Goal: Task Accomplishment & Management: Manage account settings

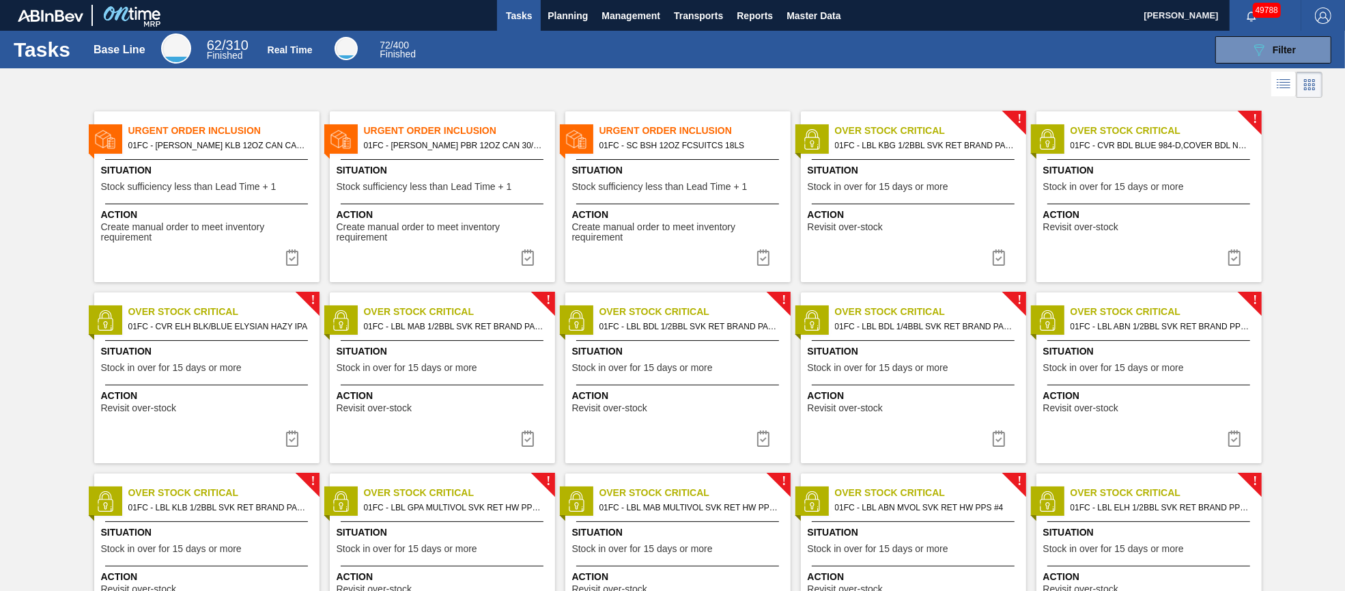
click at [668, 193] on div "Situation Stock sufficiency less than Lead Time + 1" at bounding box center [679, 179] width 215 height 33
click at [419, 182] on span "Stock sufficiency less than Lead Time + 1" at bounding box center [424, 187] width 175 height 10
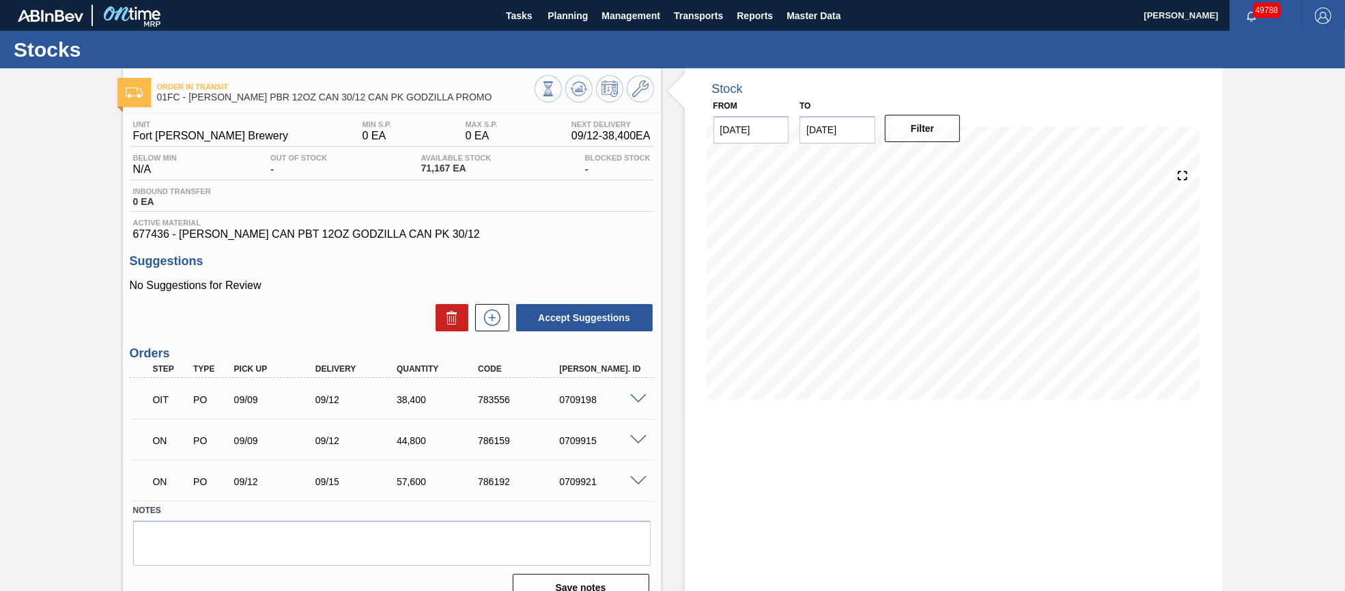
click at [634, 399] on span at bounding box center [638, 399] width 16 height 10
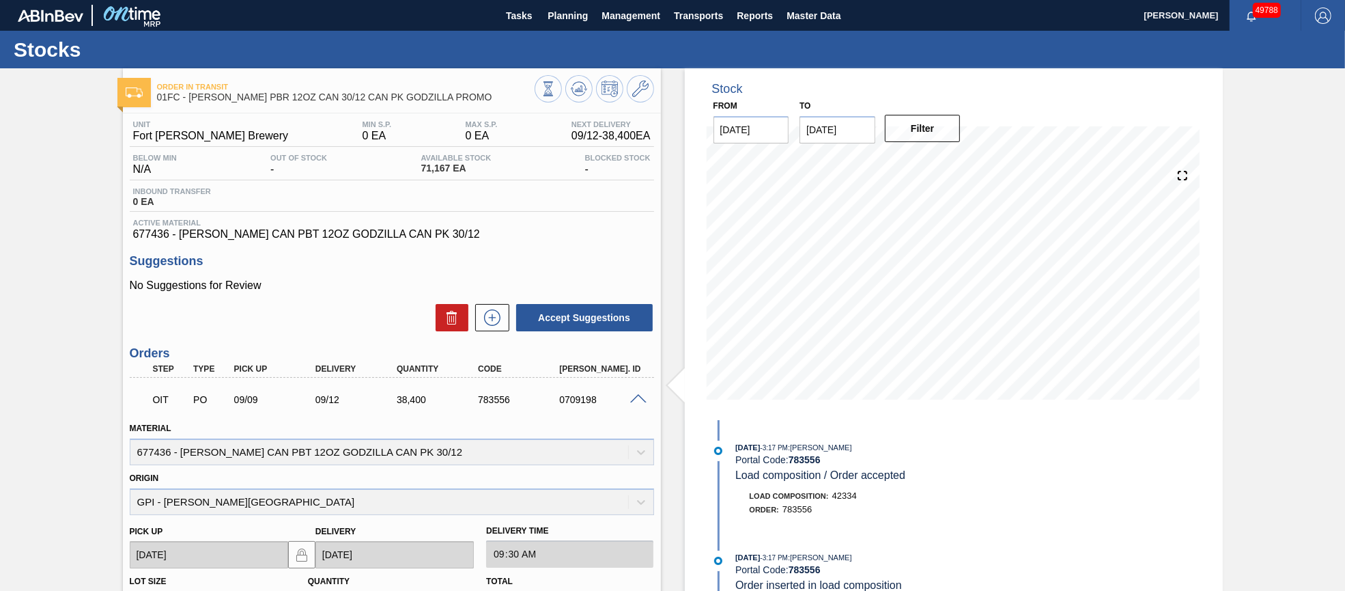
click at [634, 401] on span at bounding box center [638, 399] width 16 height 10
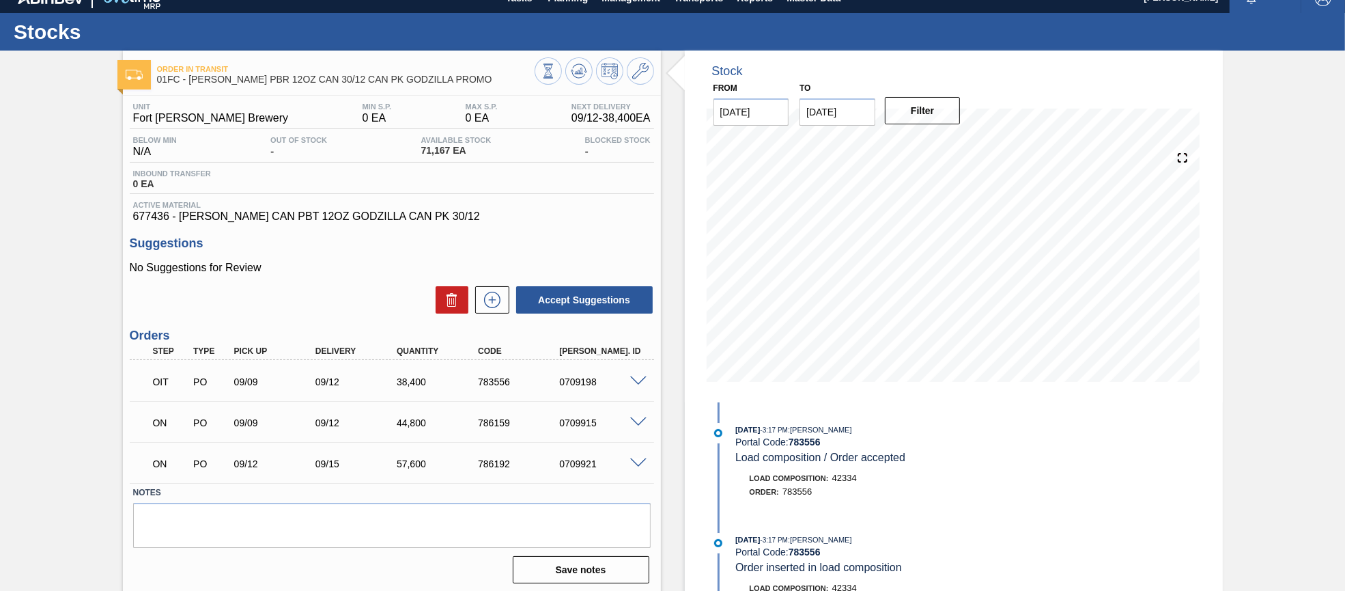
scroll to position [23, 0]
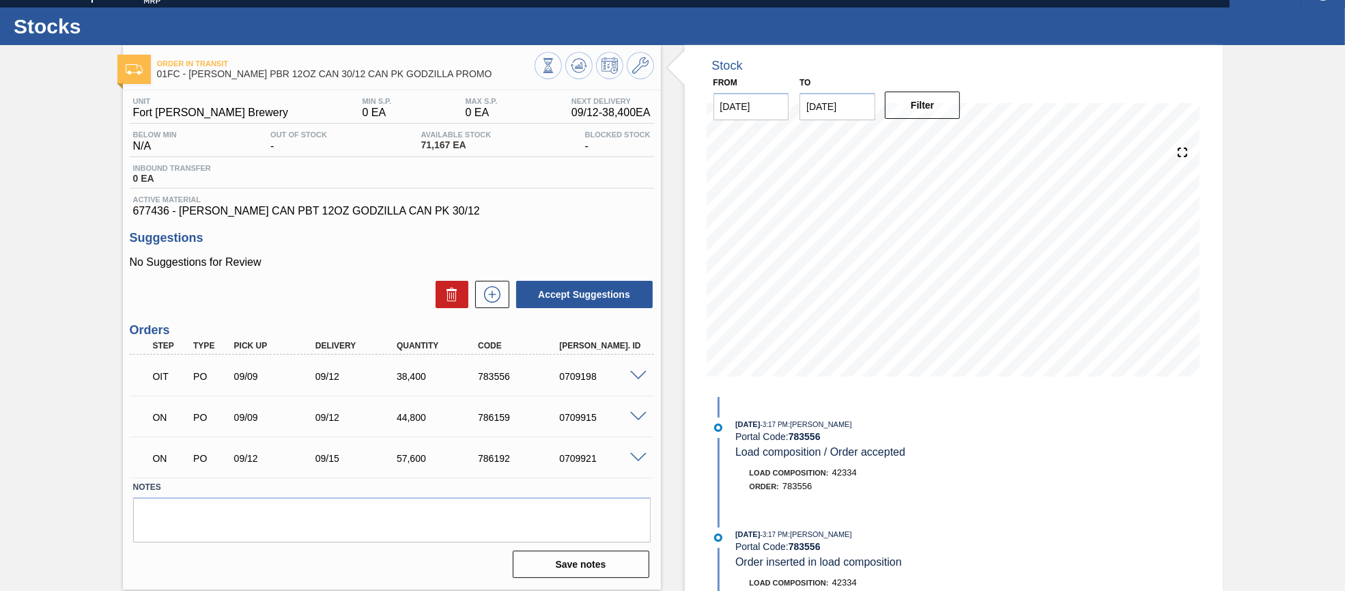
click at [638, 419] on span at bounding box center [638, 417] width 16 height 10
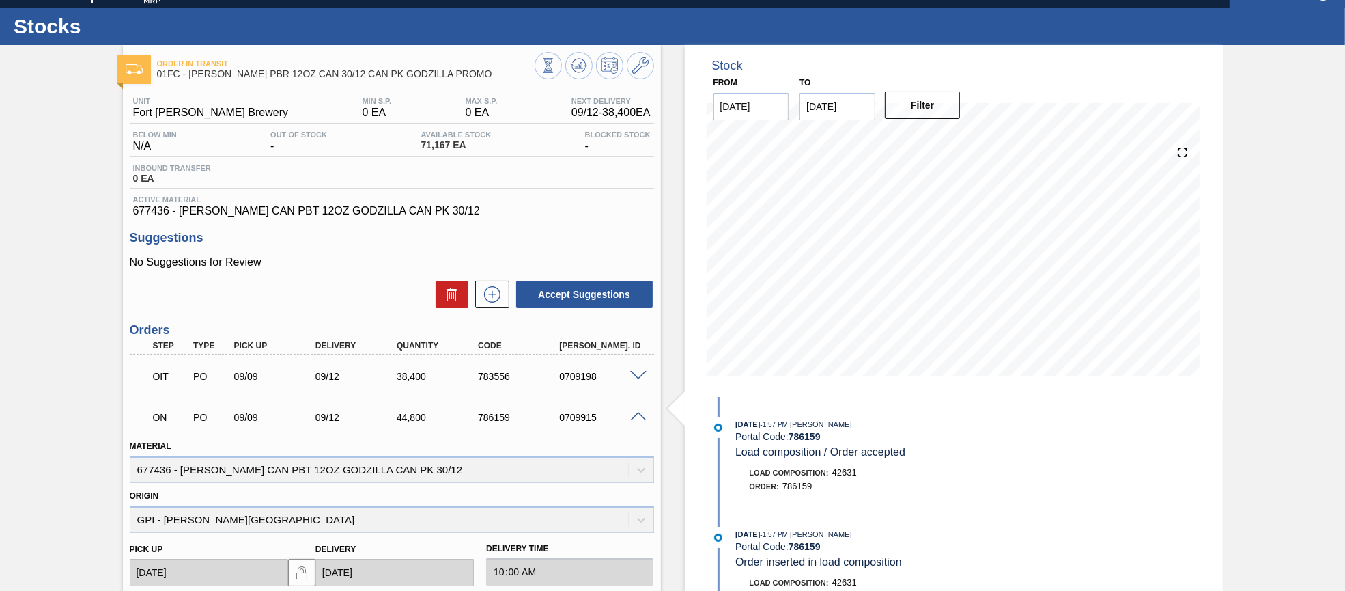
click at [633, 417] on span at bounding box center [638, 417] width 16 height 10
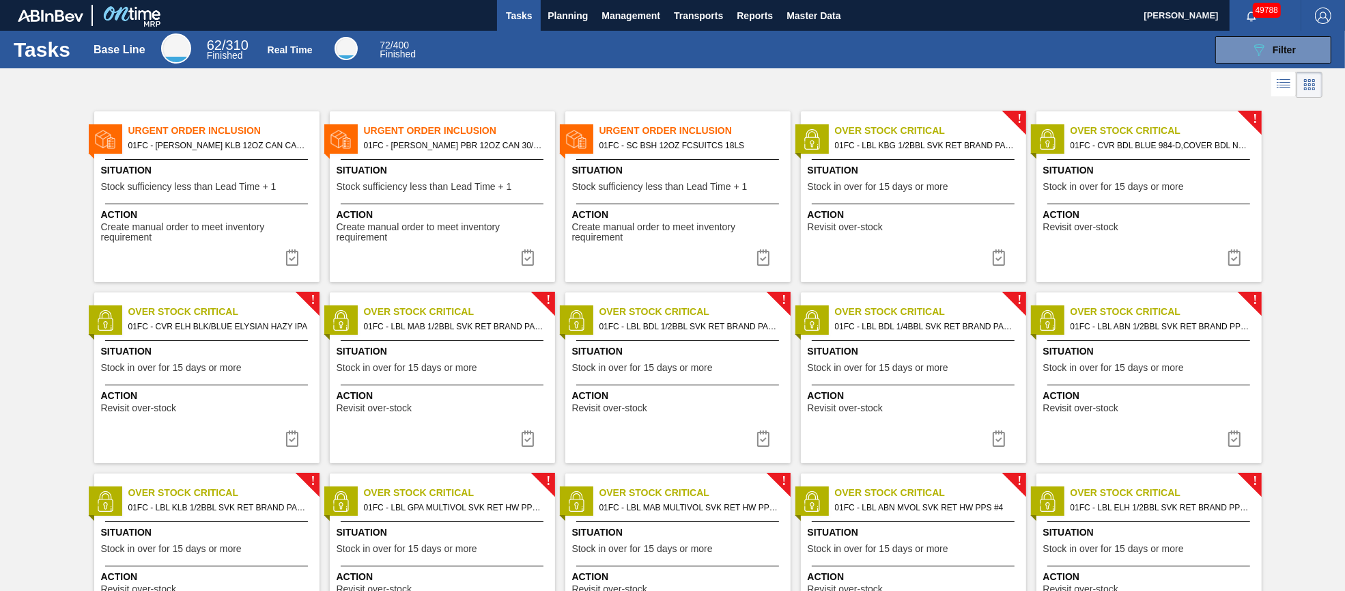
click at [183, 177] on span "Situation" at bounding box center [208, 170] width 215 height 14
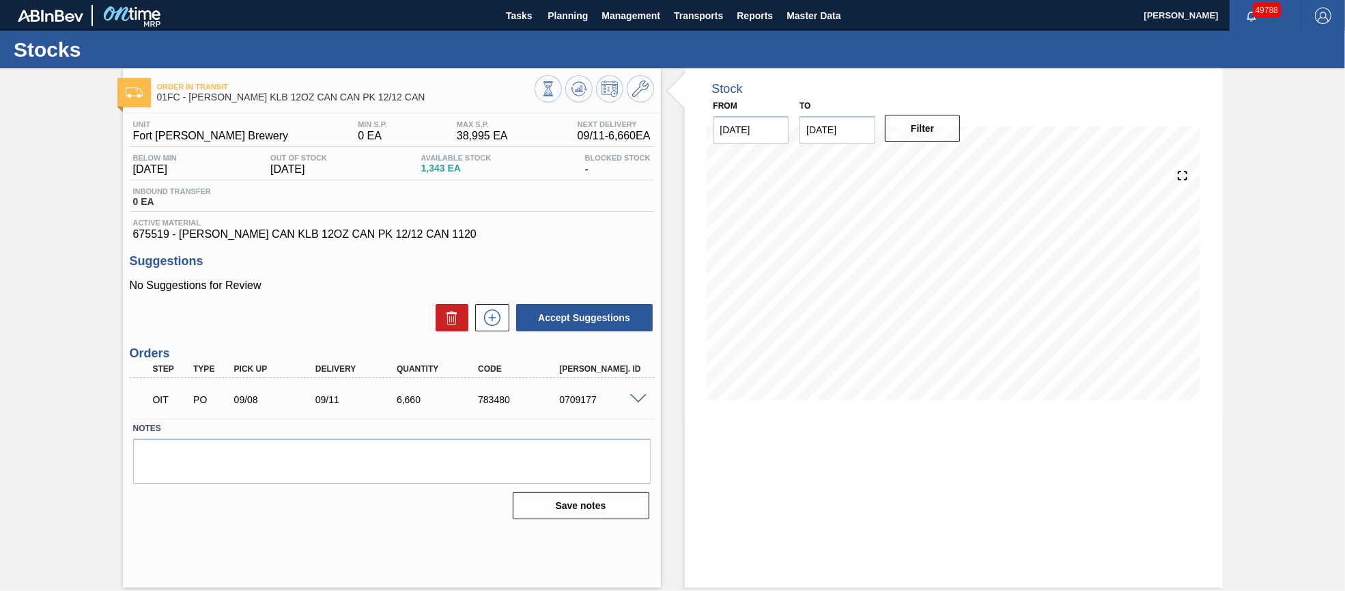
click at [635, 397] on span at bounding box center [638, 399] width 16 height 10
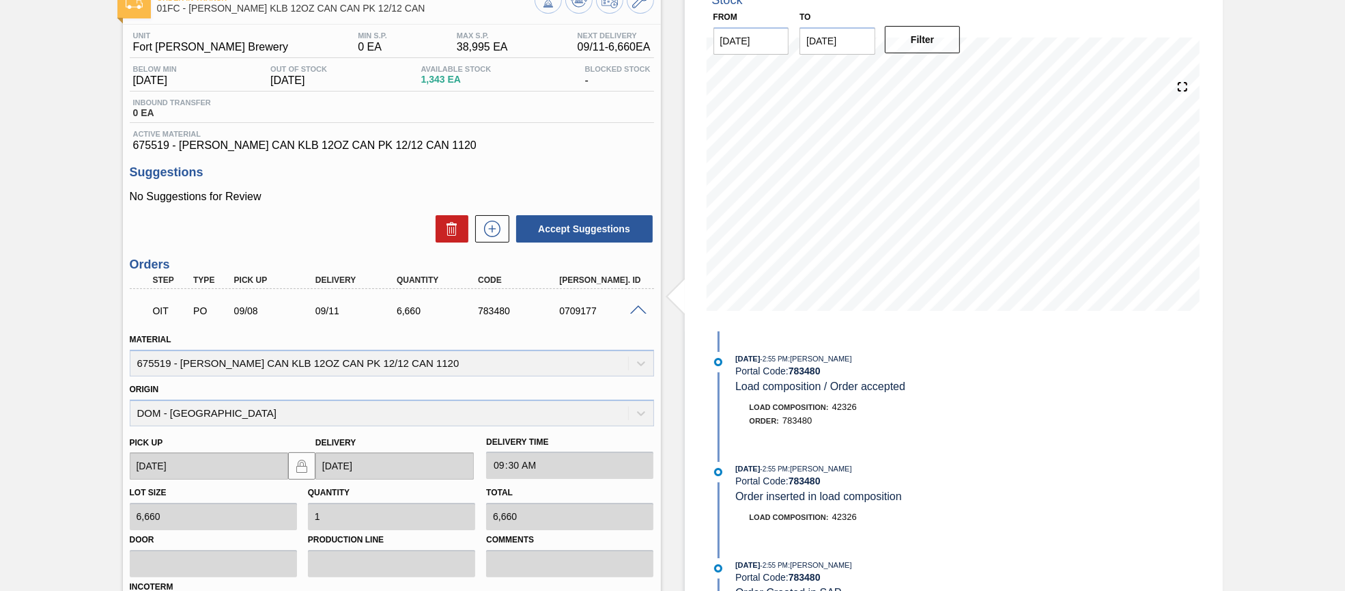
scroll to position [66, 0]
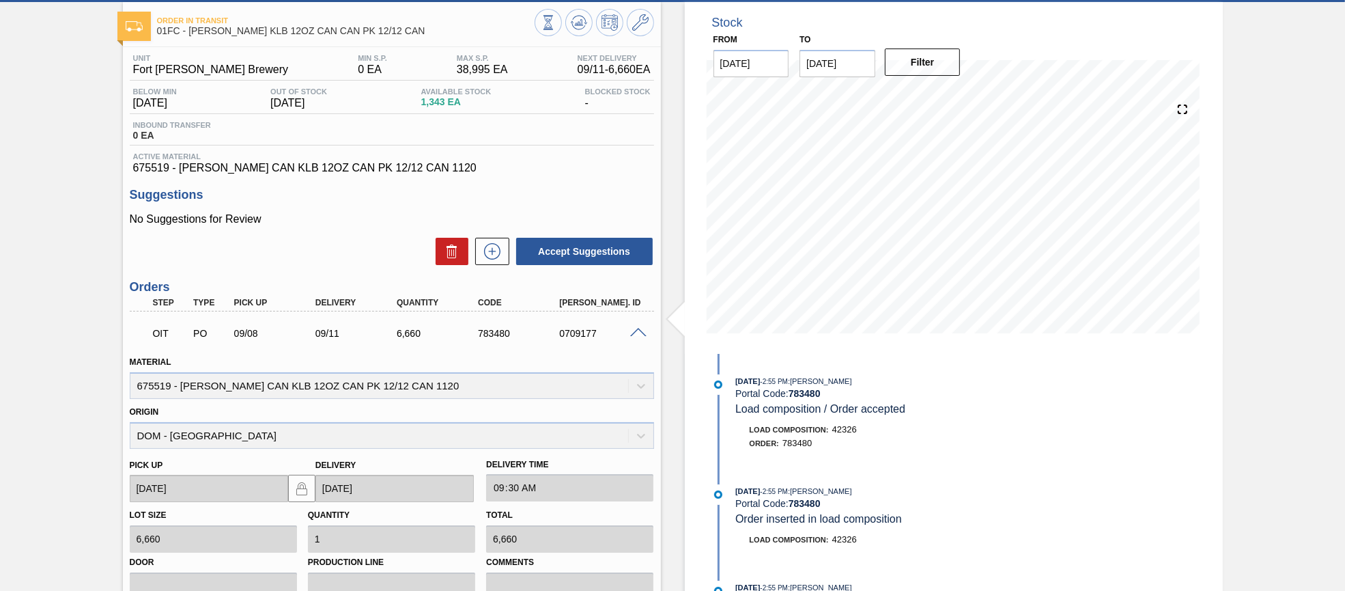
click at [639, 332] on span at bounding box center [638, 333] width 16 height 10
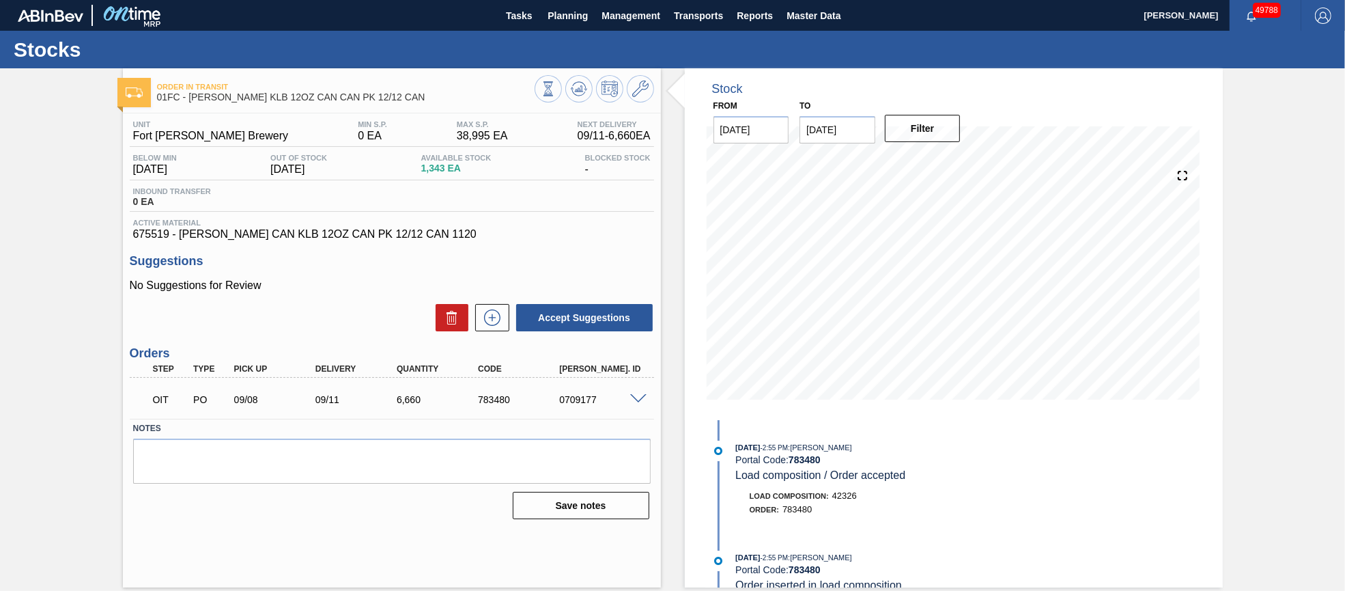
scroll to position [0, 0]
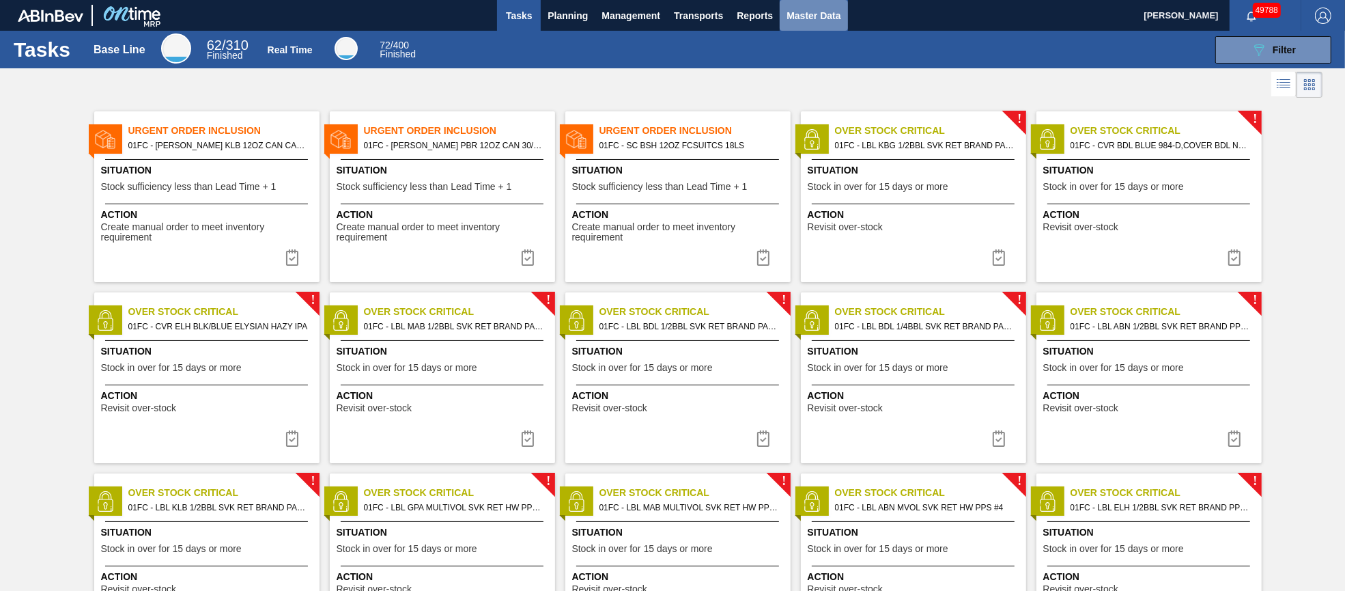
click at [800, 14] on span "Master Data" at bounding box center [814, 16] width 54 height 16
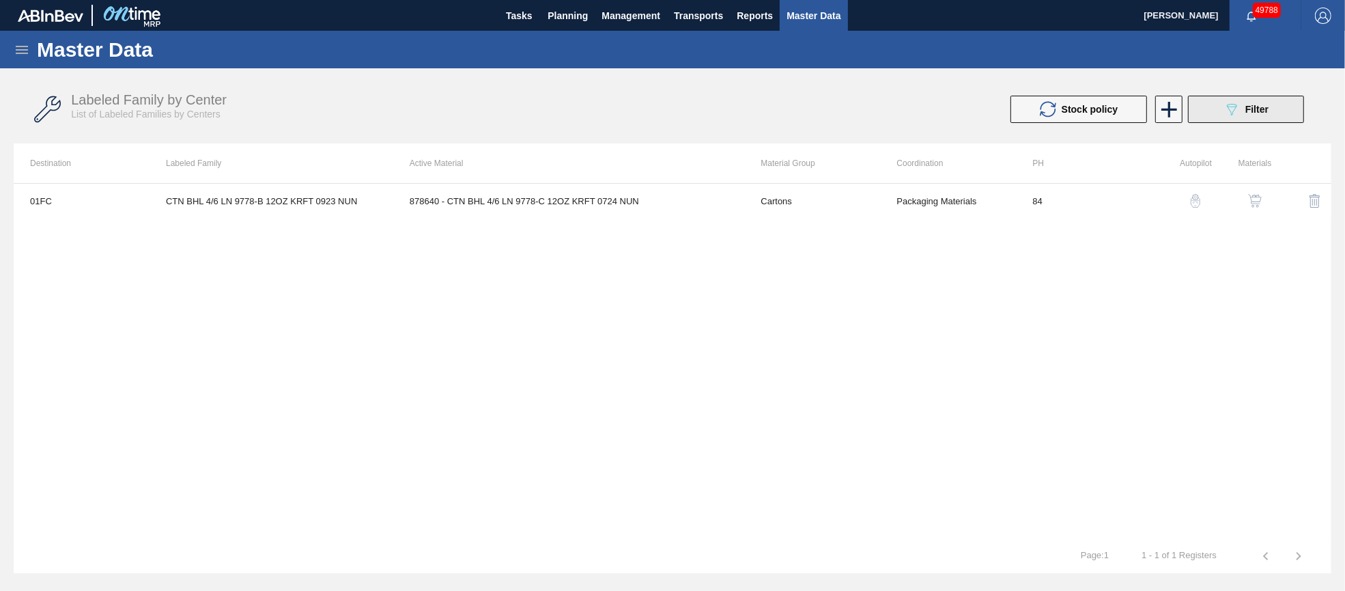
click at [1267, 111] on span "Filter" at bounding box center [1256, 109] width 23 height 11
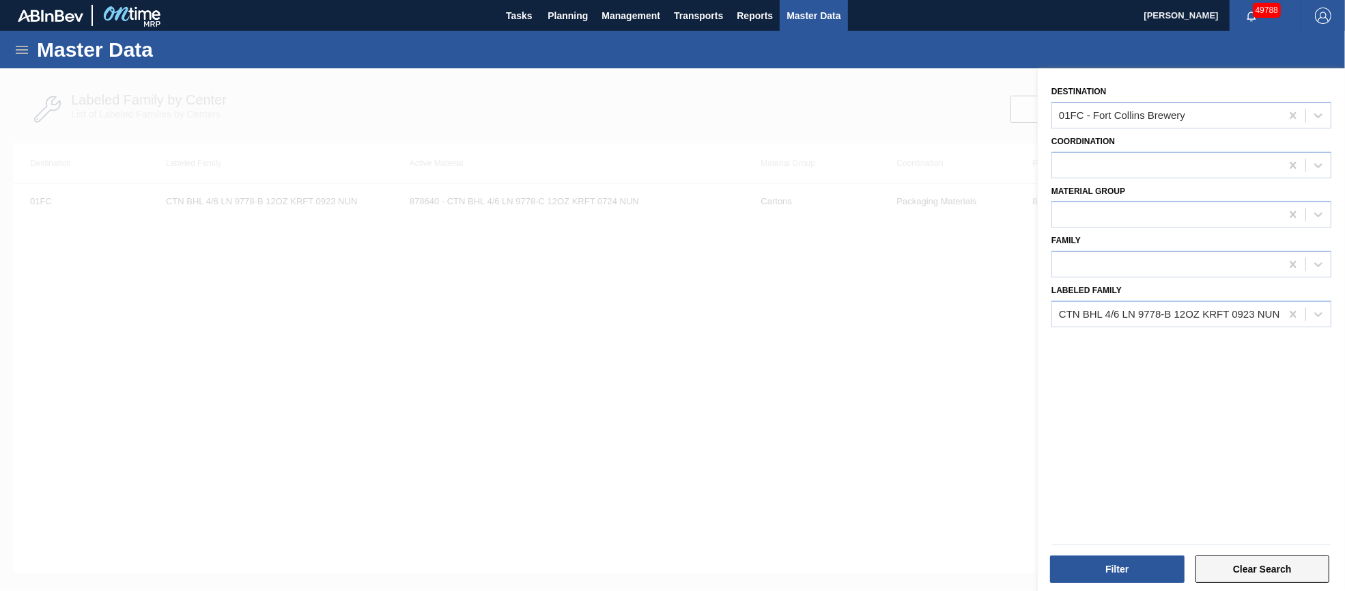
click at [1243, 567] on button "Clear Search" at bounding box center [1263, 568] width 135 height 27
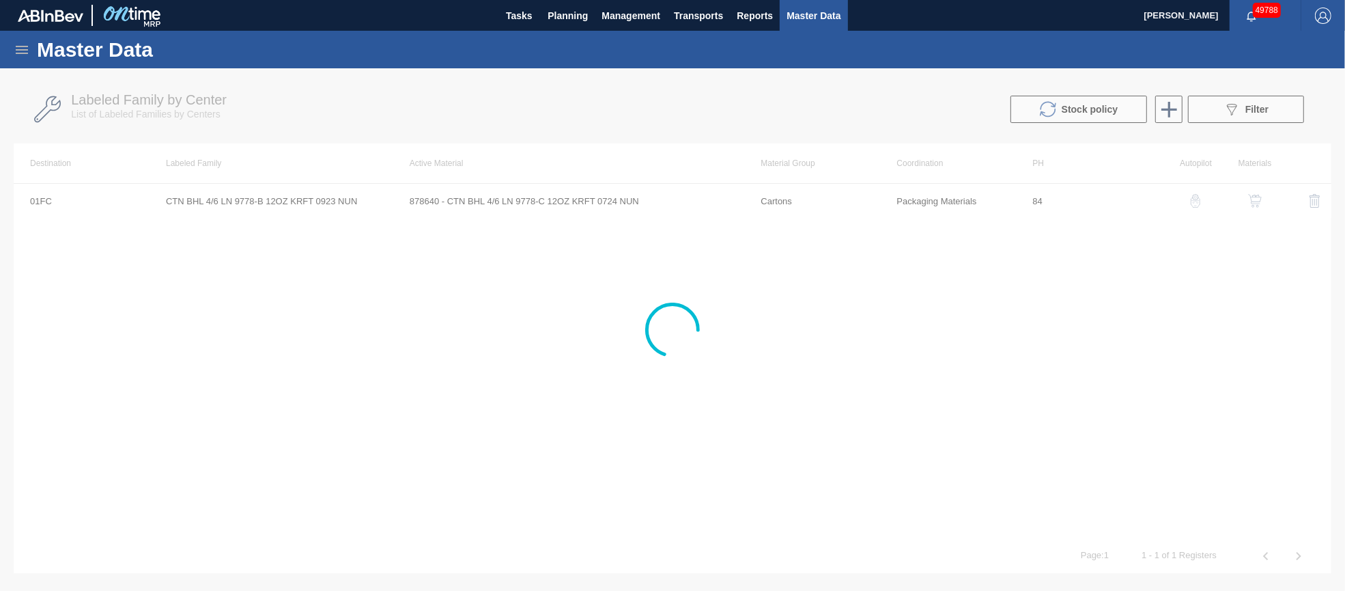
click at [18, 50] on icon at bounding box center [22, 50] width 16 height 16
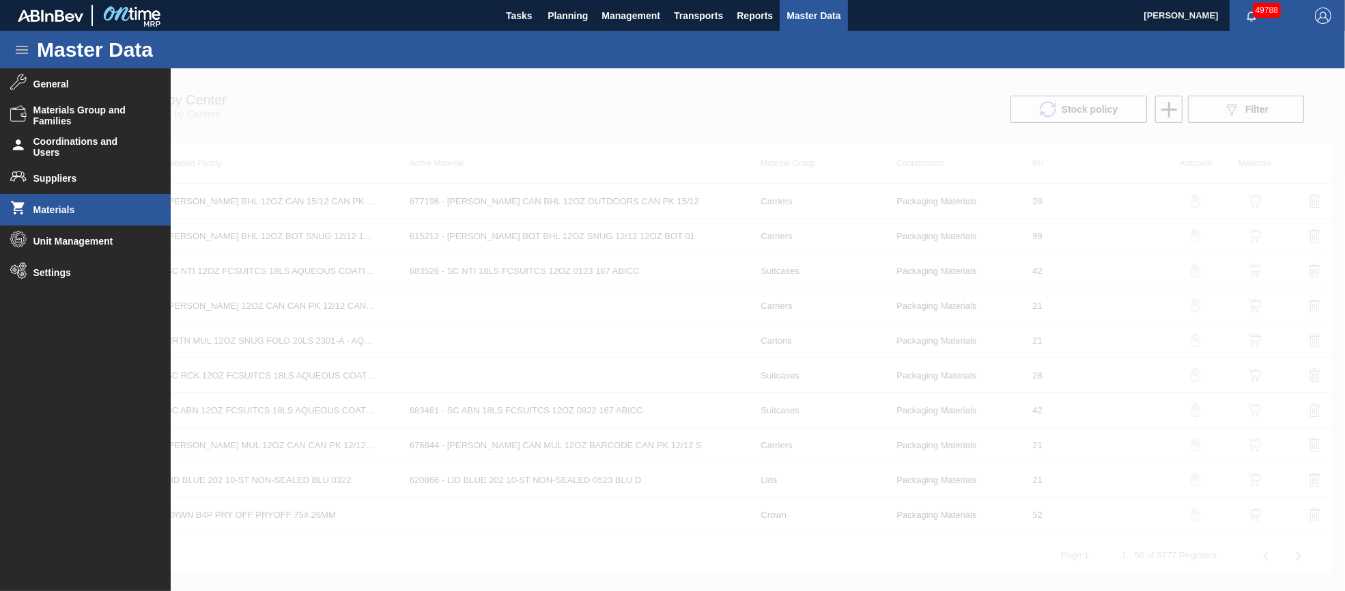
click at [57, 208] on span "Materials" at bounding box center [89, 209] width 113 height 11
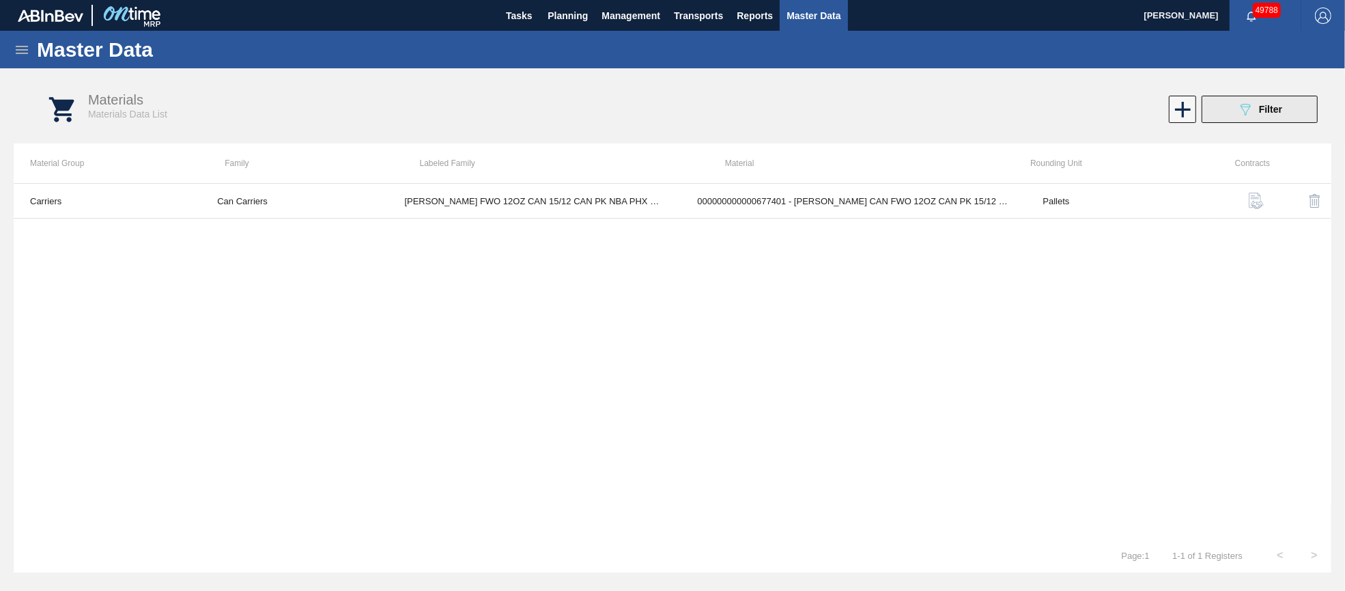
click at [1260, 104] on span "Filter" at bounding box center [1270, 109] width 23 height 11
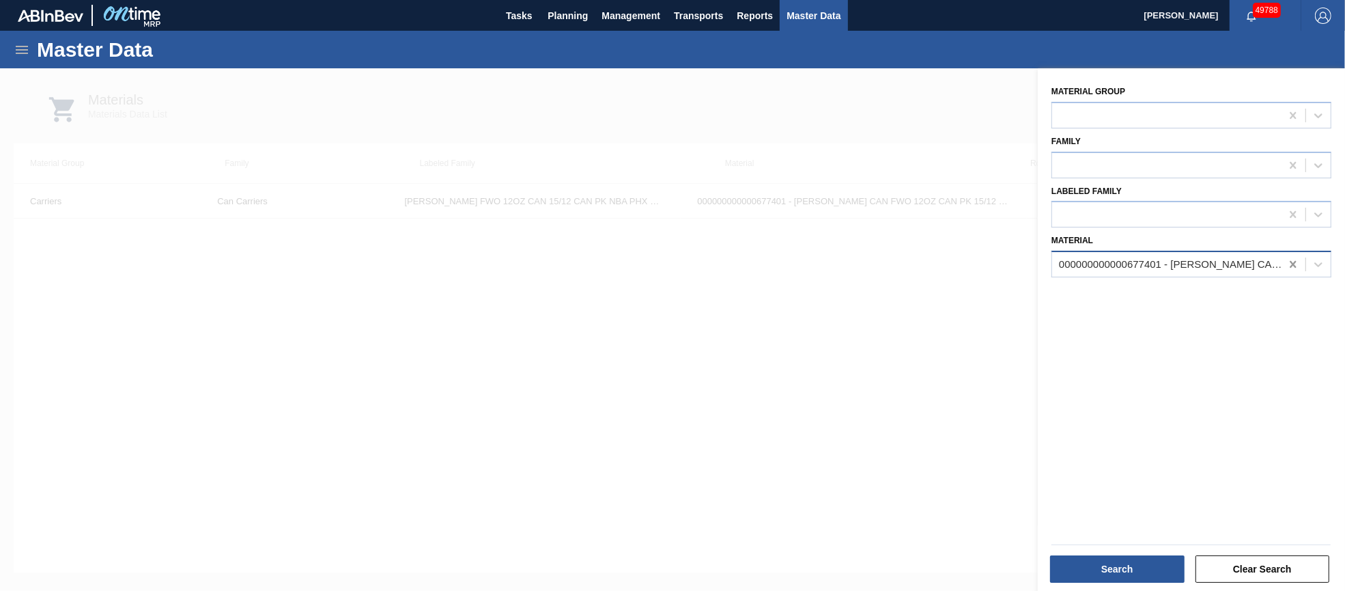
click at [1289, 257] on icon at bounding box center [1293, 264] width 14 height 14
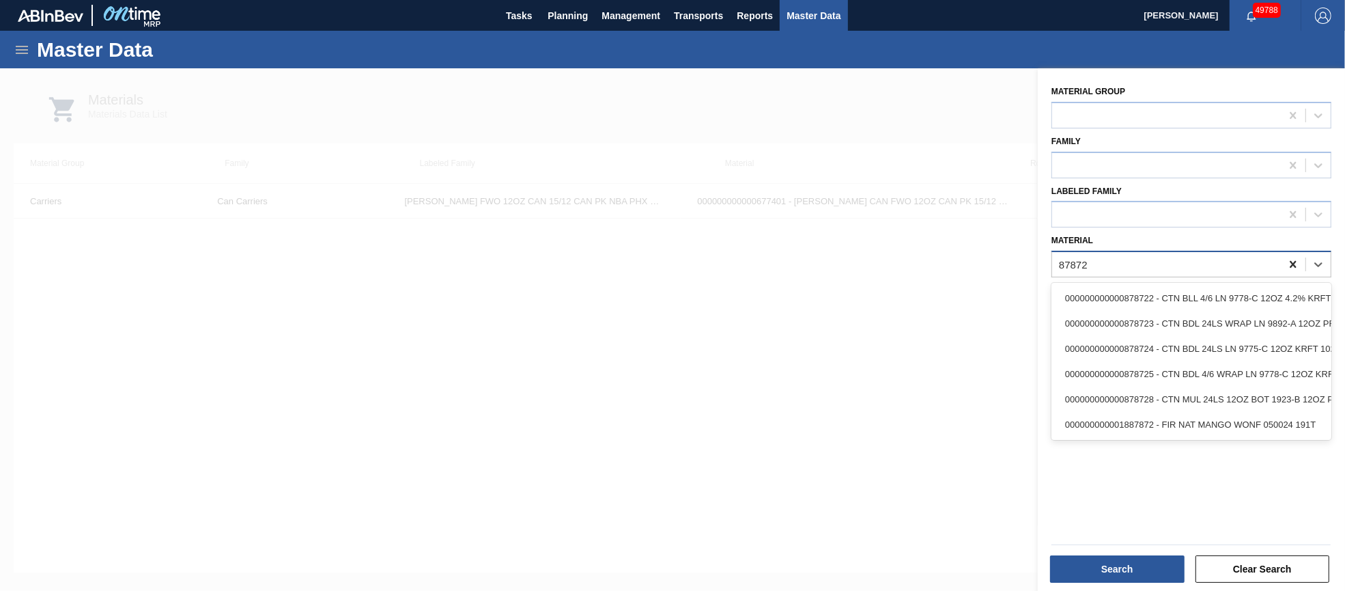
type input "878725"
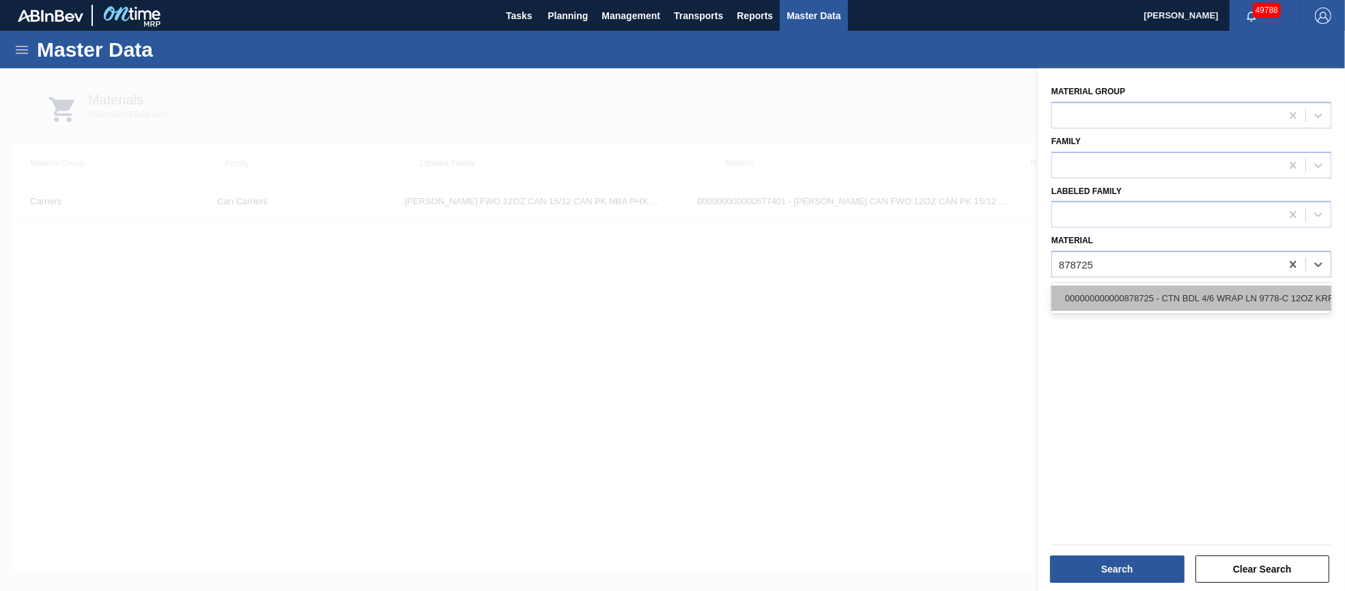
click at [1268, 290] on div "000000000000878725 - CTN BDL 4/6 WRAP LN 9778-C 12OZ KRFT 102" at bounding box center [1191, 297] width 280 height 25
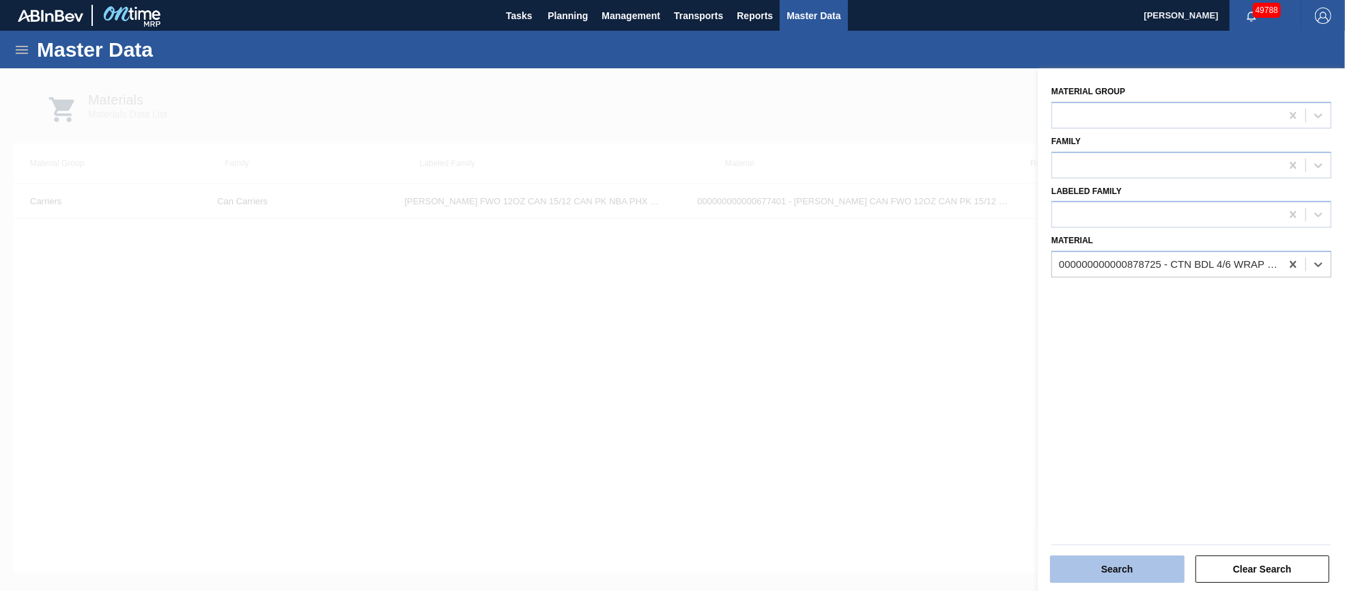
click at [1115, 567] on button "Search" at bounding box center [1117, 568] width 135 height 27
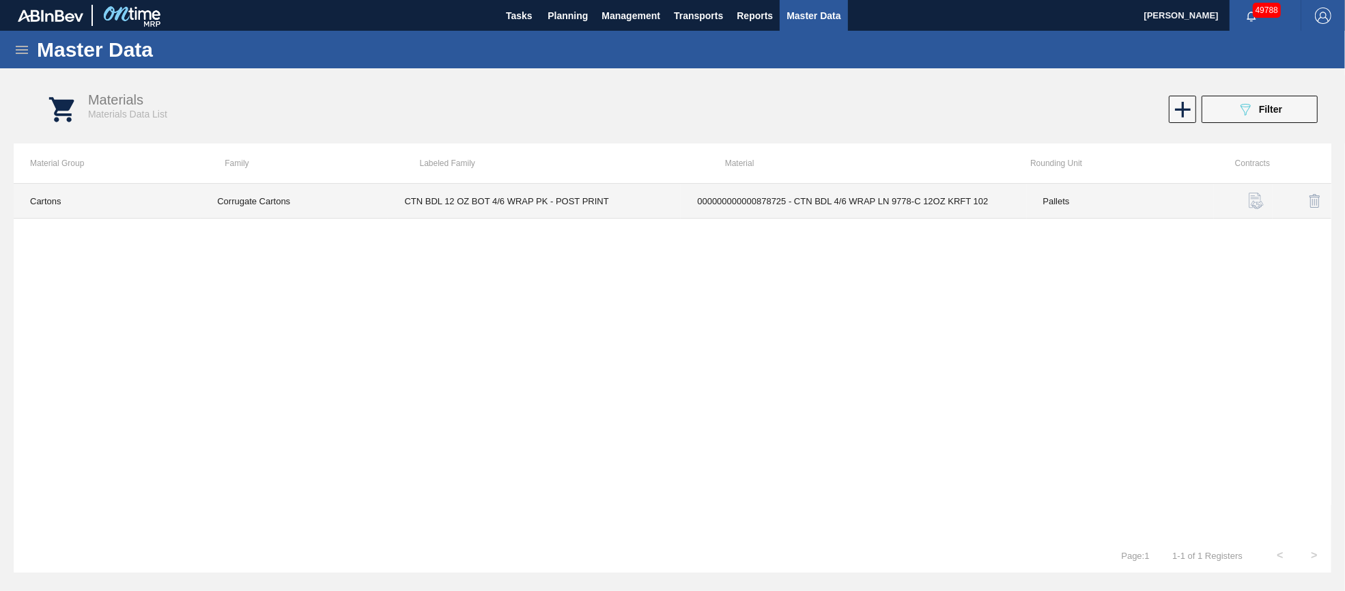
click at [789, 203] on td "000000000000878725 - CTN BDL 4/6 WRAP LN 9778-C 12OZ KRFT 102" at bounding box center [853, 201] width 345 height 35
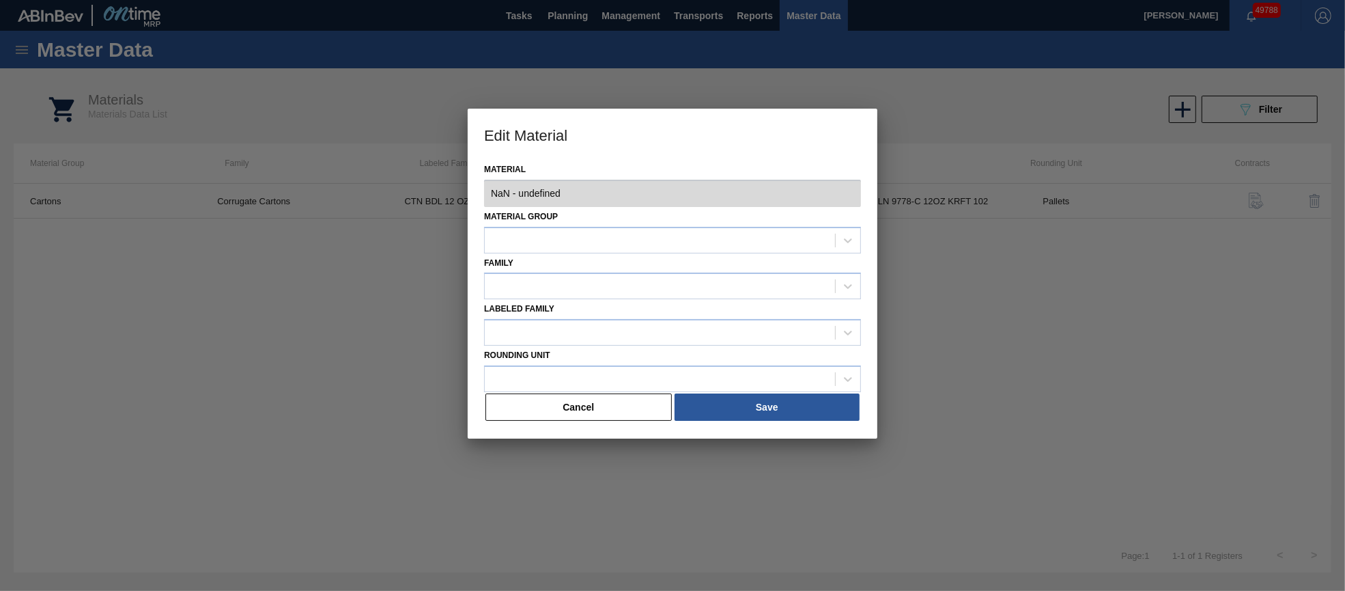
type input "878725 - 000000000000878725 - CTN BDL 4/6 WRAP LN 9778-C 12OZ KRFT 102"
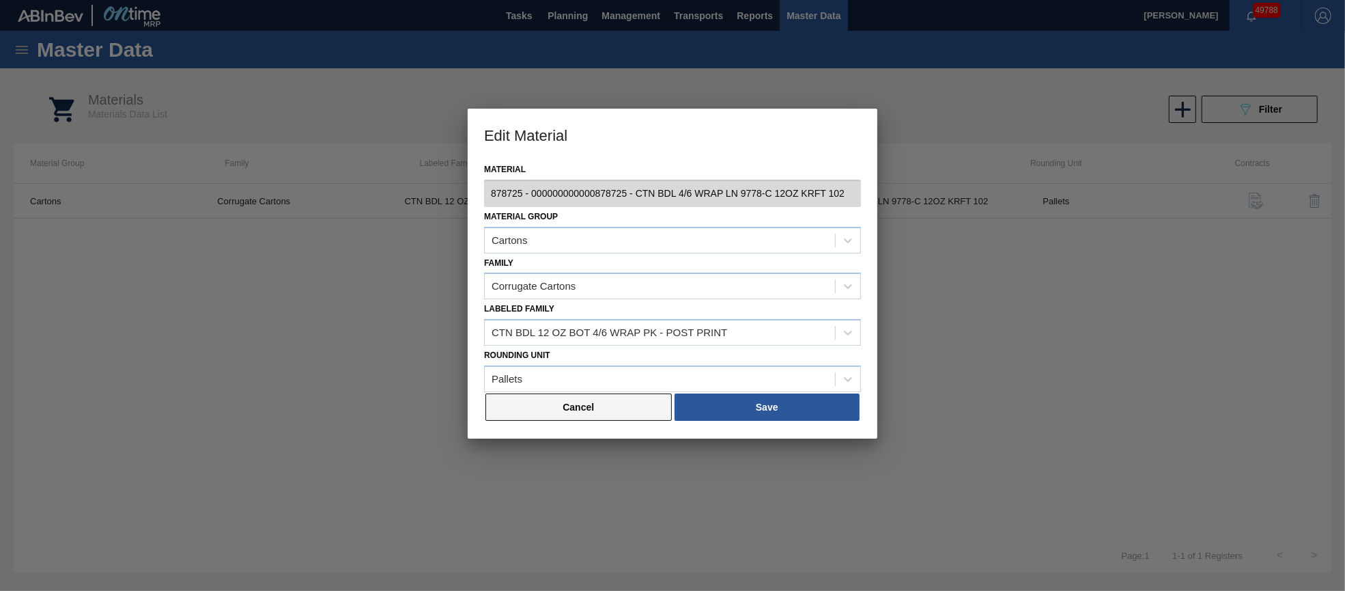
click at [604, 401] on button "Cancel" at bounding box center [578, 406] width 186 height 27
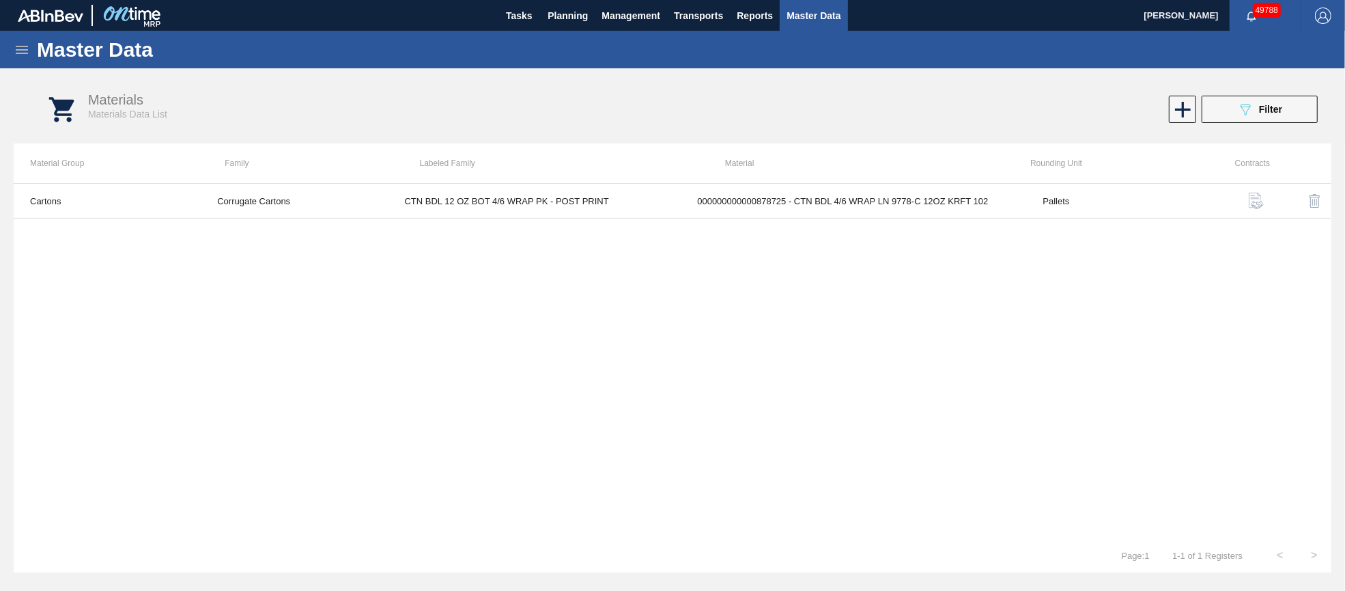
click at [20, 49] on icon at bounding box center [22, 50] width 12 height 8
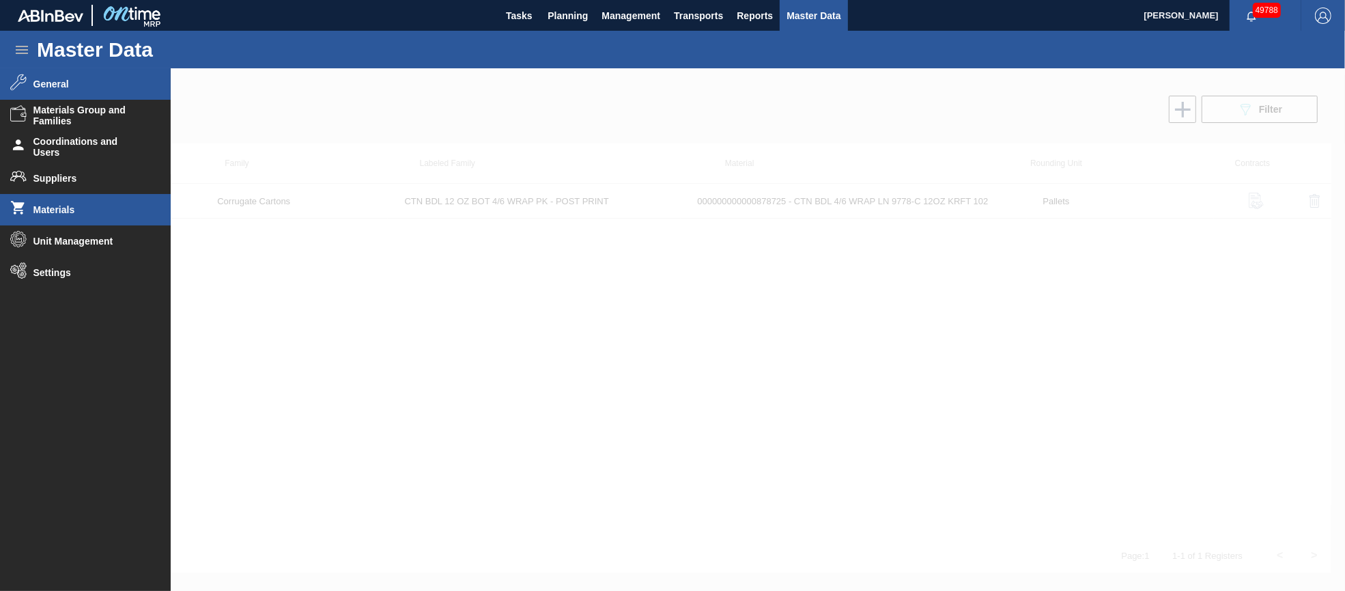
click at [53, 76] on li "General" at bounding box center [85, 83] width 171 height 31
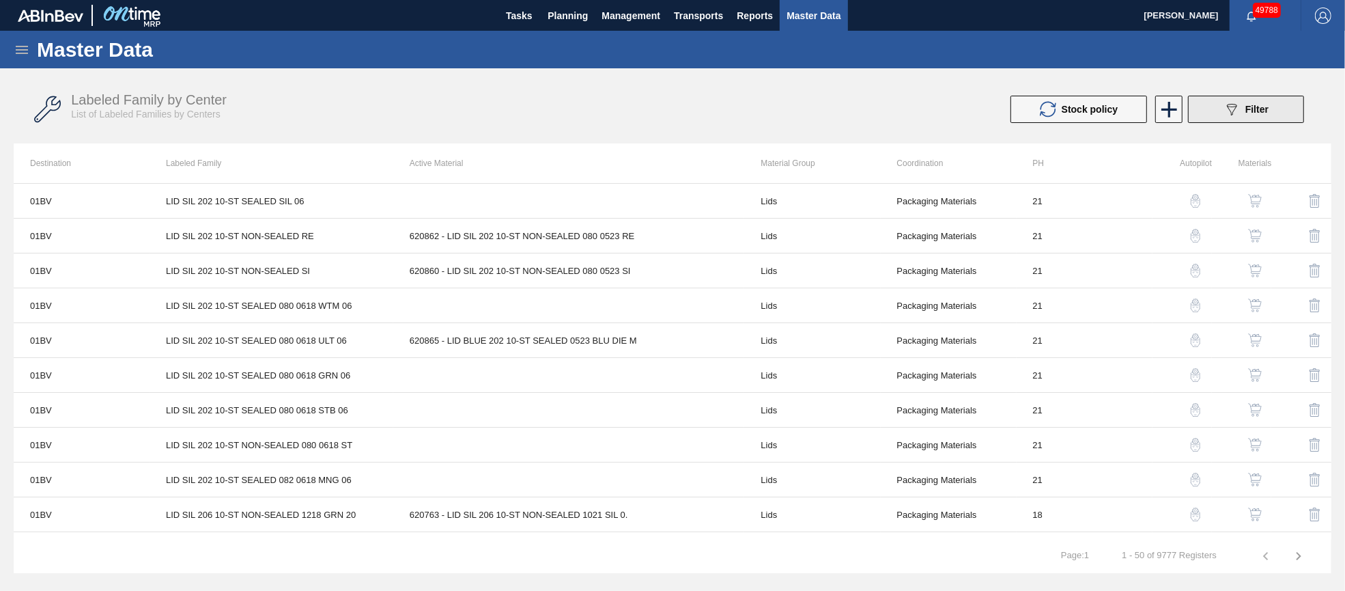
click at [1275, 111] on button "089F7B8B-B2A5-4AFE-B5C0-19BA573D28AC Filter" at bounding box center [1246, 109] width 116 height 27
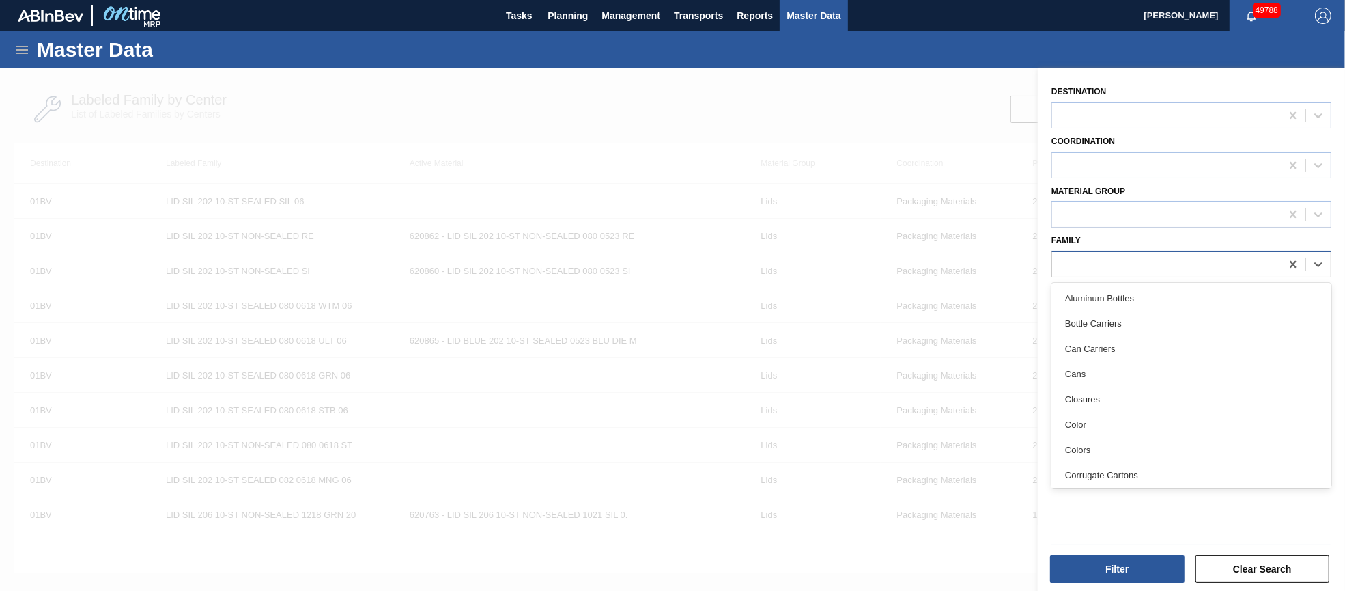
click at [1196, 256] on div at bounding box center [1166, 265] width 229 height 20
click at [1159, 113] on div at bounding box center [1166, 115] width 229 height 20
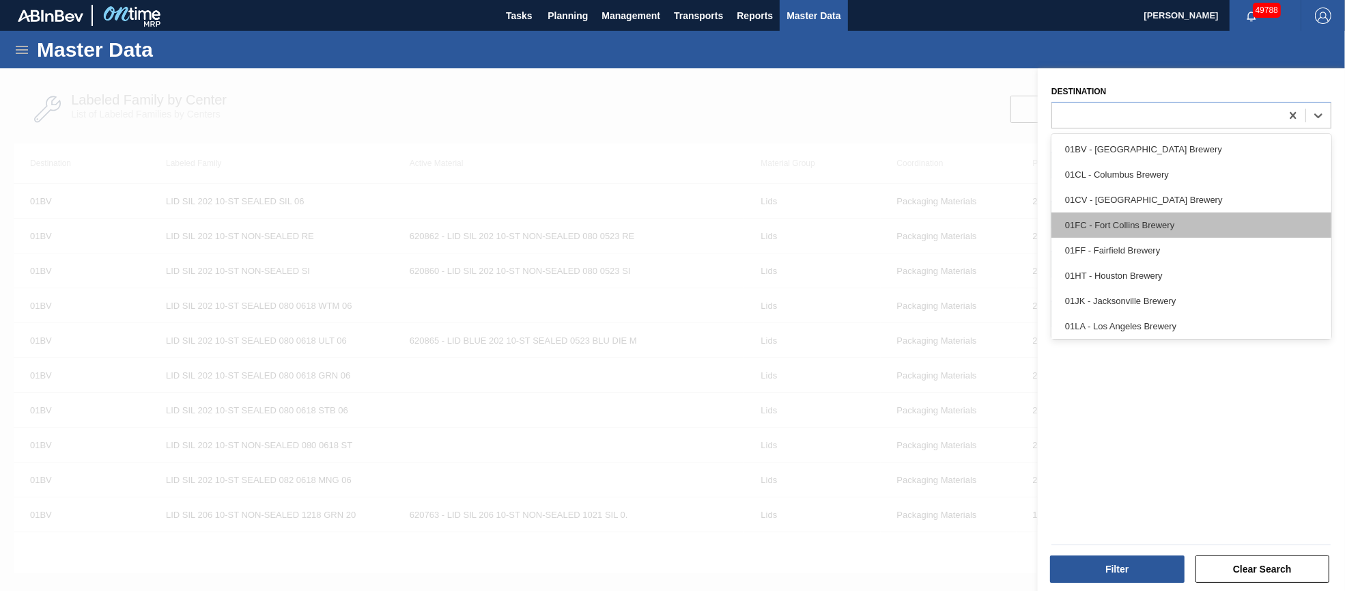
click at [1151, 220] on div "01FC - Fort Collins Brewery" at bounding box center [1191, 224] width 280 height 25
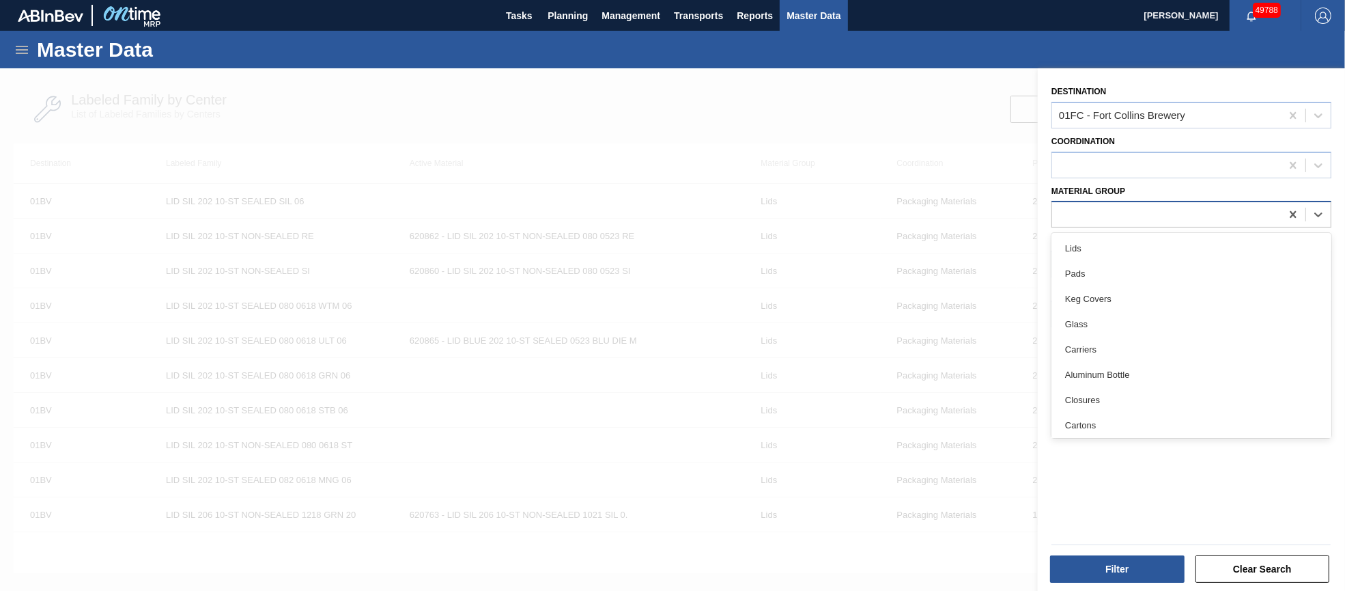
click at [1169, 216] on div at bounding box center [1166, 215] width 229 height 20
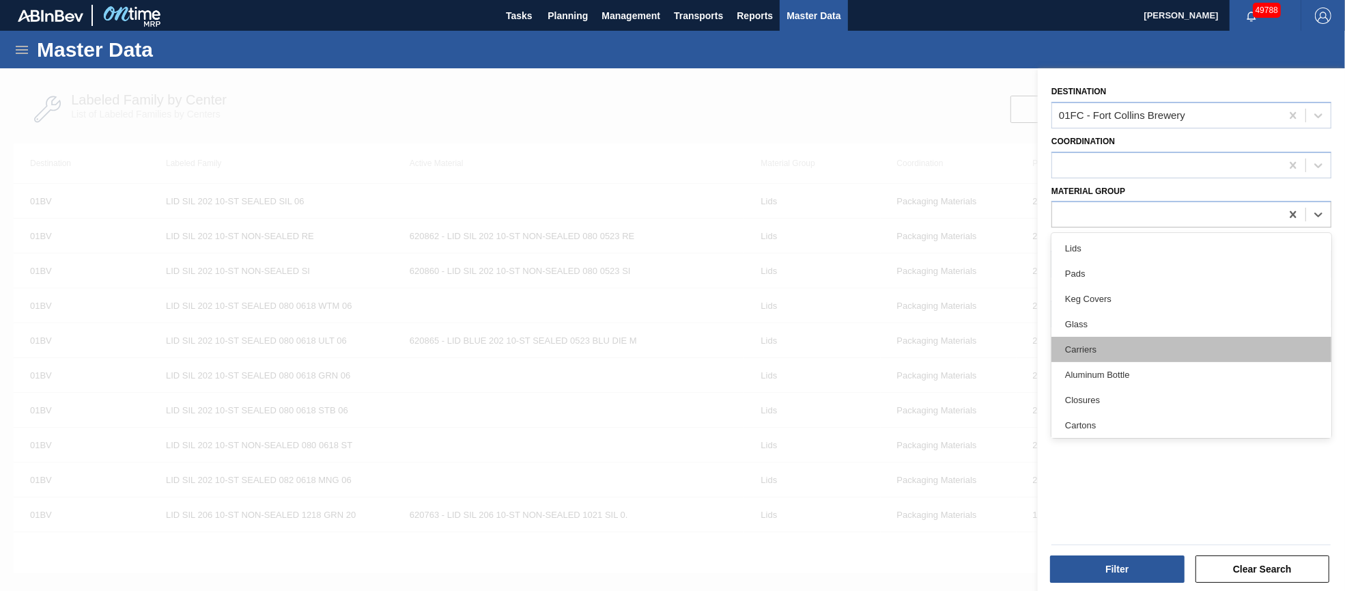
click at [1127, 350] on div "Carriers" at bounding box center [1191, 349] width 280 height 25
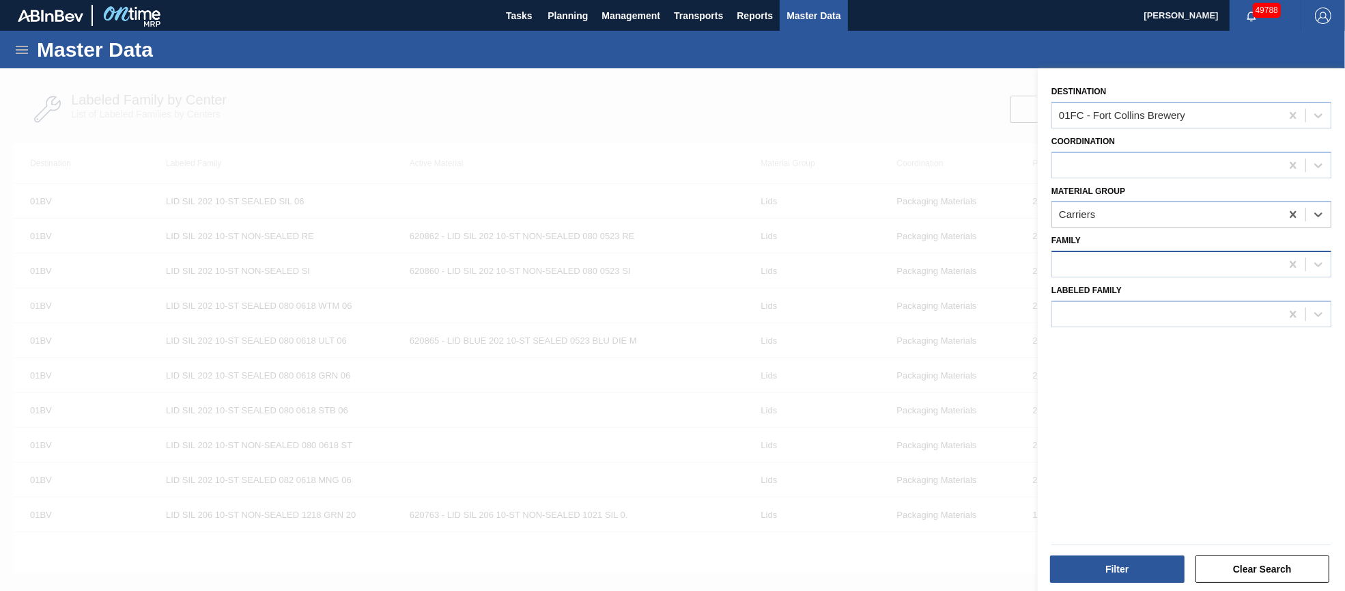
click at [1161, 266] on div at bounding box center [1166, 265] width 229 height 20
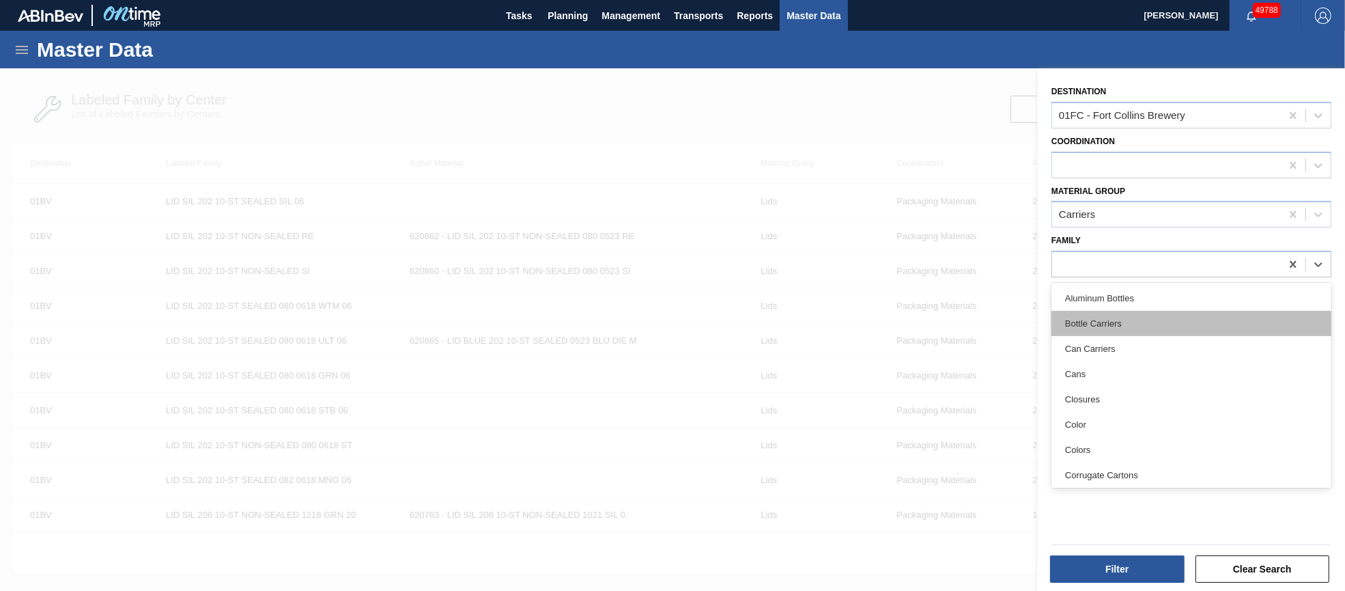
click at [1118, 318] on div "Bottle Carriers" at bounding box center [1191, 323] width 280 height 25
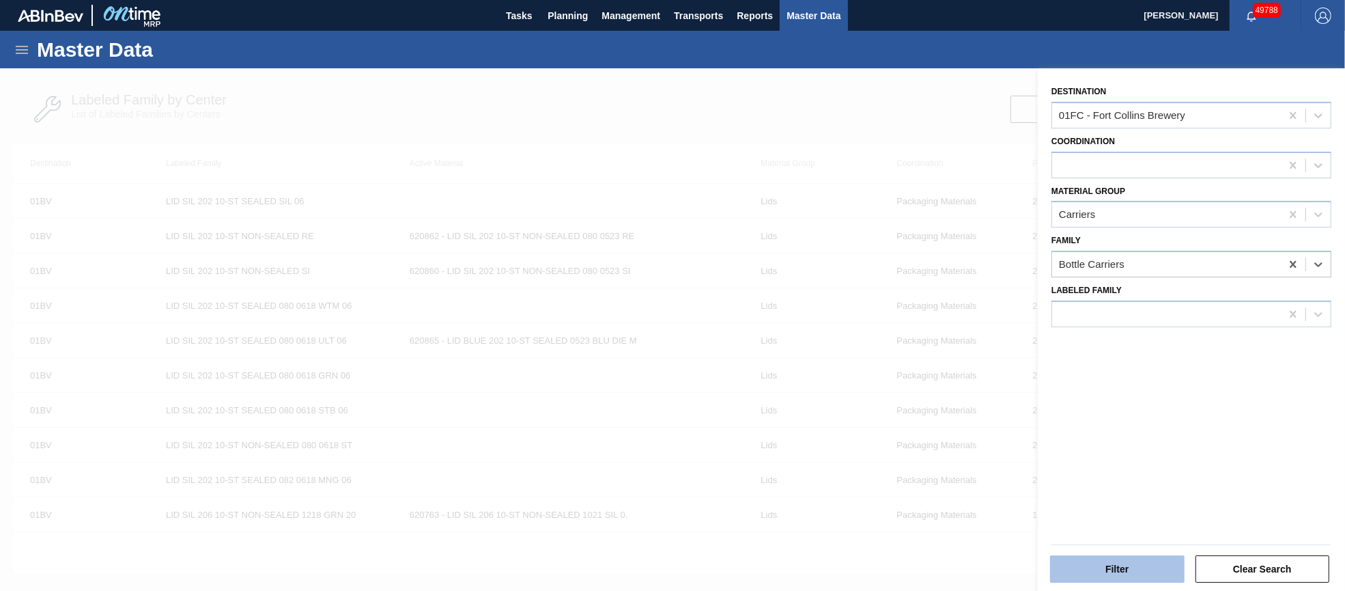
click at [1097, 576] on button "Filter" at bounding box center [1117, 568] width 135 height 27
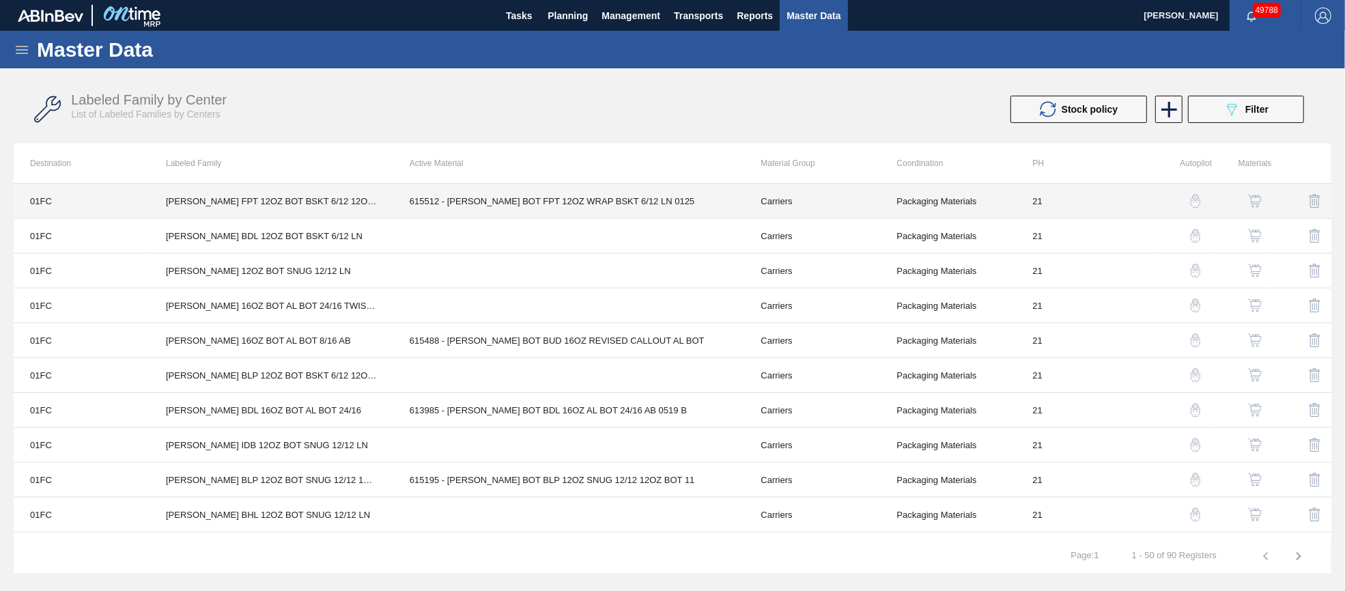
click at [536, 203] on td "615512 - [PERSON_NAME] BOT FPT 12OZ WRAP BSKT 6/12 LN 0125" at bounding box center [569, 201] width 352 height 35
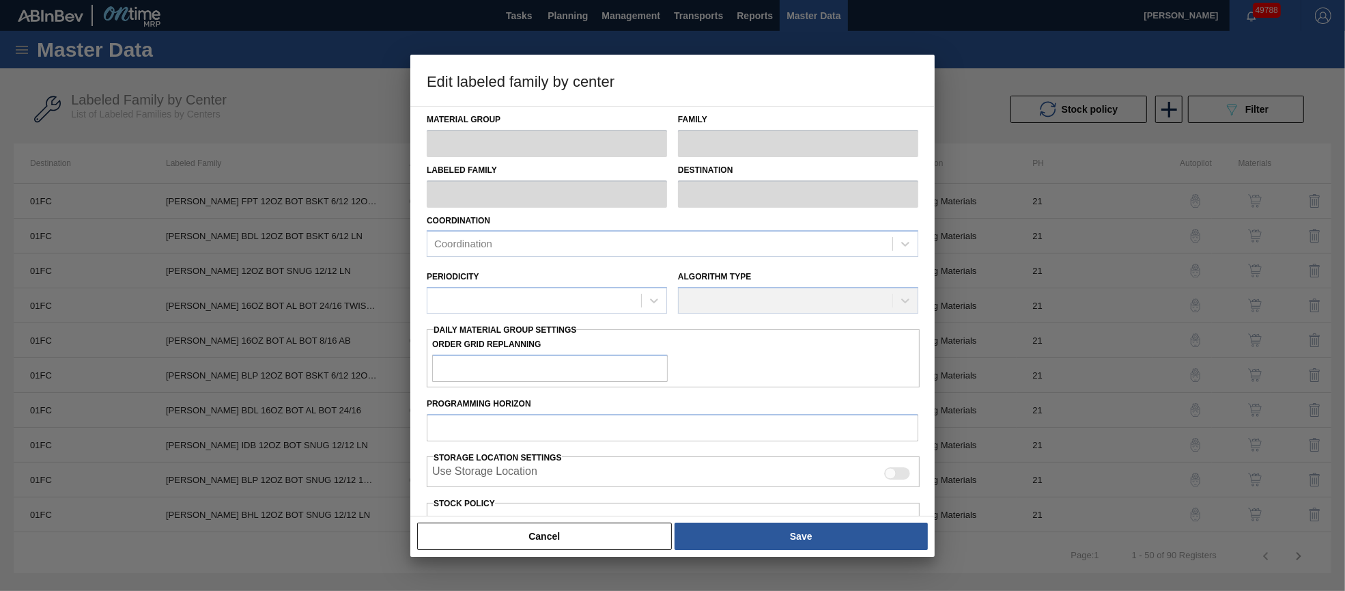
type input "Carriers"
type input "Bottle Carriers"
type input "[PERSON_NAME] FPT 12OZ BOT BSKT 6/12 12OZ BOT"
type input "01FC - Fort Collins Brewery"
type input "21"
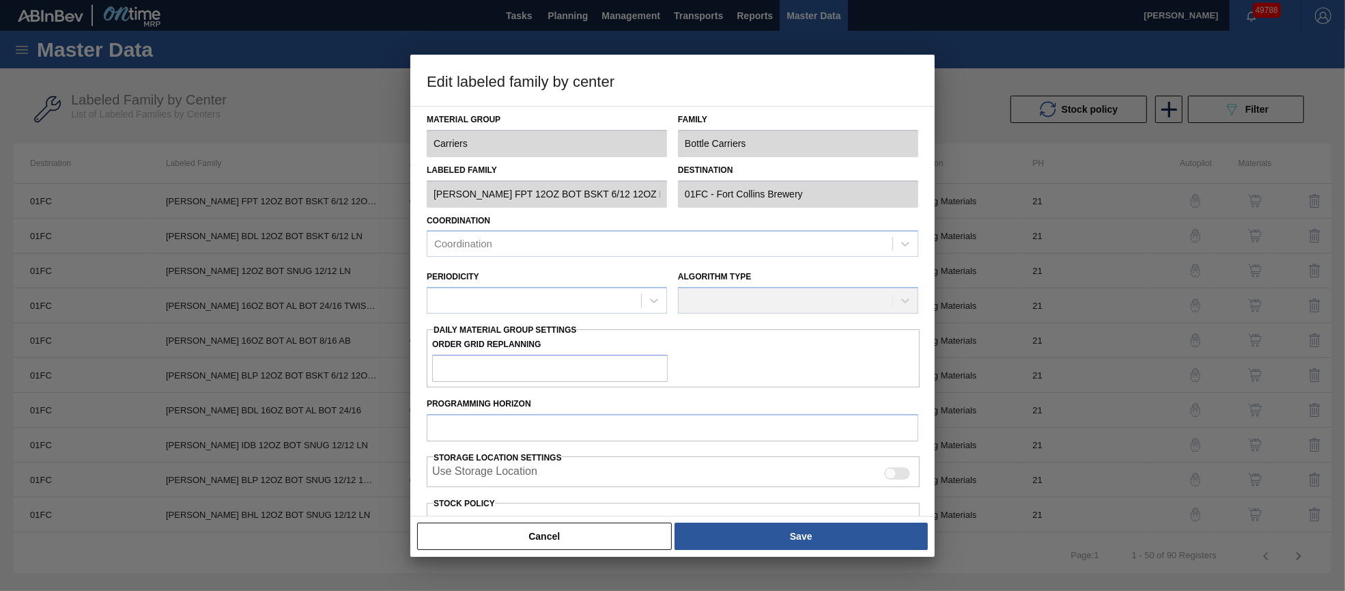
type input "0"
type input "38,651"
type input "0"
checkbox input "true"
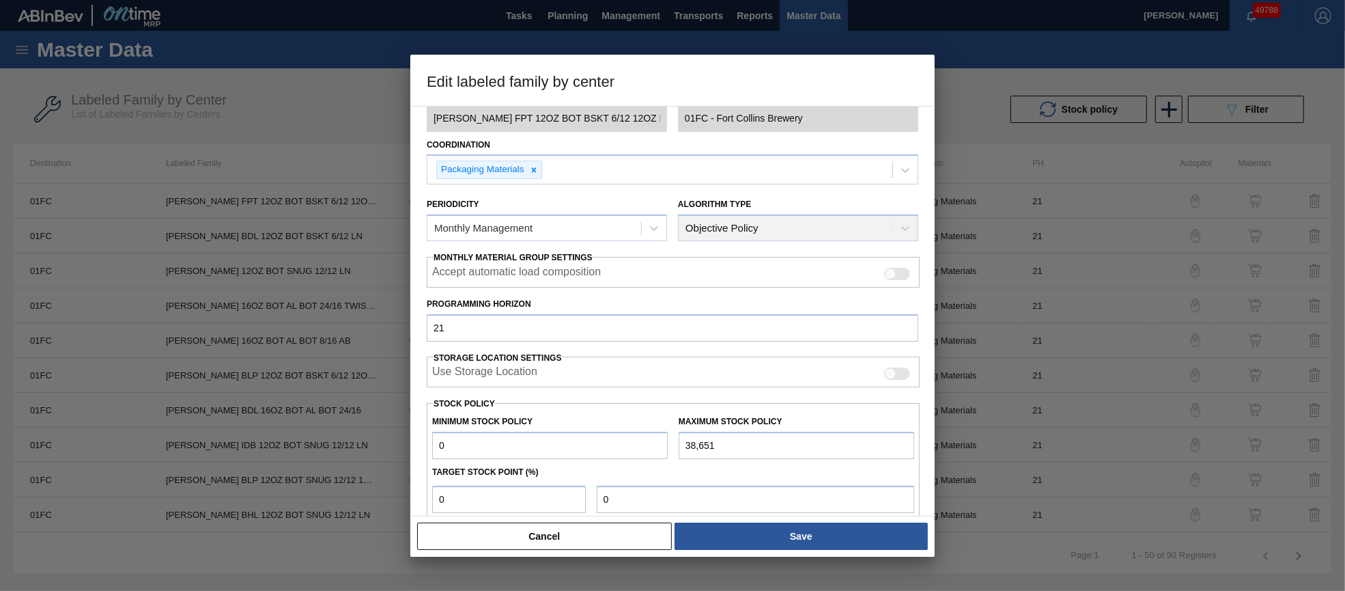
scroll to position [195, 0]
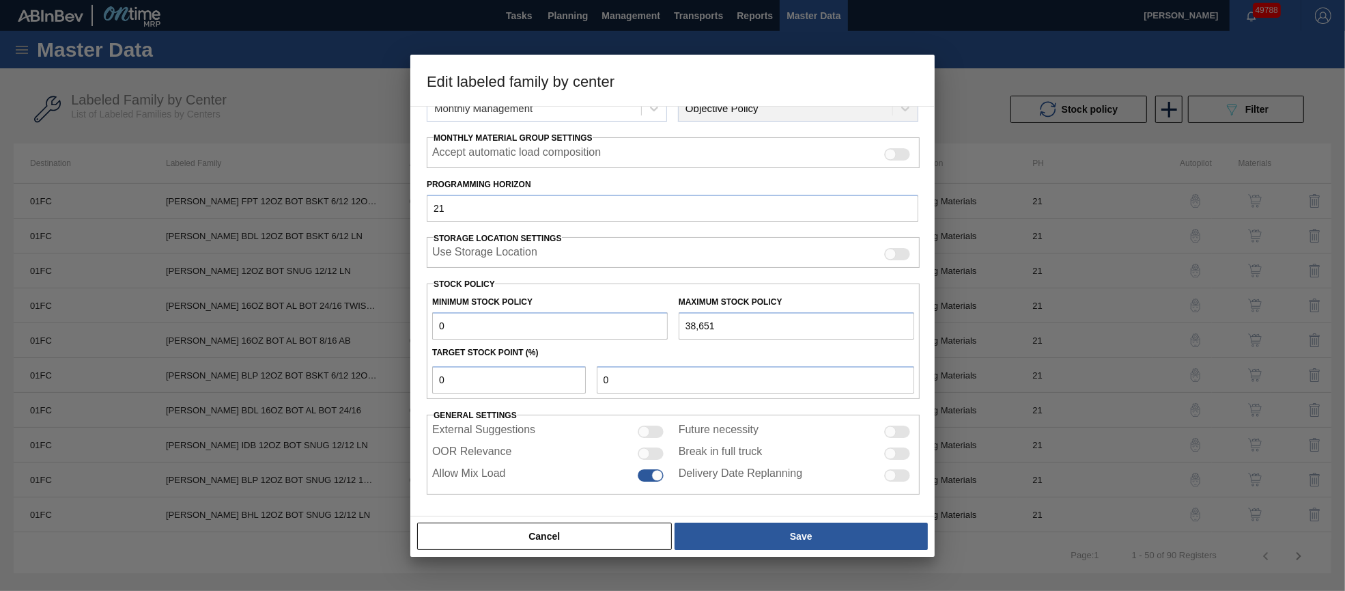
click at [651, 451] on div at bounding box center [651, 453] width 26 height 12
checkbox input "true"
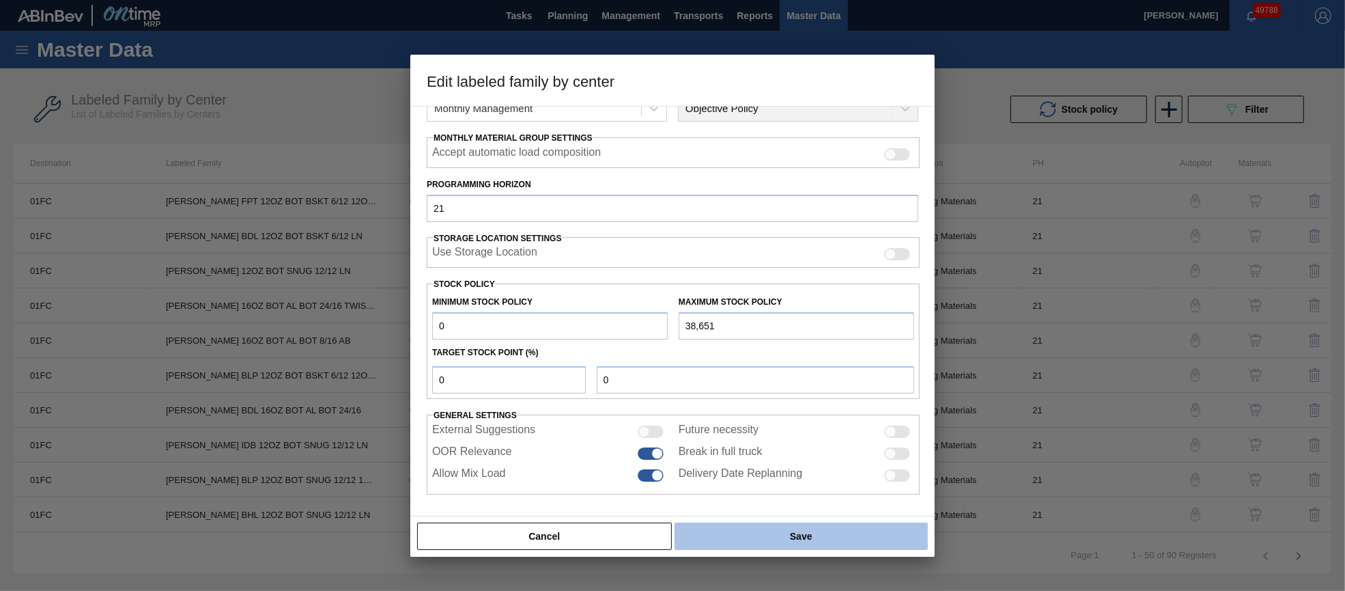
click at [773, 532] on button "Save" at bounding box center [801, 535] width 253 height 27
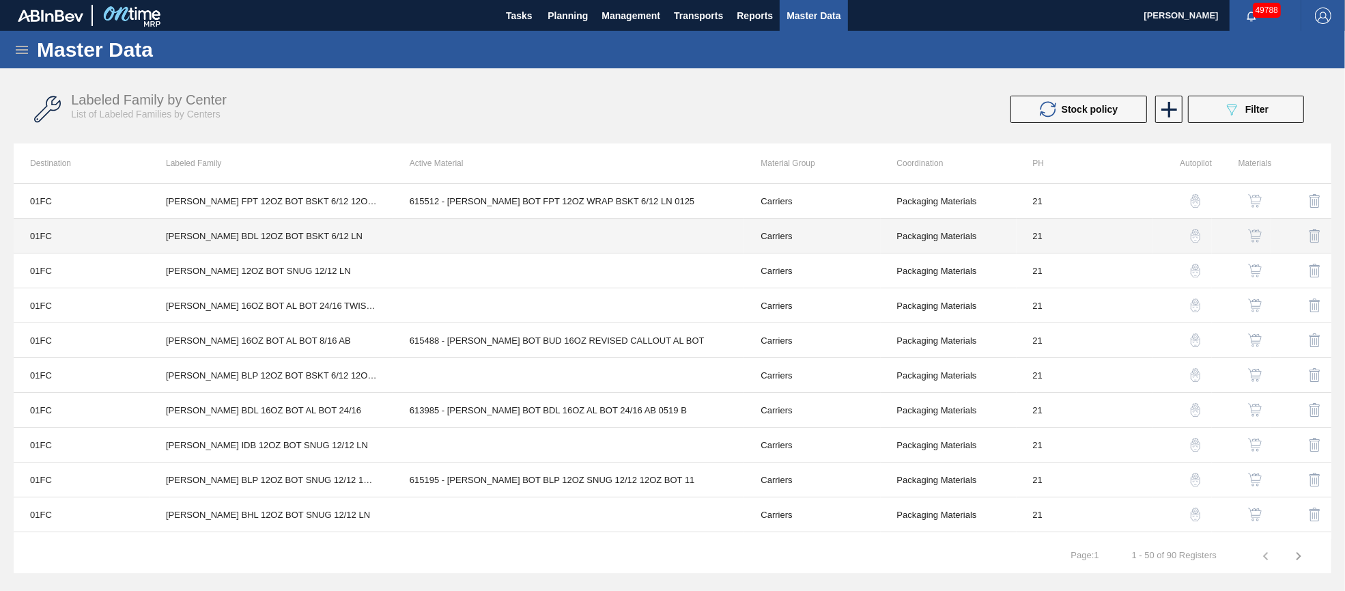
click at [307, 231] on td "[PERSON_NAME] BDL 12OZ BOT BSKT 6/12 LN" at bounding box center [272, 235] width 244 height 35
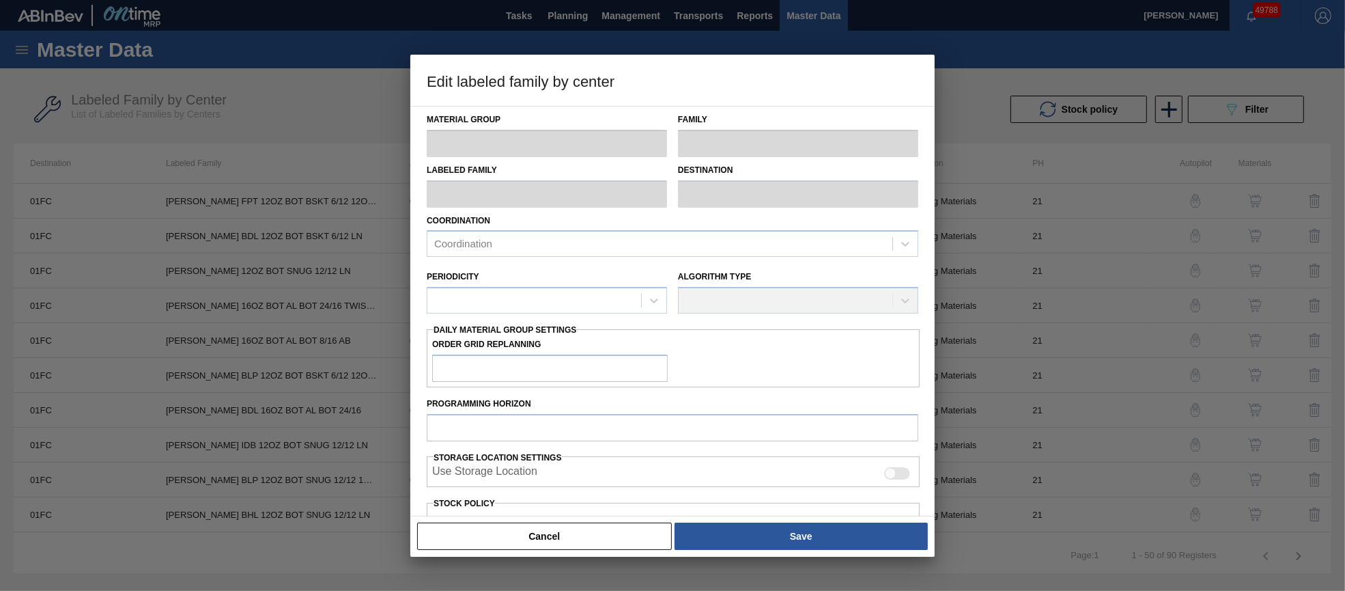
type input "Carriers"
type input "Bottle Carriers"
type input "[PERSON_NAME] BDL 12OZ BOT BSKT 6/12 LN"
type input "01FC - Fort Collins Brewery"
type input "21"
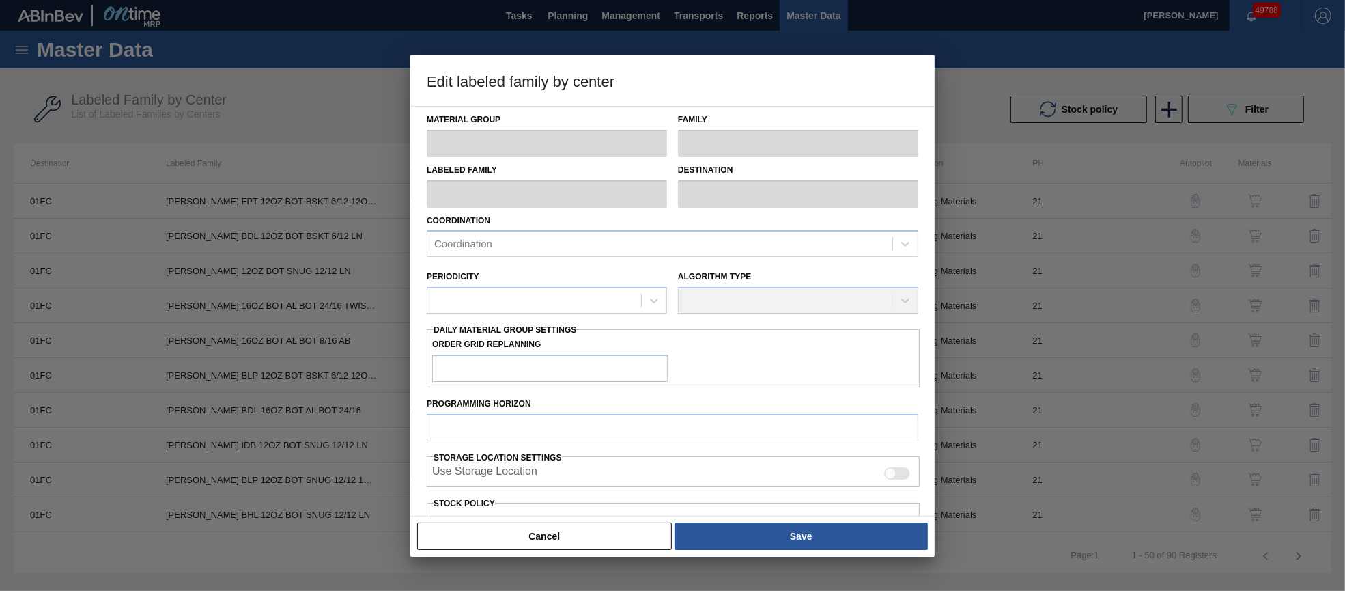
type input "0"
type input "32,928"
type input "0"
checkbox input "true"
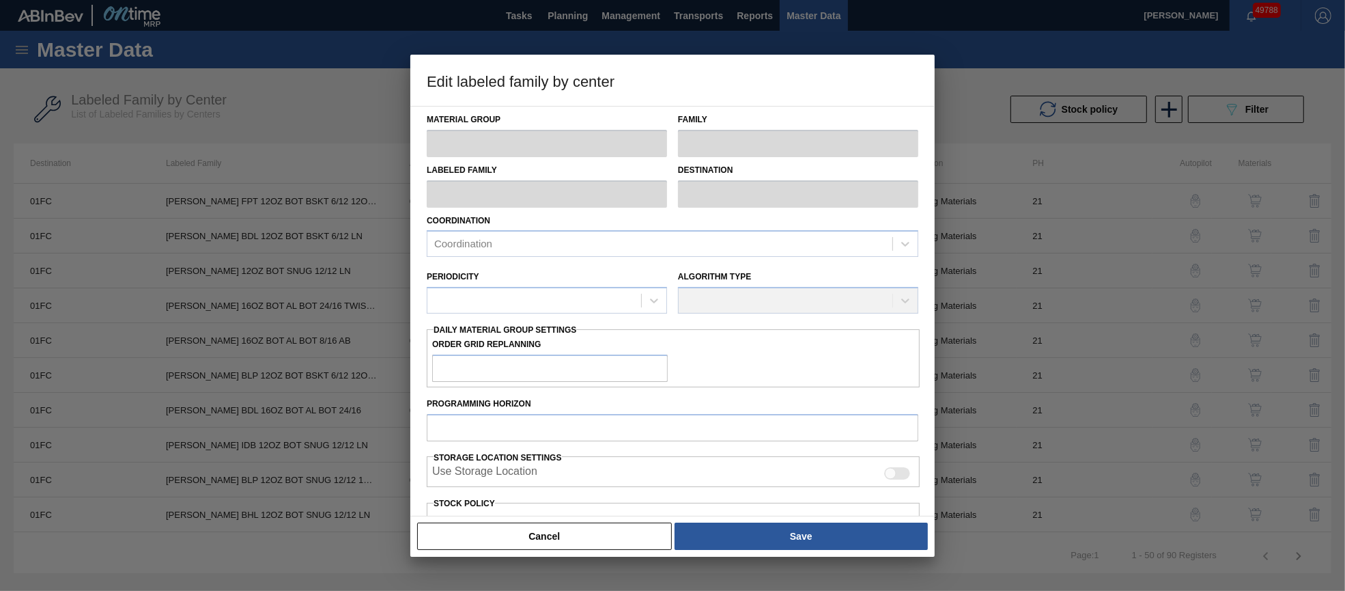
checkbox input "true"
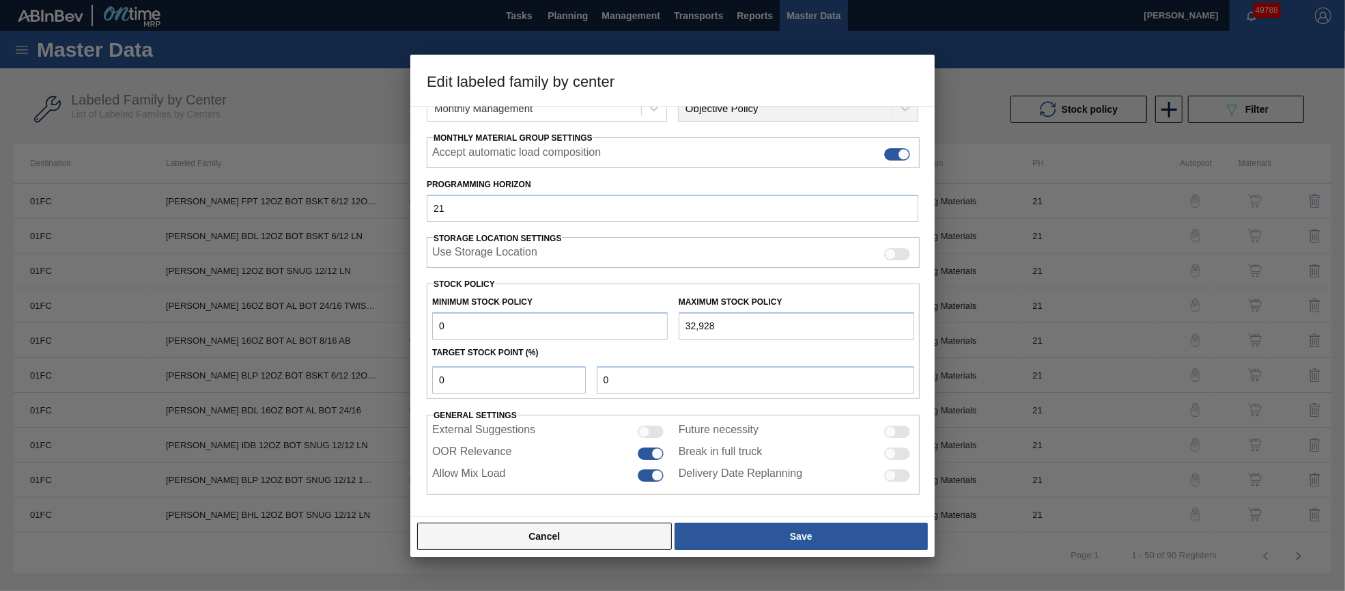
click at [570, 539] on button "Cancel" at bounding box center [544, 535] width 255 height 27
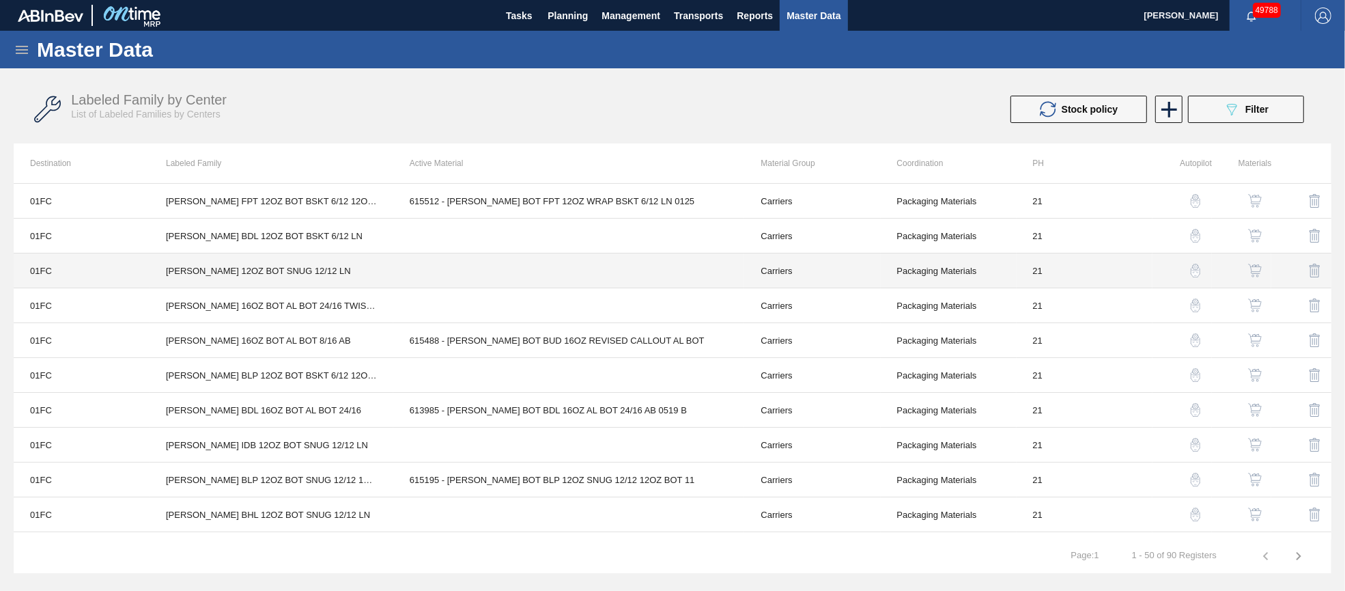
click at [266, 267] on td "[PERSON_NAME] 12OZ BOT SNUG 12/12 LN" at bounding box center [272, 270] width 244 height 35
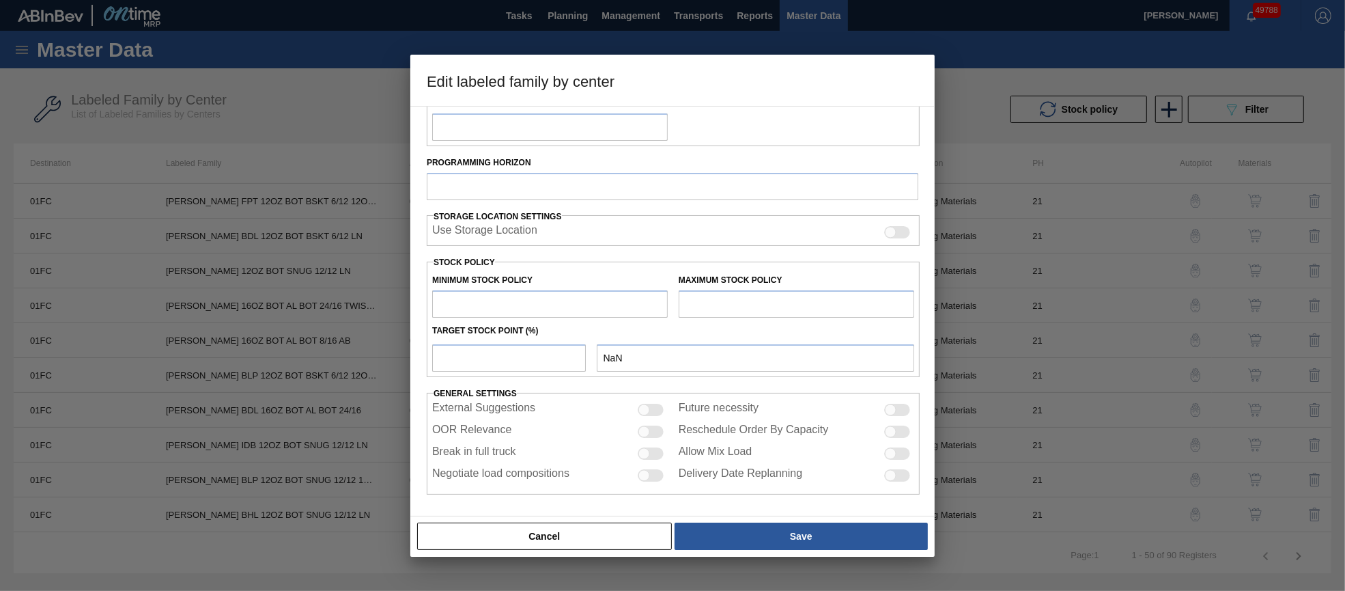
type input "Carriers"
type input "Bottle Carriers"
type input "[PERSON_NAME] 12OZ BOT SNUG 12/12 LN"
type input "01FC - Fort Collins Brewery"
type input "21"
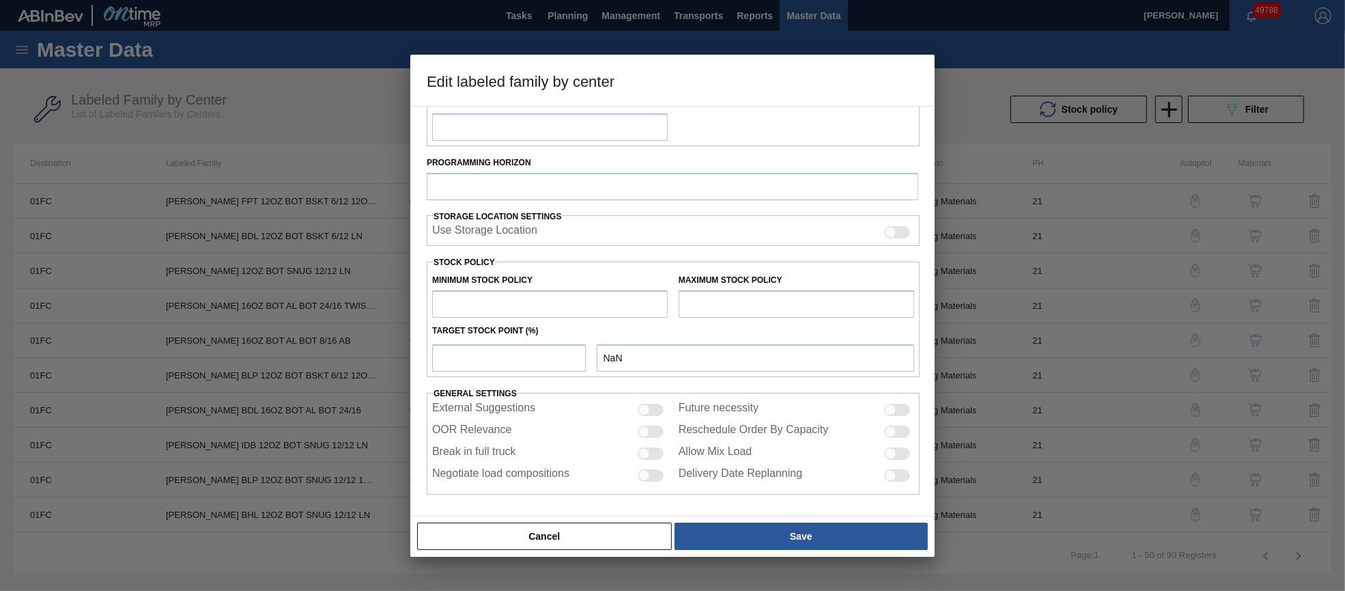
type input "5,000"
type input "300,000"
type input "0"
type input "5,000"
checkbox input "true"
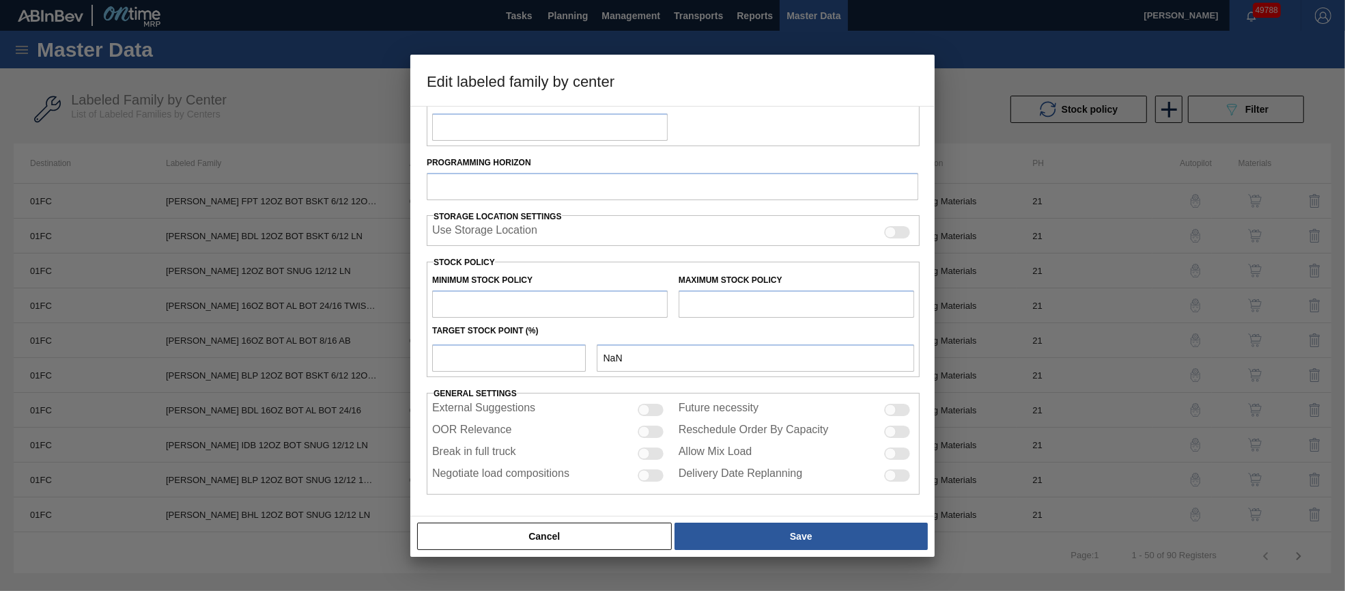
checkbox input "true"
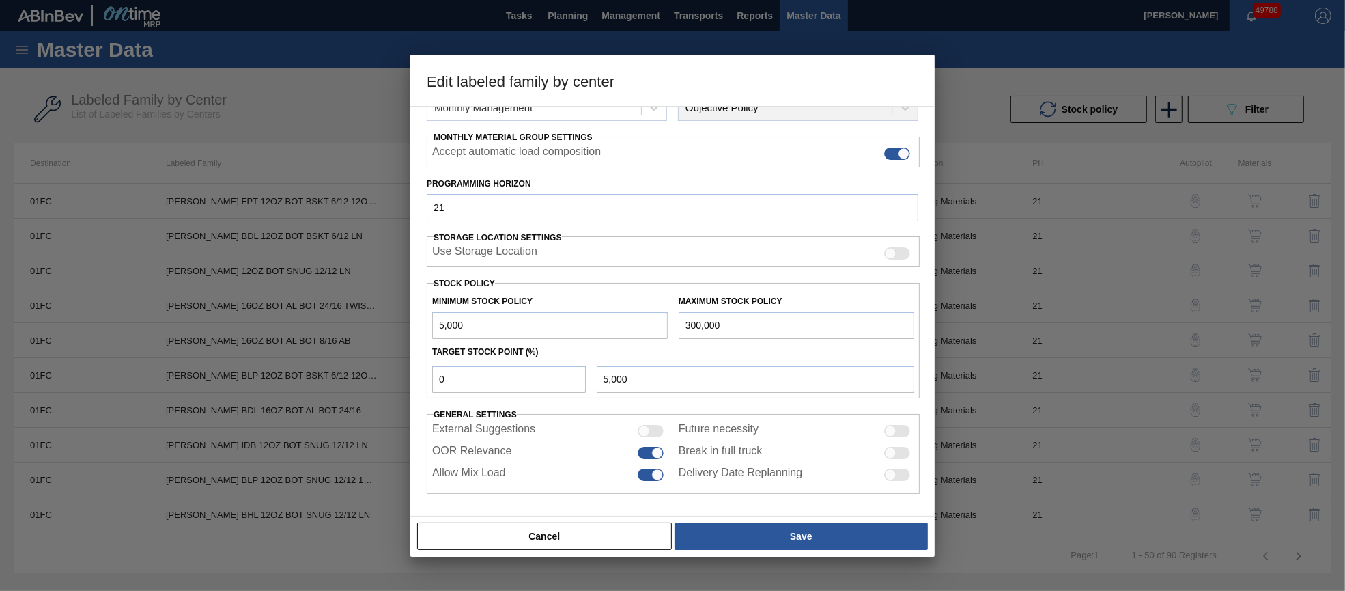
click at [587, 544] on button "Cancel" at bounding box center [544, 535] width 255 height 27
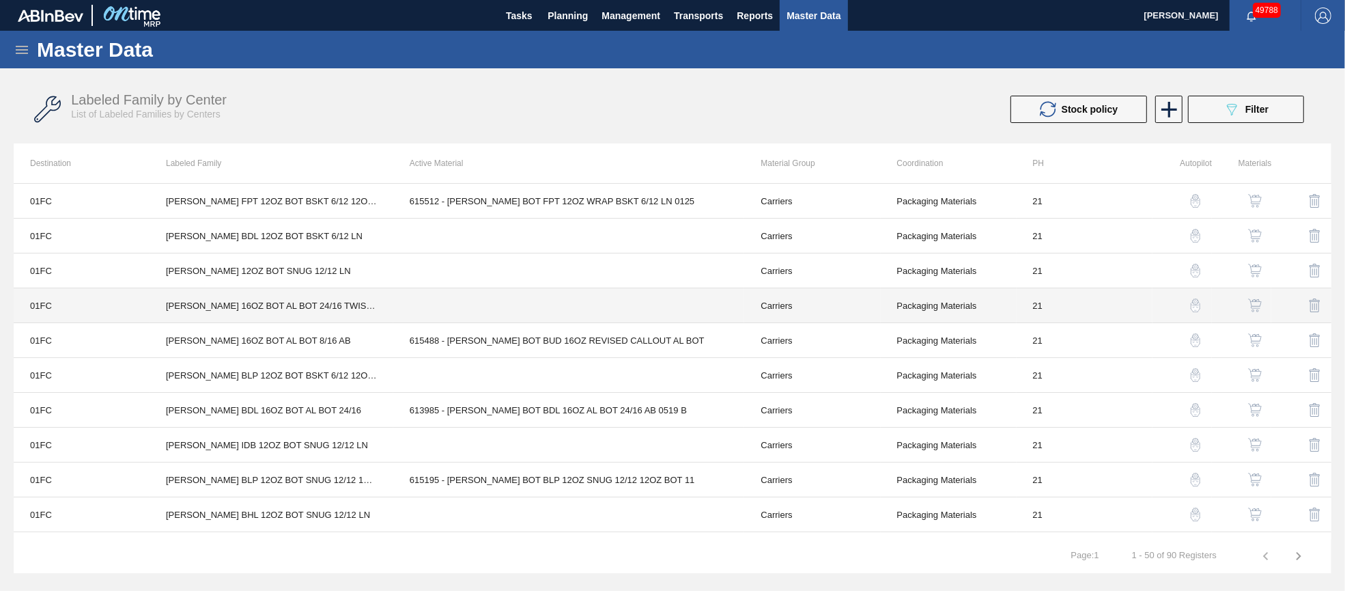
click at [243, 304] on td "[PERSON_NAME] 16OZ BOT AL BOT 24/16 TWIST WHITE BAR BOX" at bounding box center [272, 305] width 244 height 35
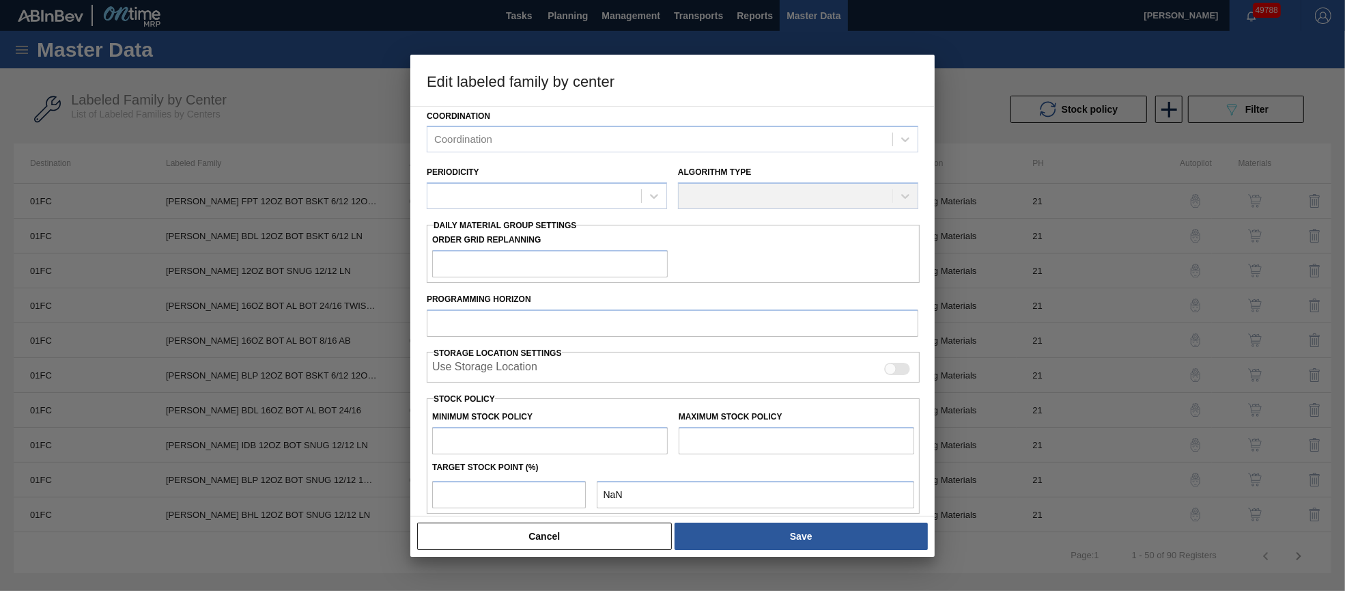
scroll to position [241, 0]
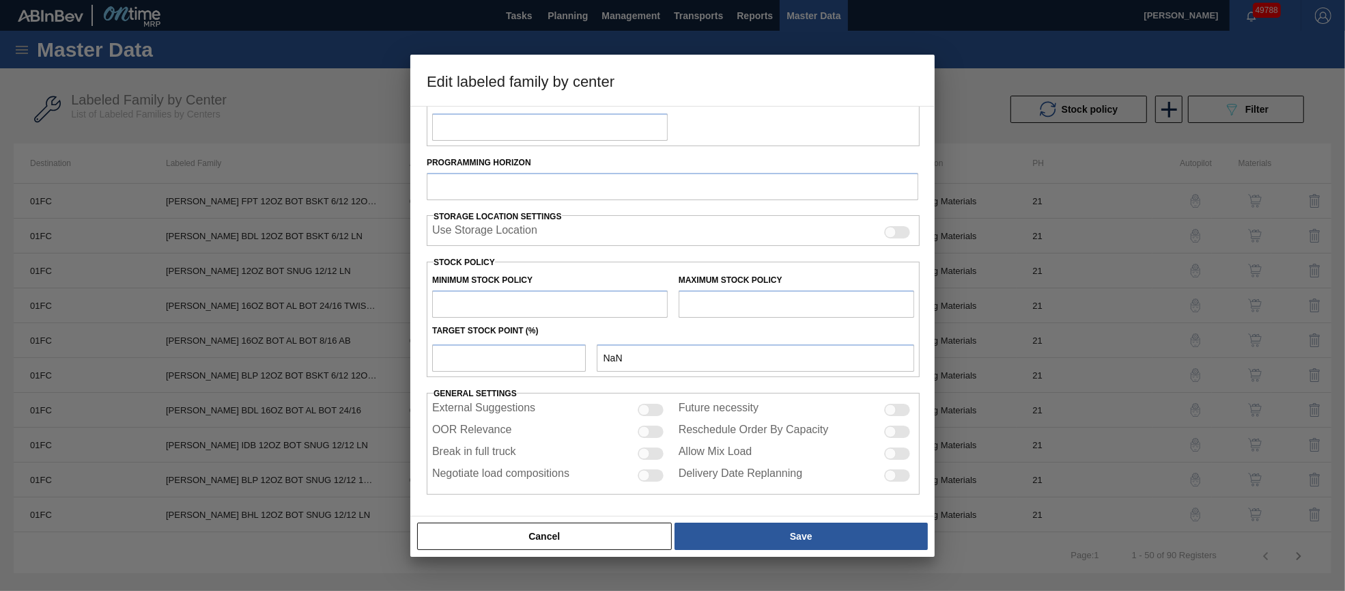
type input "Carriers"
type input "Bottle Carriers"
type input "[PERSON_NAME] 16OZ BOT AL BOT 24/16 TWIST WHITE BAR BOX"
type input "01FC - Fort Collins Brewery"
type input "21"
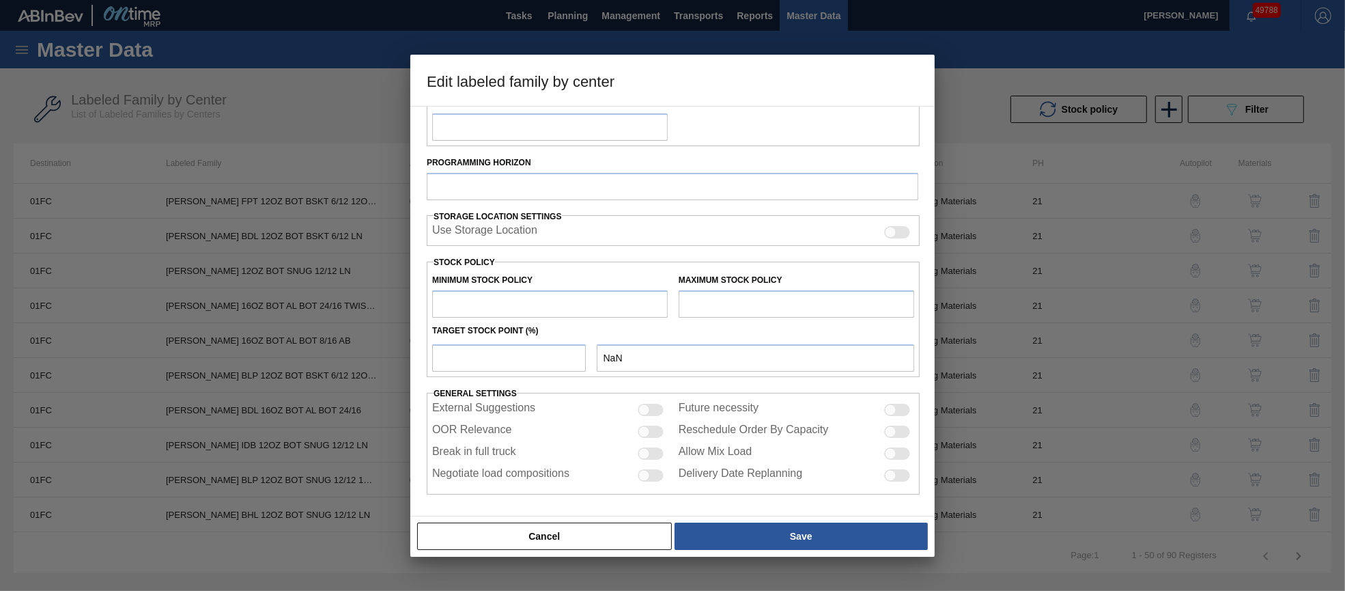
type input "0"
type input "50,000"
type input "0"
checkbox input "true"
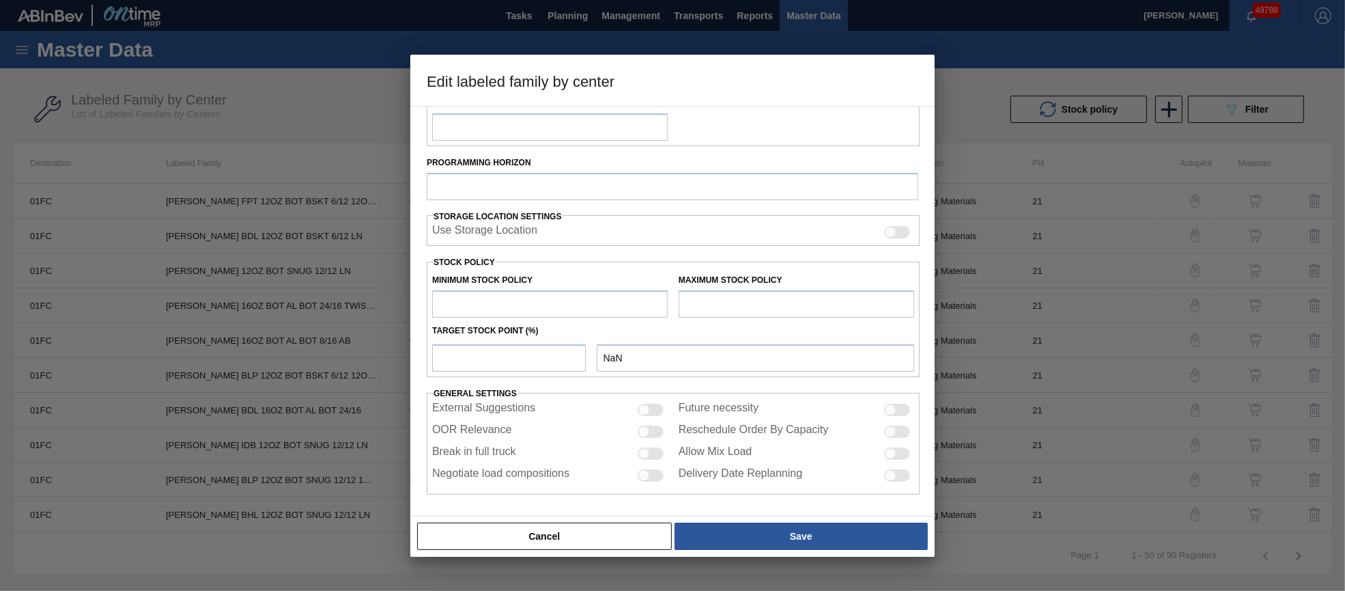
checkbox input "true"
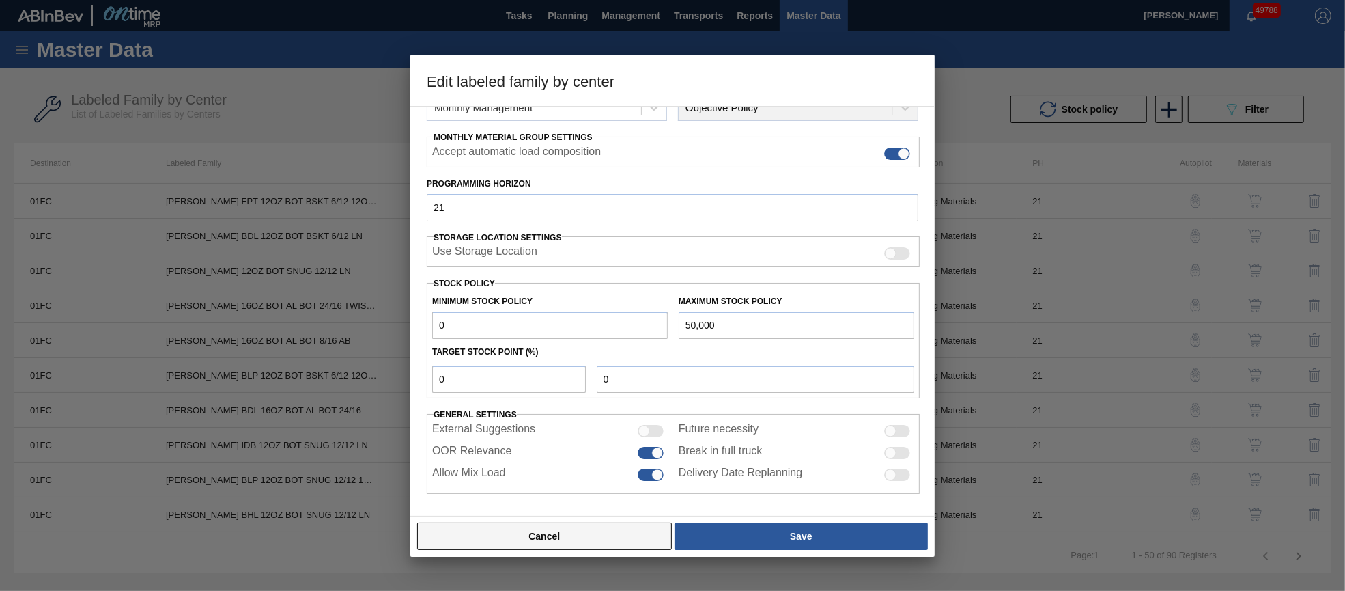
click at [602, 531] on button "Cancel" at bounding box center [544, 535] width 255 height 27
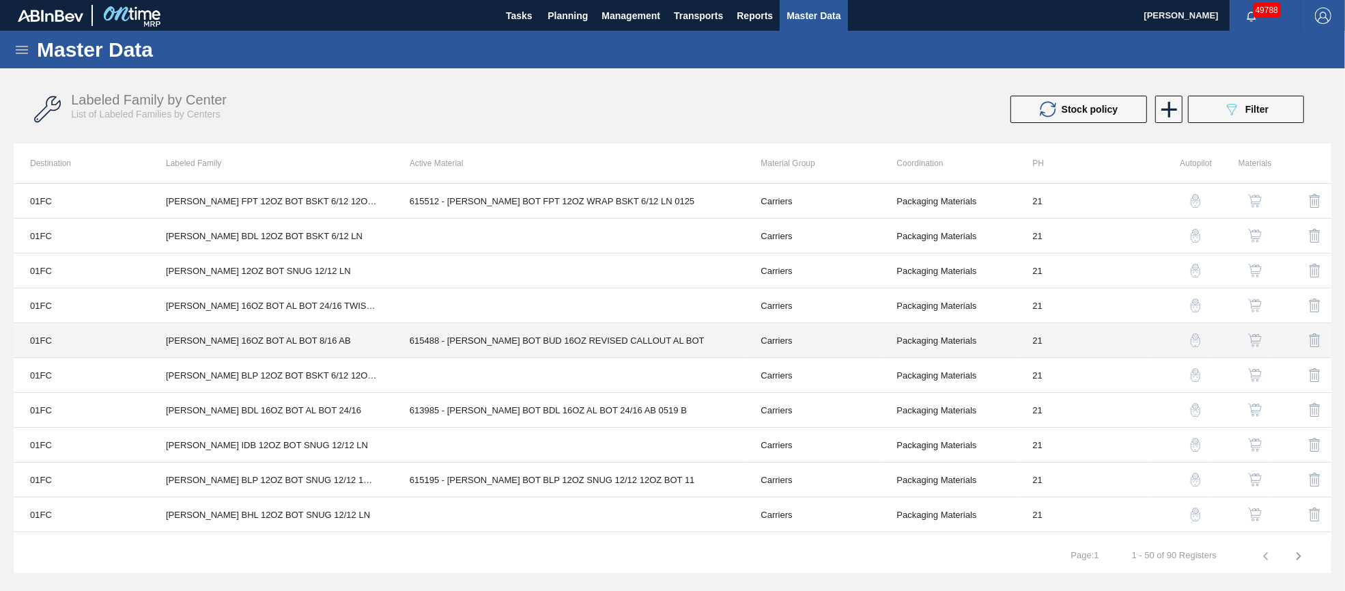
click at [506, 343] on td "615488 - [PERSON_NAME] BOT BUD 16OZ REVISED CALLOUT AL BOT" at bounding box center [569, 340] width 352 height 35
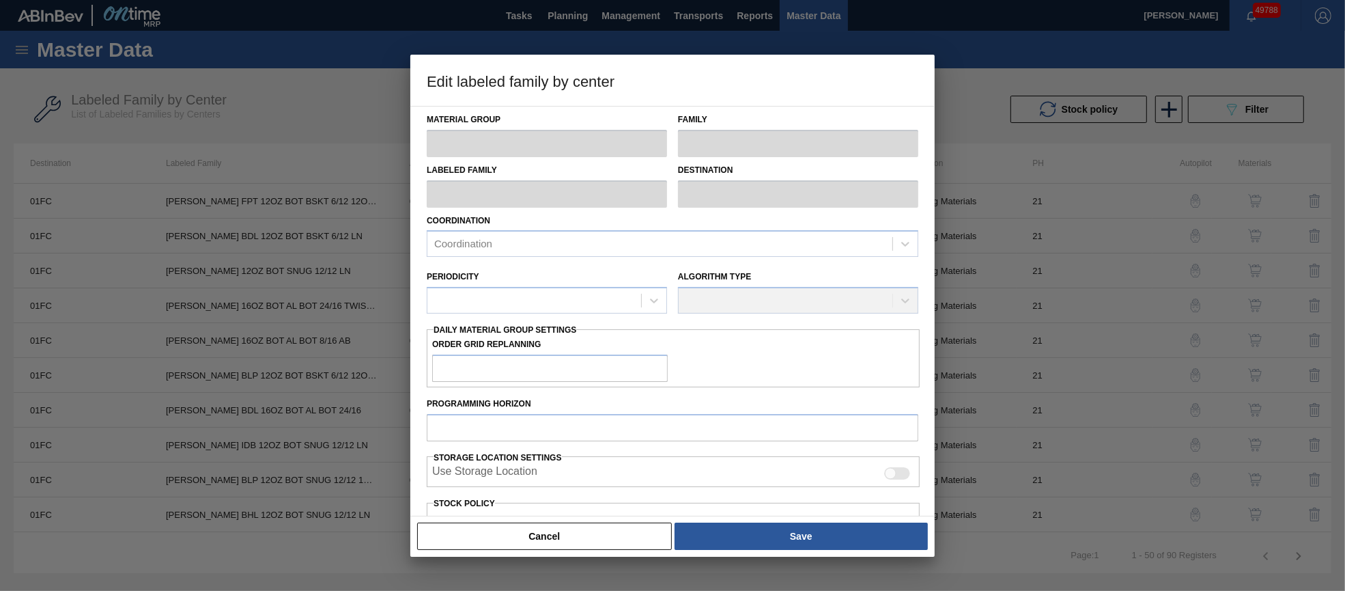
type input "Carriers"
type input "Bottle Carriers"
type input "[PERSON_NAME] 16OZ BOT AL BOT 8/16 AB"
type input "01FC - Fort Collins Brewery"
type input "21"
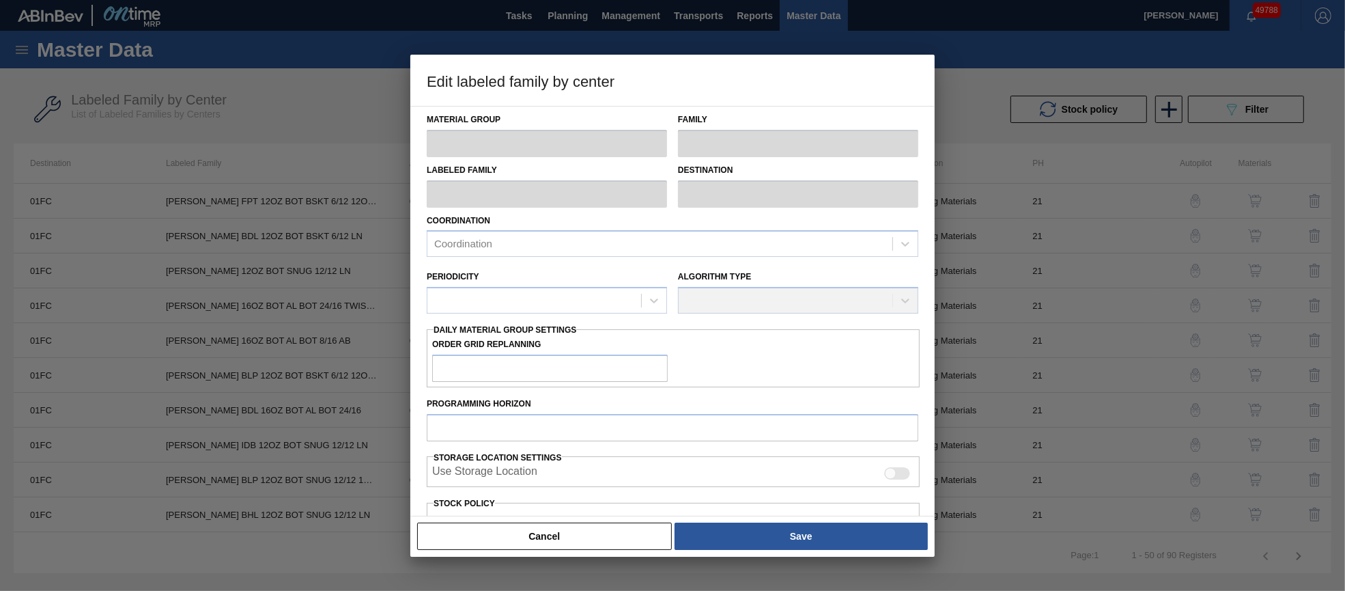
type input "0"
type input "26,714"
type input "0"
checkbox input "true"
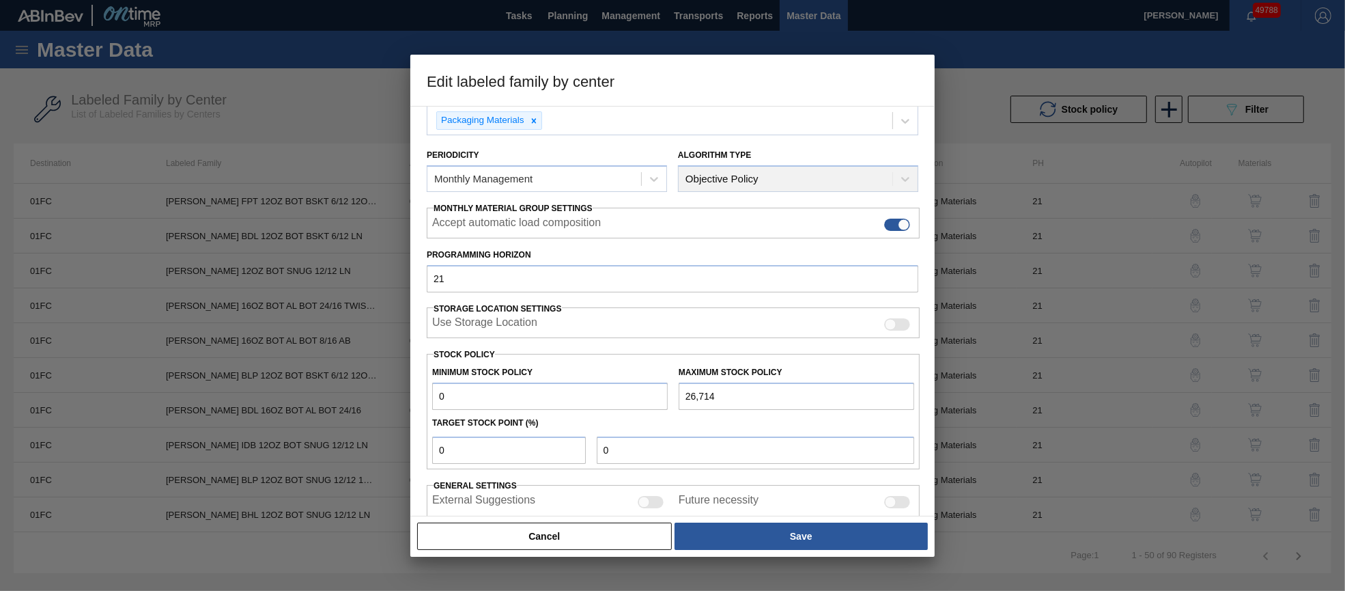
scroll to position [195, 0]
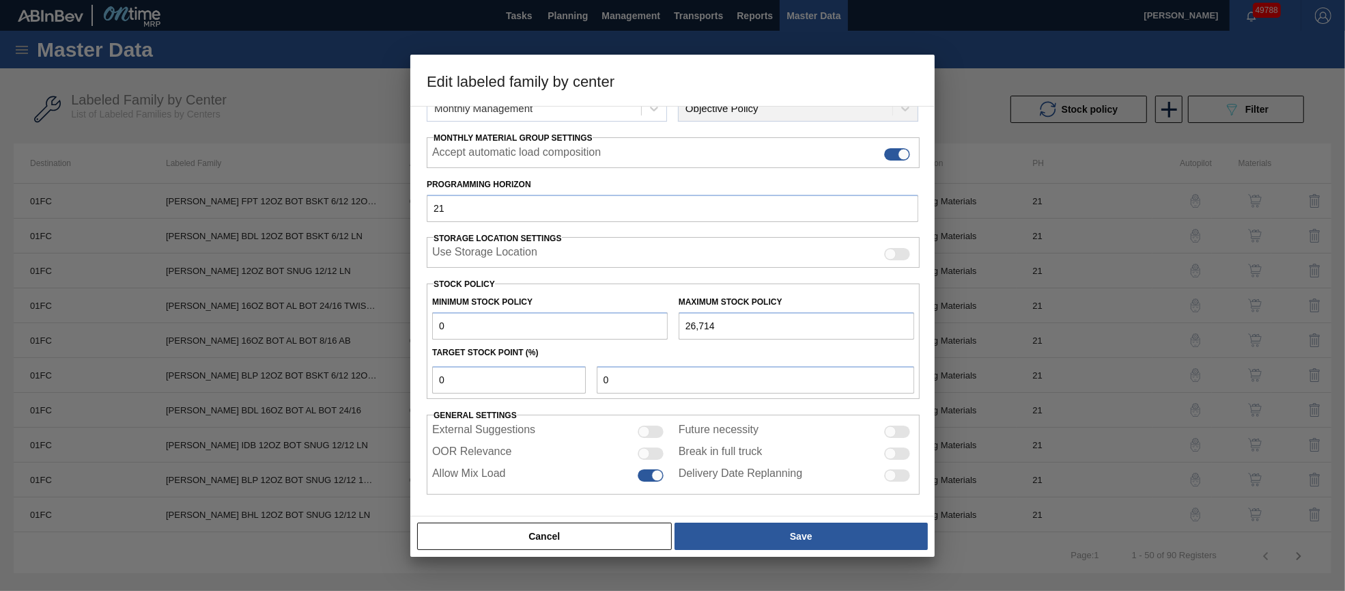
click at [647, 449] on div at bounding box center [644, 453] width 12 height 12
checkbox input "true"
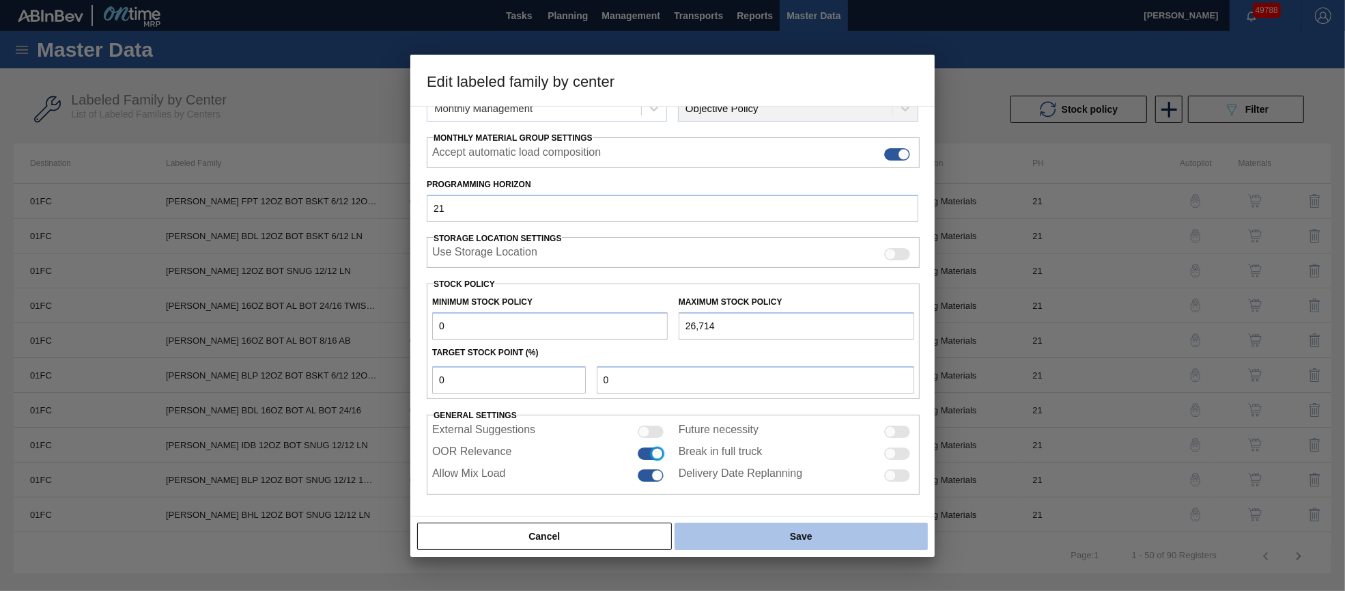
click at [752, 532] on button "Save" at bounding box center [801, 535] width 253 height 27
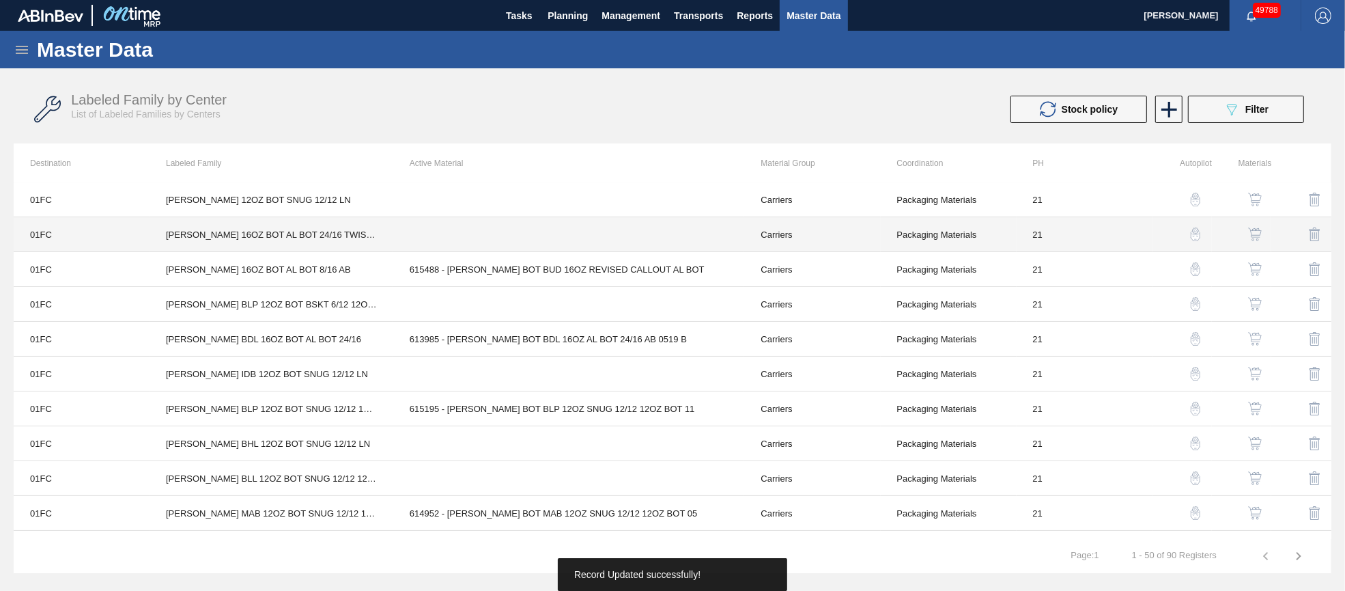
scroll to position [102, 0]
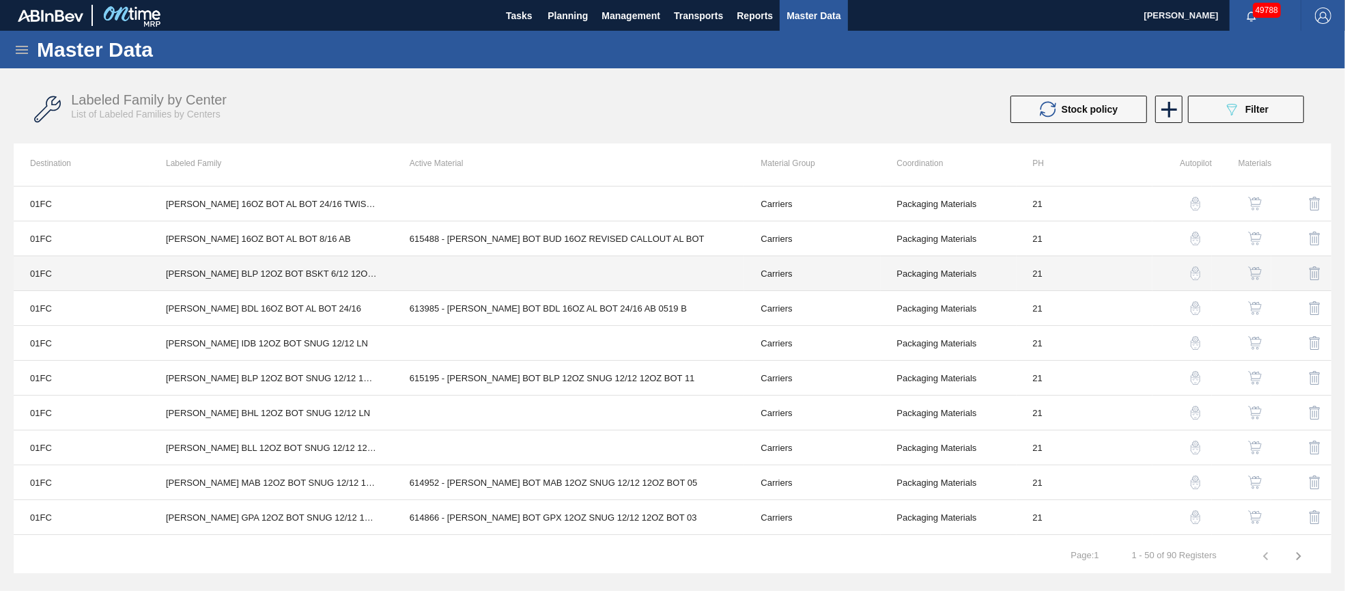
click at [444, 278] on td at bounding box center [569, 273] width 352 height 35
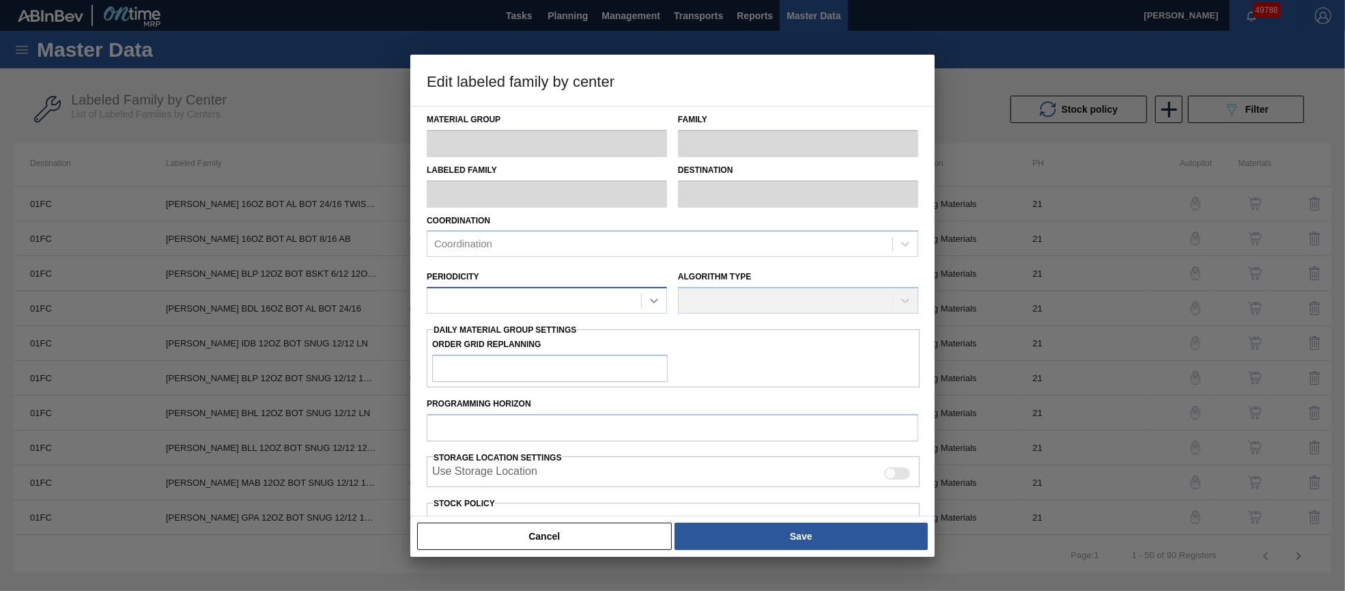
type input "Carriers"
type input "Bottle Carriers"
type input "[PERSON_NAME] BLP 12OZ BOT BSKT 6/12 12OZ BOT"
type input "01FC - Fort Collins Brewery"
type input "21"
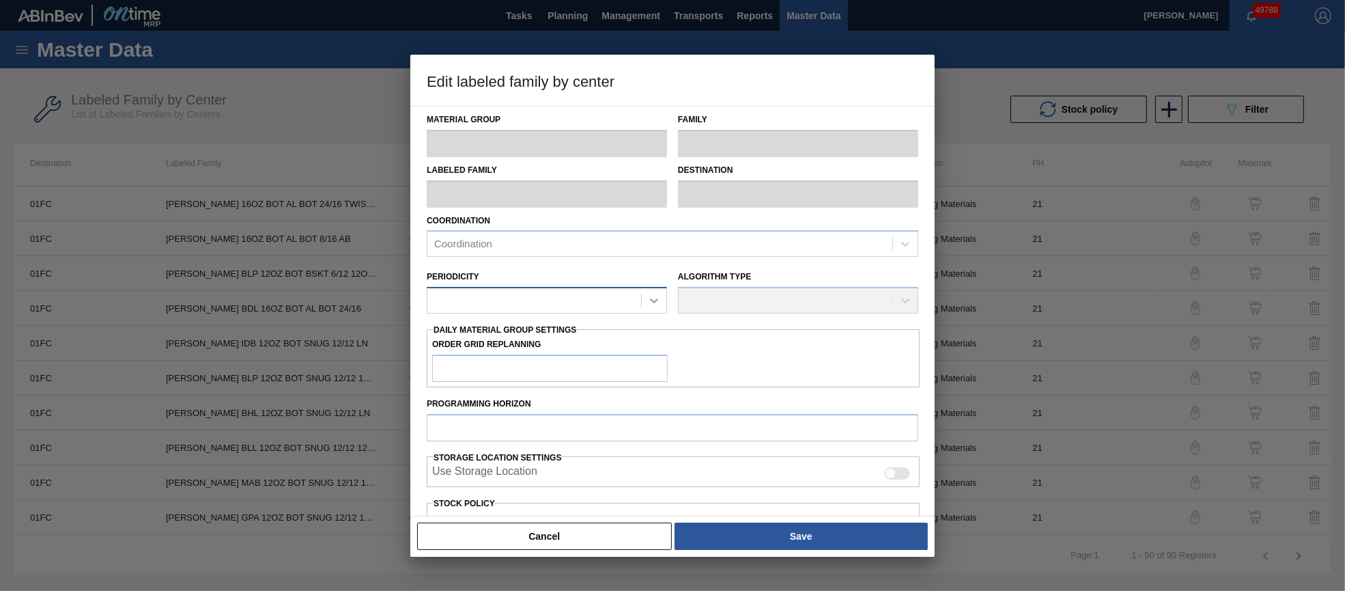
type input "11,424"
type input "22,848"
type input "0"
type input "11,424"
checkbox input "true"
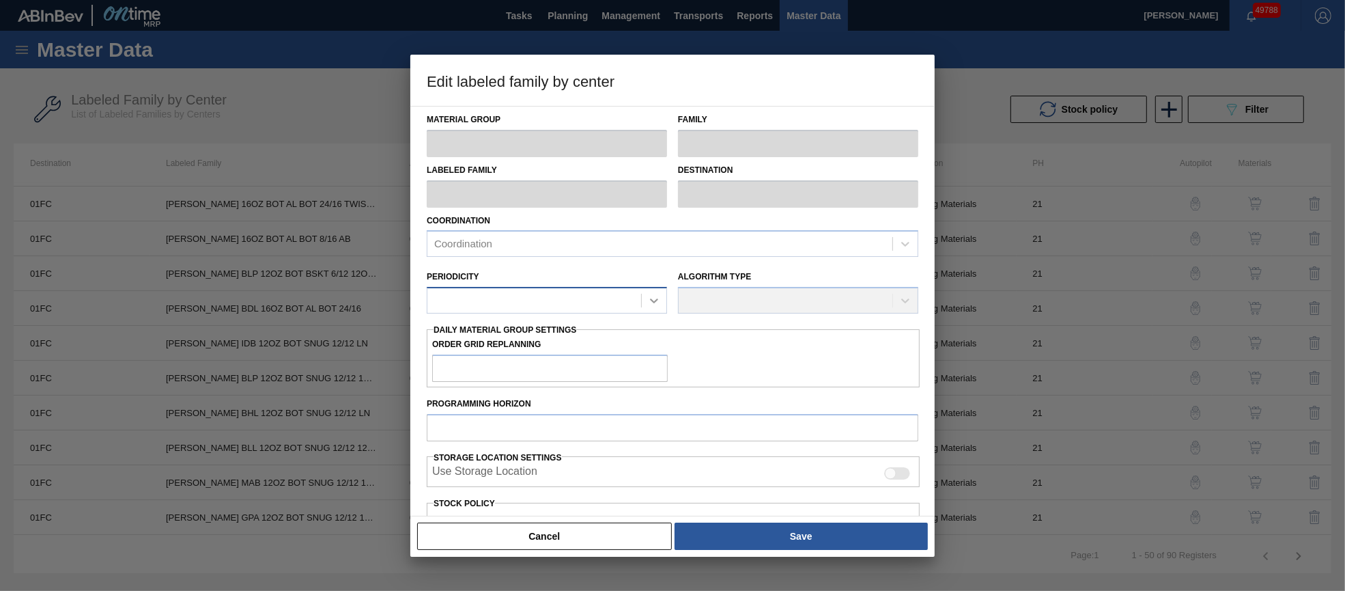
checkbox input "true"
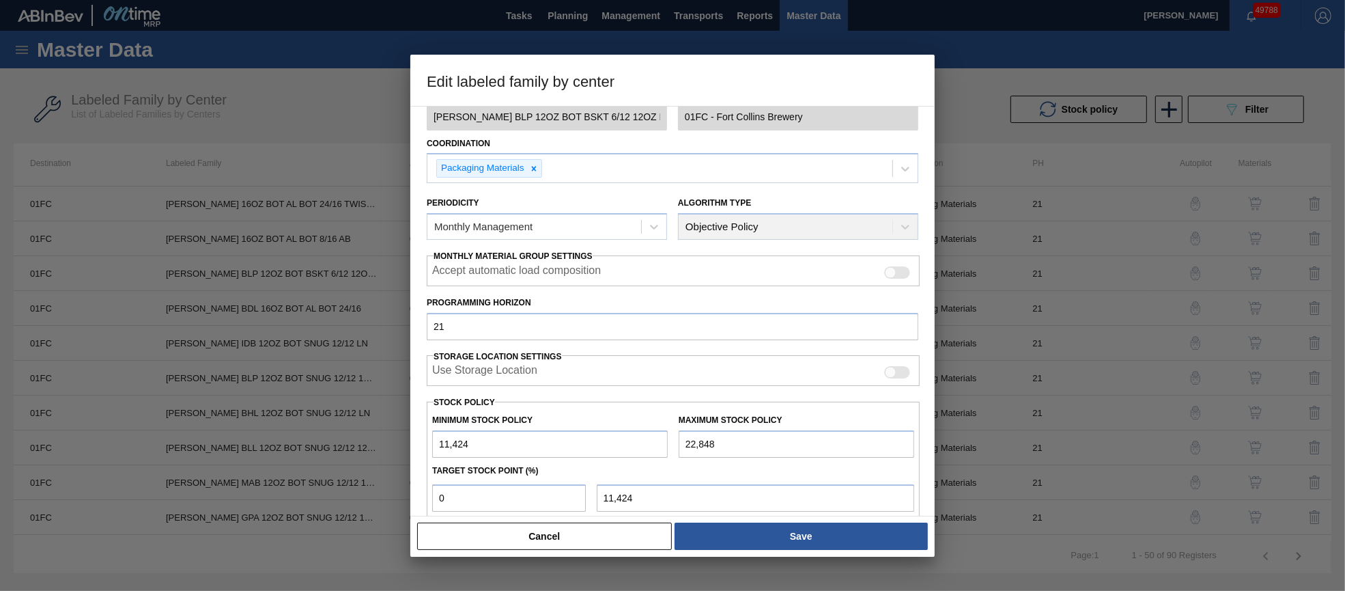
scroll to position [195, 0]
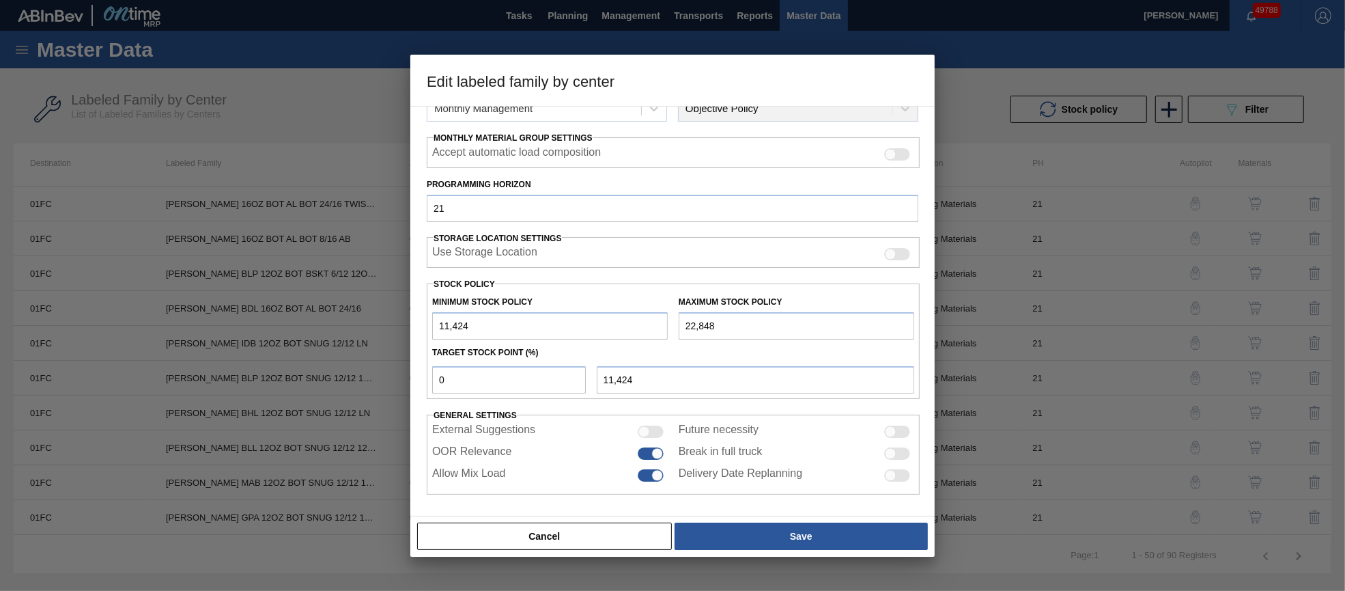
click at [612, 533] on button "Cancel" at bounding box center [544, 535] width 255 height 27
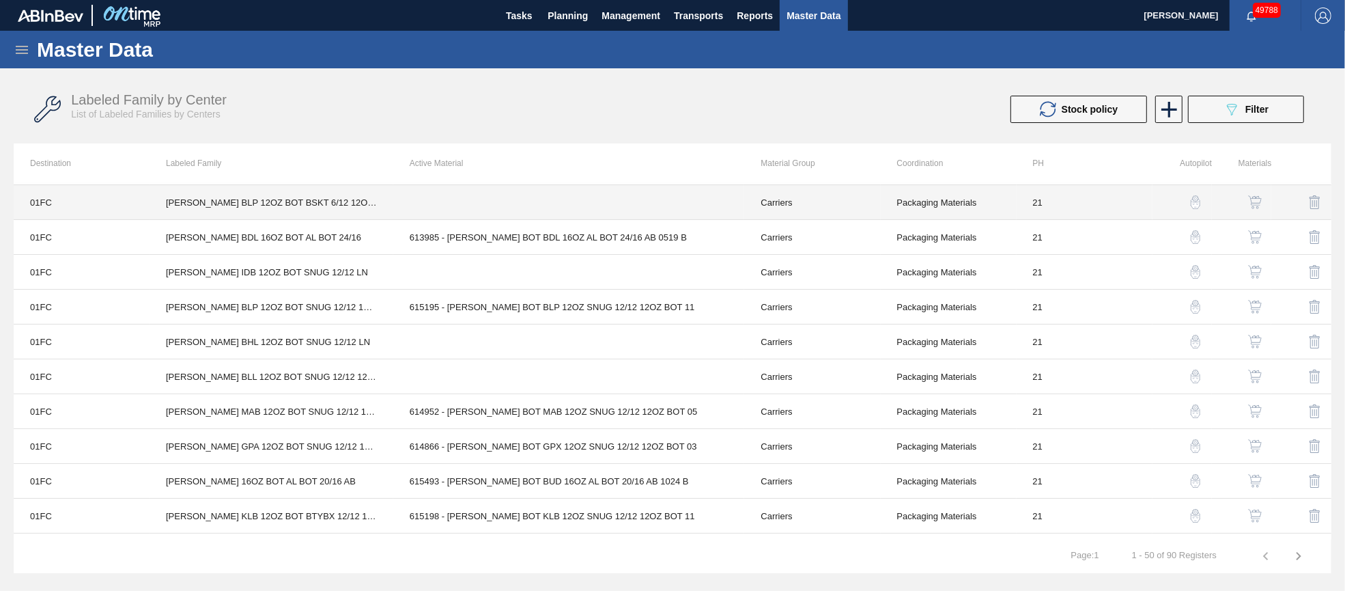
scroll to position [205, 0]
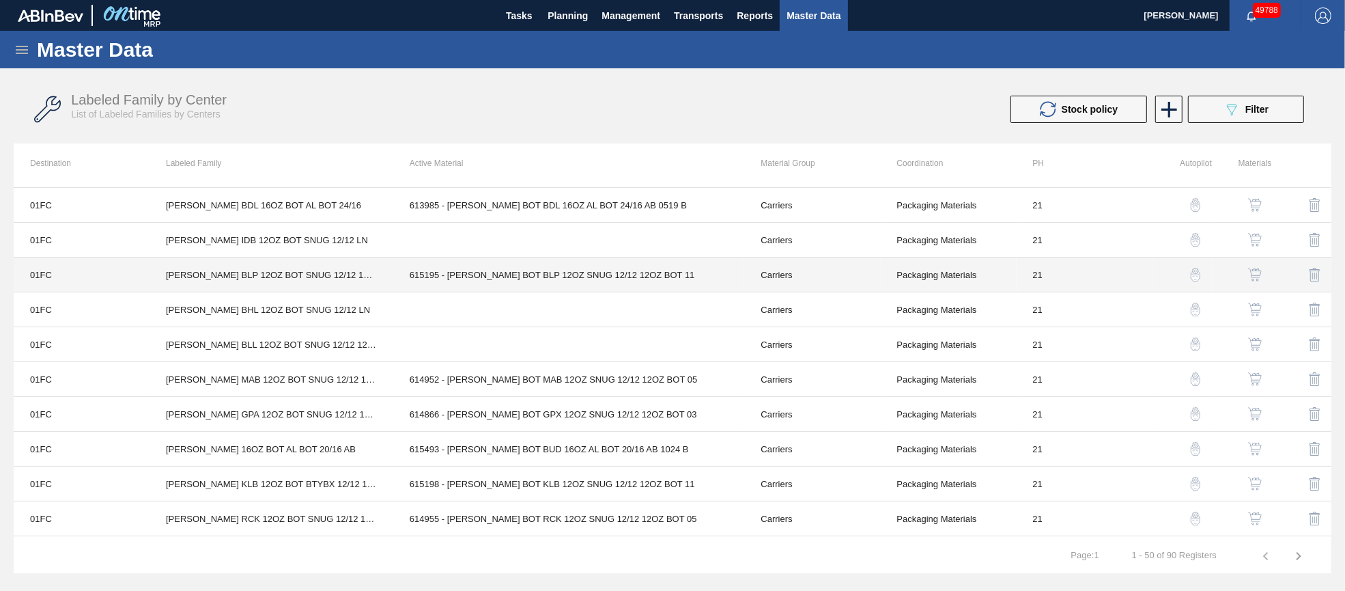
click at [526, 274] on td "615195 - [PERSON_NAME] BOT BLP 12OZ SNUG 12/12 12OZ BOT 11" at bounding box center [569, 274] width 352 height 35
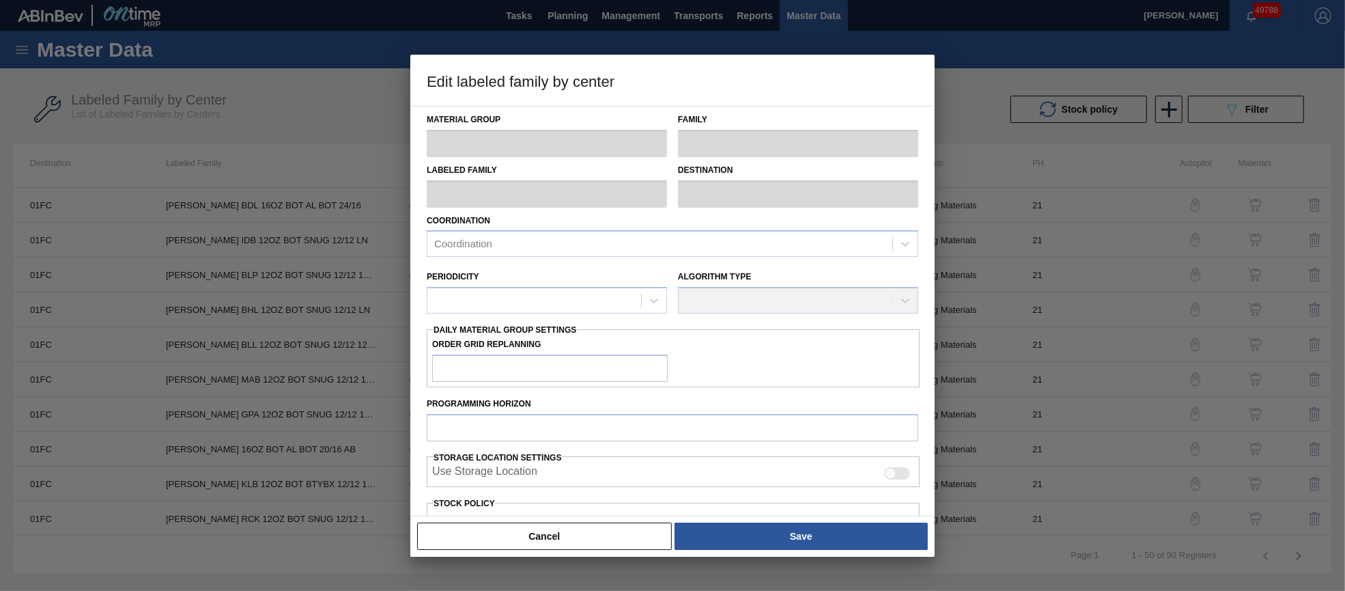
type input "Carriers"
type input "Bottle Carriers"
type input "[PERSON_NAME] BLP 12OZ BOT SNUG 12/12 12OZ BOT"
type input "01FC - Fort Collins Brewery"
type input "21"
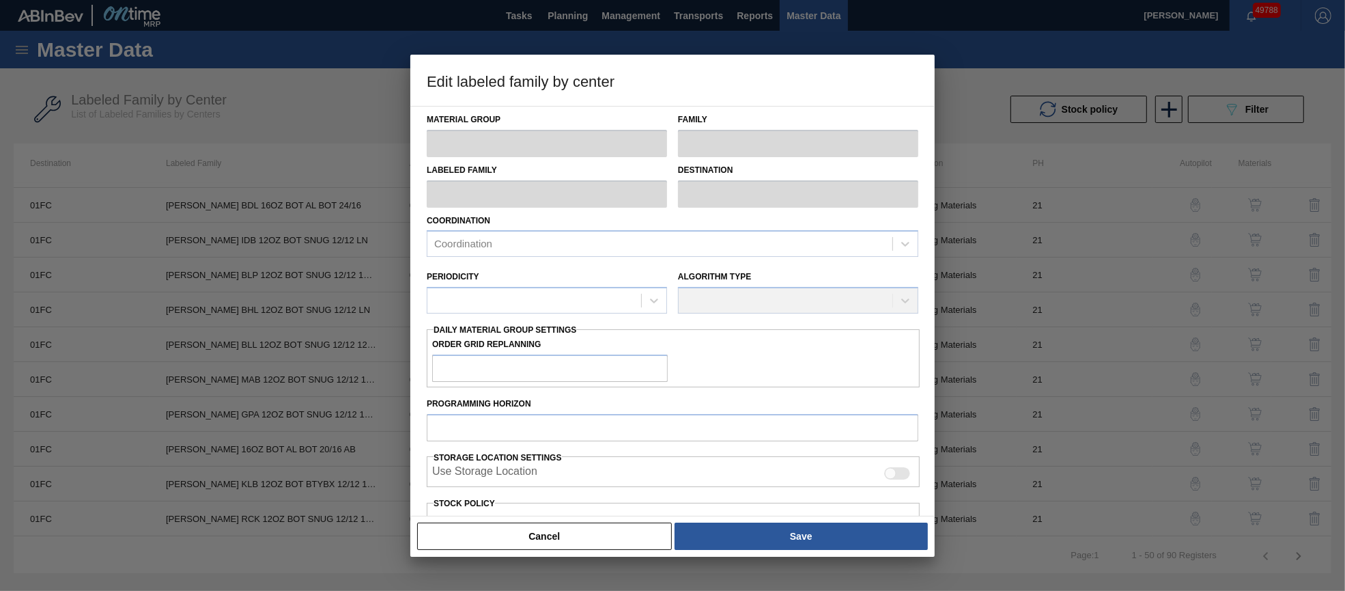
type input "4,480"
type input "47,580"
type input "0"
type input "4,480"
checkbox input "true"
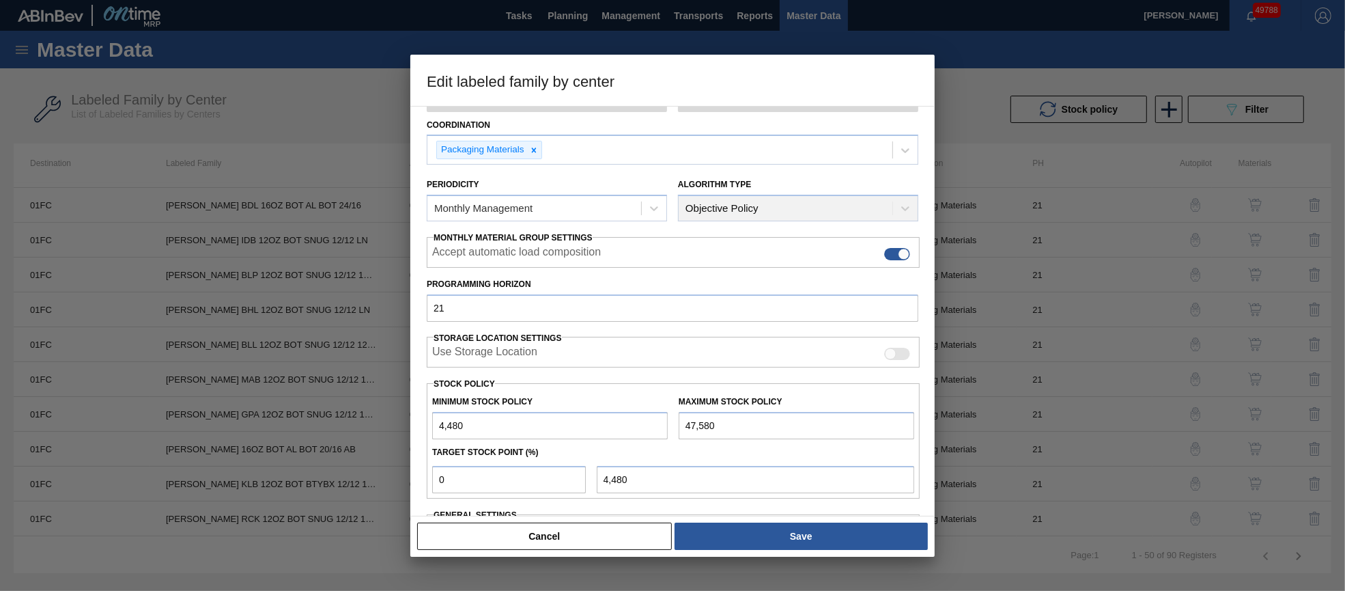
scroll to position [195, 0]
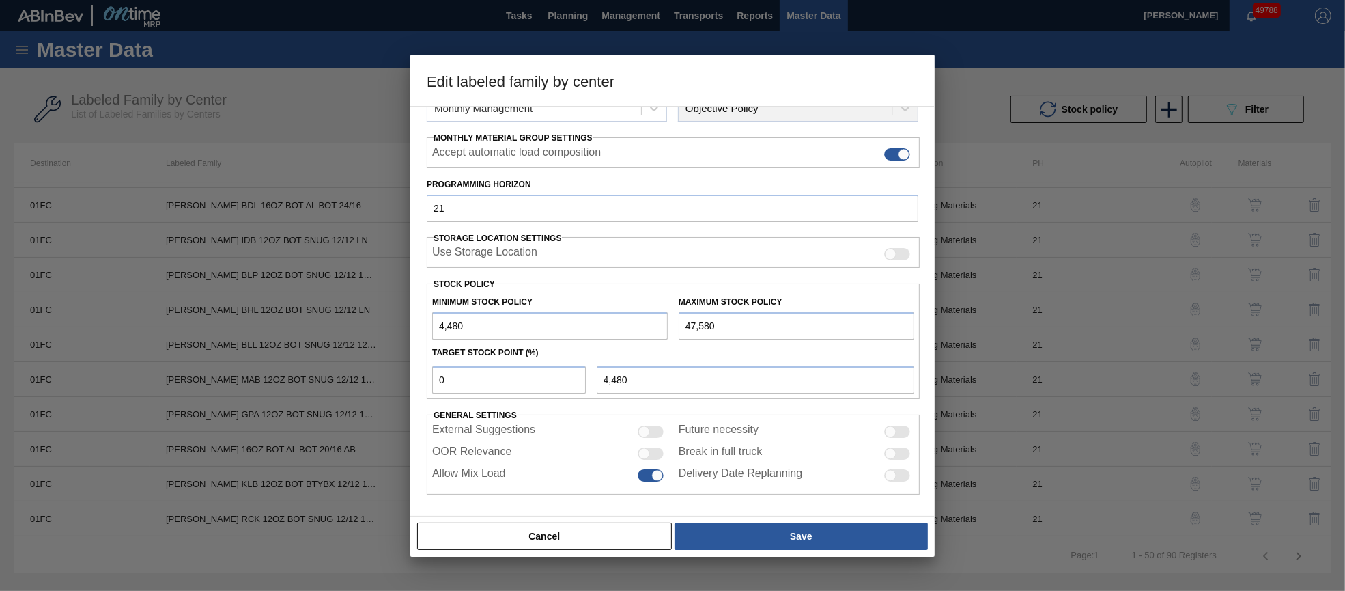
click at [649, 447] on div at bounding box center [651, 453] width 26 height 12
checkbox input "true"
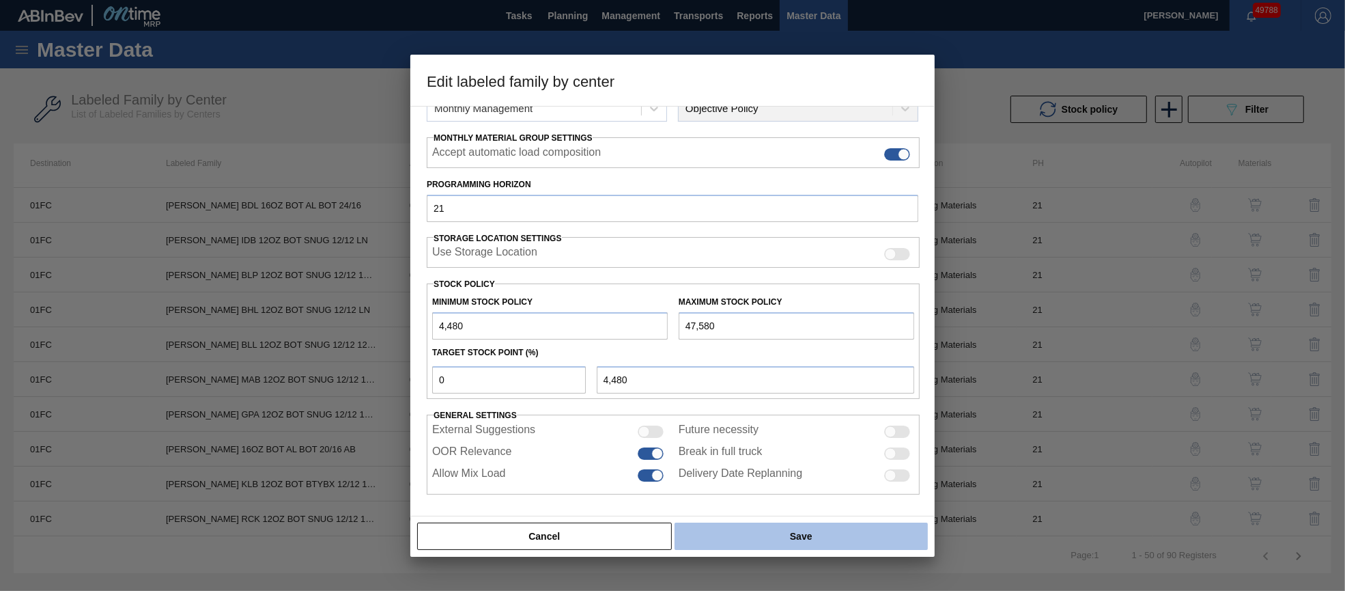
click at [728, 528] on button "Save" at bounding box center [801, 535] width 253 height 27
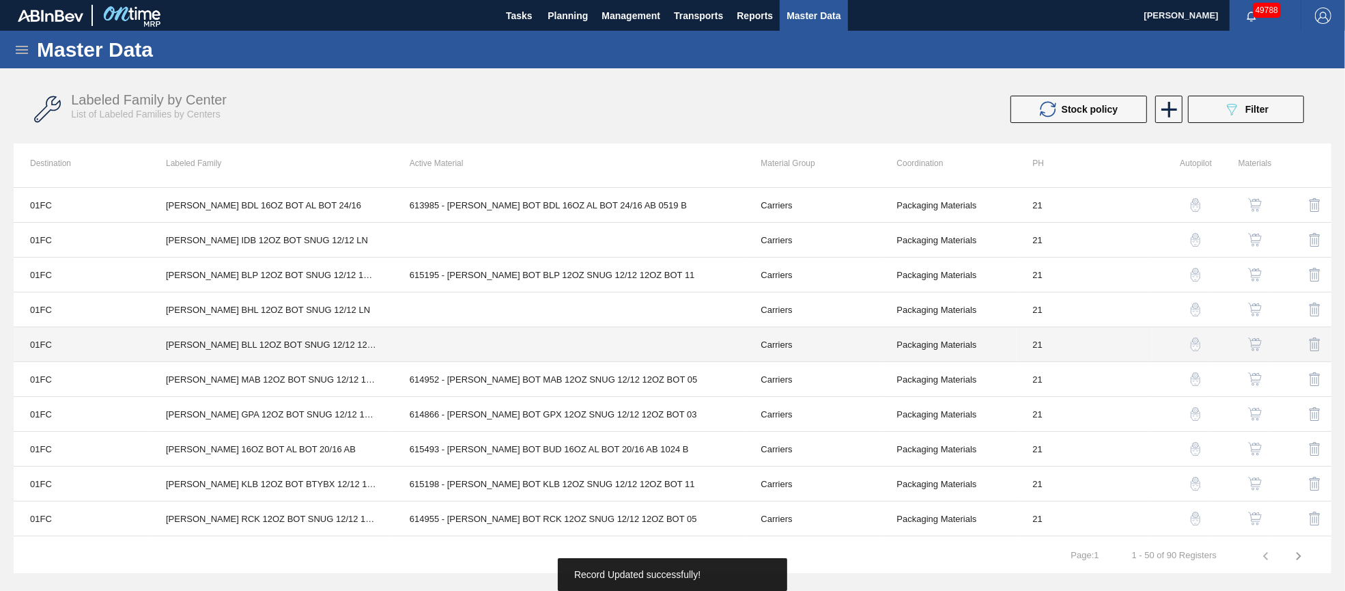
click at [451, 339] on td at bounding box center [569, 344] width 352 height 35
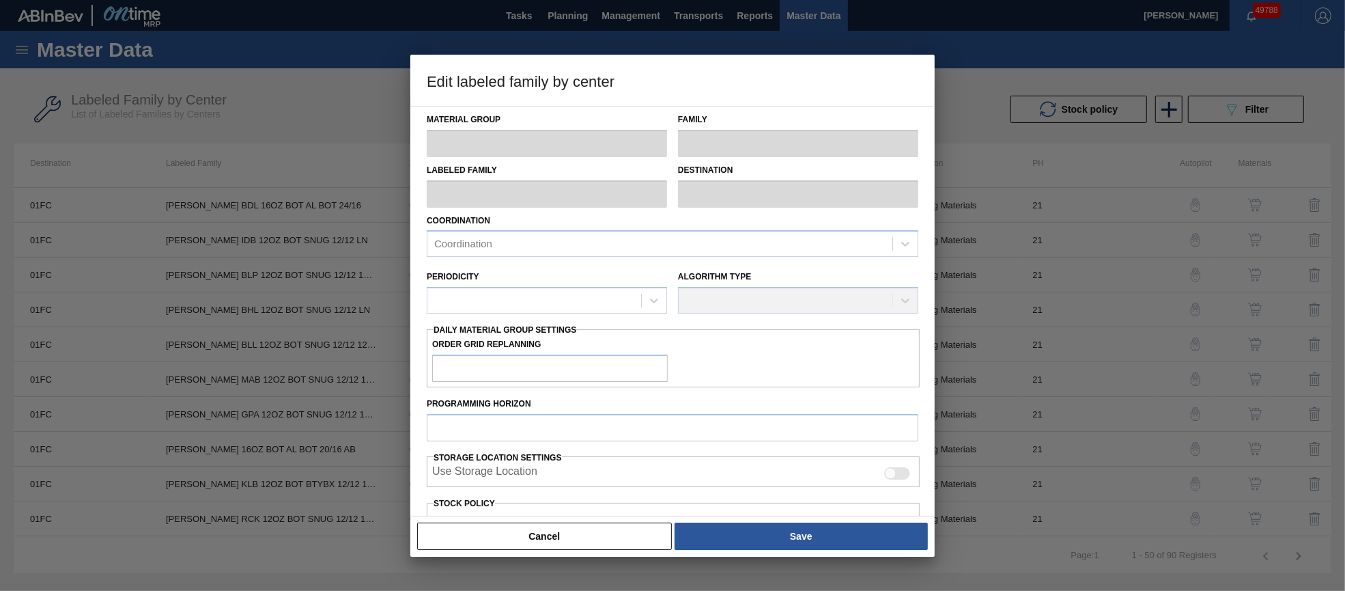
type input "Carriers"
type input "Bottle Carriers"
type input "[PERSON_NAME] BLL 12OZ BOT SNUG 12/12 12OZ BOT [US_STATE]"
type input "01FC - Fort Collins Brewery"
type input "21"
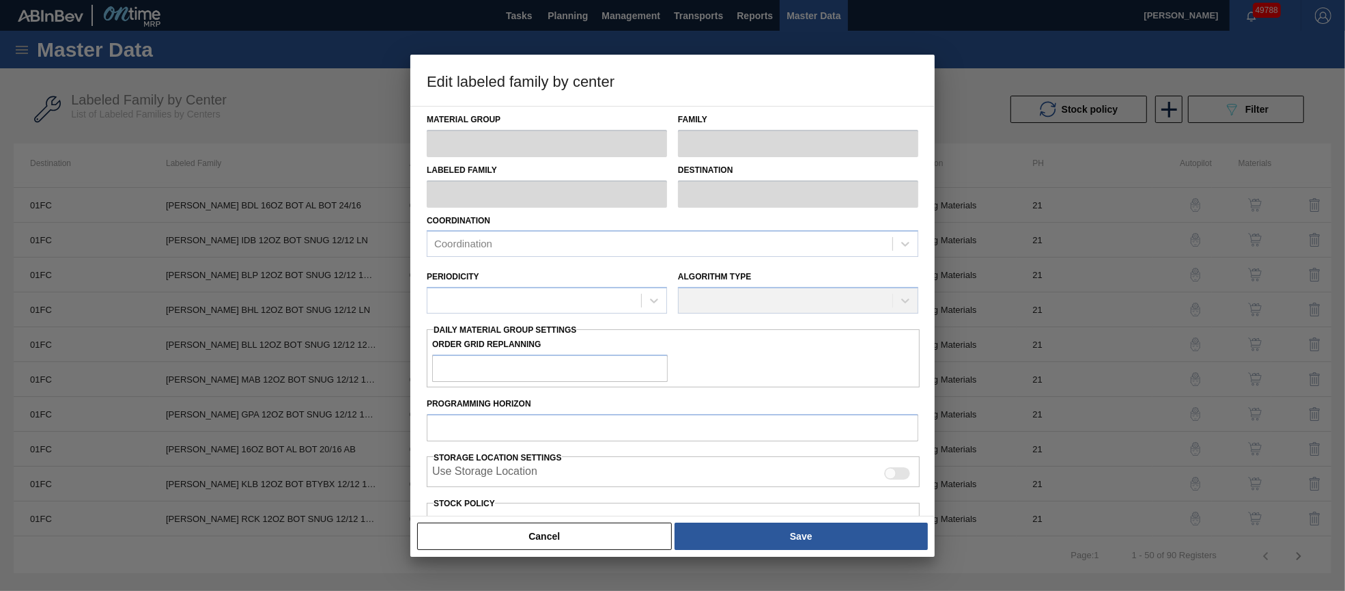
type input "5,000"
type input "50,000"
type input "0"
type input "5,000"
checkbox input "true"
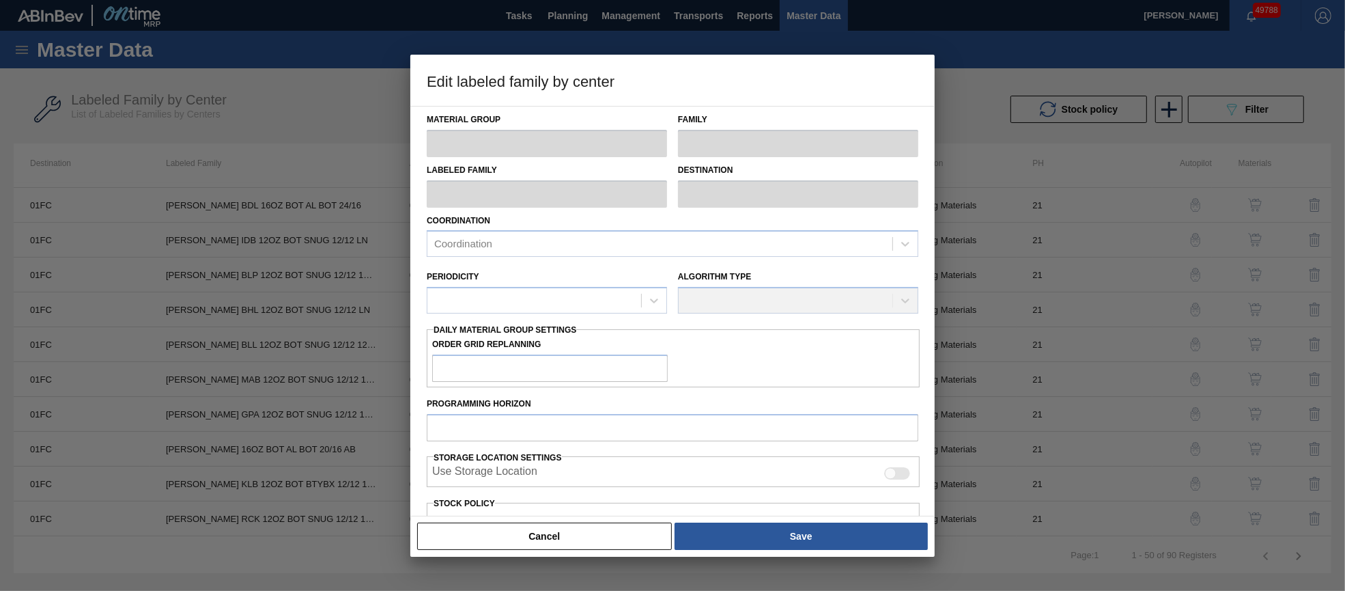
checkbox input "true"
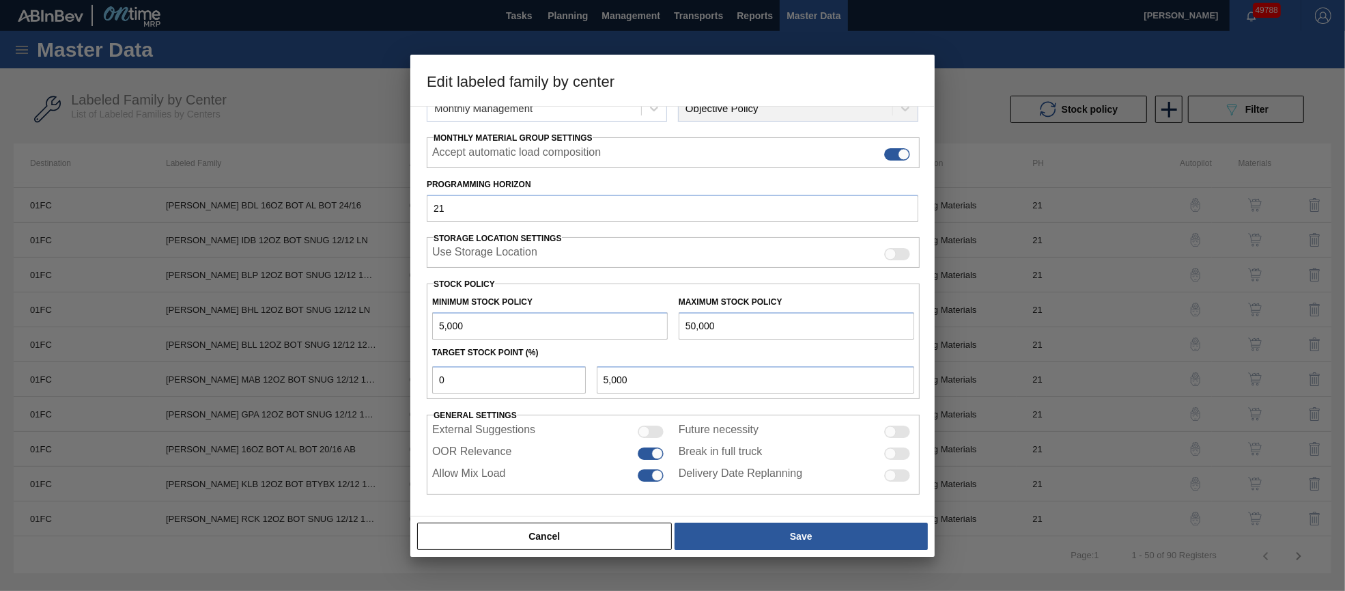
click at [582, 524] on button "Cancel" at bounding box center [544, 535] width 255 height 27
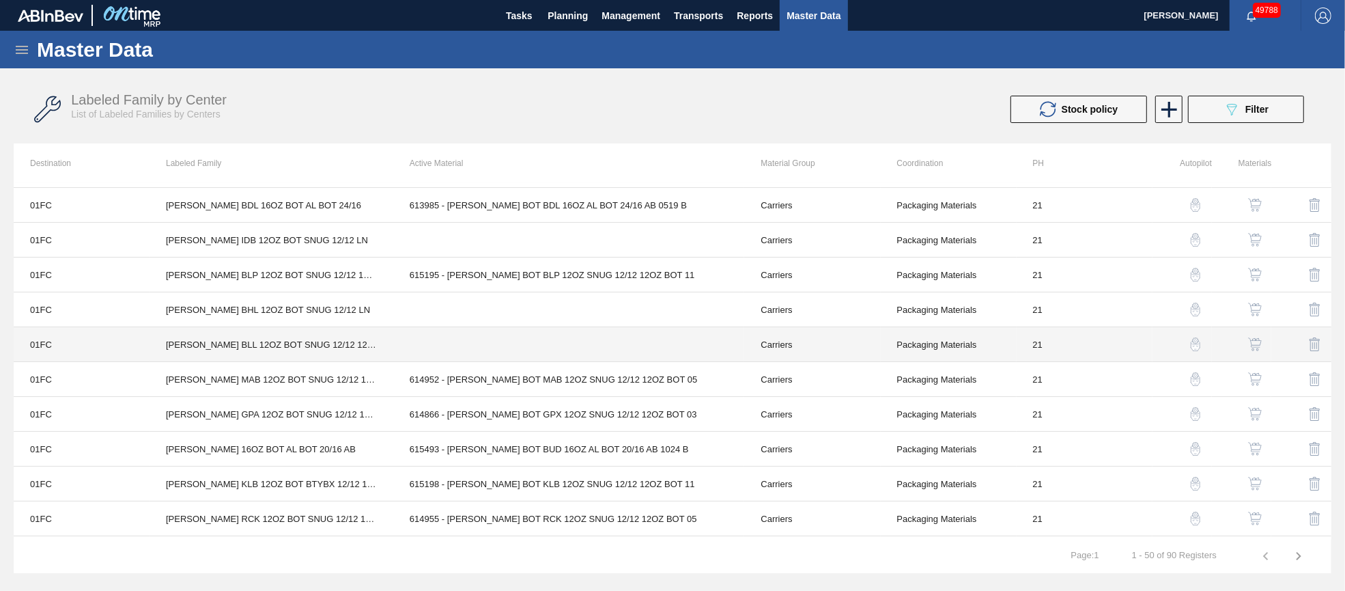
click at [490, 345] on td at bounding box center [569, 344] width 352 height 35
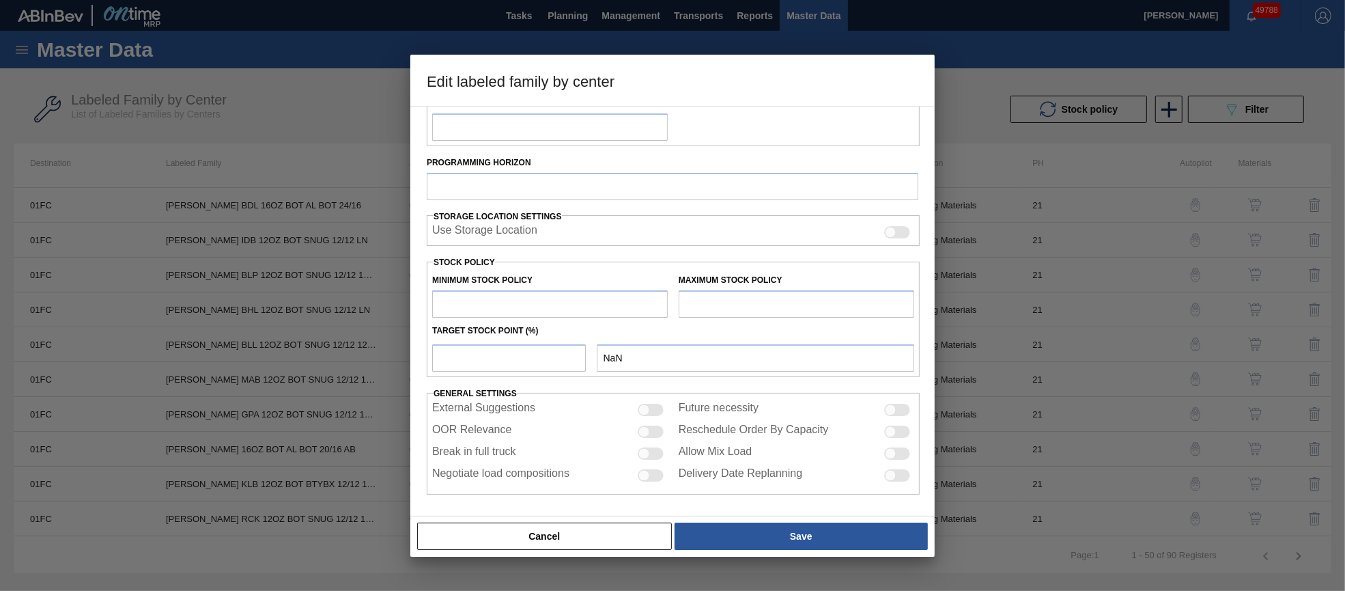
type input "Carriers"
type input "Bottle Carriers"
type input "[PERSON_NAME] BLL 12OZ BOT SNUG 12/12 12OZ BOT [US_STATE]"
type input "01FC - Fort Collins Brewery"
type input "21"
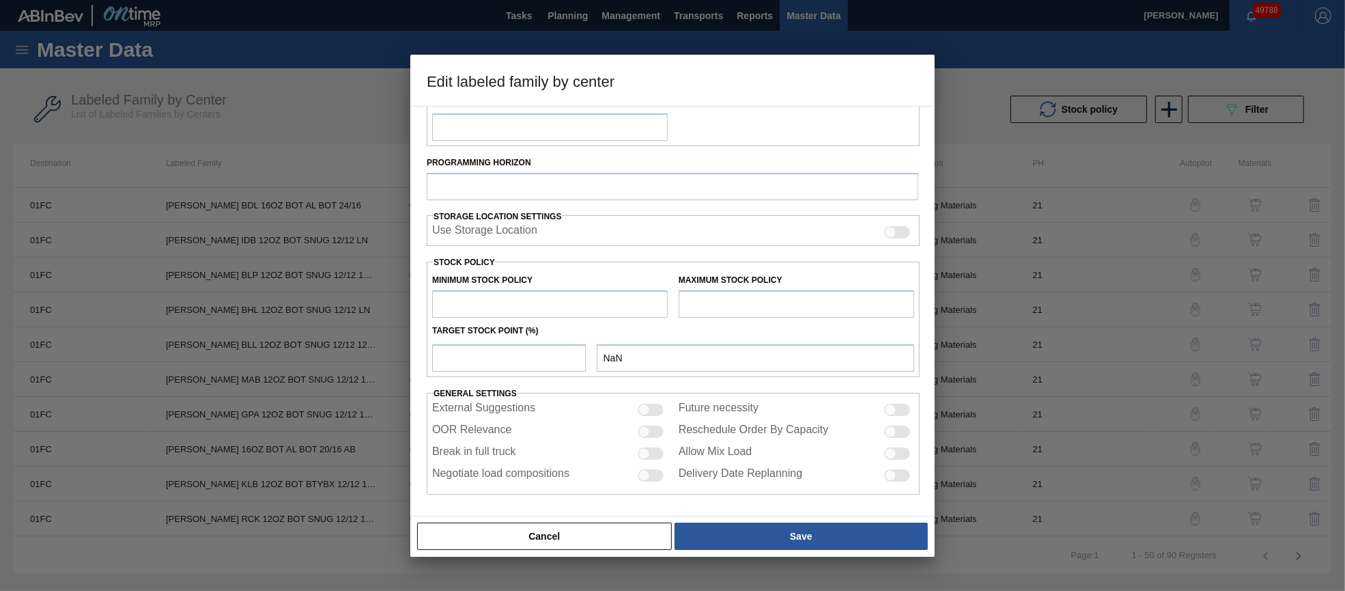
type input "5,000"
type input "50,000"
type input "0"
type input "5,000"
checkbox input "true"
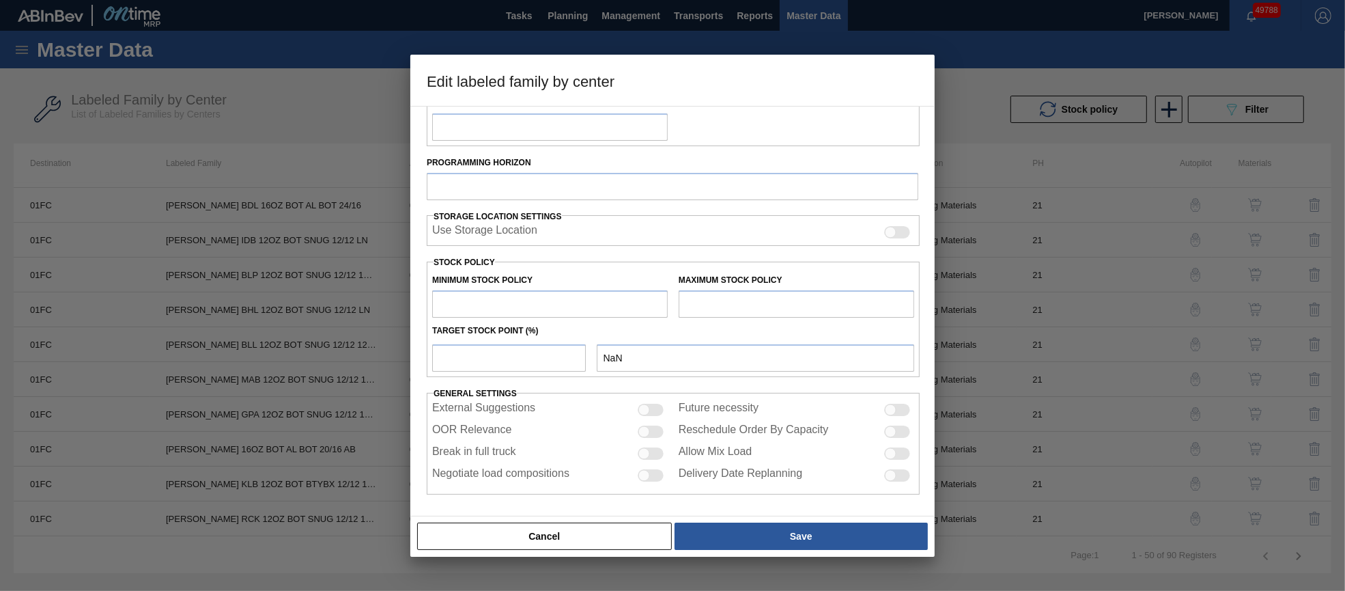
checkbox input "true"
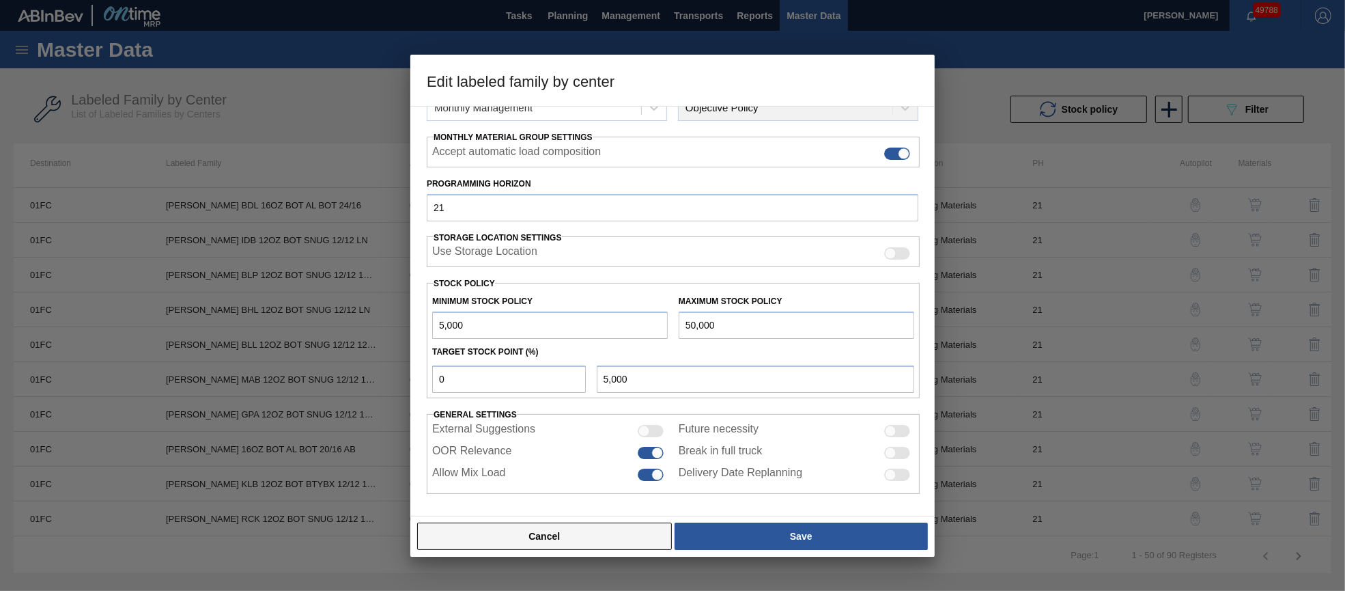
click at [554, 536] on button "Cancel" at bounding box center [544, 535] width 255 height 27
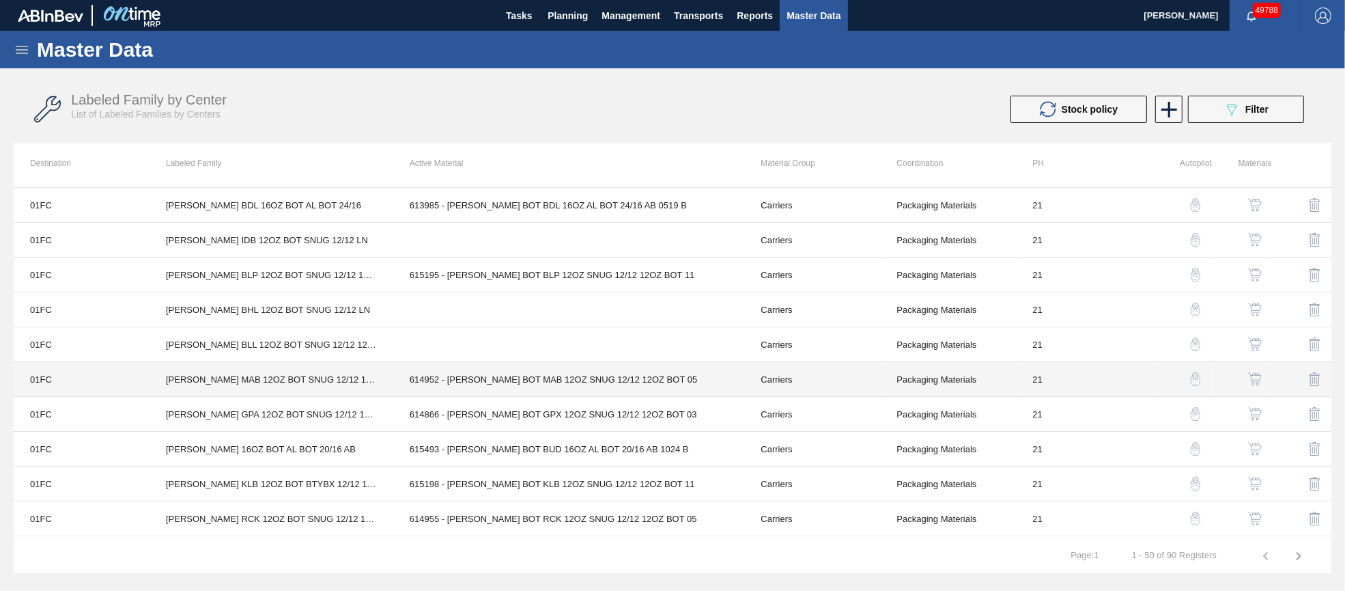
click at [494, 378] on td "614952 - [PERSON_NAME] BOT MAB 12OZ SNUG 12/12 12OZ BOT 05" at bounding box center [569, 379] width 352 height 35
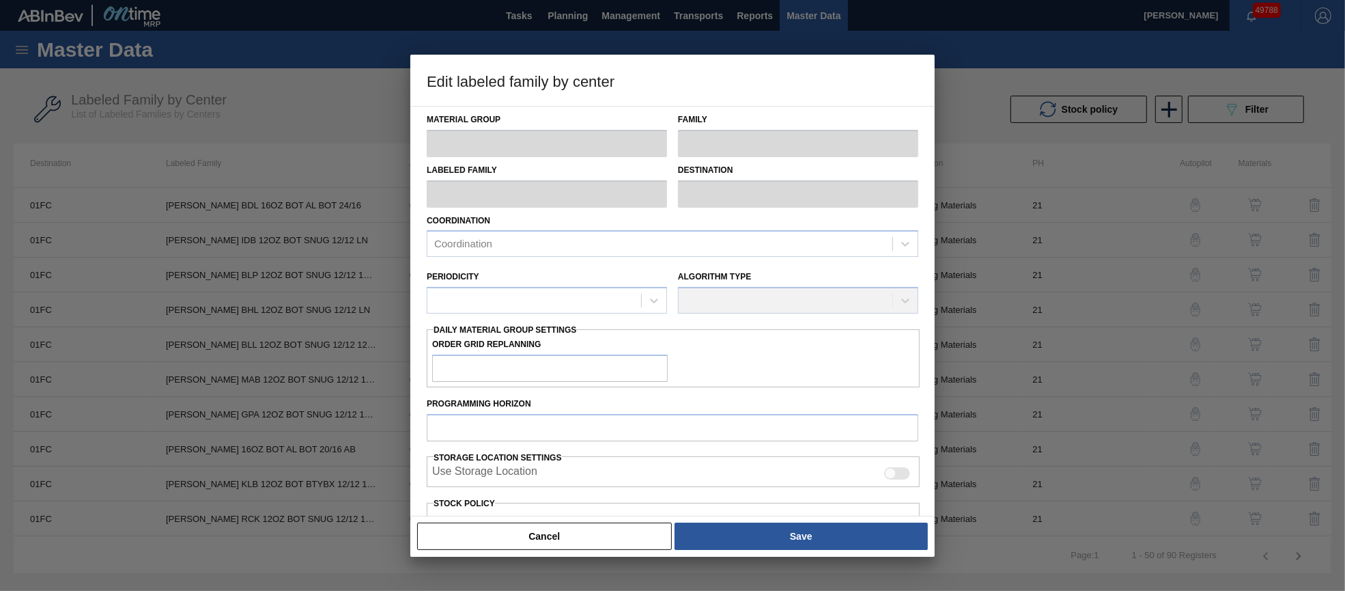
type input "Carriers"
type input "Bottle Carriers"
type input "[PERSON_NAME] MAB 12OZ BOT SNUG 12/12 12OZ BOT"
type input "01FC - Fort Collins Brewery"
type input "21"
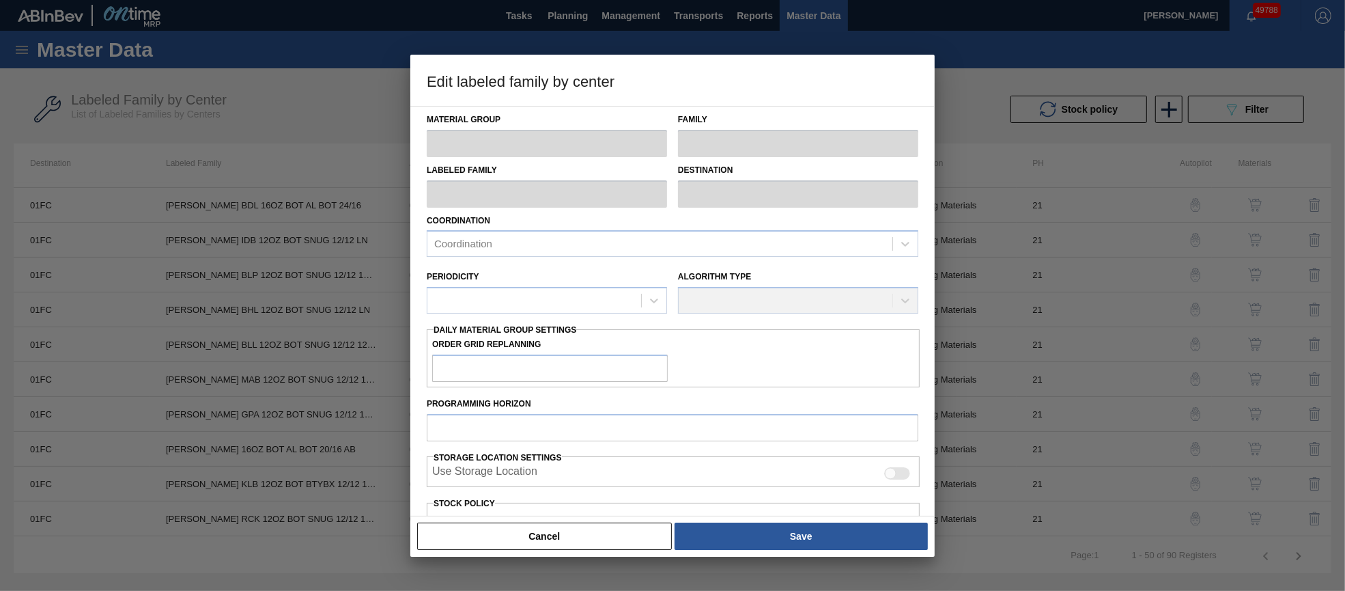
type input "5,912"
type input "57,776"
type input "0"
type input "5,912"
checkbox input "true"
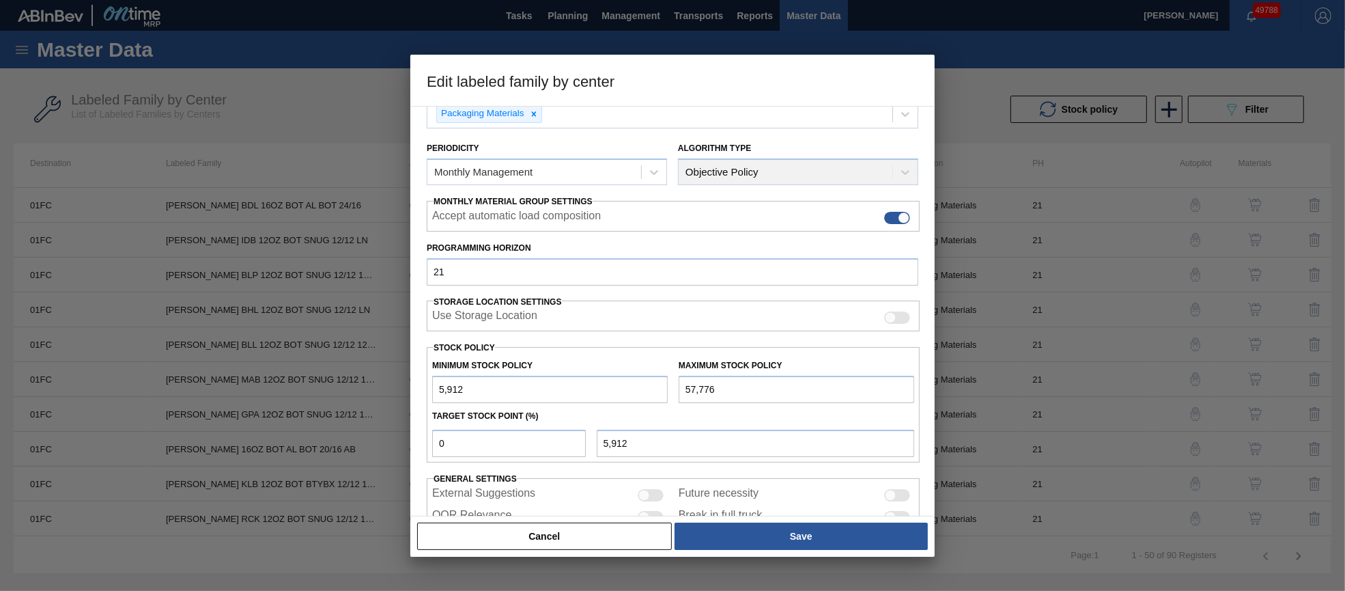
scroll to position [195, 0]
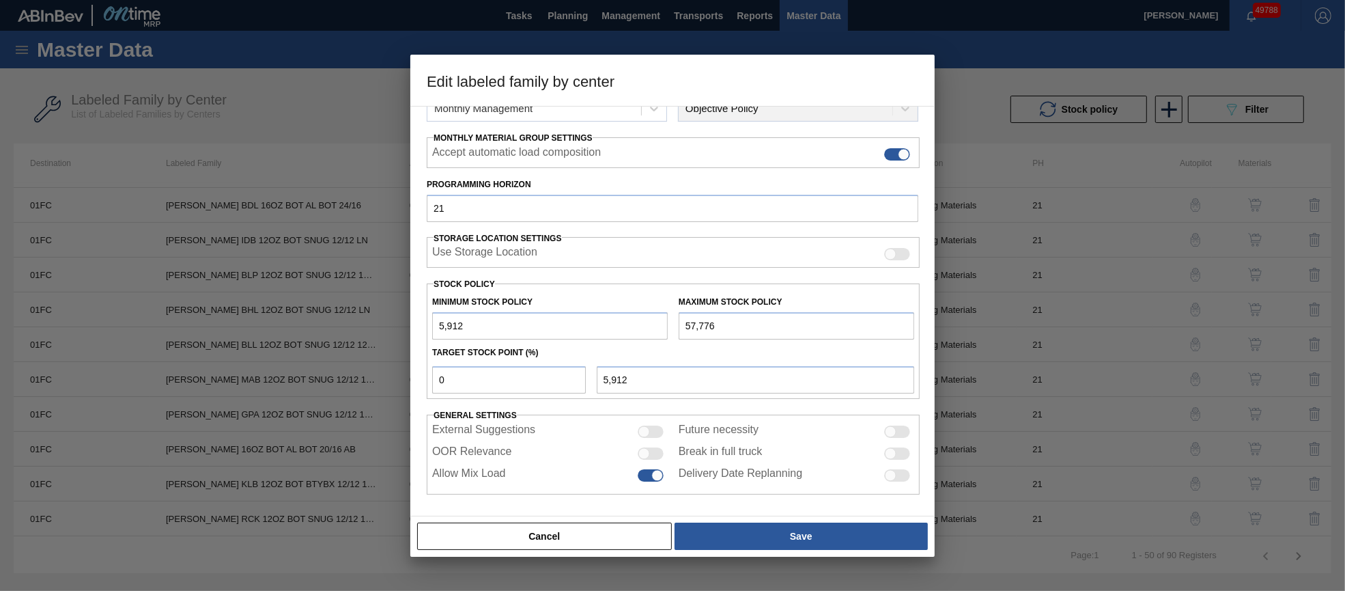
click at [649, 453] on div at bounding box center [651, 453] width 26 height 12
checkbox input "true"
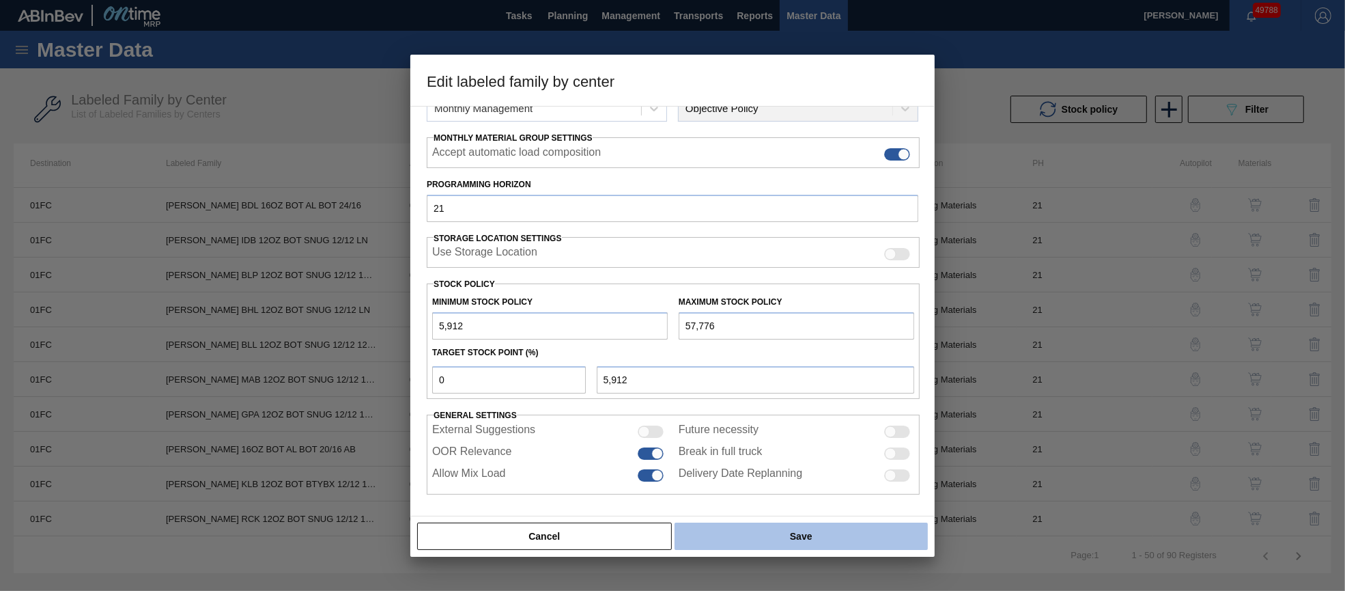
click at [716, 524] on button "Save" at bounding box center [801, 535] width 253 height 27
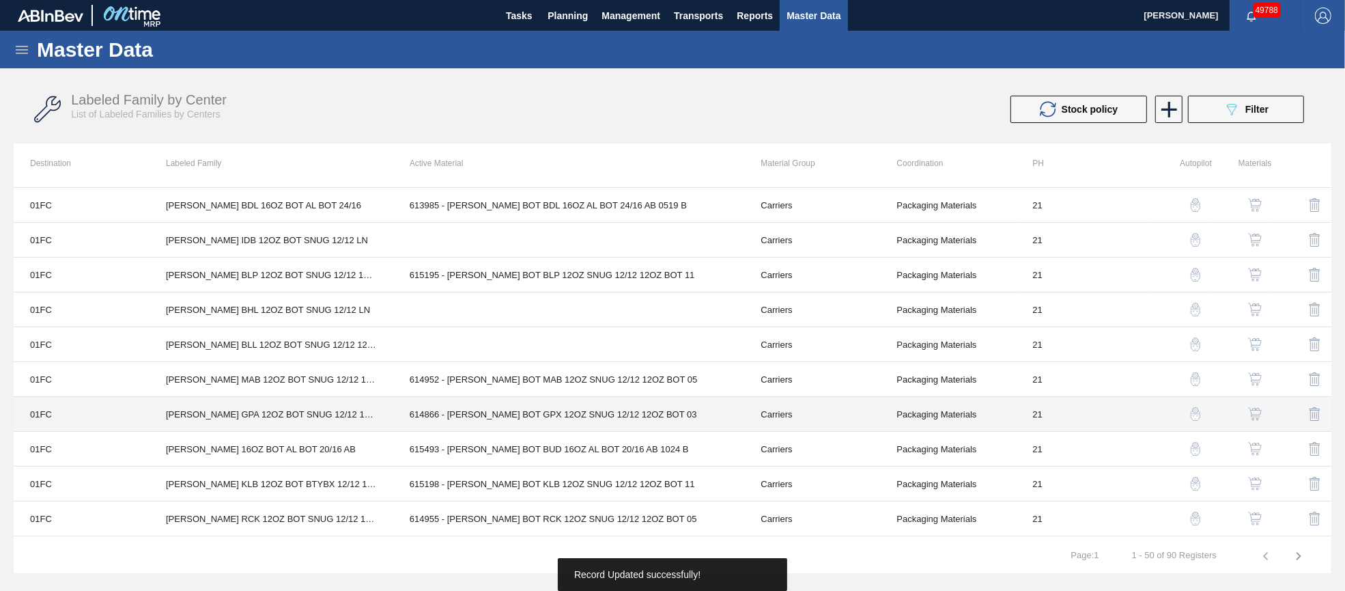
click at [580, 410] on td "614866 - [PERSON_NAME] BOT GPX 12OZ SNUG 12/12 12OZ BOT 03" at bounding box center [569, 414] width 352 height 35
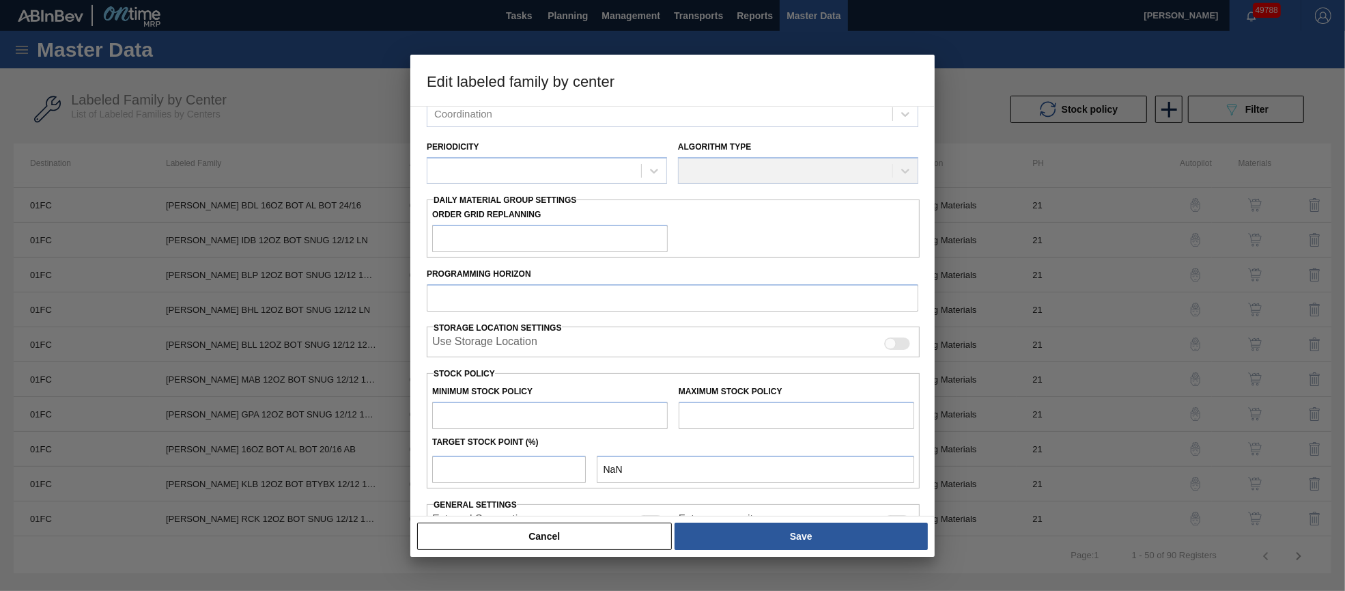
scroll to position [241, 0]
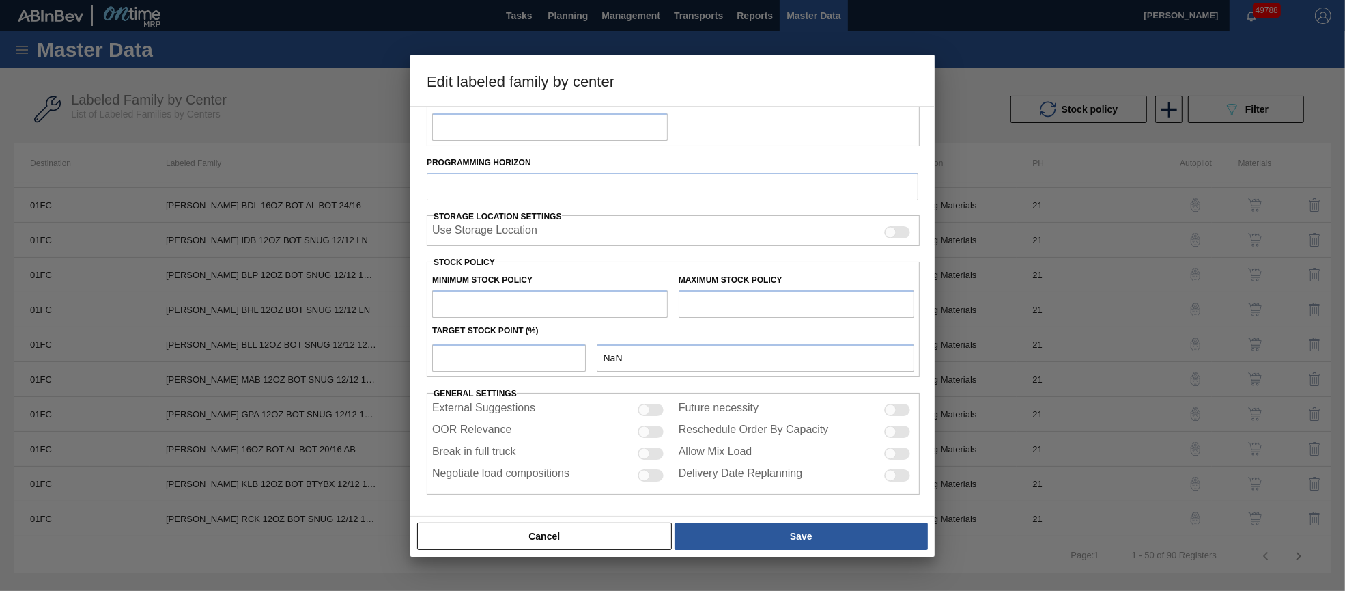
type input "Carriers"
type input "Bottle Carriers"
type input "[PERSON_NAME] GPA 12OZ BOT SNUG 12/12 12OZ BOT SPOT UV"
type input "01FC - Fort Collins Brewery"
type input "21"
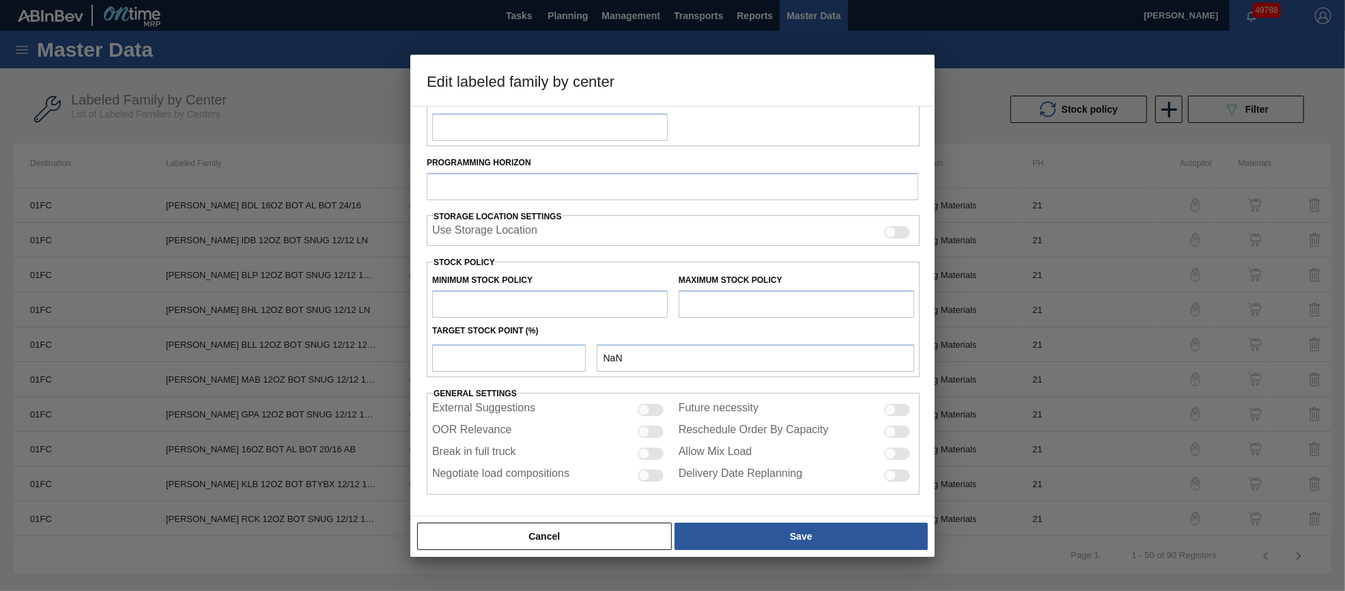
type input "0"
type input "19,873"
type input "0"
checkbox input "true"
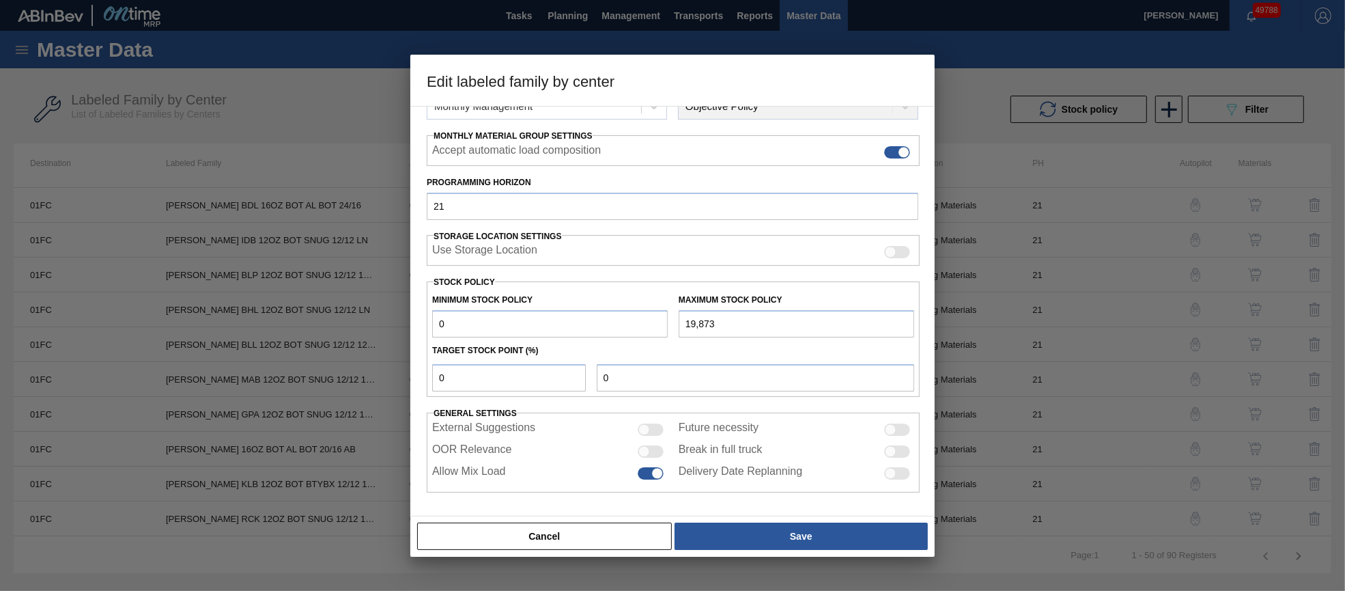
scroll to position [196, 0]
click at [652, 452] on div at bounding box center [651, 453] width 26 height 12
checkbox input "true"
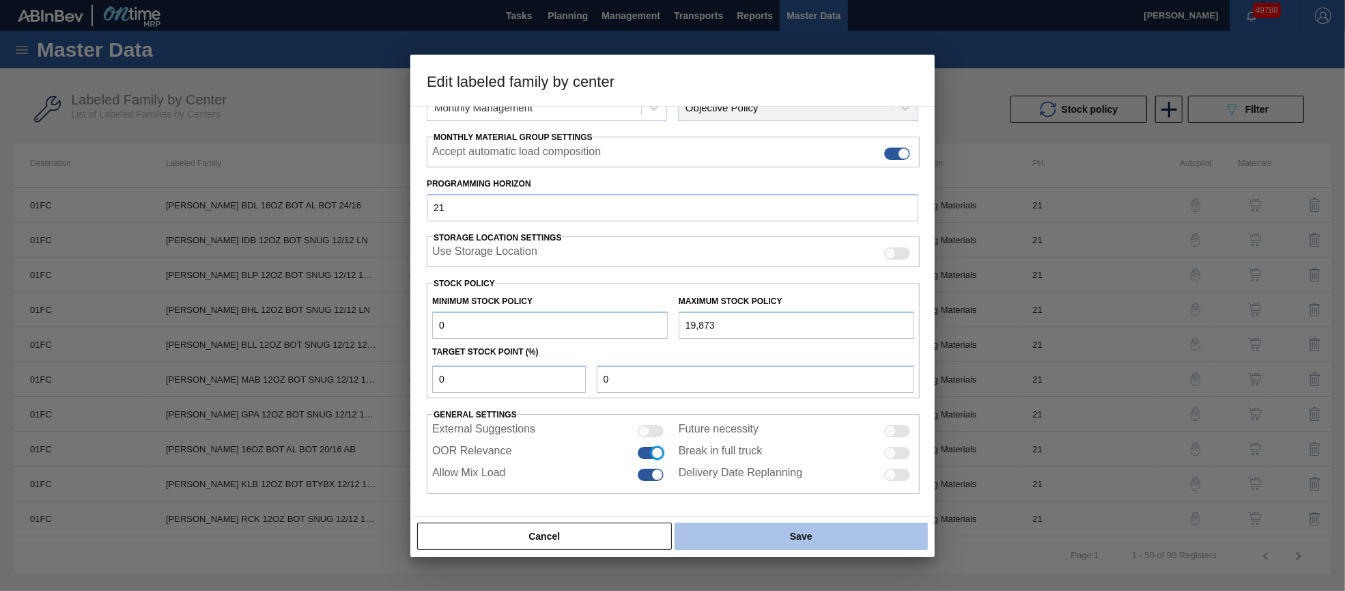
click at [714, 531] on button "Save" at bounding box center [801, 535] width 253 height 27
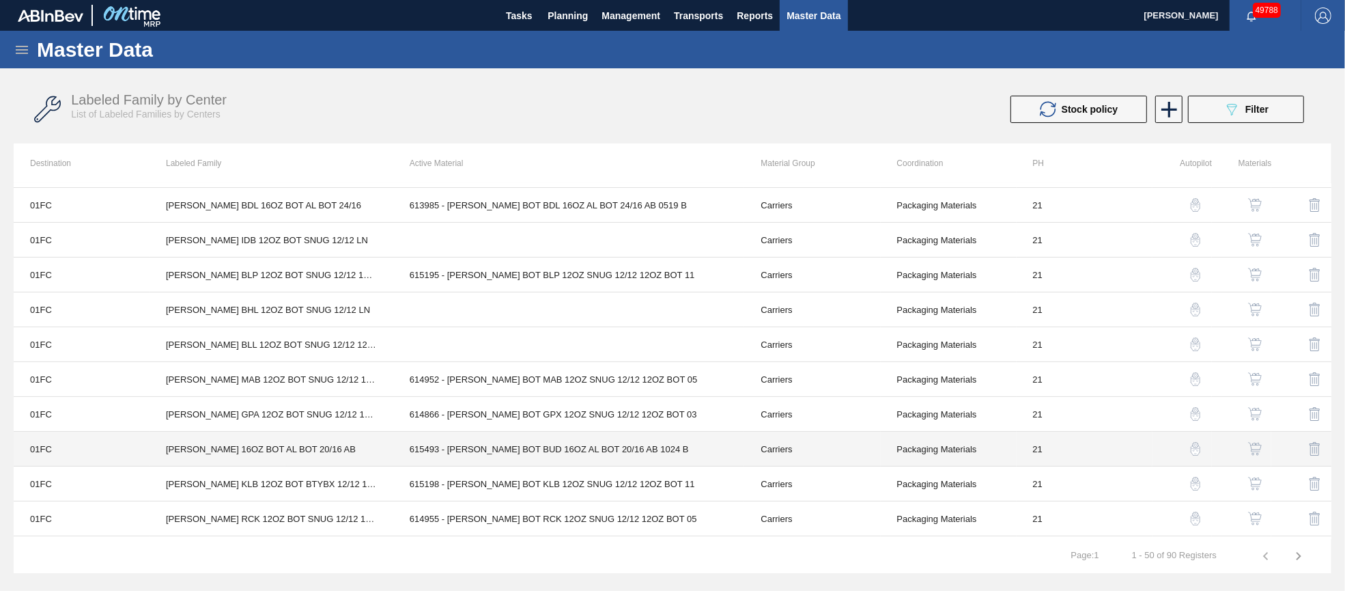
click at [526, 444] on td "615493 - [PERSON_NAME] BOT BUD 16OZ AL BOT 20/16 AB 1024 B" at bounding box center [569, 449] width 352 height 35
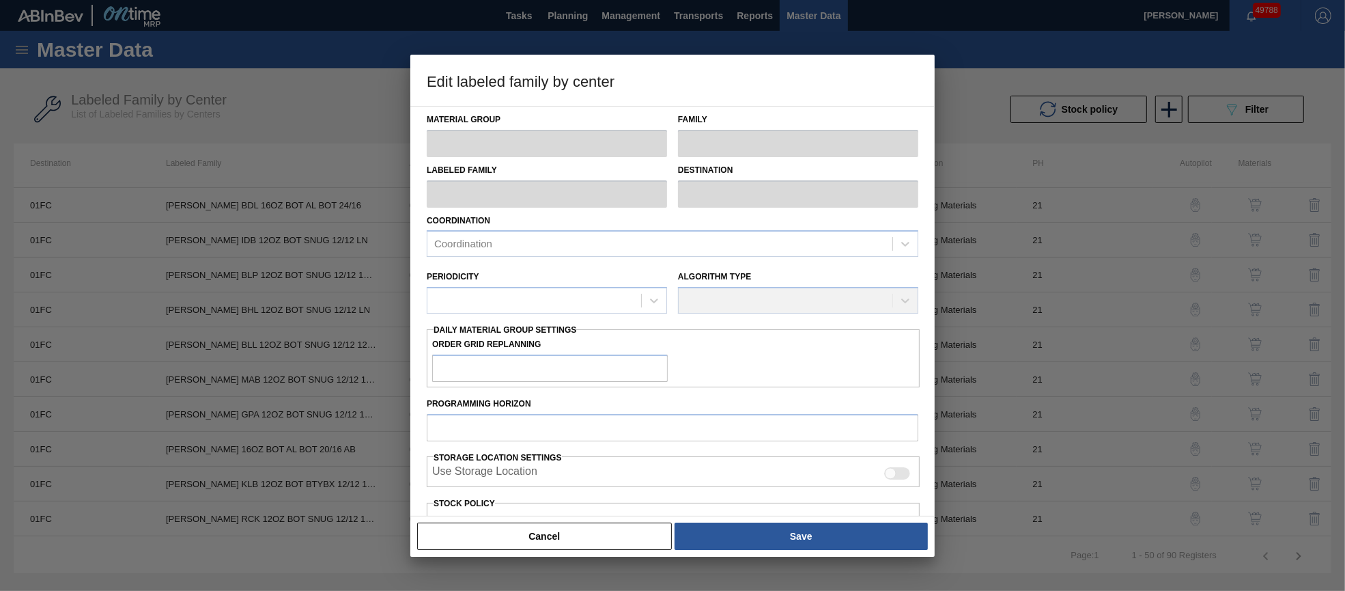
type input "Carriers"
type input "Bottle Carriers"
type input "[PERSON_NAME] 16OZ BOT AL BOT 20/16 AB"
type input "01FC - Fort Collins Brewery"
type input "21"
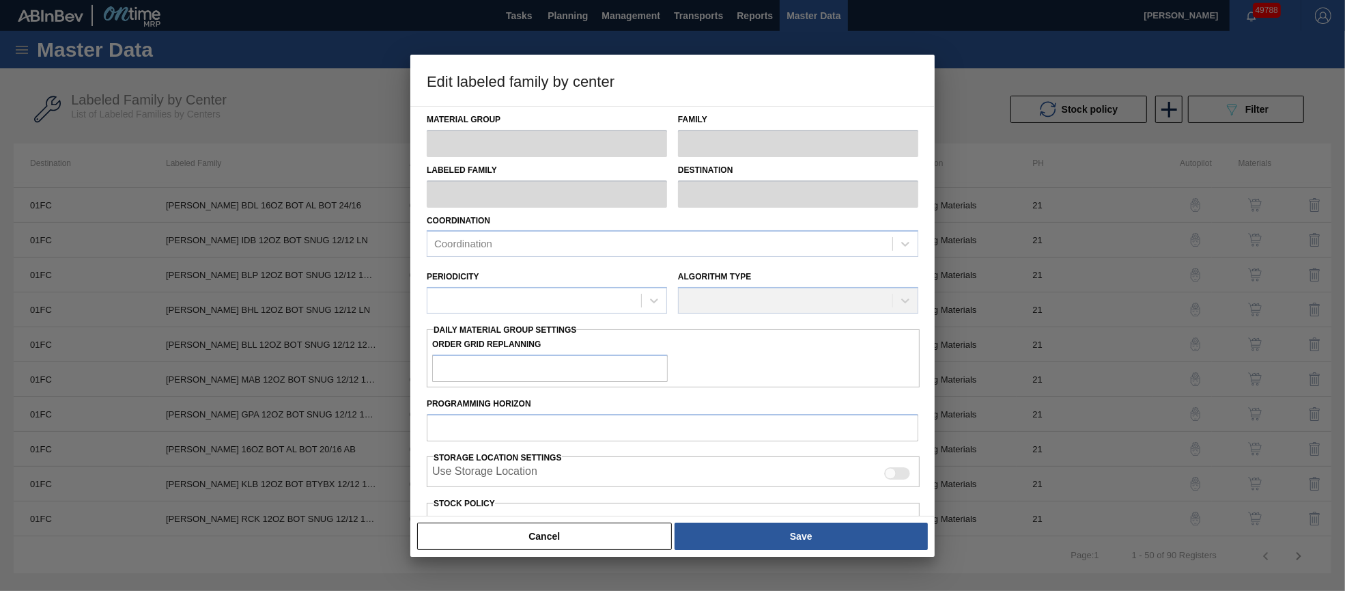
type input "0"
type input "5,706"
type input "0"
checkbox input "true"
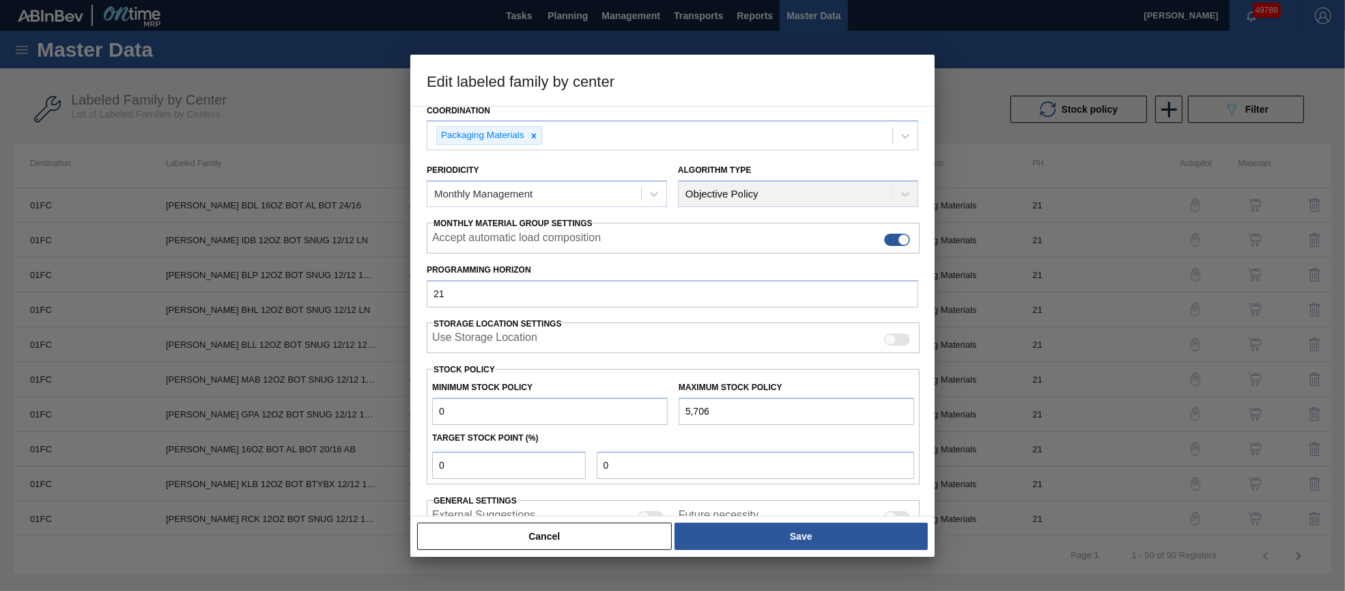
scroll to position [195, 0]
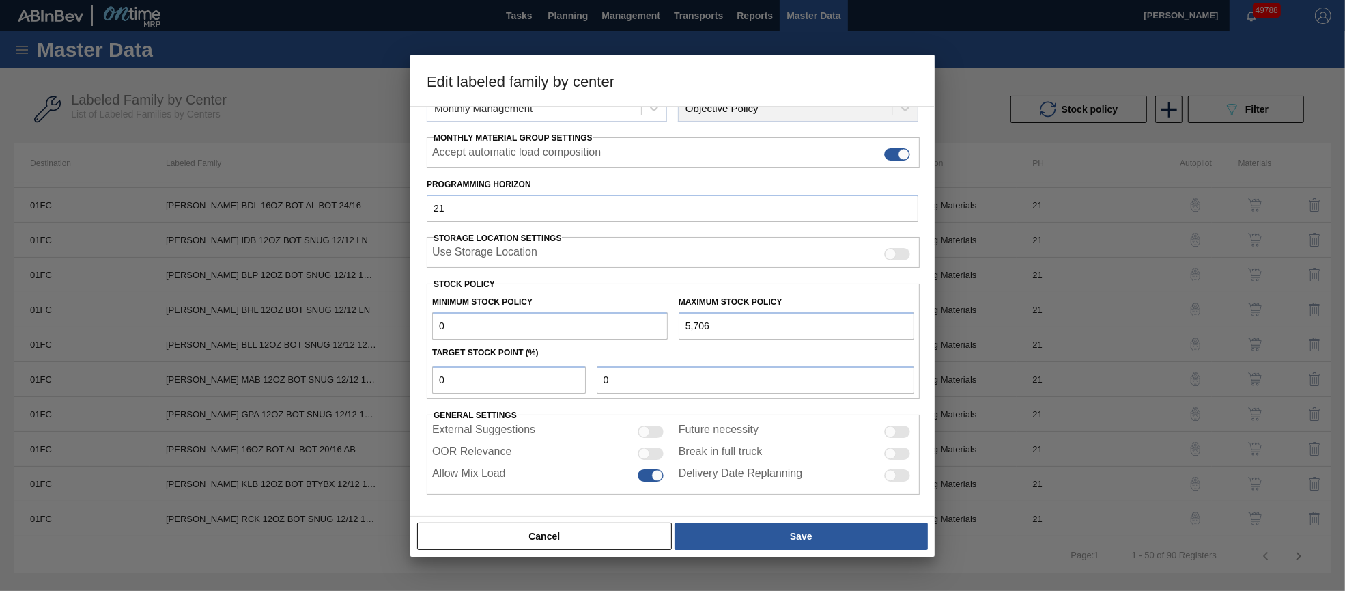
click at [651, 449] on div at bounding box center [651, 453] width 26 height 12
checkbox input "true"
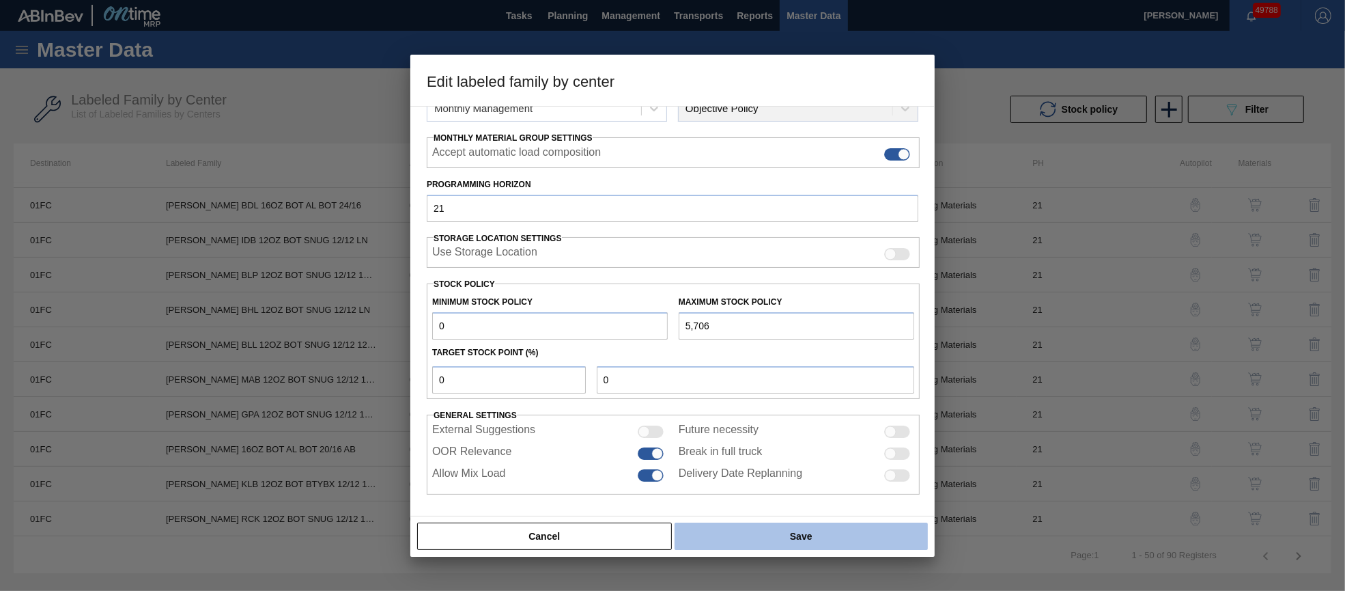
click at [703, 531] on button "Save" at bounding box center [801, 535] width 253 height 27
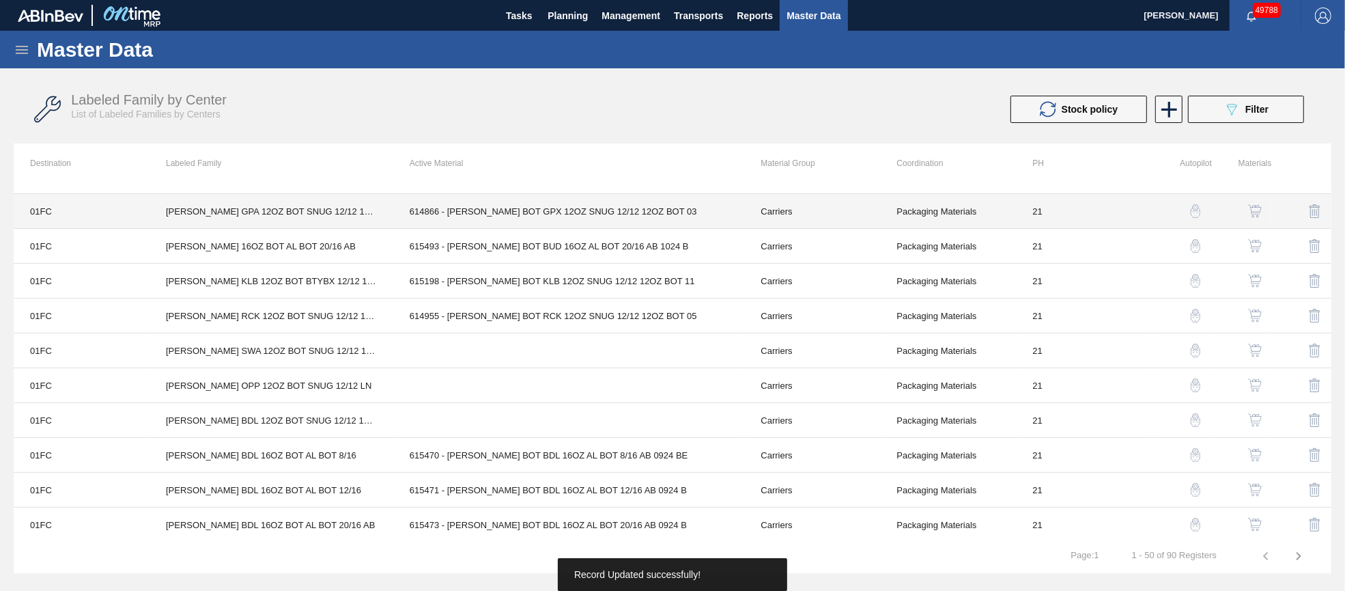
scroll to position [410, 0]
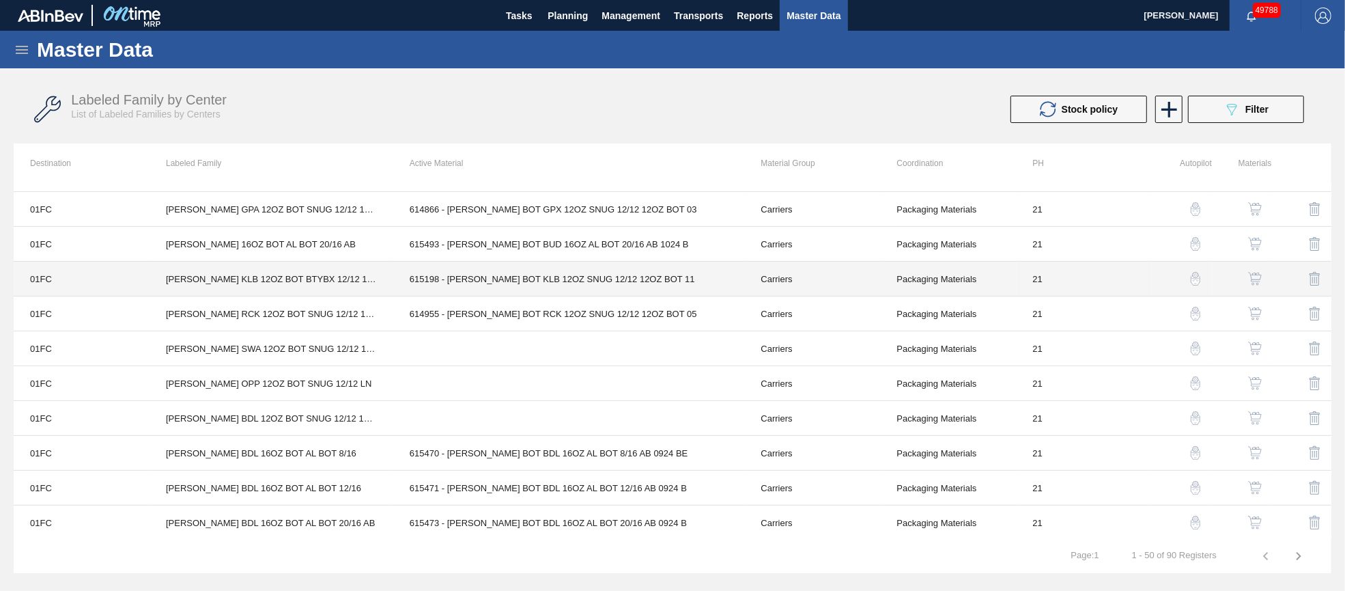
click at [579, 282] on td "615198 - [PERSON_NAME] BOT KLB 12OZ SNUG 12/12 12OZ BOT 11" at bounding box center [569, 279] width 352 height 35
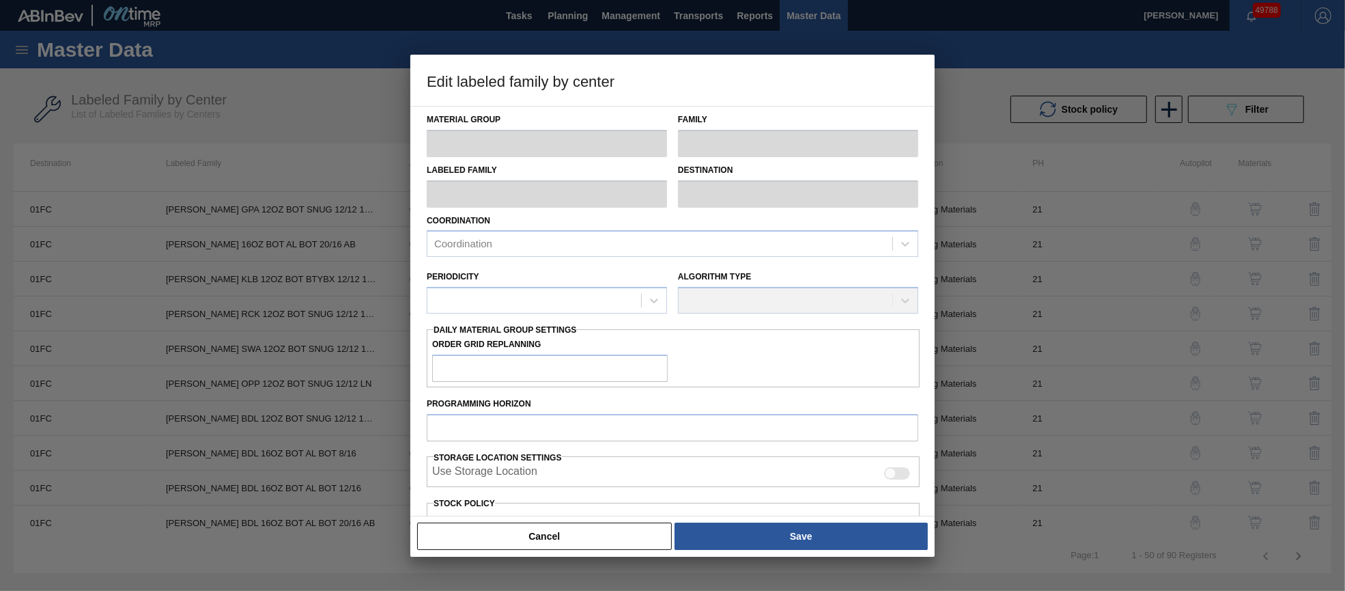
type input "Carriers"
type input "Bottle Carriers"
type input "[PERSON_NAME] KLB 12OZ BOT BTYBX 12/12 12OZ BOT"
type input "01FC - Fort Collins Brewery"
type input "21"
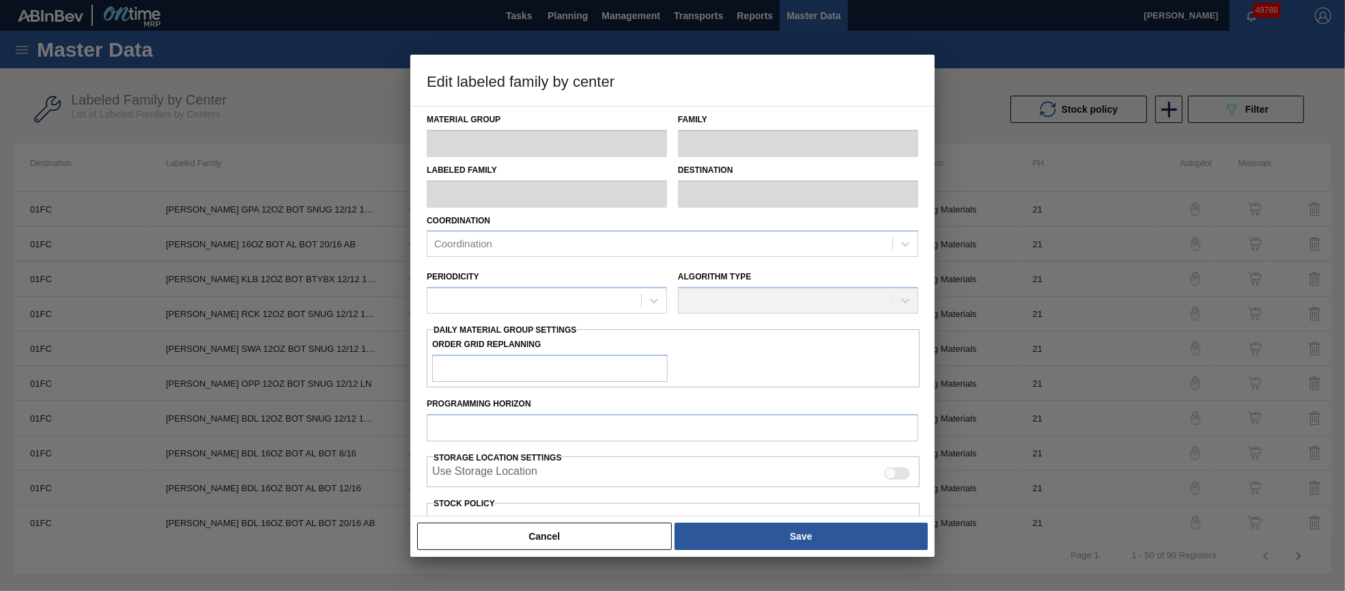
type input "4,000"
type input "27,216"
type input "0"
type input "4,000"
checkbox input "true"
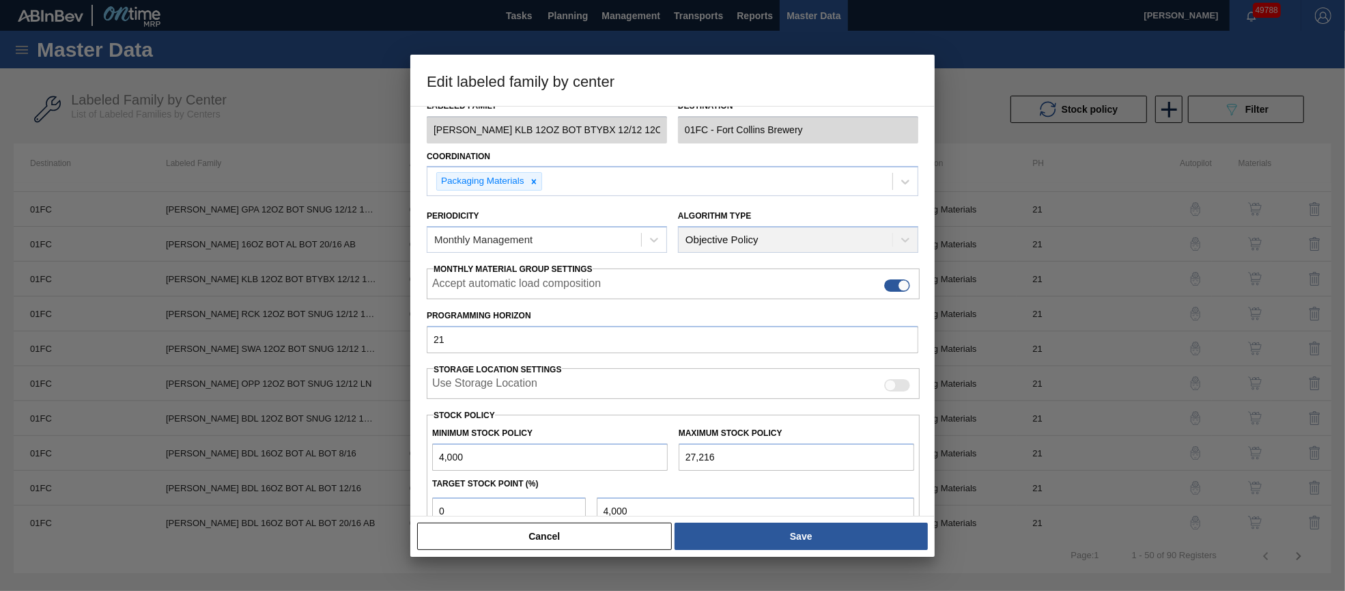
scroll to position [195, 0]
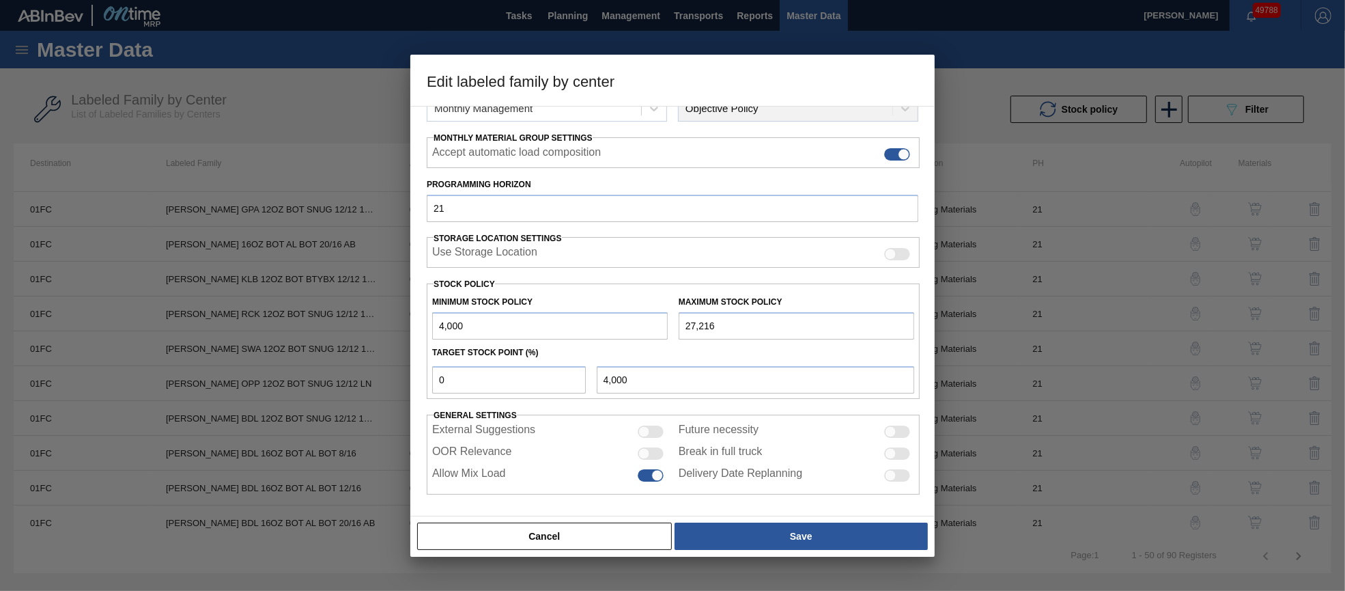
click at [652, 453] on div at bounding box center [651, 453] width 26 height 12
checkbox input "true"
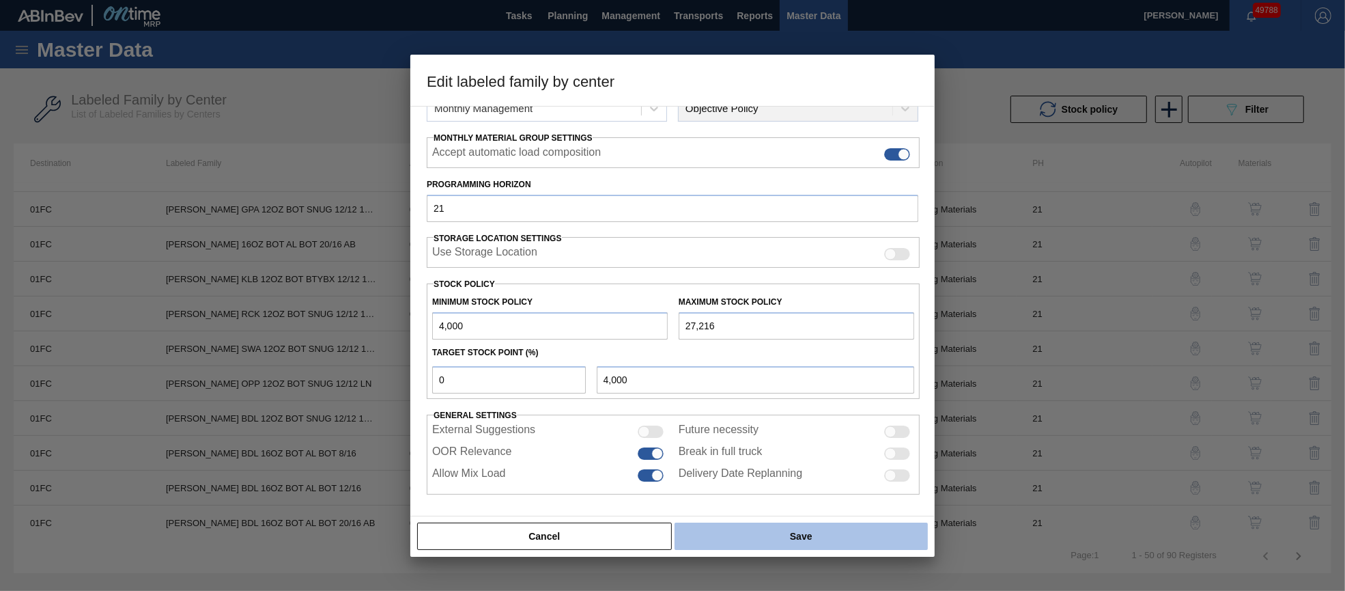
click at [720, 525] on button "Save" at bounding box center [801, 535] width 253 height 27
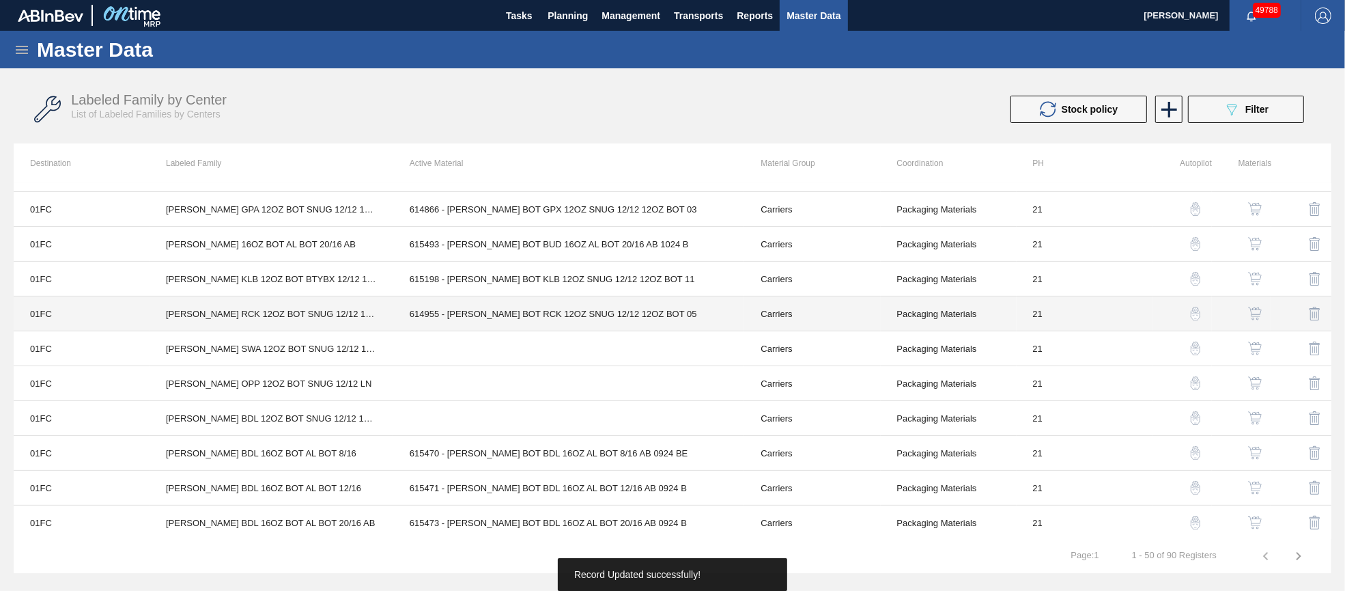
click at [610, 314] on td "614955 - [PERSON_NAME] BOT RCK 12OZ SNUG 12/12 12OZ BOT 05" at bounding box center [569, 313] width 352 height 35
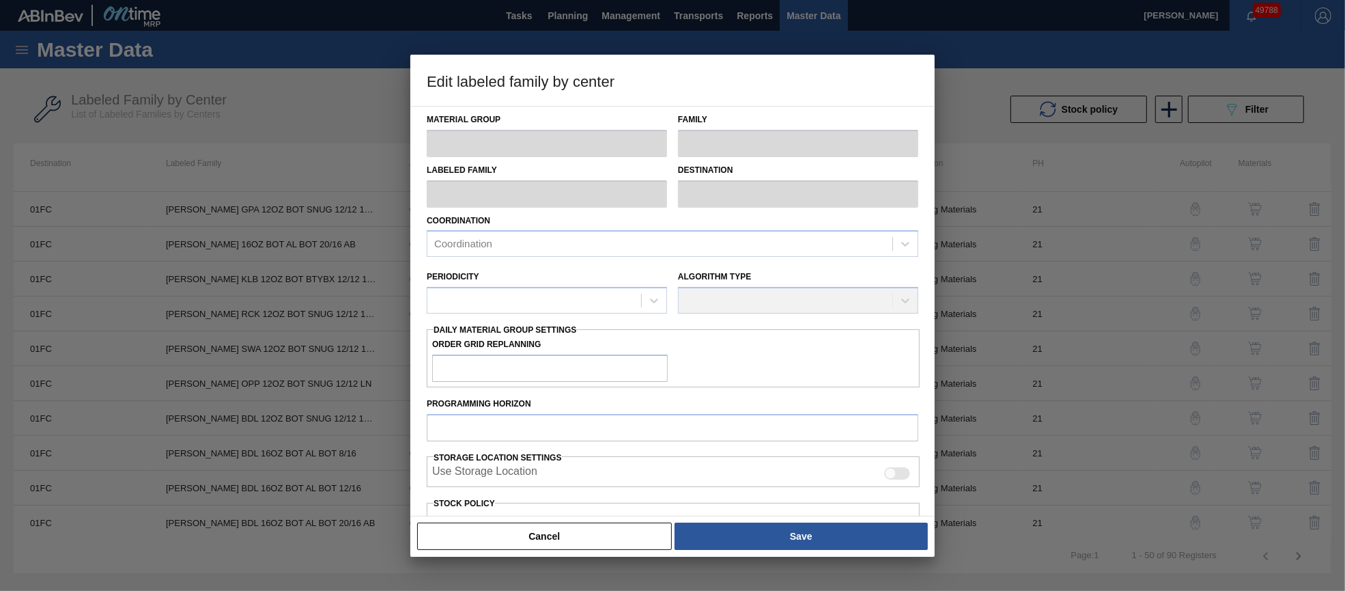
type input "Carriers"
type input "Bottle Carriers"
type input "[PERSON_NAME] RCK 12OZ BOT SNUG 12/12 12OZ BOT"
type input "01FC - Fort Collins Brewery"
type input "21"
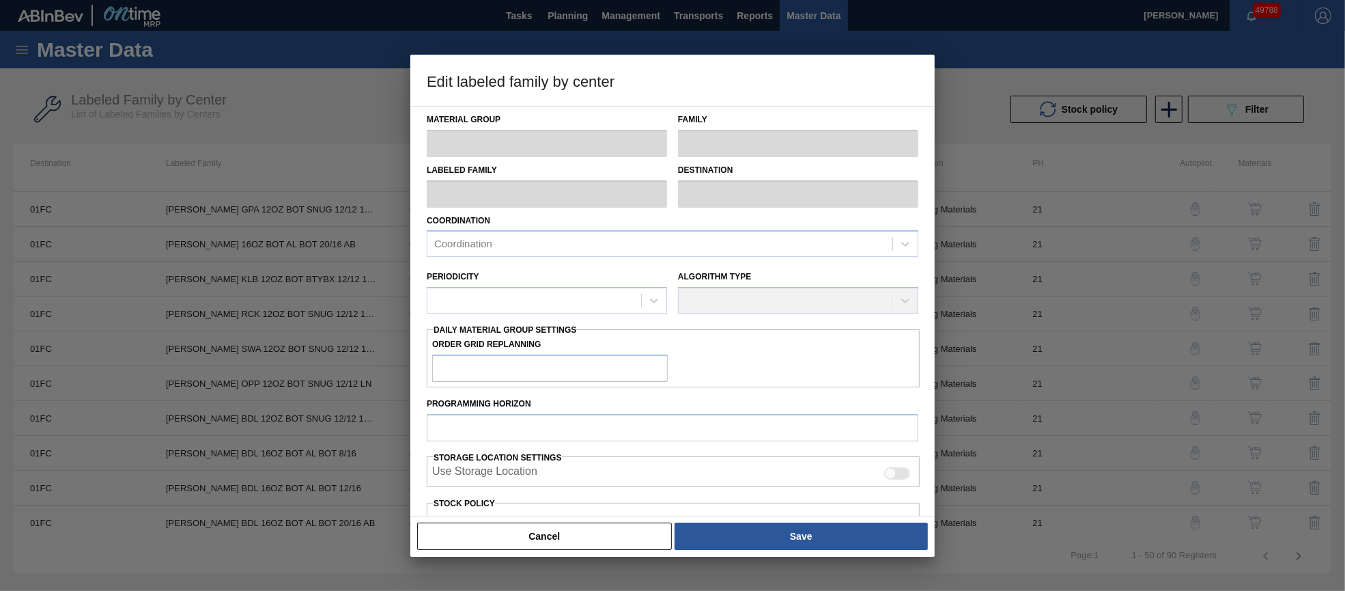
type input "2,800"
type input "37,811"
type input "0"
type input "2,800"
checkbox input "true"
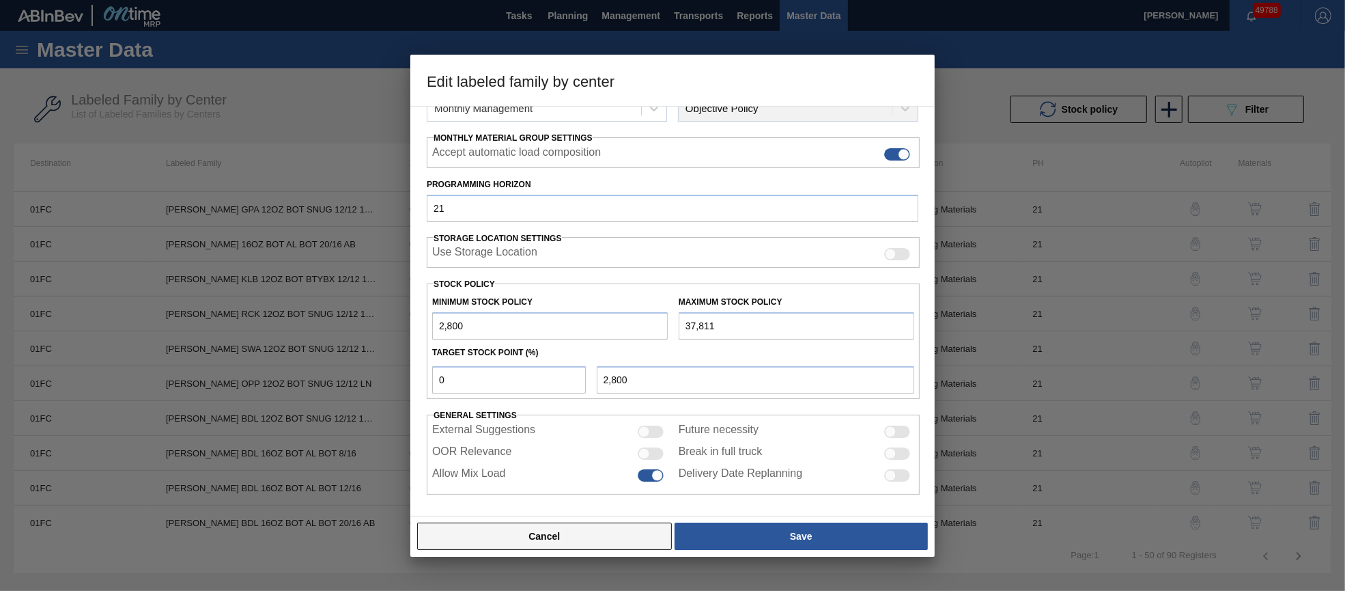
click at [594, 535] on button "Cancel" at bounding box center [544, 535] width 255 height 27
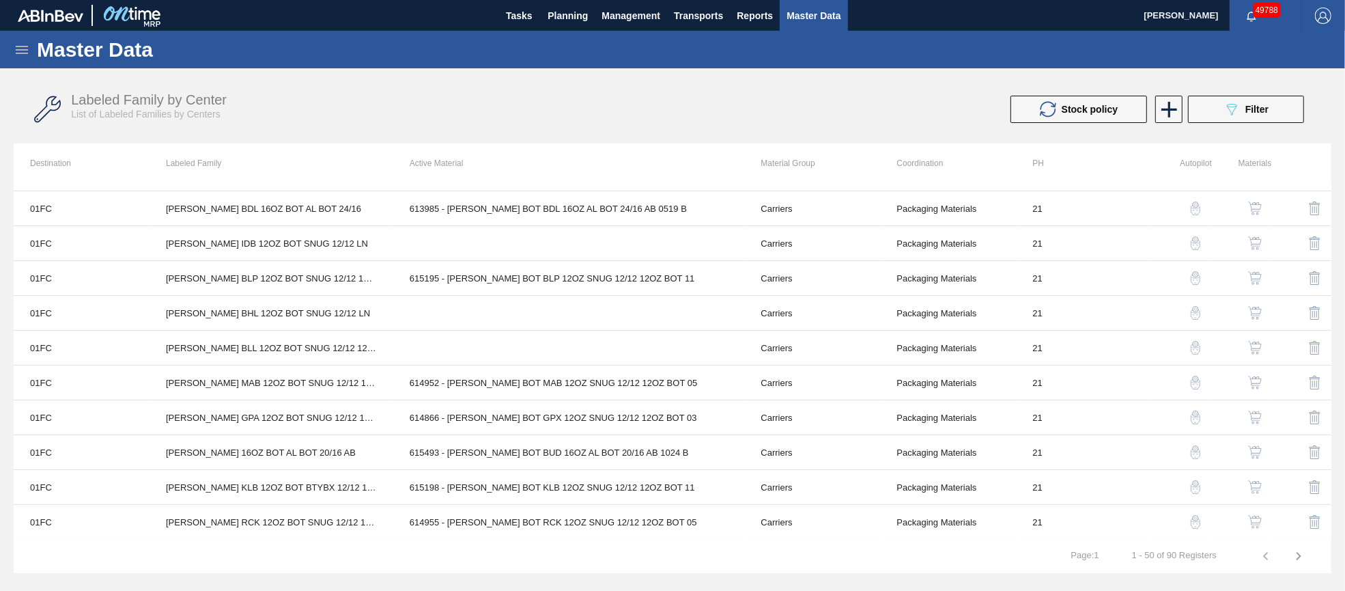
scroll to position [0, 0]
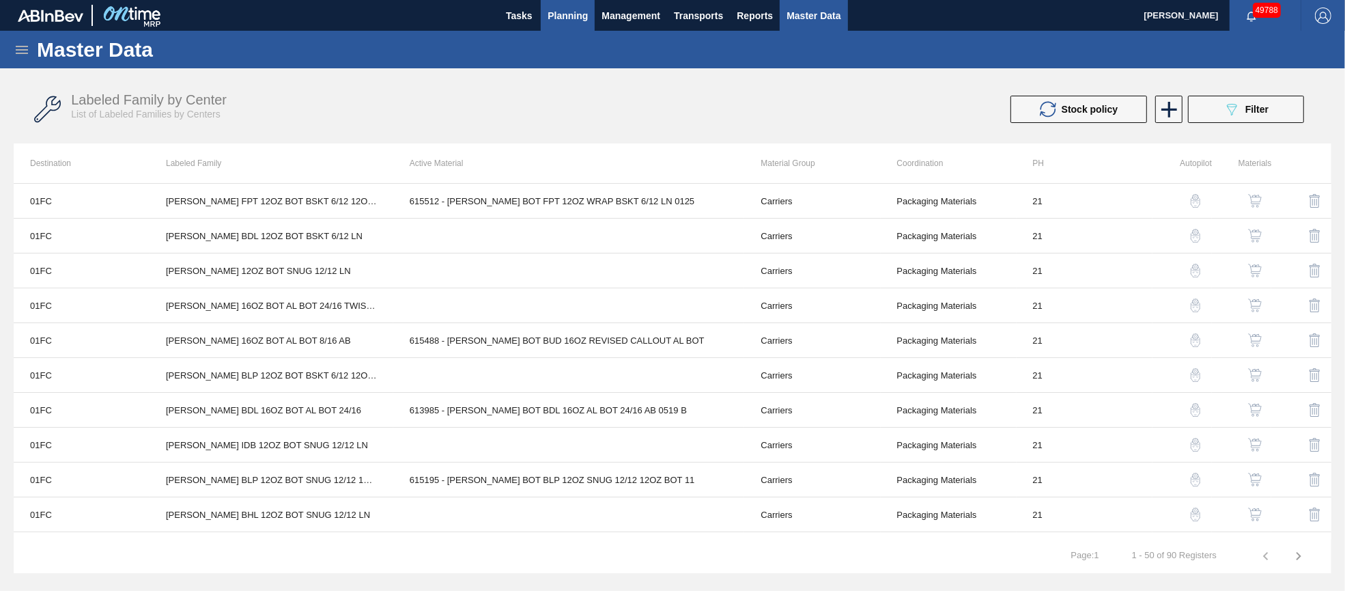
click at [563, 15] on span "Planning" at bounding box center [568, 16] width 40 height 16
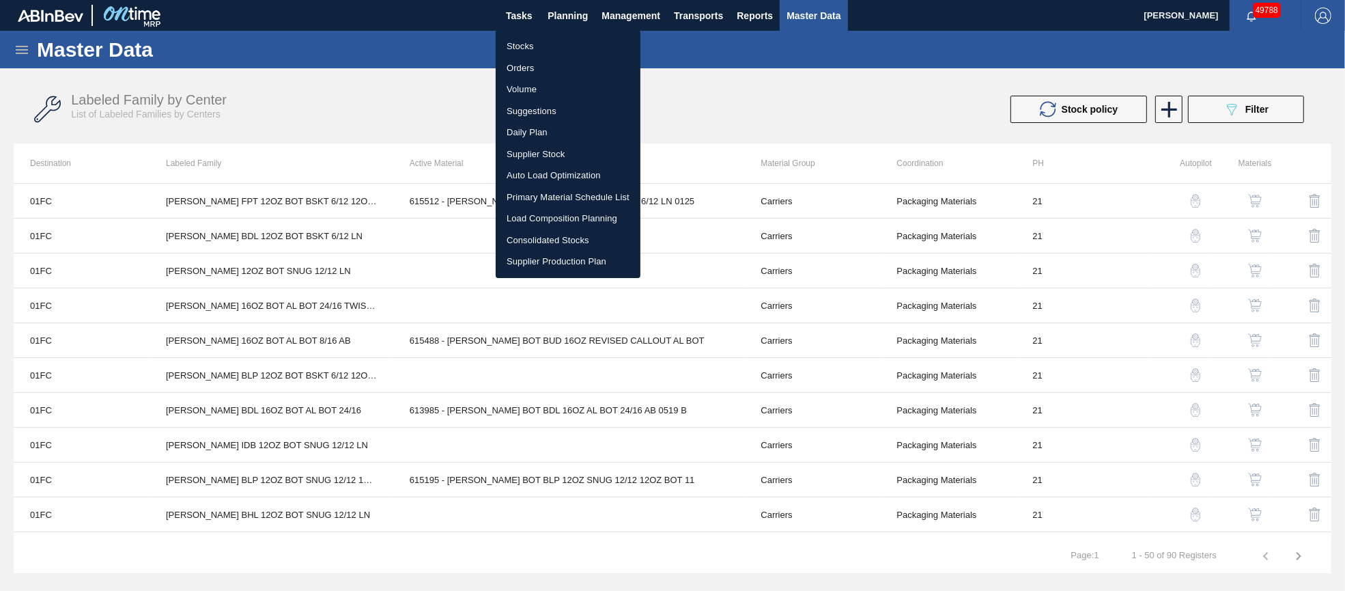
click at [454, 25] on div at bounding box center [672, 295] width 1345 height 591
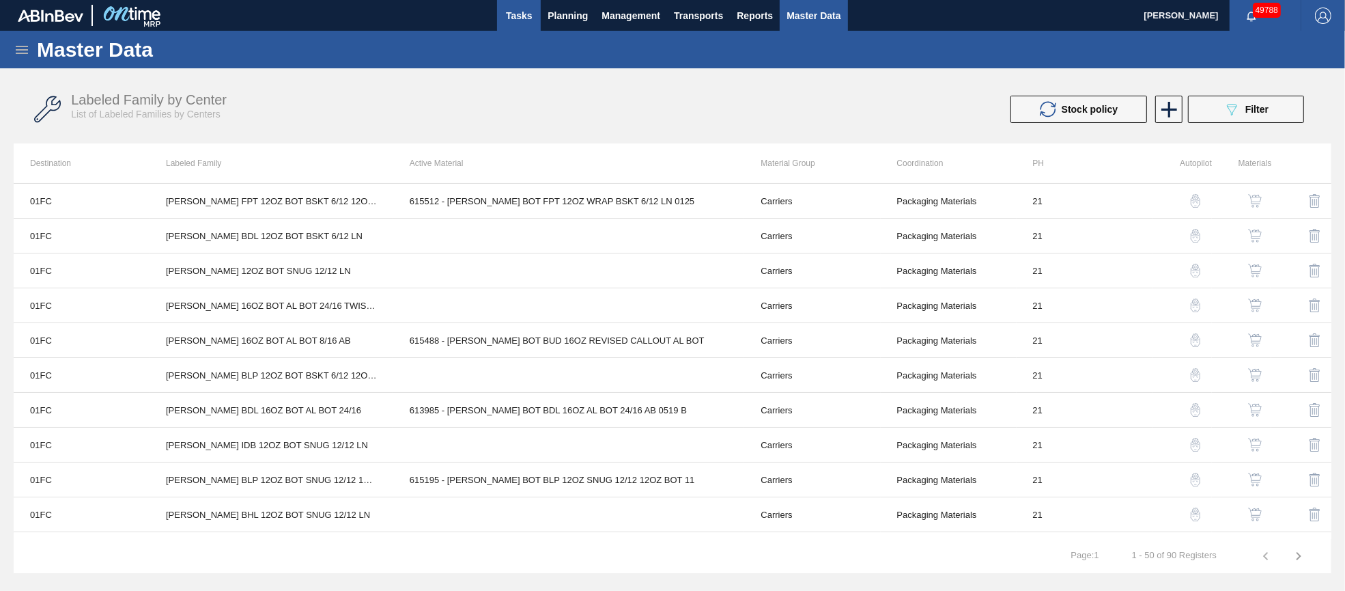
click at [523, 15] on span "Tasks" at bounding box center [519, 16] width 30 height 16
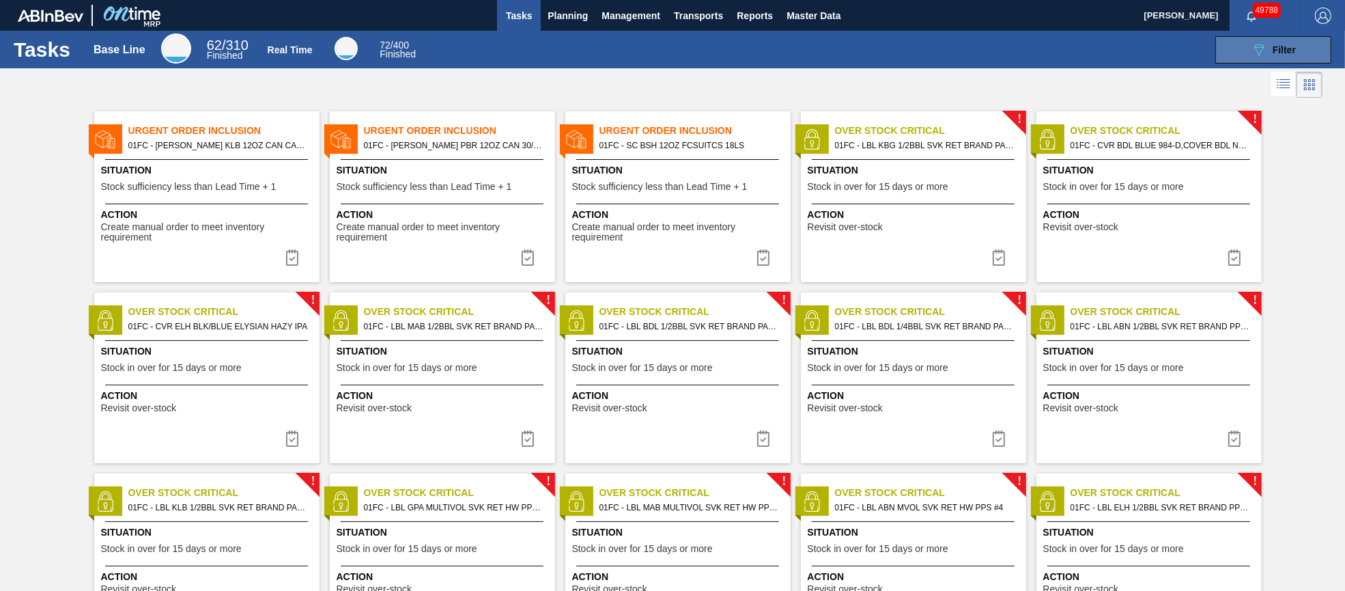
click at [1301, 46] on button "089F7B8B-B2A5-4AFE-B5C0-19BA573D28AC Filter" at bounding box center [1273, 49] width 116 height 27
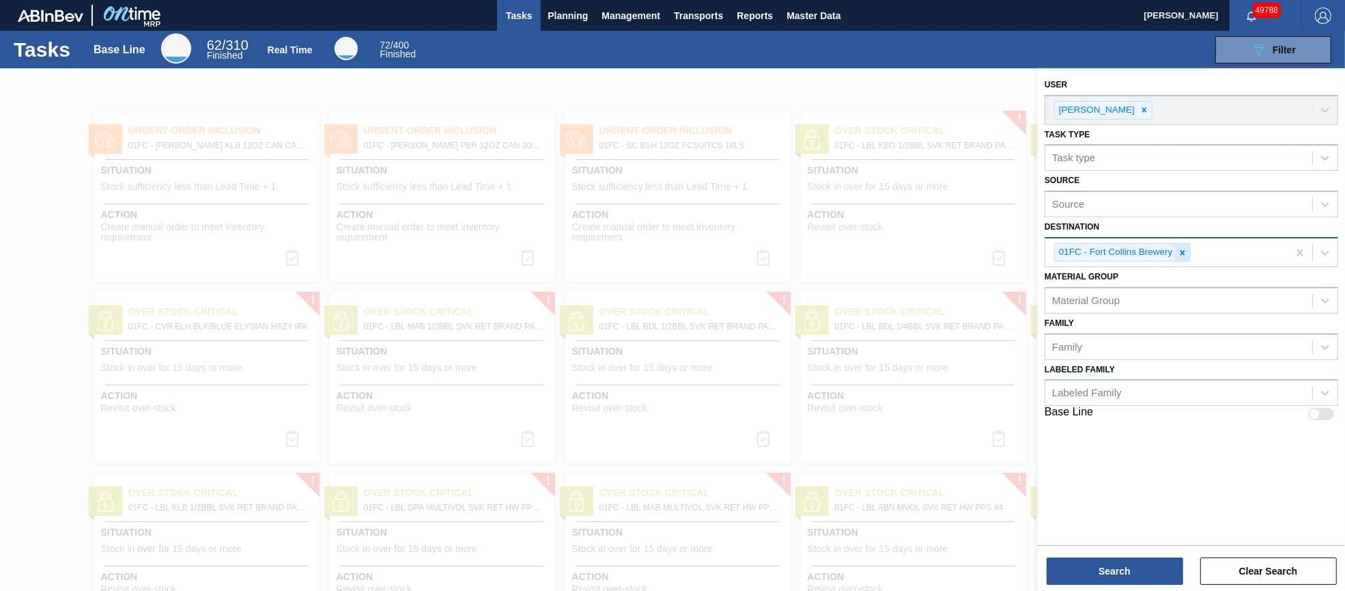
click at [1182, 250] on icon at bounding box center [1182, 252] width 5 height 5
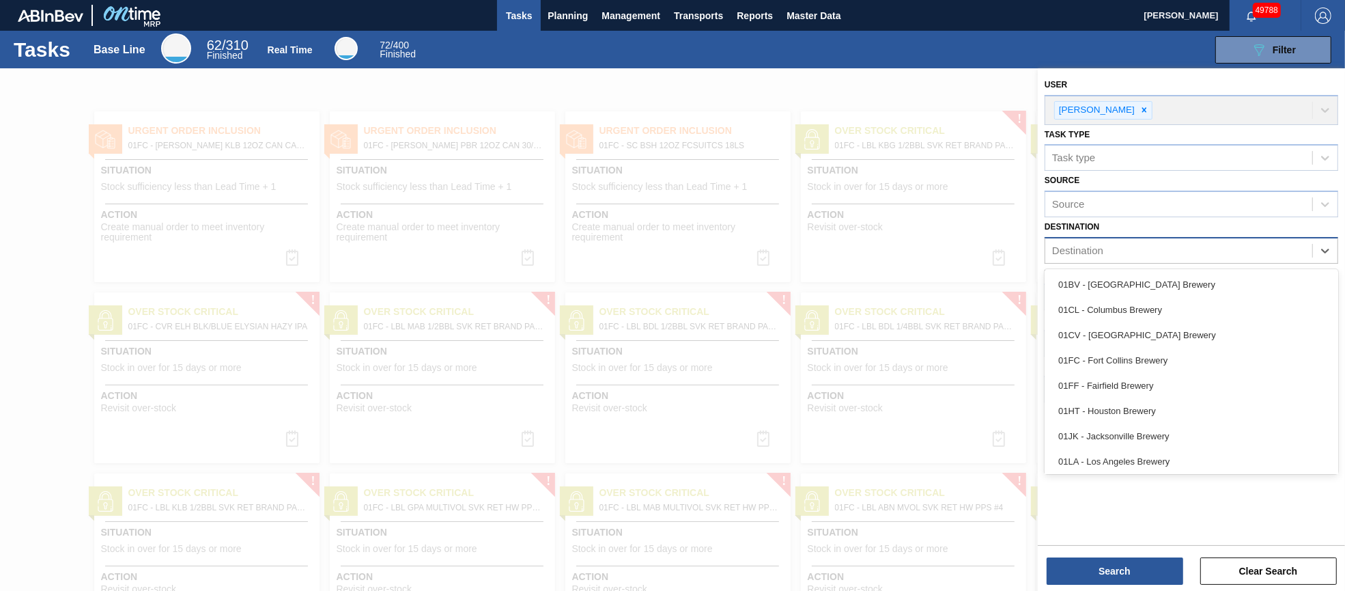
click at [1182, 249] on div "Destination" at bounding box center [1178, 251] width 267 height 20
click at [1155, 423] on div "01JK - Jacksonville Brewery" at bounding box center [1192, 435] width 294 height 25
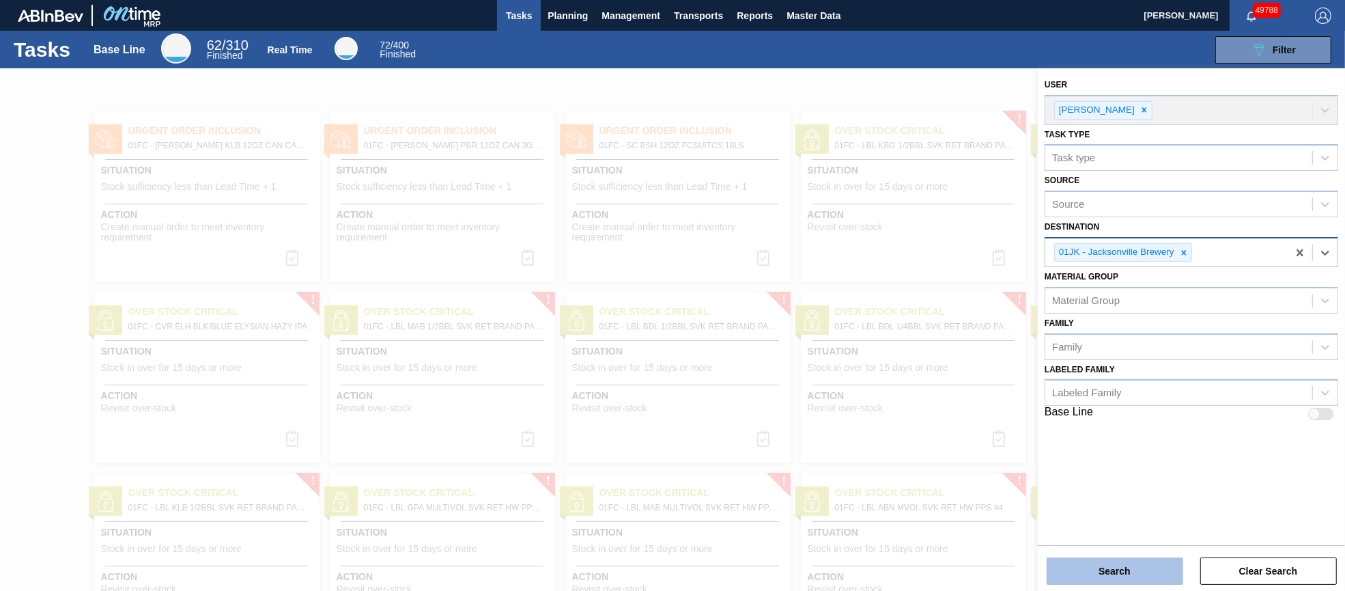
click at [1139, 567] on button "Search" at bounding box center [1115, 570] width 137 height 27
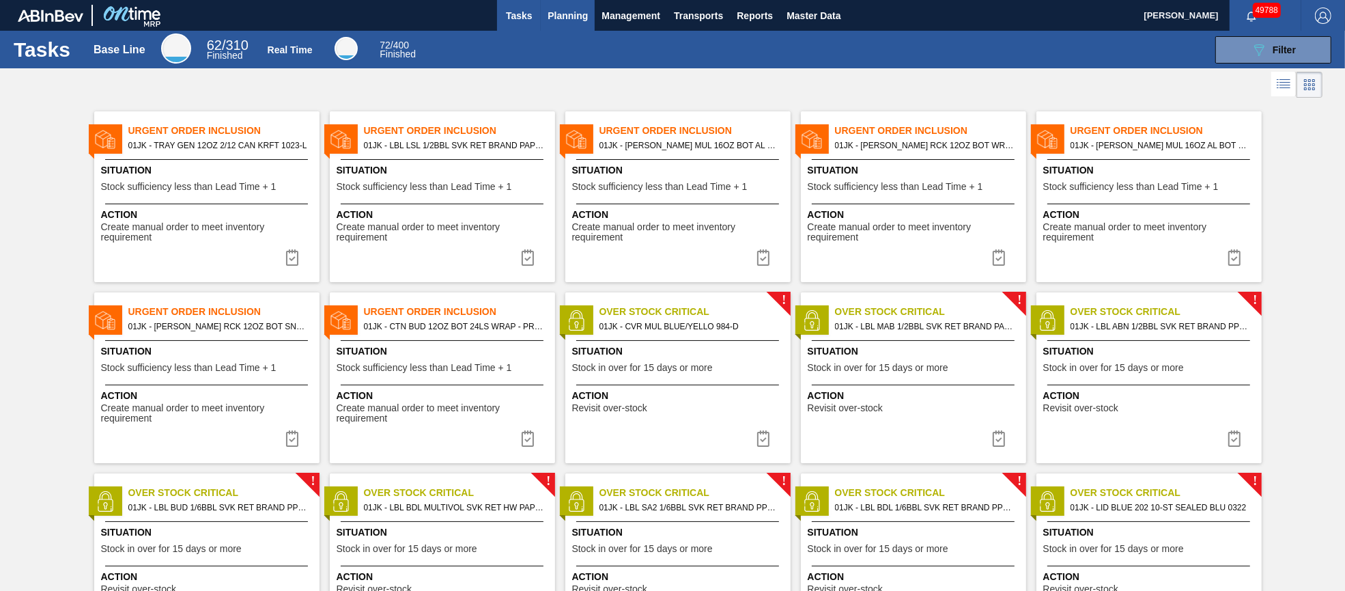
click at [567, 14] on span "Planning" at bounding box center [568, 16] width 40 height 16
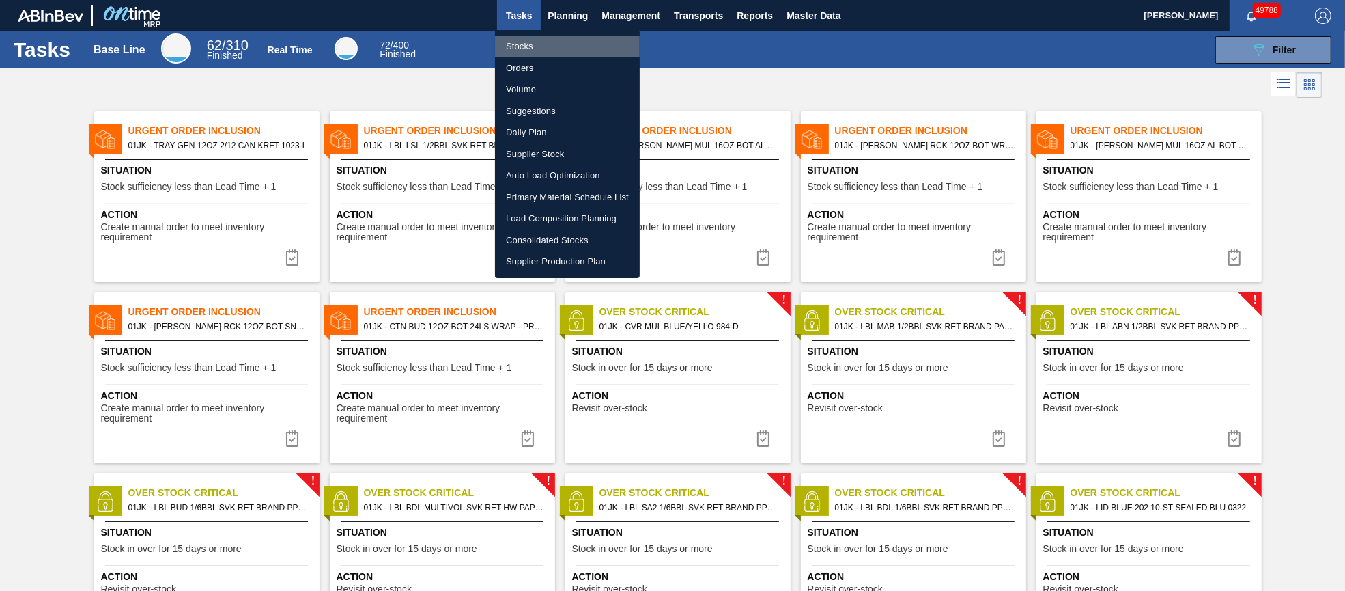
click at [531, 48] on li "Stocks" at bounding box center [567, 47] width 145 height 22
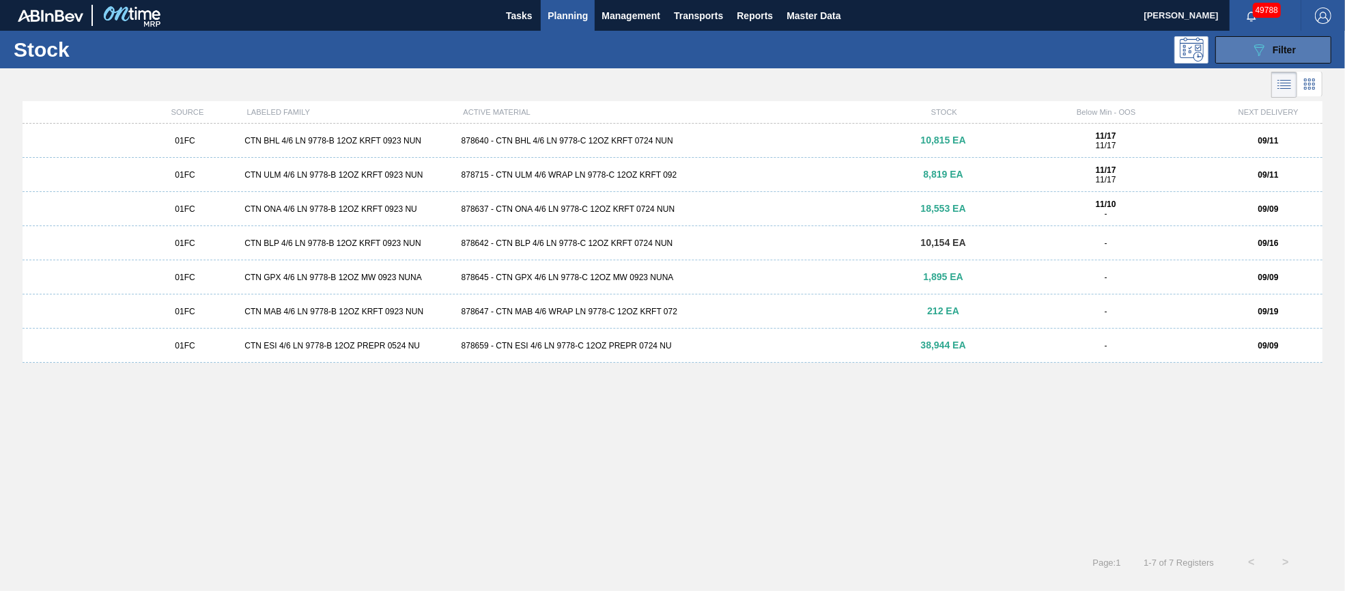
click at [1292, 48] on span "Filter" at bounding box center [1284, 49] width 23 height 11
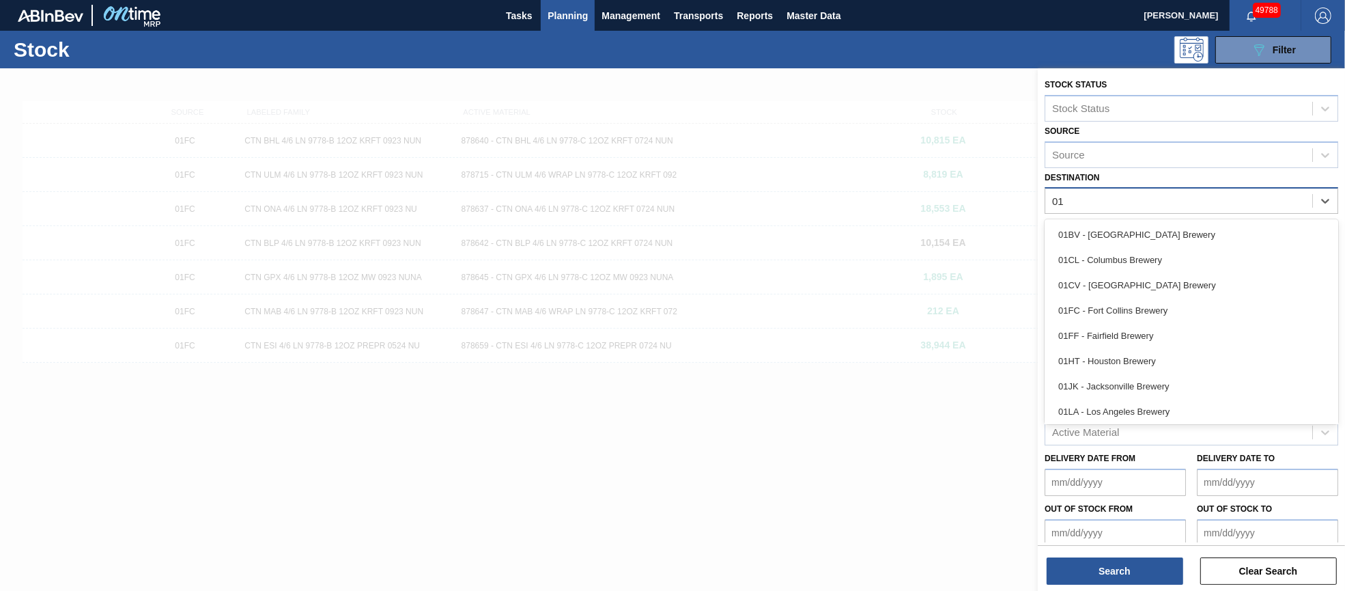
type input "01j"
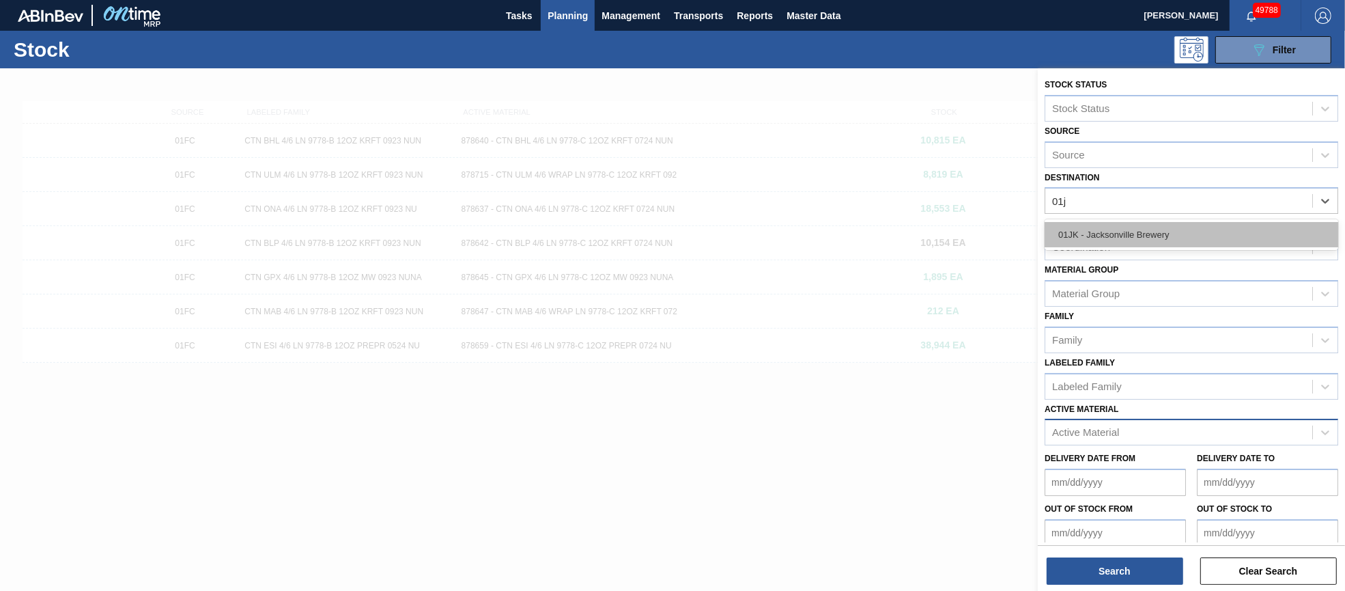
click at [1212, 231] on div "01JK - Jacksonville Brewery" at bounding box center [1192, 234] width 294 height 25
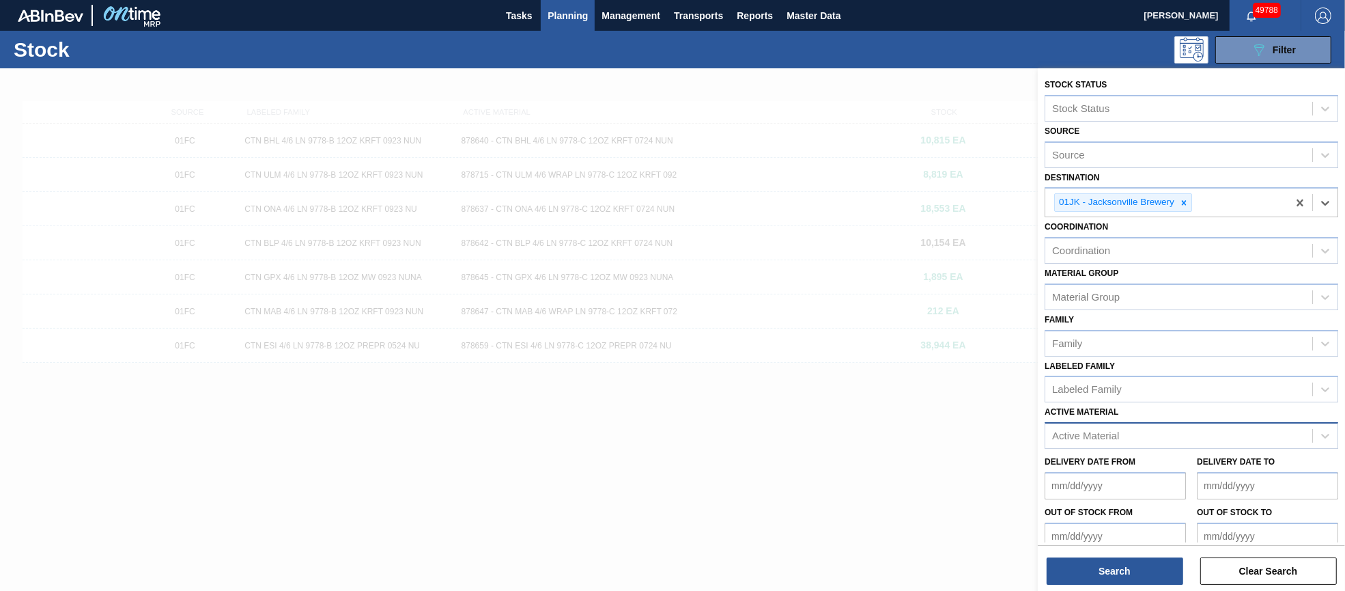
click at [1125, 434] on div "Active Material" at bounding box center [1178, 436] width 267 height 20
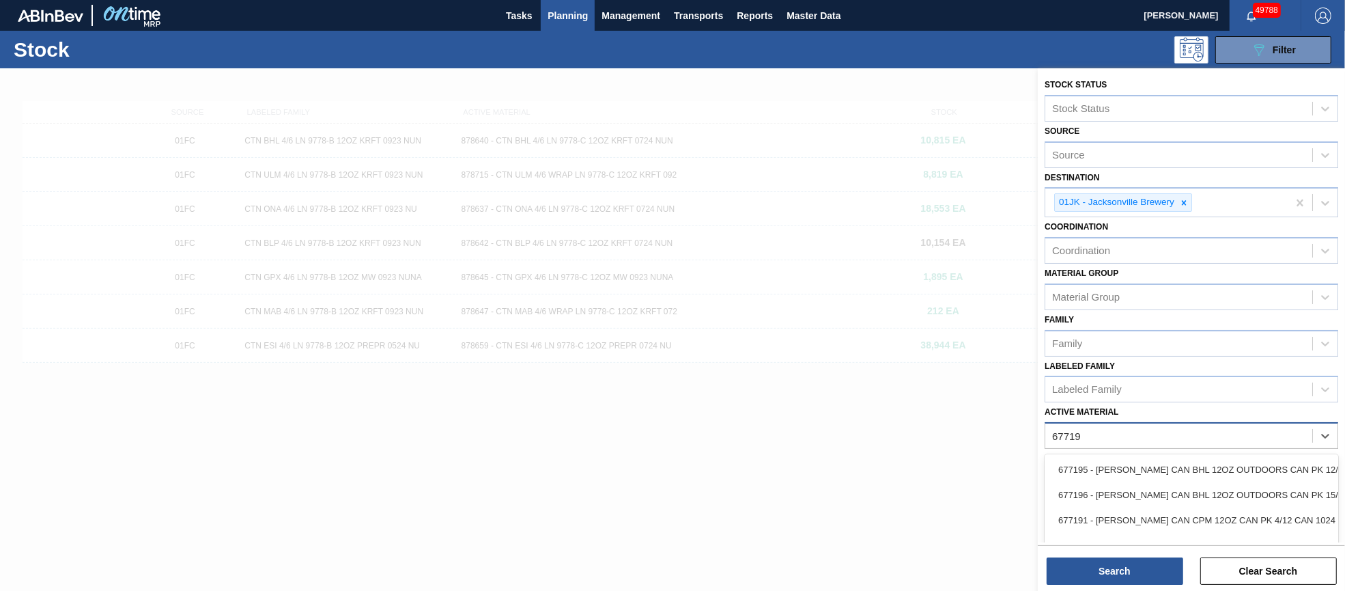
type Material "677195"
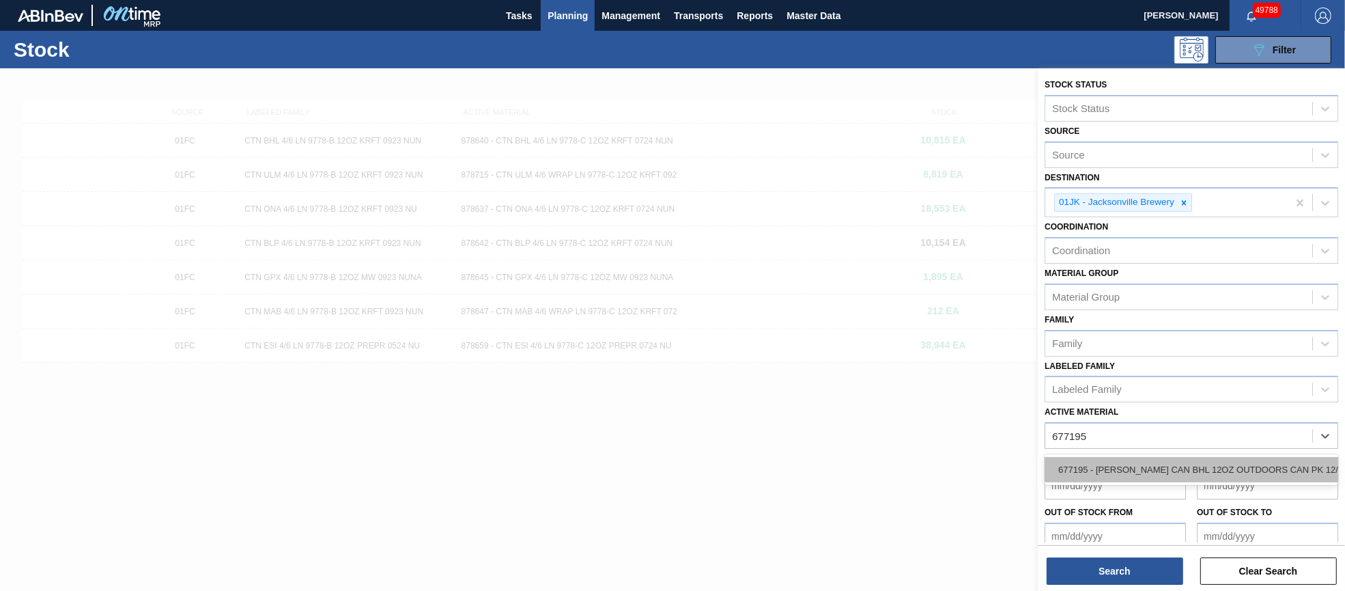
click at [1187, 466] on div "677195 - [PERSON_NAME] CAN BHL 12OZ OUTDOORS CAN PK 12/12" at bounding box center [1192, 469] width 294 height 25
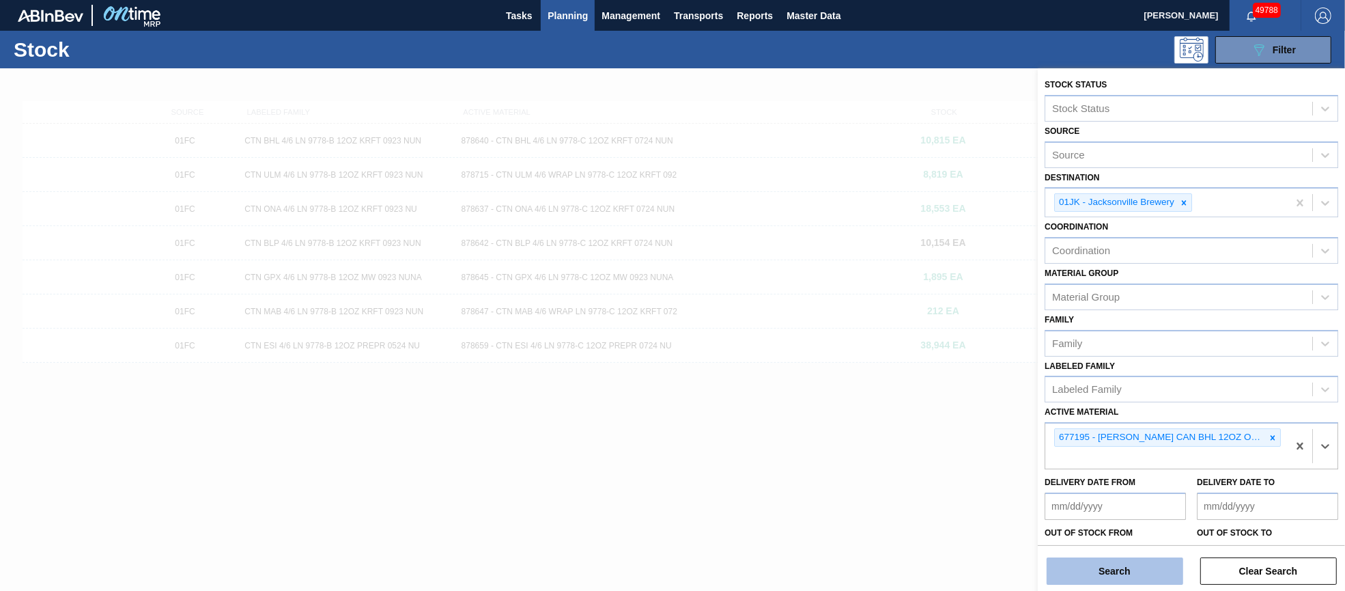
click at [1127, 574] on button "Search" at bounding box center [1115, 570] width 137 height 27
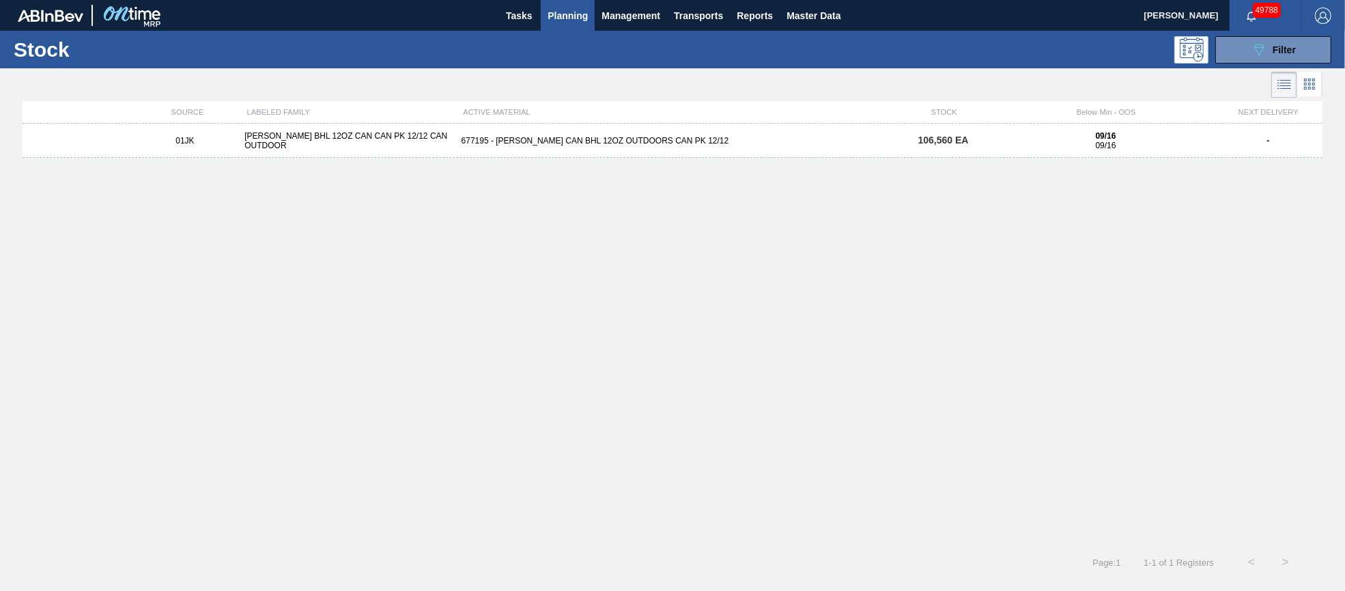
click at [616, 141] on div "677195 - [PERSON_NAME] CAN BHL 12OZ OUTDOORS CAN PK 12/12" at bounding box center [673, 141] width 434 height 10
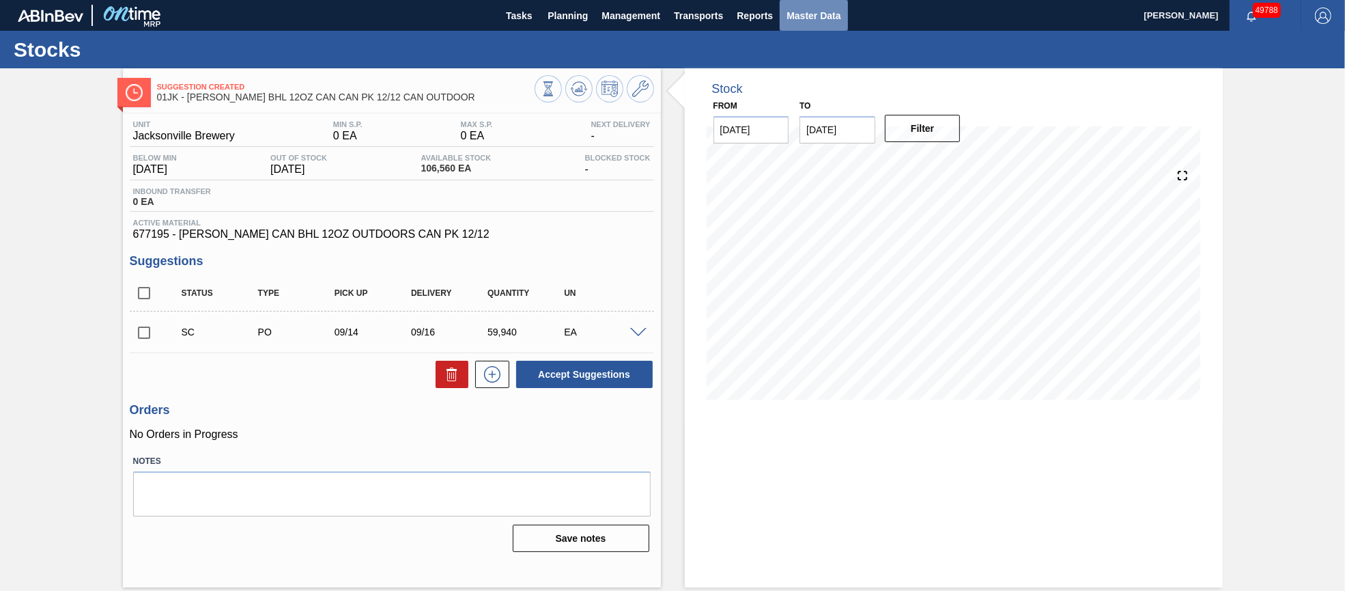
drag, startPoint x: 843, startPoint y: 27, endPoint x: 827, endPoint y: 23, distance: 16.4
click at [843, 27] on button "Master Data" at bounding box center [814, 15] width 68 height 31
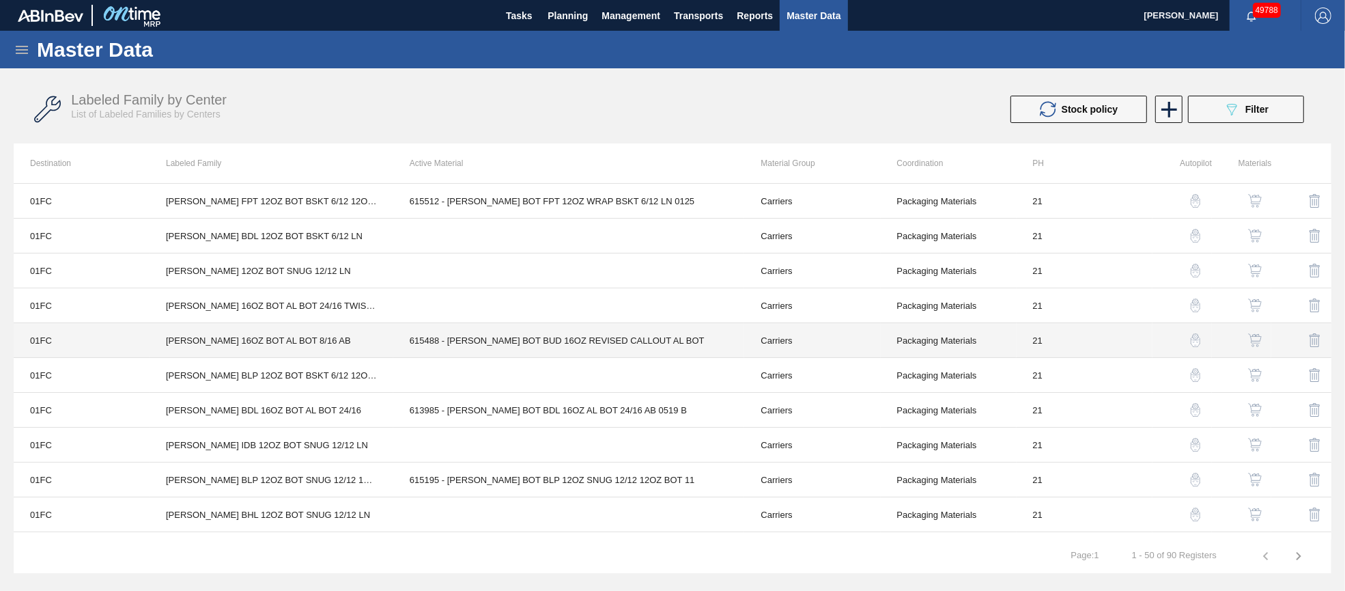
click at [533, 333] on td "615488 - [PERSON_NAME] BOT BUD 16OZ REVISED CALLOUT AL BOT" at bounding box center [569, 340] width 352 height 35
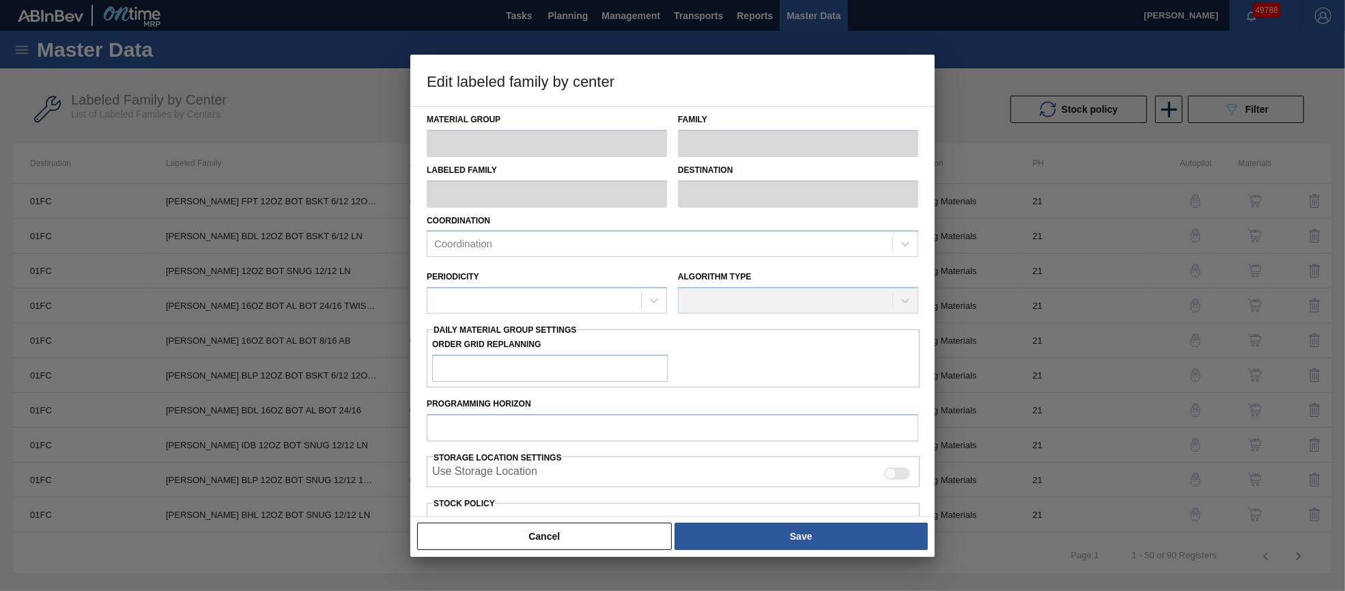
type input "Carriers"
type input "Bottle Carriers"
type input "[PERSON_NAME] 16OZ BOT AL BOT 8/16 AB"
type input "01FC - Fort Collins Brewery"
type input "21"
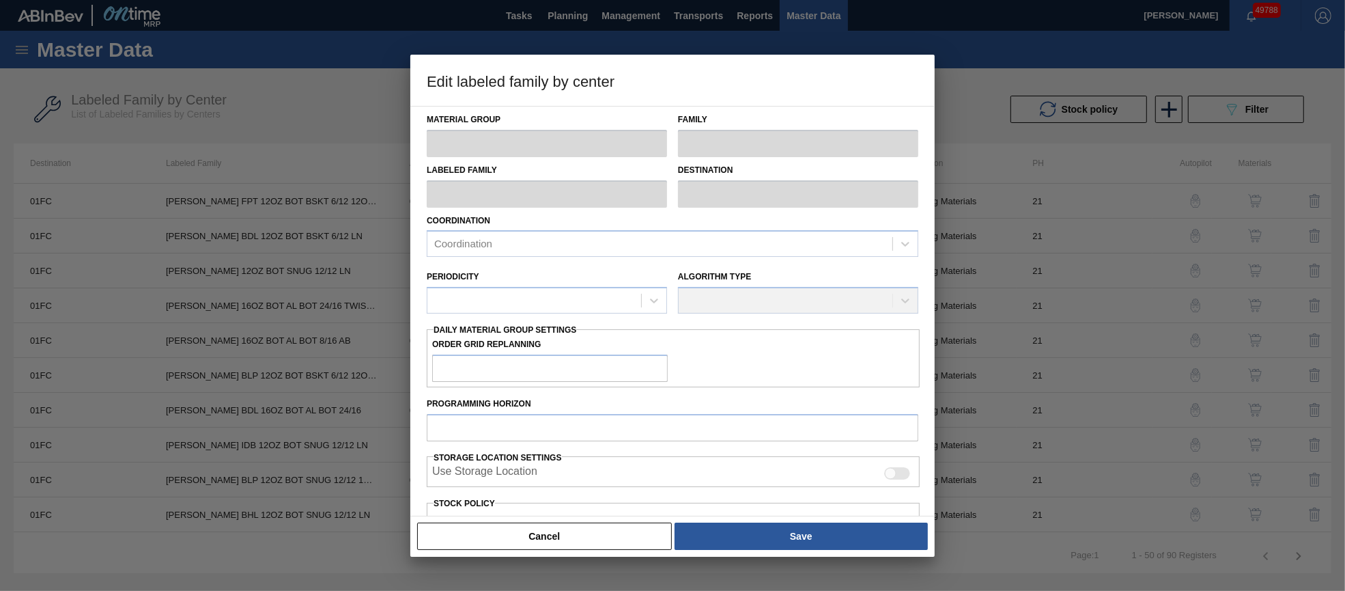
type input "0"
type input "26,714"
type input "0"
checkbox input "true"
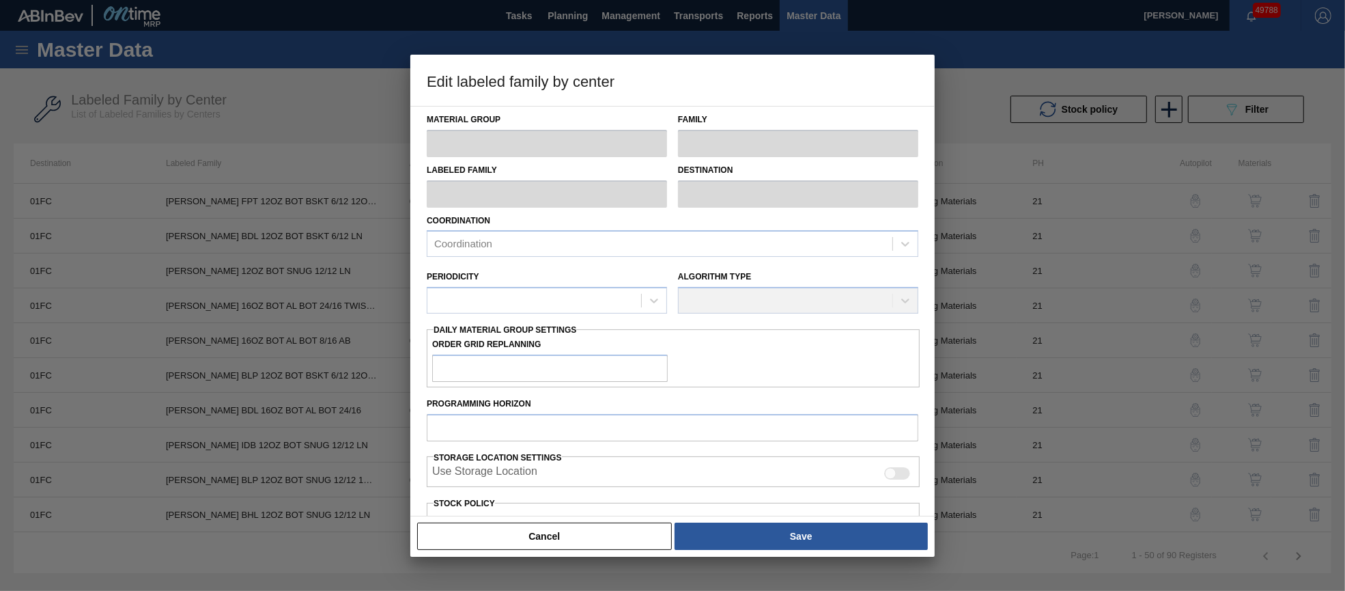
checkbox input "true"
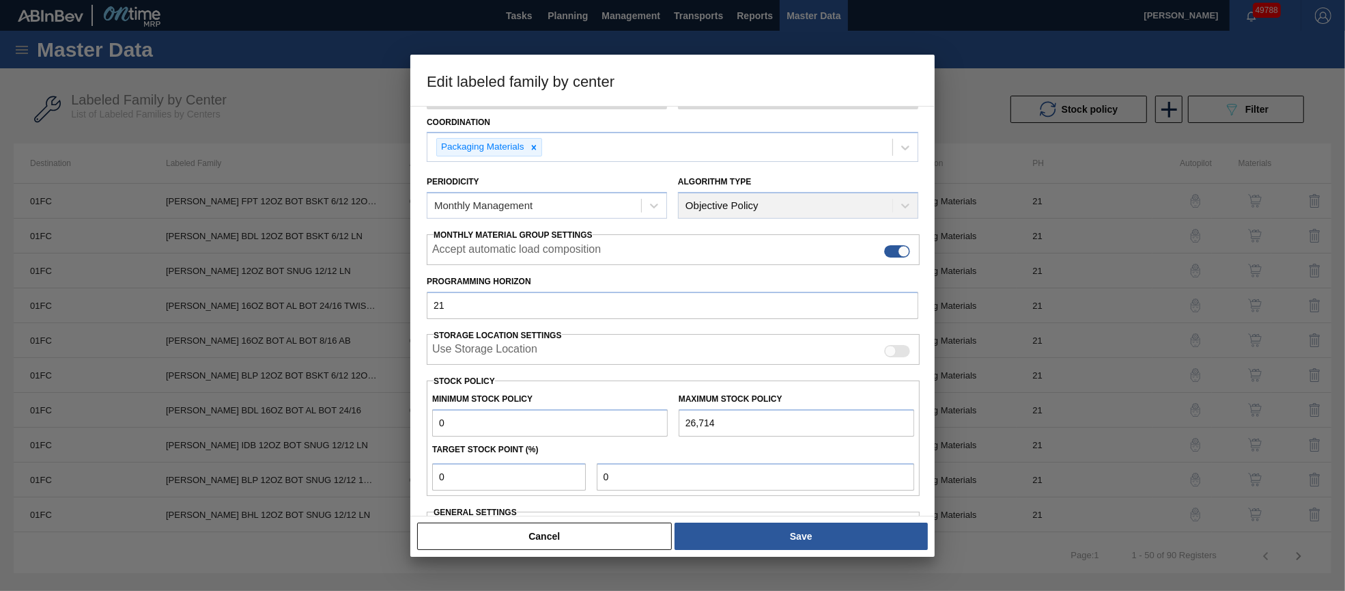
scroll to position [195, 0]
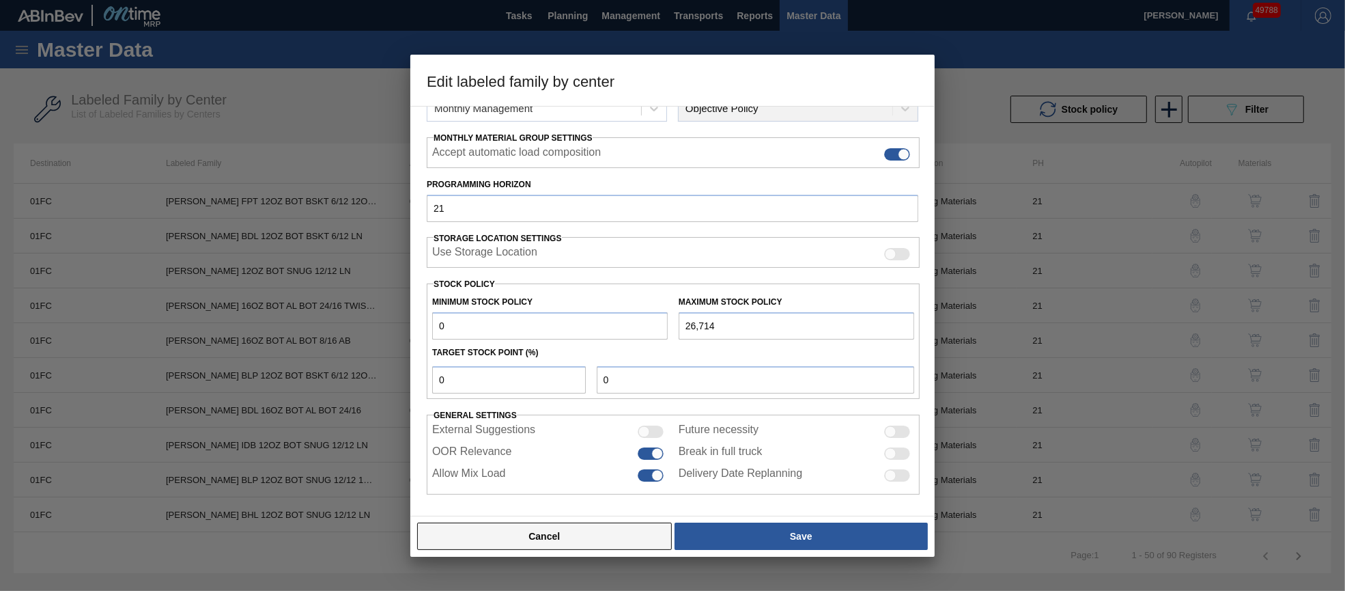
click at [580, 544] on button "Cancel" at bounding box center [544, 535] width 255 height 27
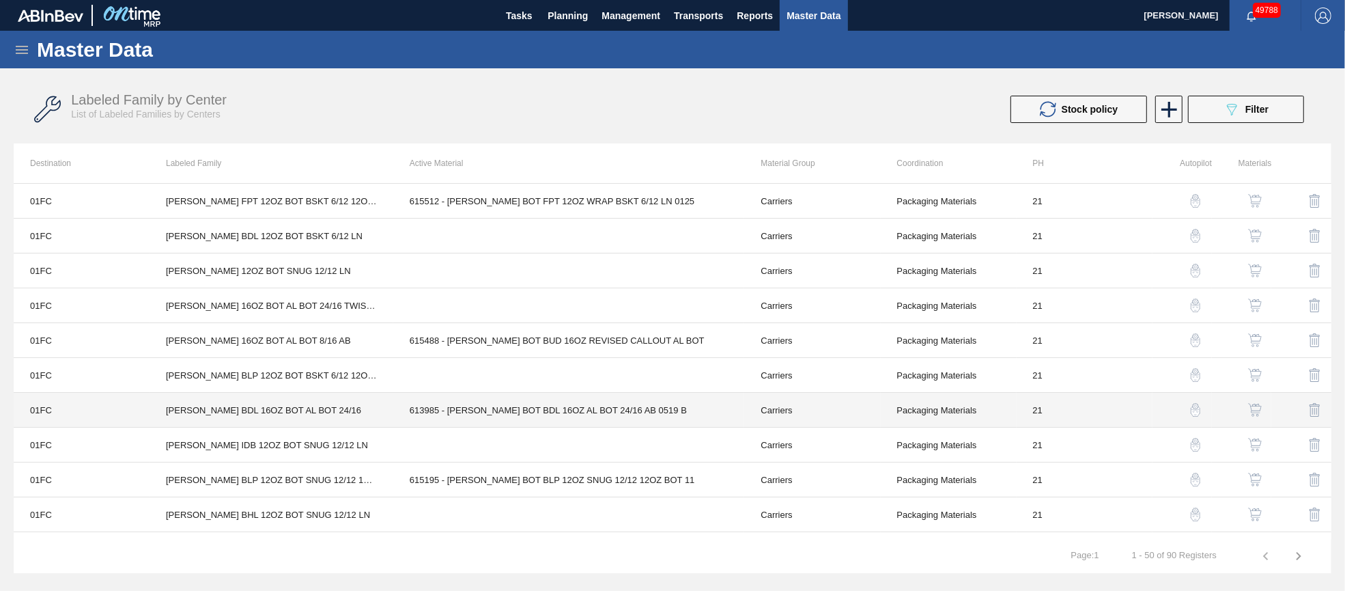
click at [542, 411] on td "613985 - [PERSON_NAME] BOT BDL 16OZ AL BOT 24/16 AB 0519 B" at bounding box center [569, 410] width 352 height 35
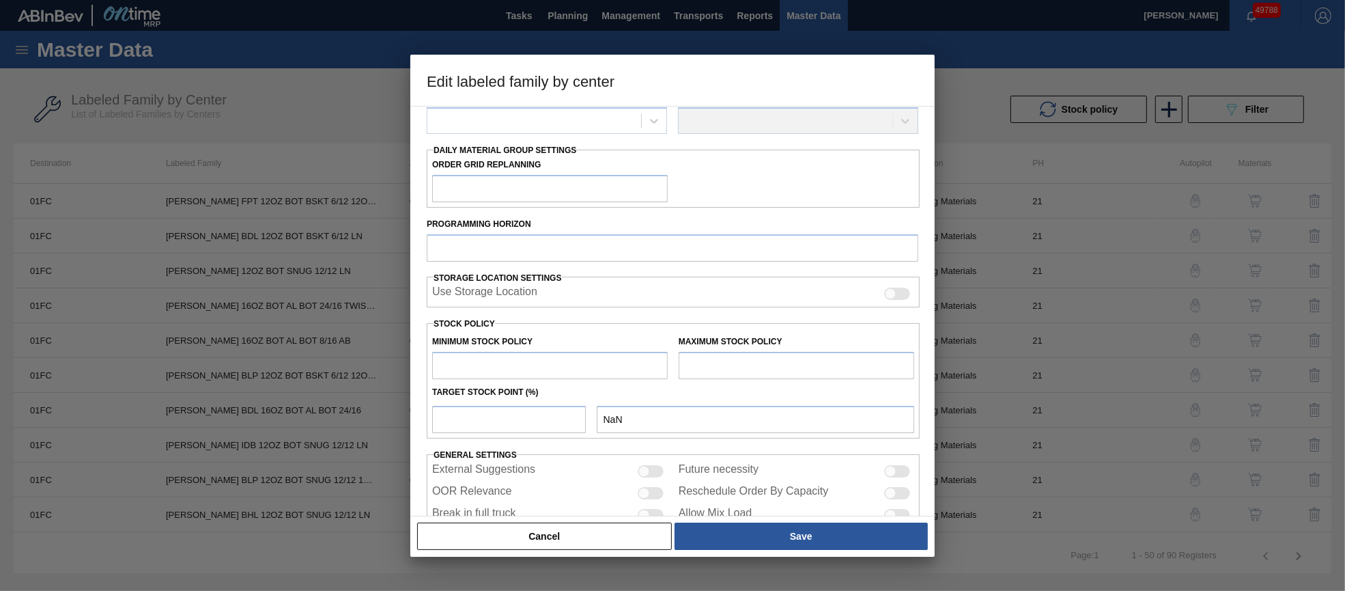
type input "Carriers"
type input "Bottle Carriers"
type input "[PERSON_NAME] BDL 16OZ BOT AL BOT 24/16"
type input "01FC - Fort Collins Brewery"
type input "21"
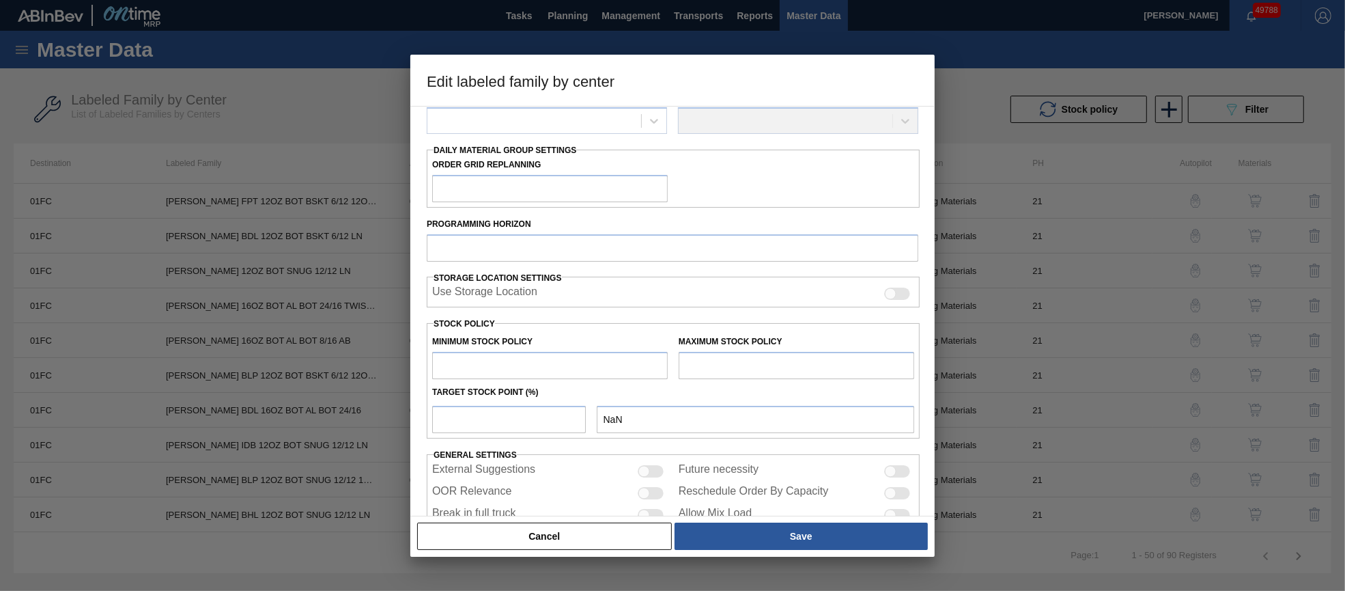
type input "0"
type input "100"
type input "0"
checkbox input "true"
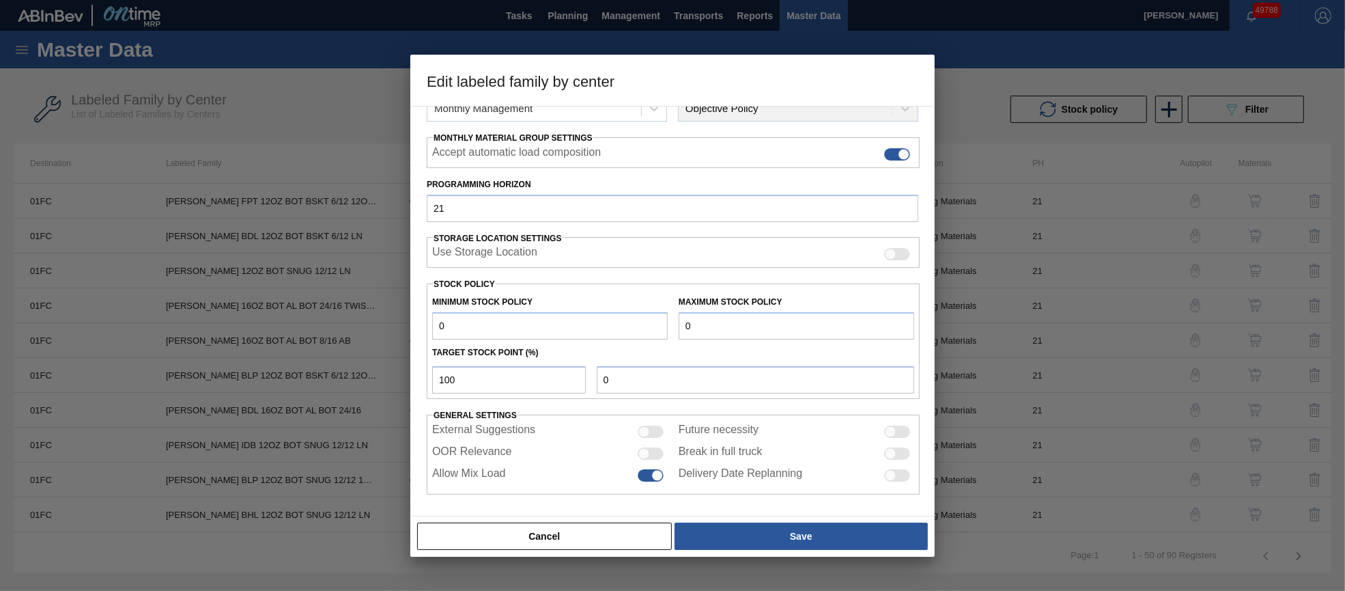
click at [660, 450] on div at bounding box center [651, 453] width 26 height 12
checkbox input "true"
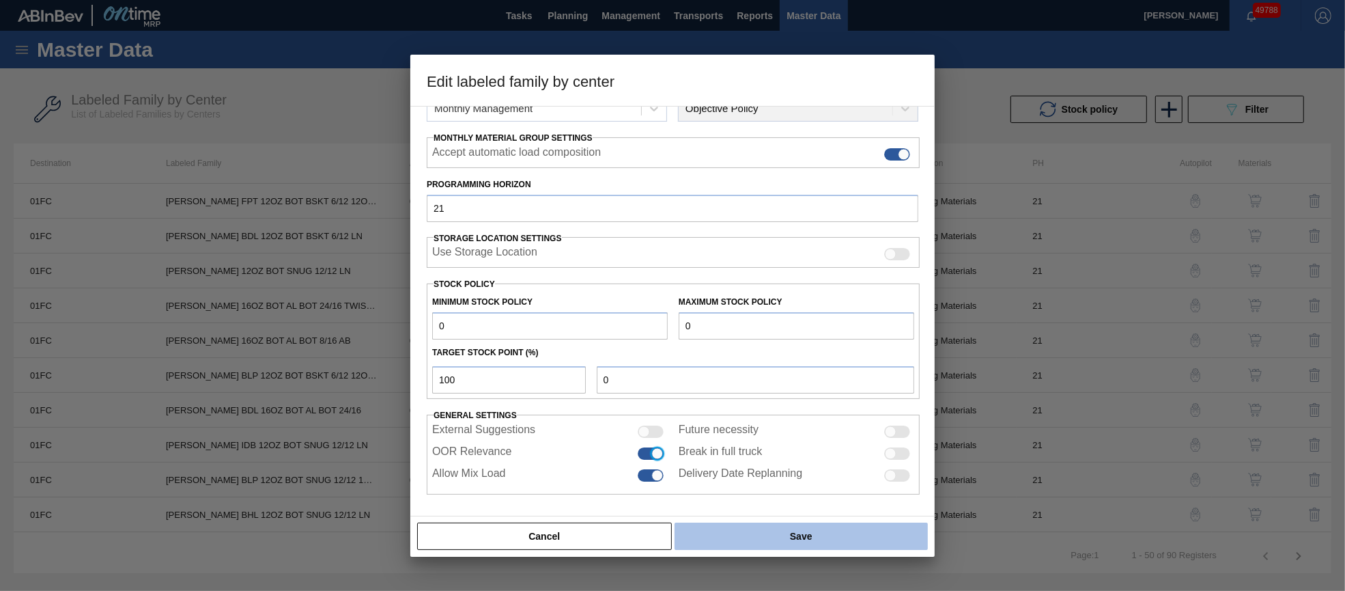
click at [738, 533] on button "Save" at bounding box center [801, 535] width 253 height 27
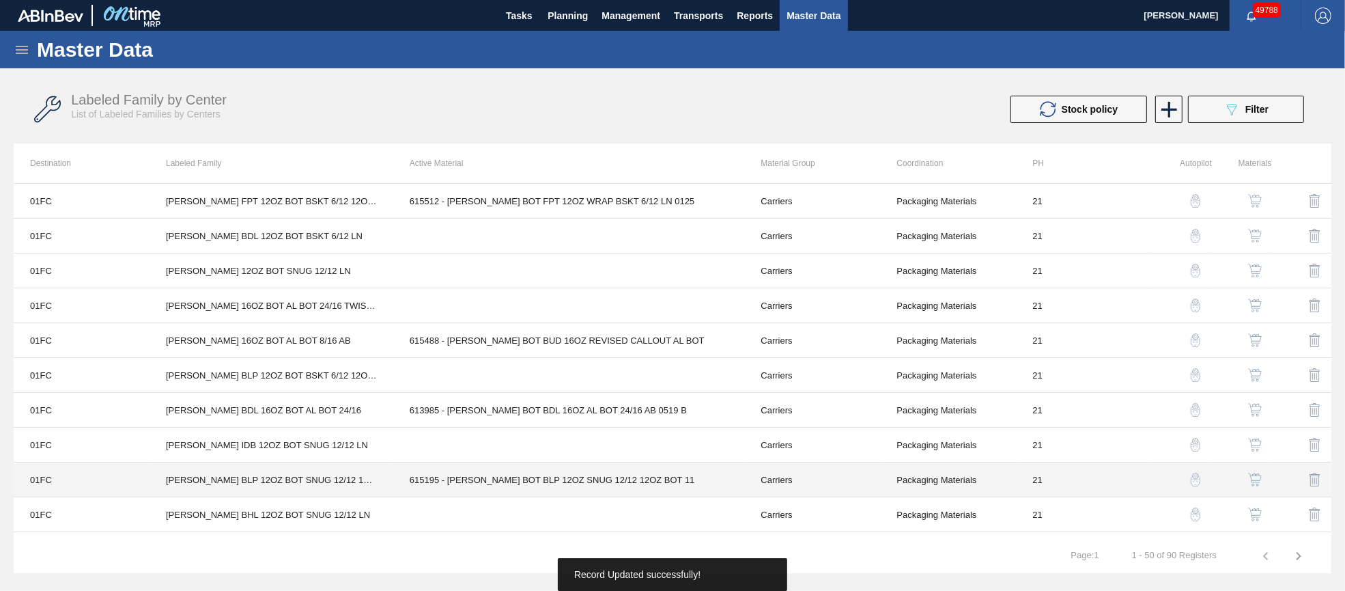
click at [528, 476] on td "615195 - [PERSON_NAME] BOT BLP 12OZ SNUG 12/12 12OZ BOT 11" at bounding box center [569, 479] width 352 height 35
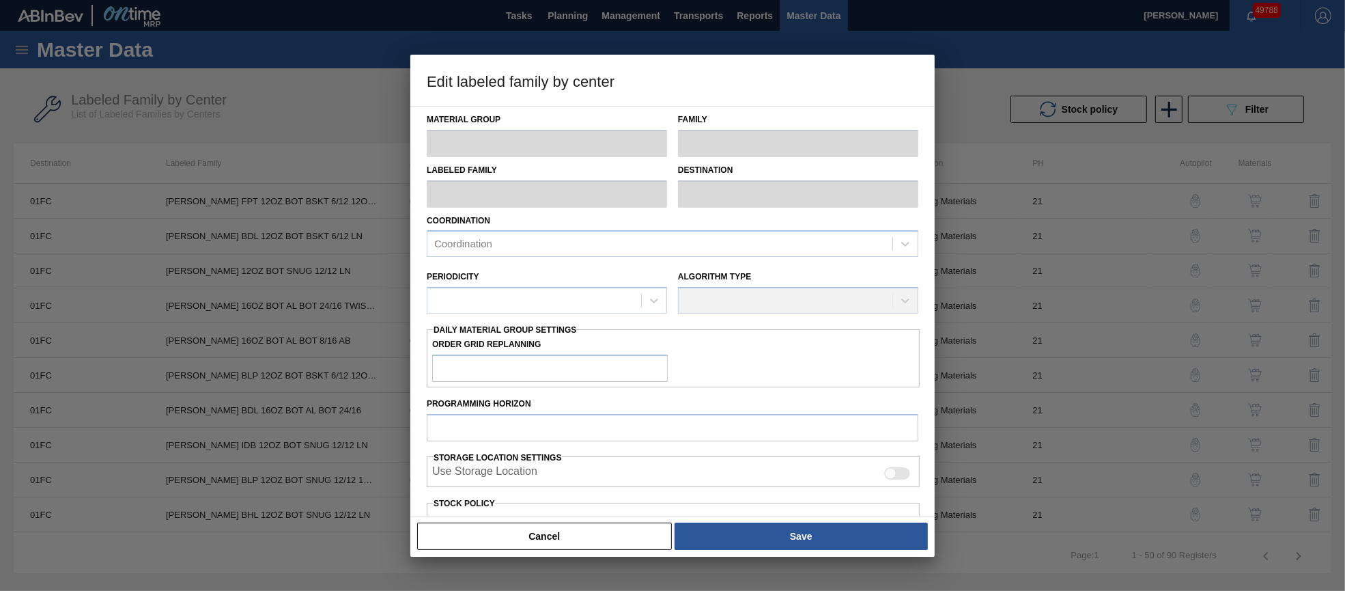
type input "Carriers"
type input "Bottle Carriers"
type input "[PERSON_NAME] BLP 12OZ BOT SNUG 12/12 12OZ BOT"
type input "01FC - Fort Collins Brewery"
type input "21"
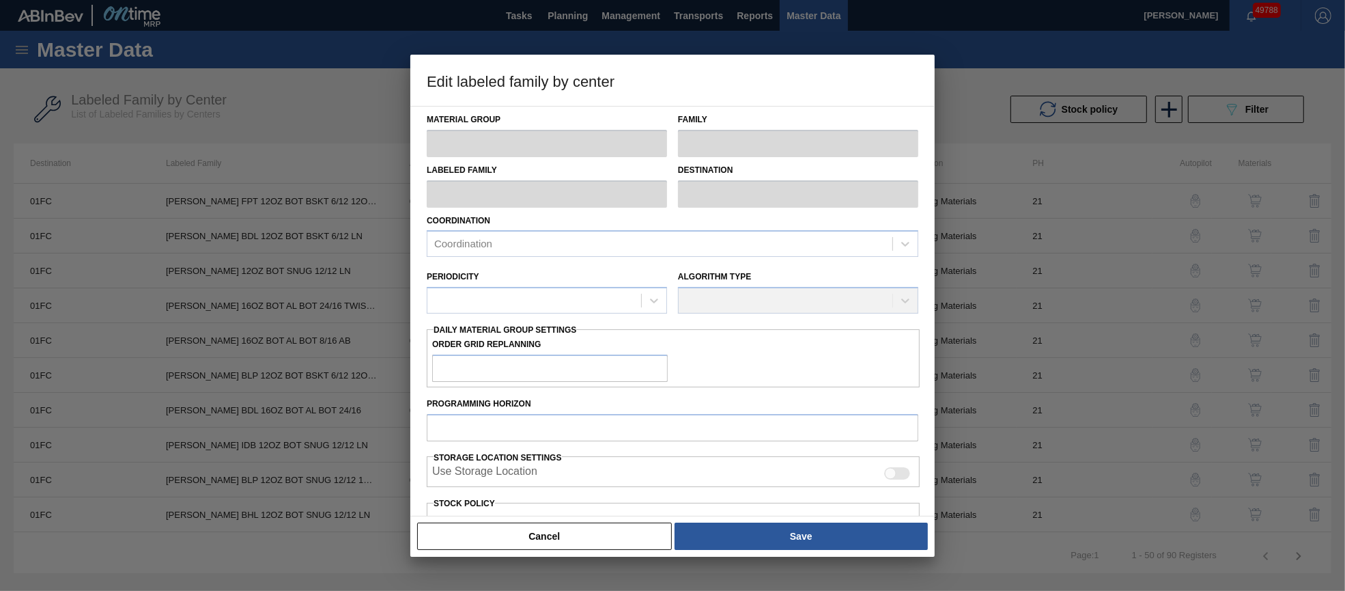
type input "4,480"
type input "47,580"
type input "0"
type input "4,480"
checkbox input "true"
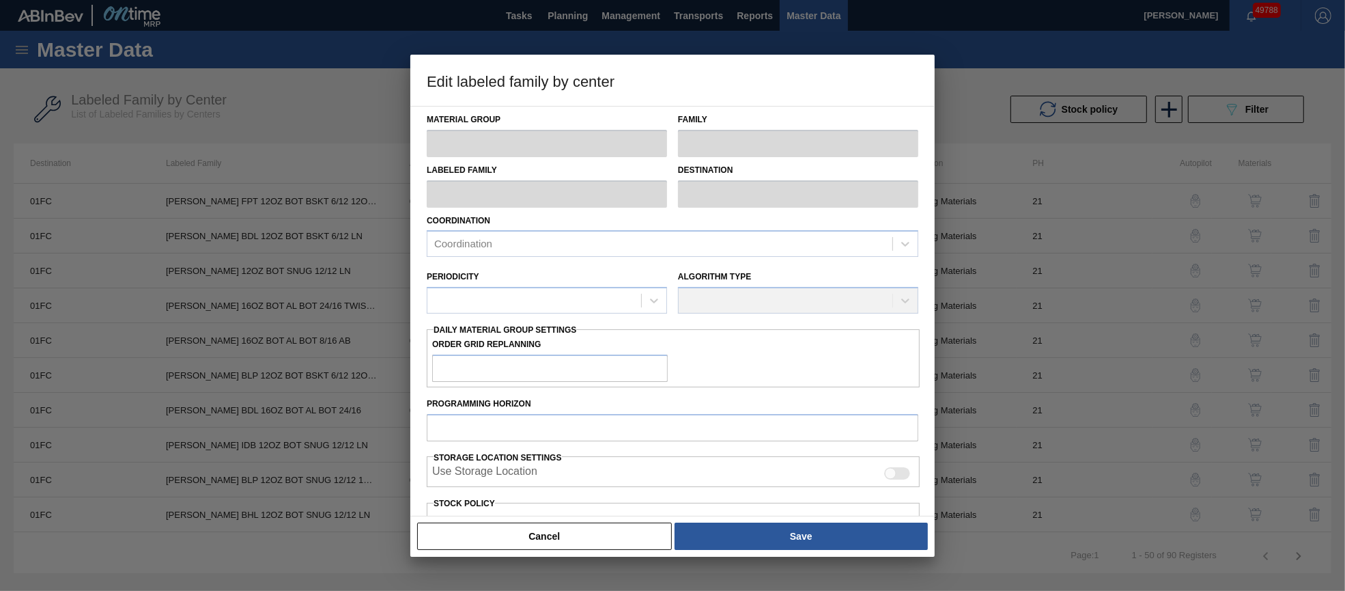
checkbox input "true"
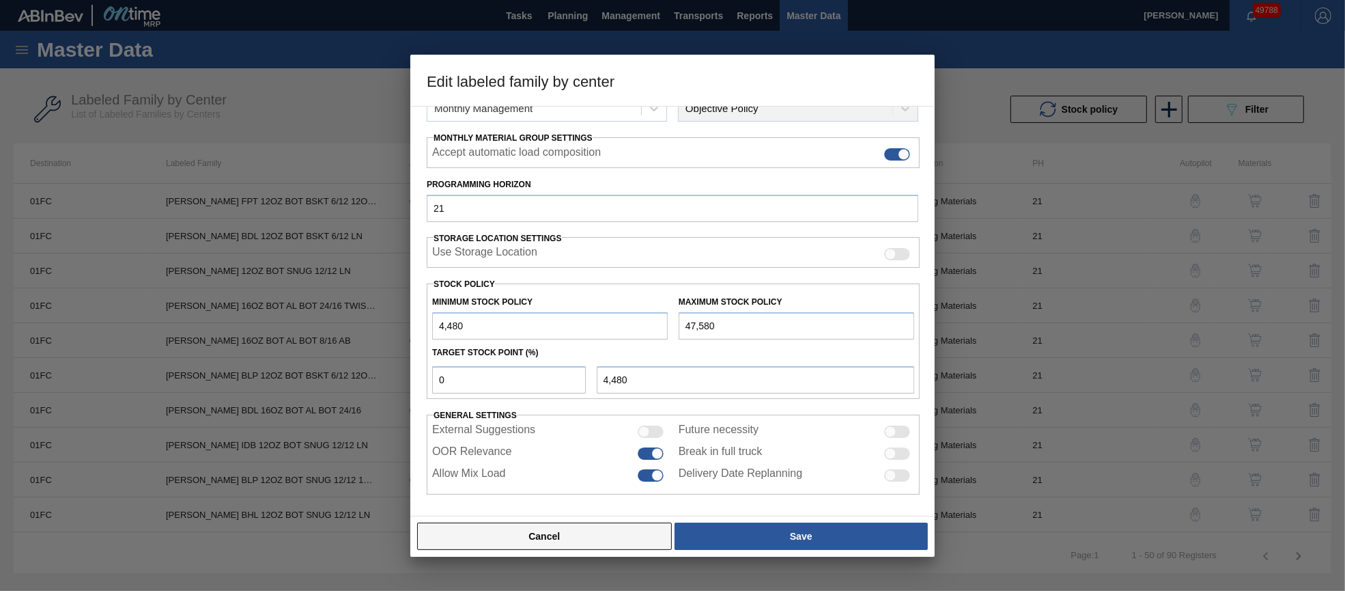
click at [565, 540] on button "Cancel" at bounding box center [544, 535] width 255 height 27
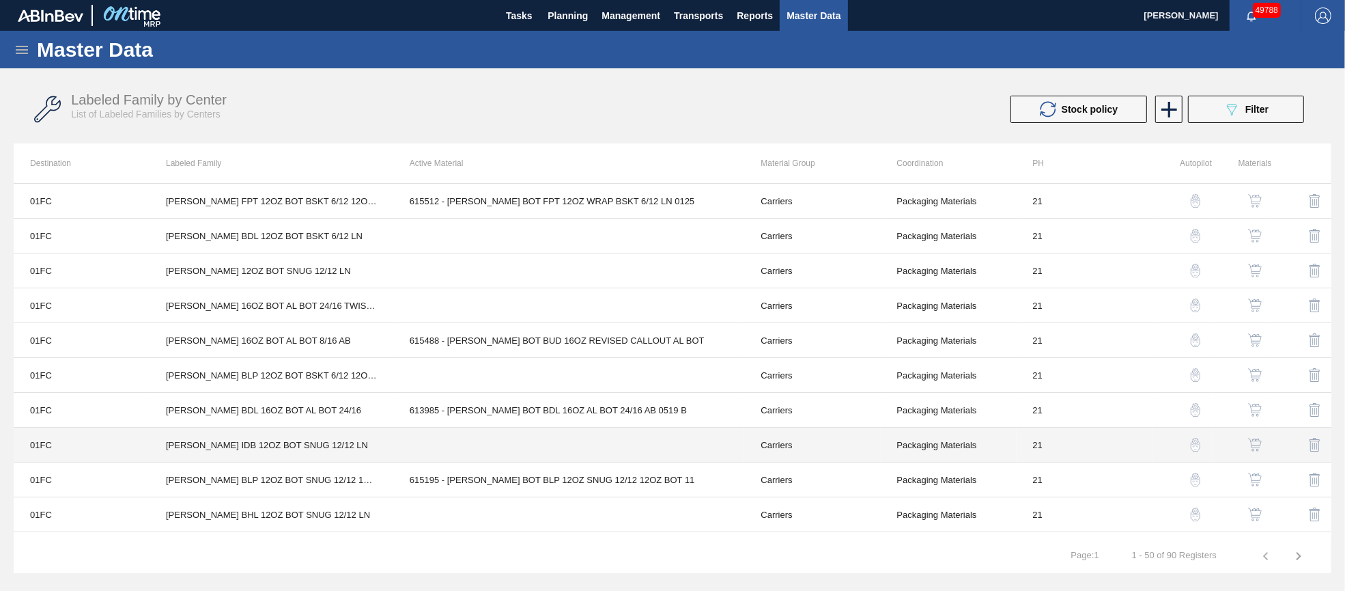
click at [544, 441] on td at bounding box center [569, 444] width 352 height 35
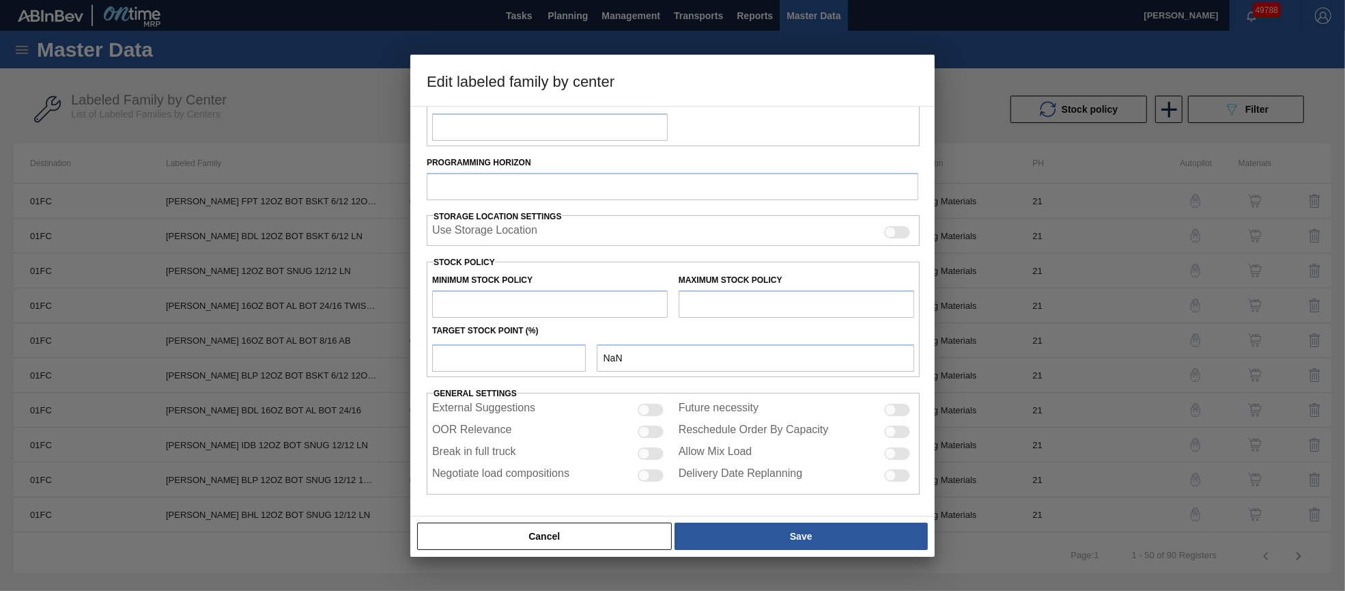
type input "Carriers"
type input "Bottle Carriers"
type input "[PERSON_NAME] IDB 12OZ BOT SNUG 12/12 LN"
type input "01FC - Fort Collins Brewery"
type input "21"
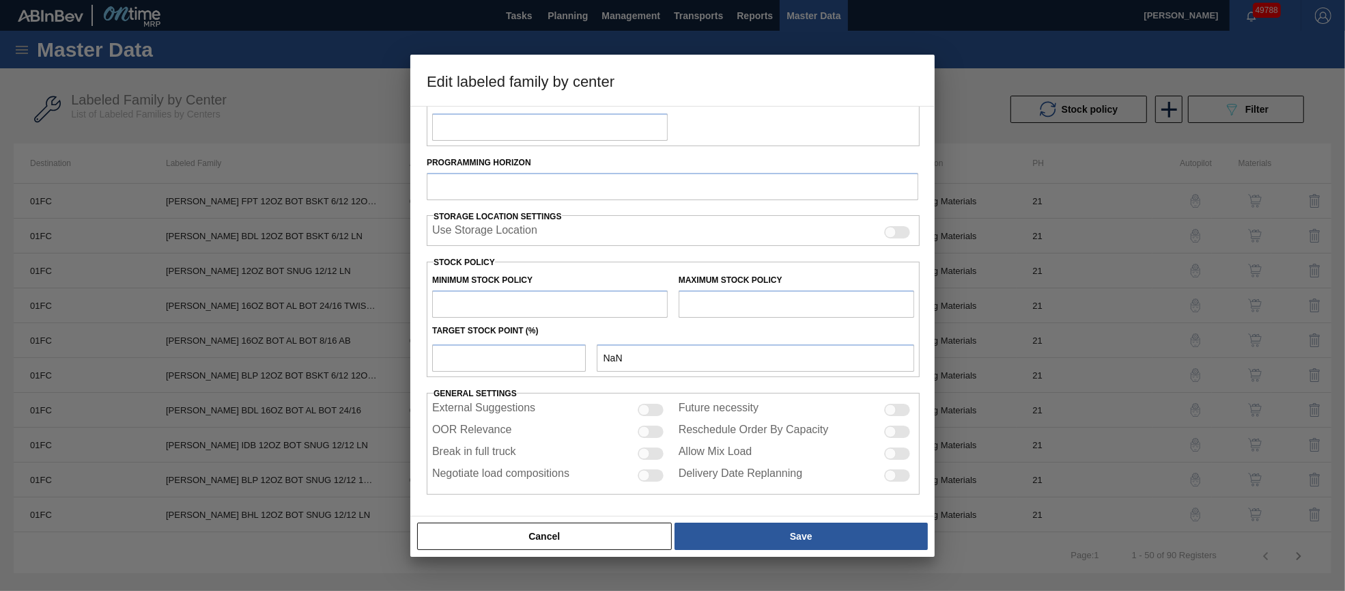
type input "4,000"
type input "12,000"
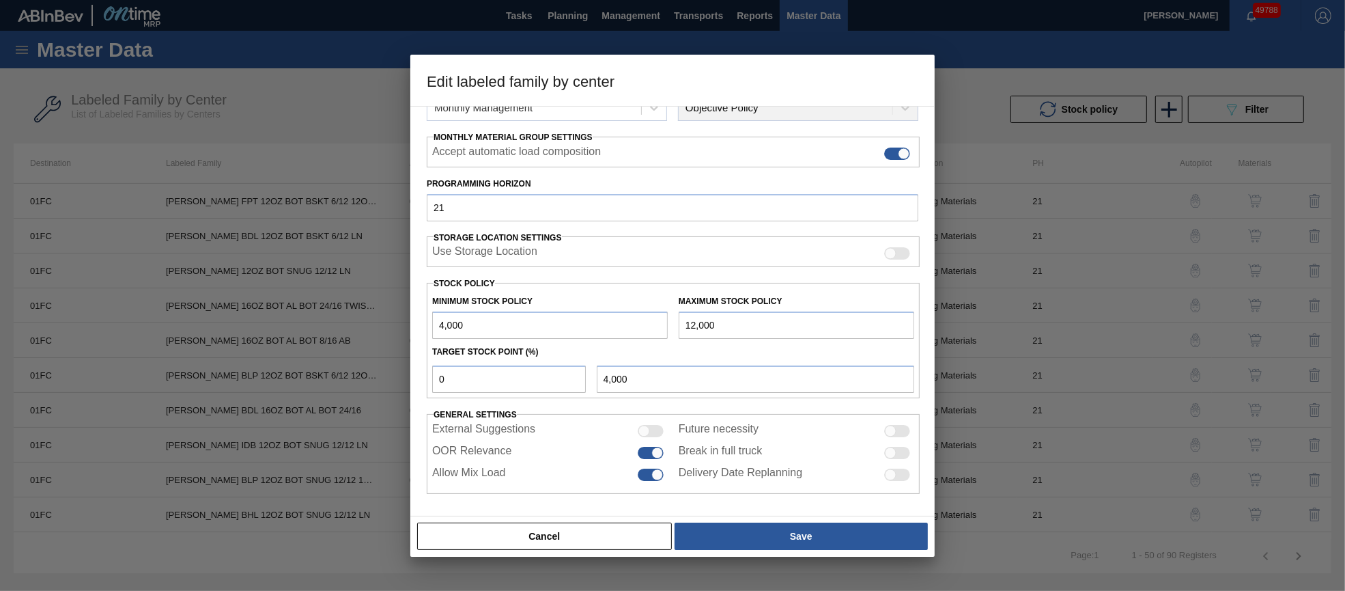
click at [602, 541] on button "Cancel" at bounding box center [544, 535] width 255 height 27
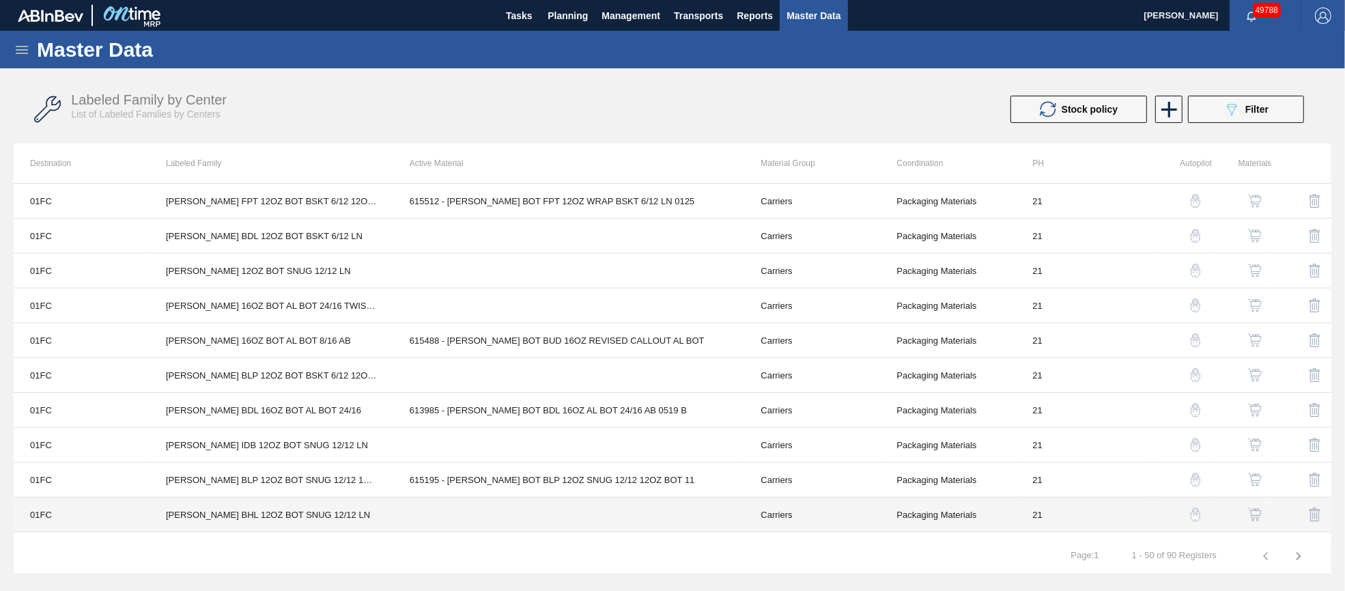
click at [561, 512] on td at bounding box center [569, 514] width 352 height 35
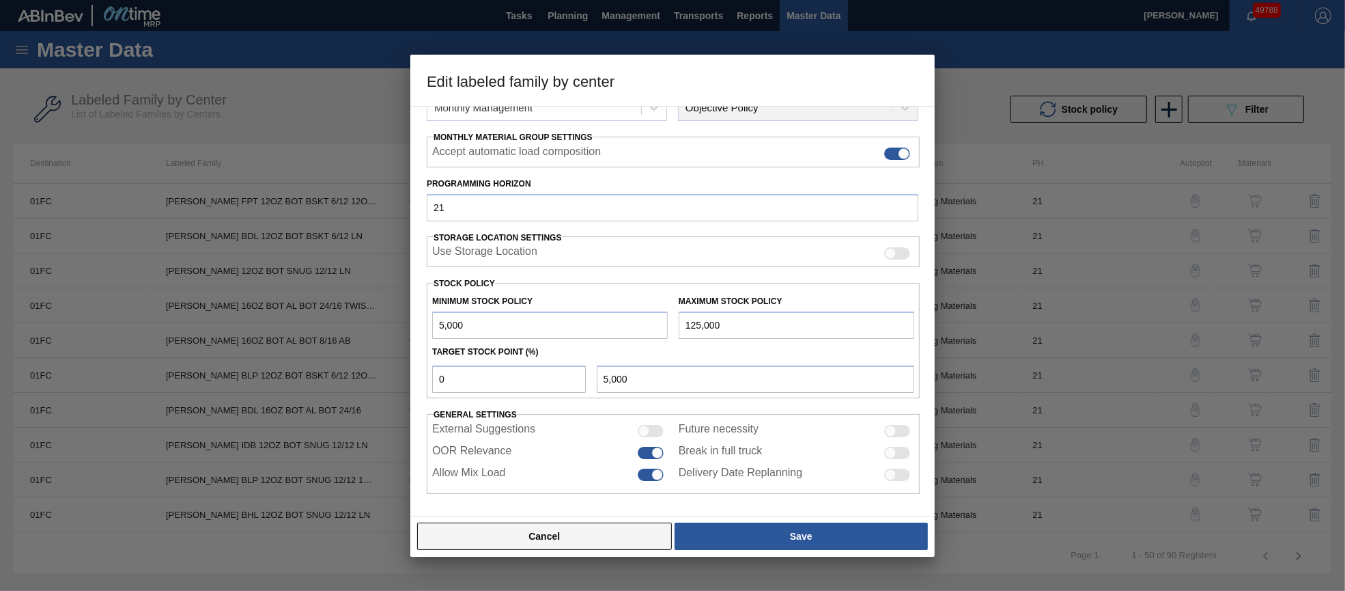
click at [606, 539] on button "Cancel" at bounding box center [544, 535] width 255 height 27
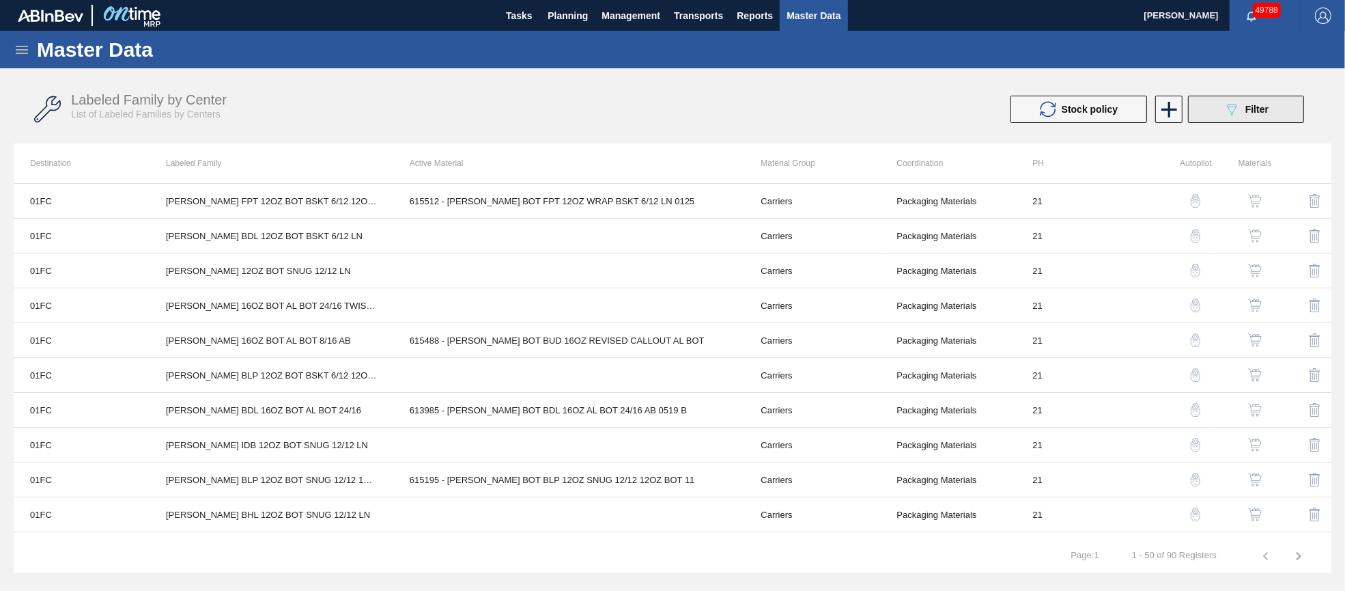
click at [1227, 102] on icon "089F7B8B-B2A5-4AFE-B5C0-19BA573D28AC" at bounding box center [1232, 109] width 16 height 16
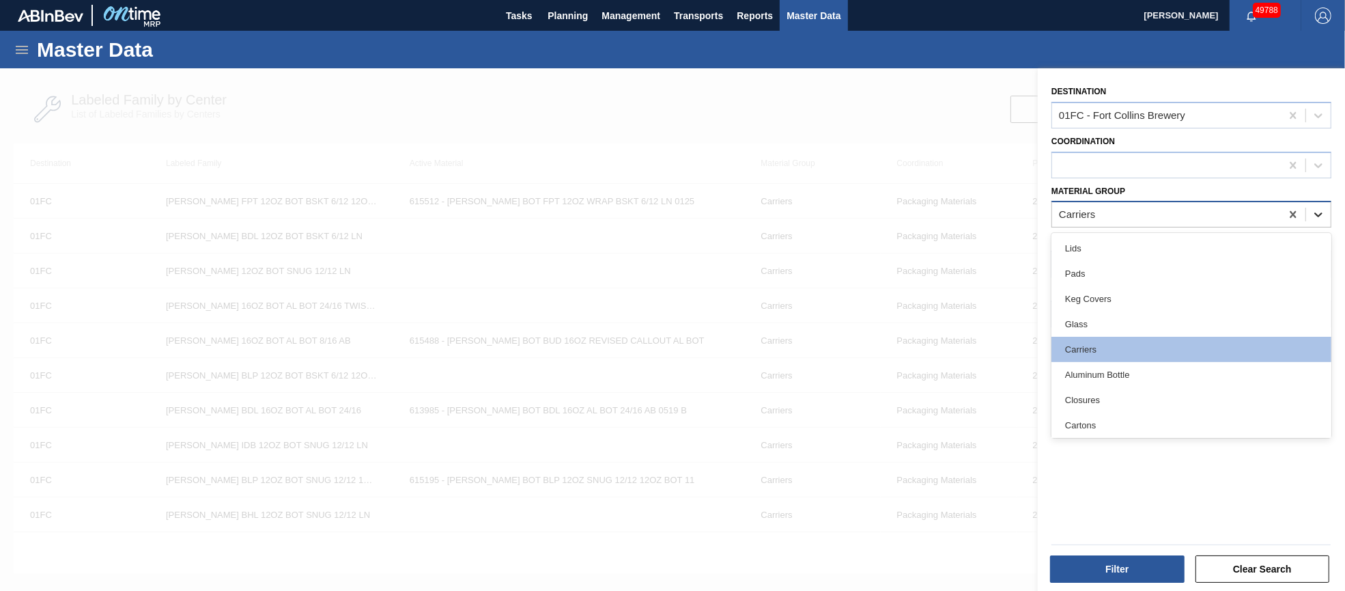
click at [1319, 209] on icon at bounding box center [1319, 215] width 14 height 14
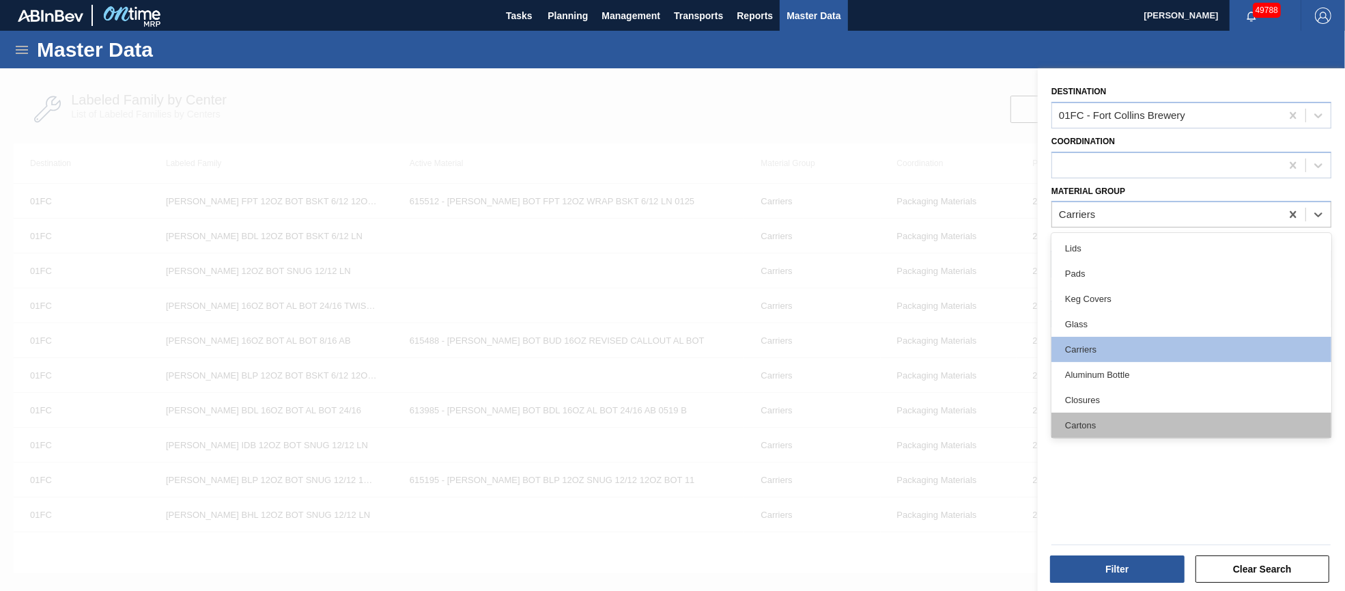
click at [1127, 429] on div "Cartons" at bounding box center [1191, 424] width 280 height 25
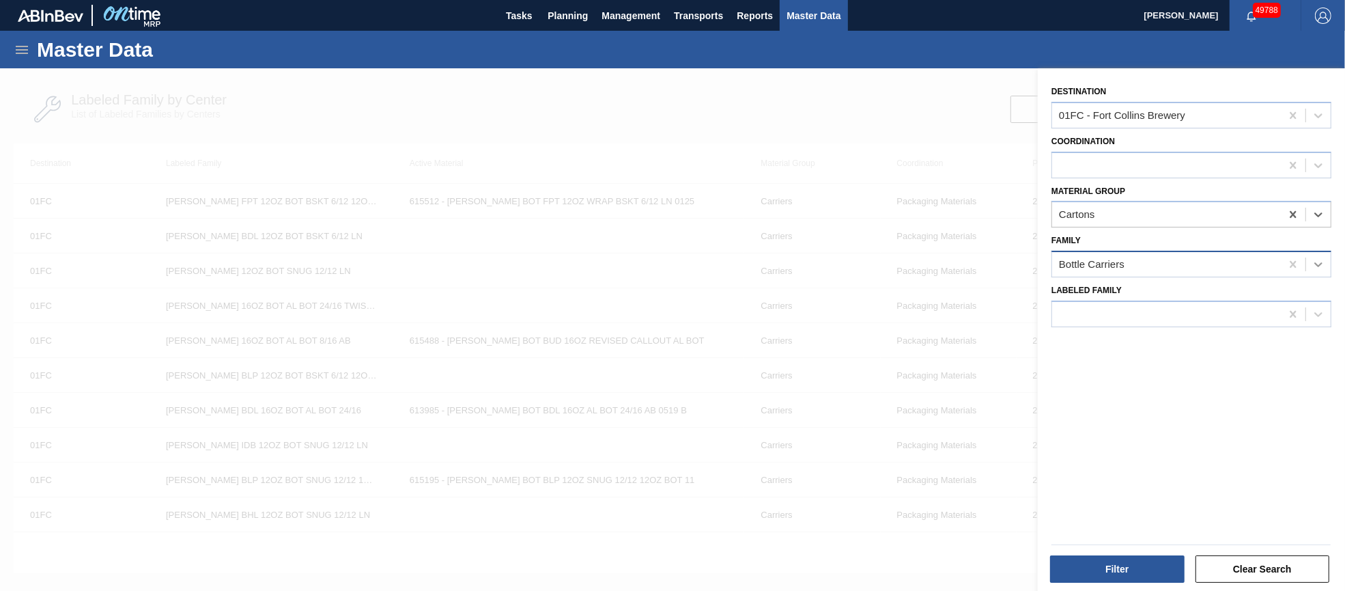
click at [1320, 257] on icon at bounding box center [1319, 264] width 14 height 14
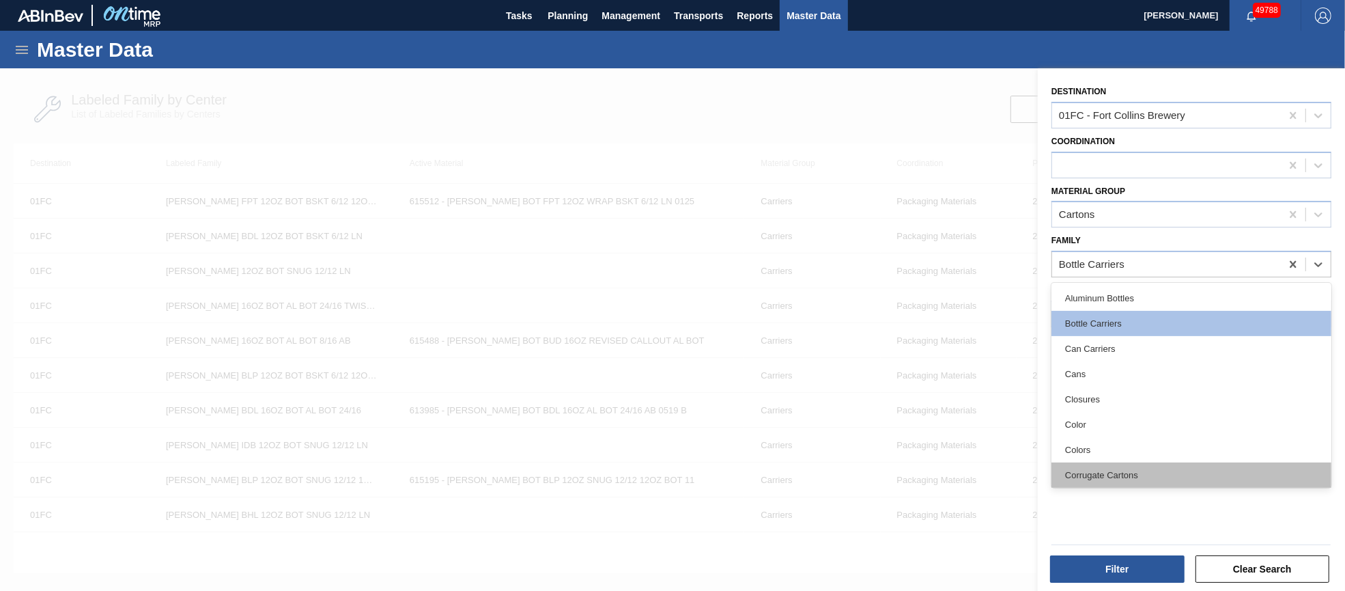
click at [1131, 476] on div "Corrugate Cartons" at bounding box center [1191, 474] width 280 height 25
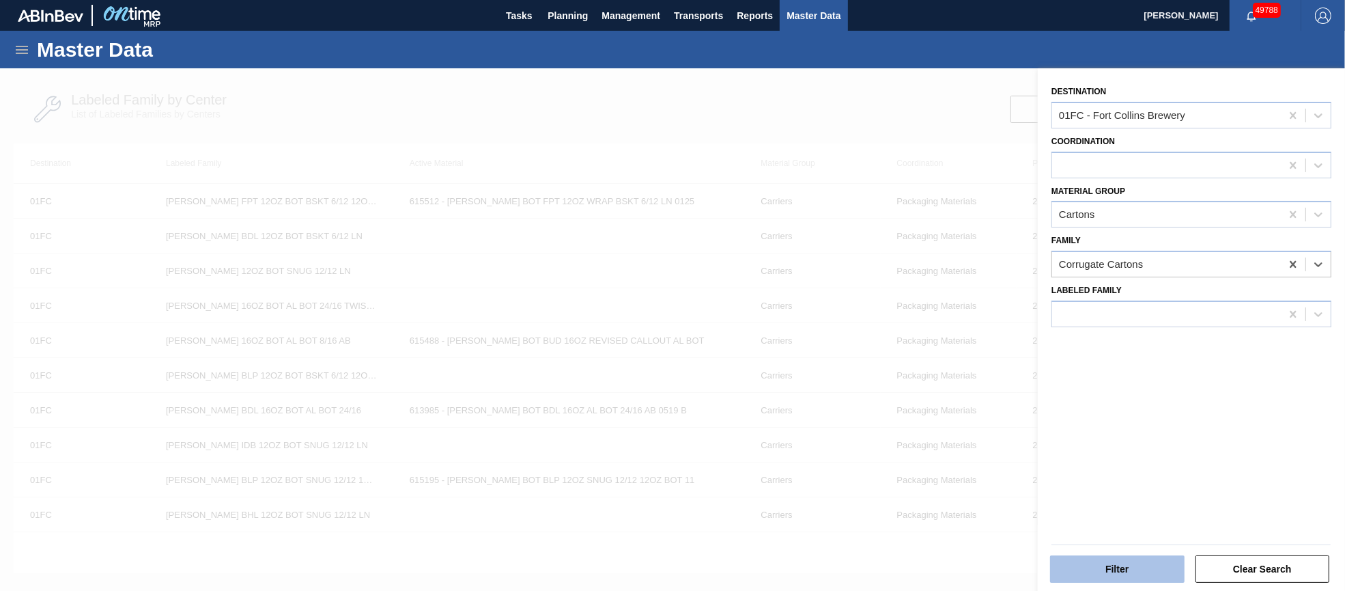
click at [1110, 565] on button "Filter" at bounding box center [1117, 568] width 135 height 27
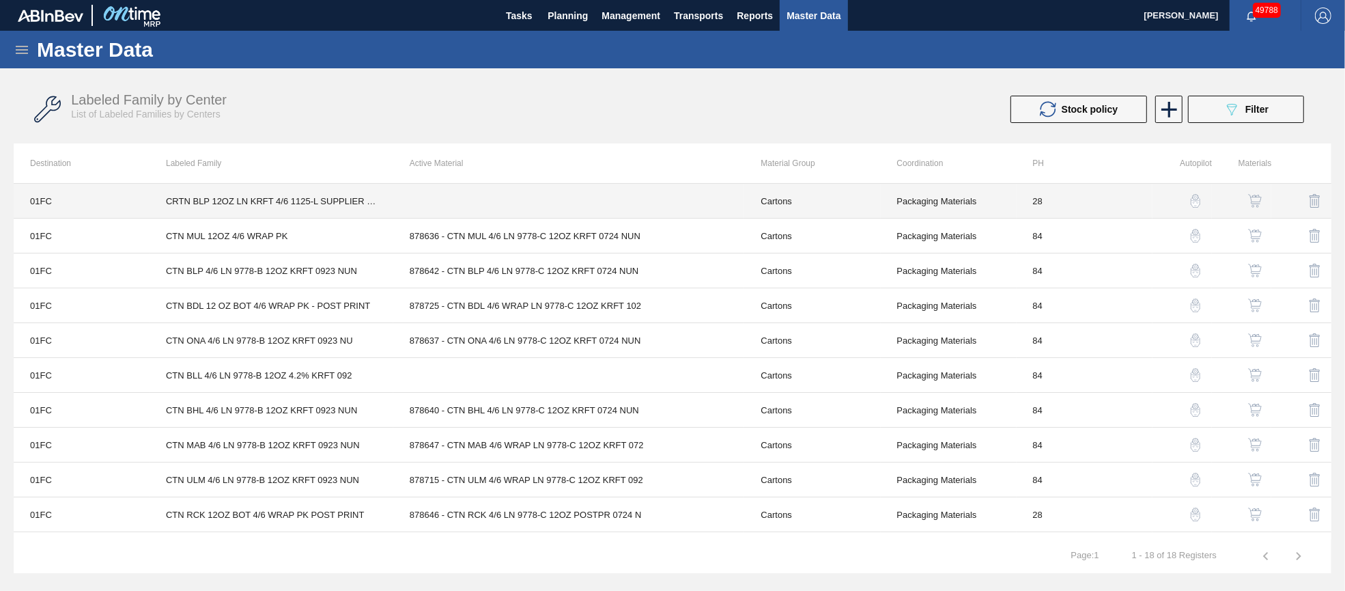
click at [485, 201] on td at bounding box center [569, 201] width 352 height 35
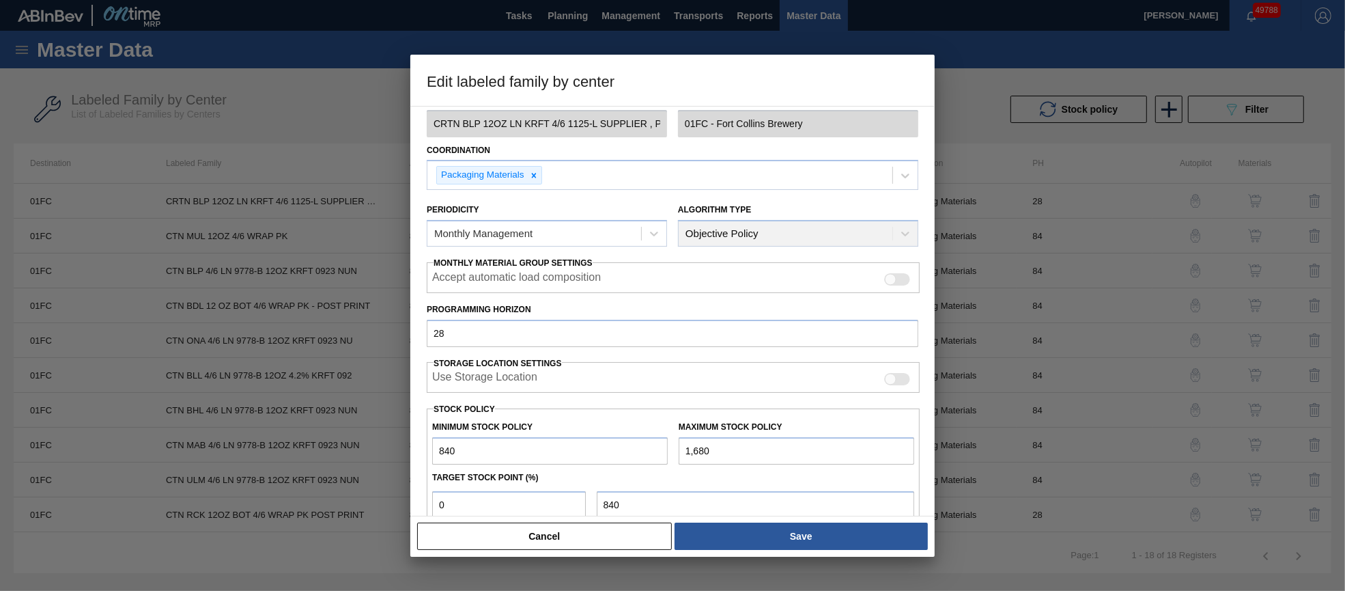
scroll to position [195, 0]
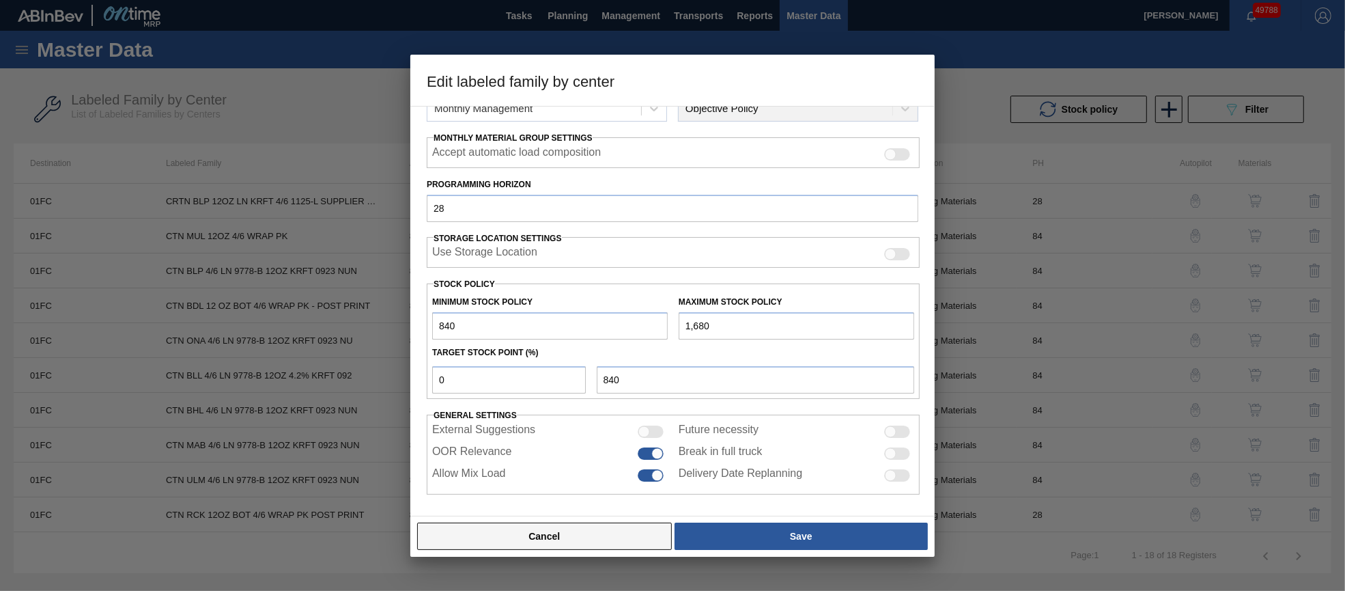
click at [573, 538] on button "Cancel" at bounding box center [544, 535] width 255 height 27
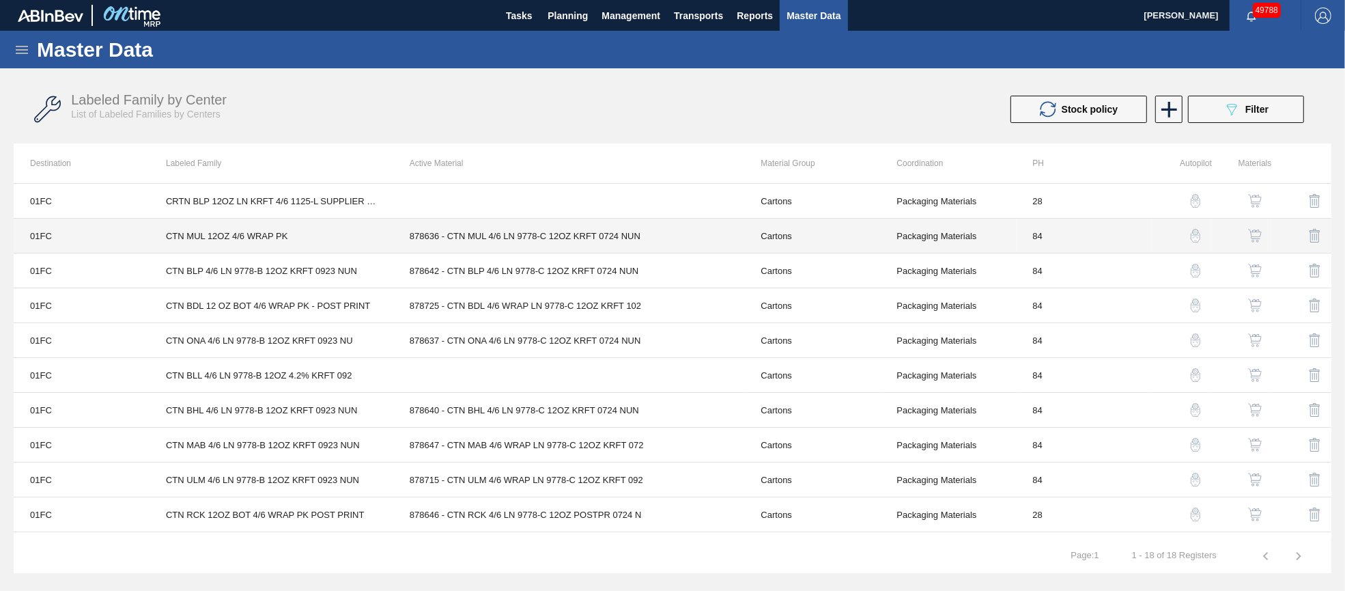
click at [597, 231] on td "878636 - CTN MUL 4/6 LN 9778-C 12OZ KRFT 0724 NUN" at bounding box center [569, 235] width 352 height 35
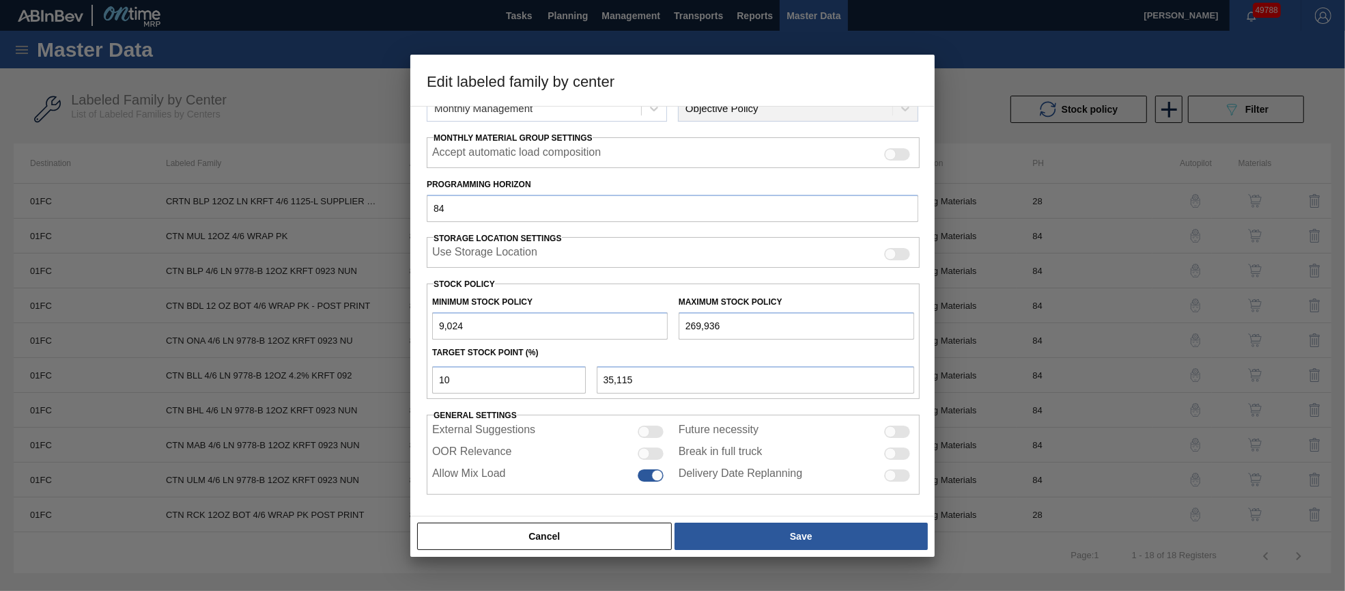
click at [657, 450] on div at bounding box center [651, 453] width 26 height 12
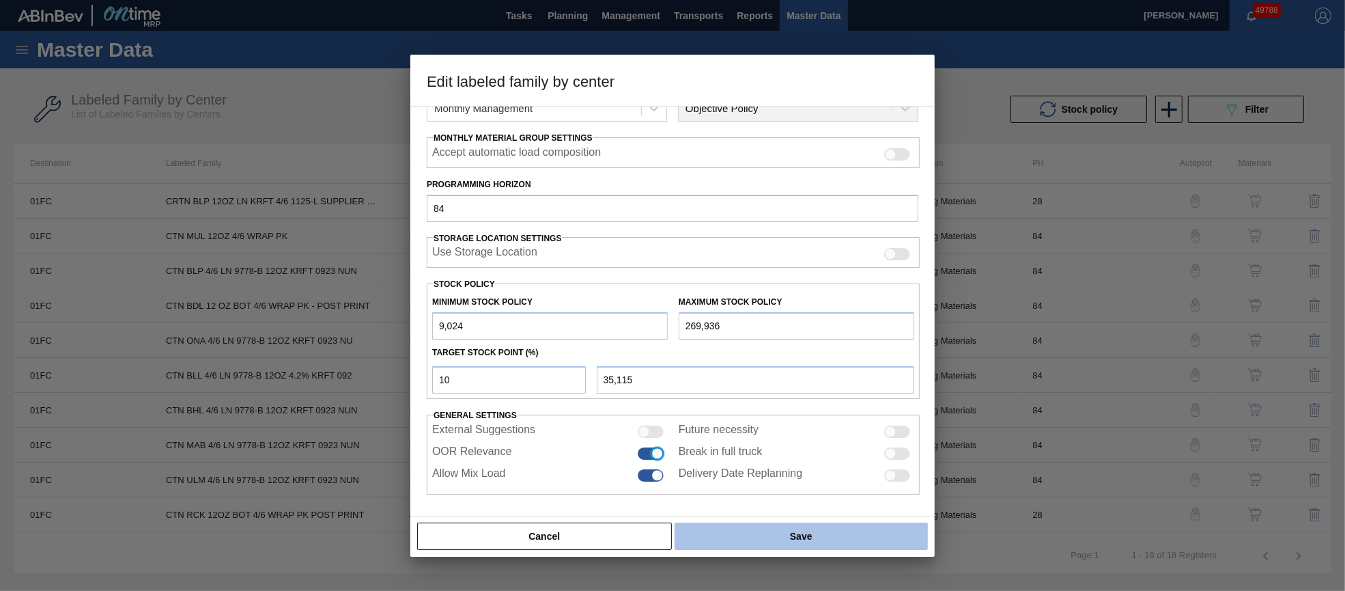
click at [751, 537] on button "Save" at bounding box center [801, 535] width 253 height 27
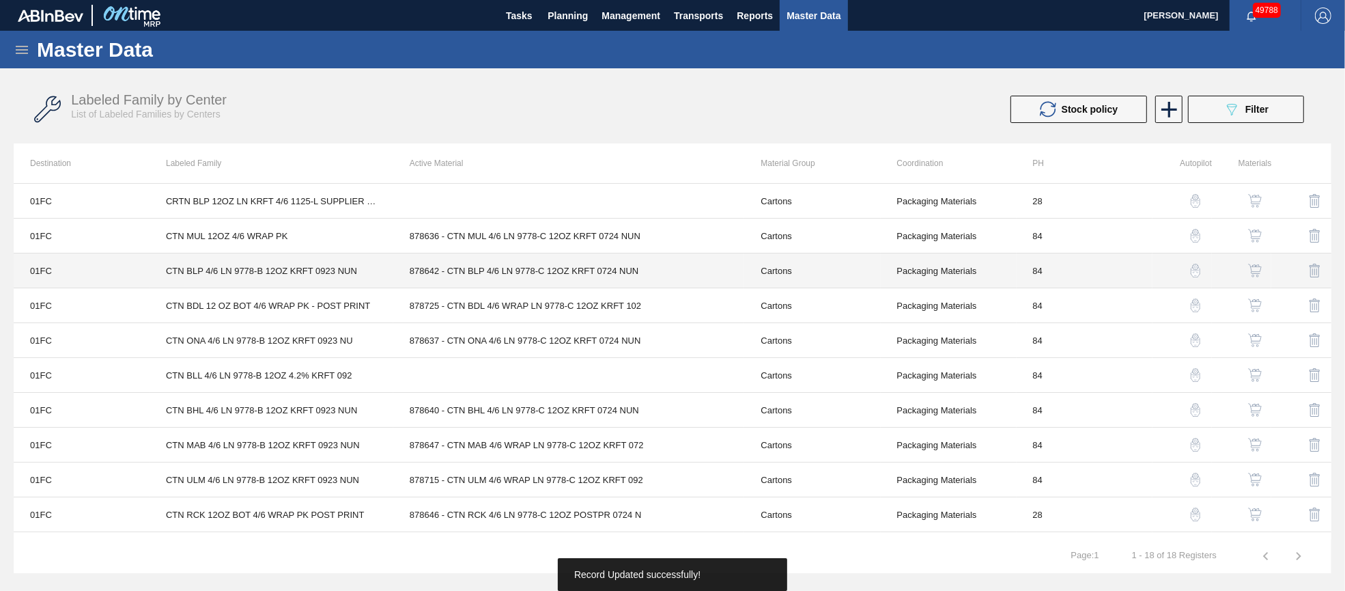
click at [567, 271] on td "878642 - CTN BLP 4/6 LN 9778-C 12OZ KRFT 0724 NUN" at bounding box center [569, 270] width 352 height 35
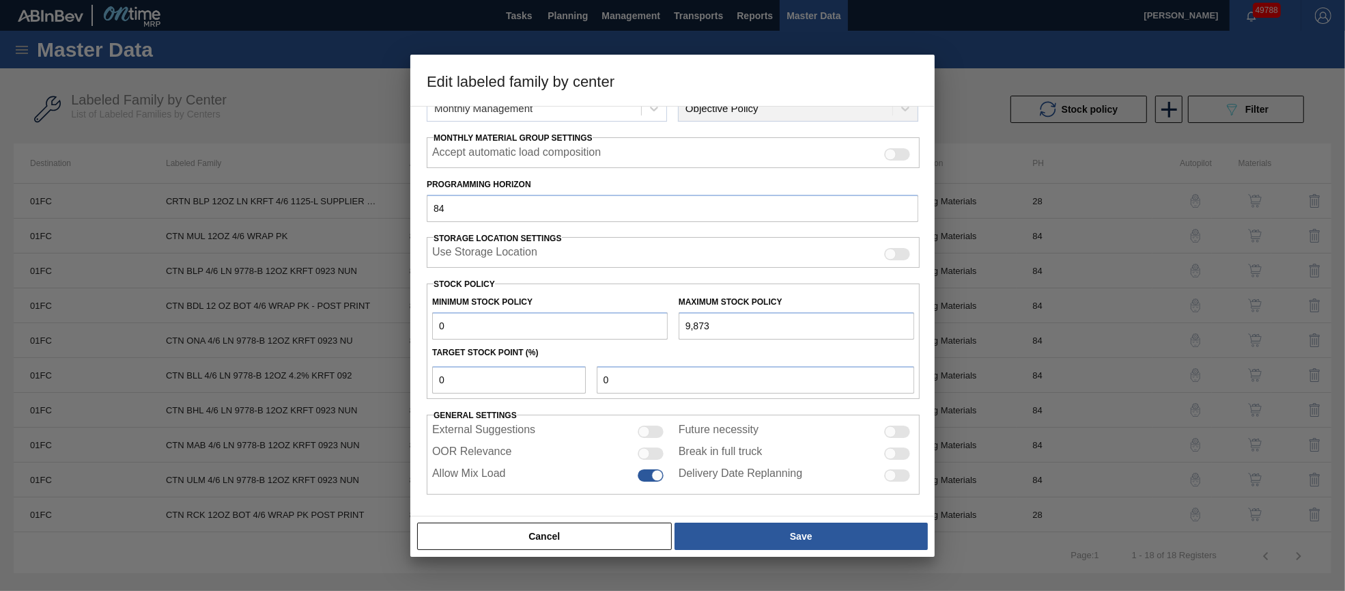
click at [658, 451] on div at bounding box center [651, 453] width 26 height 12
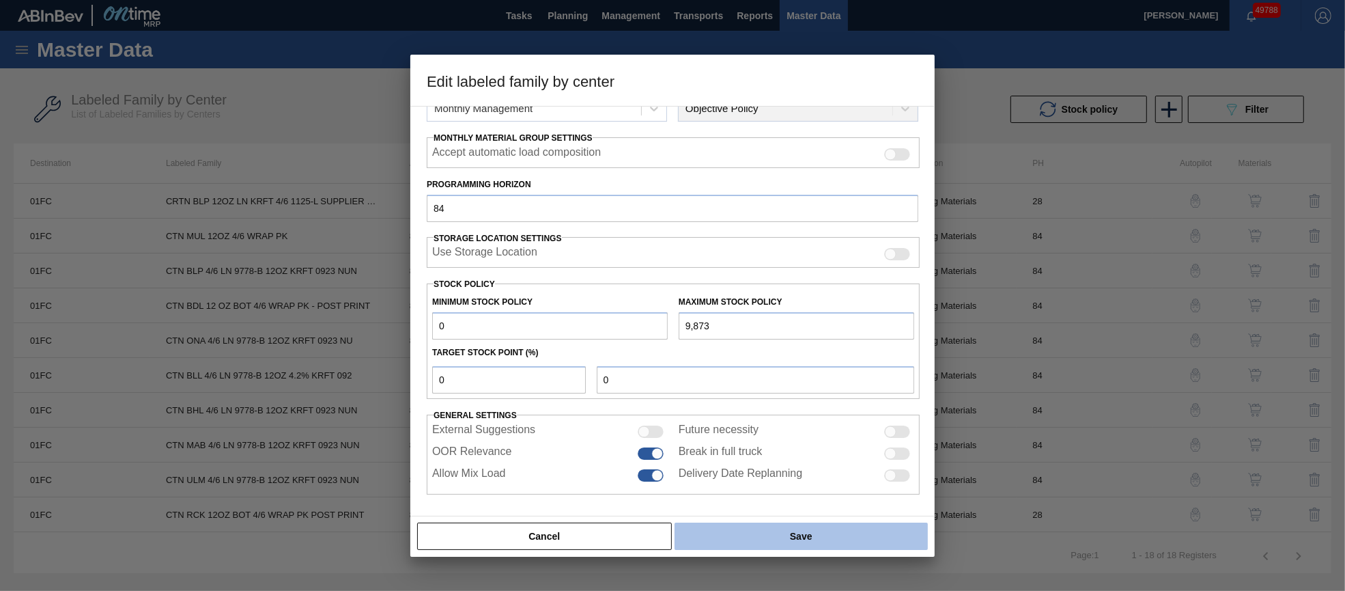
click at [746, 535] on button "Save" at bounding box center [801, 535] width 253 height 27
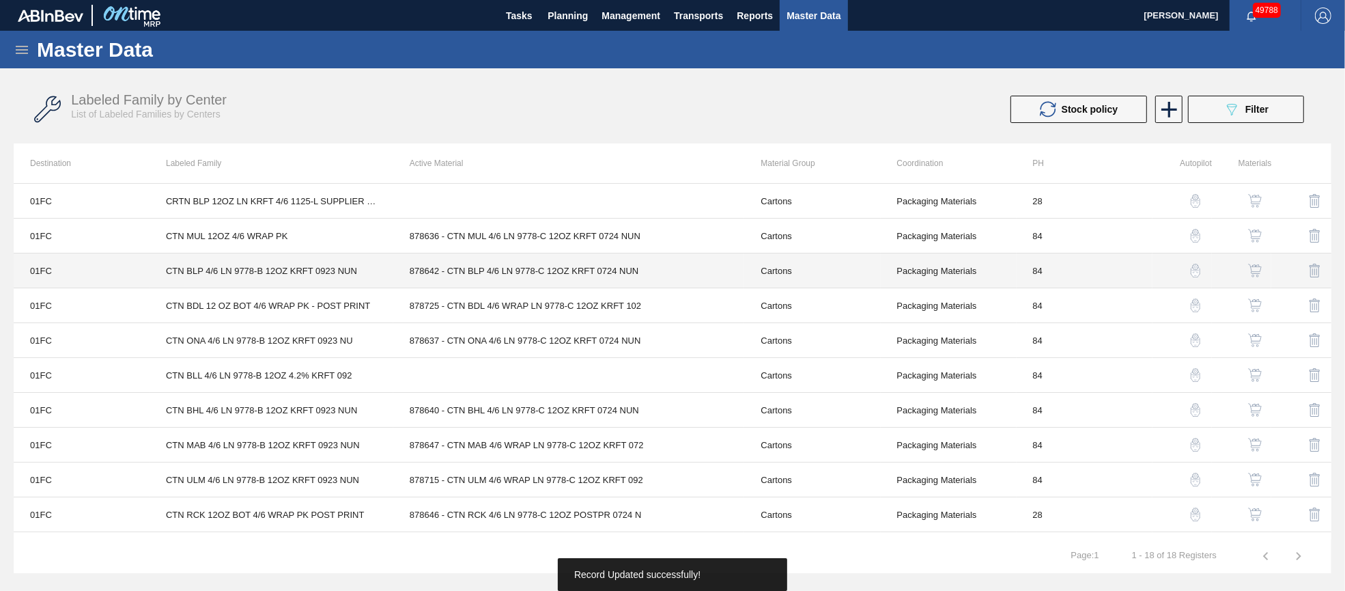
click at [563, 271] on td "878642 - CTN BLP 4/6 LN 9778-C 12OZ KRFT 0724 NUN" at bounding box center [569, 270] width 352 height 35
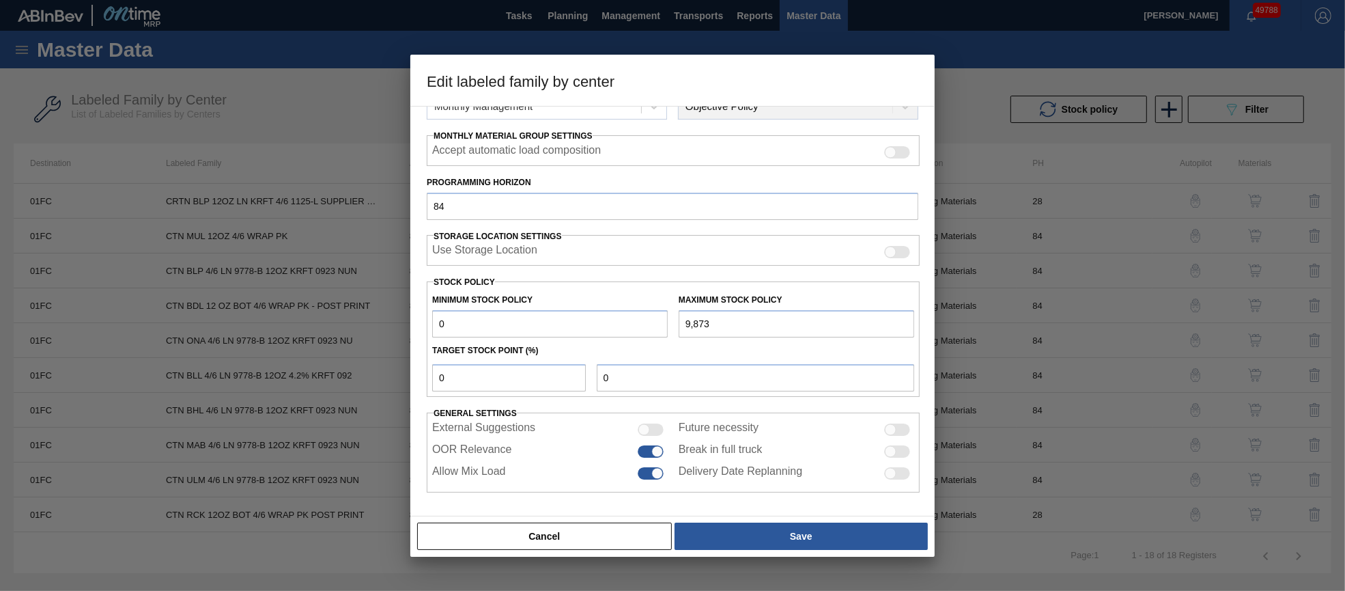
scroll to position [196, 0]
click at [617, 543] on button "Cancel" at bounding box center [544, 535] width 255 height 27
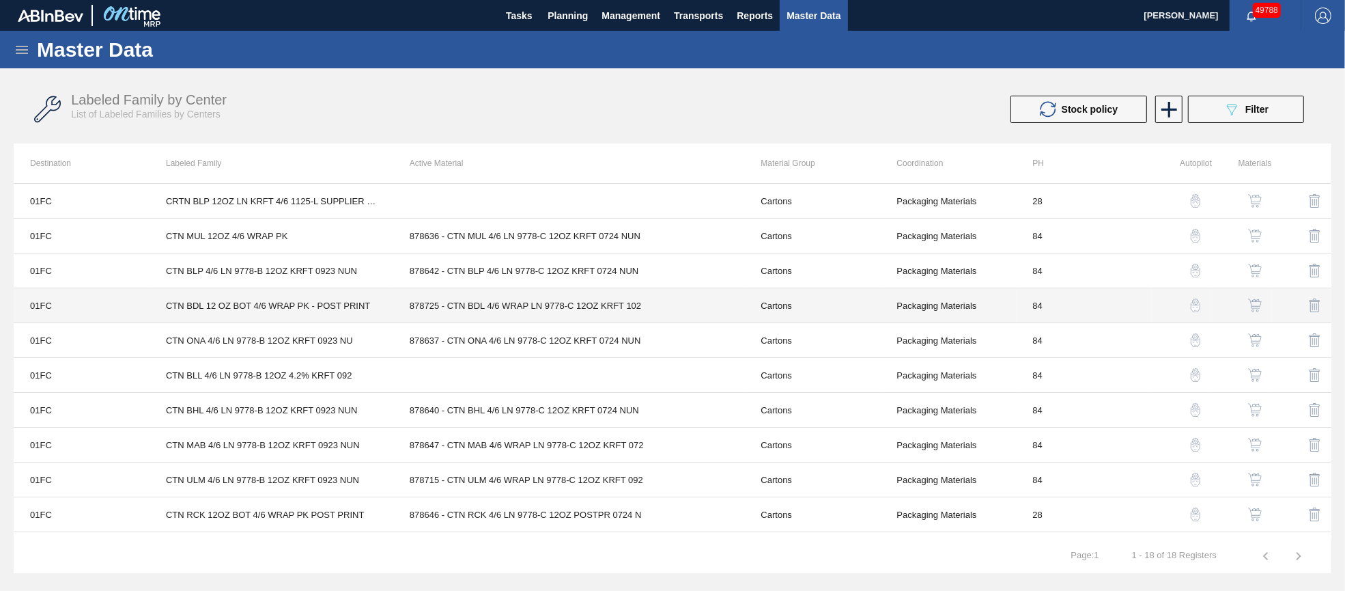
click at [579, 310] on td "878725 - CTN BDL 4/6 WRAP LN 9778-C 12OZ KRFT 102" at bounding box center [569, 305] width 352 height 35
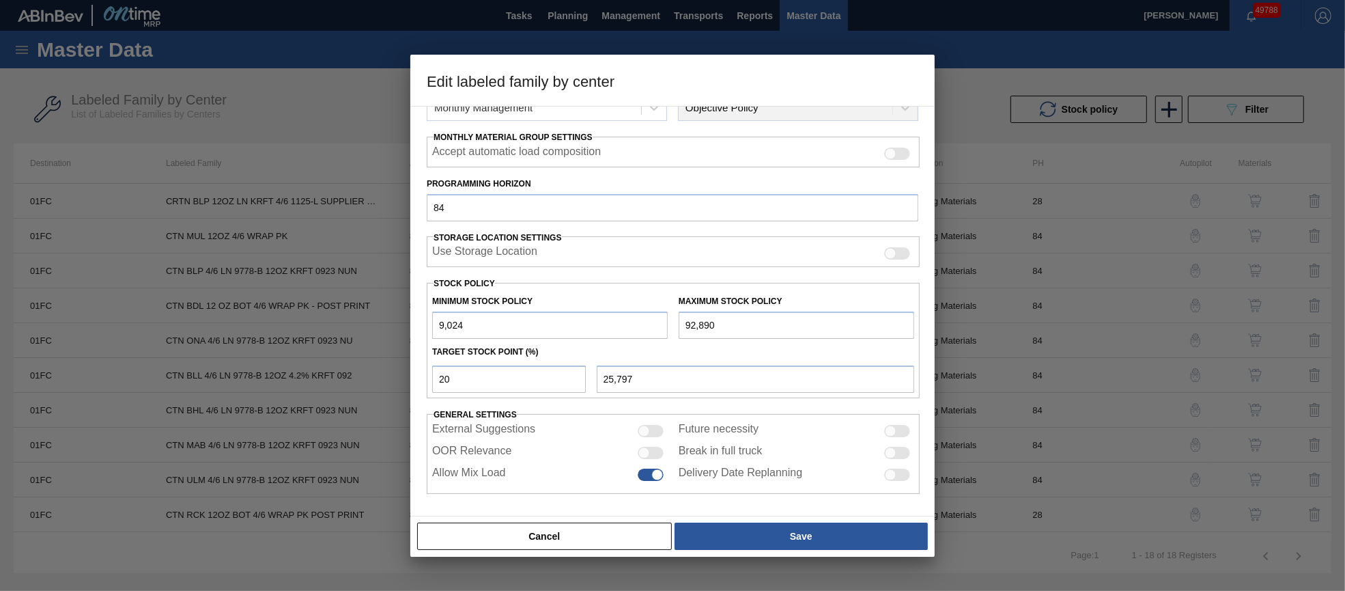
click at [654, 453] on div at bounding box center [651, 453] width 26 height 12
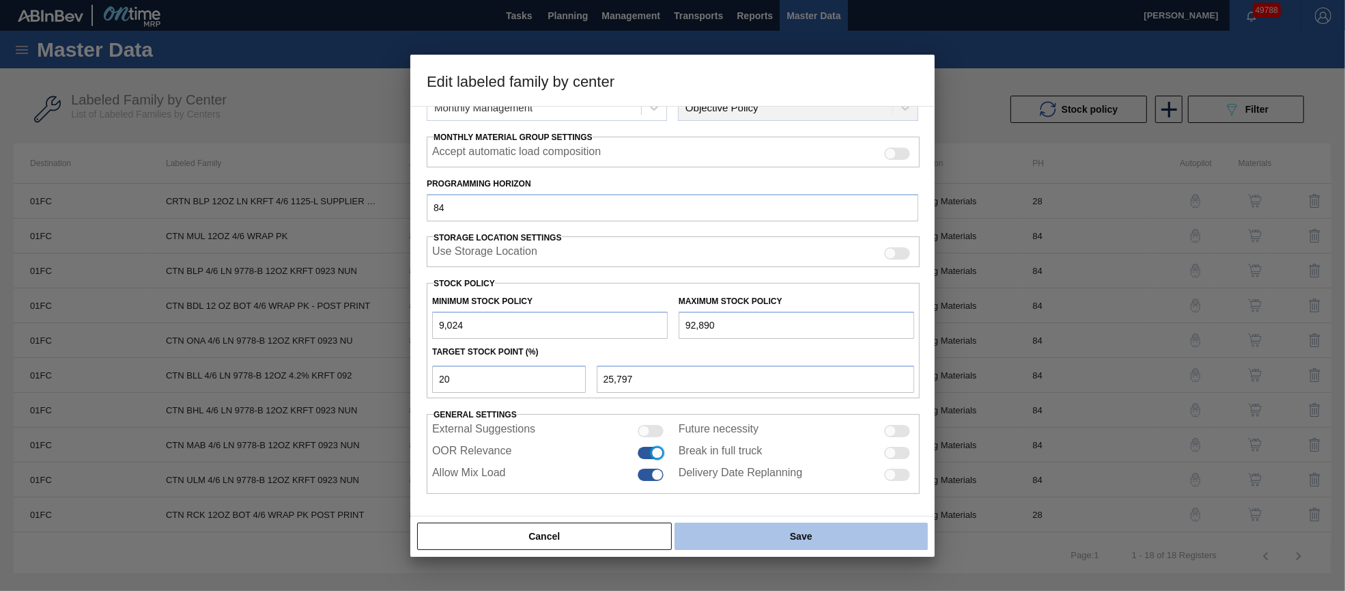
click at [743, 531] on button "Save" at bounding box center [801, 535] width 253 height 27
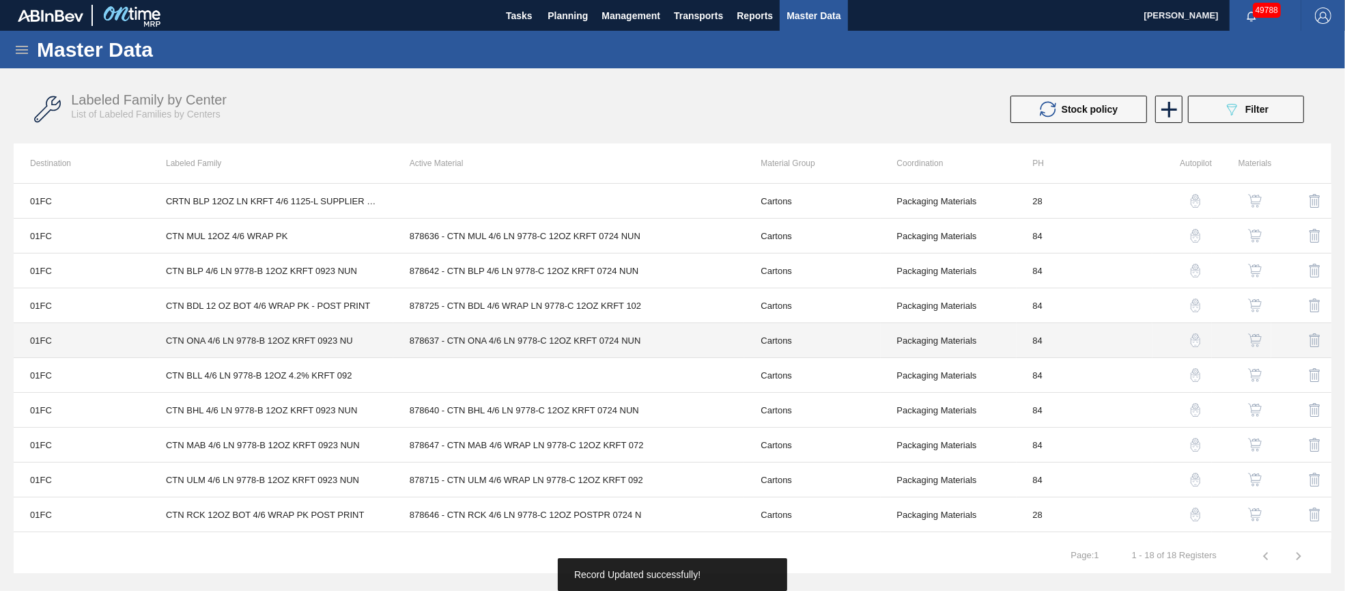
click at [524, 340] on td "878637 - CTN ONA 4/6 LN 9778-C 12OZ KRFT 0724 NUN" at bounding box center [569, 340] width 352 height 35
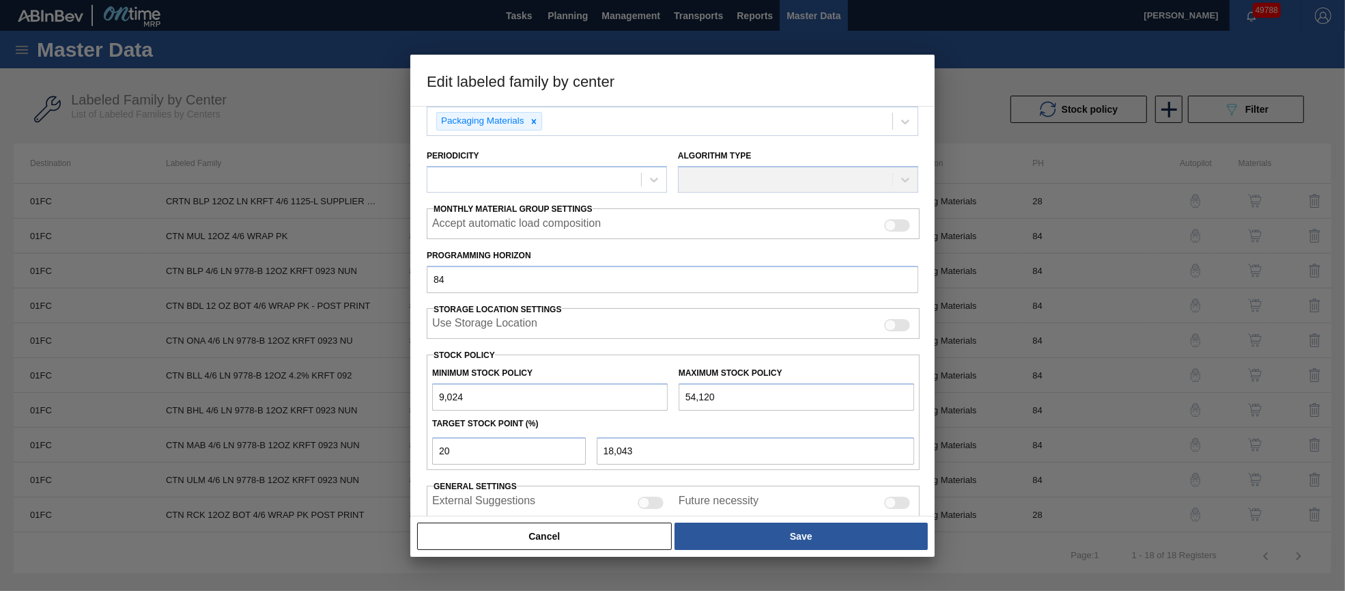
scroll to position [195, 0]
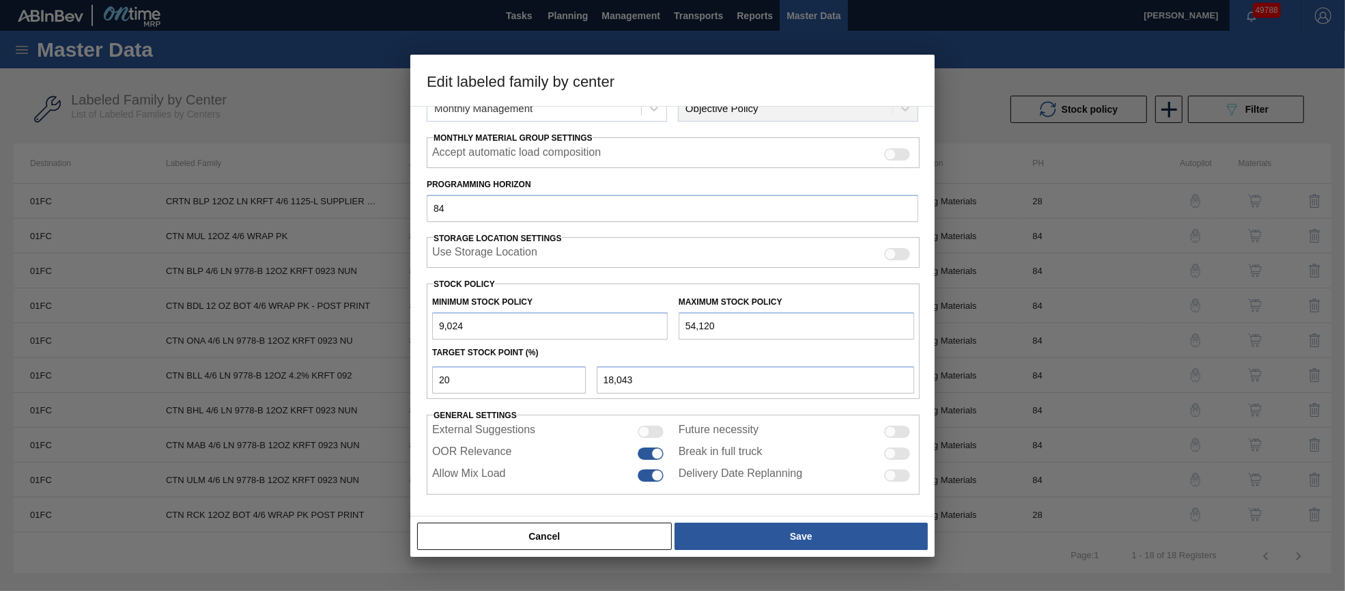
click at [581, 546] on button "Cancel" at bounding box center [544, 535] width 255 height 27
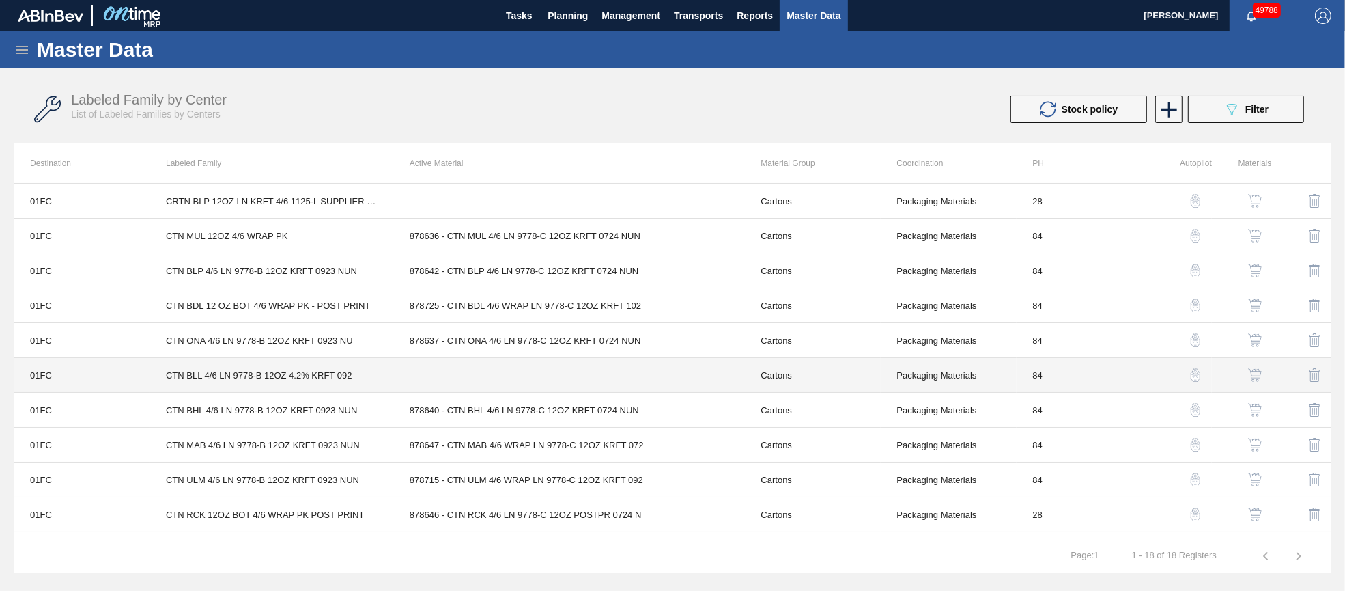
click at [539, 383] on td at bounding box center [569, 375] width 352 height 35
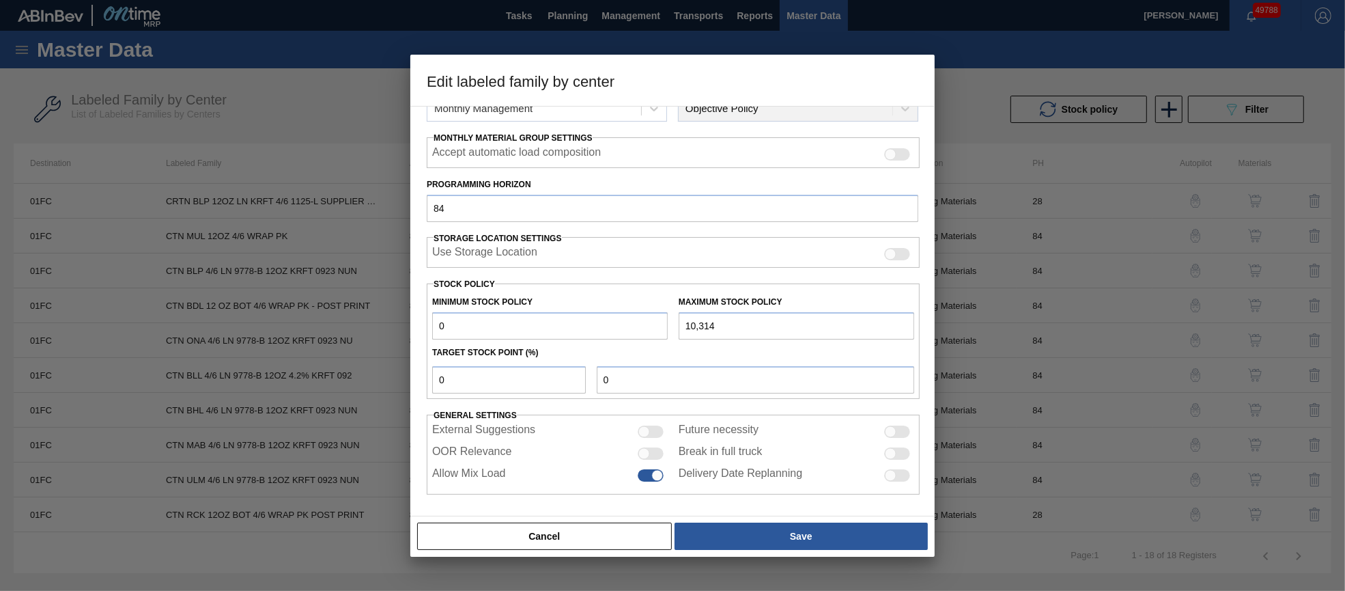
click at [653, 449] on div at bounding box center [651, 453] width 26 height 12
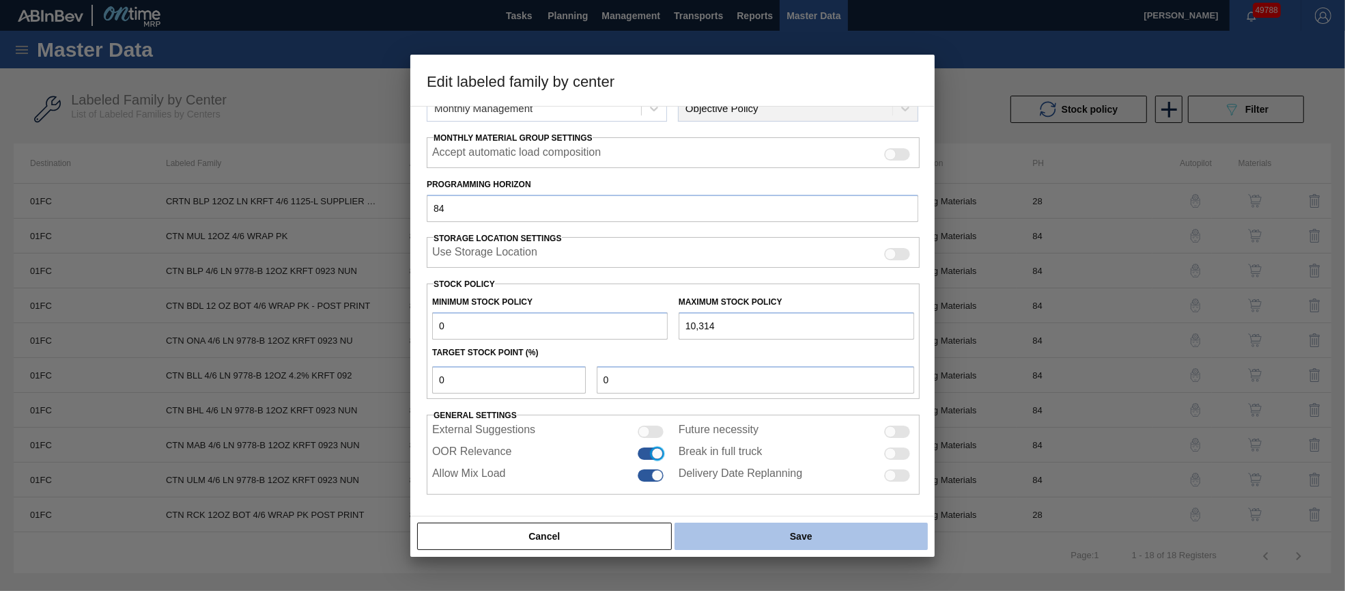
click at [727, 537] on button "Save" at bounding box center [801, 535] width 253 height 27
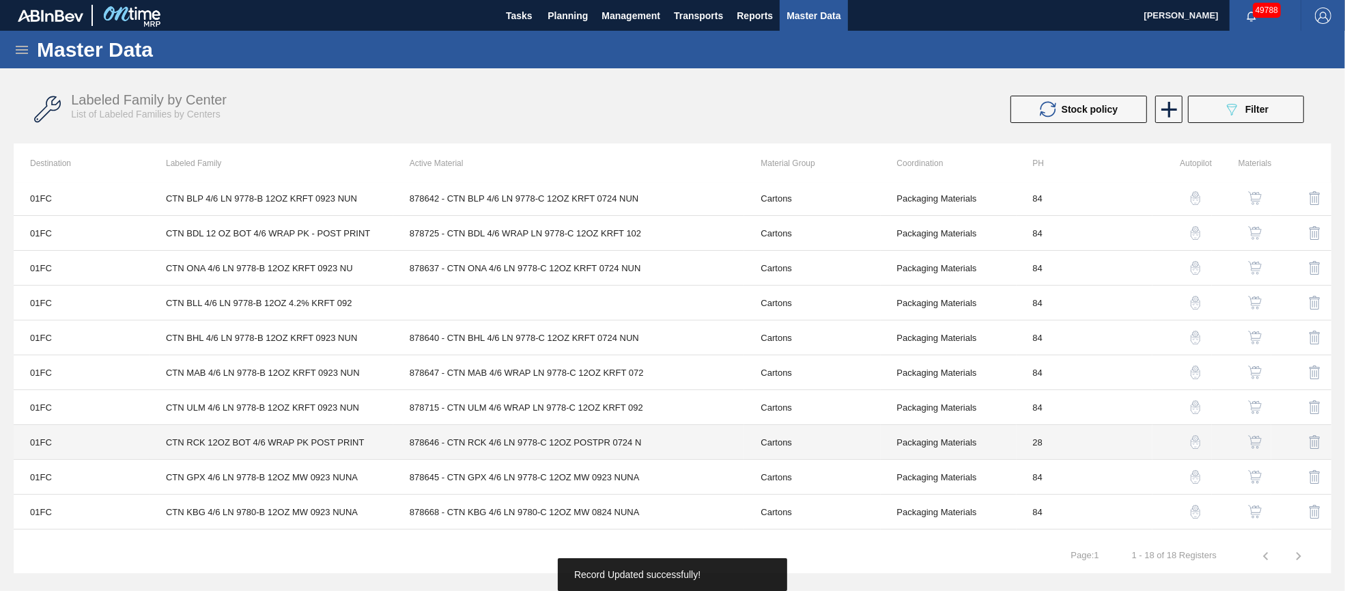
scroll to position [205, 0]
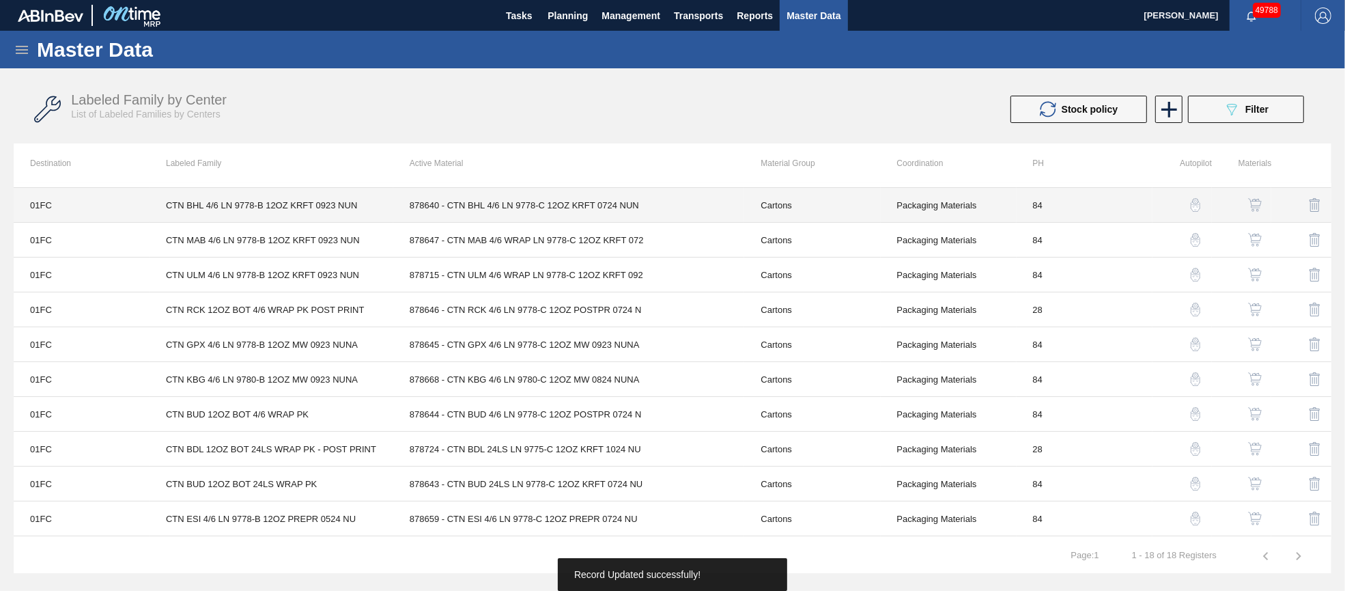
click at [529, 199] on td "878640 - CTN BHL 4/6 LN 9778-C 12OZ KRFT 0724 NUN" at bounding box center [569, 205] width 352 height 35
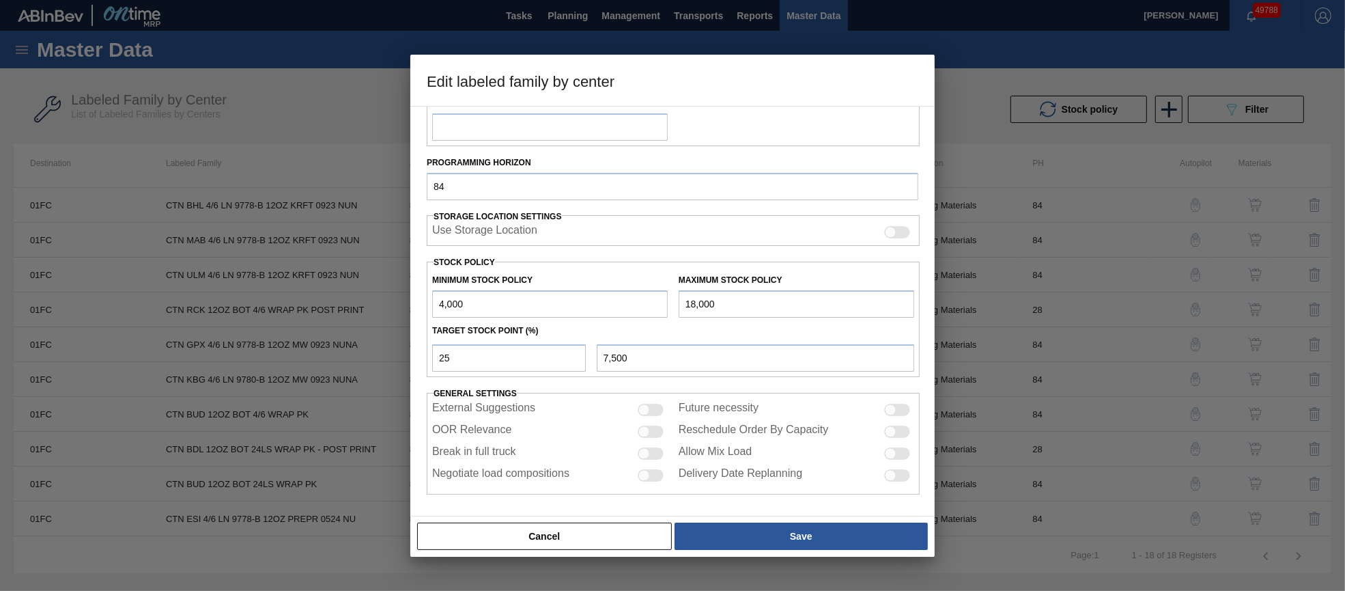
scroll to position [196, 0]
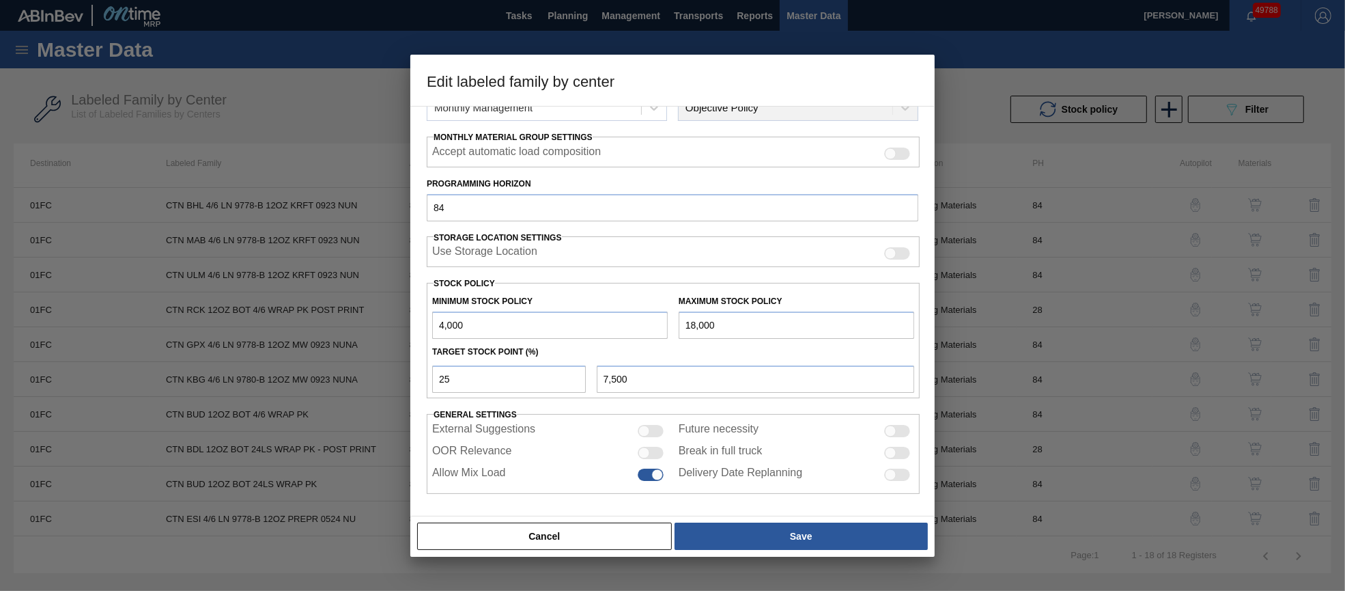
drag, startPoint x: 650, startPoint y: 452, endPoint x: 661, endPoint y: 466, distance: 18.0
click at [651, 452] on div at bounding box center [651, 453] width 26 height 12
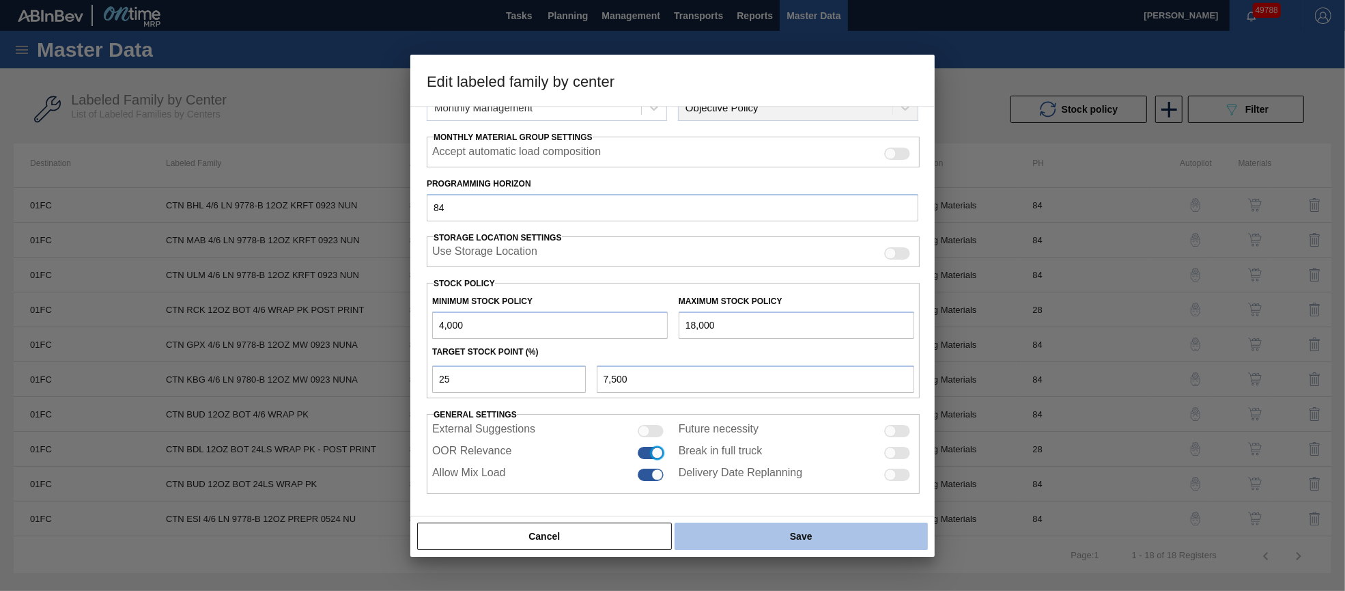
click at [719, 529] on button "Save" at bounding box center [801, 535] width 253 height 27
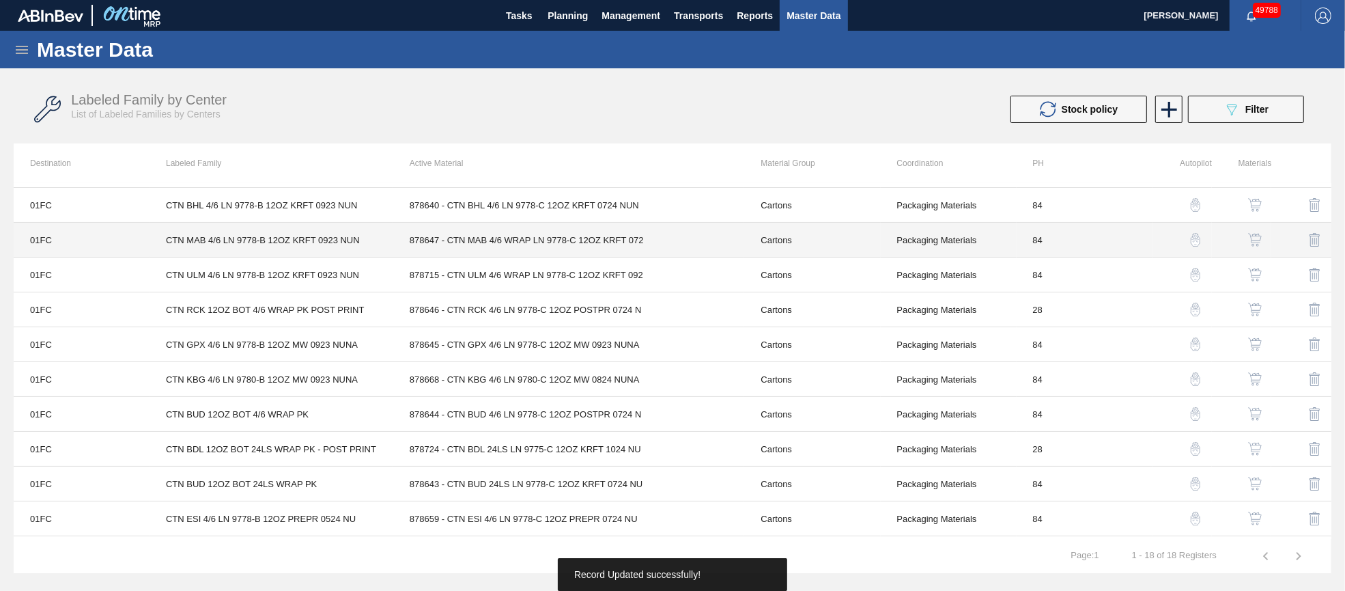
click at [541, 240] on td "878647 - CTN MAB 4/6 WRAP LN 9778-C 12OZ KRFT 072" at bounding box center [569, 240] width 352 height 35
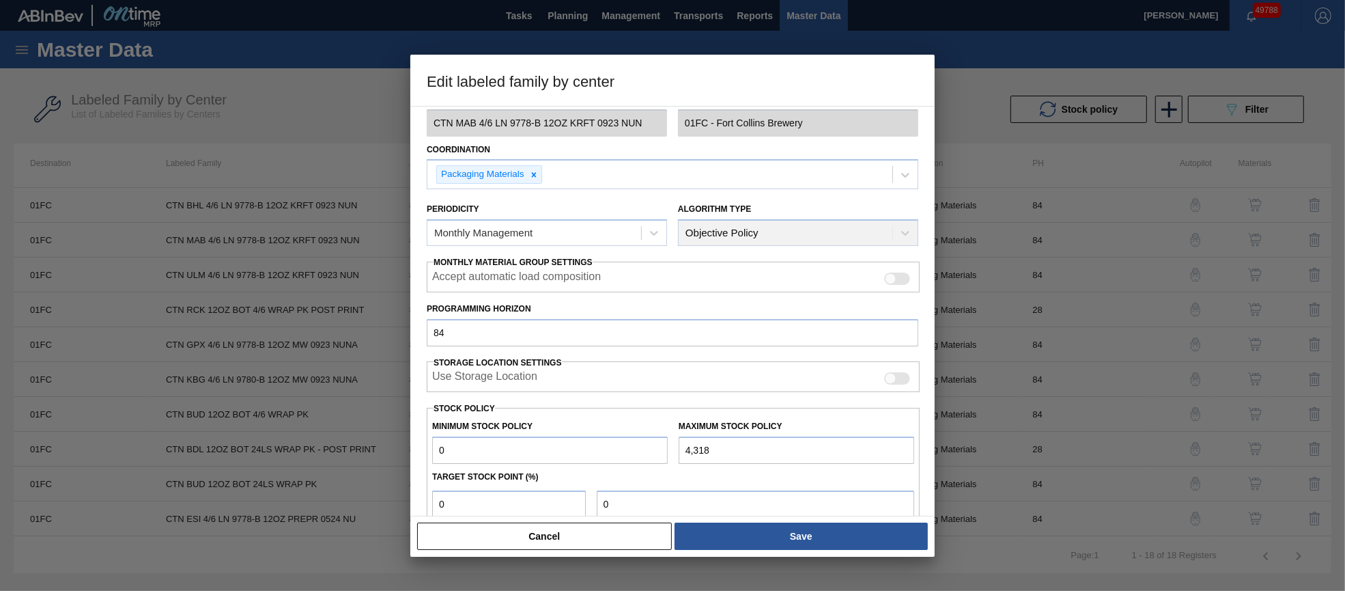
scroll to position [195, 0]
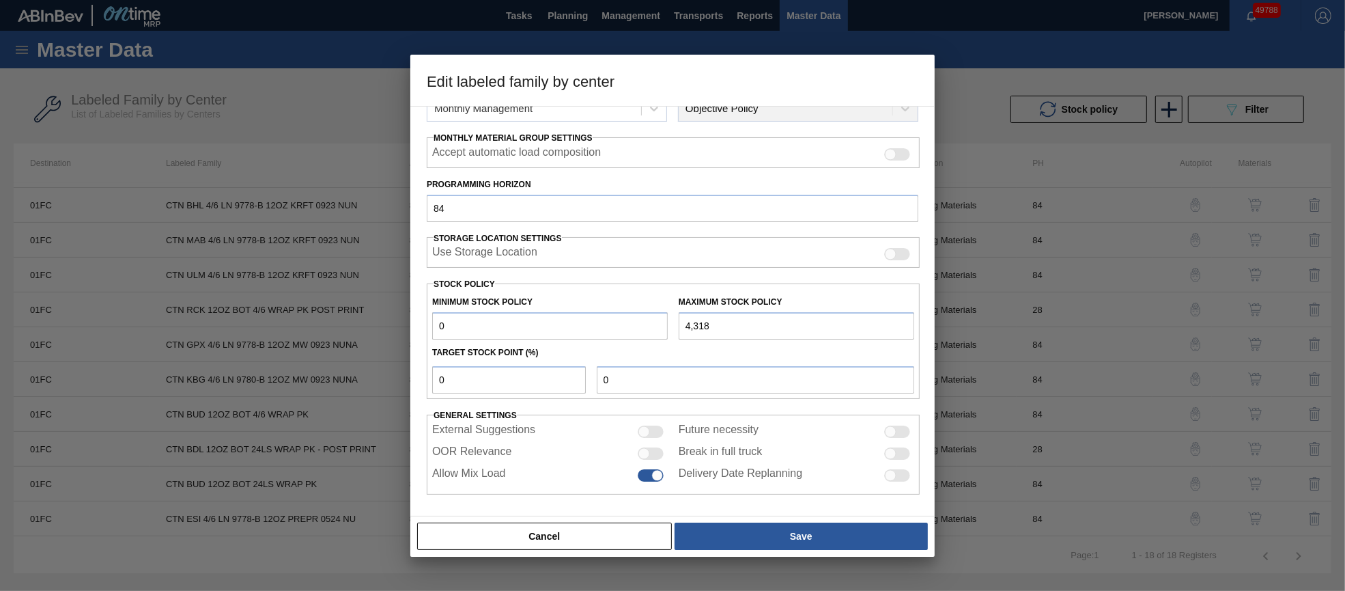
click at [660, 451] on div at bounding box center [651, 453] width 26 height 12
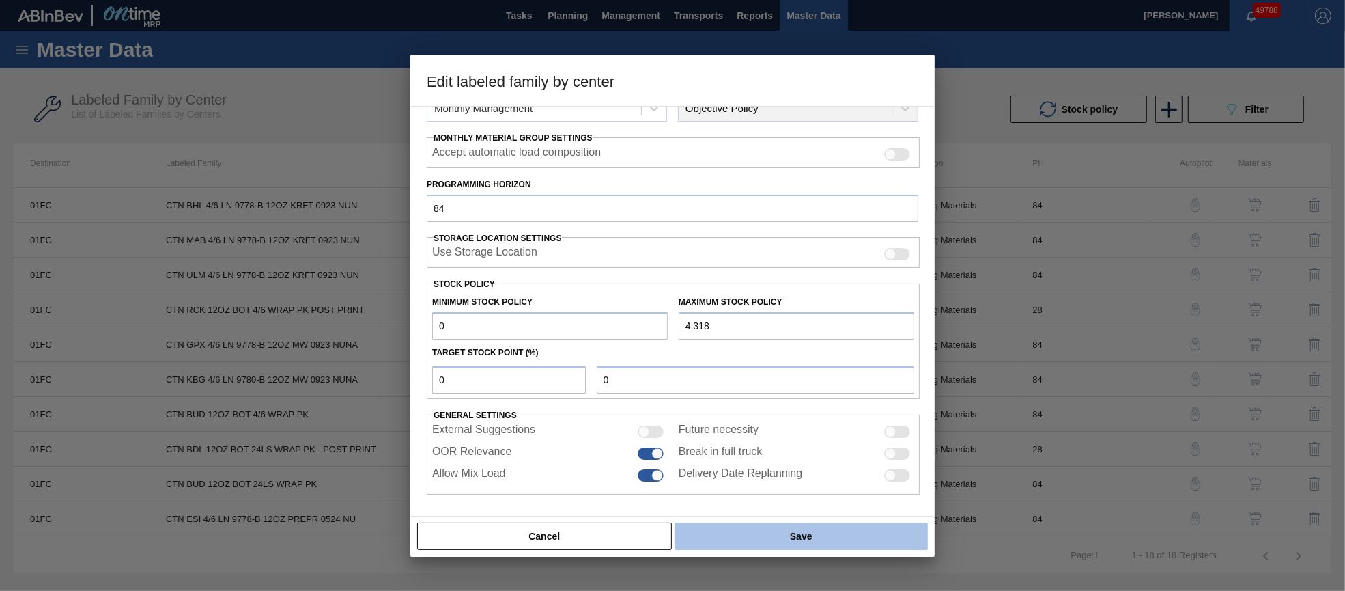
click at [728, 541] on button "Save" at bounding box center [801, 535] width 253 height 27
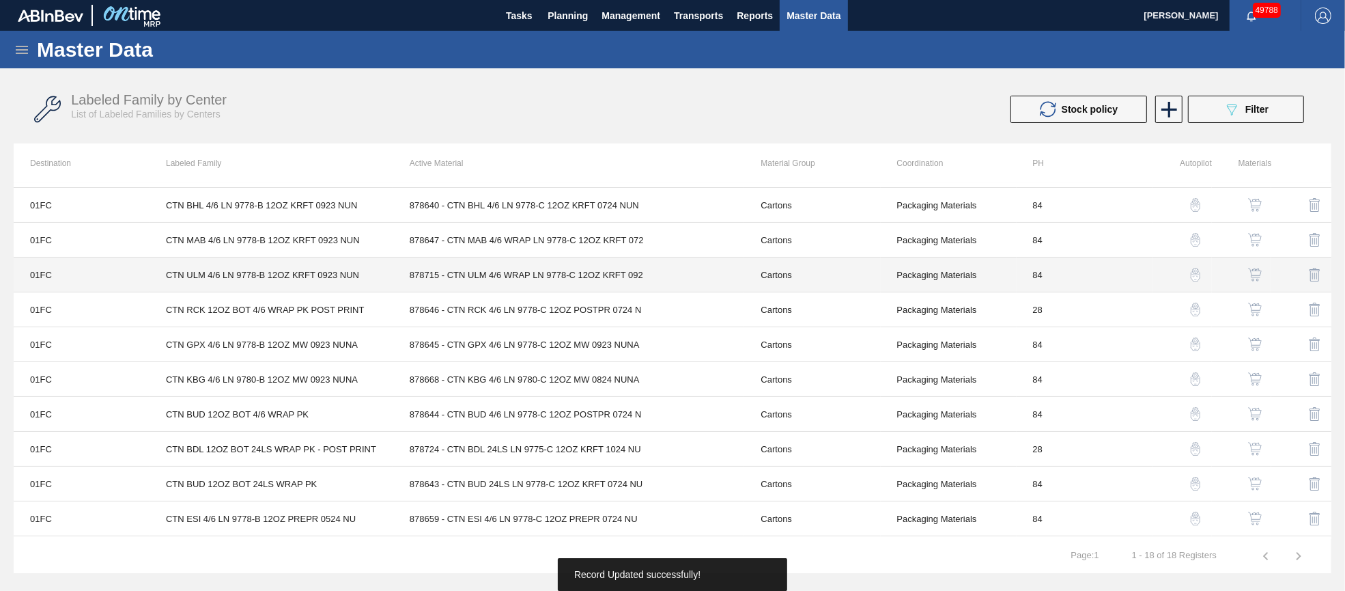
click at [528, 270] on td "878715 - CTN ULM 4/6 WRAP LN 9778-C 12OZ KRFT 092" at bounding box center [569, 274] width 352 height 35
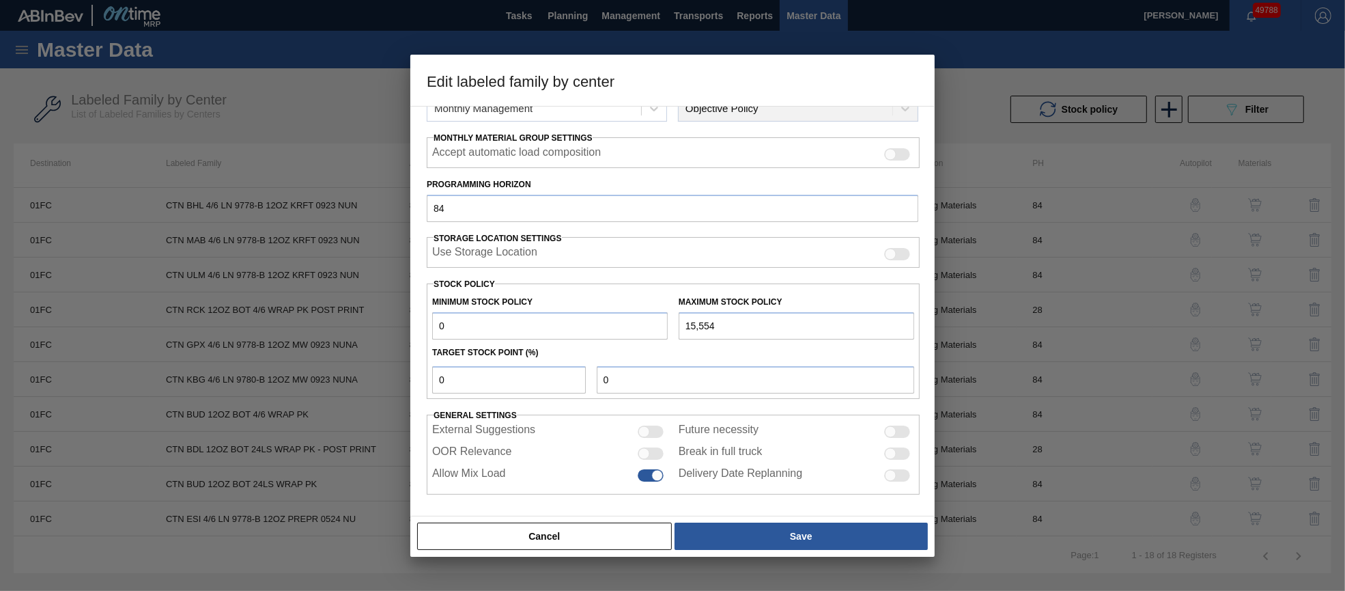
click at [656, 453] on div at bounding box center [651, 453] width 26 height 12
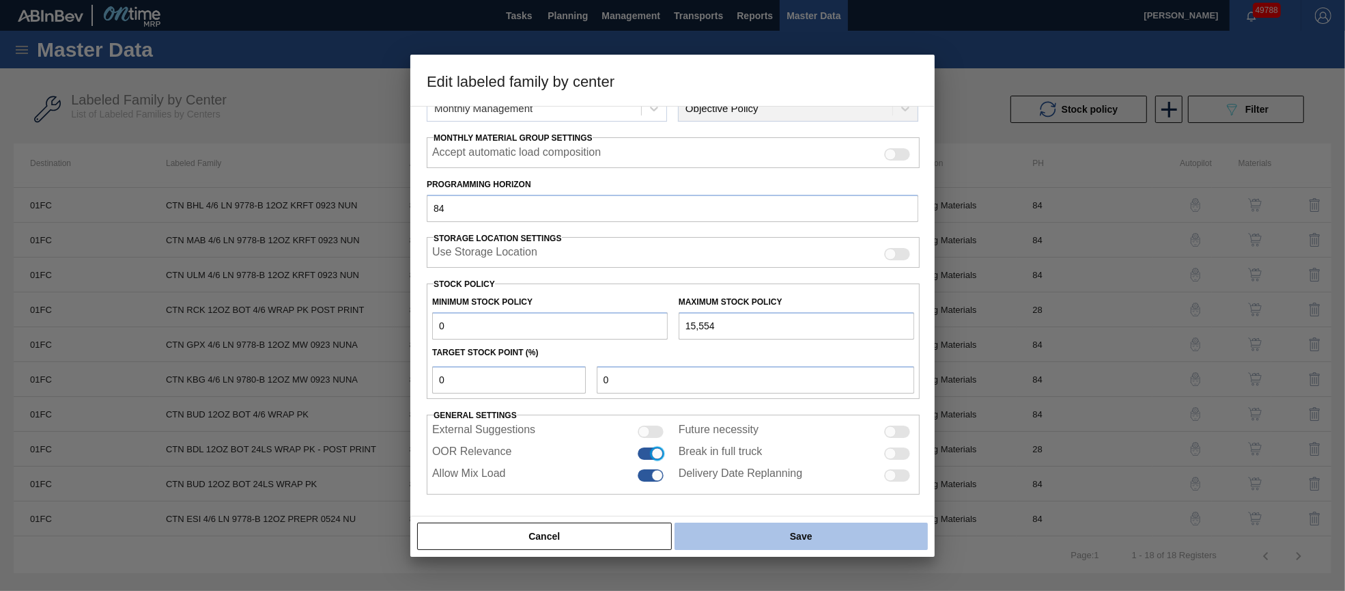
click at [712, 541] on button "Save" at bounding box center [801, 535] width 253 height 27
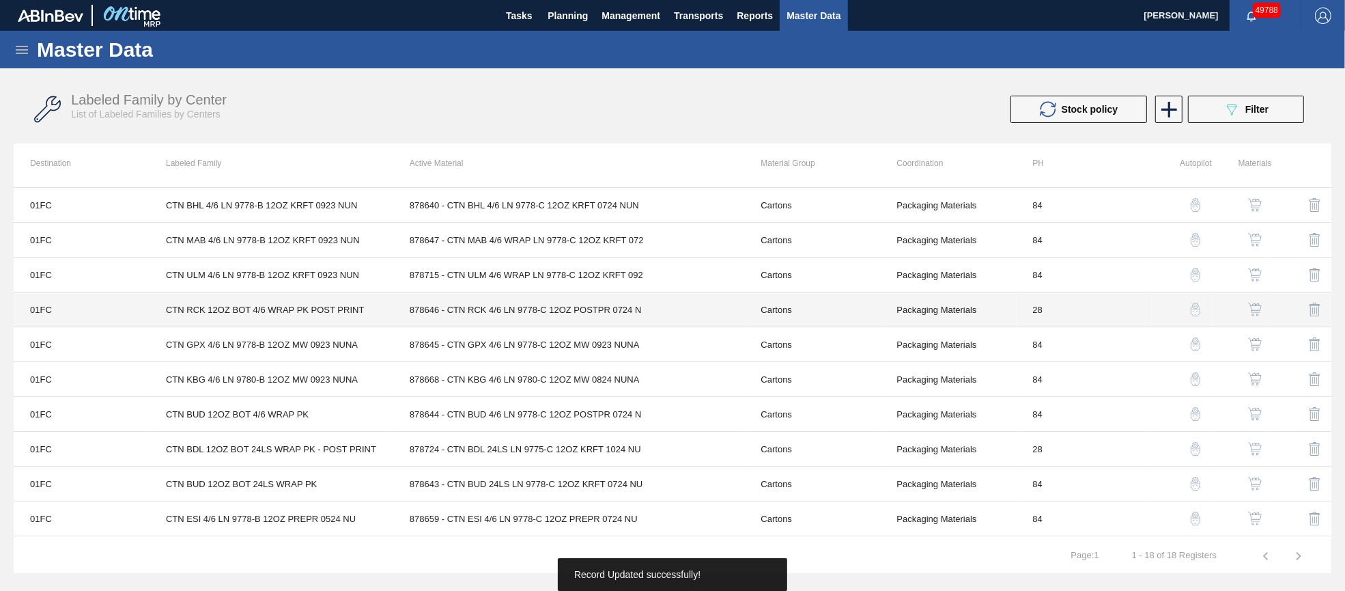
click at [488, 309] on td "878646 - CTN RCK 4/6 LN 9778-C 12OZ POSTPR 0724 N" at bounding box center [569, 309] width 352 height 35
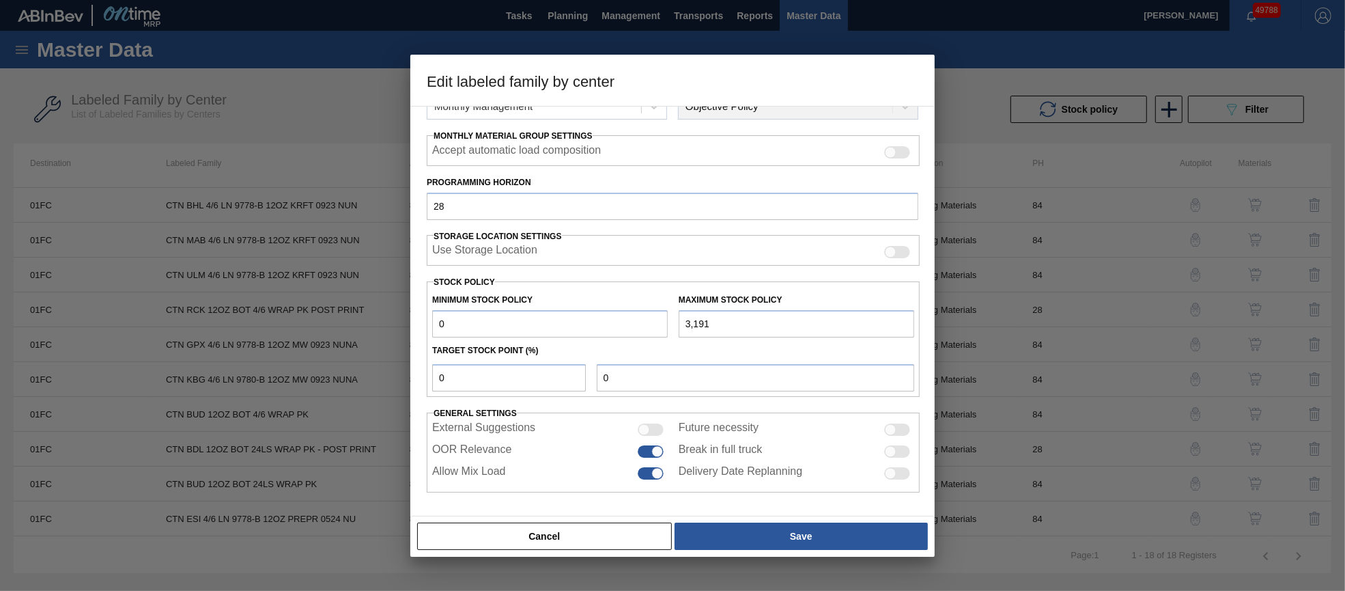
scroll to position [196, 0]
click at [604, 534] on button "Cancel" at bounding box center [544, 535] width 255 height 27
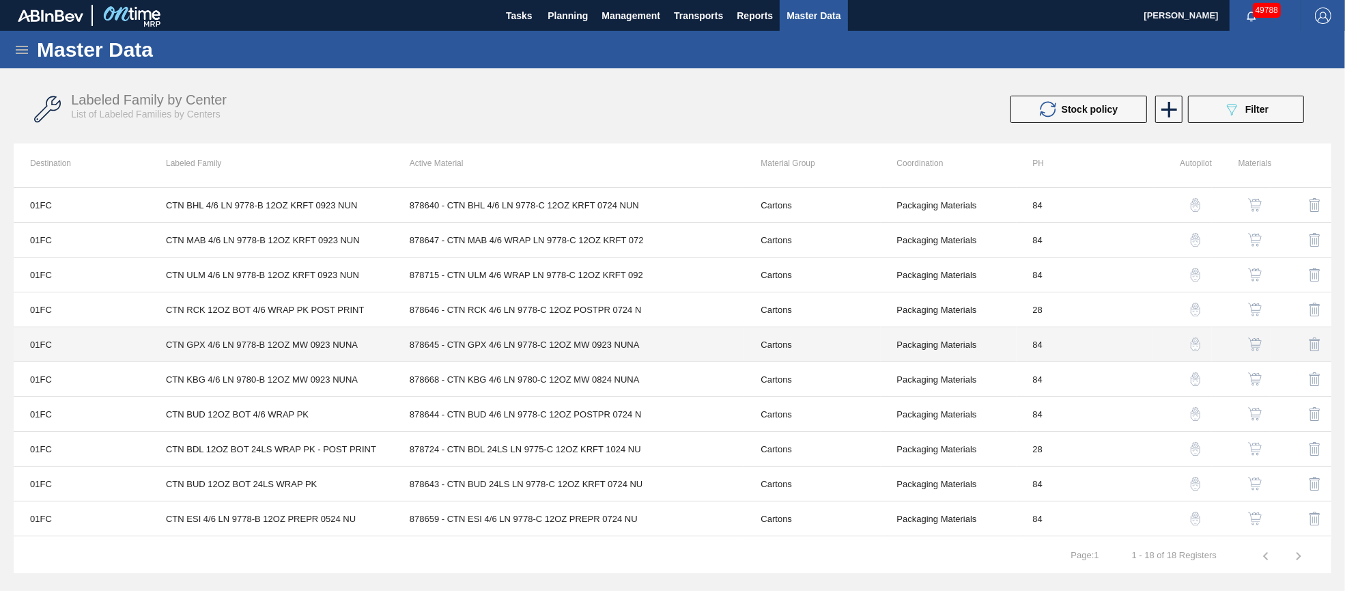
click at [566, 340] on td "878645 - CTN GPX 4/6 LN 9778-C 12OZ MW 0923 NUNA" at bounding box center [569, 344] width 352 height 35
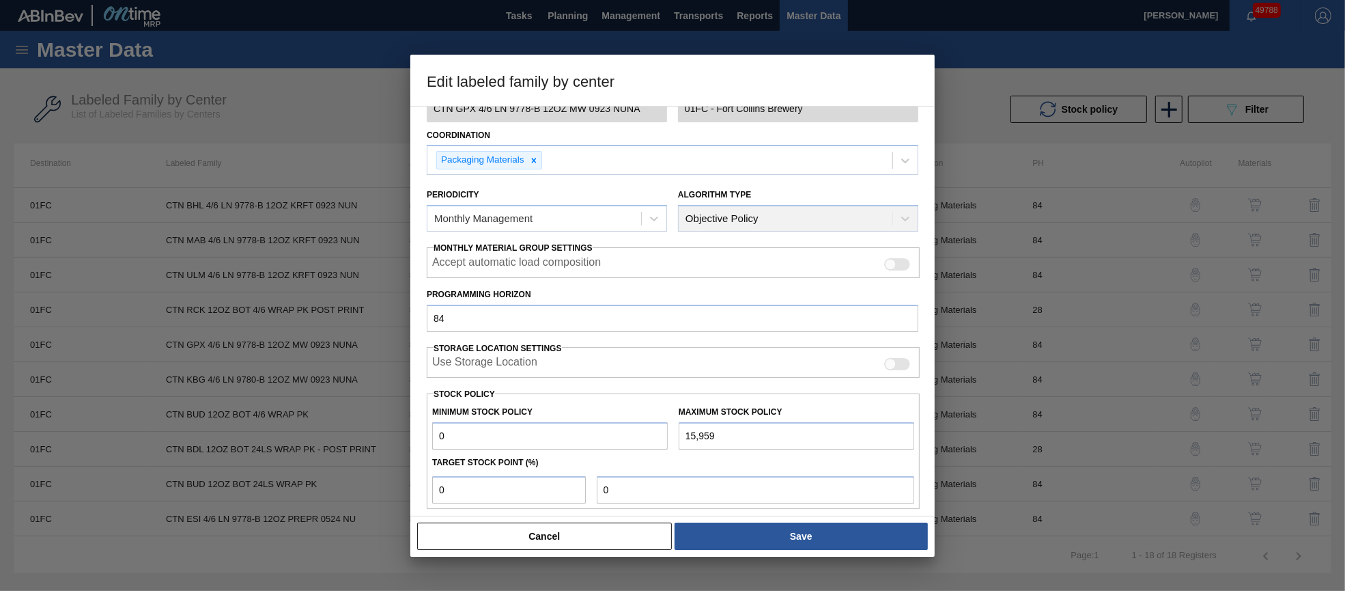
scroll to position [195, 0]
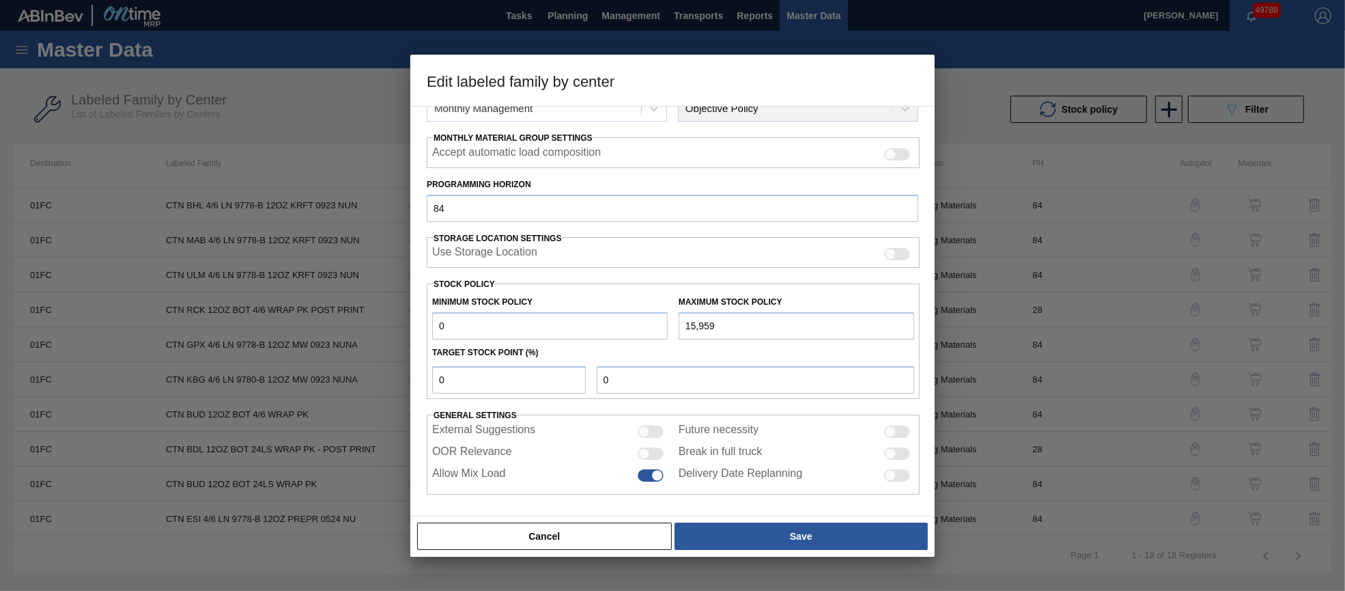
click at [652, 453] on div at bounding box center [651, 453] width 26 height 12
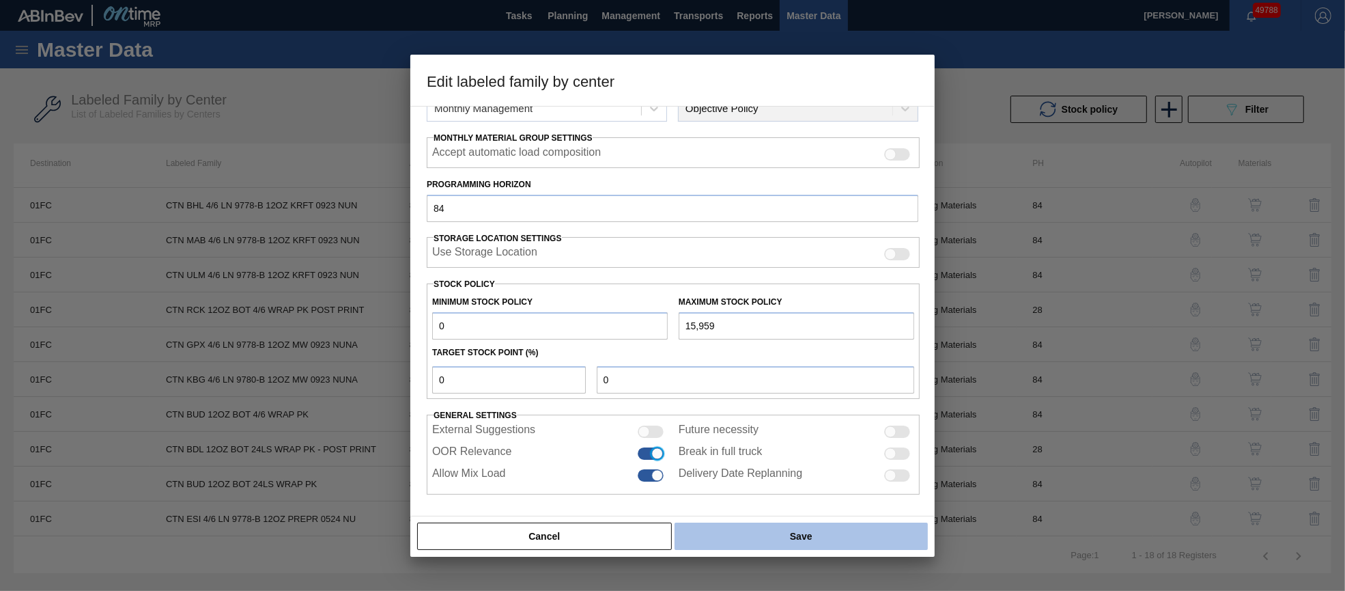
click at [712, 532] on button "Save" at bounding box center [801, 535] width 253 height 27
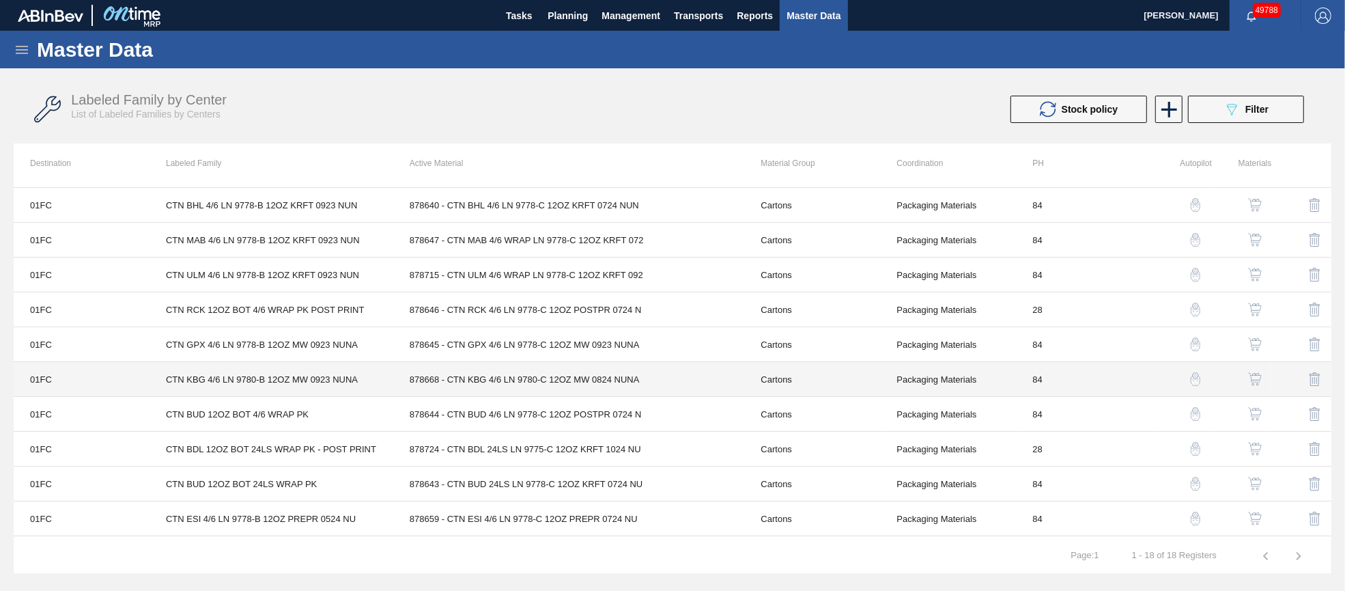
click at [526, 386] on td "878668 - CTN KBG 4/6 LN 9780-C 12OZ MW 0824 NUNA" at bounding box center [569, 379] width 352 height 35
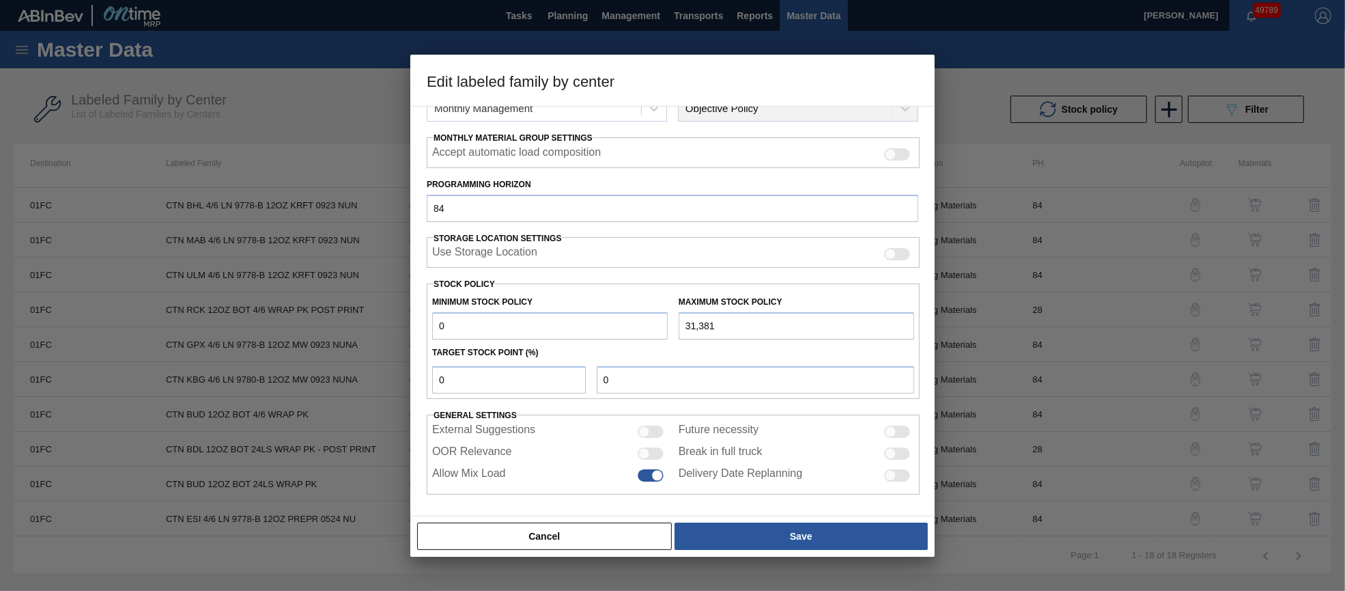
click at [649, 445] on div "OOR Relevance" at bounding box center [550, 453] width 236 height 16
click at [654, 455] on div at bounding box center [651, 453] width 26 height 12
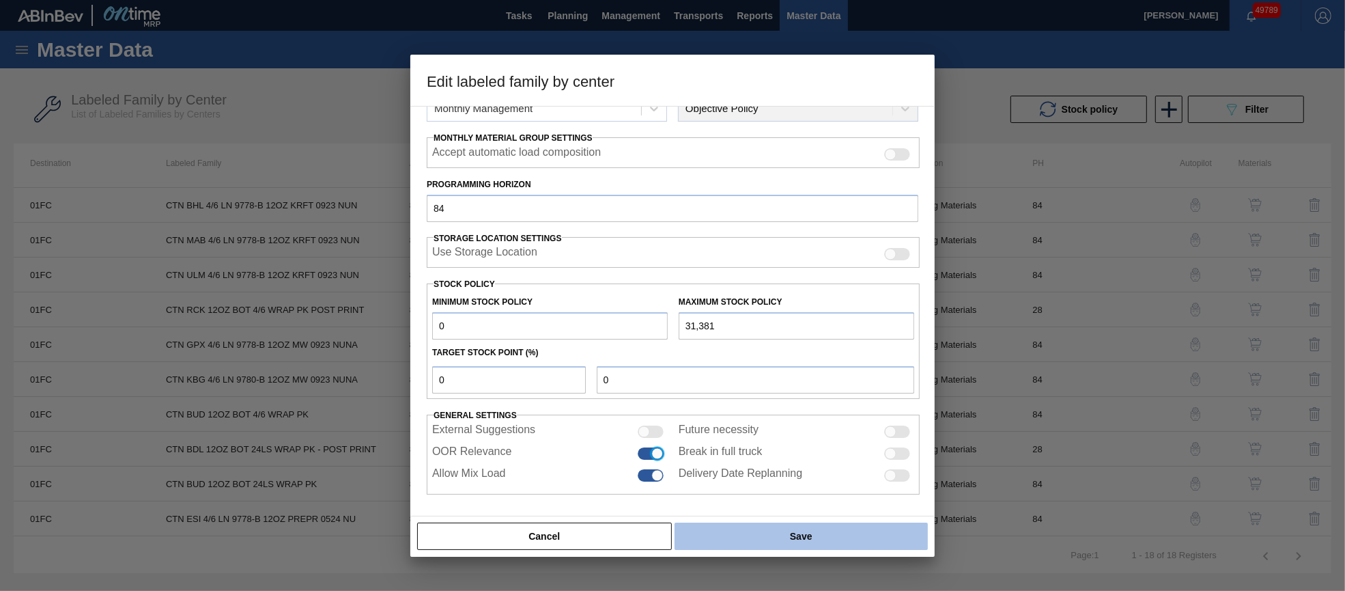
click at [705, 526] on button "Save" at bounding box center [801, 535] width 253 height 27
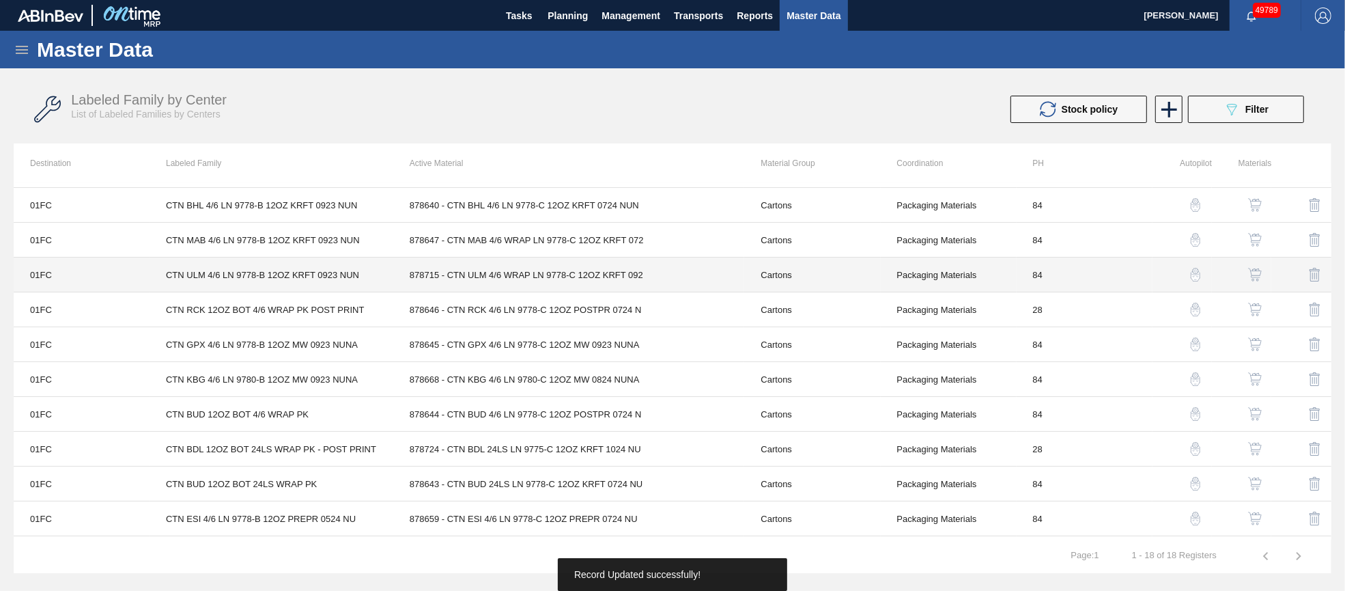
scroll to position [270, 0]
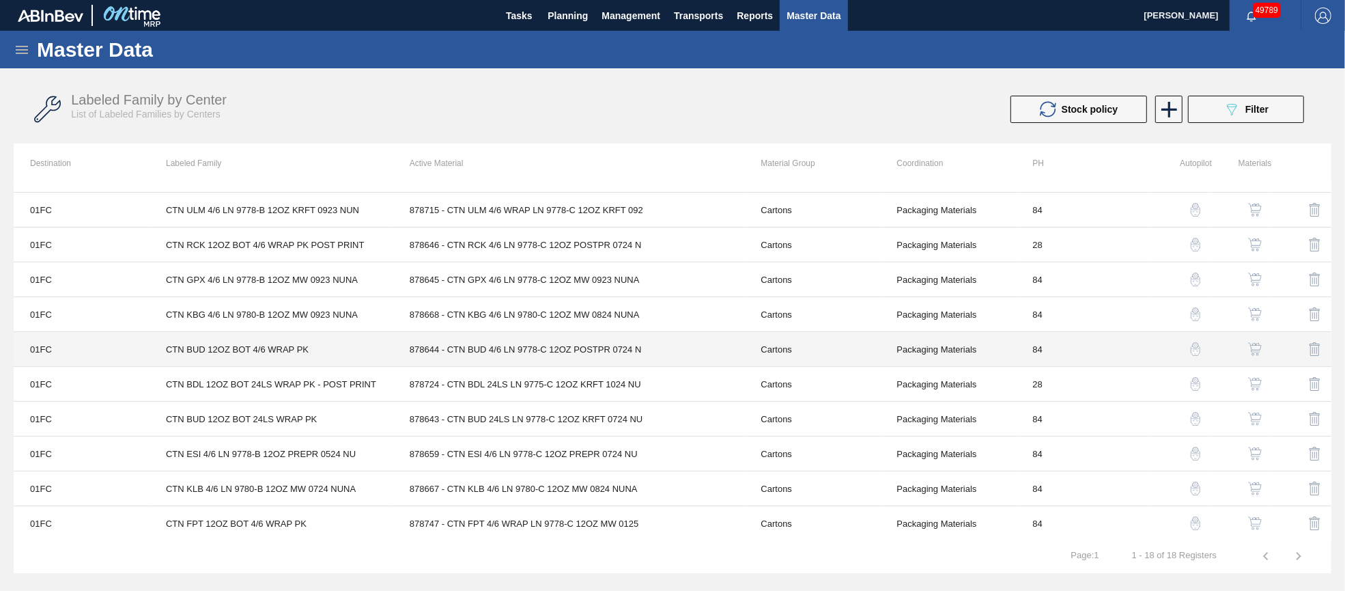
click at [553, 363] on td "878644 - CTN BUD 4/6 LN 9778-C 12OZ POSTPR 0724 N" at bounding box center [569, 349] width 352 height 35
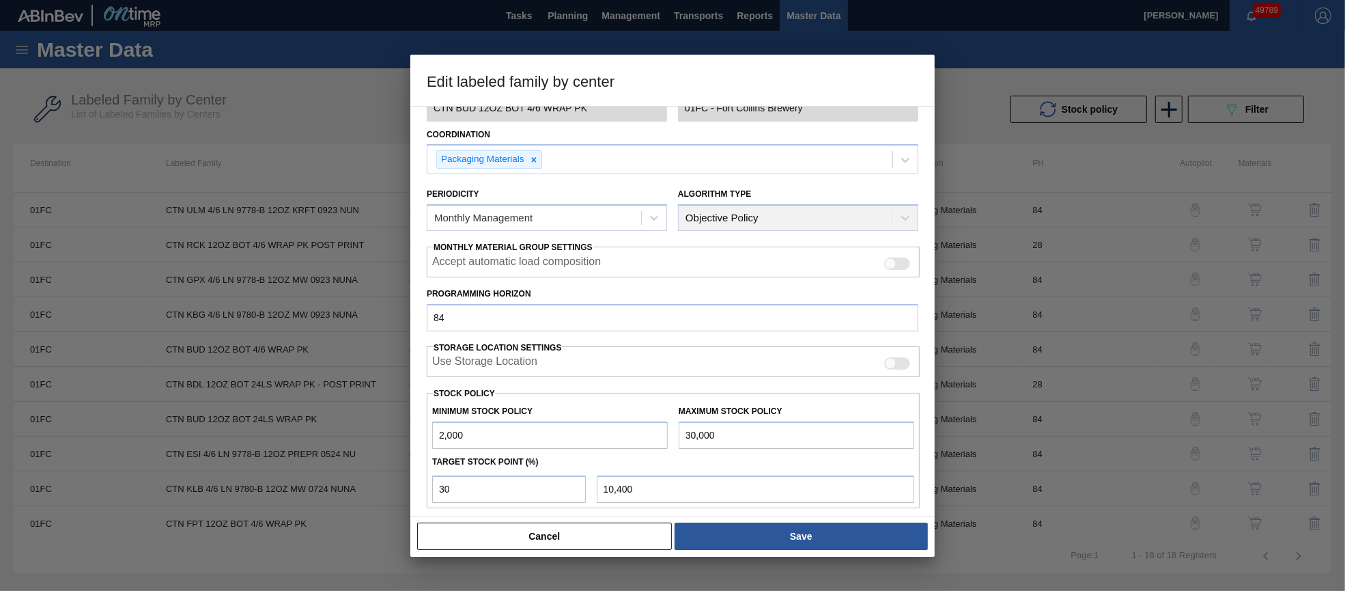
scroll to position [195, 0]
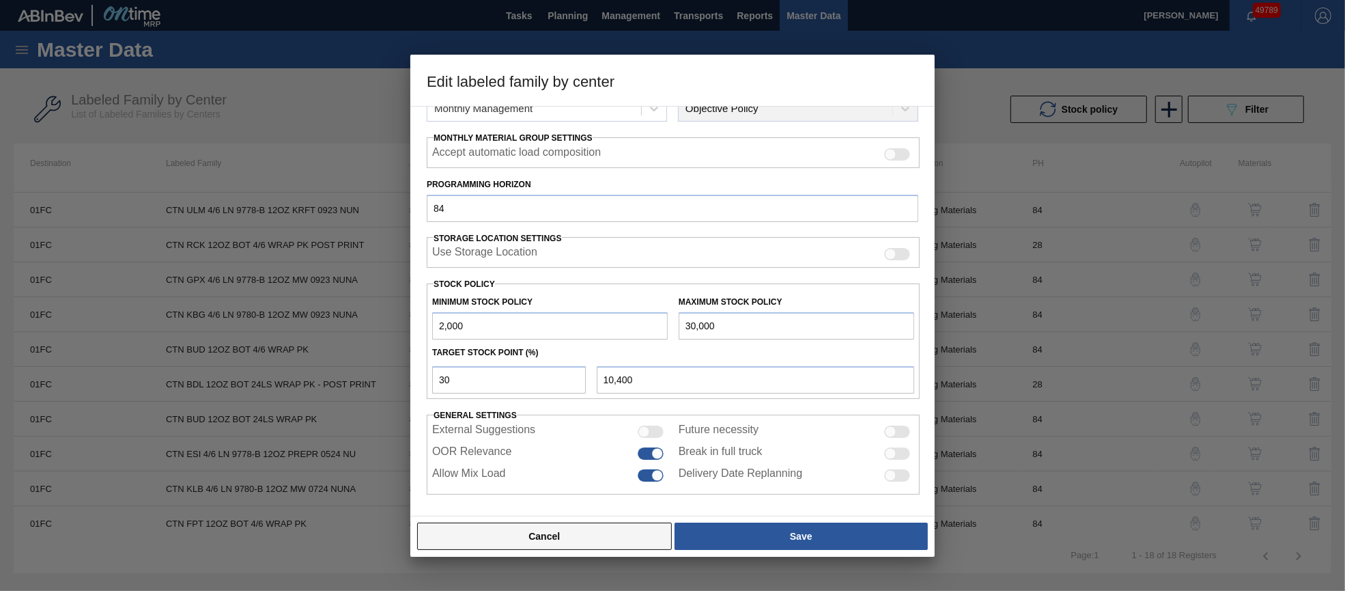
click at [615, 528] on button "Cancel" at bounding box center [544, 535] width 255 height 27
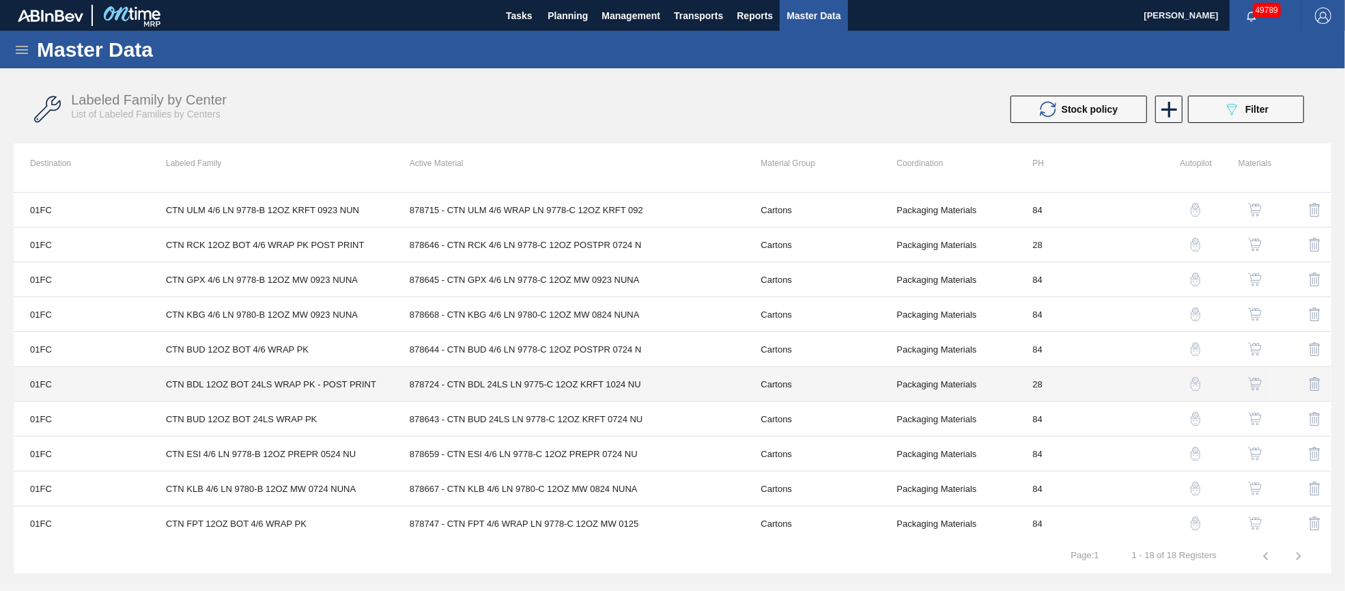
click at [539, 375] on td "878724 - CTN BDL 24LS LN 9775-C 12OZ KRFT 1024 NU" at bounding box center [569, 384] width 352 height 35
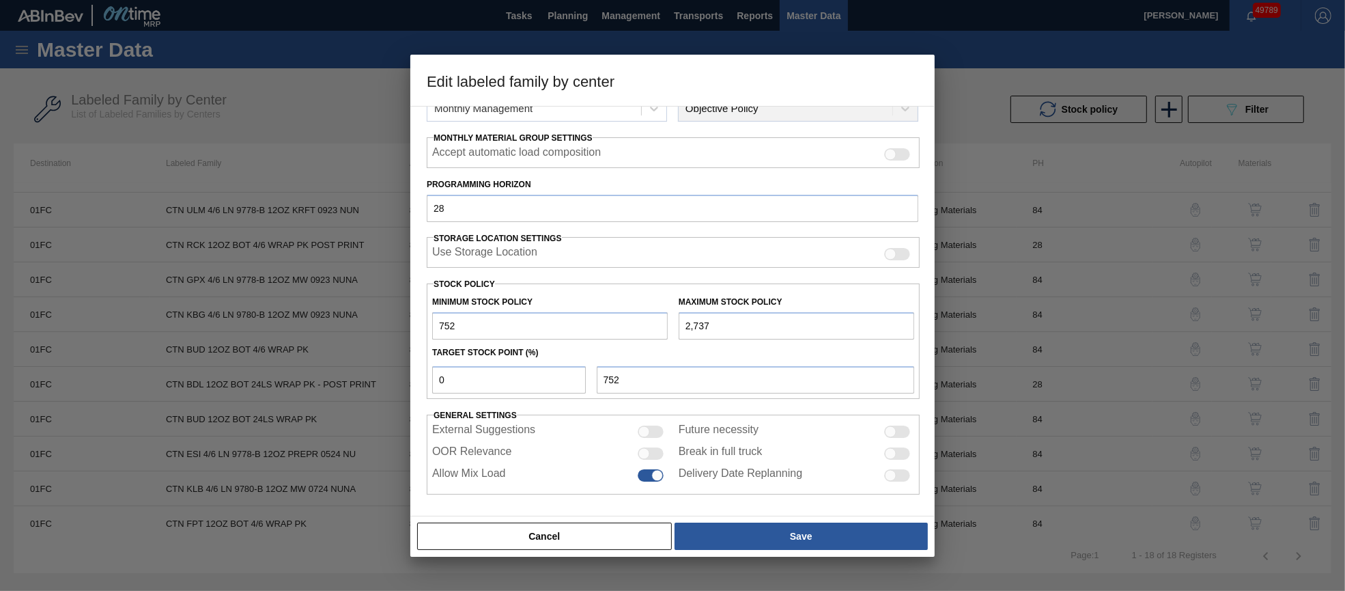
click at [650, 453] on div at bounding box center [651, 453] width 26 height 12
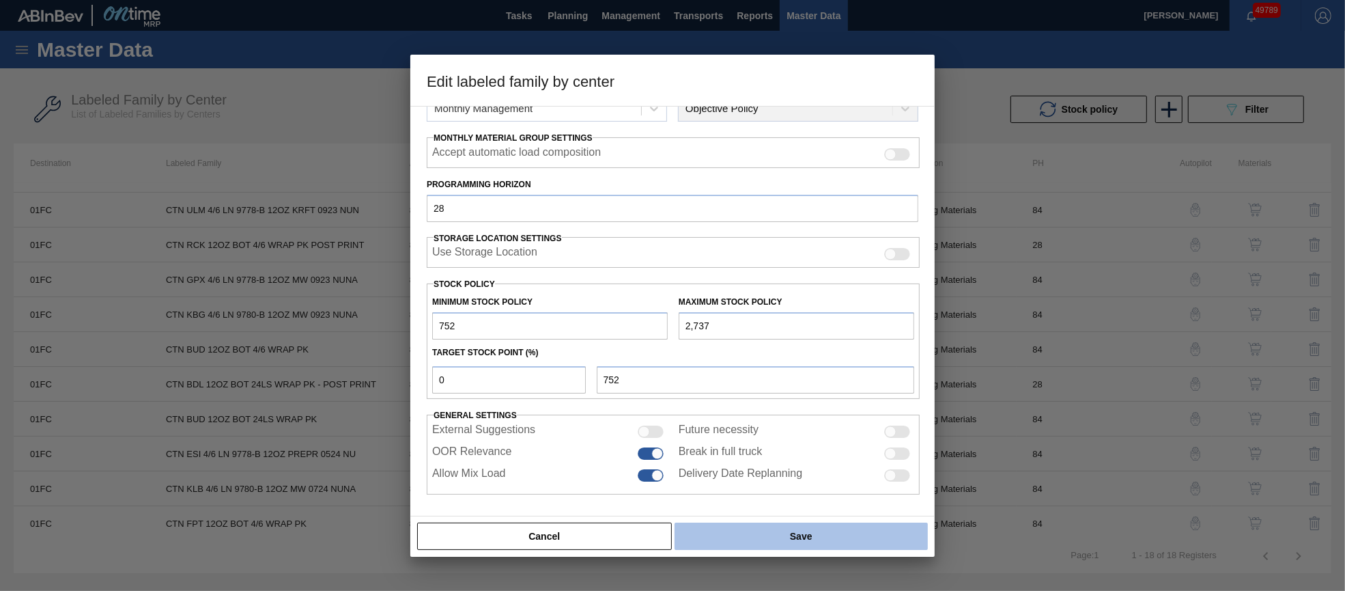
click at [718, 530] on button "Save" at bounding box center [801, 535] width 253 height 27
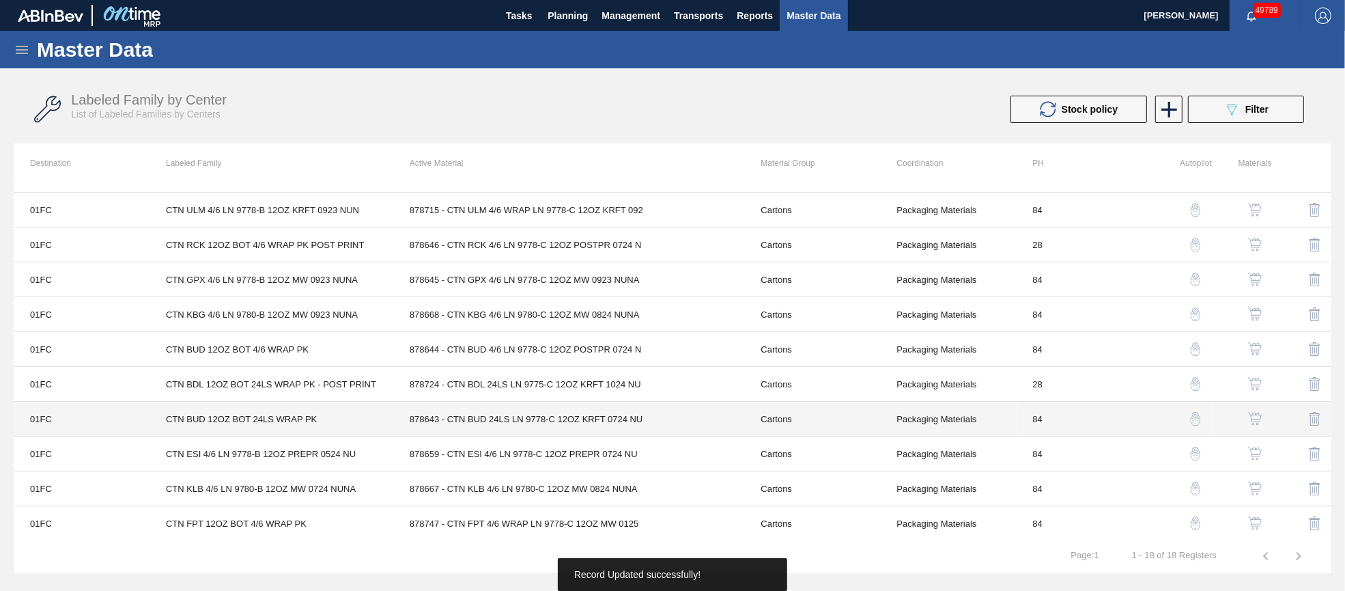
click at [549, 414] on td "878643 - CTN BUD 24LS LN 9778-C 12OZ KRFT 0724 NU" at bounding box center [569, 418] width 352 height 35
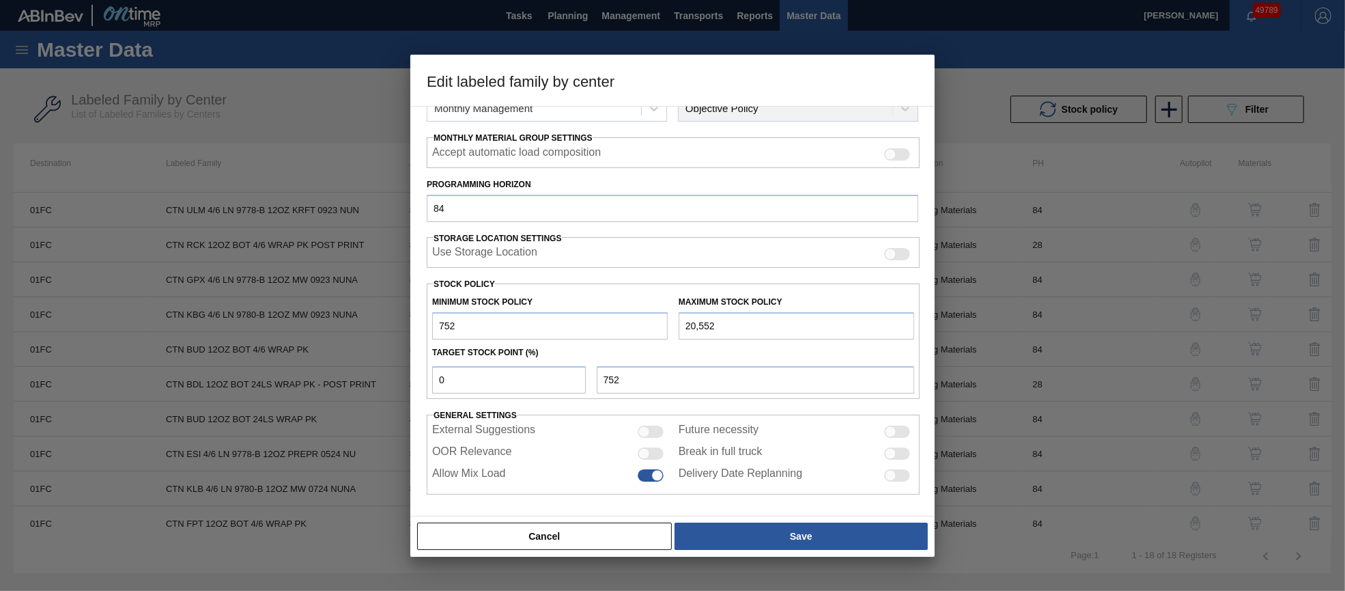
click at [652, 453] on div at bounding box center [651, 453] width 26 height 12
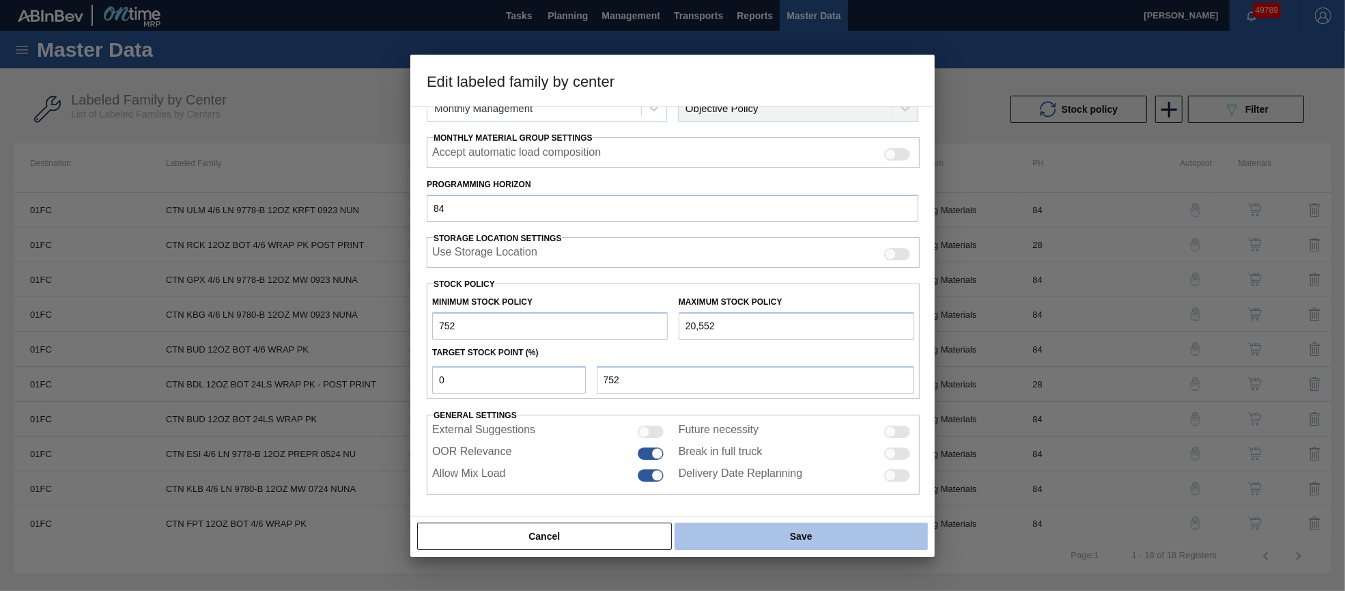
click at [716, 538] on button "Save" at bounding box center [801, 535] width 253 height 27
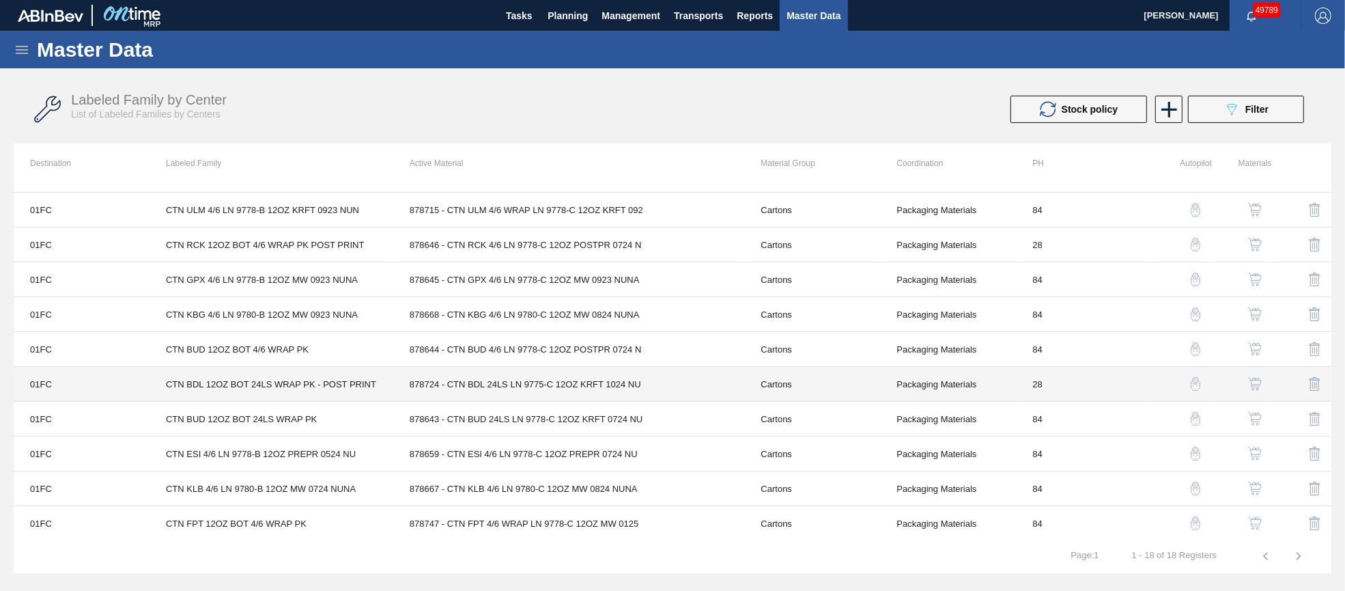
click at [486, 386] on td "878724 - CTN BDL 24LS LN 9775-C 12OZ KRFT 1024 NU" at bounding box center [569, 384] width 352 height 35
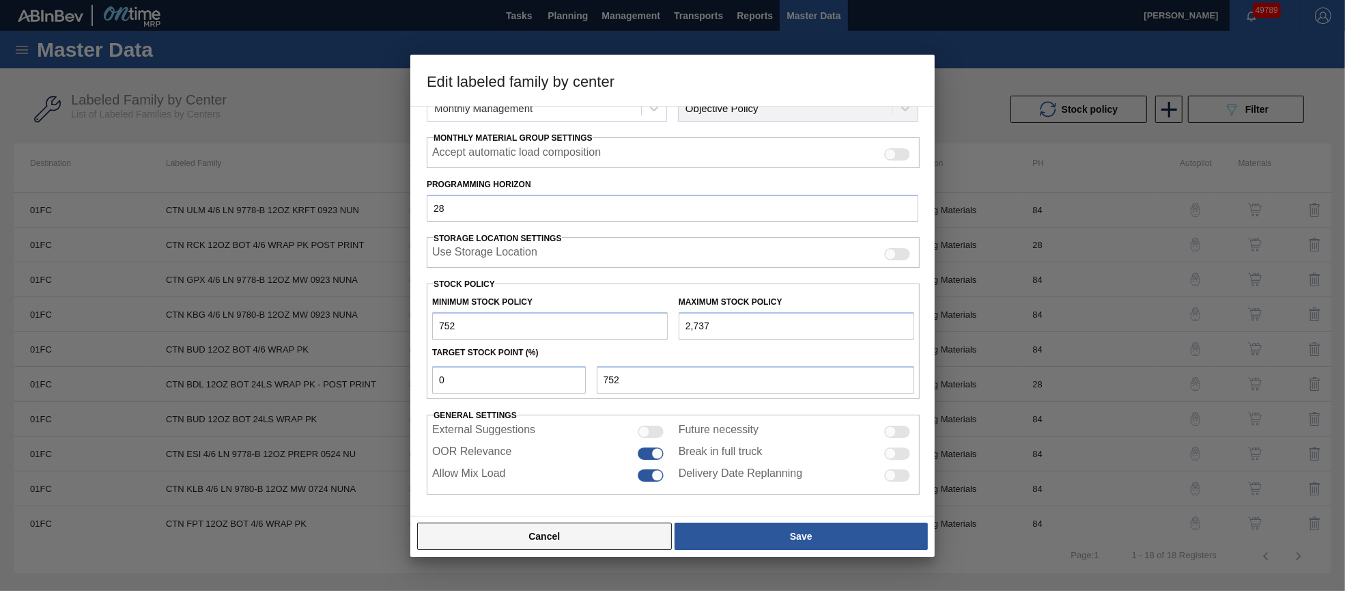
click at [599, 548] on button "Cancel" at bounding box center [544, 535] width 255 height 27
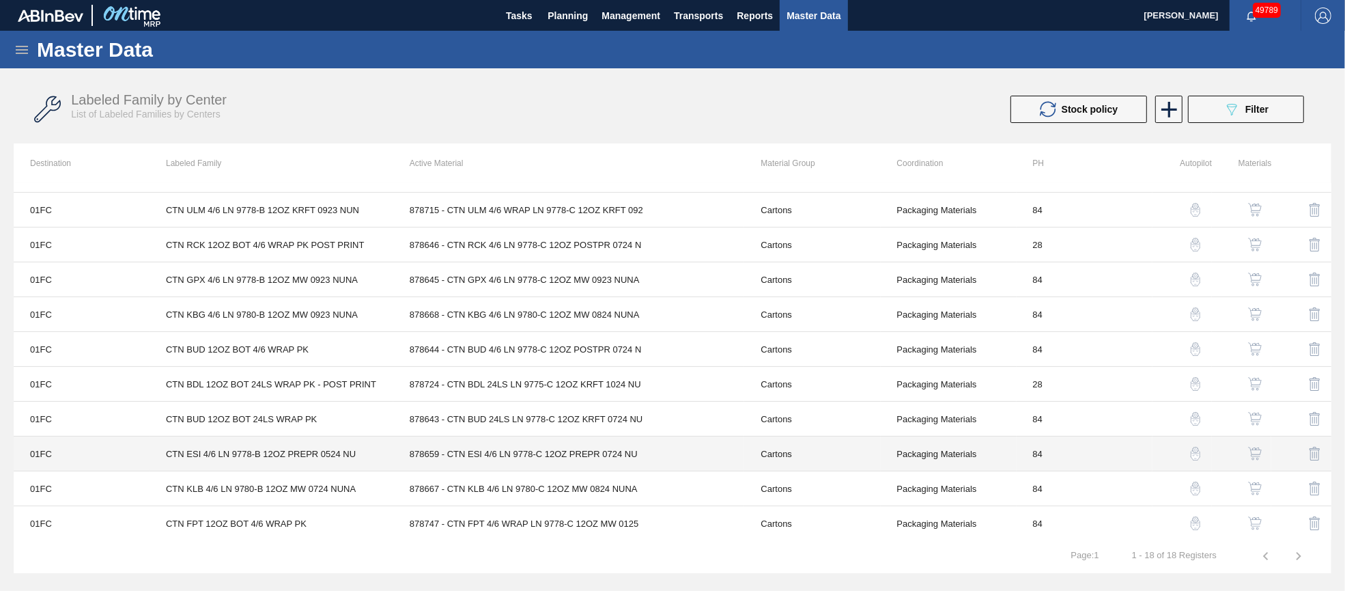
click at [563, 453] on td "878659 - CTN ESI 4/6 LN 9778-C 12OZ PREPR 0724 NU" at bounding box center [569, 453] width 352 height 35
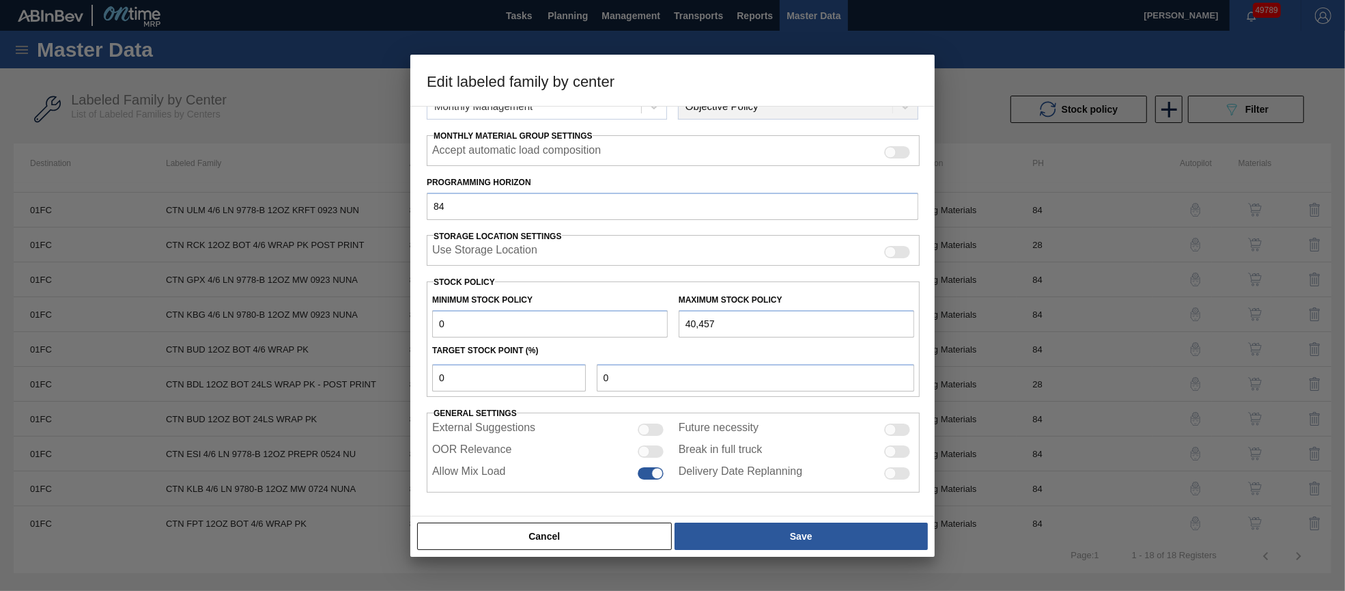
scroll to position [196, 0]
click at [655, 450] on div at bounding box center [651, 453] width 26 height 12
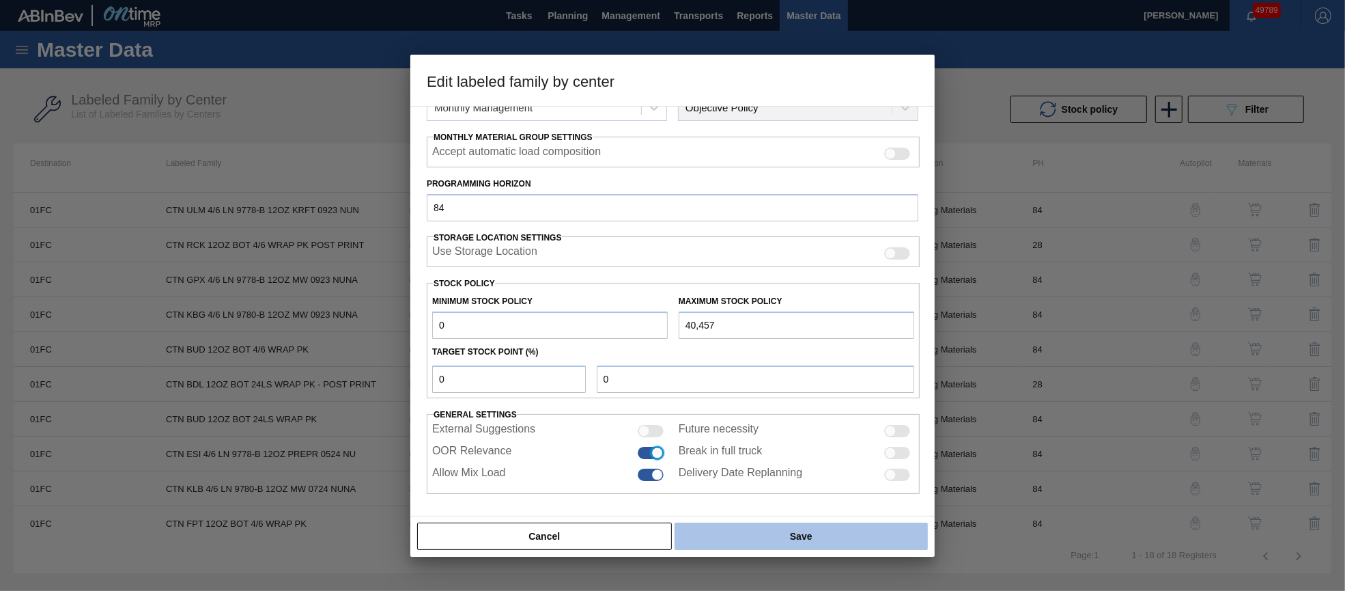
click at [744, 535] on button "Save" at bounding box center [801, 535] width 253 height 27
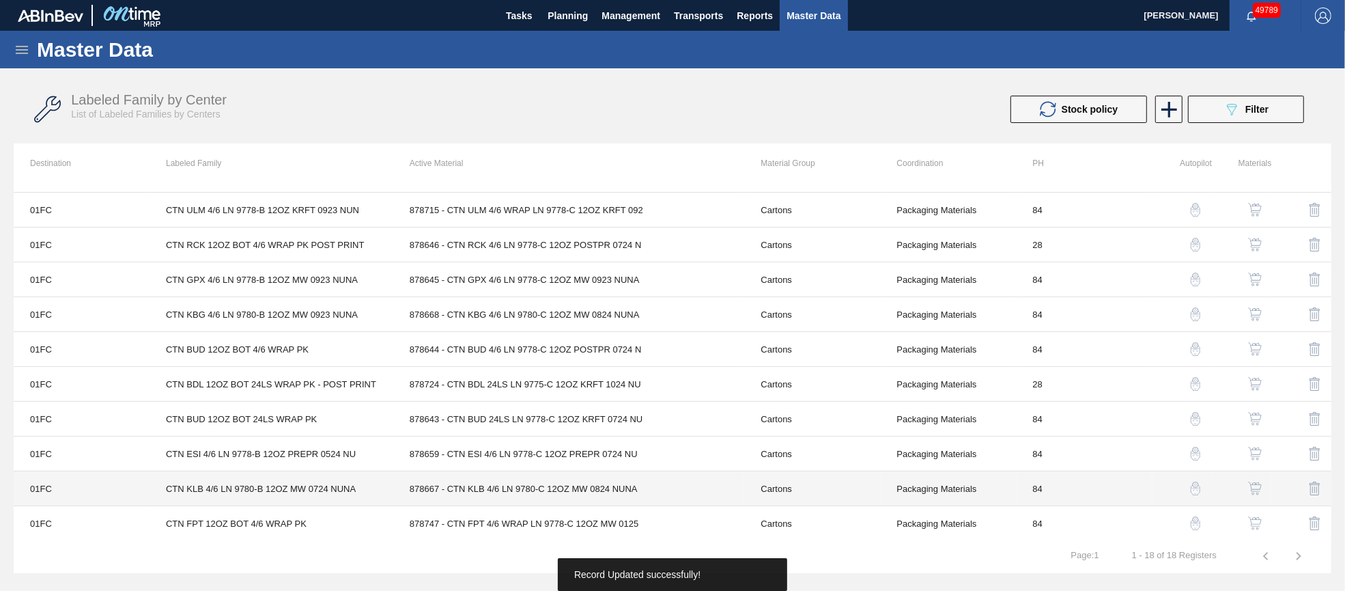
click at [554, 492] on td "878667 - CTN KLB 4/6 LN 9780-C 12OZ MW 0824 NUNA" at bounding box center [569, 488] width 352 height 35
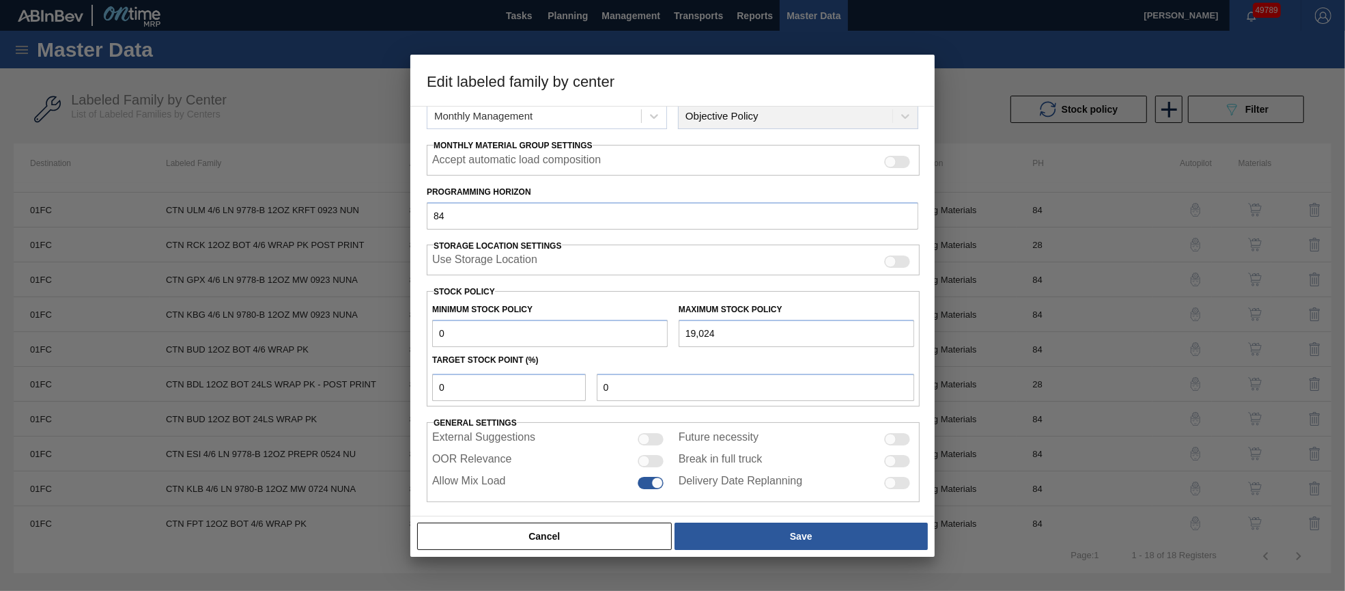
scroll to position [195, 0]
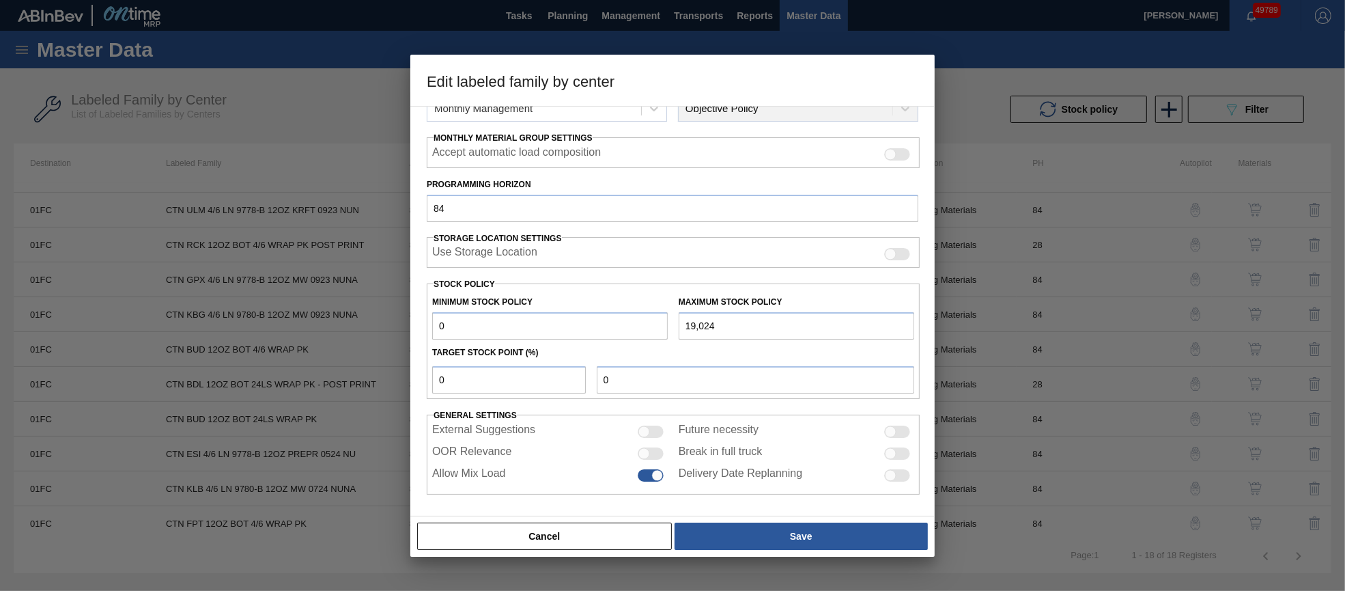
click at [653, 451] on div at bounding box center [651, 453] width 26 height 12
click at [711, 521] on div "Cancel Save" at bounding box center [672, 536] width 513 height 30
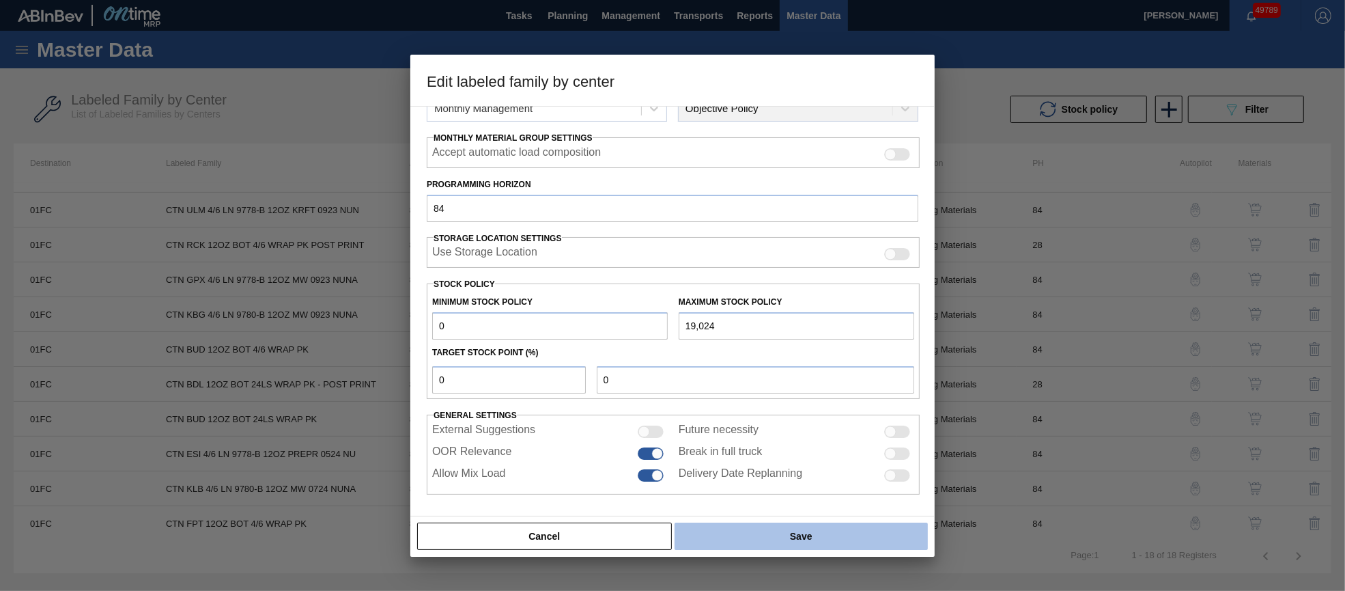
click at [715, 532] on button "Save" at bounding box center [801, 535] width 253 height 27
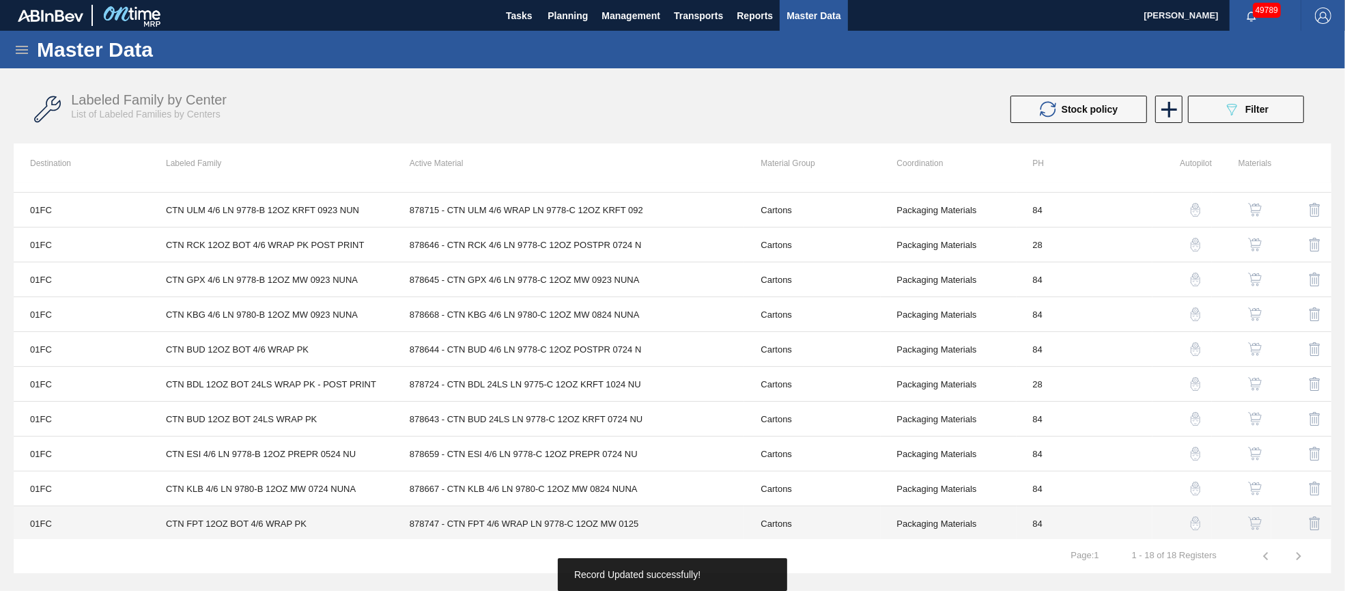
click at [524, 528] on td "878747 - CTN FPT 4/6 WRAP LN 9778-C 12OZ MW 0125" at bounding box center [569, 523] width 352 height 35
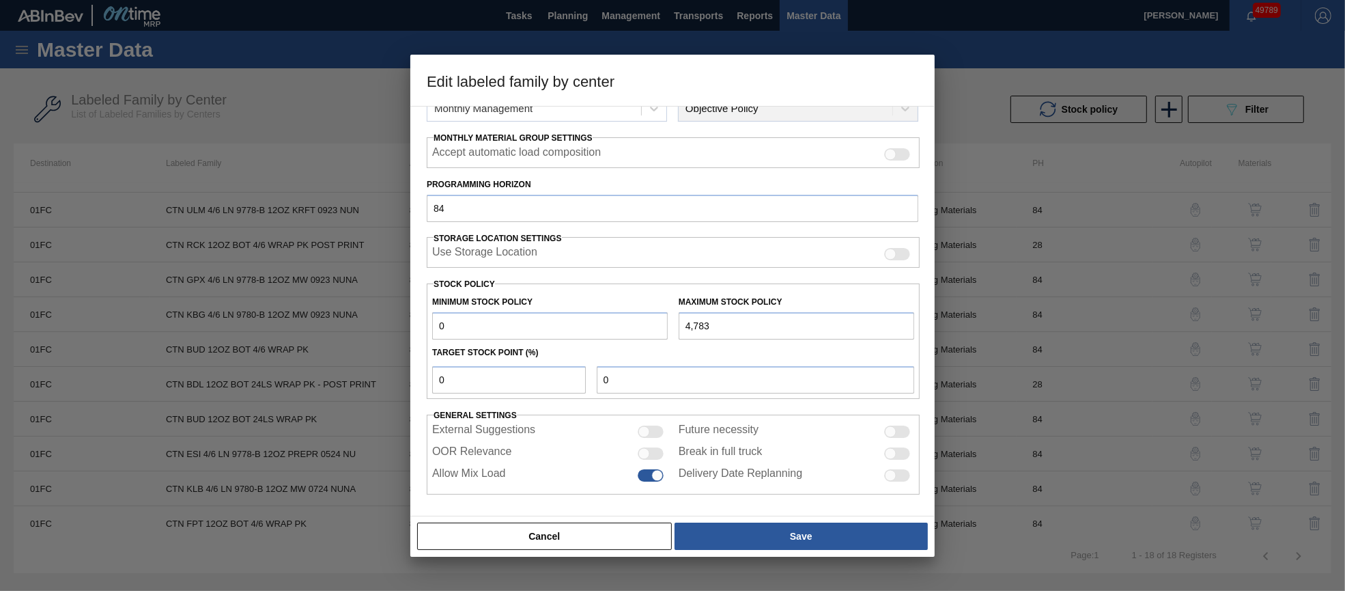
click at [647, 457] on div at bounding box center [651, 453] width 26 height 12
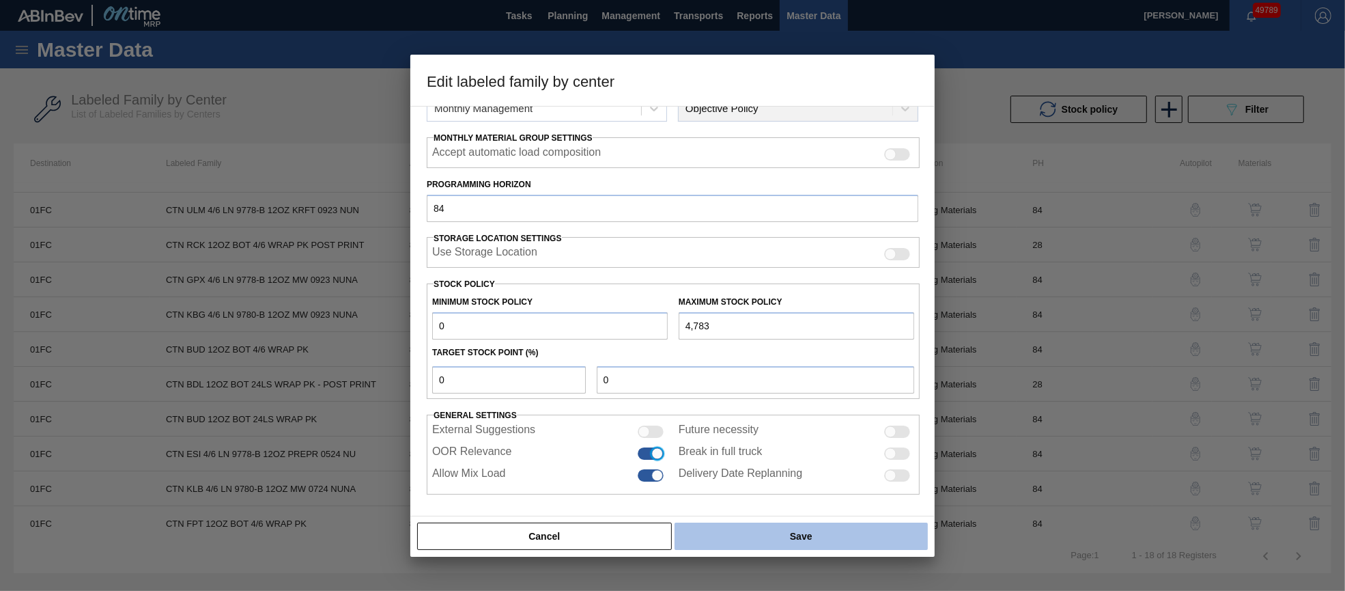
click at [717, 533] on button "Save" at bounding box center [801, 535] width 253 height 27
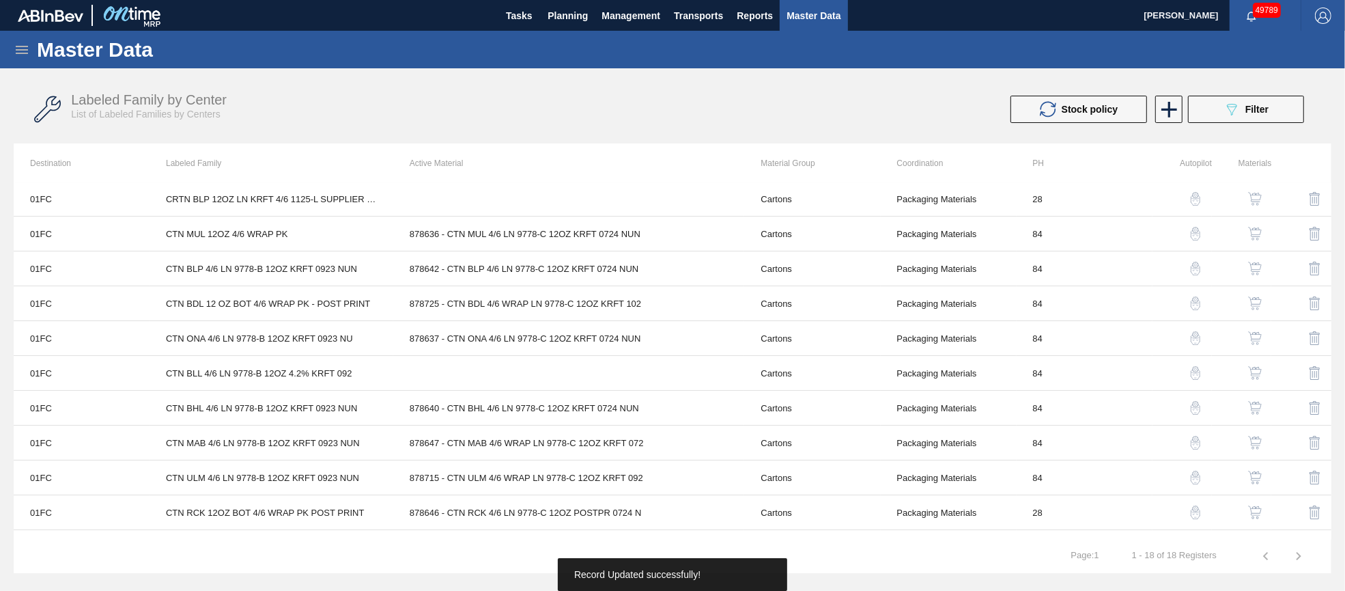
scroll to position [0, 0]
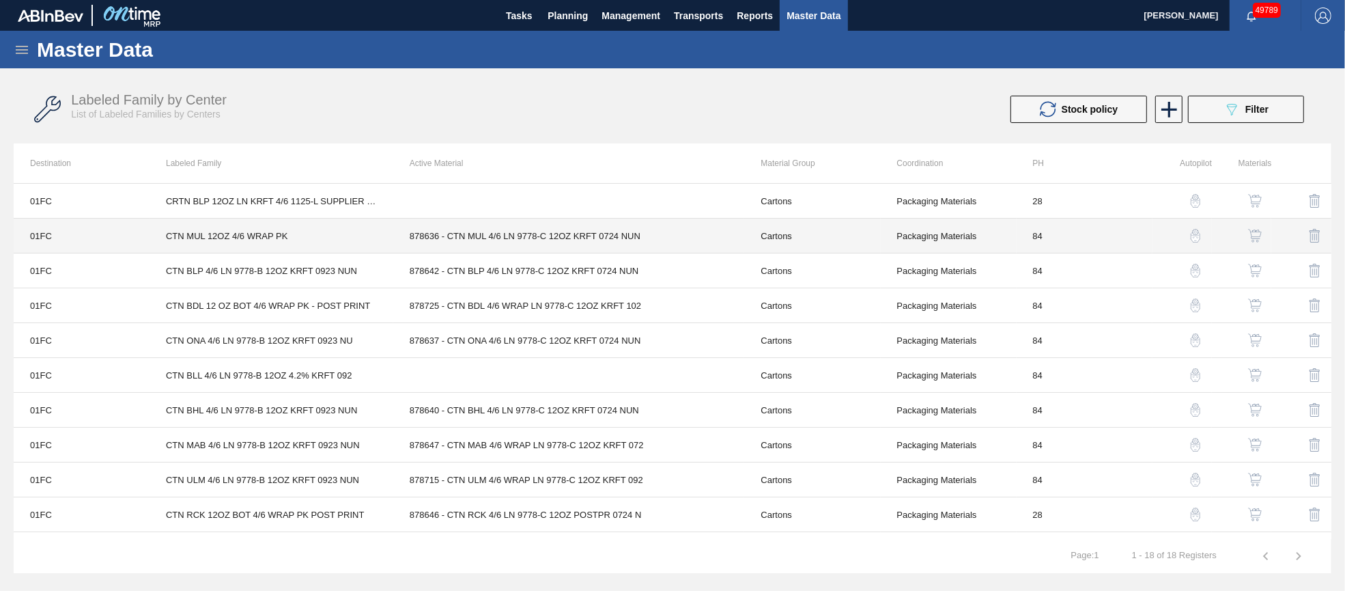
click at [531, 244] on td "878636 - CTN MUL 4/6 LN 9778-C 12OZ KRFT 0724 NUN" at bounding box center [569, 235] width 352 height 35
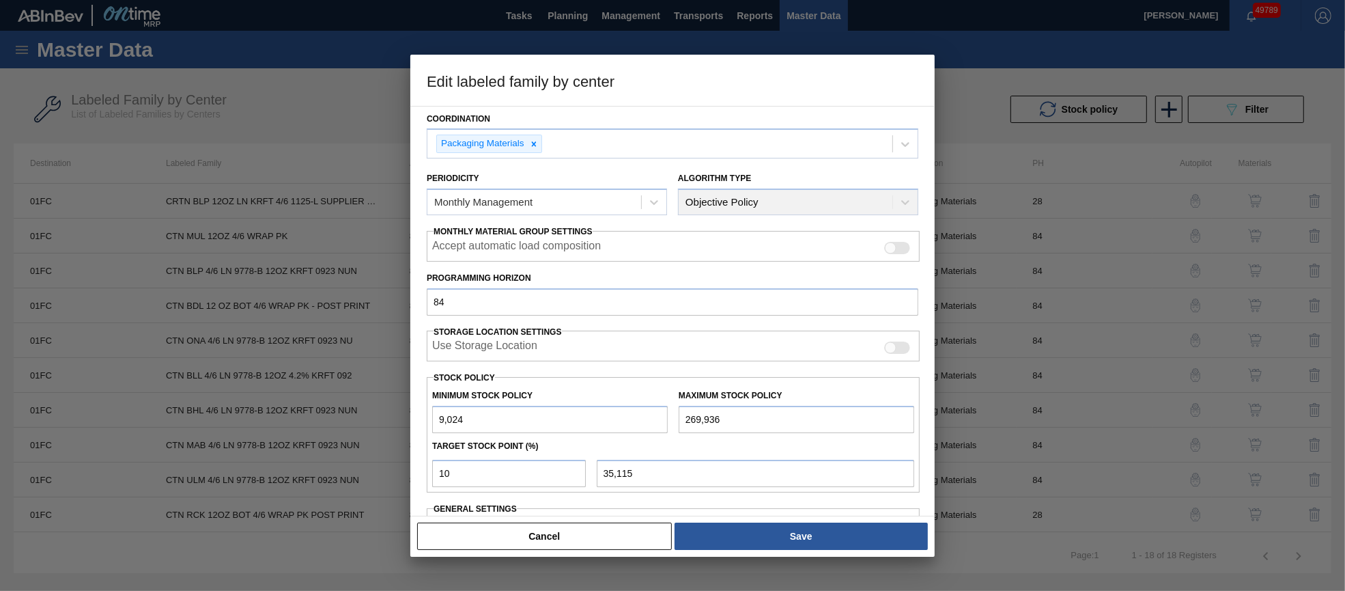
scroll to position [195, 0]
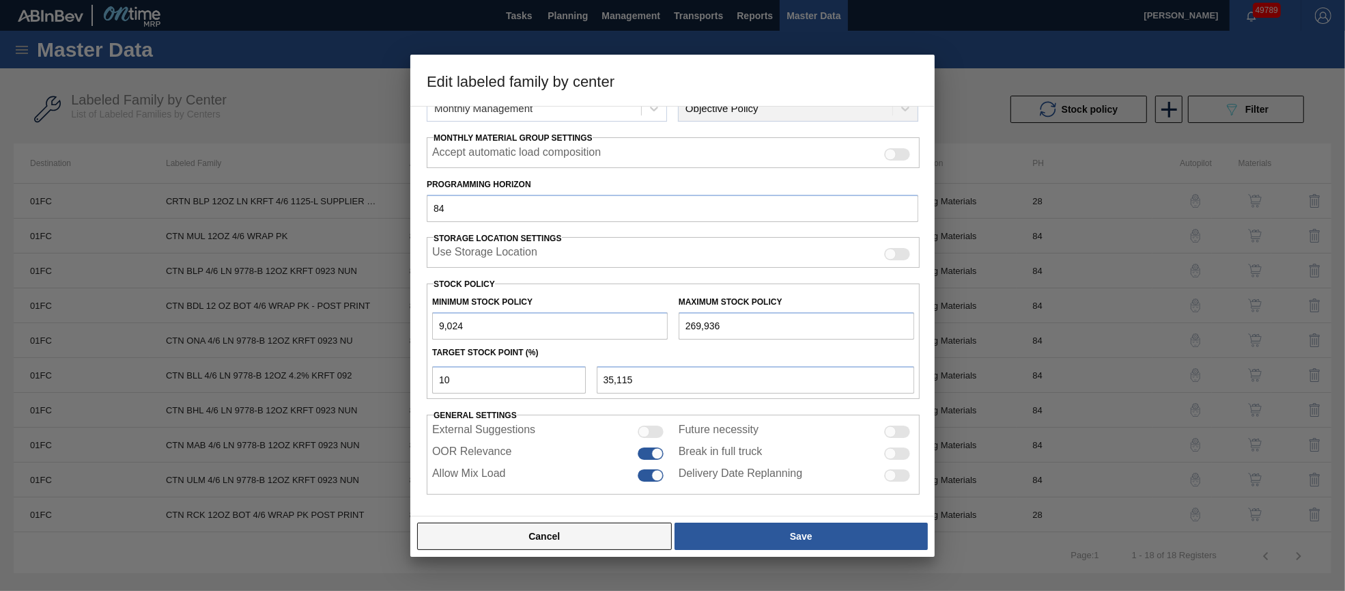
click at [563, 531] on button "Cancel" at bounding box center [544, 535] width 255 height 27
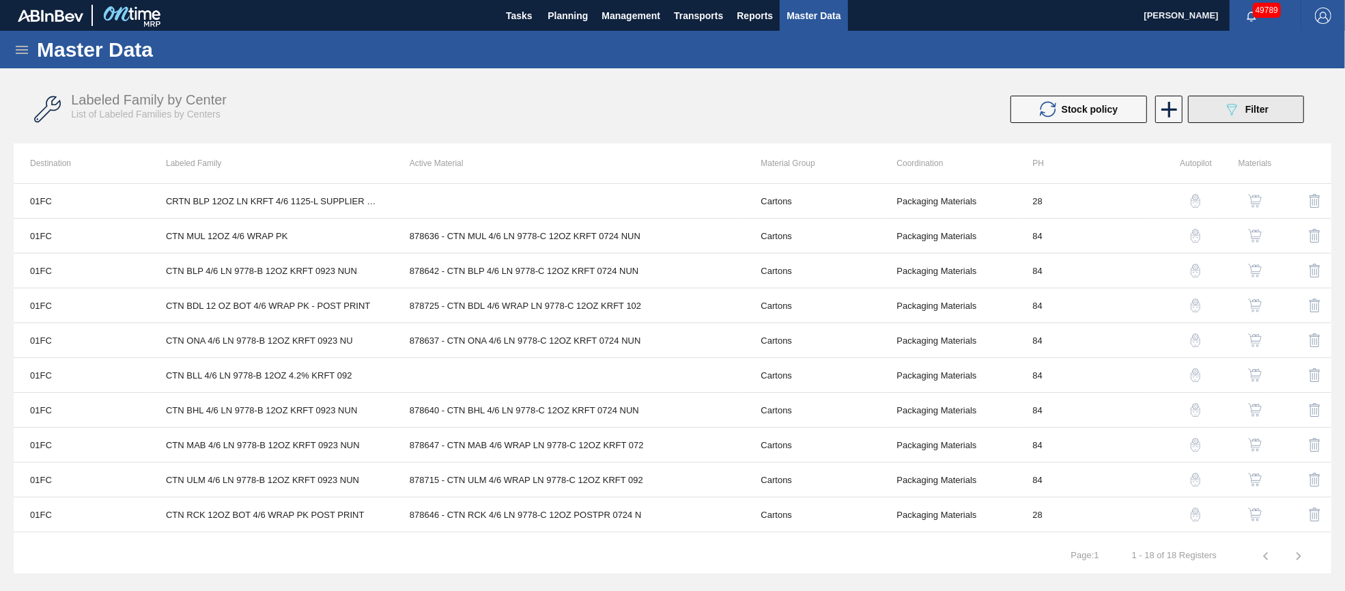
click at [1247, 116] on div "089F7B8B-B2A5-4AFE-B5C0-19BA573D28AC Filter" at bounding box center [1246, 109] width 45 height 16
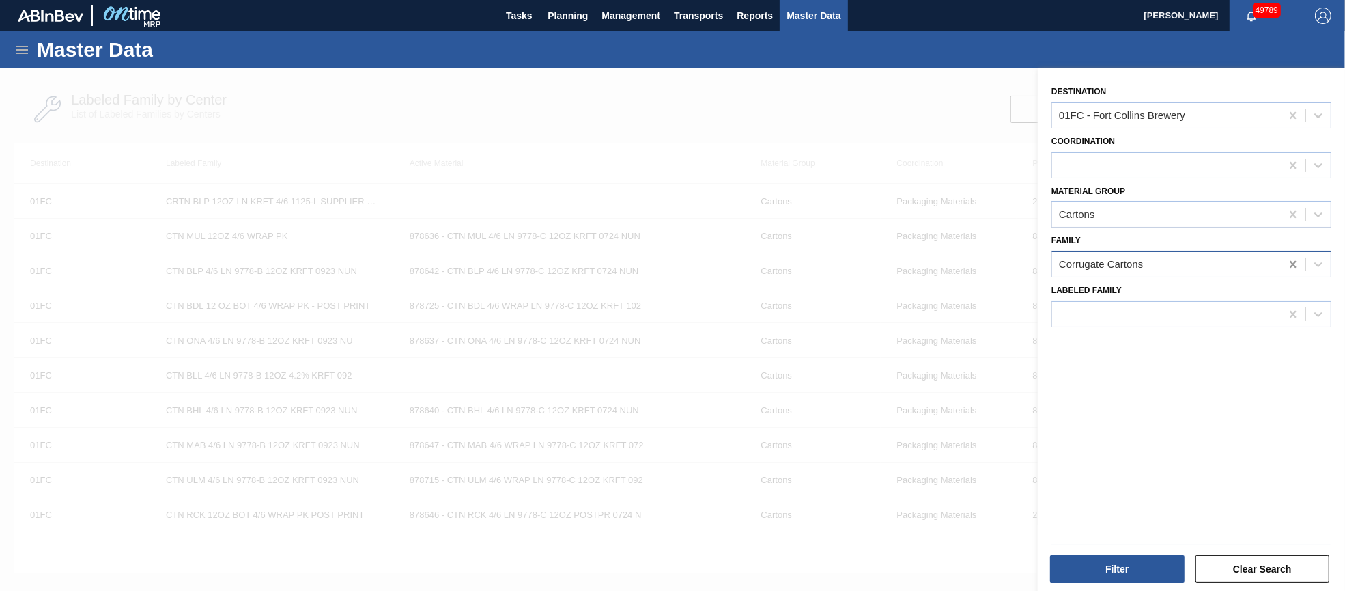
click at [1290, 263] on icon at bounding box center [1293, 264] width 6 height 7
click at [1286, 218] on icon at bounding box center [1293, 215] width 14 height 14
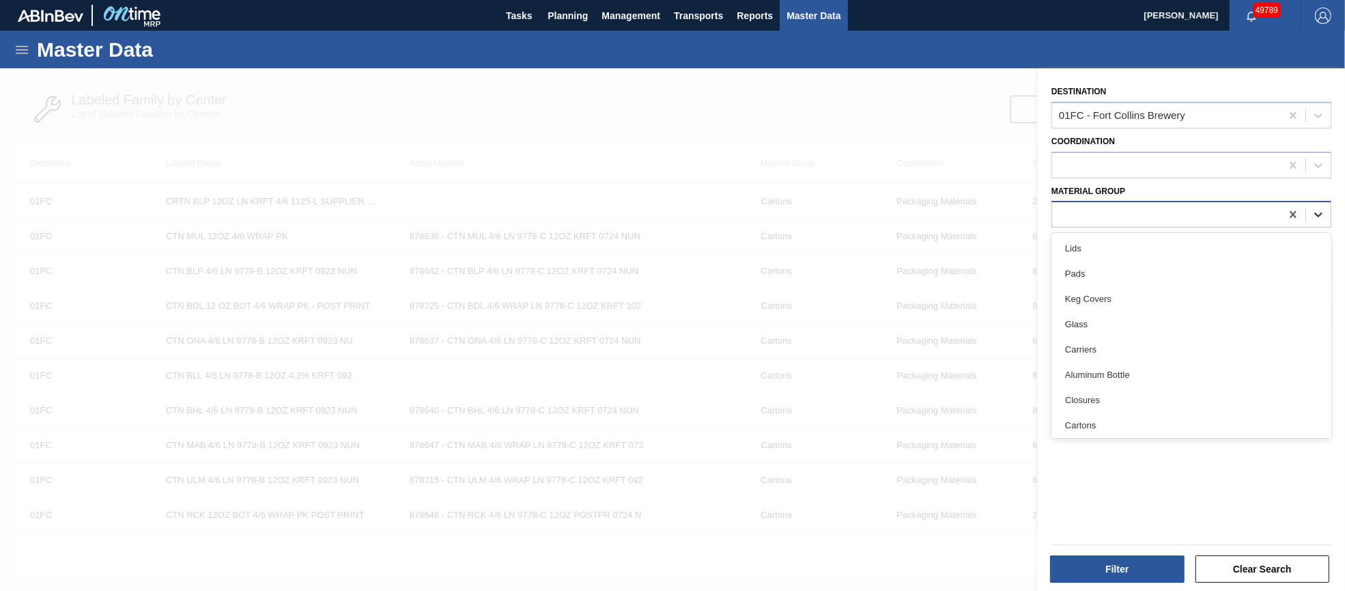
click at [1309, 215] on div at bounding box center [1318, 214] width 25 height 25
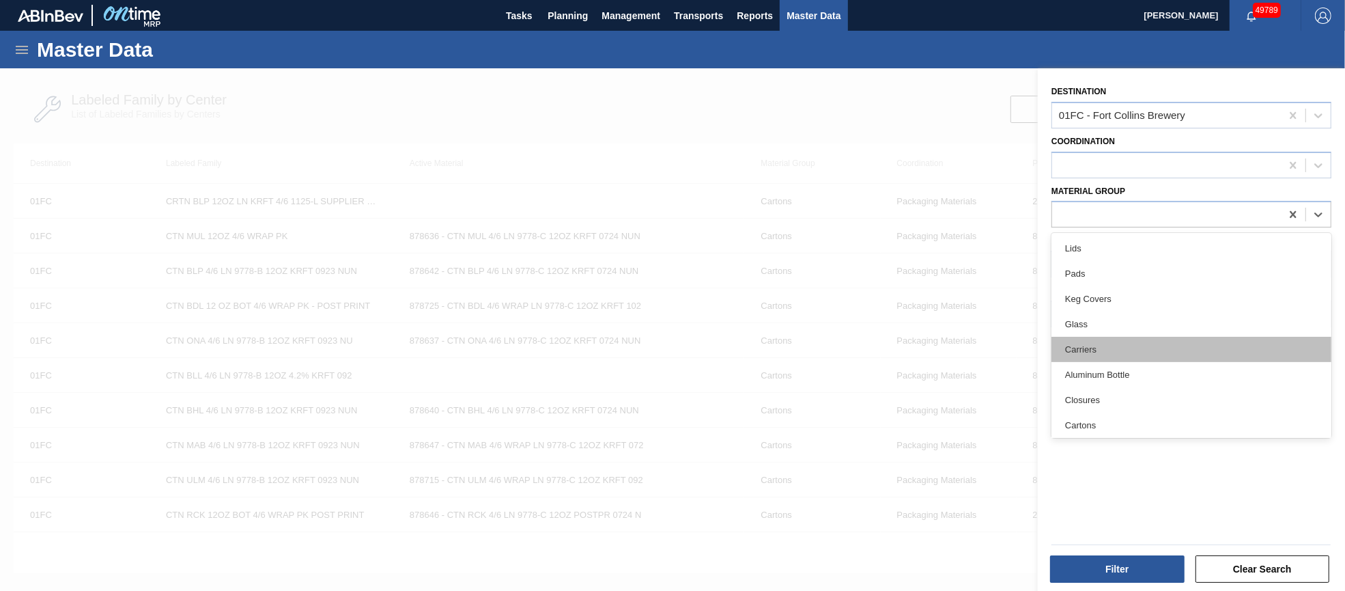
click at [1121, 344] on div "Carriers" at bounding box center [1191, 349] width 280 height 25
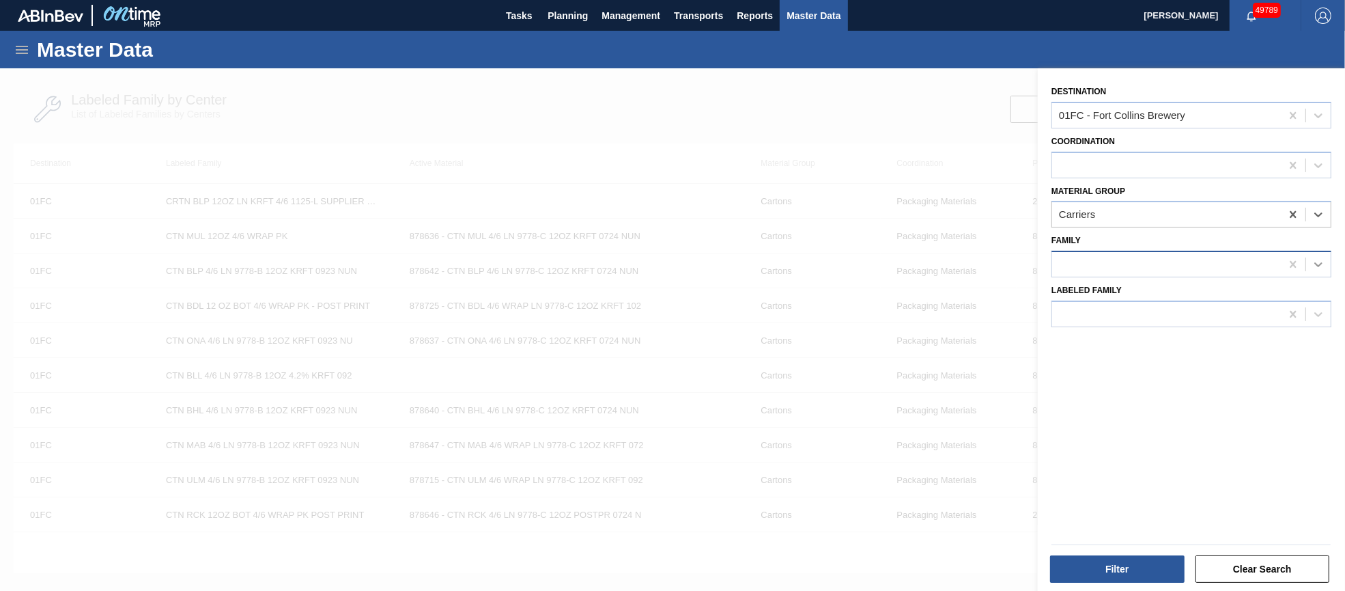
click at [1313, 264] on icon at bounding box center [1319, 264] width 14 height 14
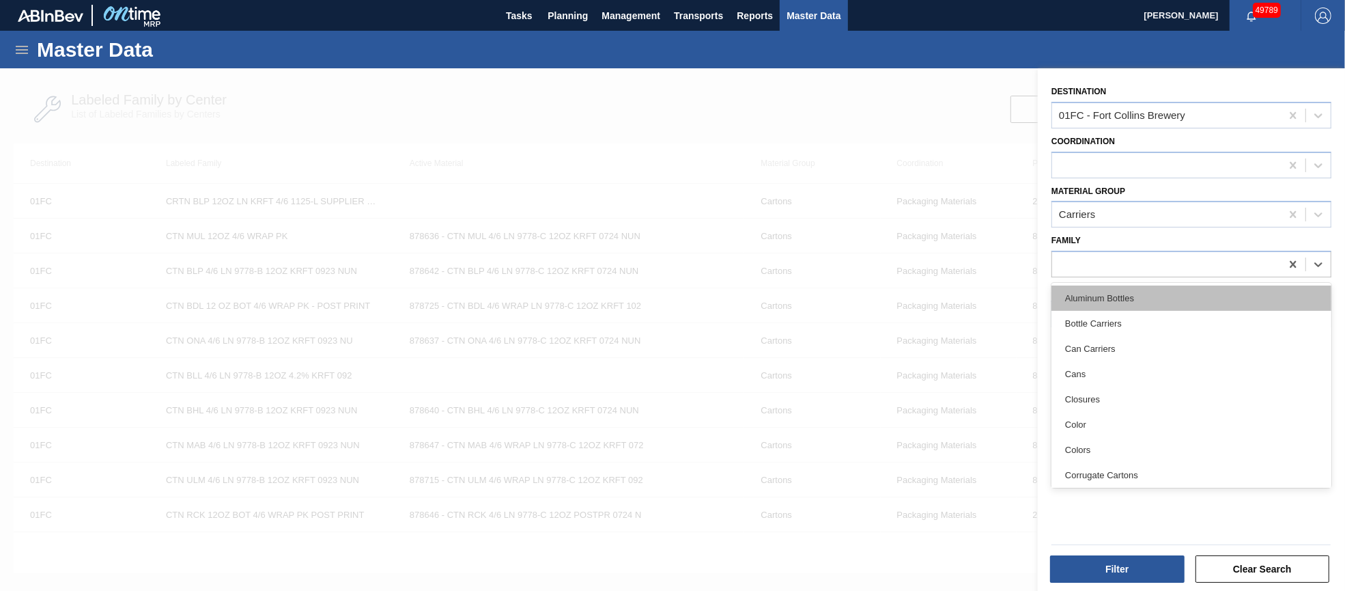
click at [1139, 293] on div "Aluminum Bottles" at bounding box center [1191, 297] width 280 height 25
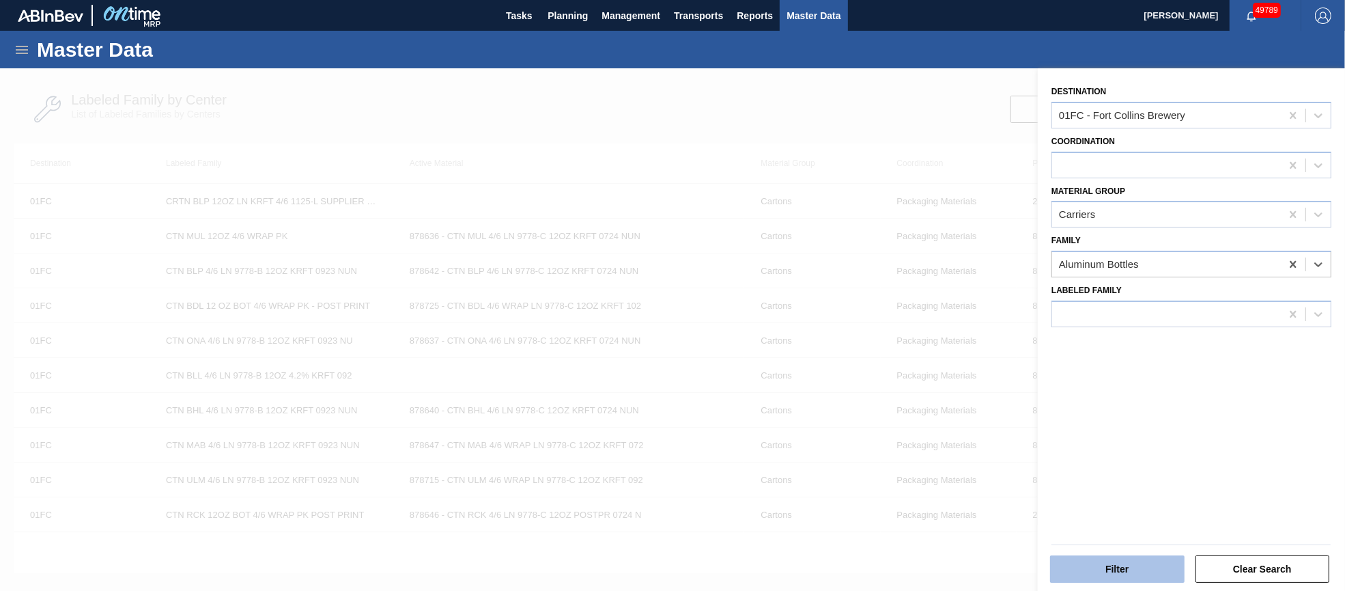
click at [1127, 566] on button "Filter" at bounding box center [1117, 568] width 135 height 27
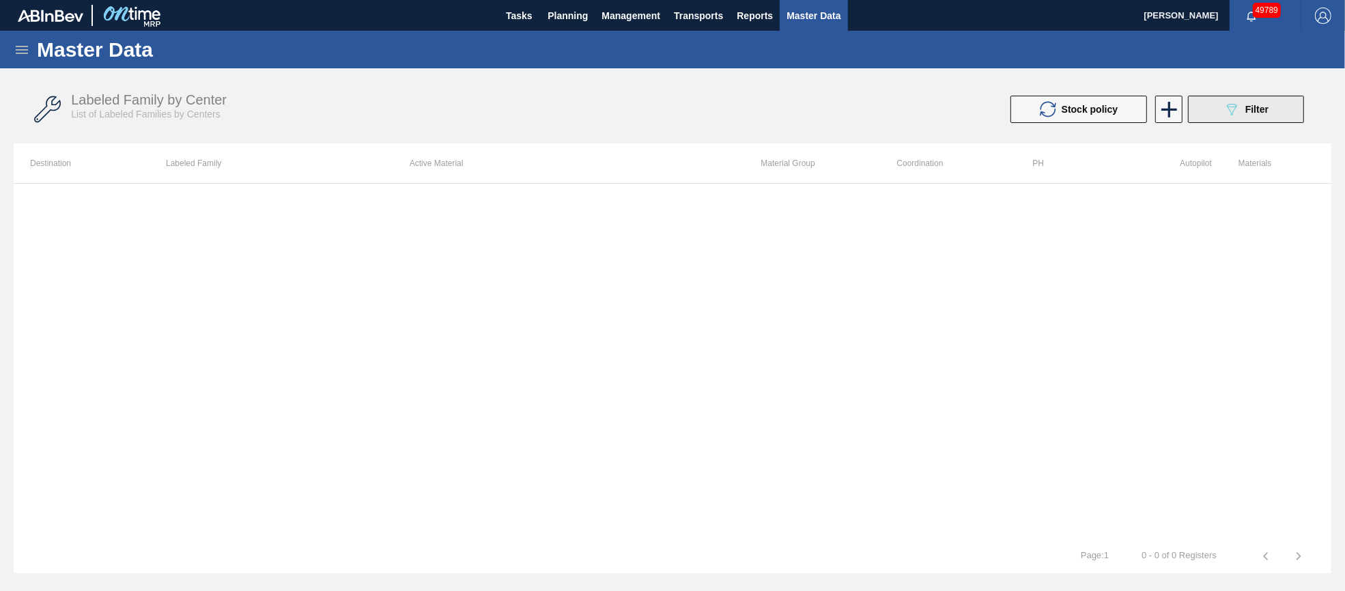
click at [1247, 105] on span "Filter" at bounding box center [1256, 109] width 23 height 11
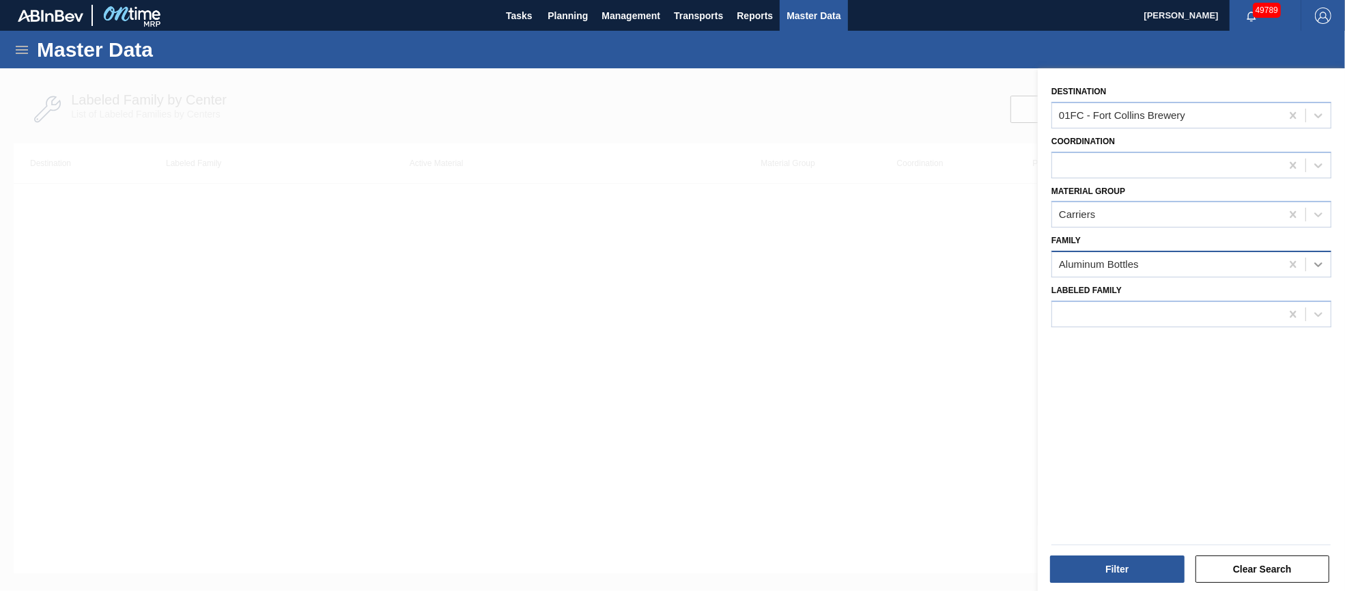
click at [1312, 259] on icon at bounding box center [1319, 264] width 14 height 14
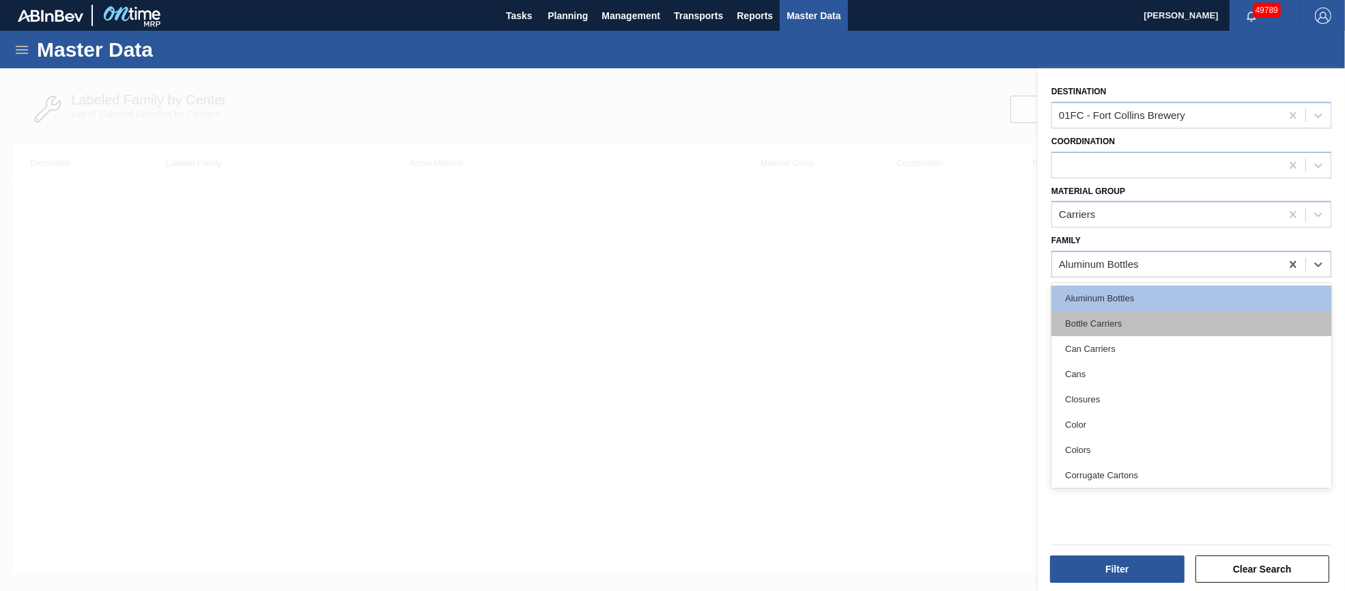
click at [1166, 317] on div "Bottle Carriers" at bounding box center [1191, 323] width 280 height 25
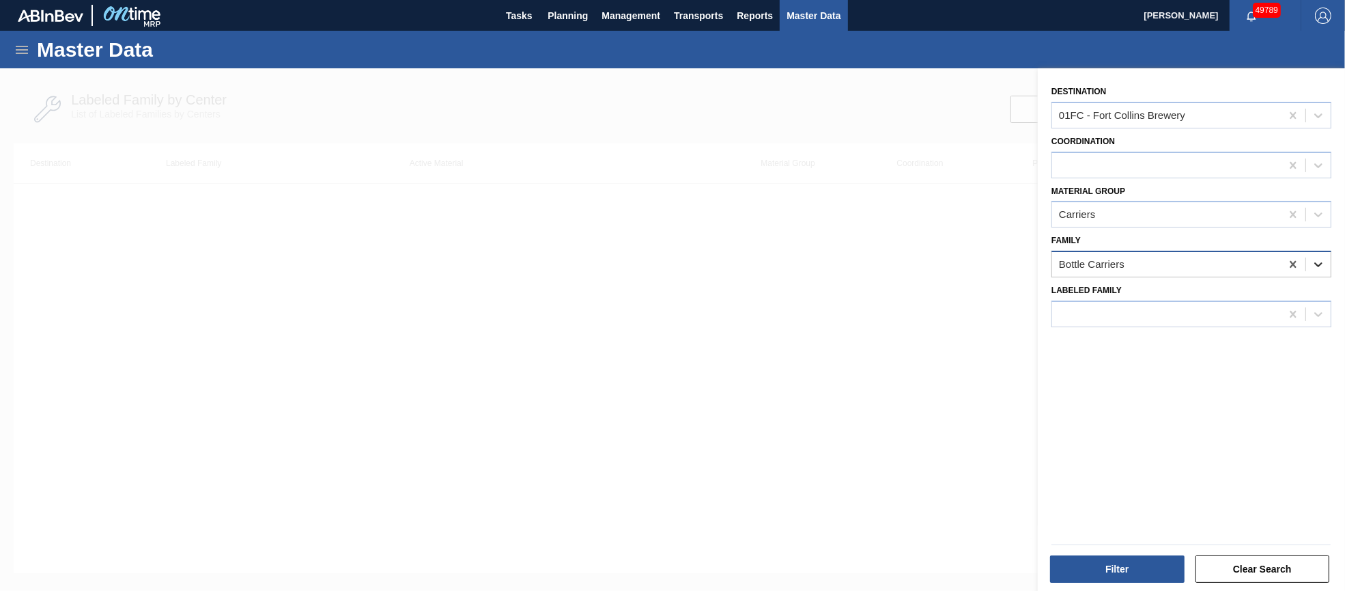
click at [1316, 257] on icon at bounding box center [1319, 264] width 14 height 14
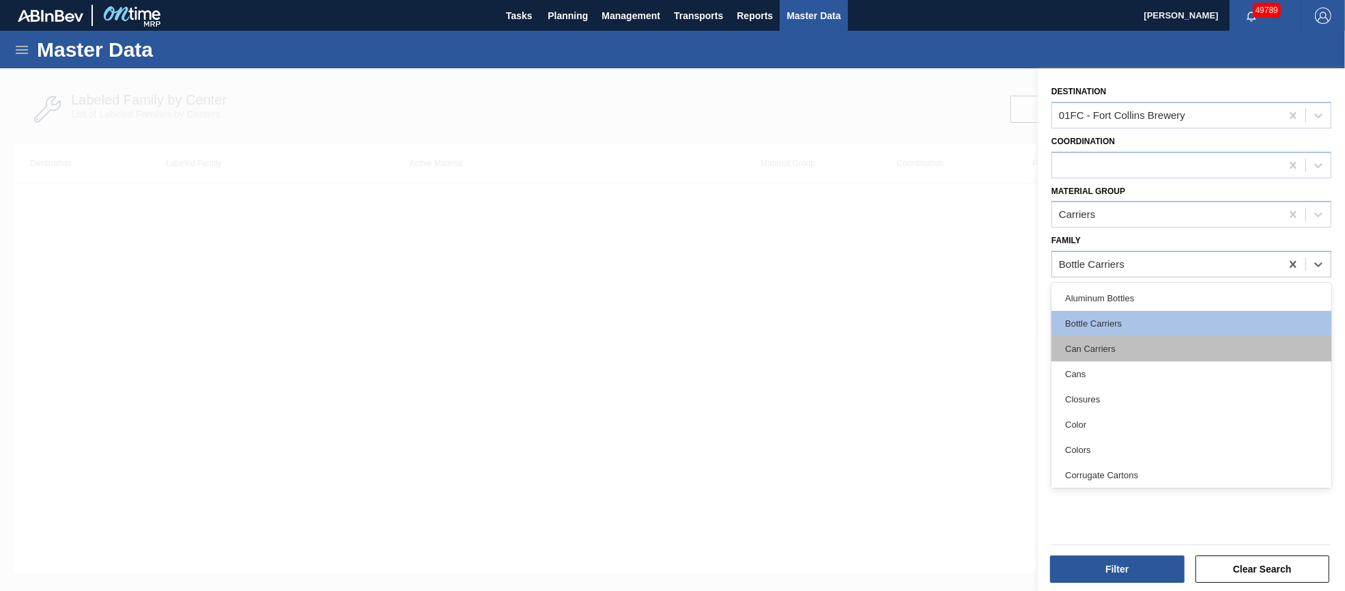
click at [1166, 340] on div "Can Carriers" at bounding box center [1191, 348] width 280 height 25
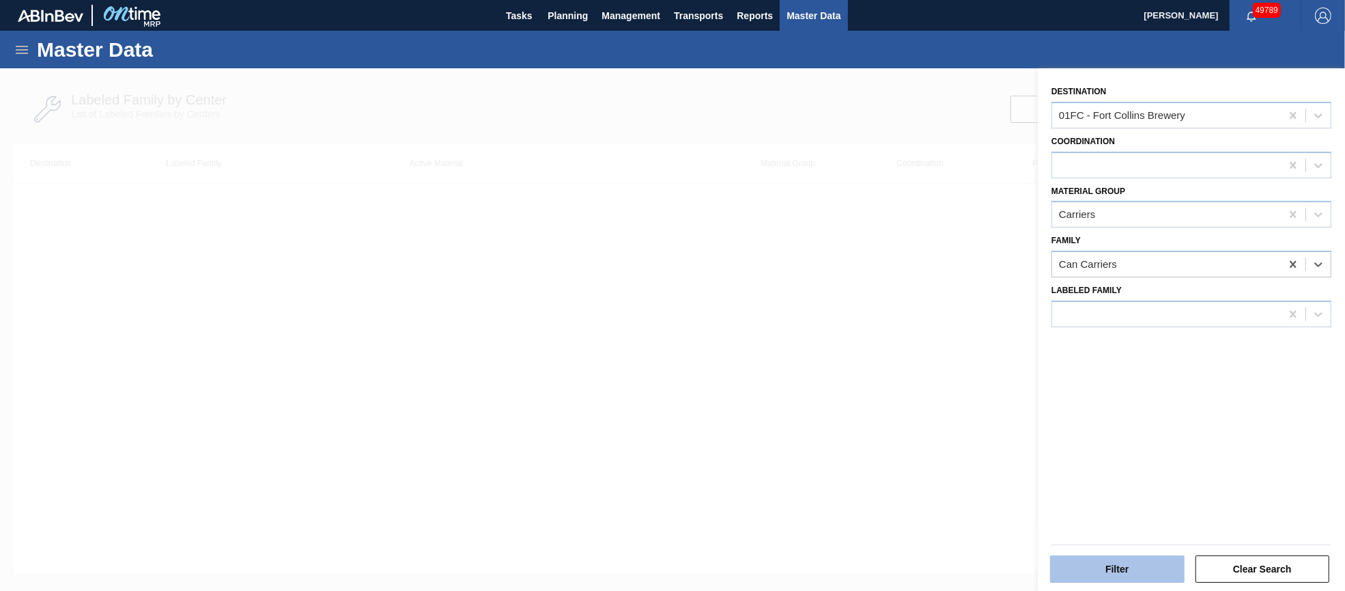
click at [1121, 567] on button "Filter" at bounding box center [1117, 568] width 135 height 27
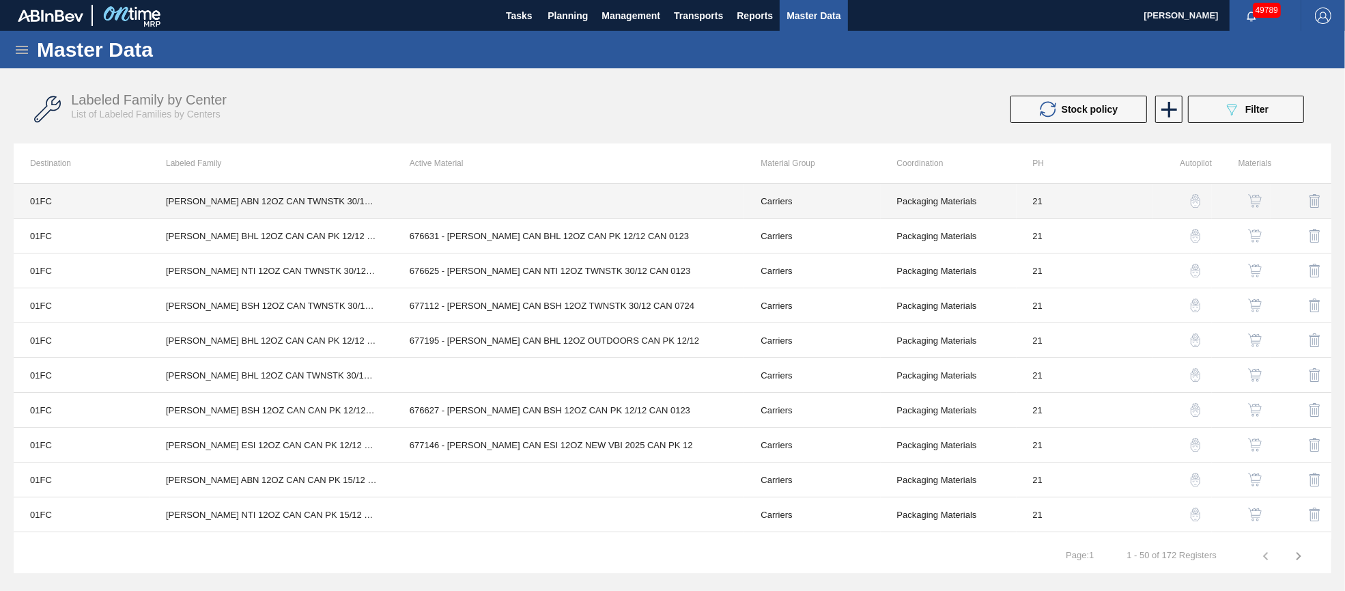
click at [386, 199] on td "[PERSON_NAME] ABN 12OZ CAN TWNSTK 30/12 CAN" at bounding box center [272, 201] width 244 height 35
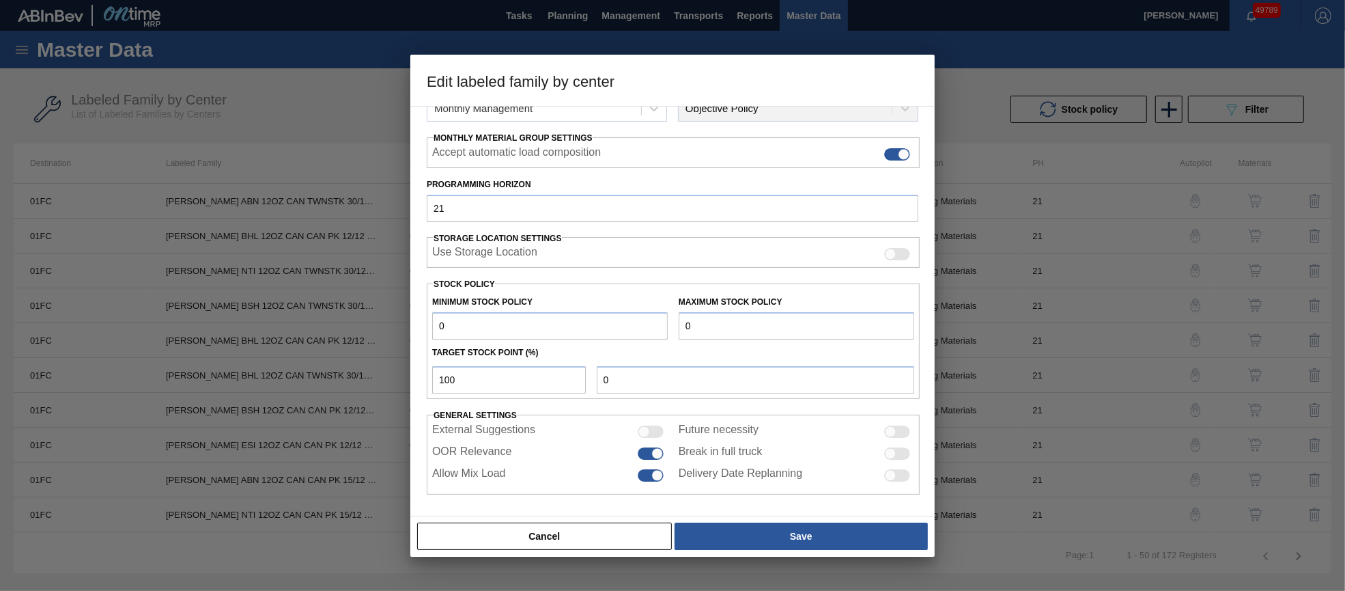
click at [604, 537] on button "Cancel" at bounding box center [544, 535] width 255 height 27
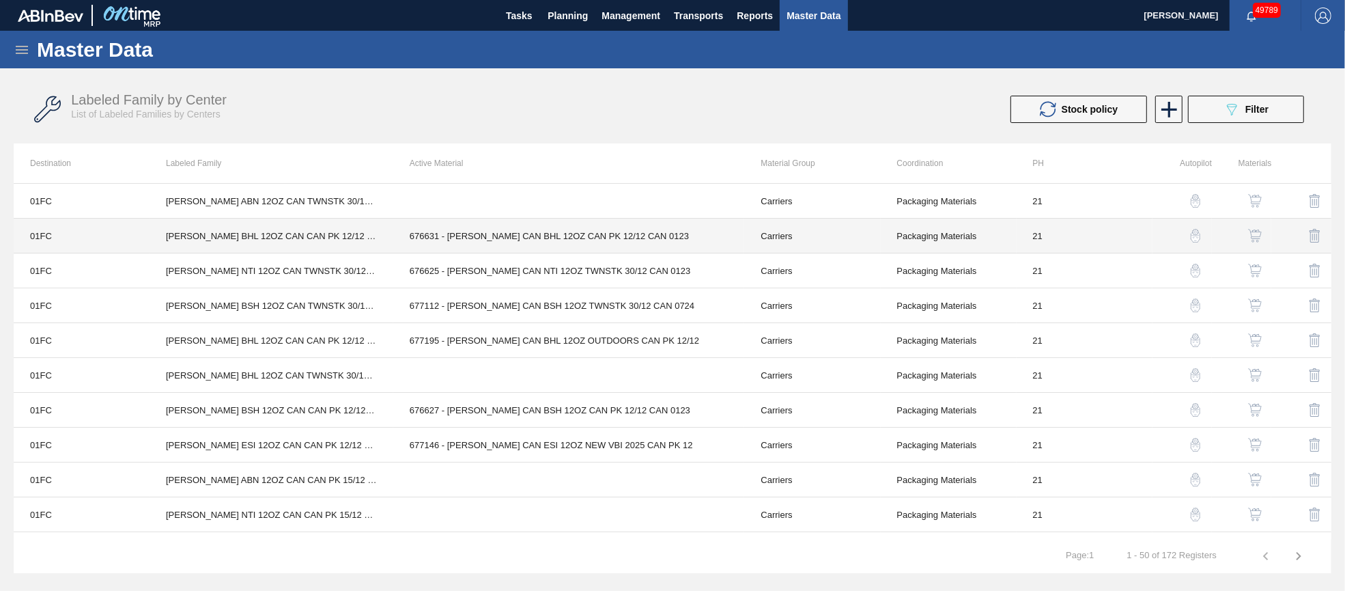
click at [546, 234] on td "676631 - [PERSON_NAME] CAN BHL 12OZ CAN PK 12/12 CAN 0123" at bounding box center [569, 235] width 352 height 35
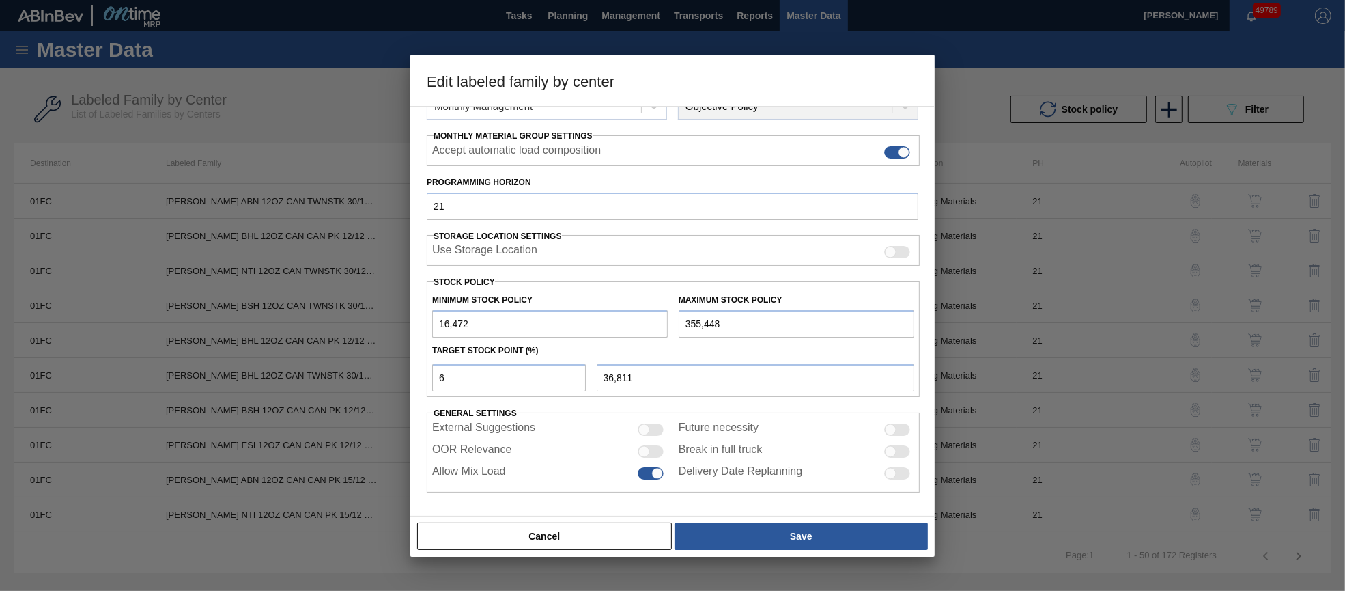
scroll to position [196, 0]
click at [654, 449] on div at bounding box center [651, 453] width 26 height 12
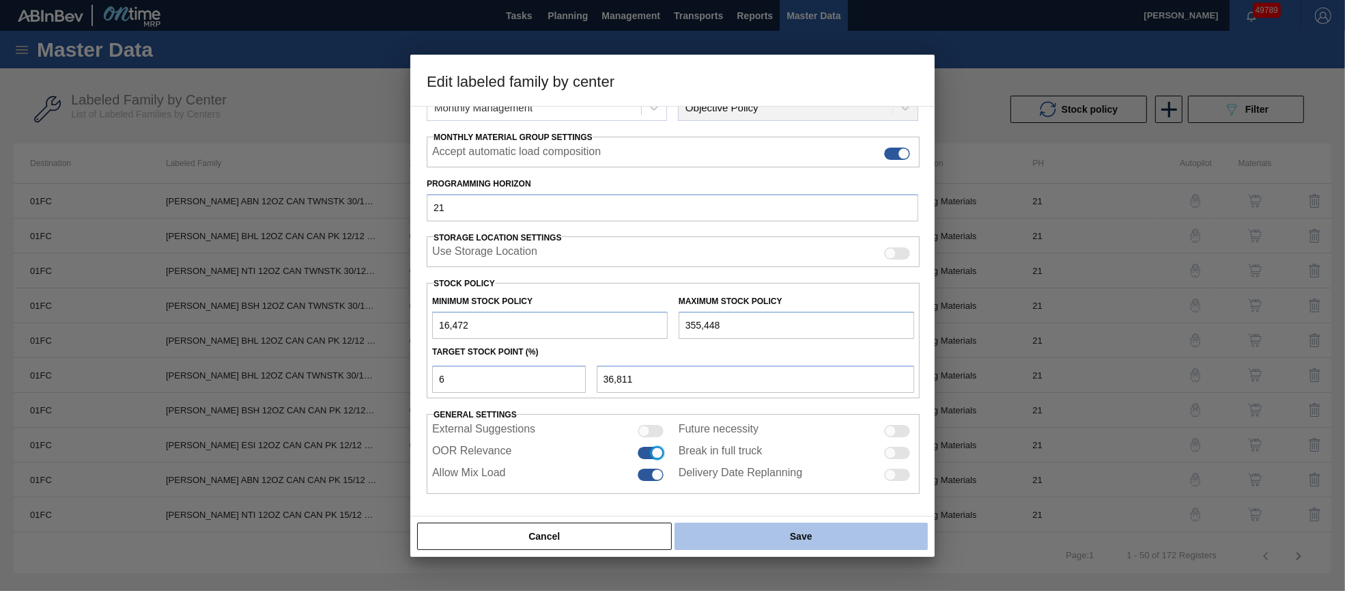
click at [739, 536] on button "Save" at bounding box center [801, 535] width 253 height 27
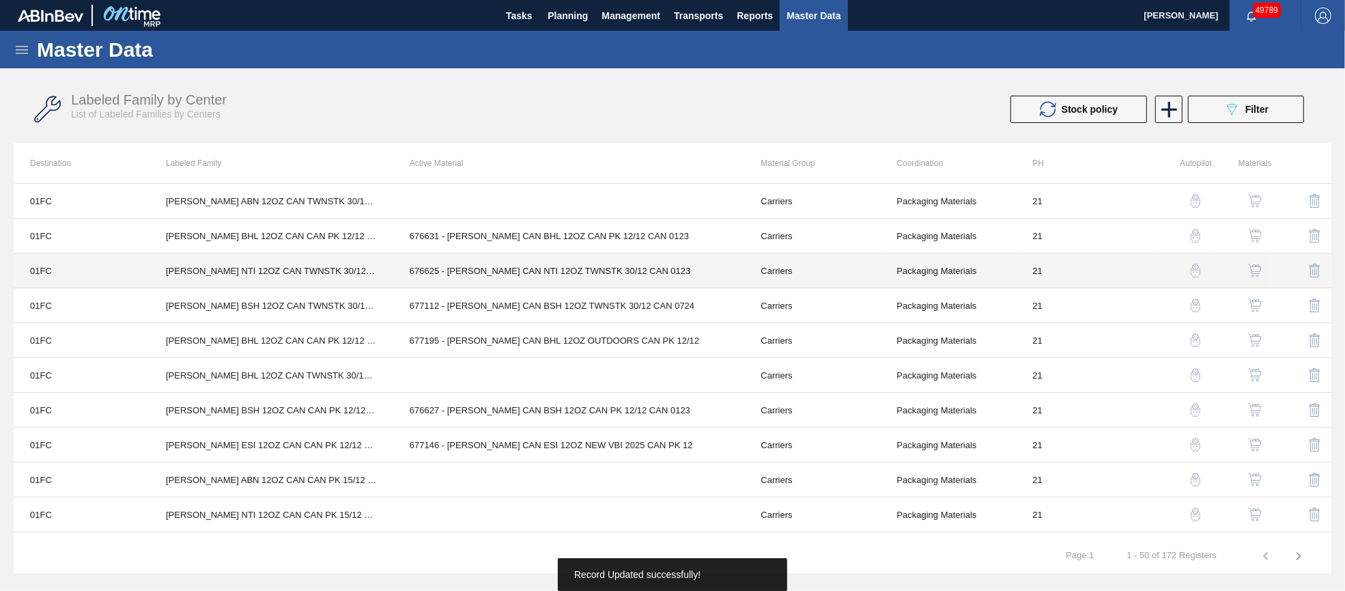
click at [556, 263] on td "676625 - [PERSON_NAME] CAN NTI 12OZ TWNSTK 30/12 CAN 0123" at bounding box center [569, 270] width 352 height 35
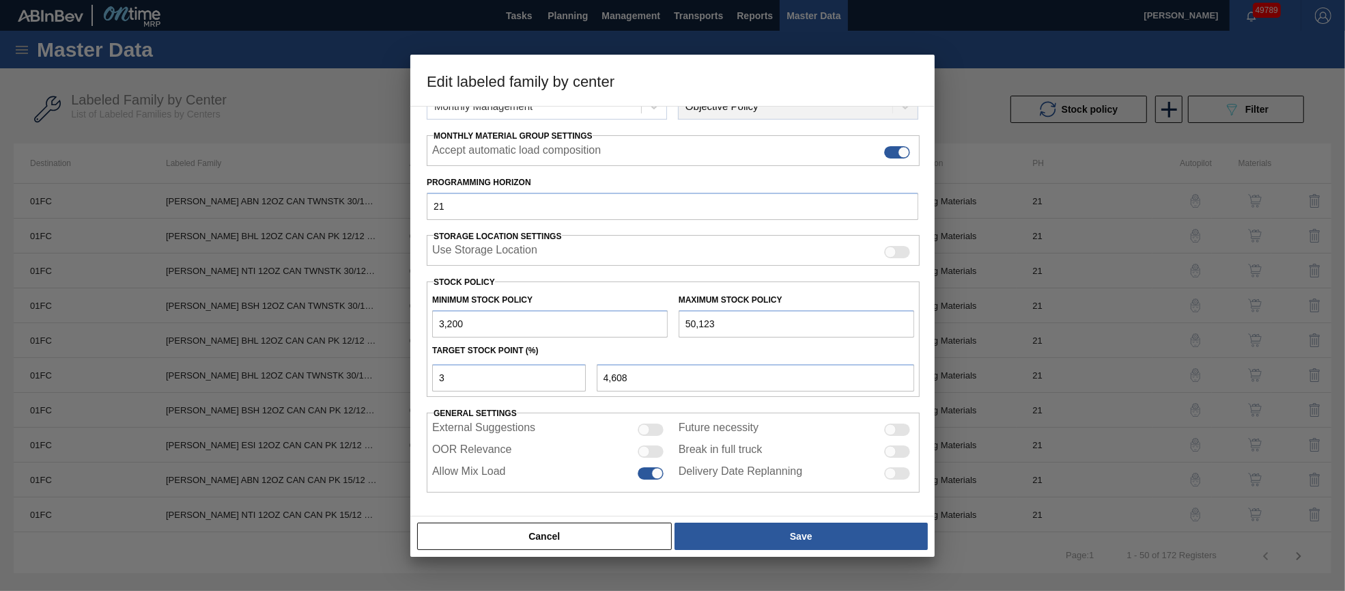
scroll to position [195, 0]
click at [654, 453] on div at bounding box center [651, 453] width 26 height 12
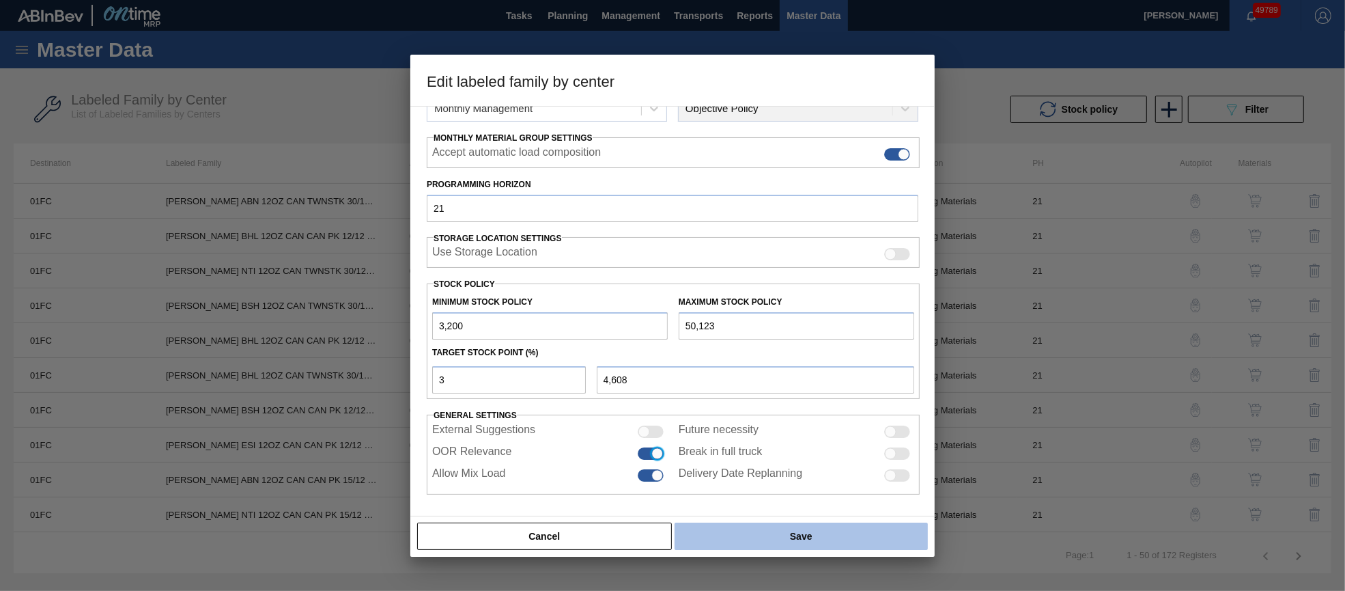
click at [737, 526] on button "Save" at bounding box center [801, 535] width 253 height 27
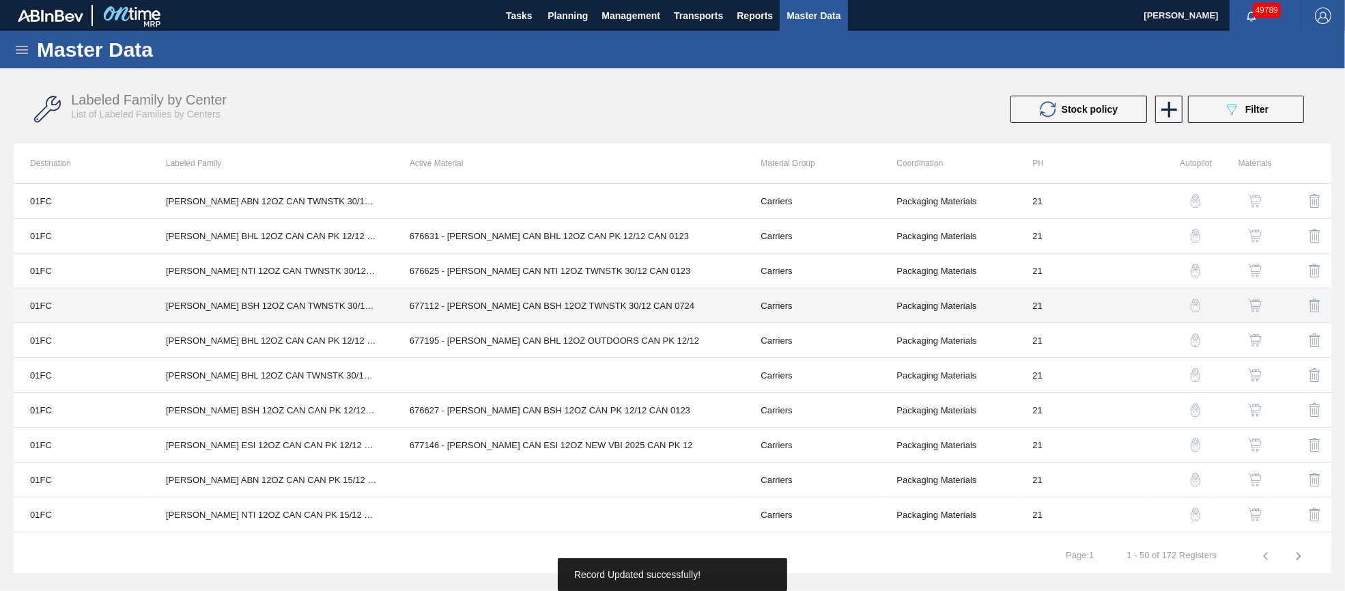
click at [563, 312] on td "677112 - [PERSON_NAME] CAN BSH 12OZ TWNSTK 30/12 CAN 0724" at bounding box center [569, 305] width 352 height 35
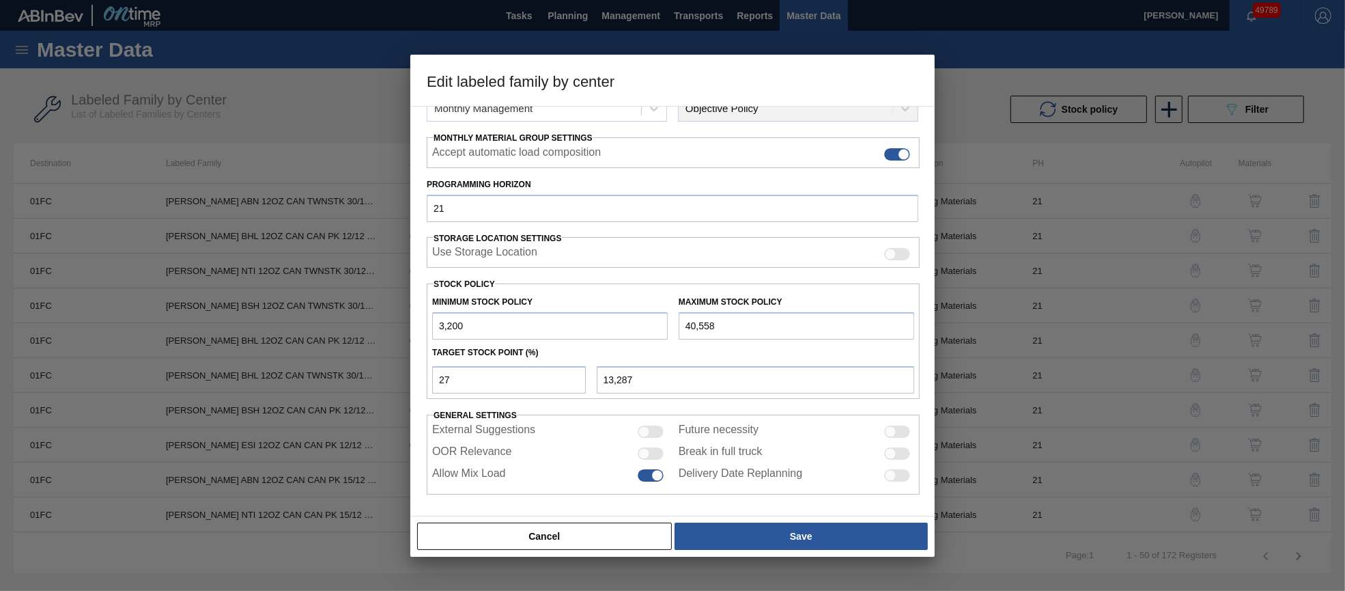
click at [650, 453] on div at bounding box center [651, 453] width 26 height 12
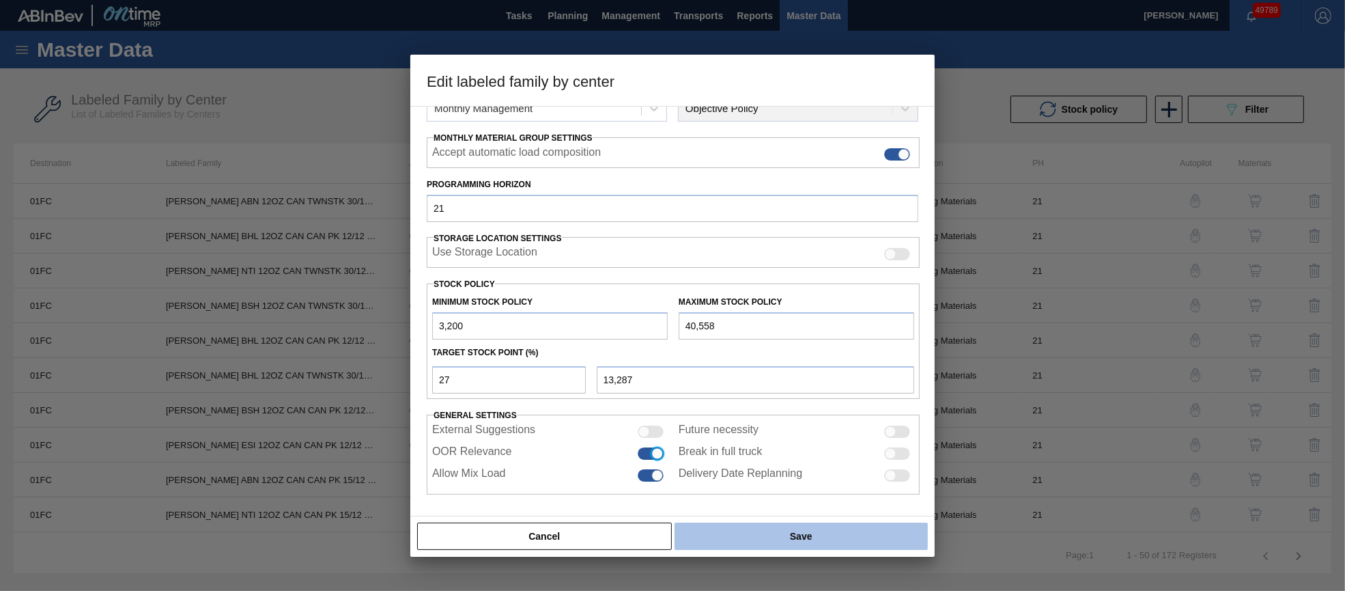
click at [722, 534] on button "Save" at bounding box center [801, 535] width 253 height 27
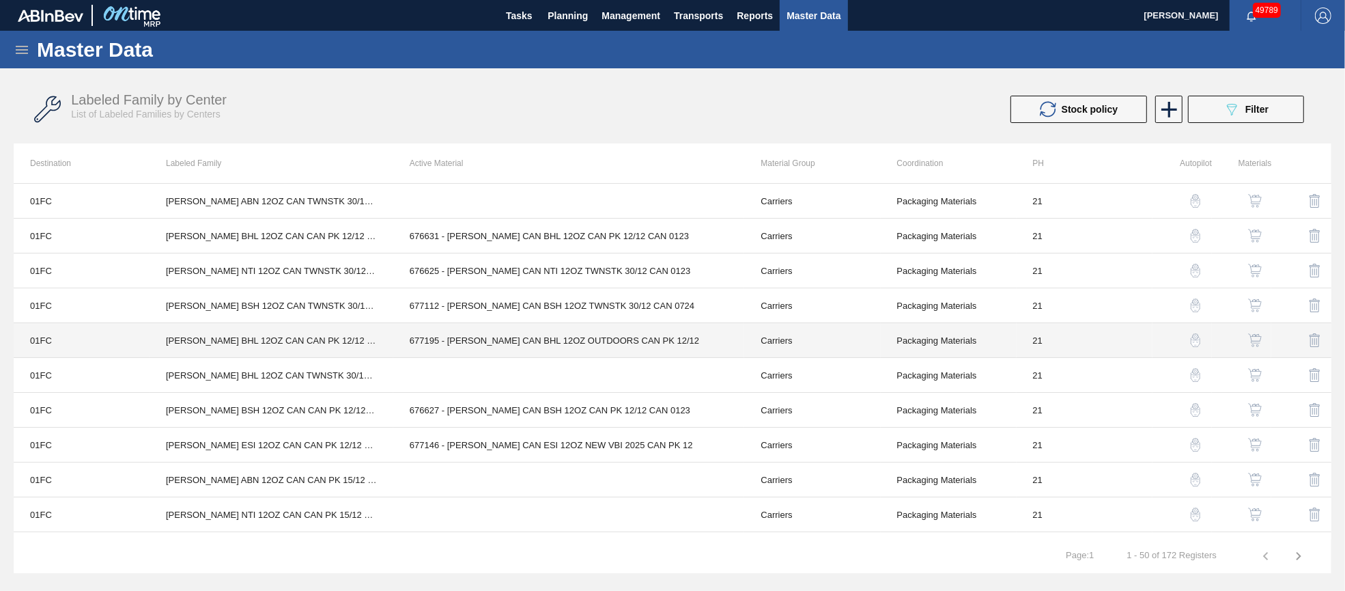
click at [591, 343] on td "677195 - [PERSON_NAME] CAN BHL 12OZ OUTDOORS CAN PK 12/12" at bounding box center [569, 340] width 352 height 35
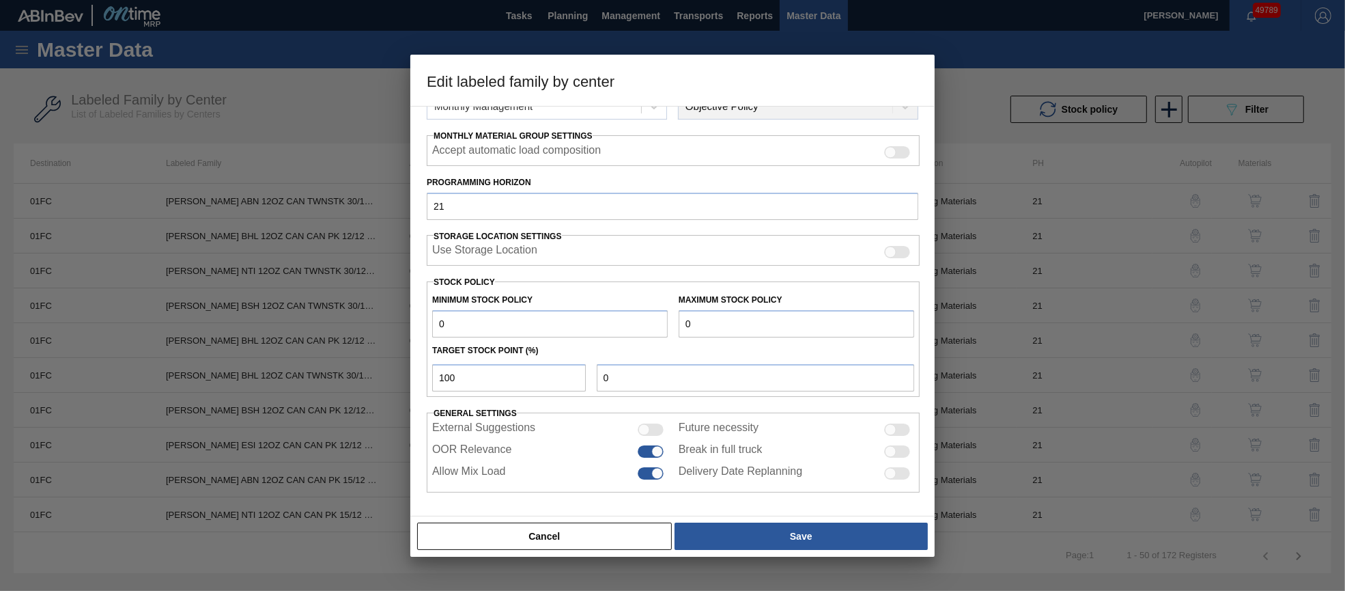
scroll to position [196, 0]
click at [602, 540] on button "Cancel" at bounding box center [544, 535] width 255 height 27
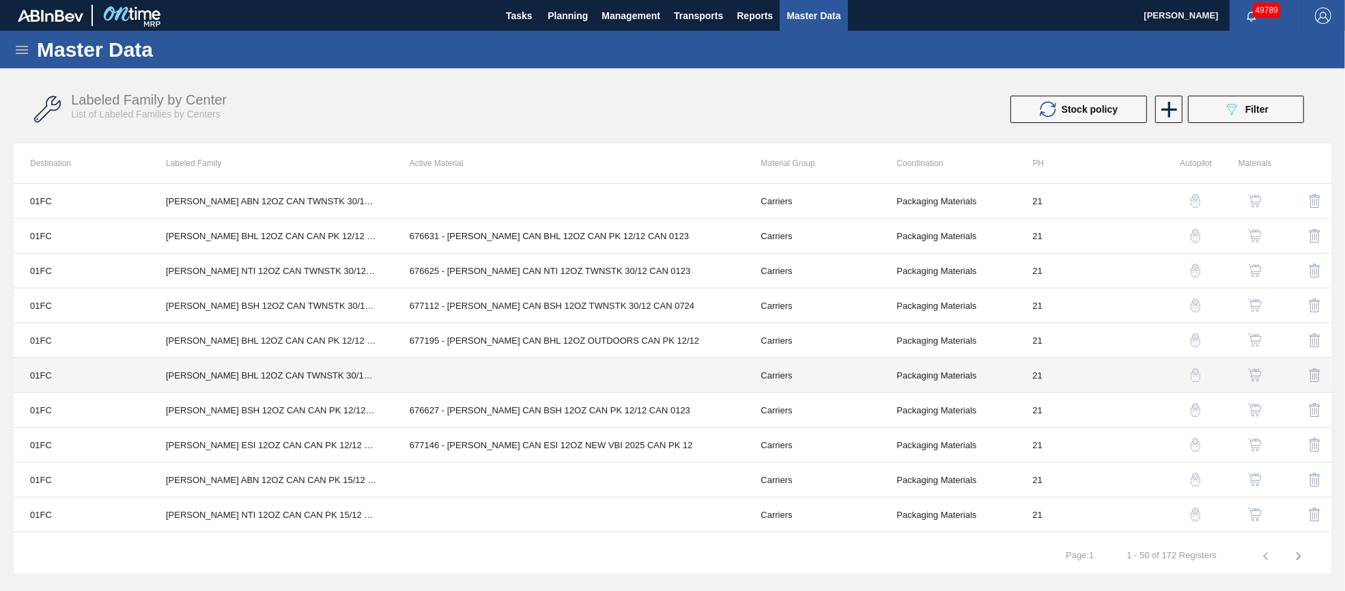
click at [593, 382] on td at bounding box center [569, 375] width 352 height 35
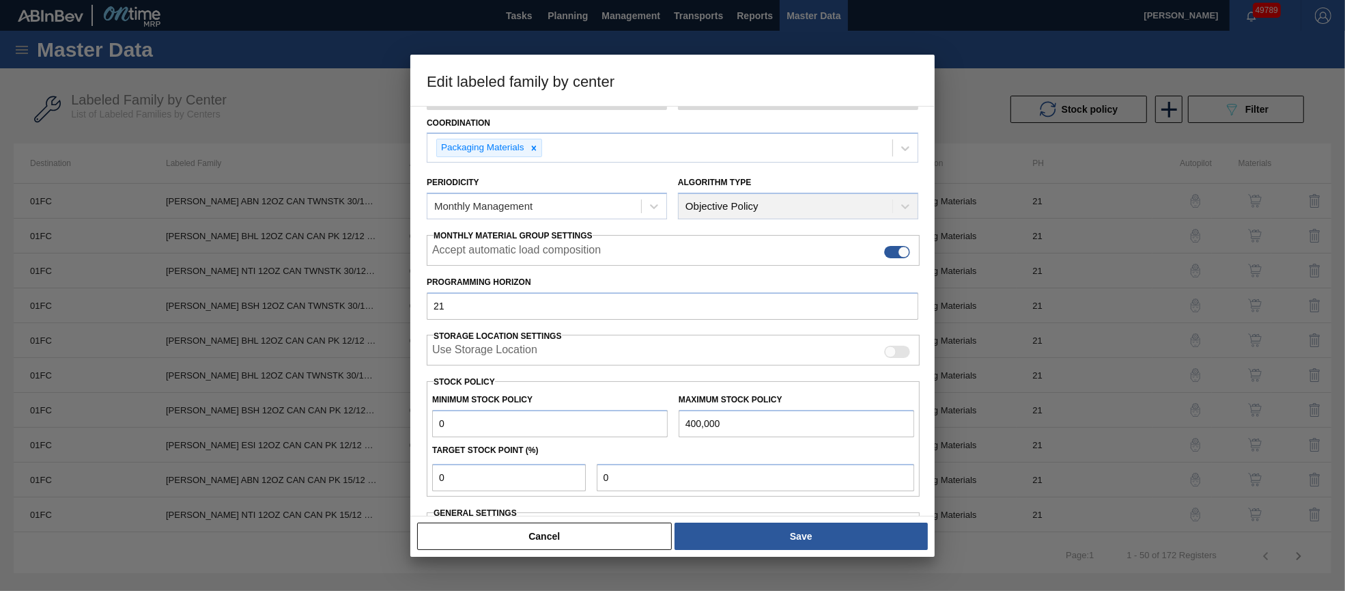
scroll to position [195, 0]
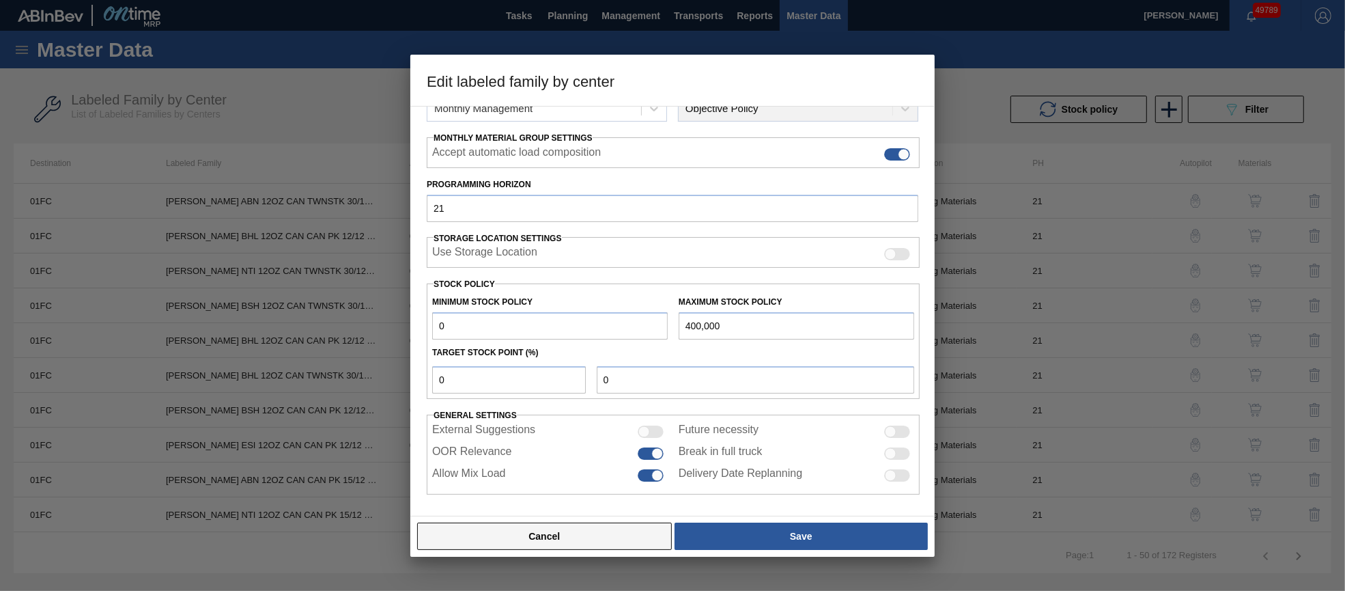
click at [618, 537] on button "Cancel" at bounding box center [544, 535] width 255 height 27
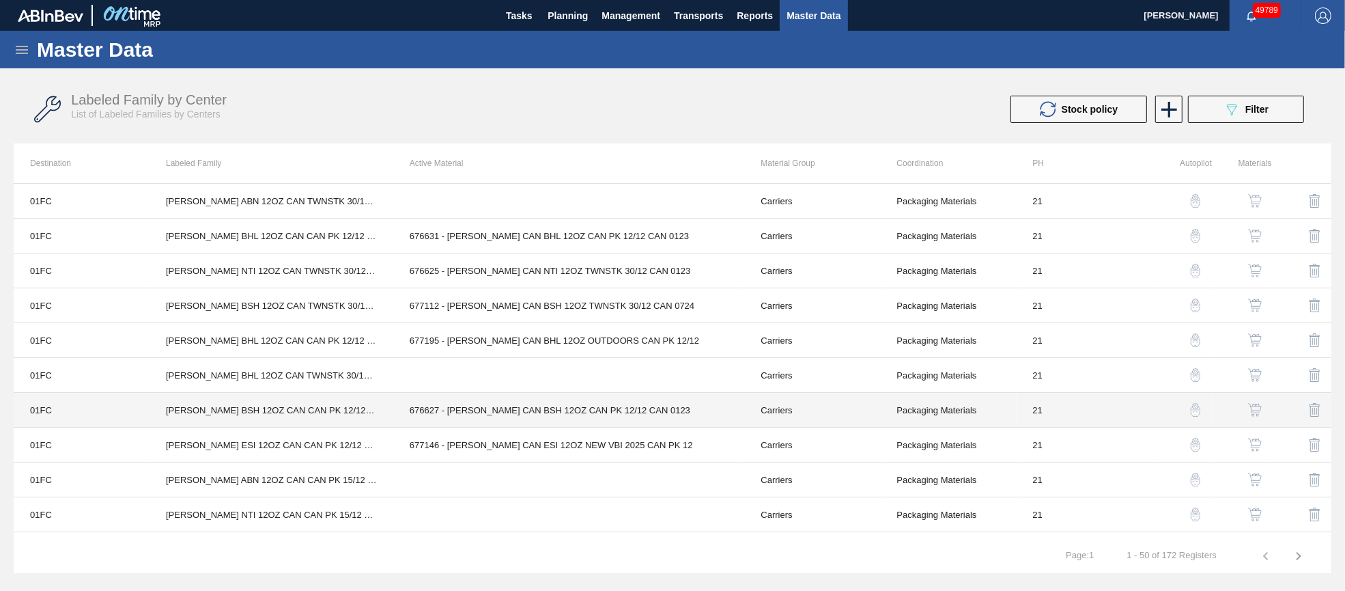
click at [580, 413] on td "676627 - [PERSON_NAME] CAN BSH 12OZ CAN PK 12/12 CAN 0123" at bounding box center [569, 410] width 352 height 35
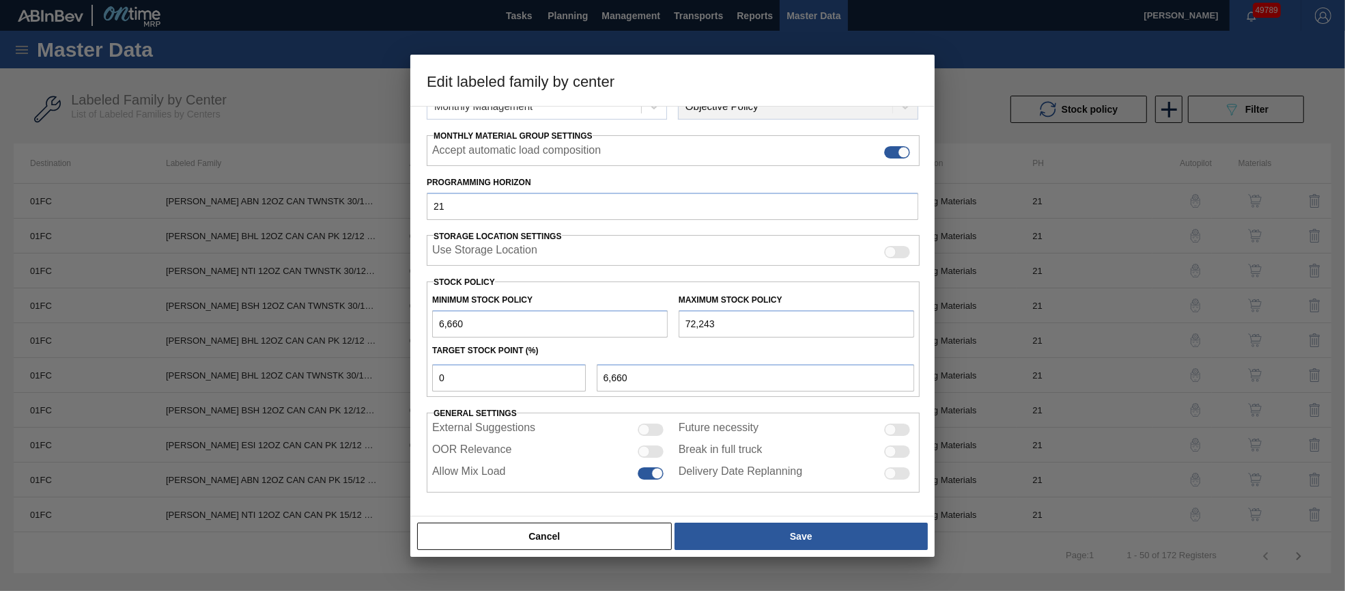
scroll to position [196, 0]
click at [657, 452] on div at bounding box center [651, 453] width 26 height 12
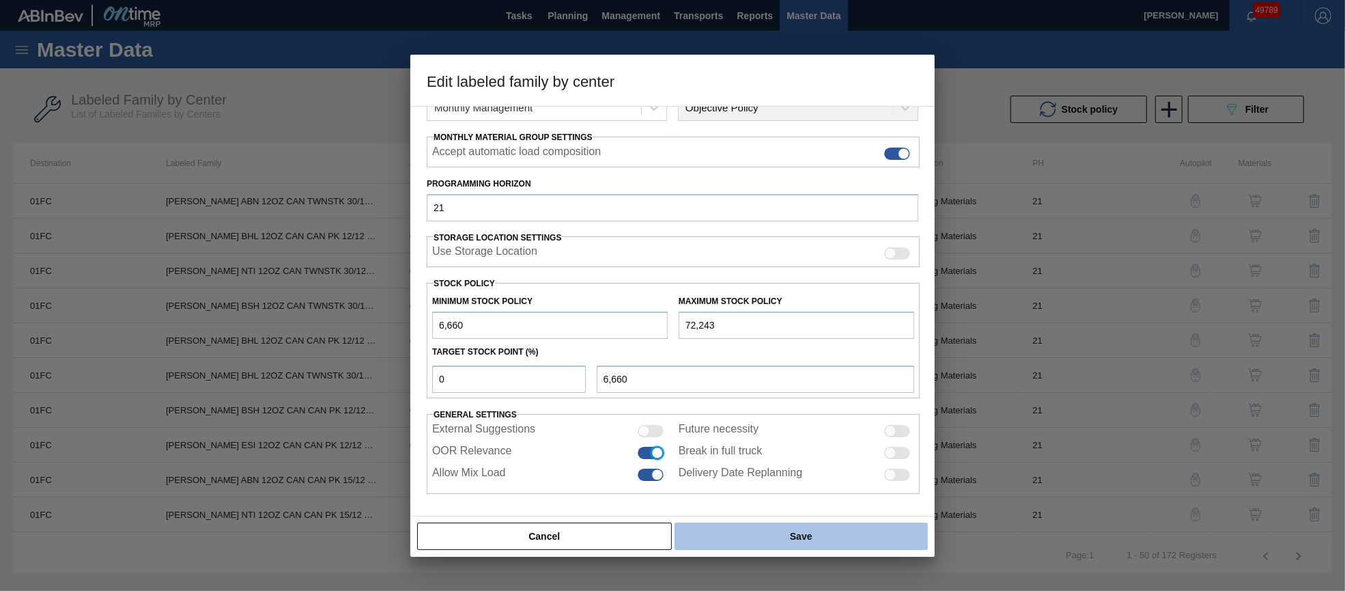
click at [724, 527] on button "Save" at bounding box center [801, 535] width 253 height 27
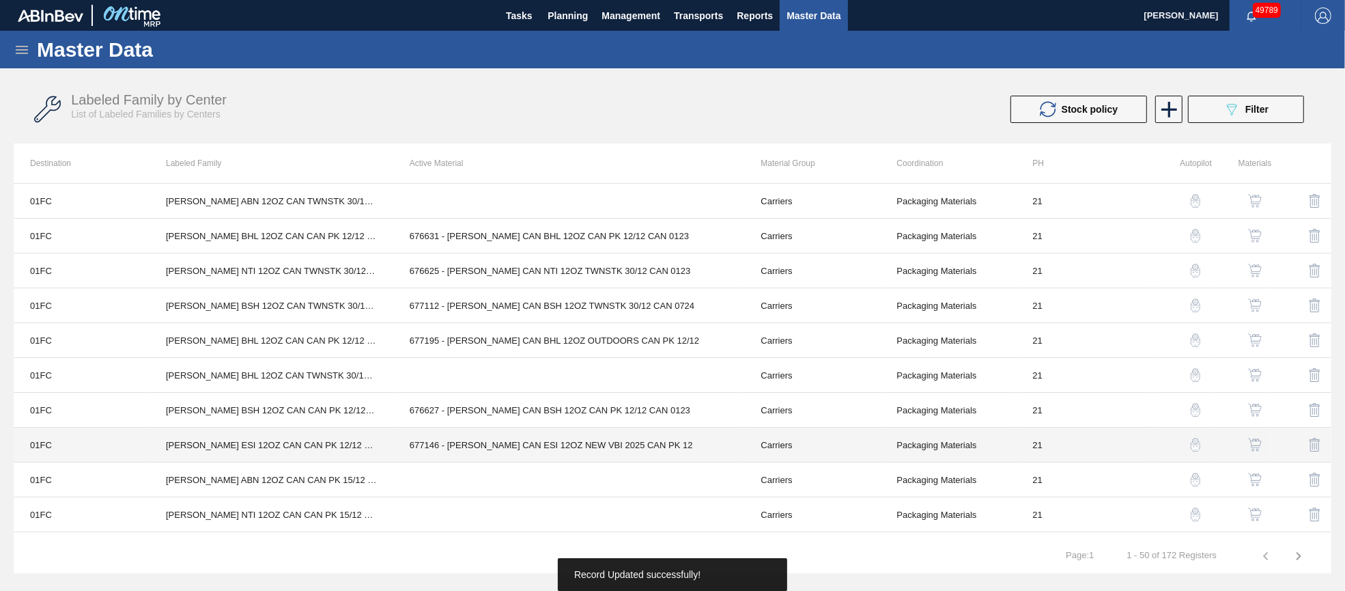
click at [572, 440] on td "677146 - [PERSON_NAME] CAN ESI 12OZ NEW VBI 2025 CAN PK 12" at bounding box center [569, 444] width 352 height 35
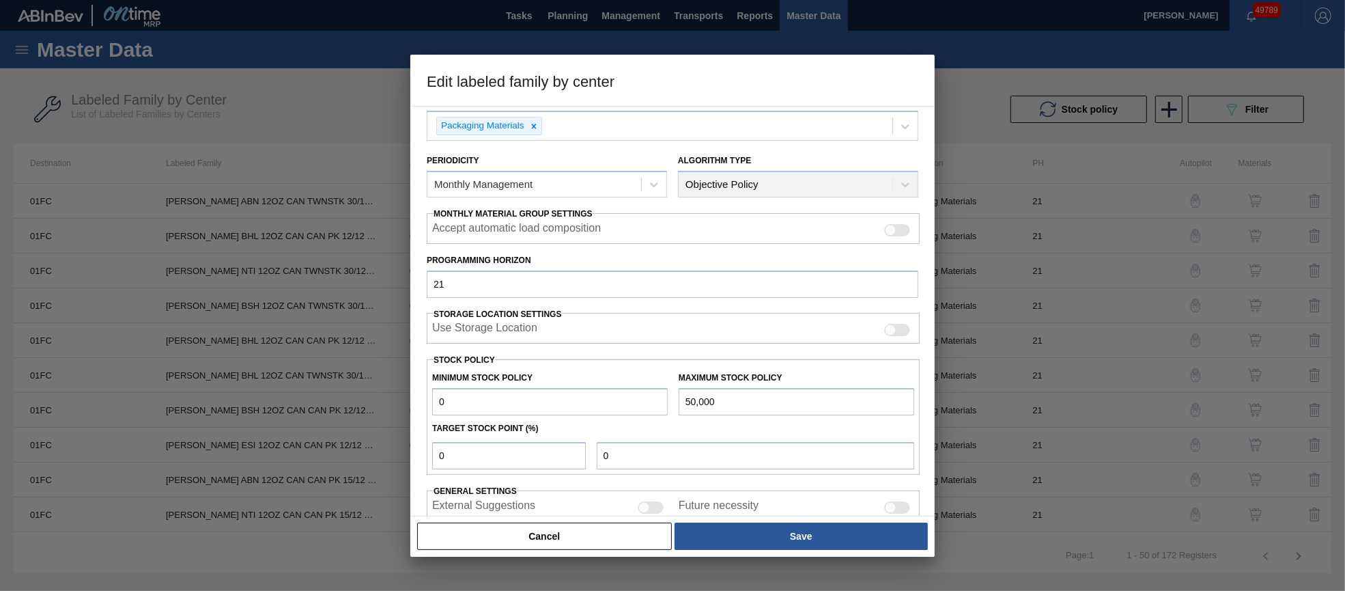
scroll to position [195, 0]
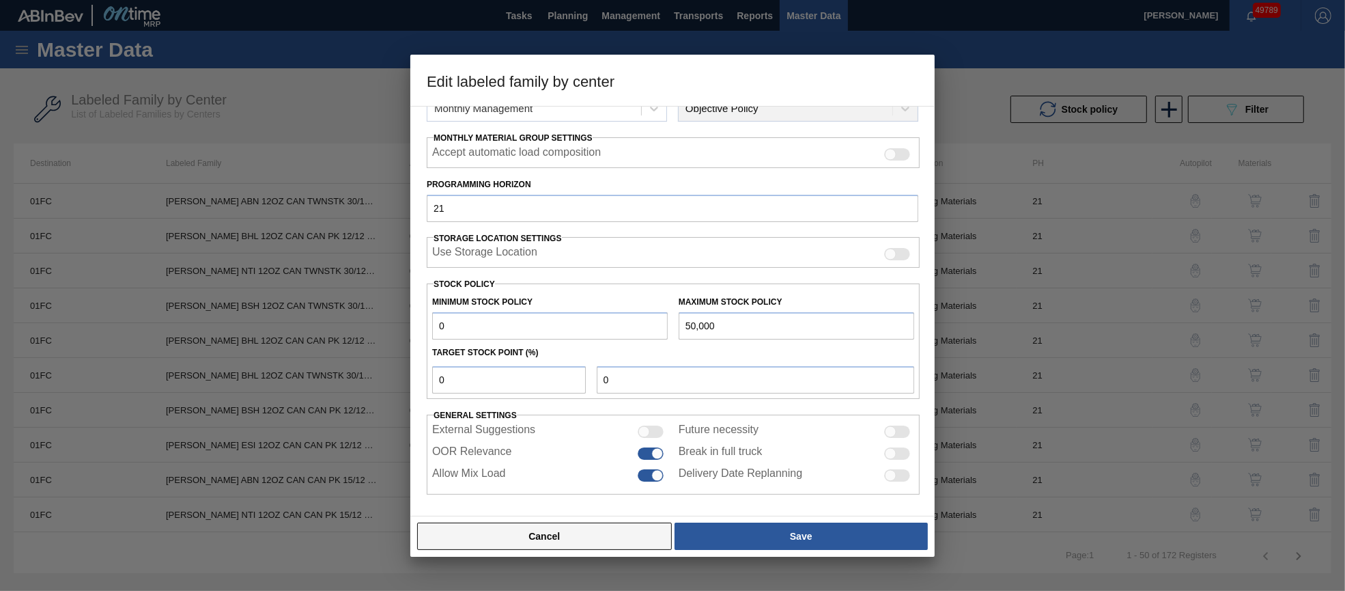
click at [589, 535] on button "Cancel" at bounding box center [544, 535] width 255 height 27
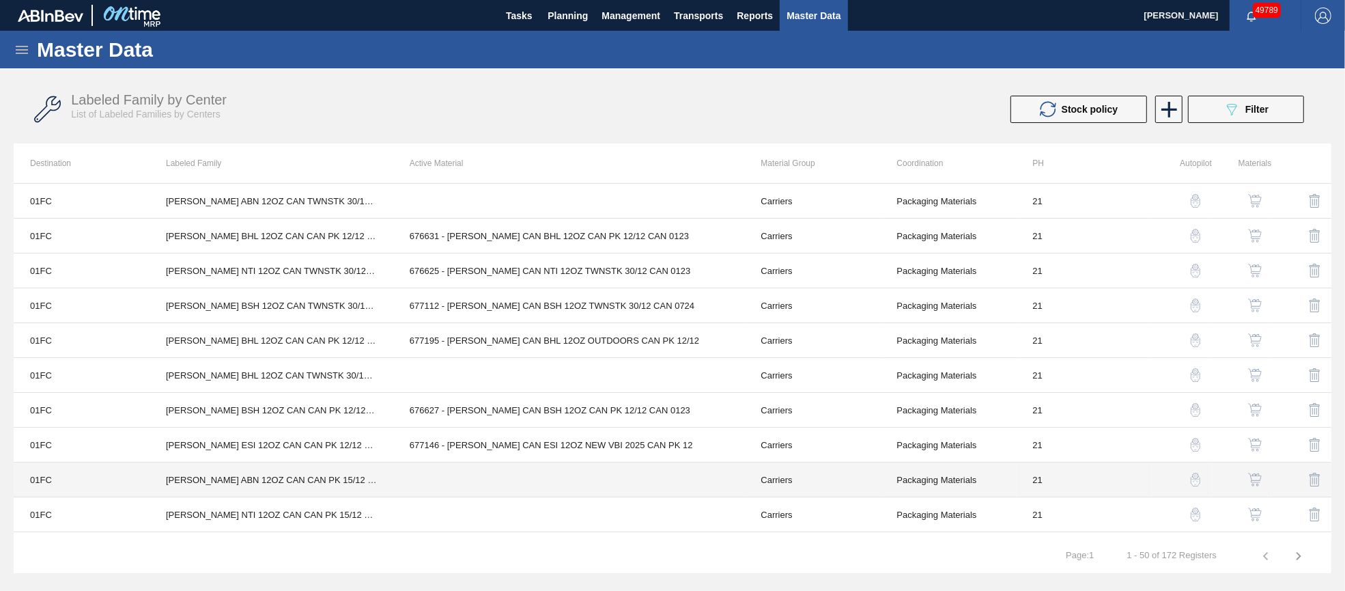
click at [582, 471] on td at bounding box center [569, 479] width 352 height 35
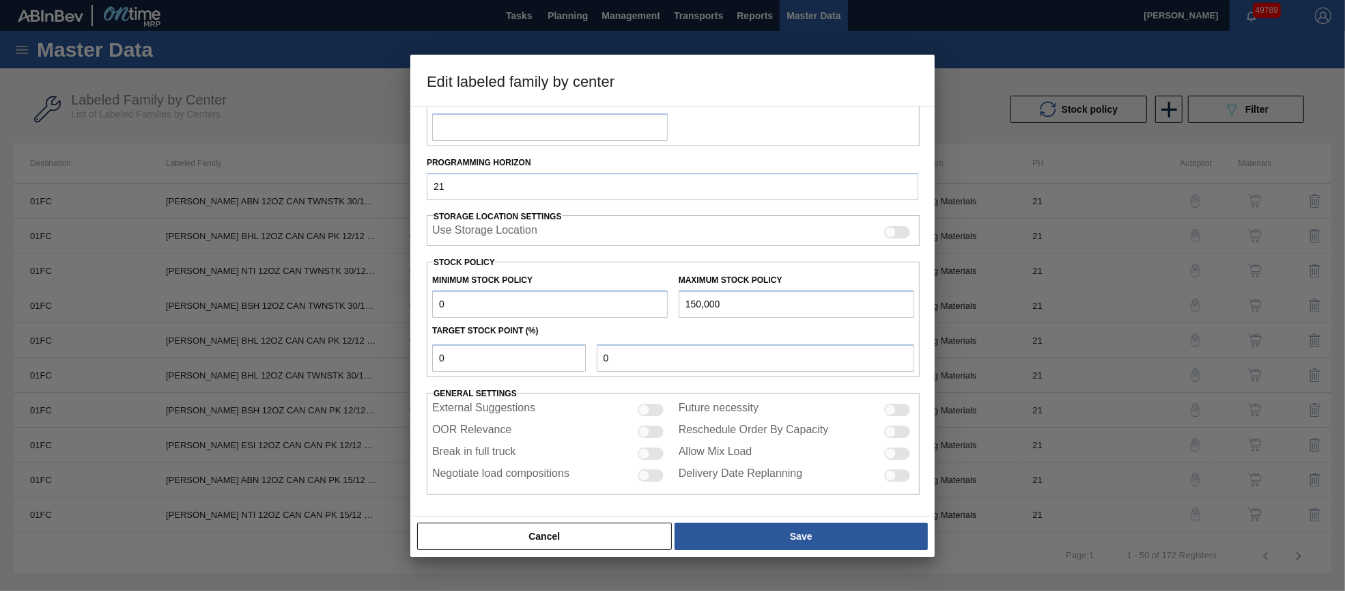
scroll to position [196, 0]
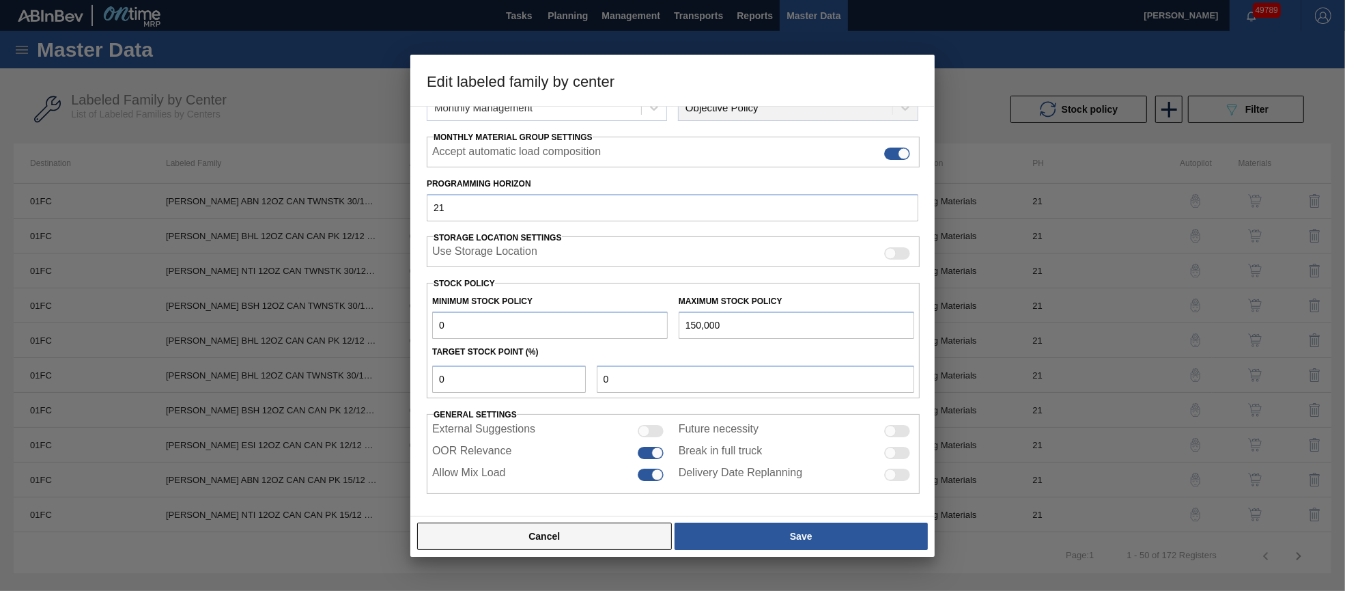
click at [605, 535] on button "Cancel" at bounding box center [544, 535] width 255 height 27
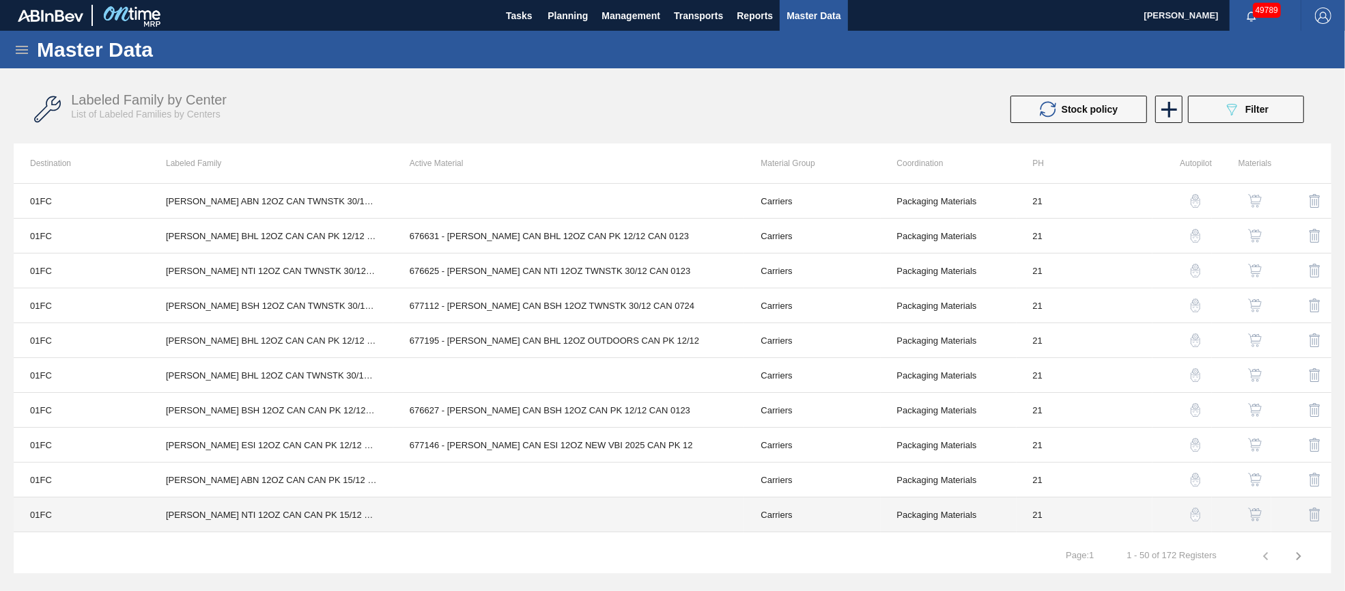
click at [563, 516] on td at bounding box center [569, 514] width 352 height 35
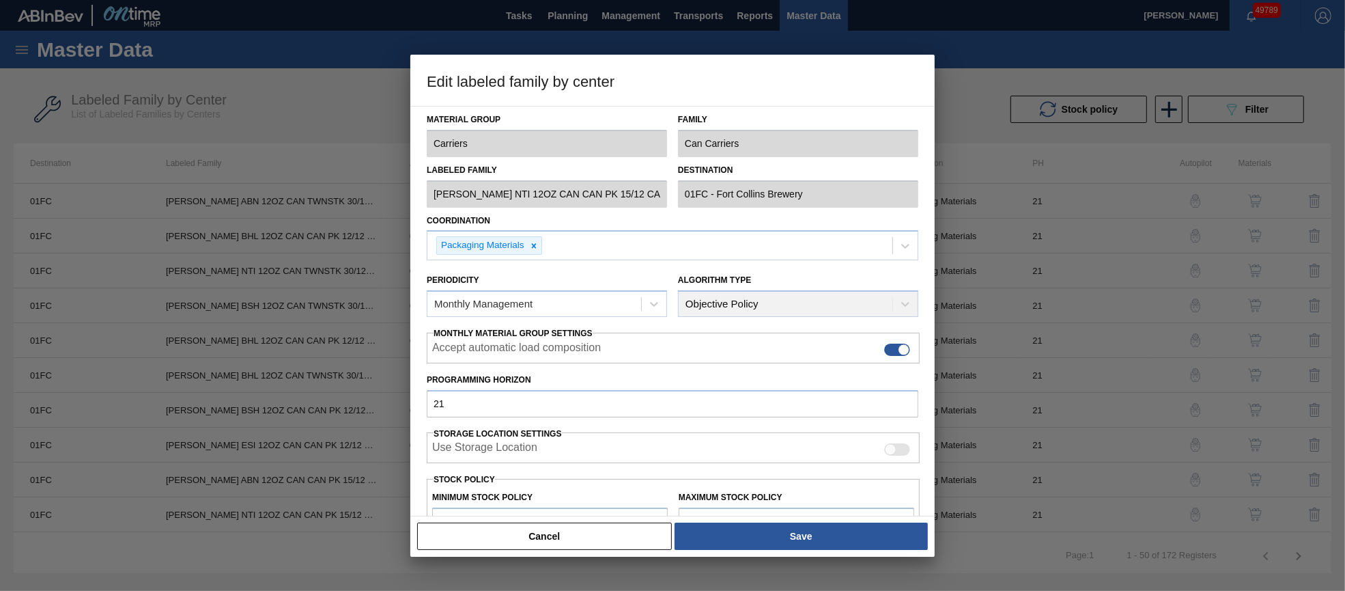
scroll to position [195, 0]
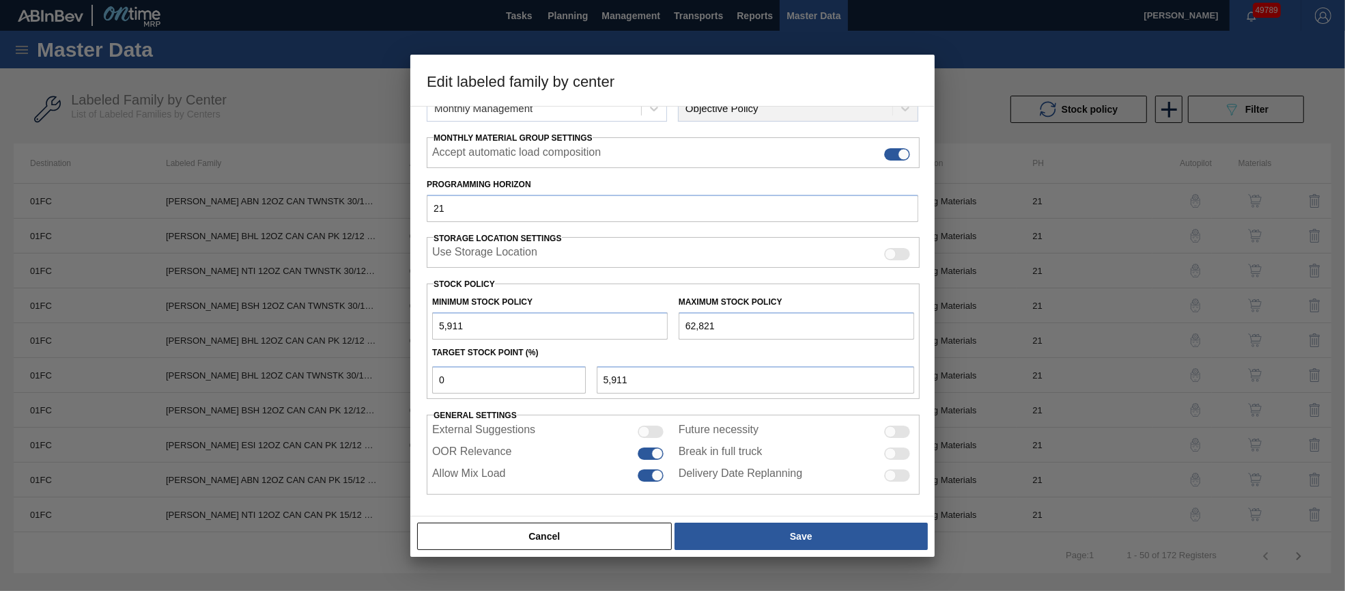
click at [590, 537] on button "Cancel" at bounding box center [544, 535] width 255 height 27
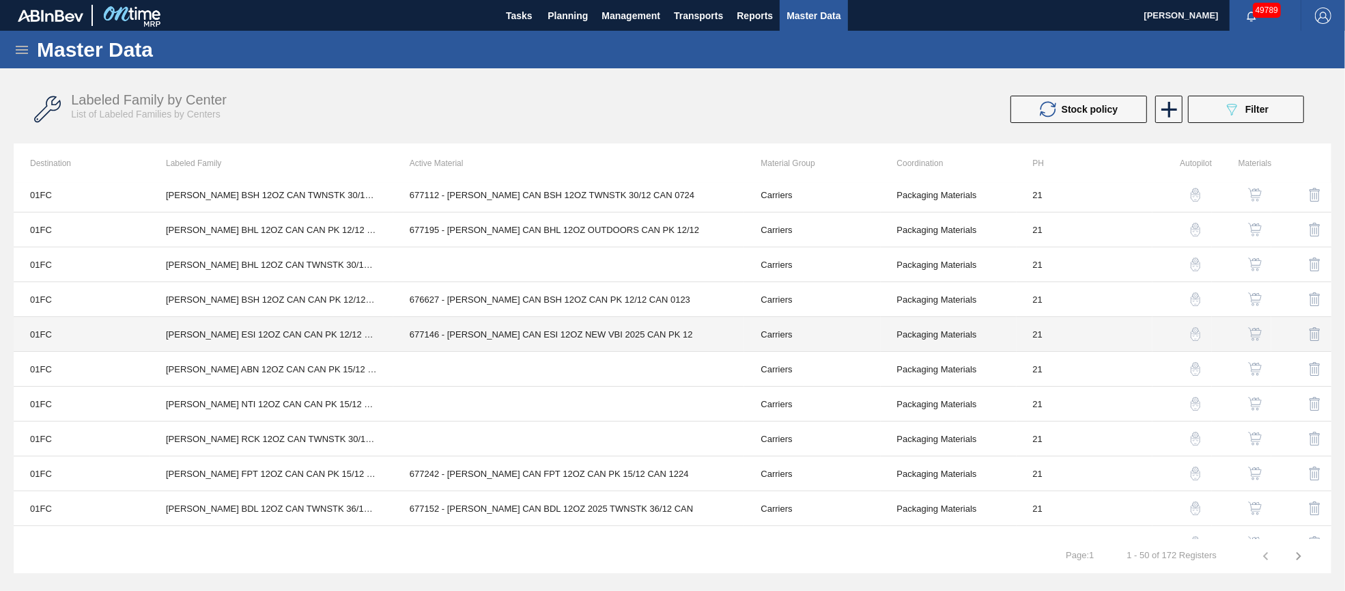
scroll to position [205, 0]
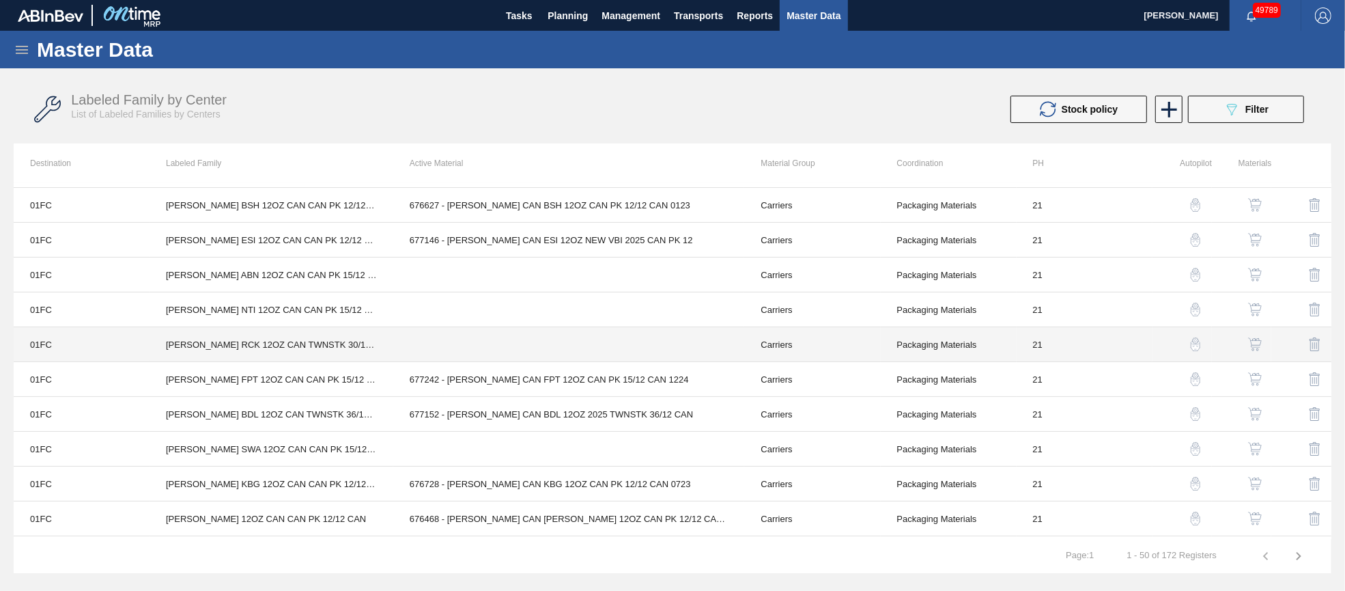
click at [566, 342] on td at bounding box center [569, 344] width 352 height 35
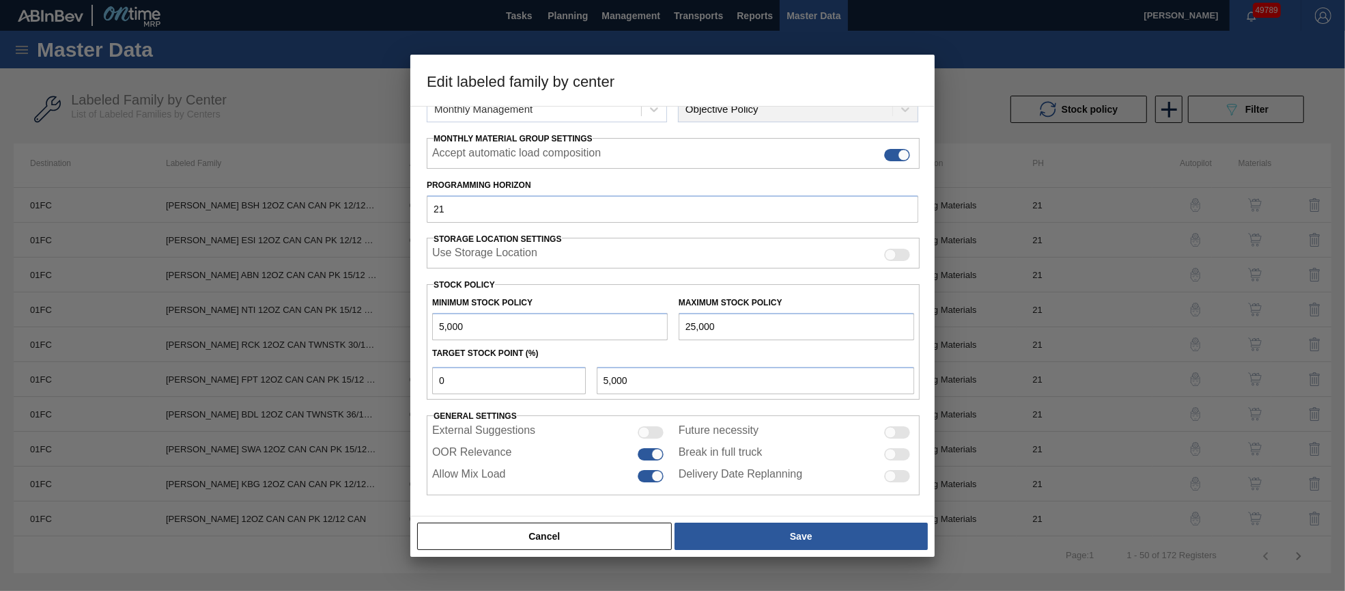
scroll to position [195, 0]
click at [593, 537] on button "Cancel" at bounding box center [544, 535] width 255 height 27
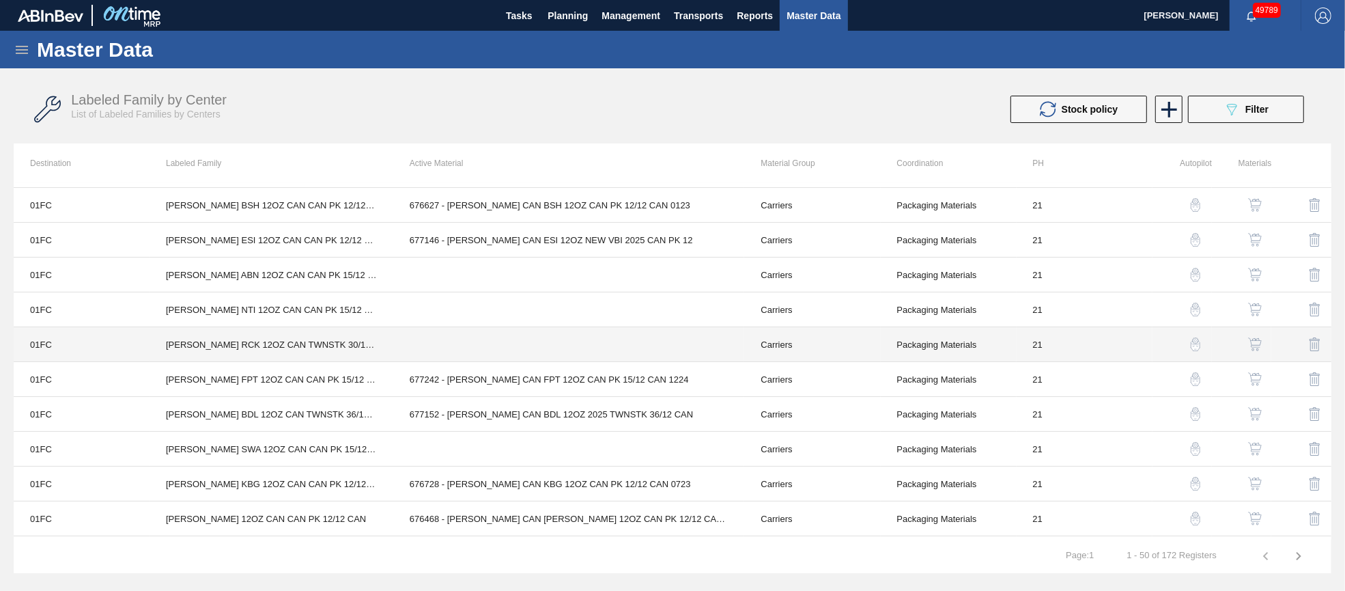
click at [551, 343] on td at bounding box center [569, 344] width 352 height 35
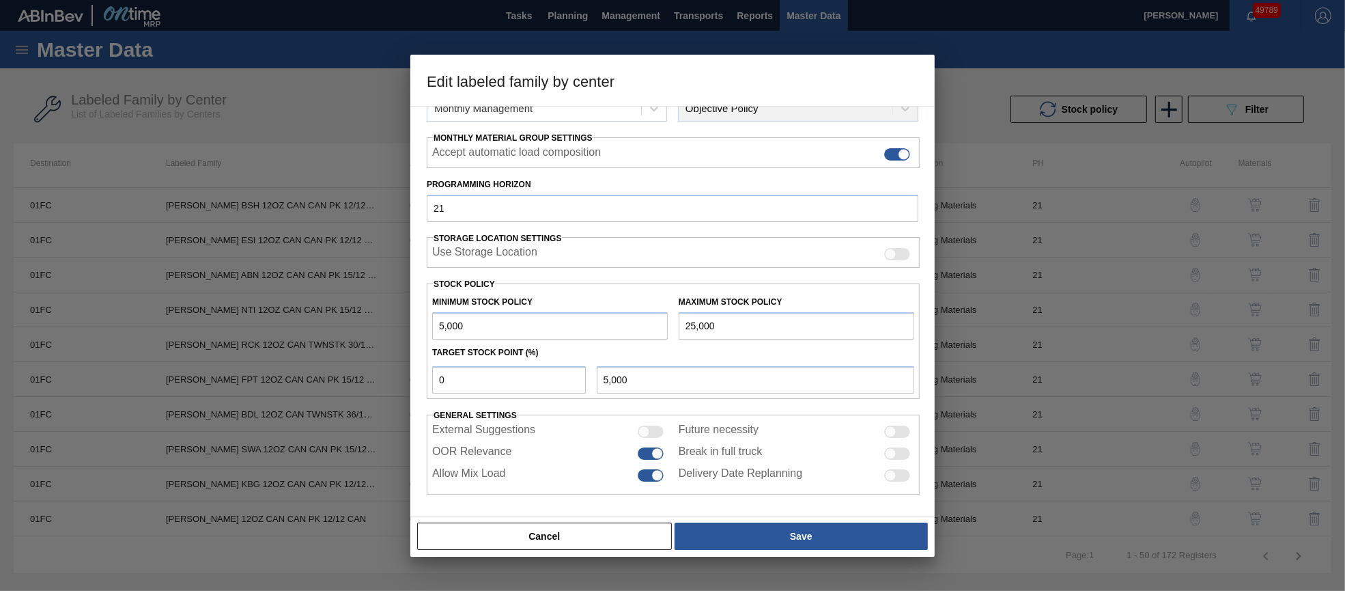
click at [578, 531] on button "Cancel" at bounding box center [544, 535] width 255 height 27
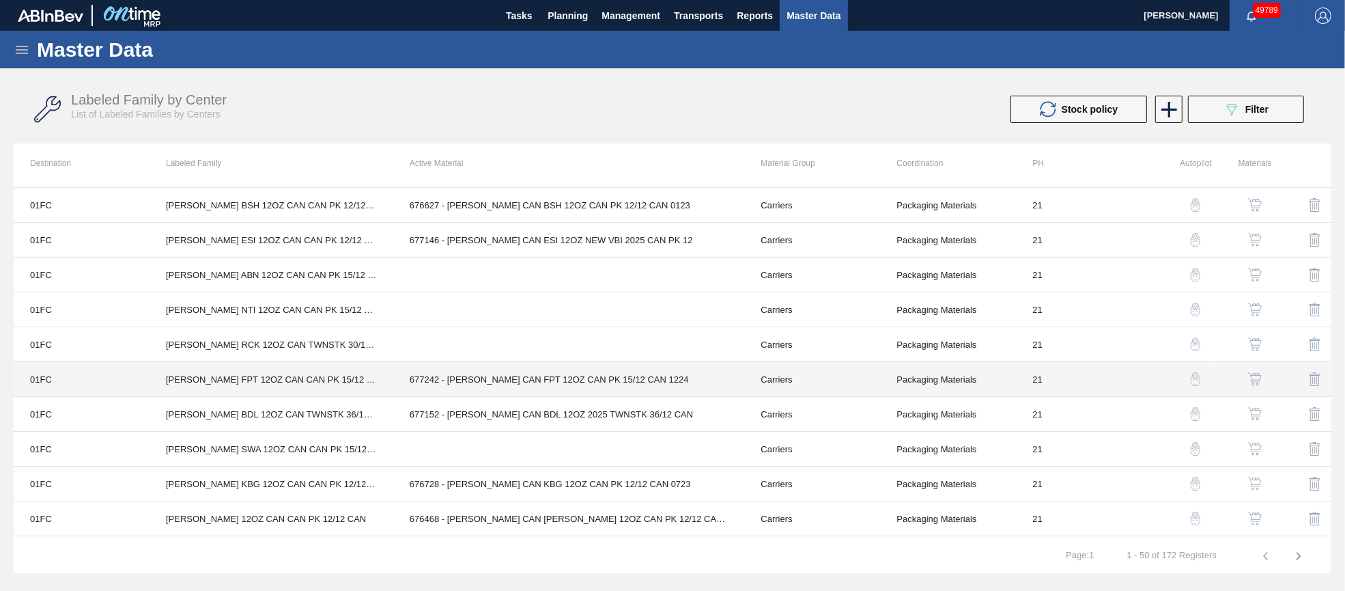
click at [548, 387] on td "677242 - [PERSON_NAME] CAN FPT 12OZ CAN PK 15/12 CAN 1224" at bounding box center [569, 379] width 352 height 35
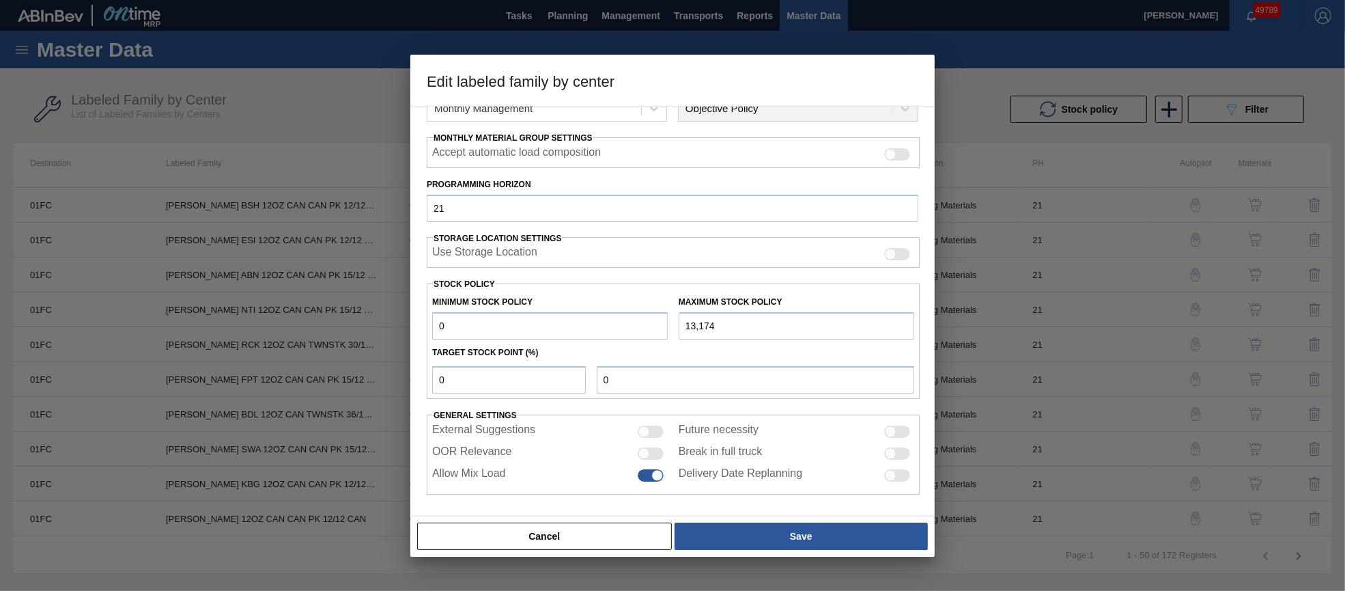
click at [649, 448] on div at bounding box center [651, 453] width 26 height 12
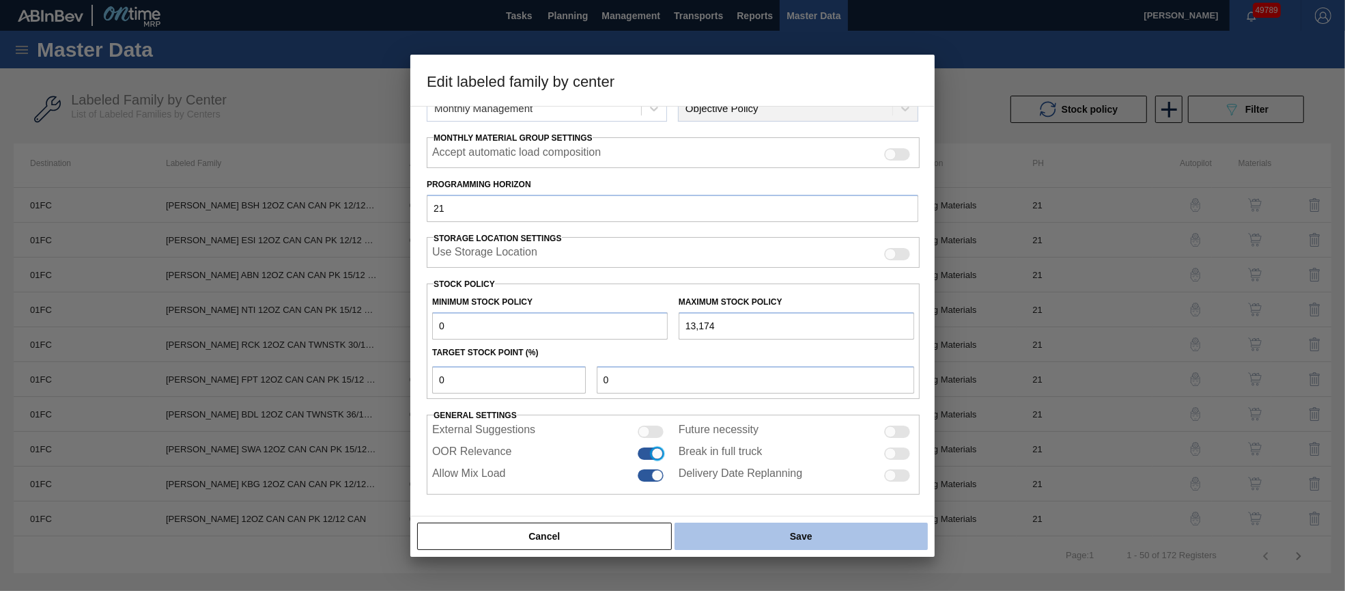
click at [709, 524] on button "Save" at bounding box center [801, 535] width 253 height 27
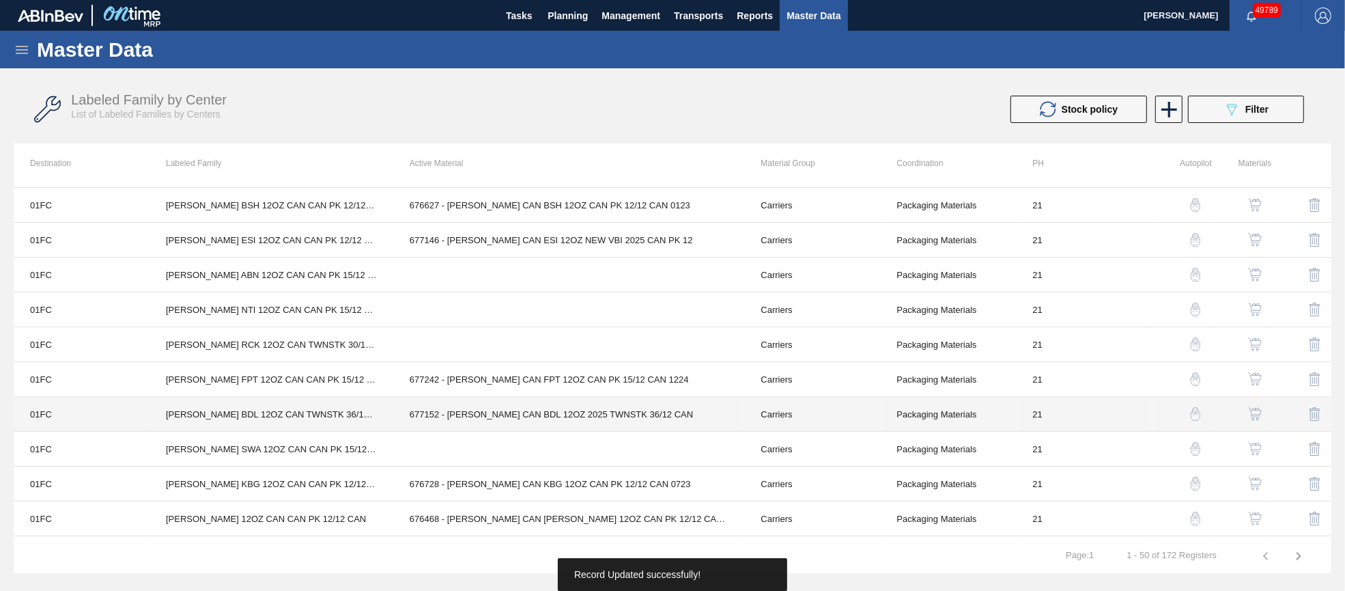
click at [534, 410] on td "677152 - [PERSON_NAME] CAN BDL 12OZ 2025 TWNSTK 36/12 CAN" at bounding box center [569, 414] width 352 height 35
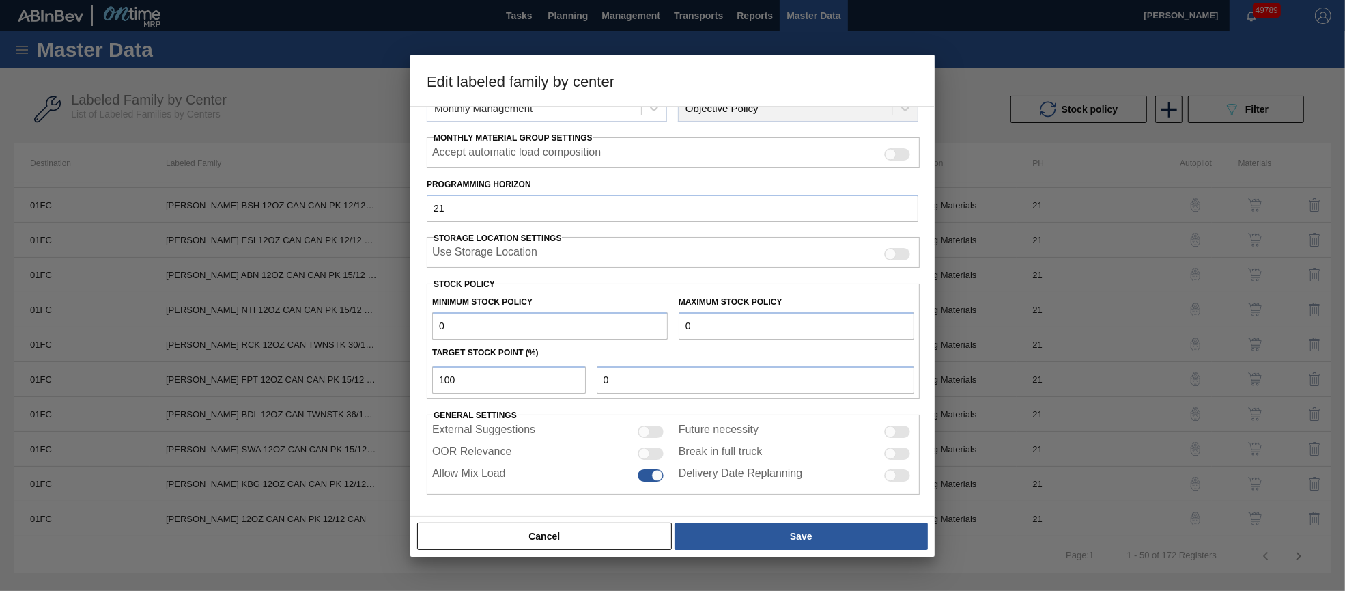
click at [647, 451] on div at bounding box center [644, 453] width 12 height 12
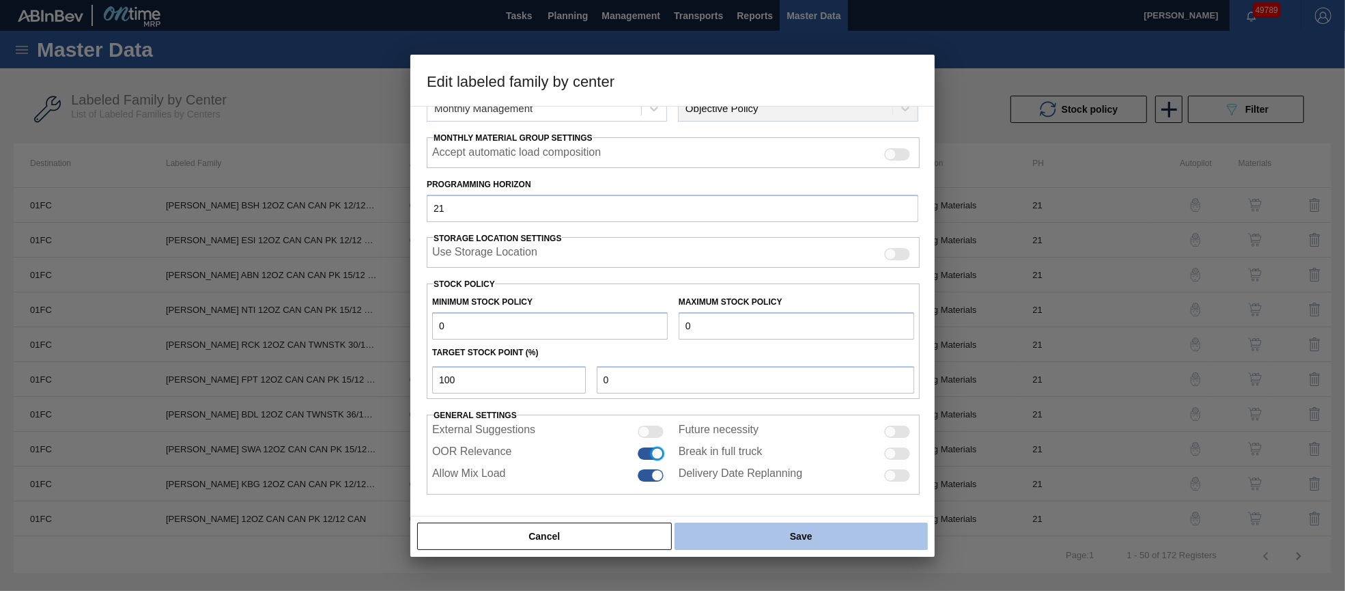
click at [715, 528] on button "Save" at bounding box center [801, 535] width 253 height 27
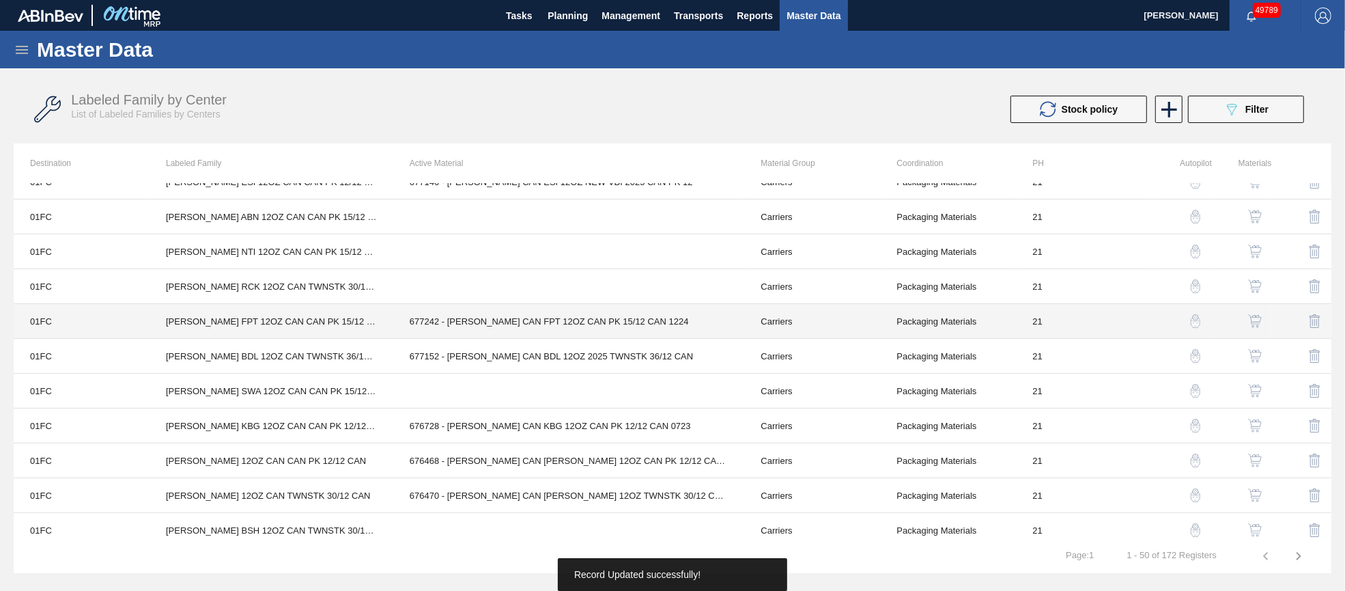
scroll to position [307, 0]
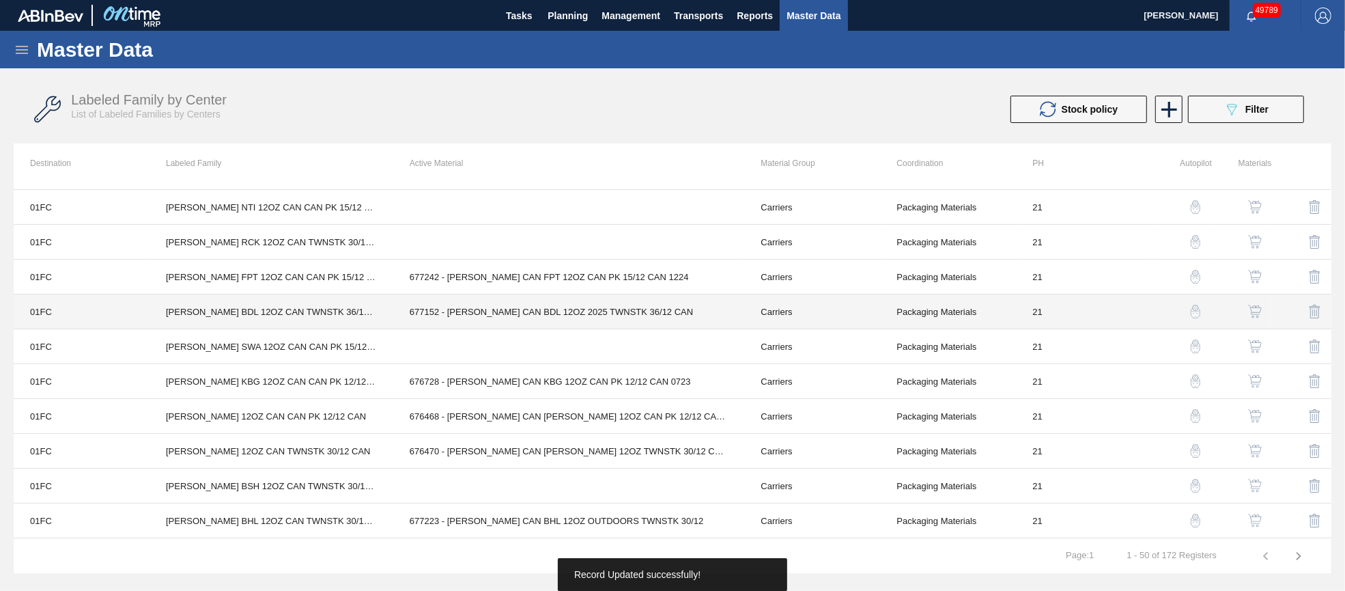
click at [571, 302] on td "677152 - [PERSON_NAME] CAN BDL 12OZ 2025 TWNSTK 36/12 CAN" at bounding box center [569, 311] width 352 height 35
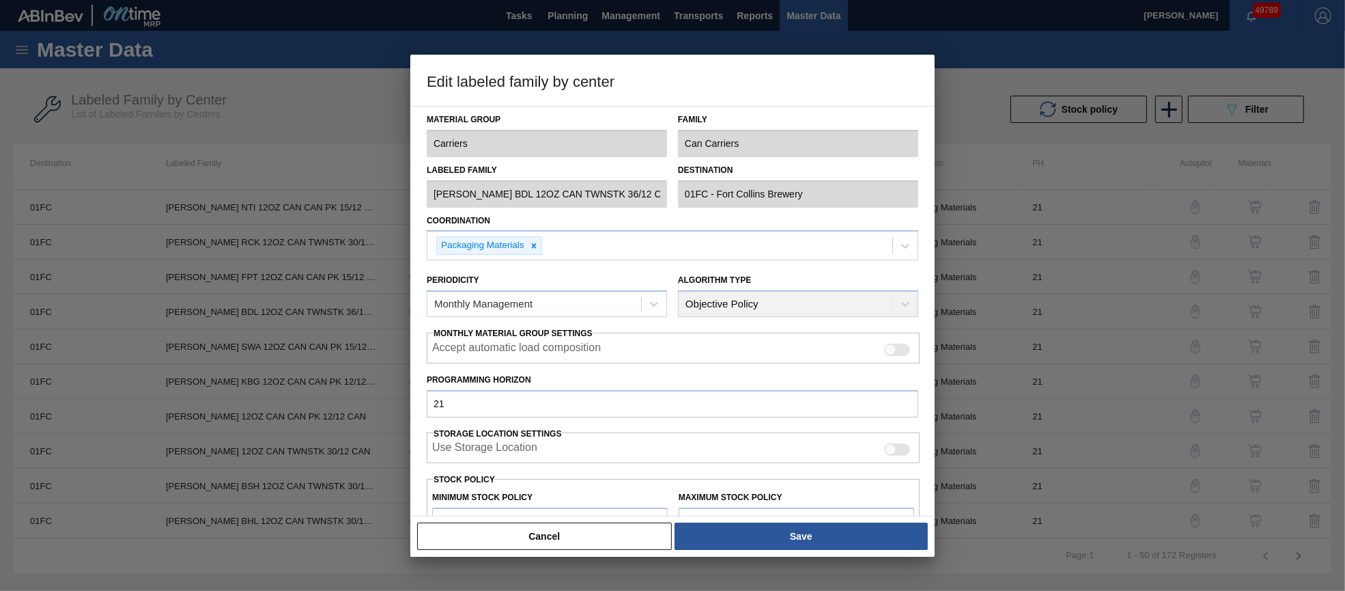
scroll to position [195, 0]
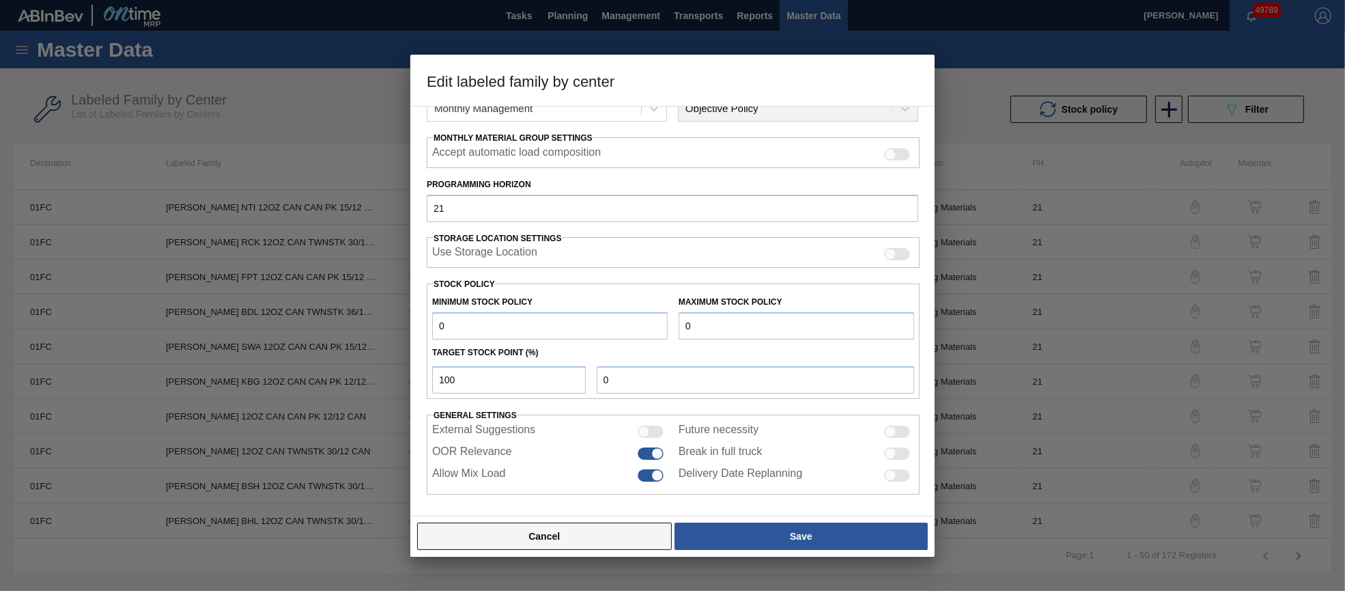
click at [608, 538] on button "Cancel" at bounding box center [544, 535] width 255 height 27
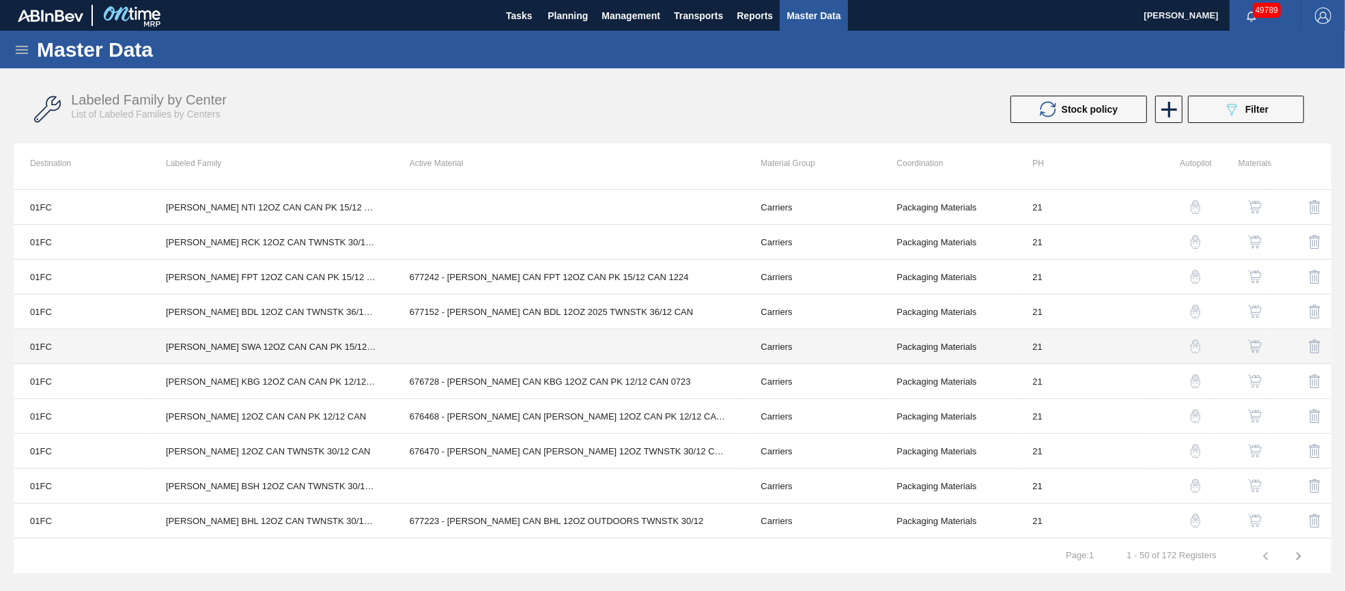
click at [539, 352] on td at bounding box center [569, 346] width 352 height 35
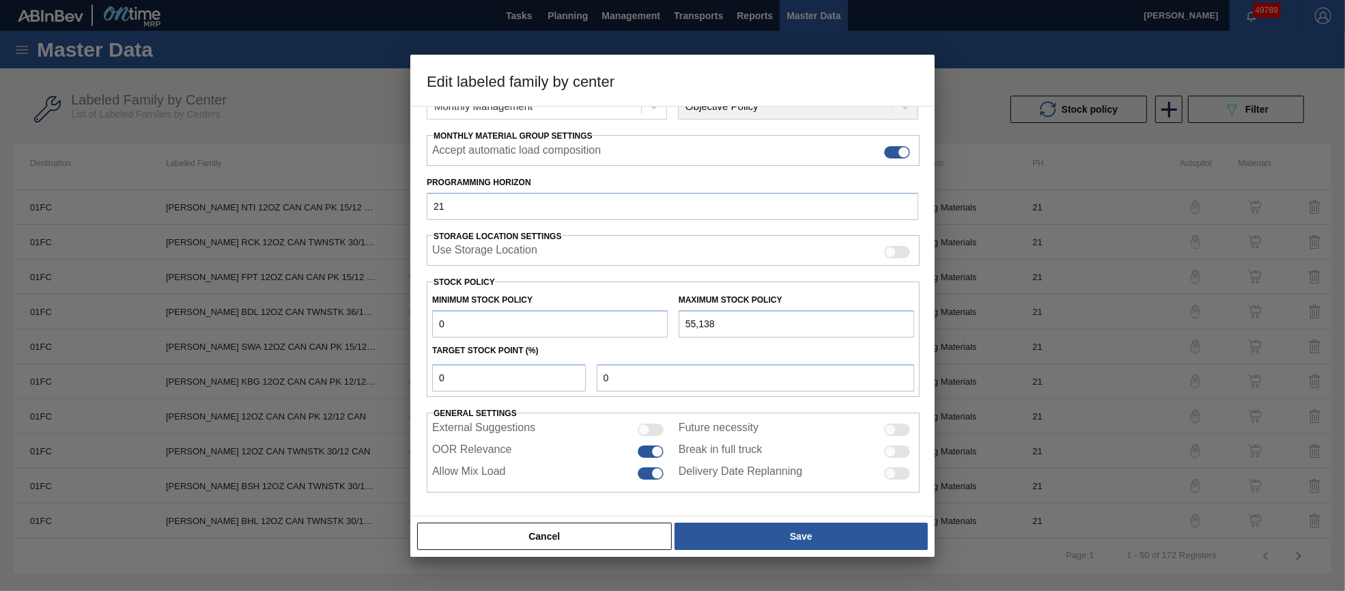
scroll to position [196, 0]
click at [608, 540] on button "Cancel" at bounding box center [544, 535] width 255 height 27
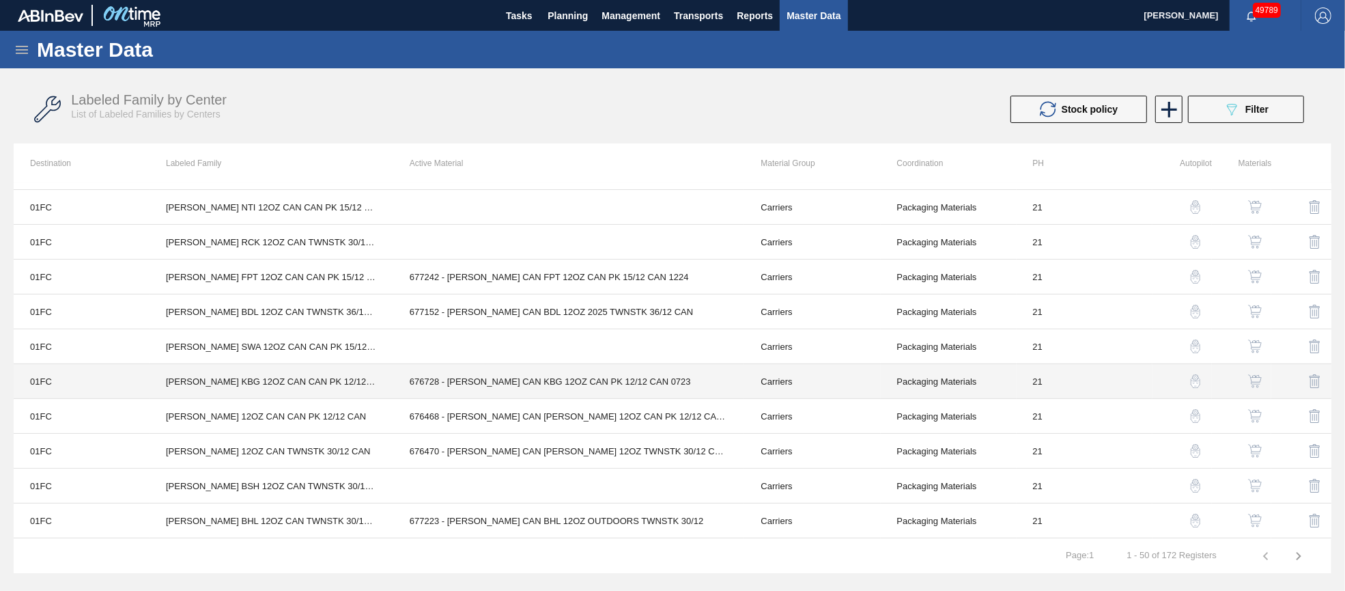
click at [561, 373] on td "676728 - [PERSON_NAME] CAN KBG 12OZ CAN PK 12/12 CAN 0723" at bounding box center [569, 381] width 352 height 35
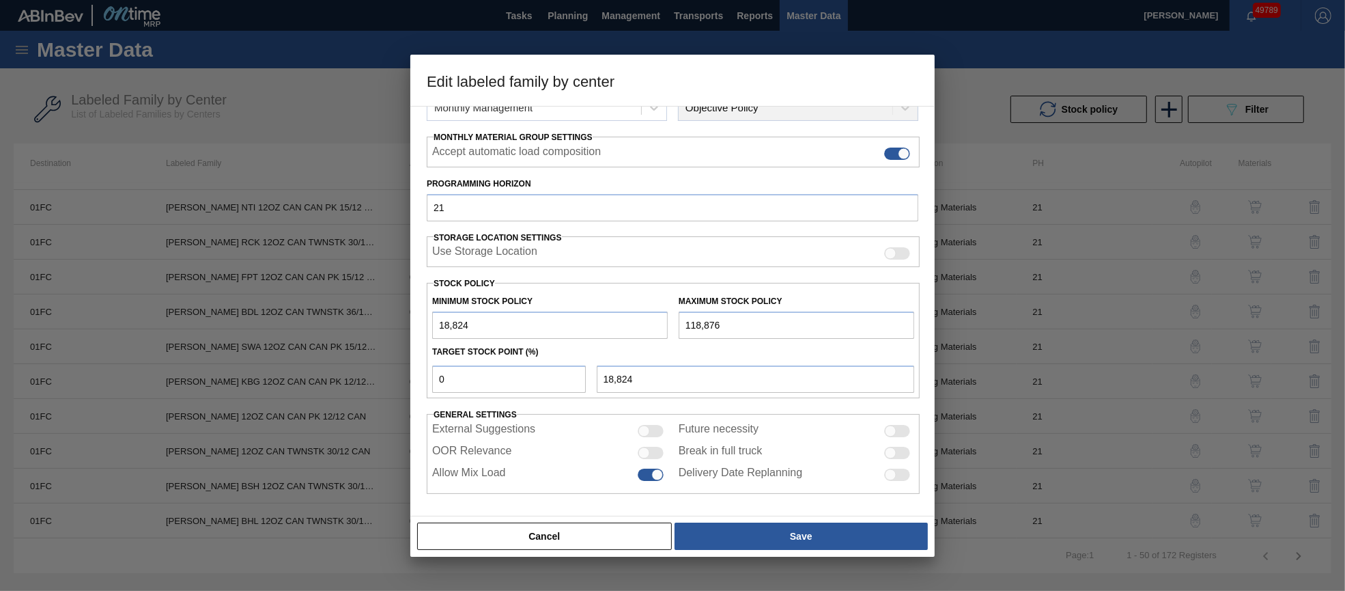
click at [653, 451] on div at bounding box center [651, 453] width 26 height 12
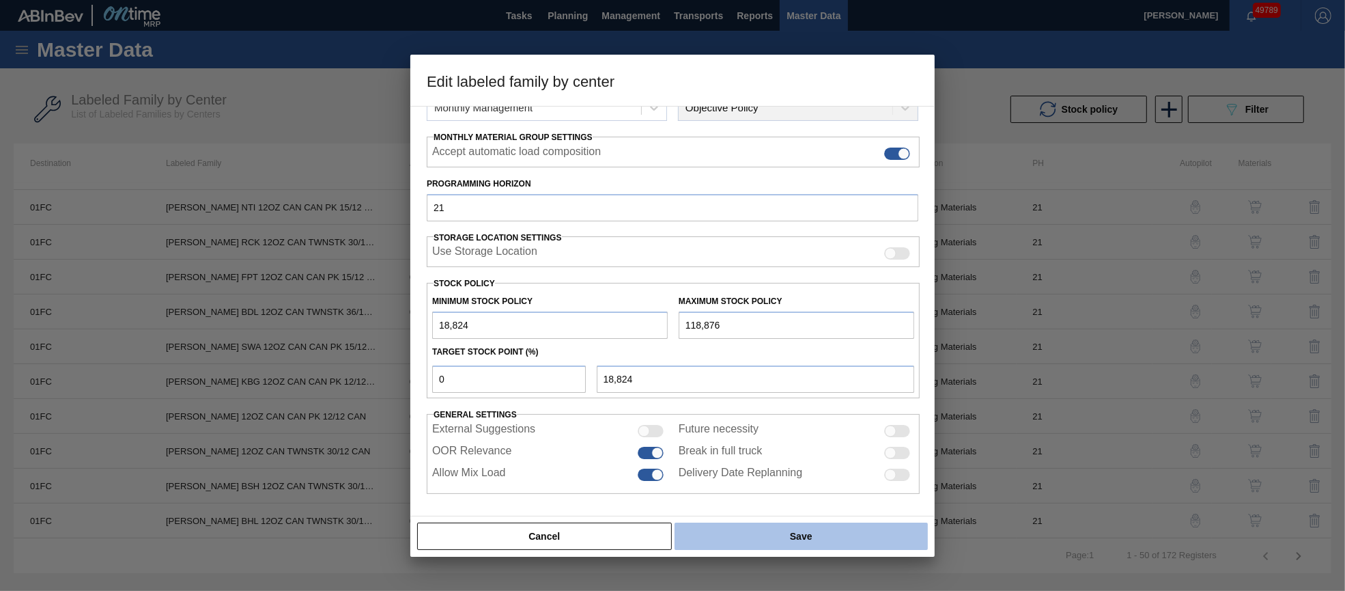
click at [729, 532] on button "Save" at bounding box center [801, 535] width 253 height 27
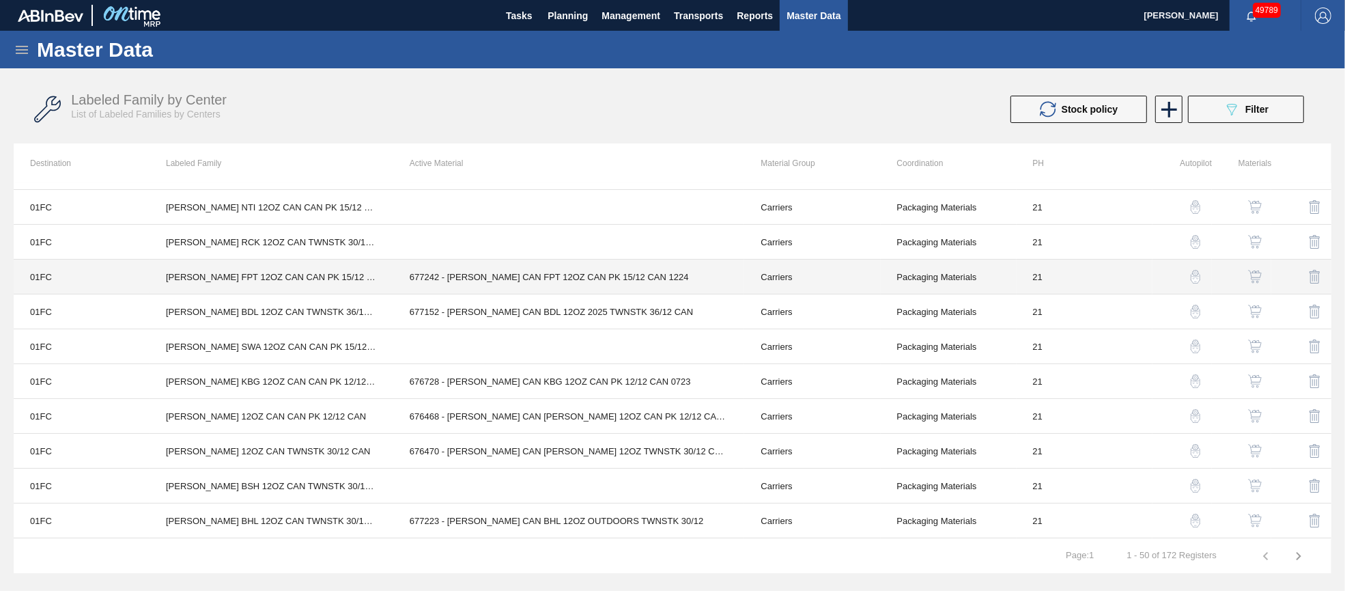
scroll to position [410, 0]
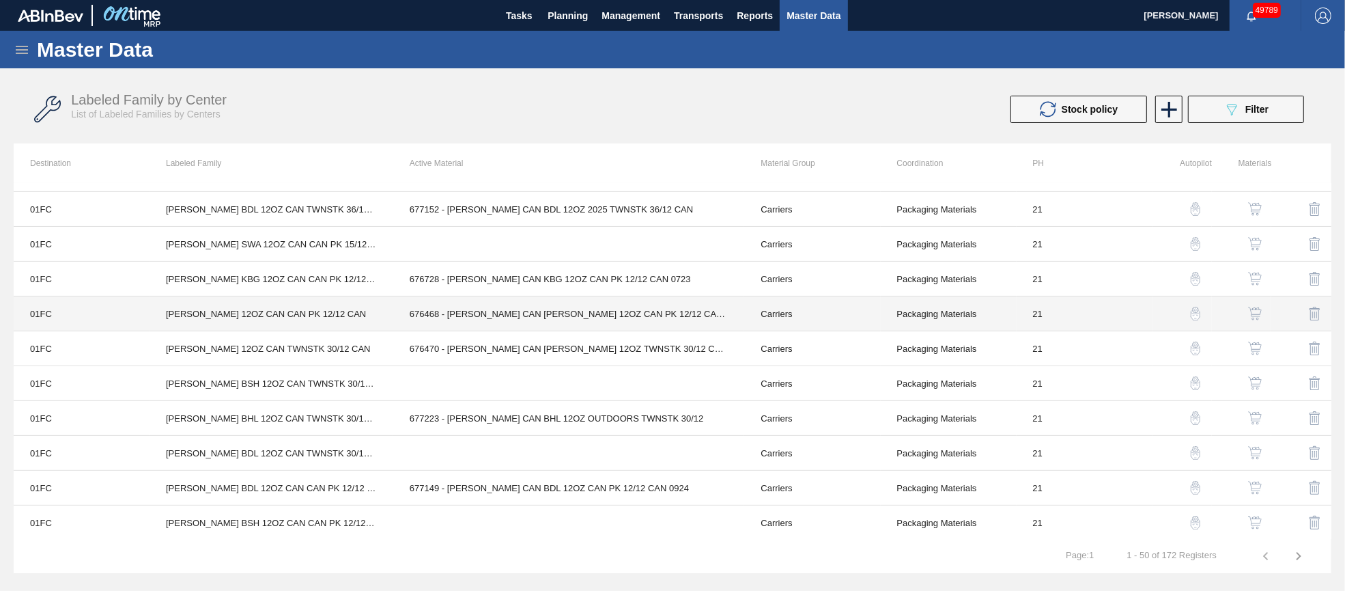
click at [580, 311] on td "676468 - [PERSON_NAME] CAN [PERSON_NAME] 12OZ CAN PK 12/12 CAN 0922" at bounding box center [569, 313] width 352 height 35
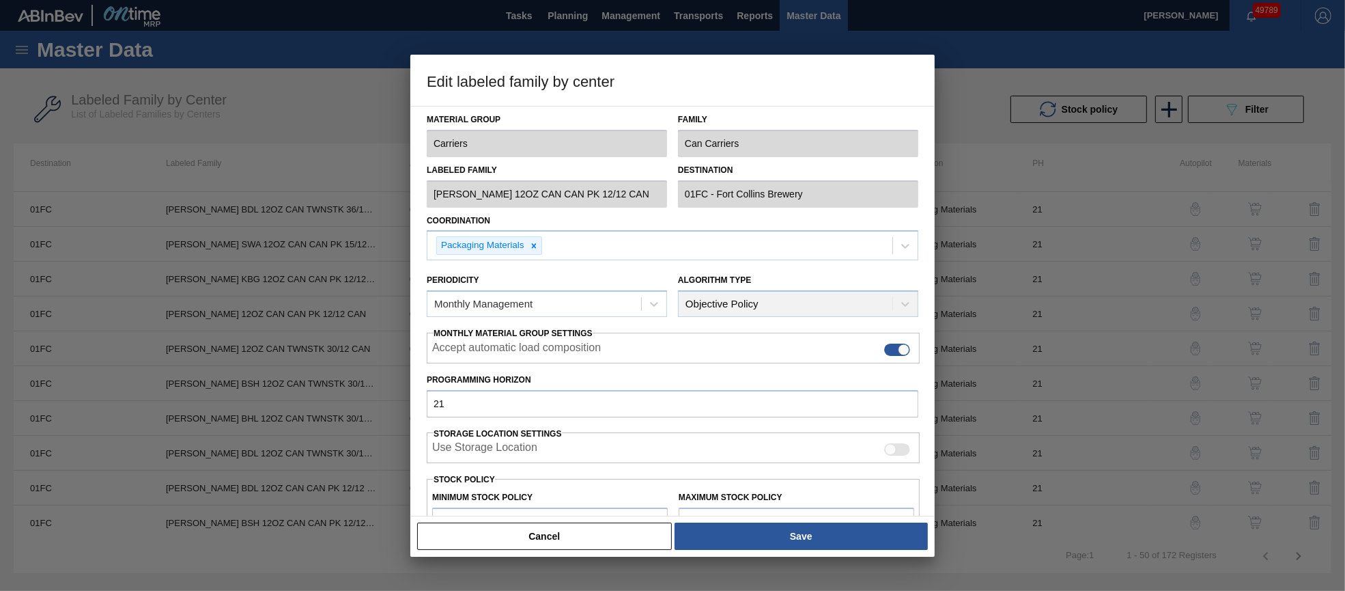
scroll to position [195, 0]
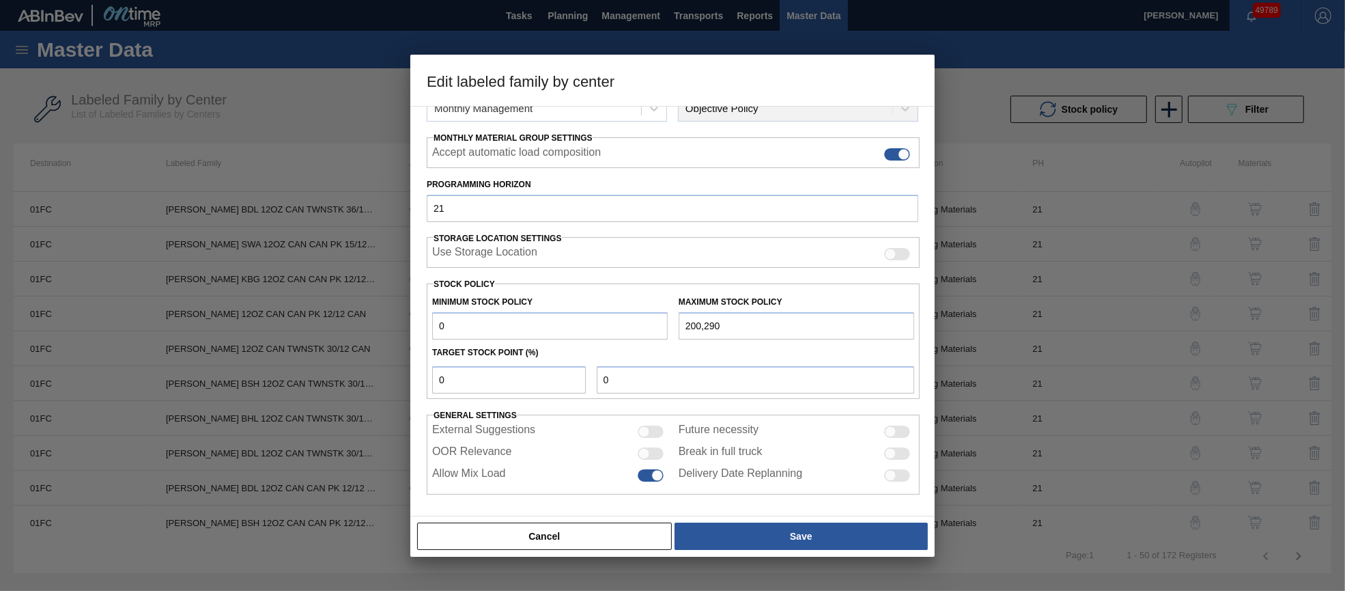
click at [653, 454] on div at bounding box center [651, 453] width 26 height 12
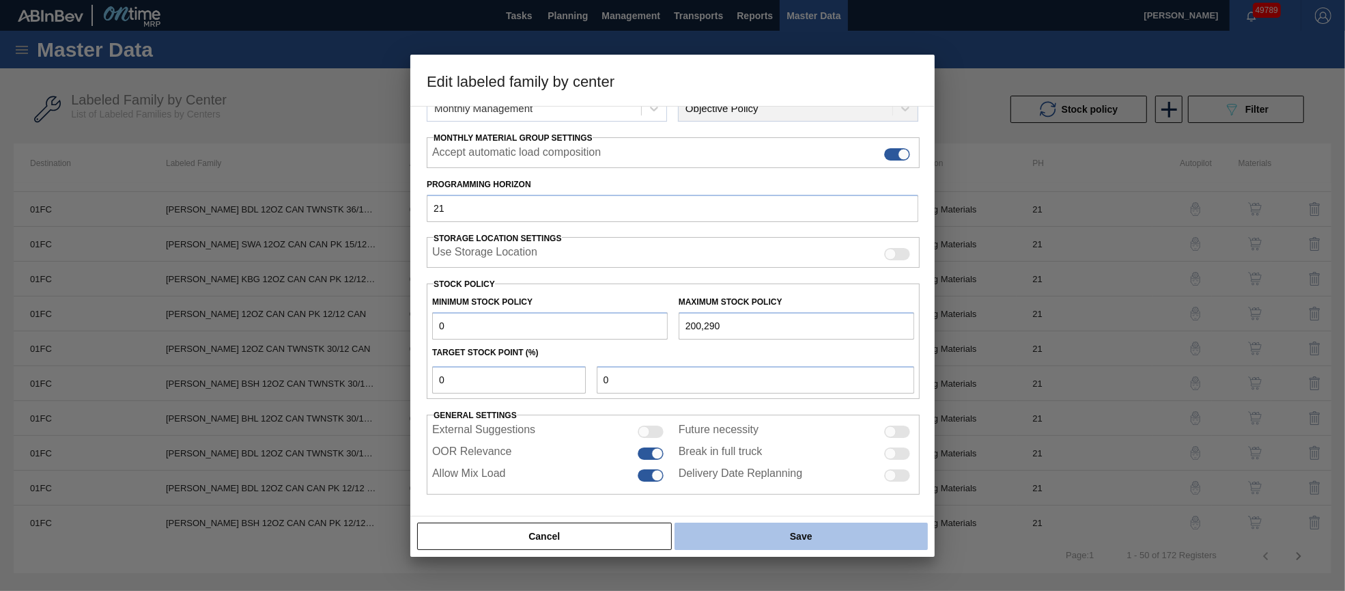
click at [719, 535] on button "Save" at bounding box center [801, 535] width 253 height 27
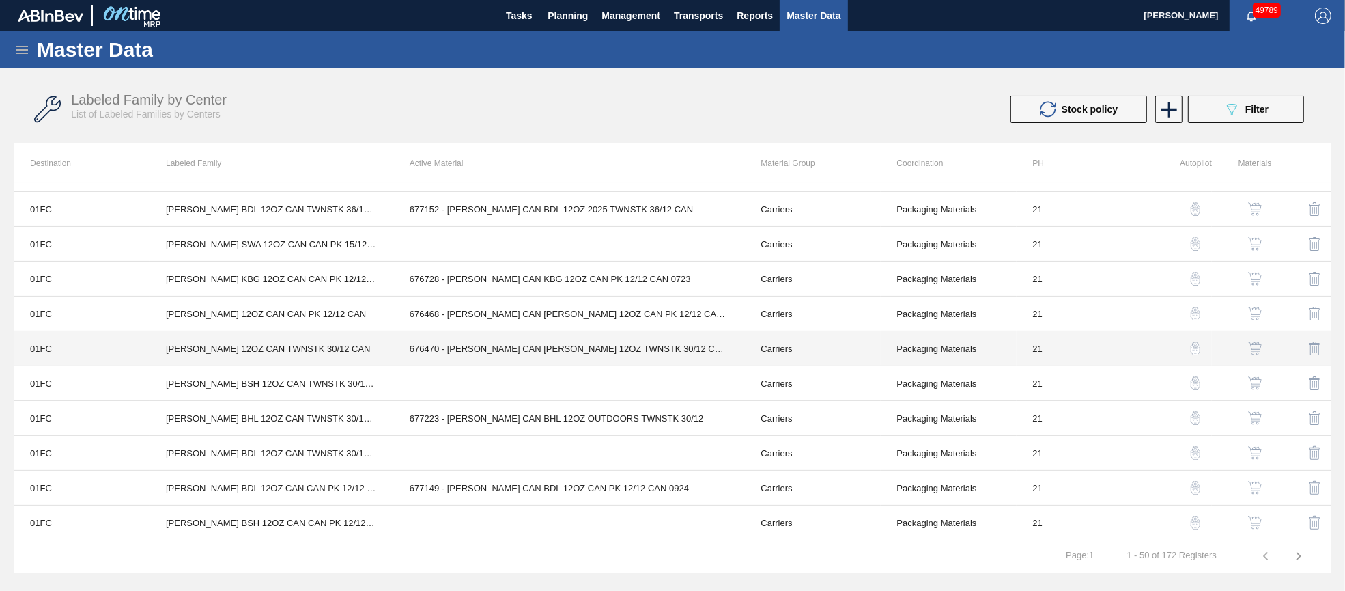
click at [636, 339] on td "676470 - [PERSON_NAME] CAN [PERSON_NAME] 12OZ TWNSTK 30/12 CAN 0922" at bounding box center [569, 348] width 352 height 35
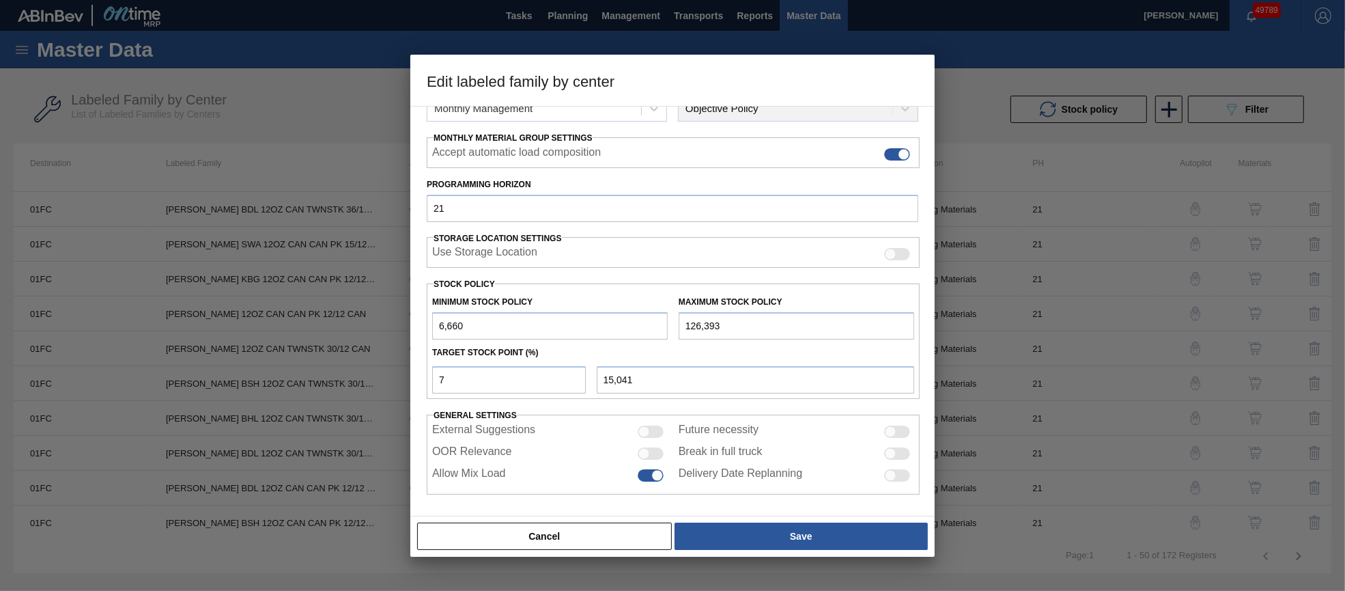
drag, startPoint x: 653, startPoint y: 451, endPoint x: 666, endPoint y: 460, distance: 15.3
click at [653, 451] on div at bounding box center [651, 453] width 26 height 12
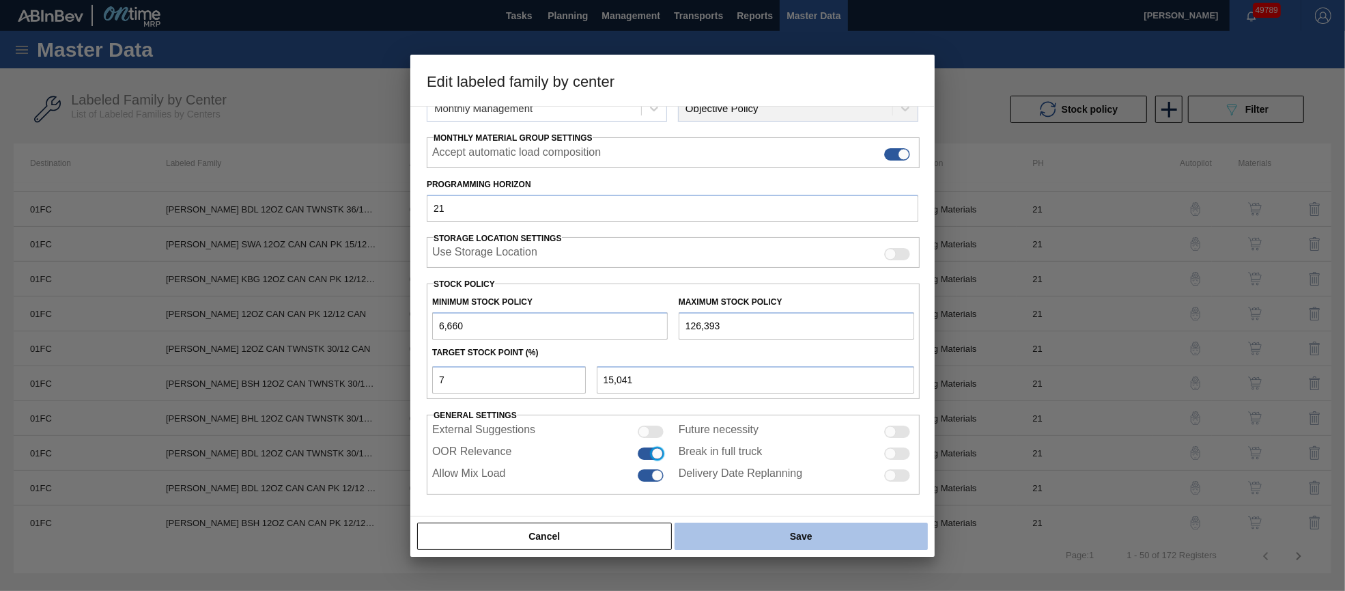
click at [741, 544] on button "Save" at bounding box center [801, 535] width 253 height 27
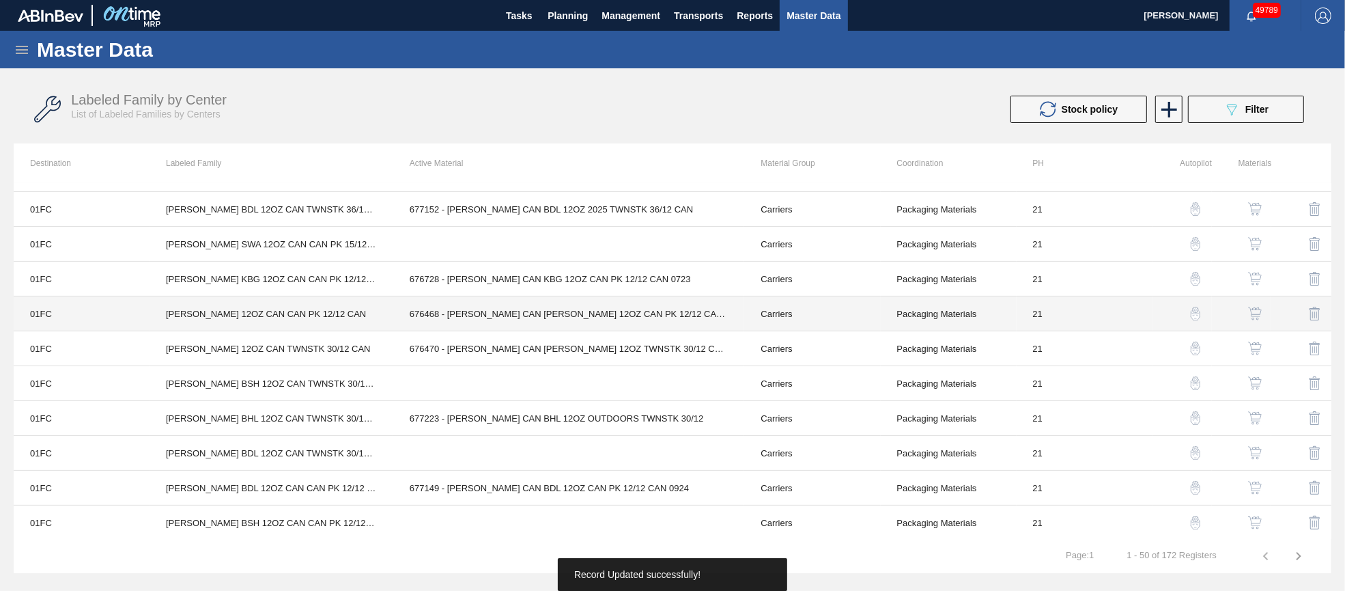
click at [565, 310] on td "676468 - [PERSON_NAME] CAN [PERSON_NAME] 12OZ CAN PK 12/12 CAN 0922" at bounding box center [569, 313] width 352 height 35
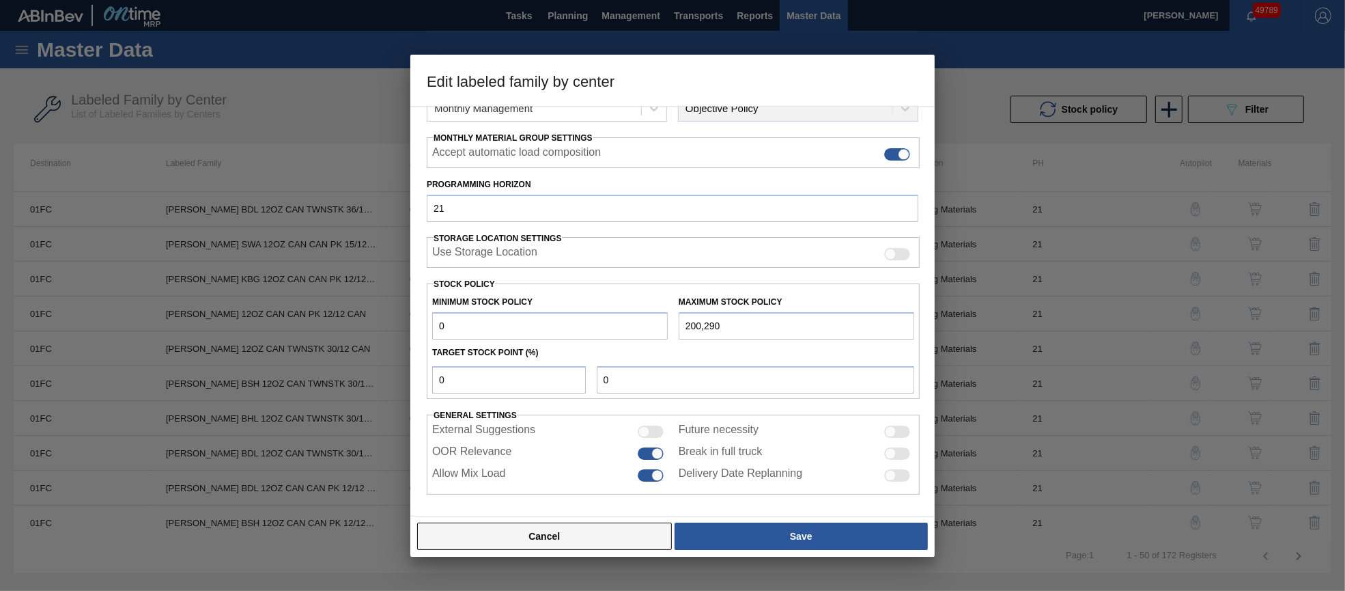
click at [609, 540] on button "Cancel" at bounding box center [544, 535] width 255 height 27
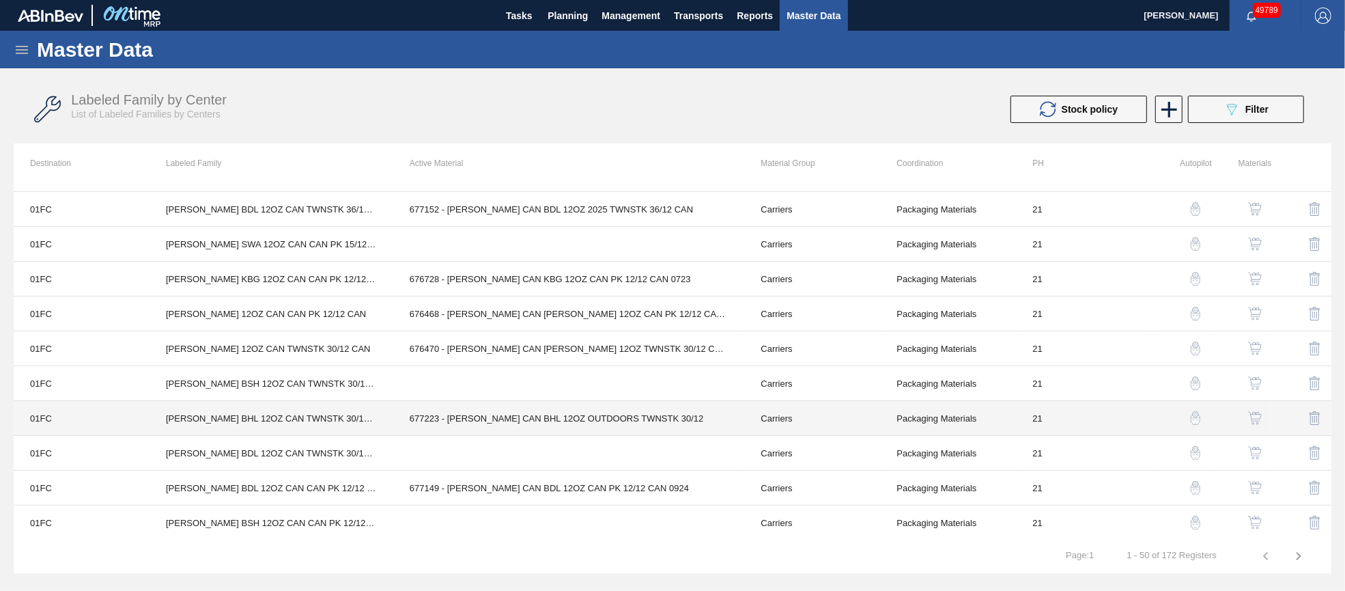
click at [576, 413] on td "677223 - [PERSON_NAME] CAN BHL 12OZ OUTDOORS TWNSTK 30/12" at bounding box center [569, 418] width 352 height 35
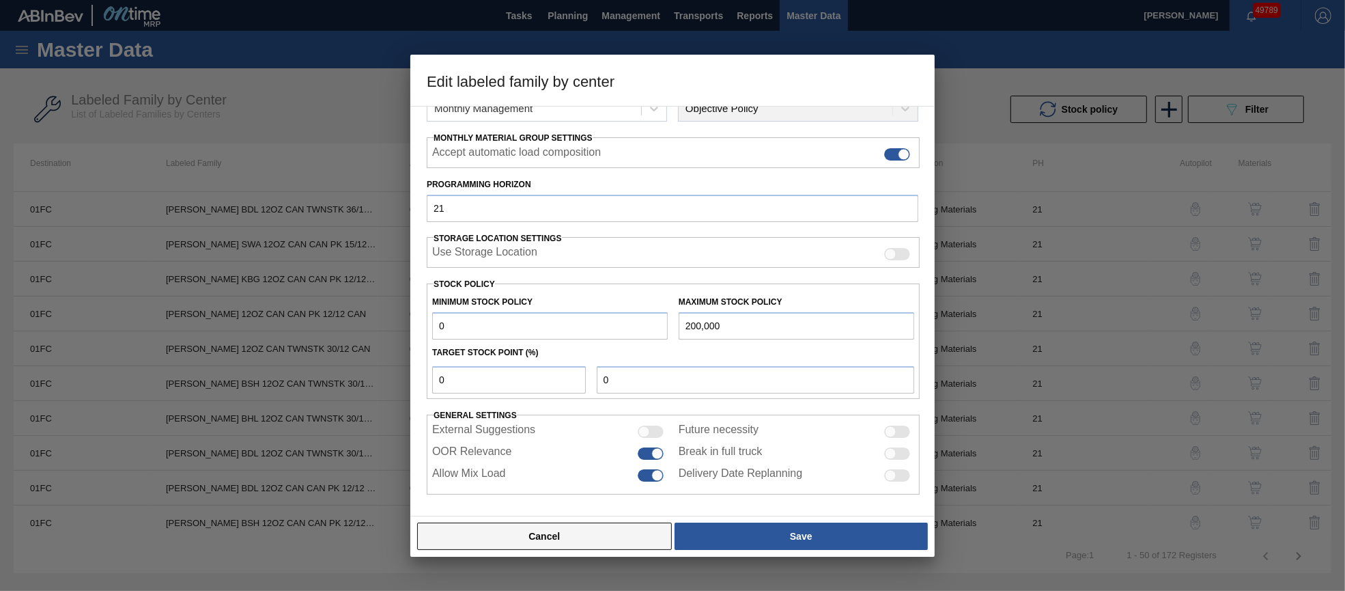
click at [597, 531] on button "Cancel" at bounding box center [544, 535] width 255 height 27
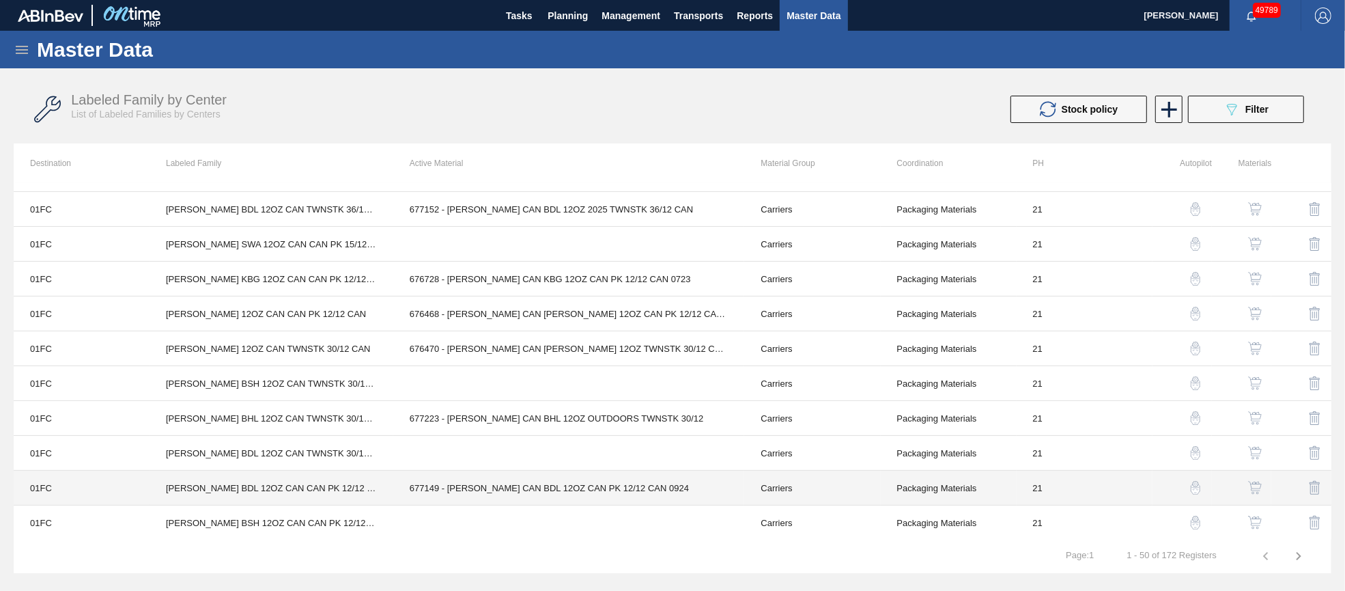
click at [585, 488] on td "677149 - [PERSON_NAME] CAN BDL 12OZ CAN PK 12/12 CAN 0924" at bounding box center [569, 487] width 352 height 35
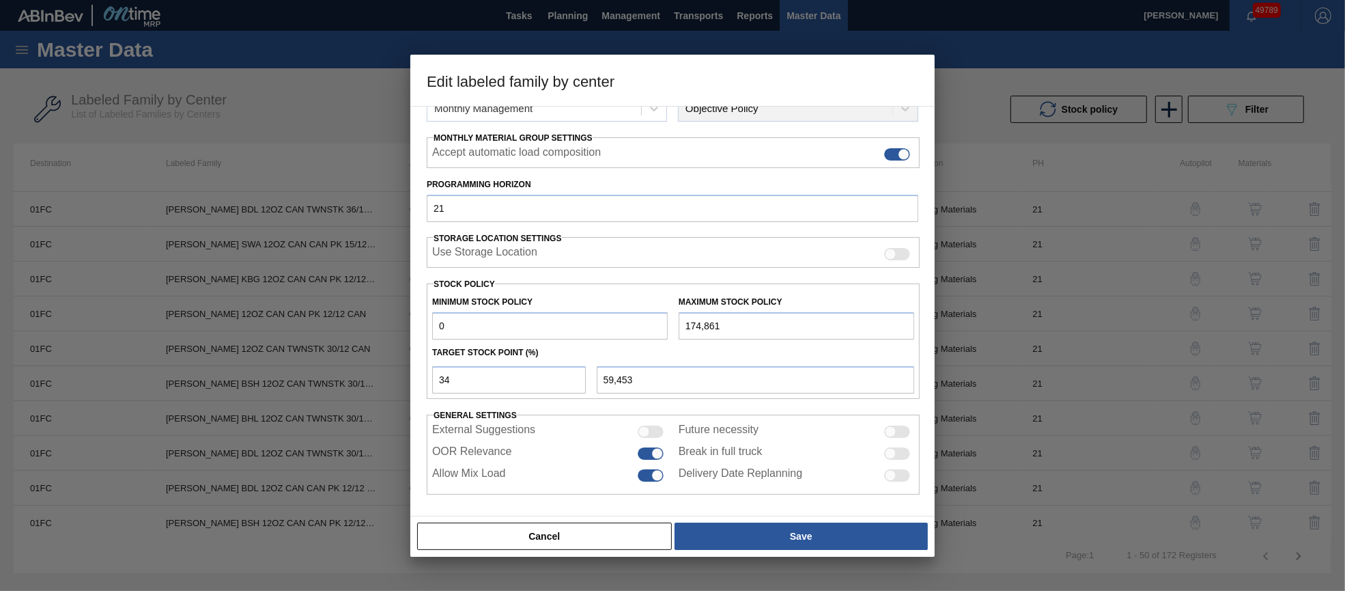
click at [570, 528] on button "Cancel" at bounding box center [544, 535] width 255 height 27
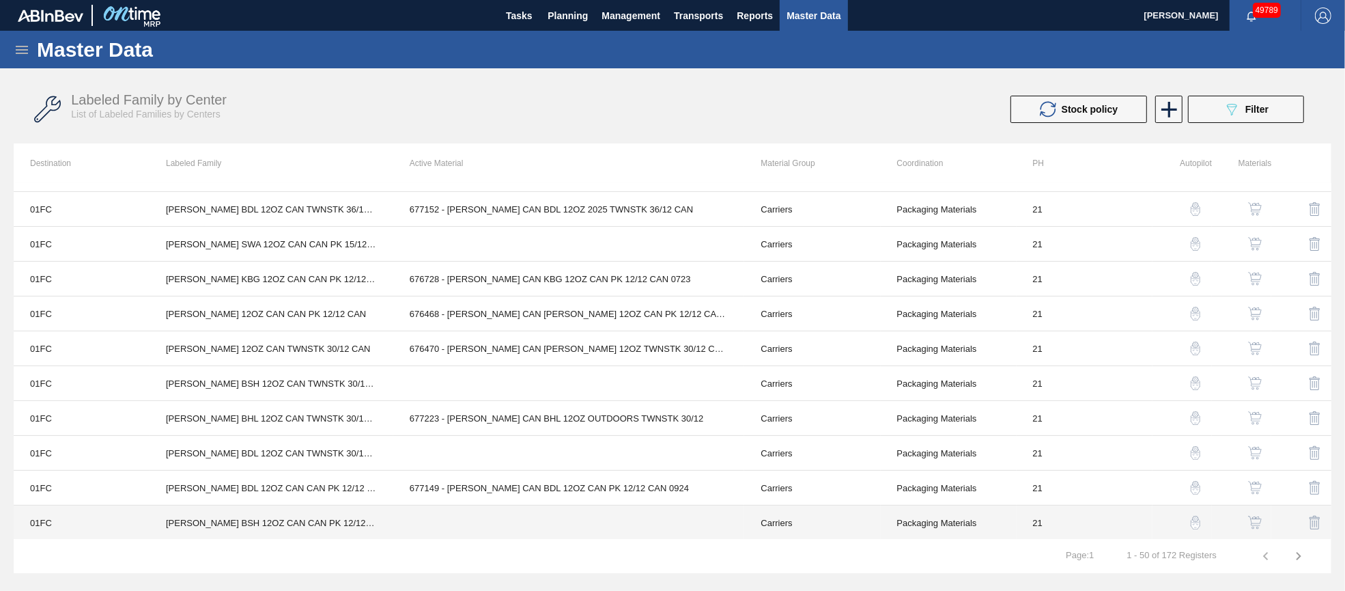
click at [547, 524] on td at bounding box center [569, 522] width 352 height 35
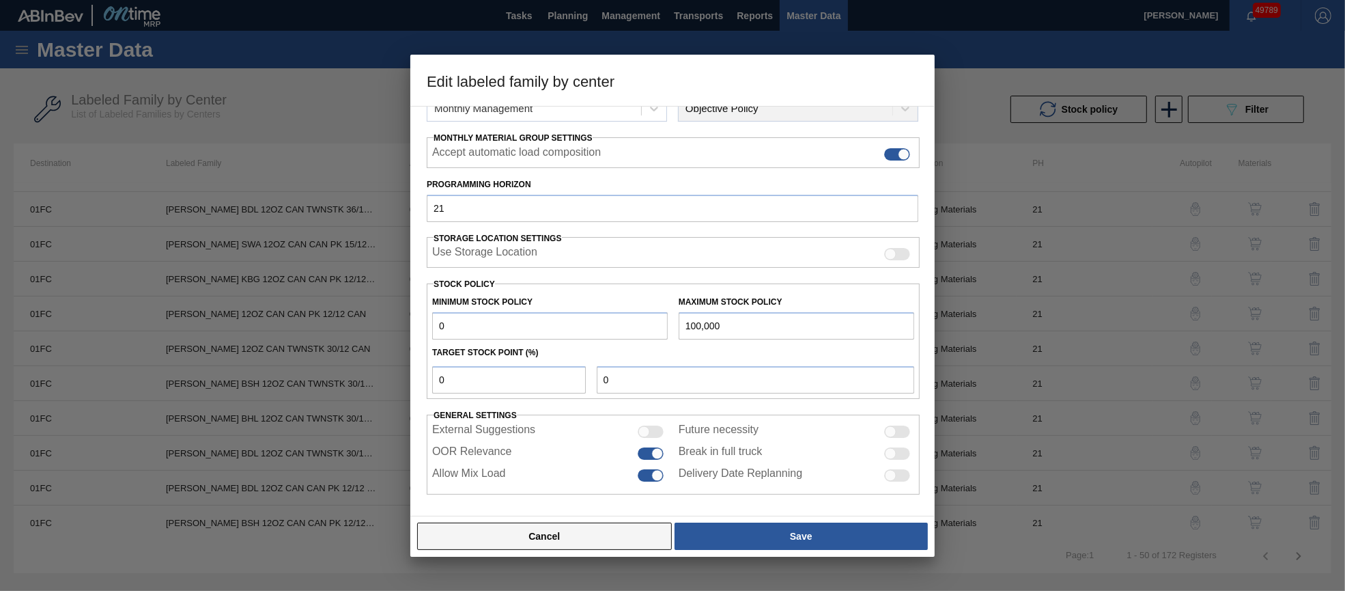
click at [608, 544] on button "Cancel" at bounding box center [544, 535] width 255 height 27
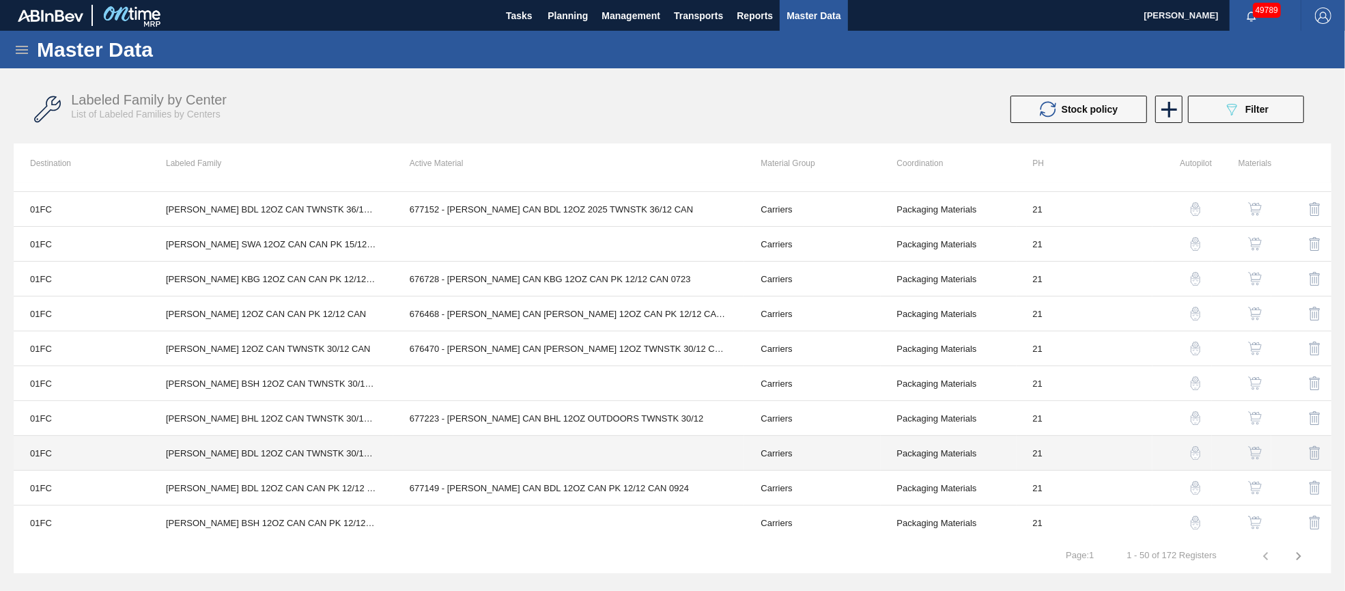
click at [514, 460] on td at bounding box center [569, 453] width 352 height 35
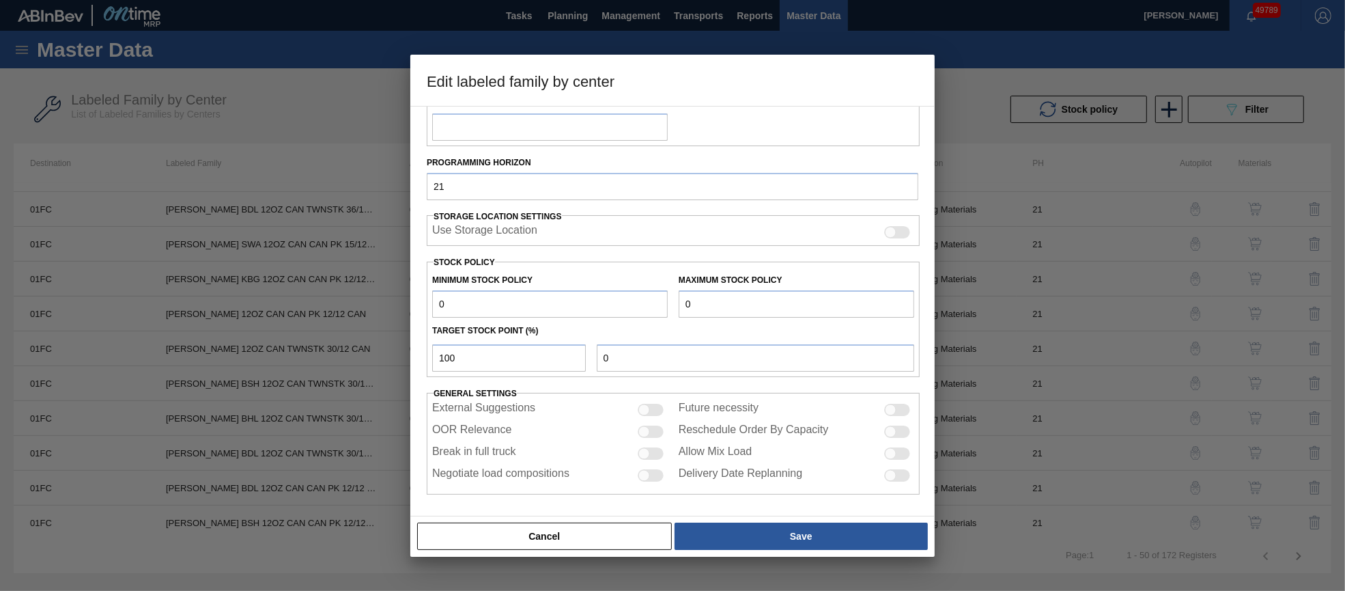
scroll to position [196, 0]
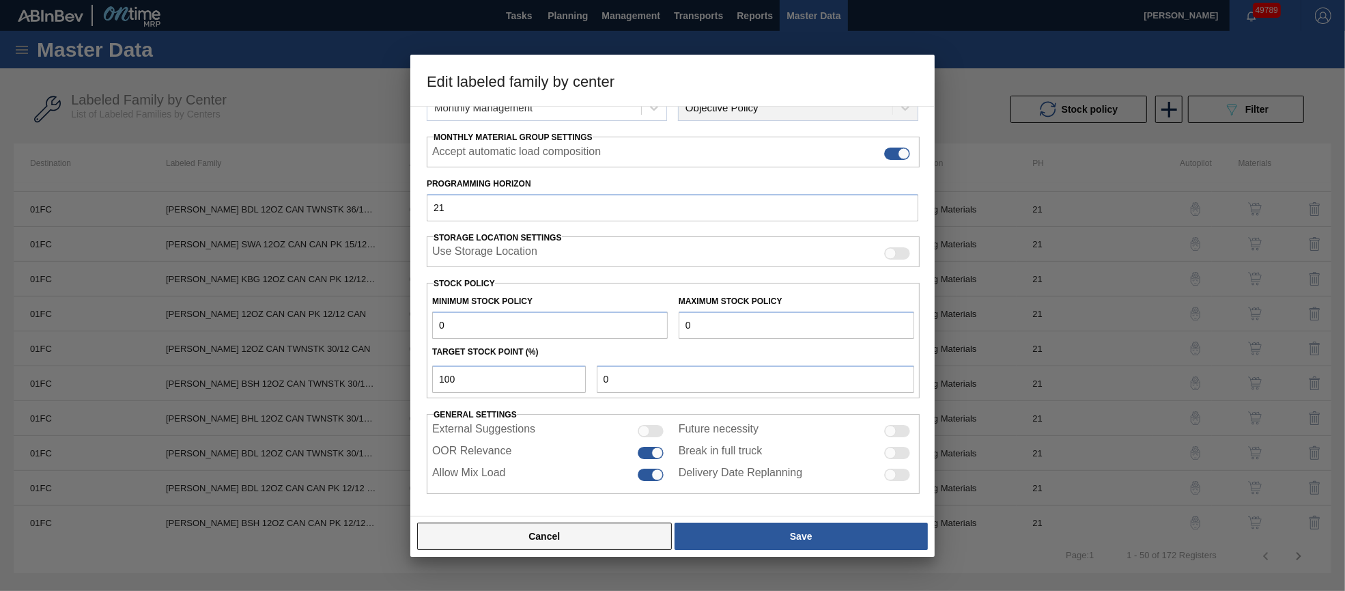
click at [586, 528] on button "Cancel" at bounding box center [544, 535] width 255 height 27
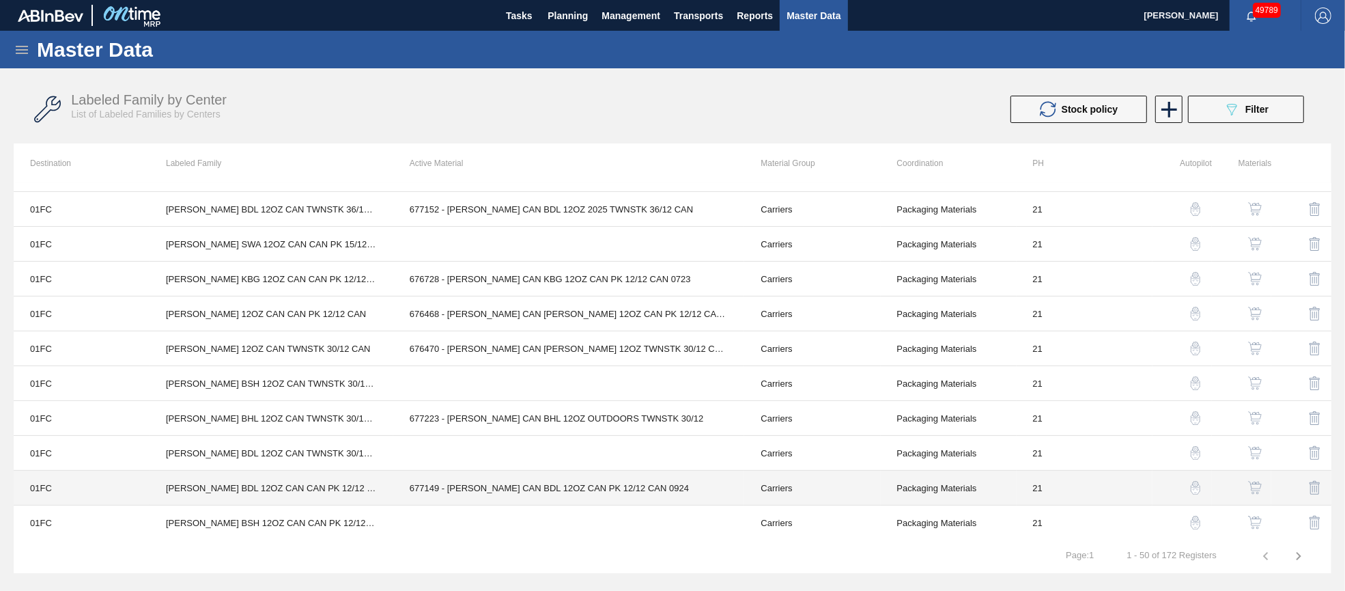
scroll to position [717, 0]
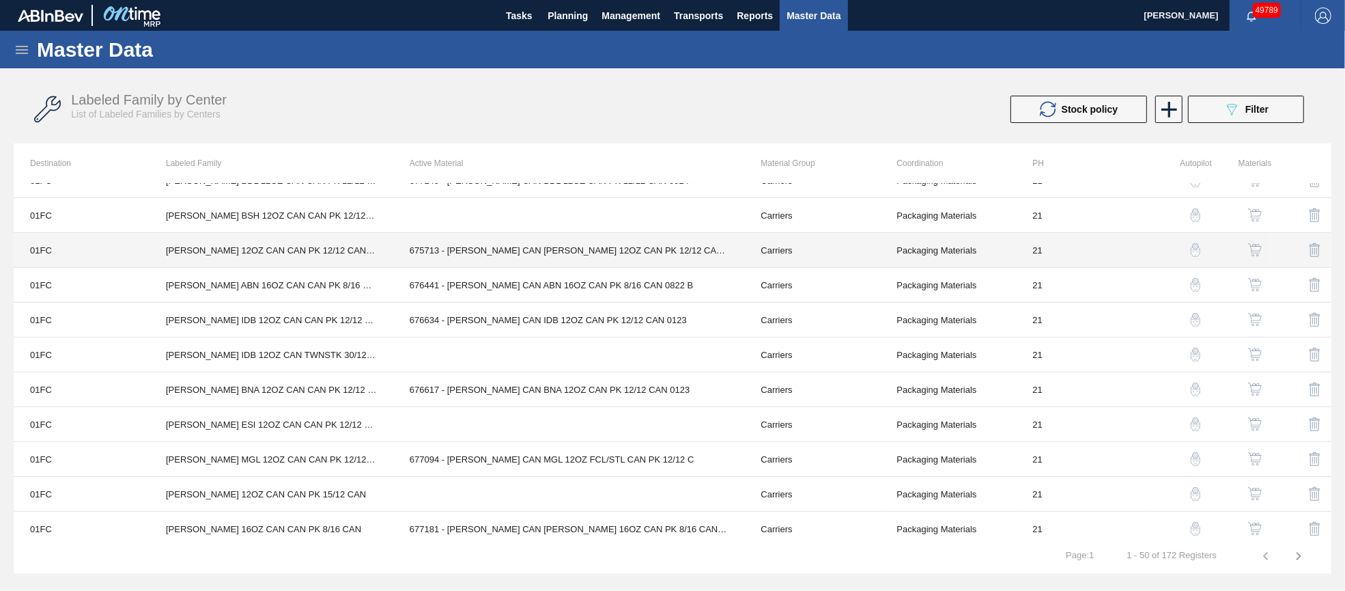
click at [581, 256] on td "675713 - [PERSON_NAME] CAN [PERSON_NAME] 12OZ CAN PK 12/12 CAN 0721" at bounding box center [569, 250] width 352 height 35
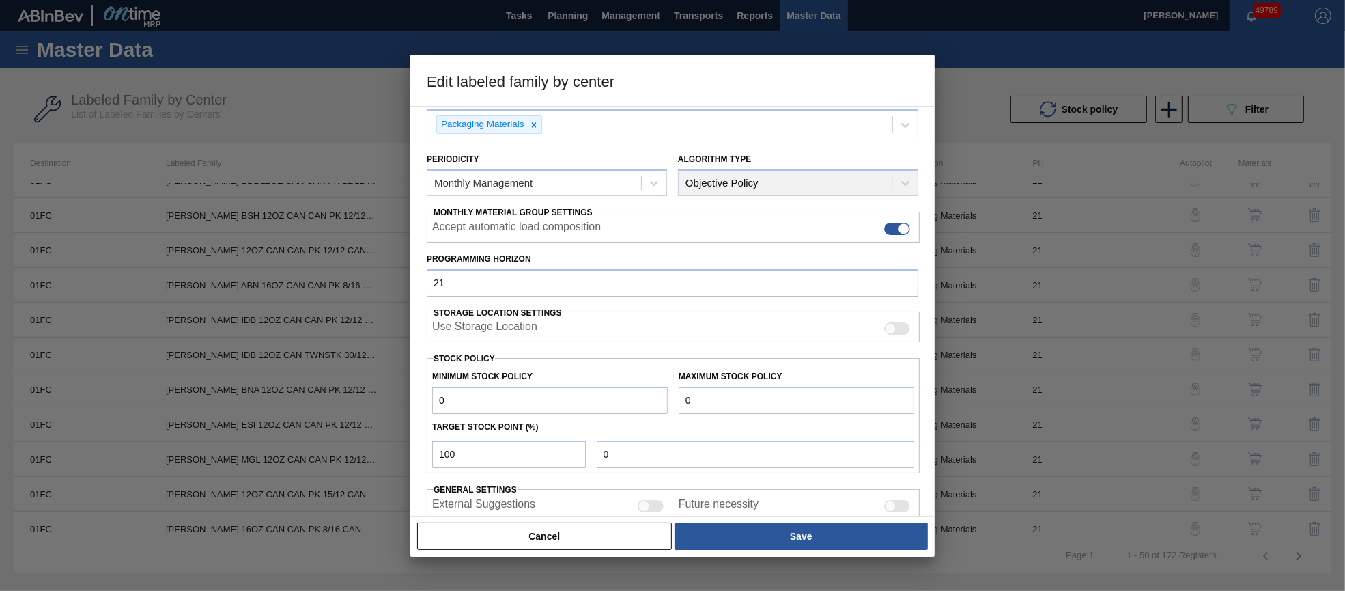
scroll to position [195, 0]
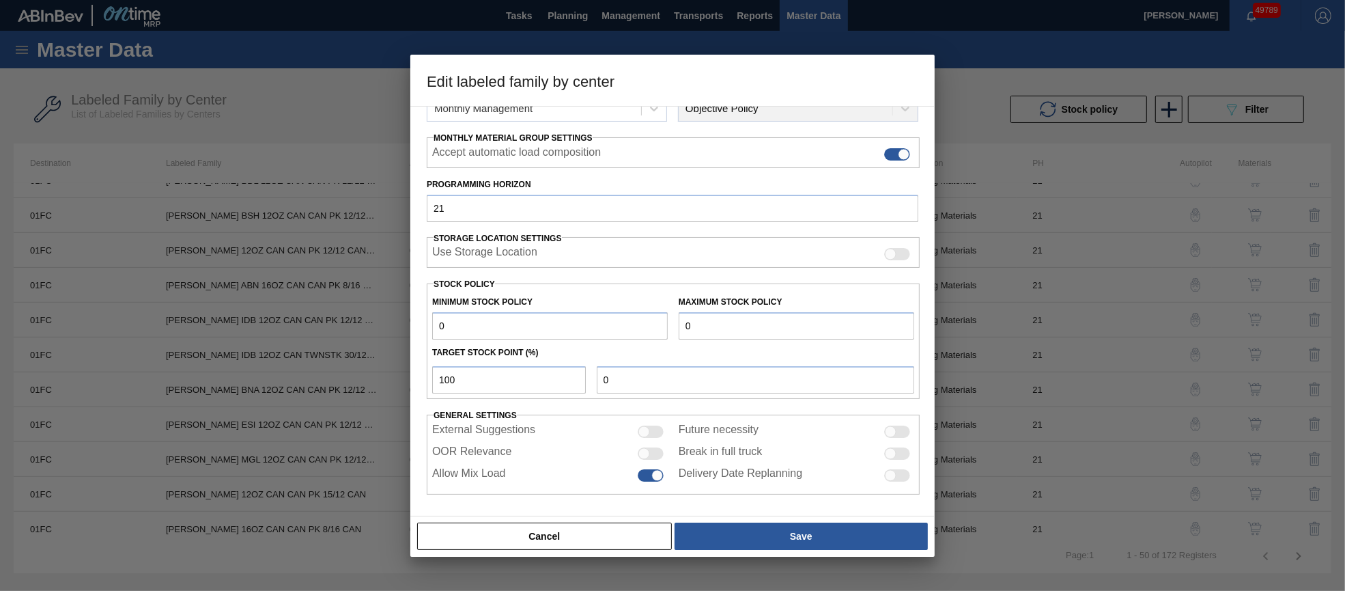
click at [653, 453] on div at bounding box center [651, 453] width 26 height 12
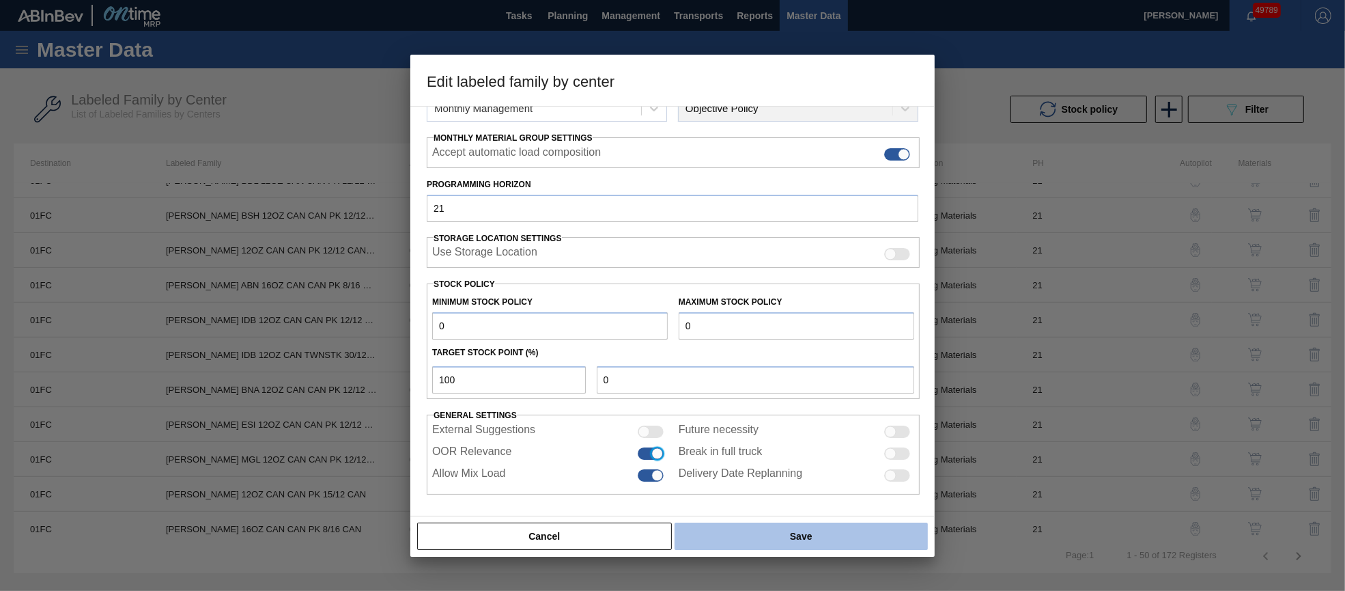
click at [710, 533] on button "Save" at bounding box center [801, 535] width 253 height 27
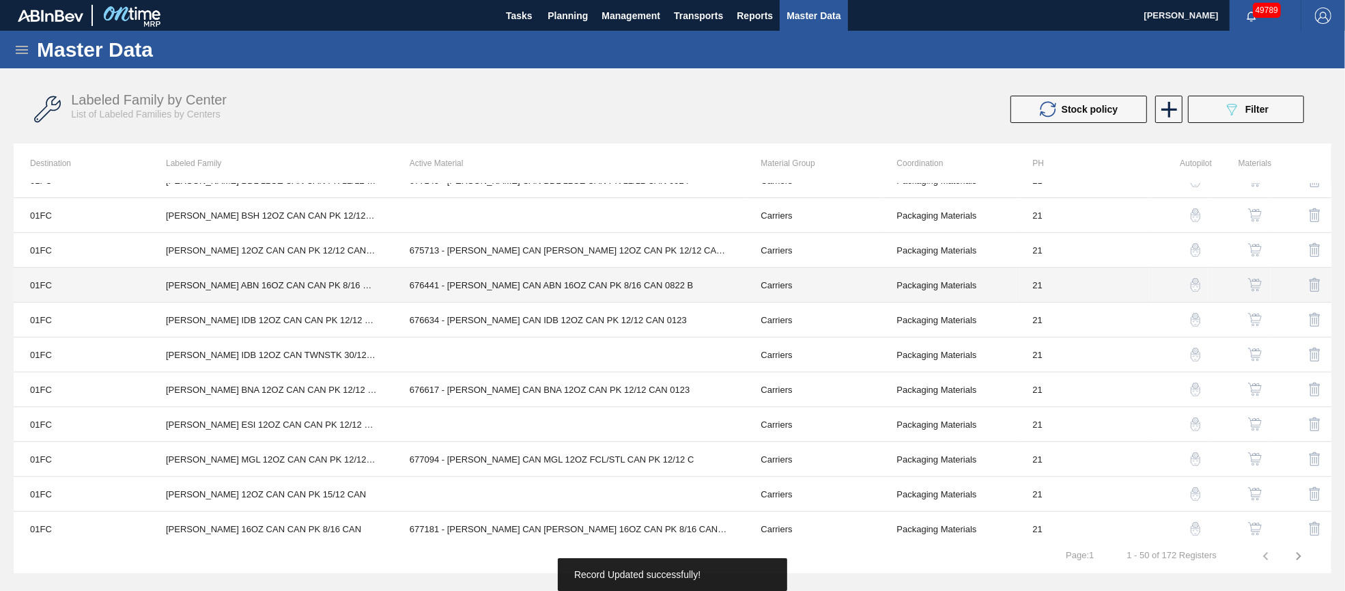
click at [572, 283] on td "676441 - [PERSON_NAME] CAN ABN 16OZ CAN PK 8/16 CAN 0822 B" at bounding box center [569, 285] width 352 height 35
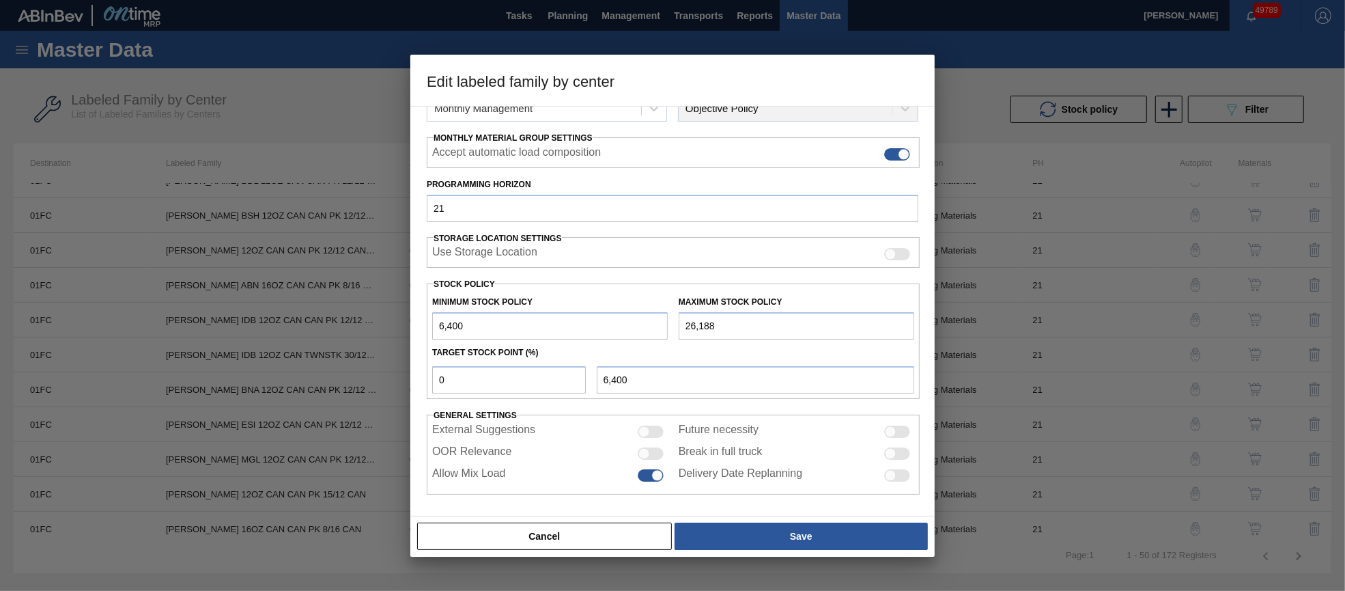
click at [649, 453] on div at bounding box center [651, 453] width 26 height 12
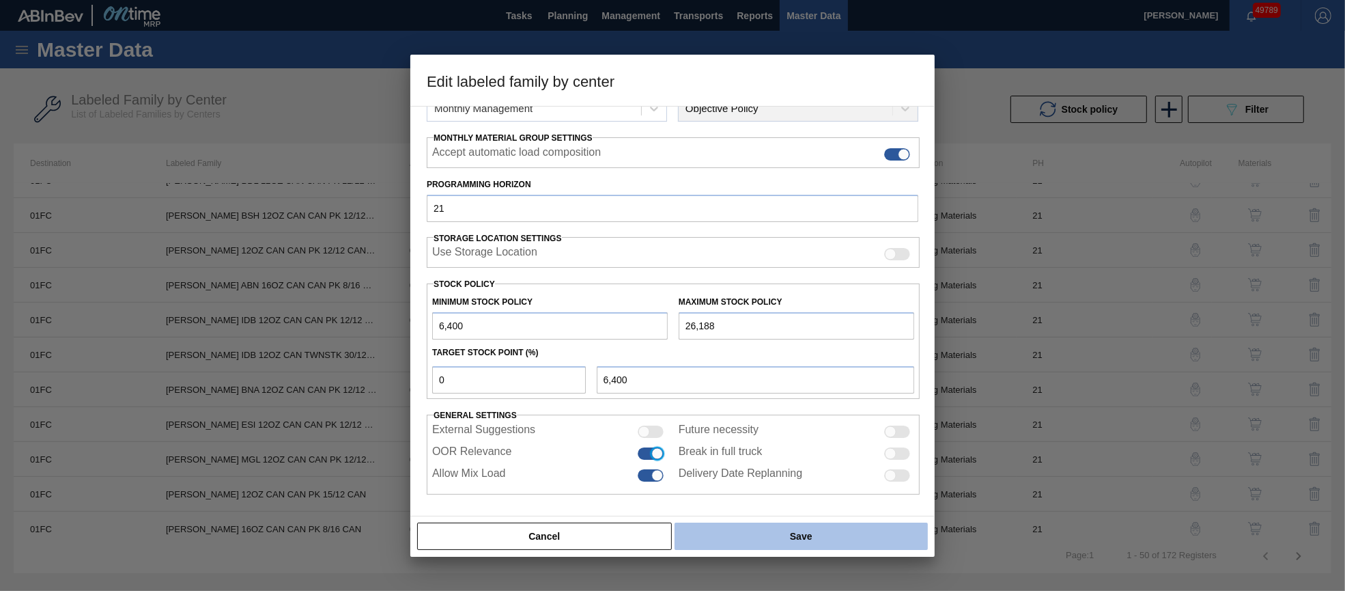
click at [714, 530] on button "Save" at bounding box center [801, 535] width 253 height 27
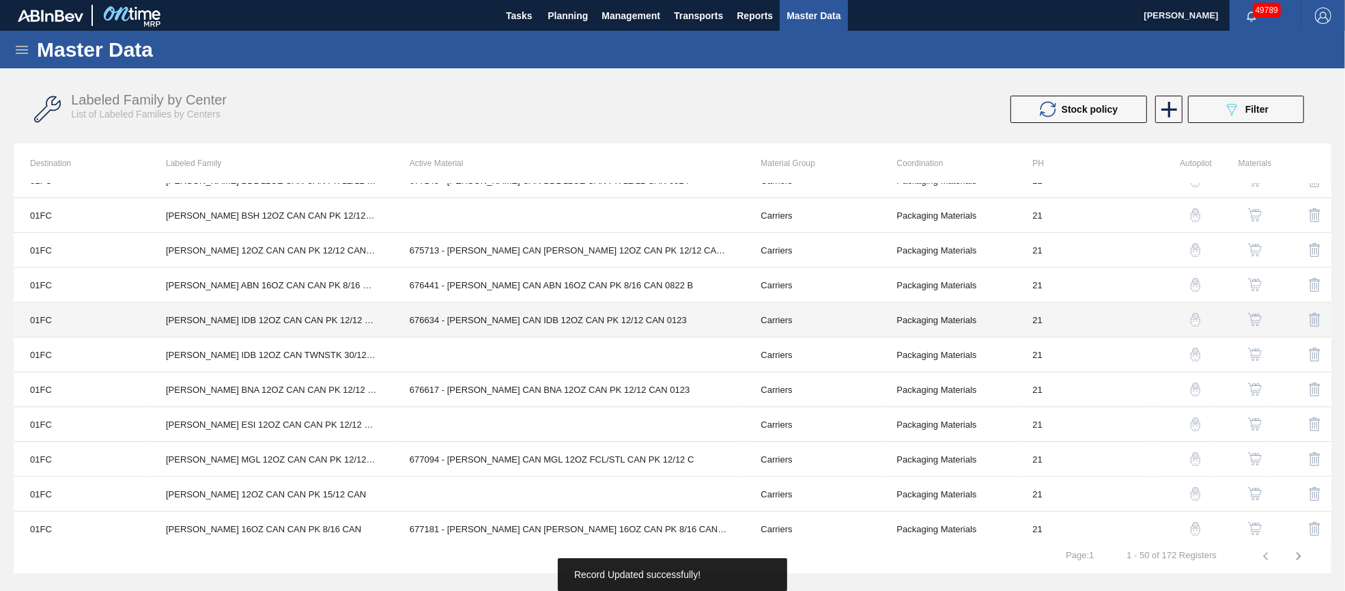
click at [586, 314] on td "676634 - [PERSON_NAME] CAN IDB 12OZ CAN PK 12/12 CAN 0123" at bounding box center [569, 319] width 352 height 35
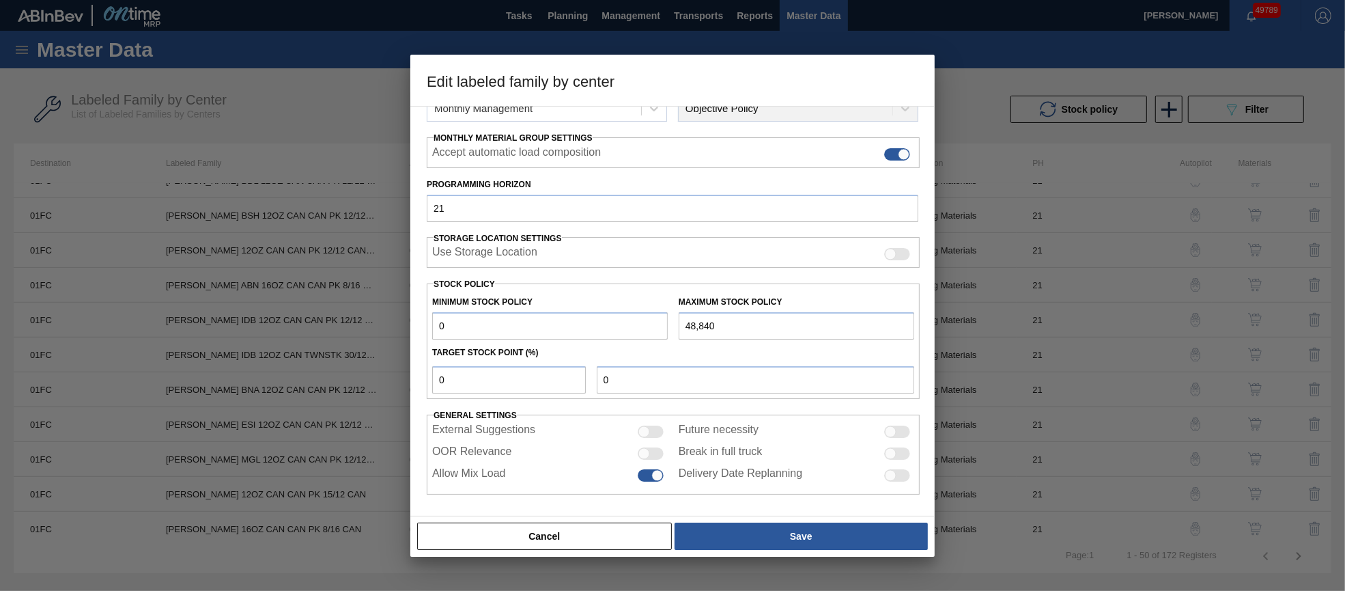
click at [653, 450] on div at bounding box center [651, 453] width 26 height 12
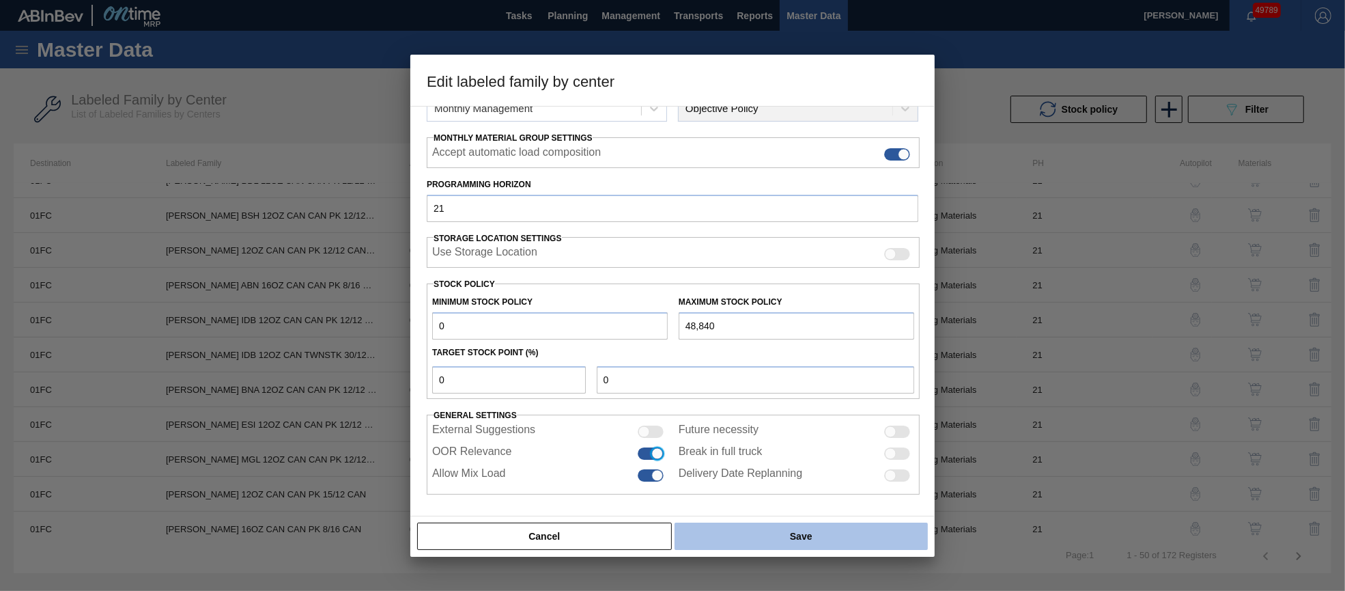
click at [706, 530] on button "Save" at bounding box center [801, 535] width 253 height 27
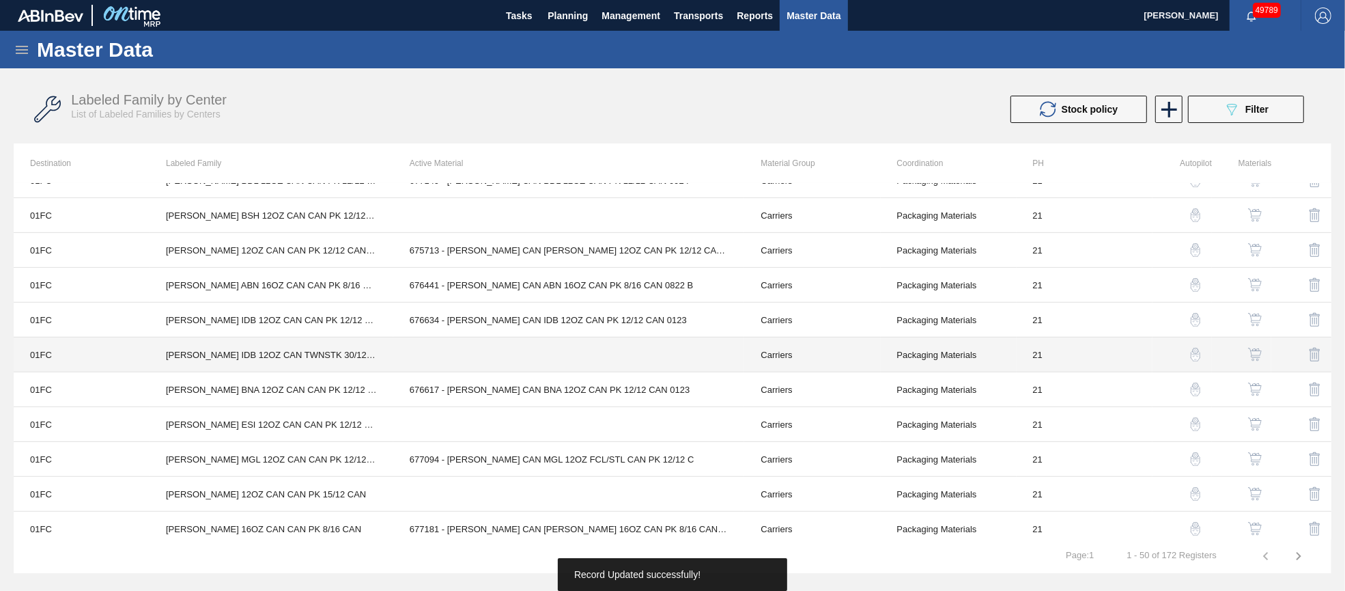
click at [576, 343] on td at bounding box center [569, 354] width 352 height 35
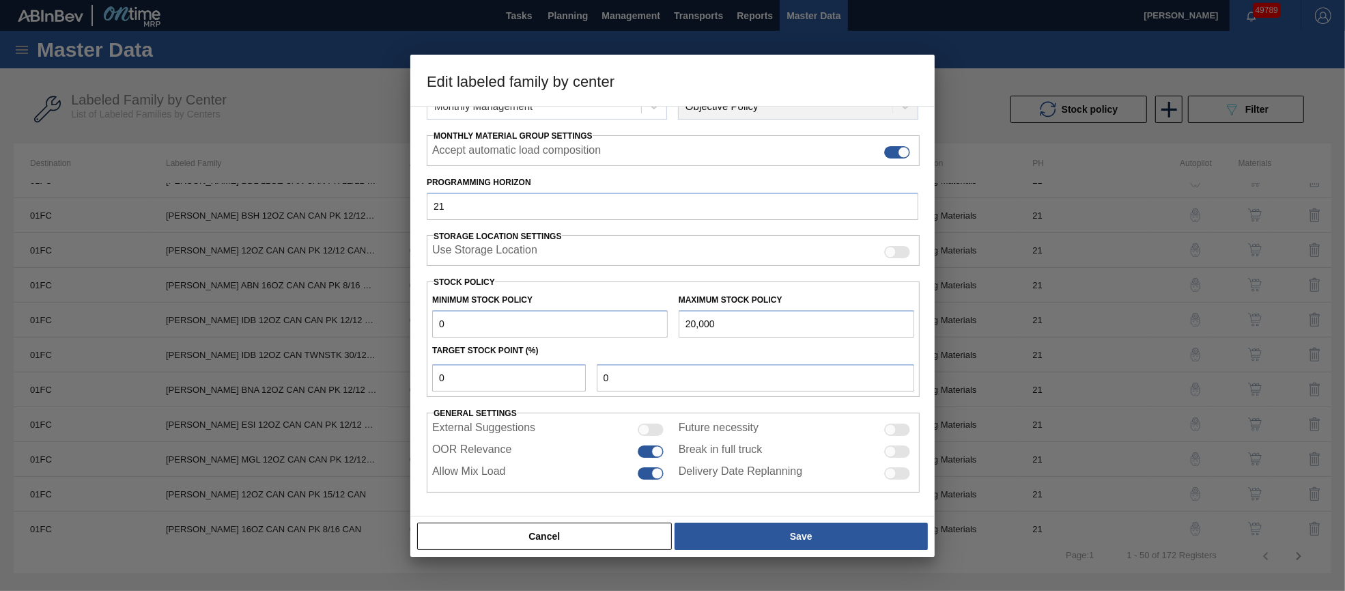
scroll to position [196, 0]
click at [615, 538] on button "Cancel" at bounding box center [544, 535] width 255 height 27
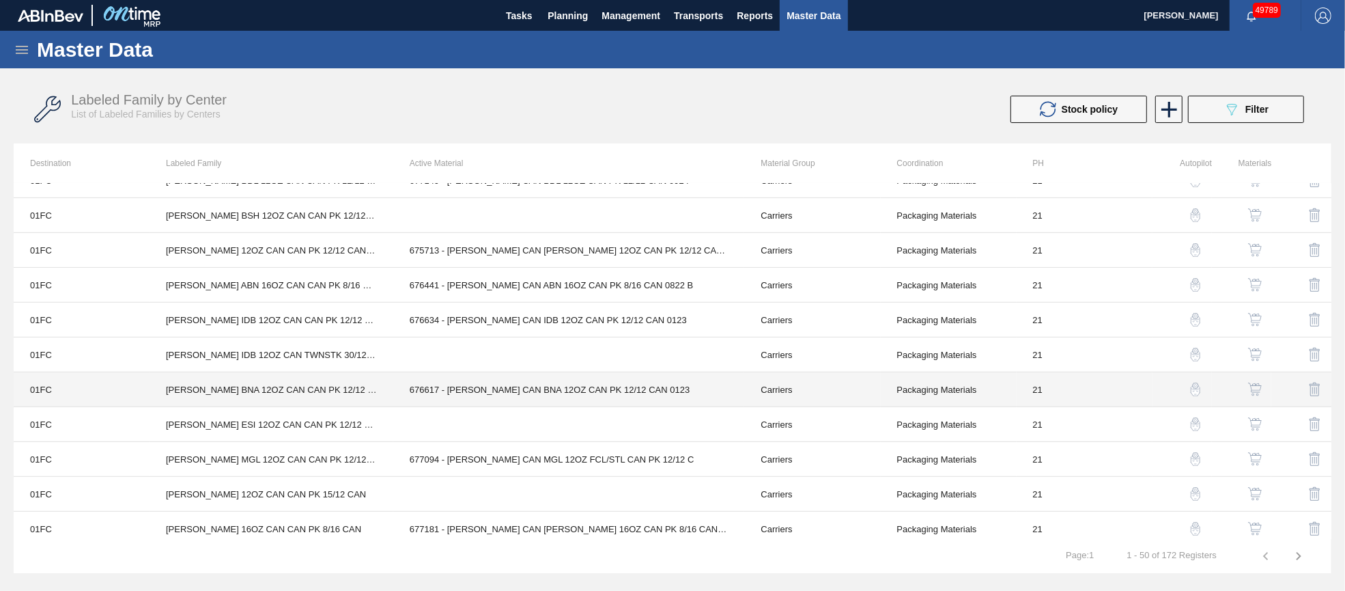
click at [597, 396] on td "676617 - [PERSON_NAME] CAN BNA 12OZ CAN PK 12/12 CAN 0123" at bounding box center [569, 389] width 352 height 35
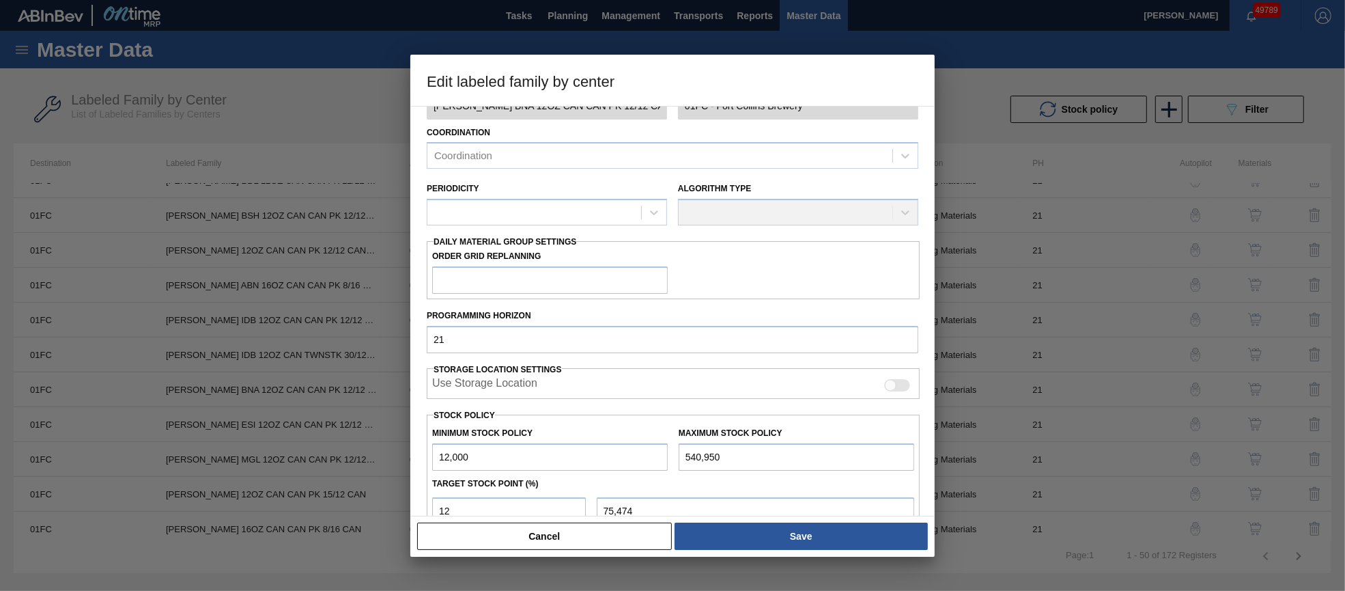
scroll to position [195, 0]
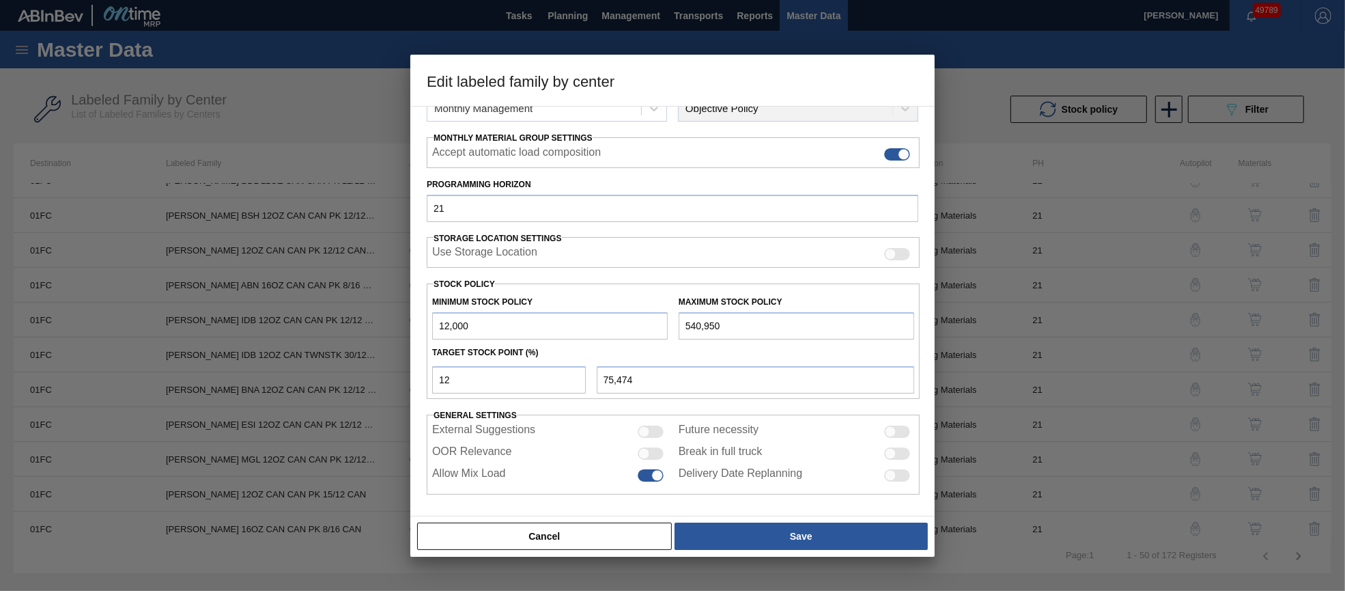
click at [649, 449] on div at bounding box center [651, 453] width 26 height 12
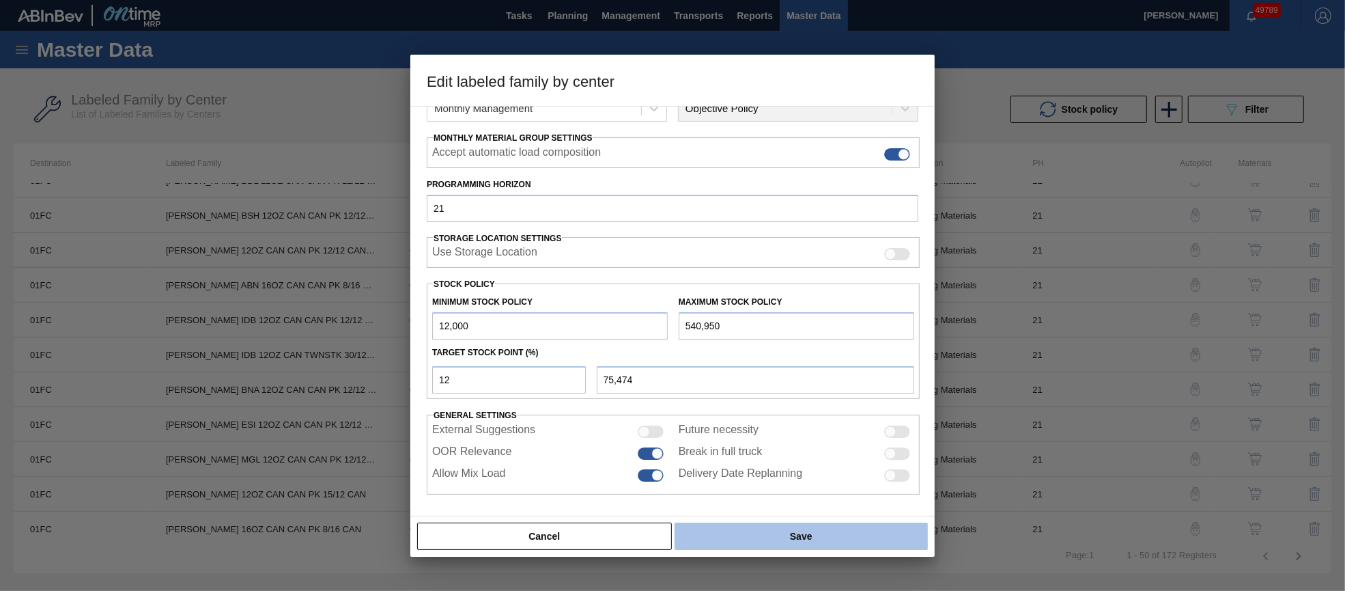
click at [707, 541] on button "Save" at bounding box center [801, 535] width 253 height 27
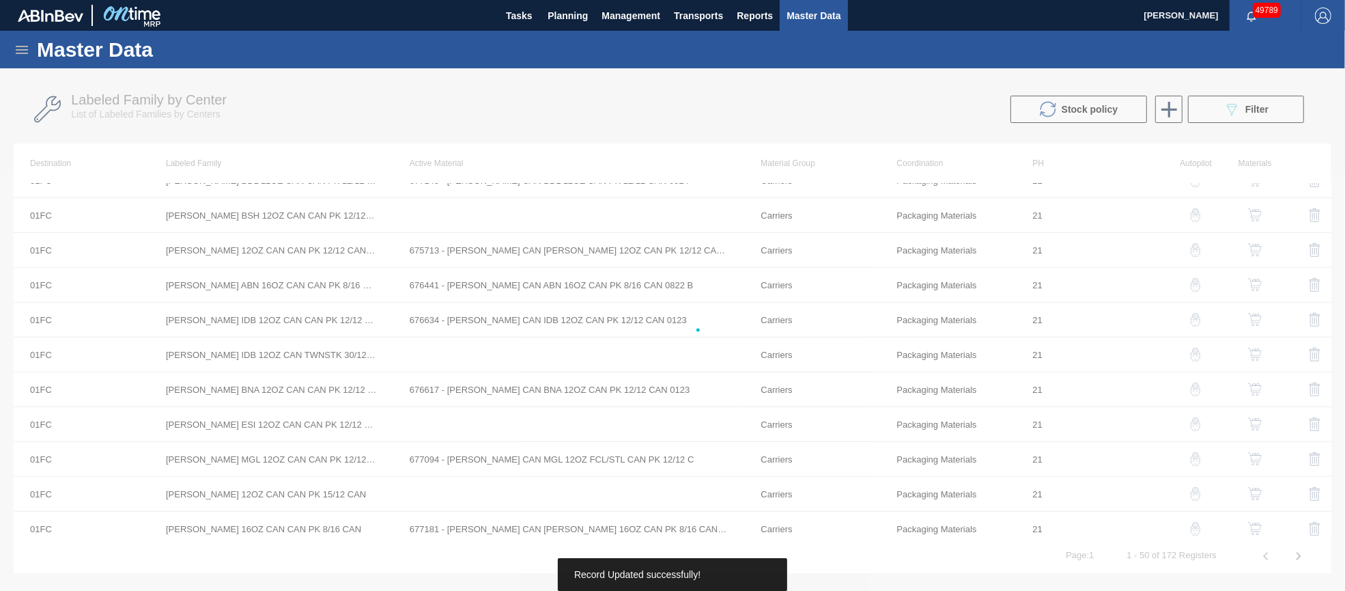
click at [511, 421] on div at bounding box center [672, 329] width 1345 height 522
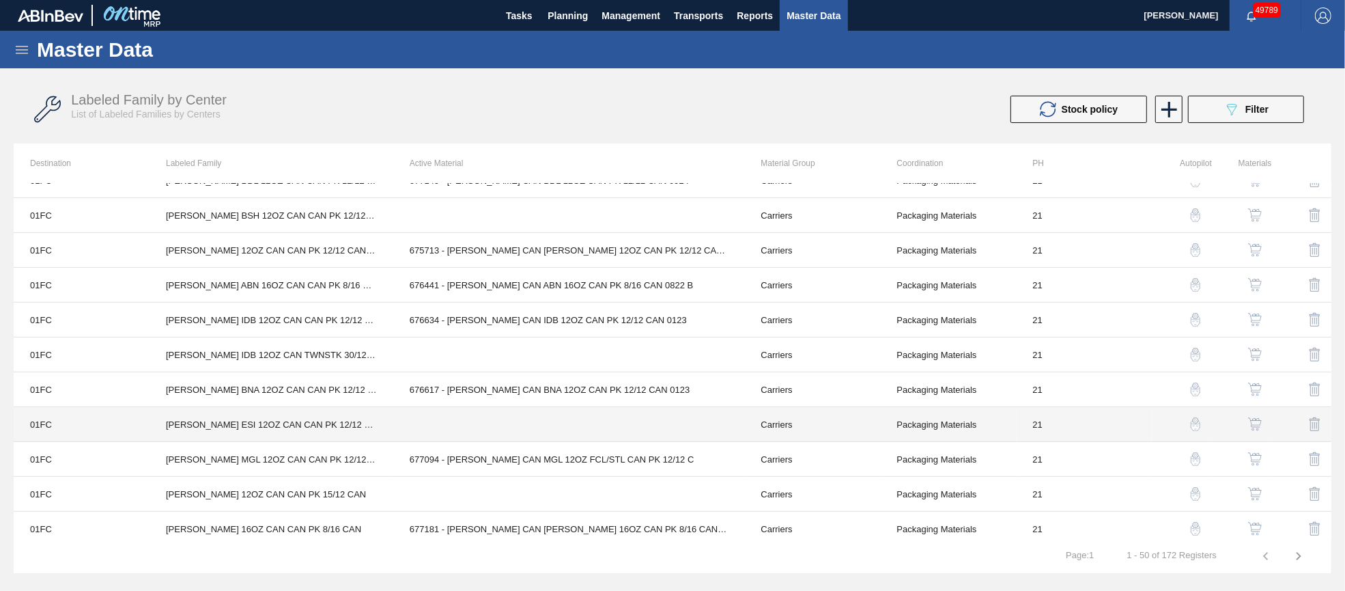
click at [348, 421] on td "[PERSON_NAME] ESI 12OZ CAN CAN PK 12/12 CAN FCL" at bounding box center [272, 424] width 244 height 35
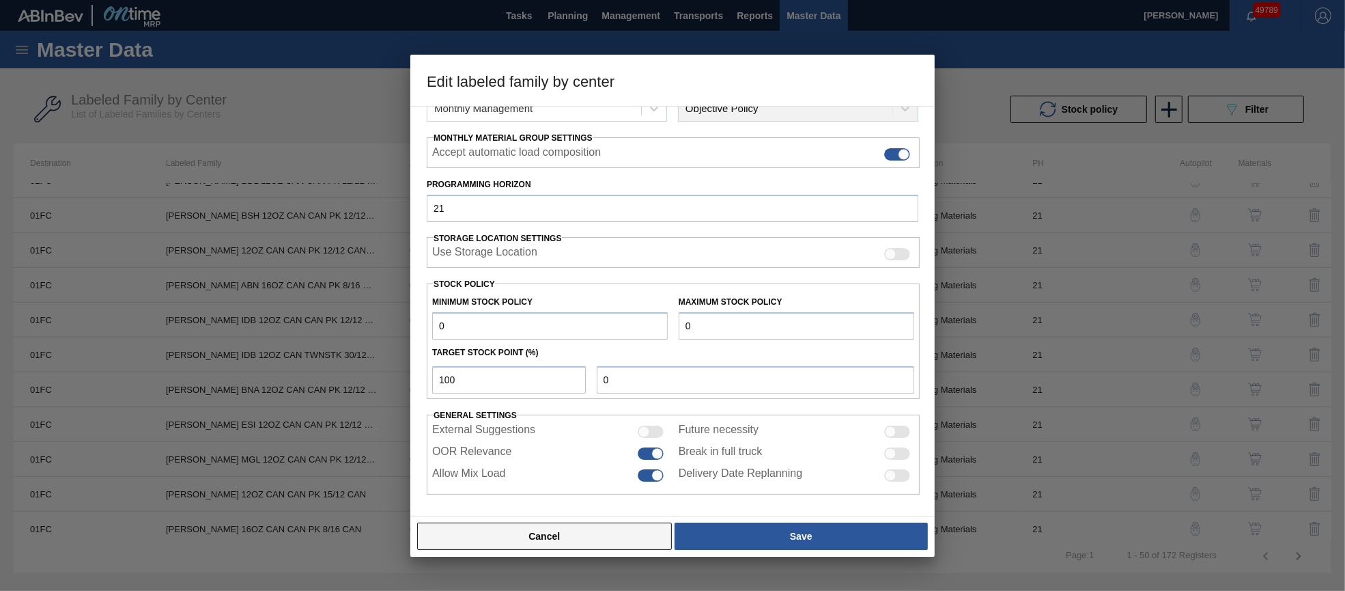
click at [563, 535] on button "Cancel" at bounding box center [544, 535] width 255 height 27
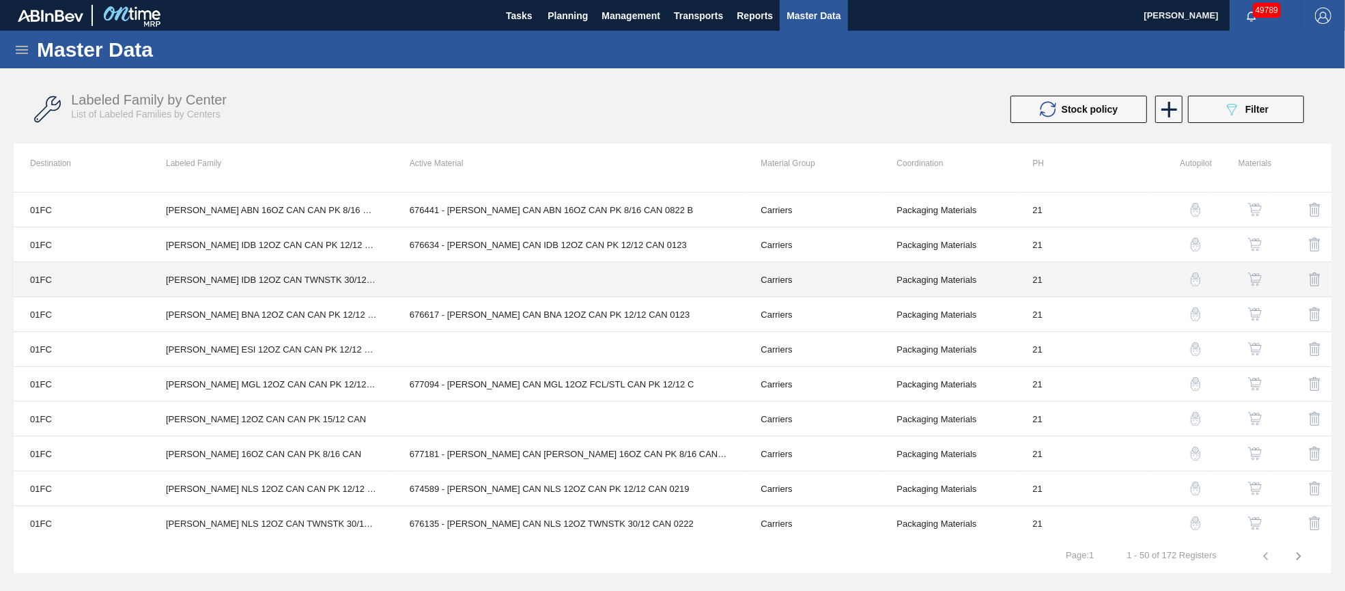
scroll to position [819, 0]
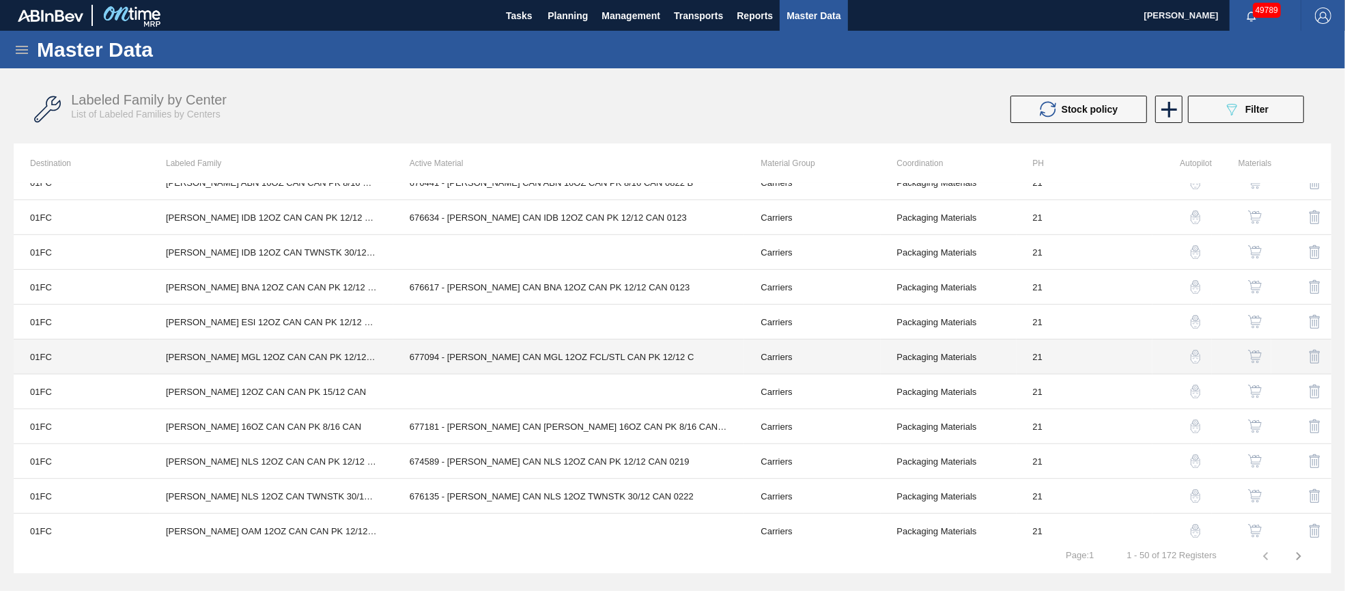
click at [555, 350] on td "677094 - [PERSON_NAME] CAN MGL 12OZ FCL/STL CAN PK 12/12 C" at bounding box center [569, 356] width 352 height 35
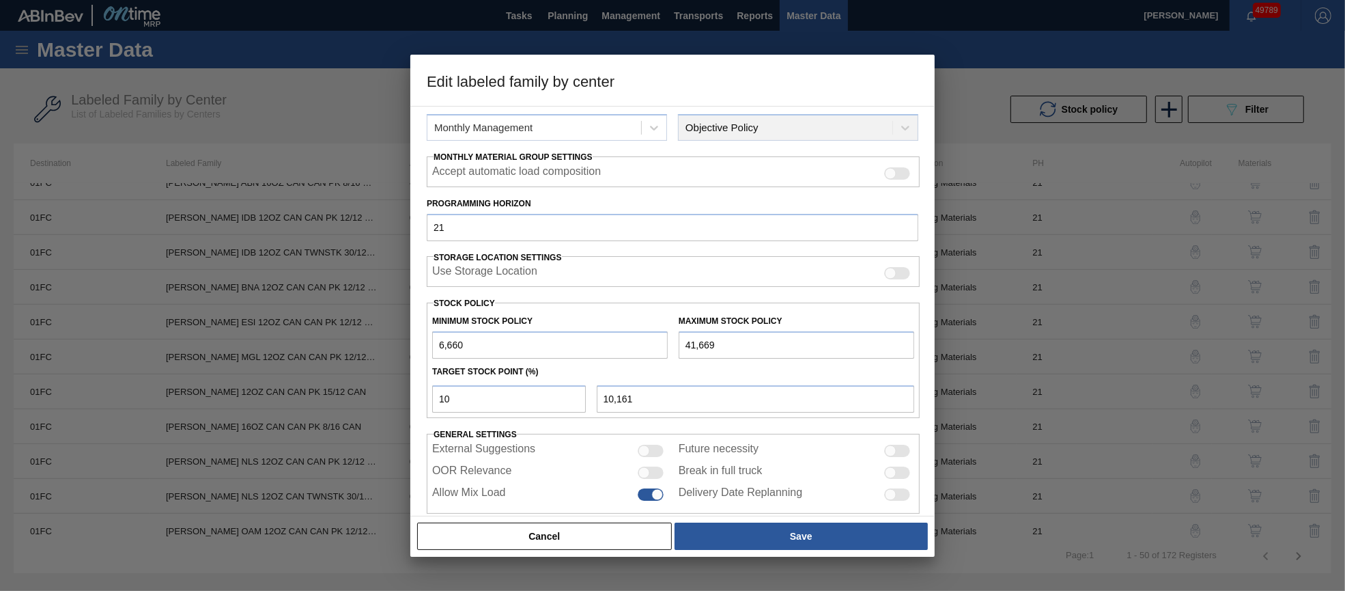
scroll to position [195, 0]
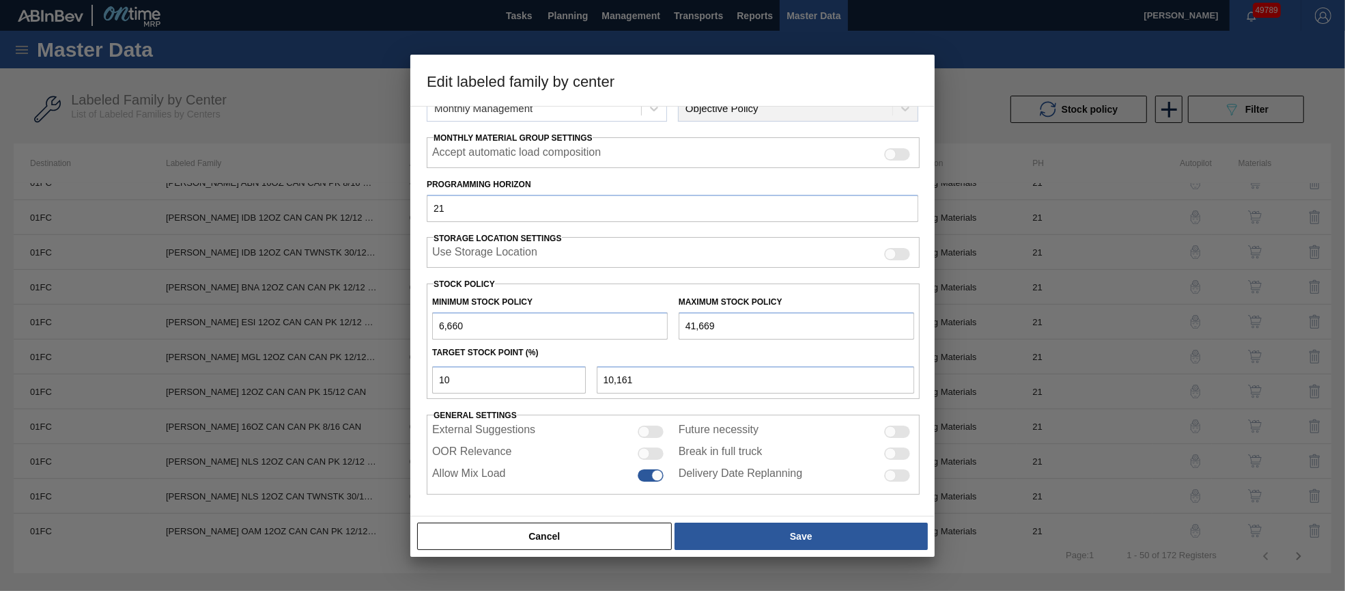
click at [649, 452] on div at bounding box center [651, 453] width 26 height 12
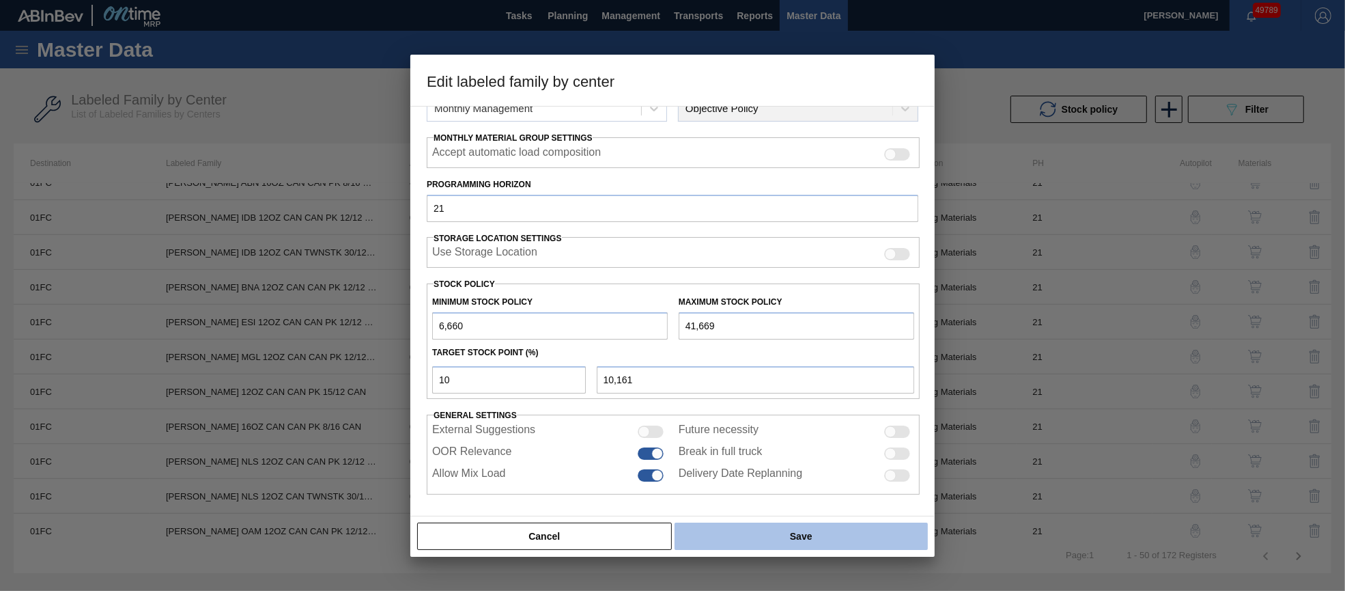
click at [735, 531] on button "Save" at bounding box center [801, 535] width 253 height 27
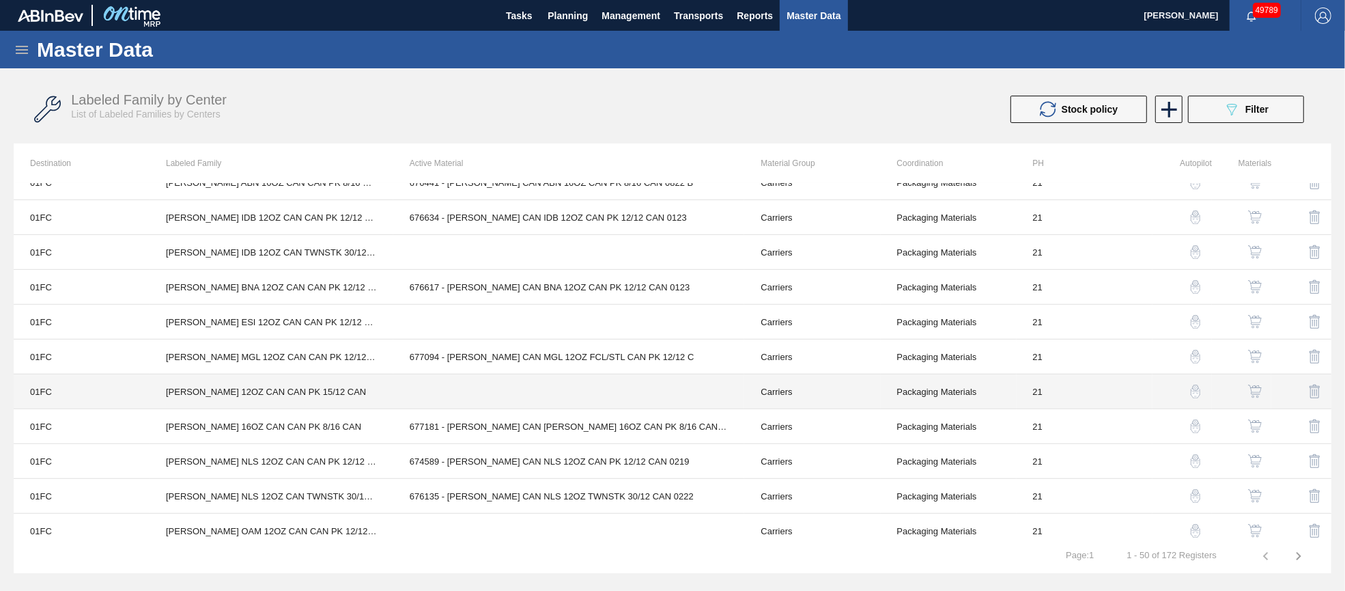
click at [592, 379] on td at bounding box center [569, 391] width 352 height 35
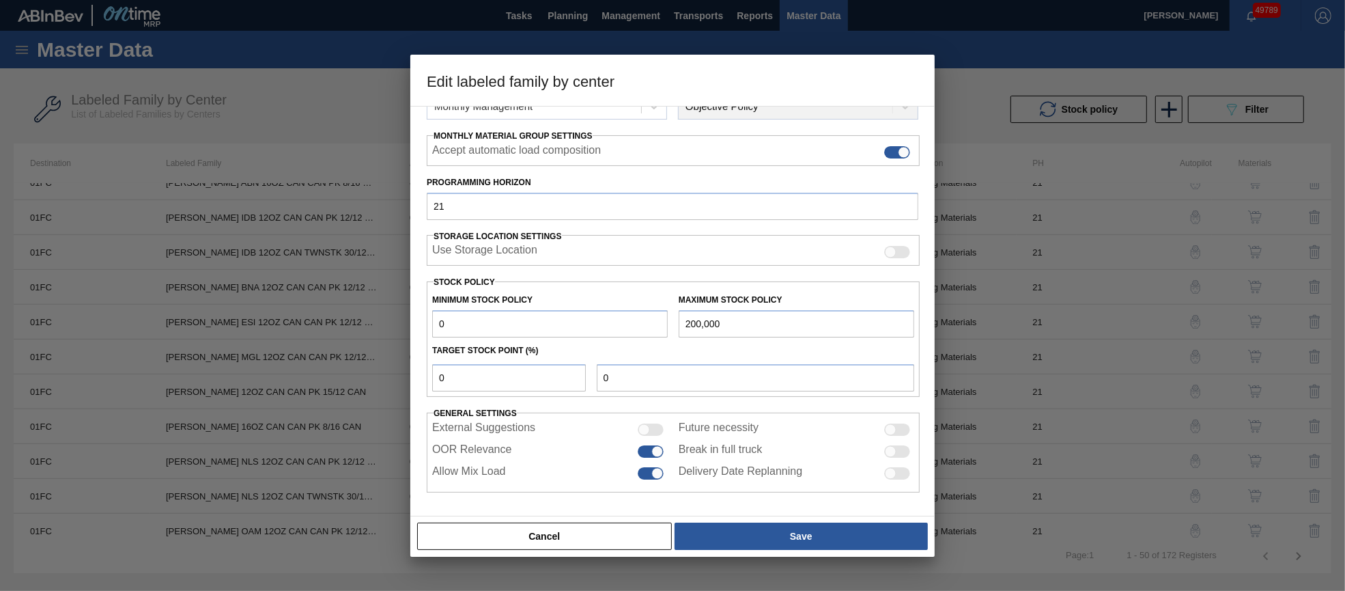
scroll to position [196, 0]
click at [620, 539] on button "Cancel" at bounding box center [544, 535] width 255 height 27
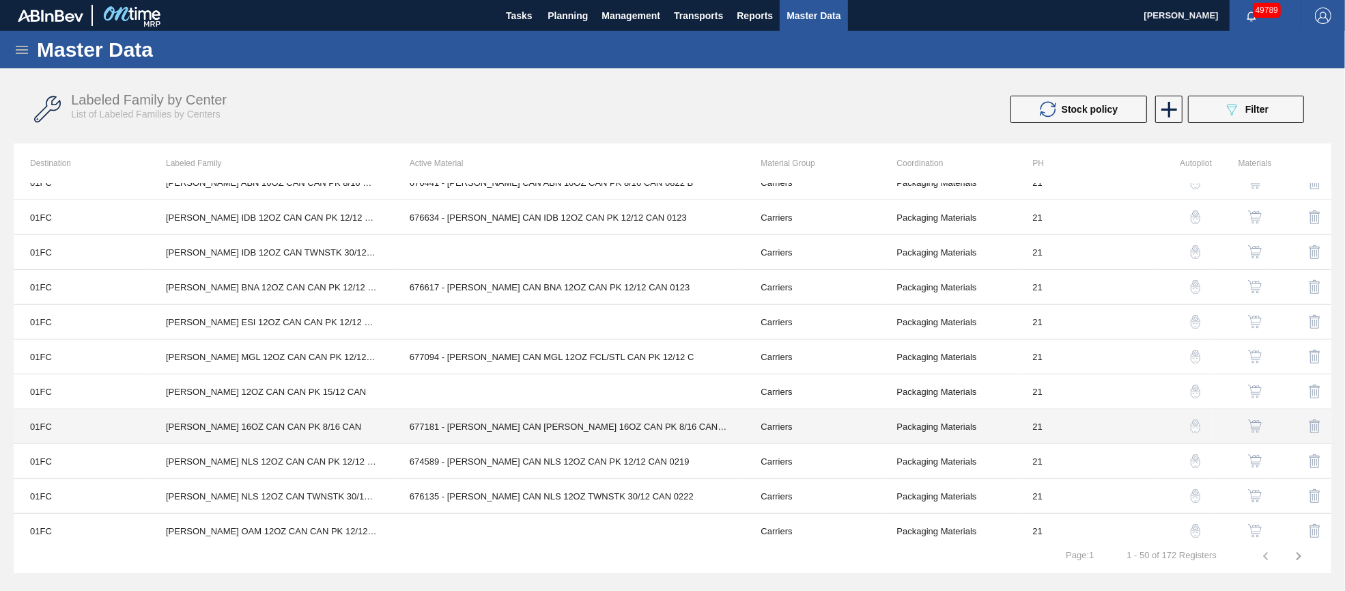
click at [539, 433] on td "677181 - [PERSON_NAME] CAN [PERSON_NAME] 16OZ CAN PK 8/16 CAN 1024 B" at bounding box center [569, 426] width 352 height 35
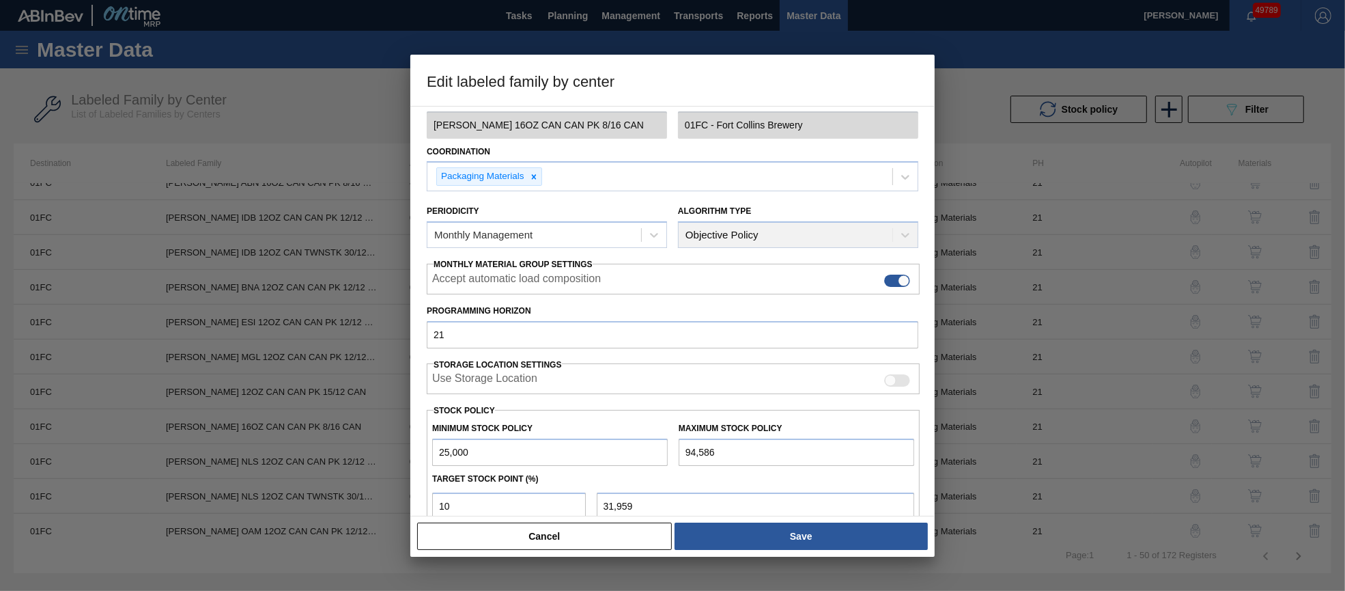
scroll to position [195, 0]
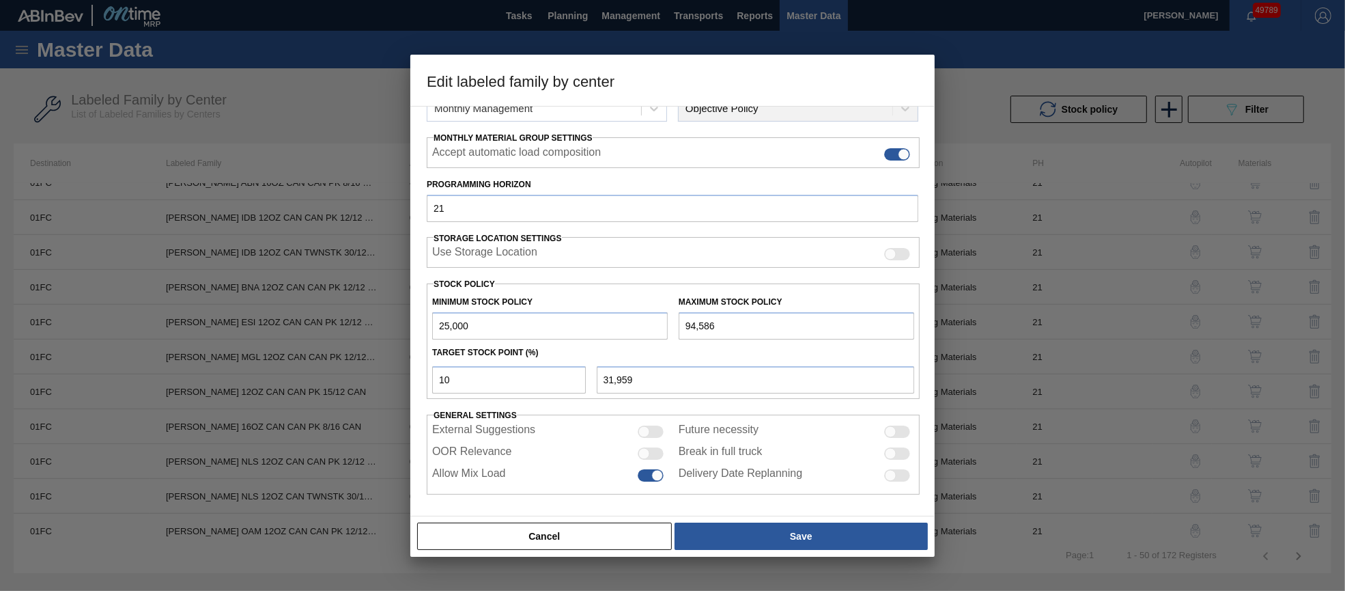
click at [651, 453] on div at bounding box center [651, 453] width 26 height 12
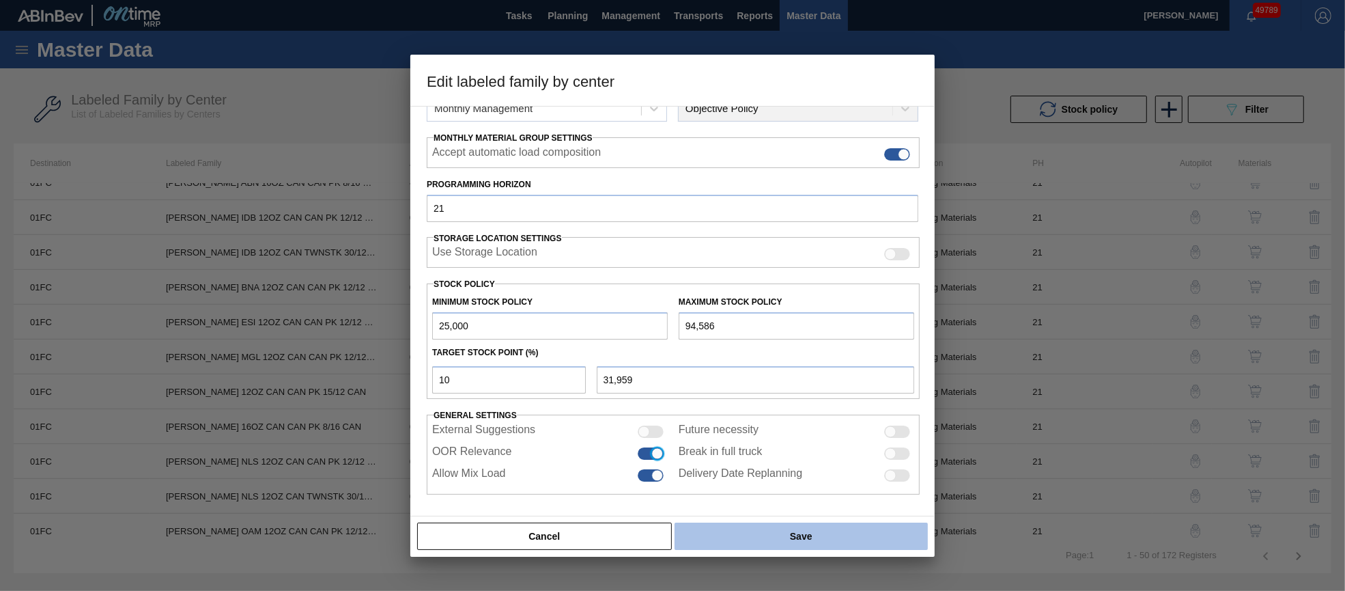
click at [711, 524] on button "Save" at bounding box center [801, 535] width 253 height 27
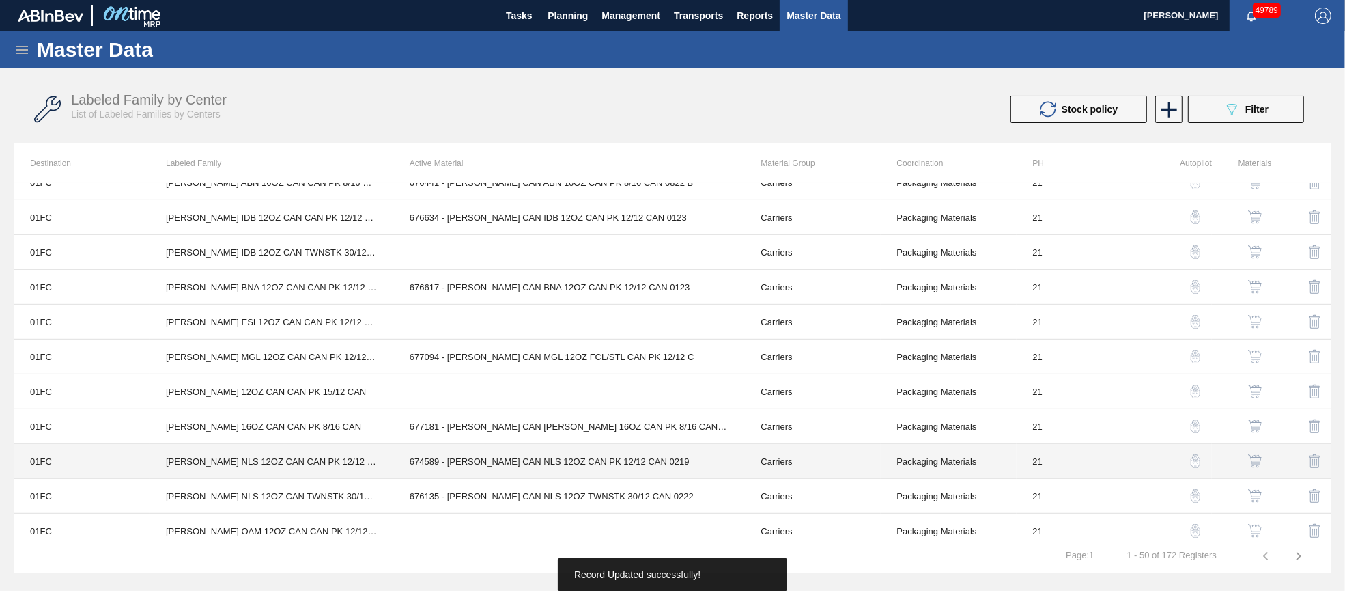
click at [520, 460] on td "674589 - [PERSON_NAME] CAN NLS 12OZ CAN PK 12/12 CAN 0219" at bounding box center [569, 461] width 352 height 35
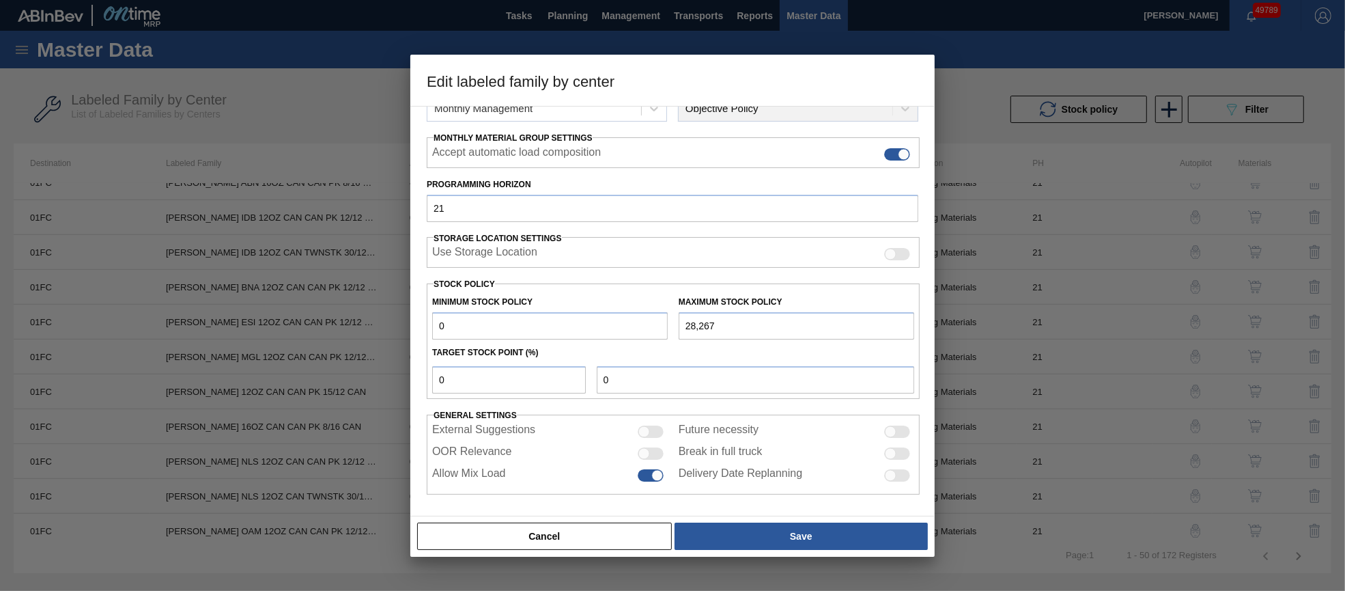
click at [650, 449] on div at bounding box center [651, 453] width 26 height 12
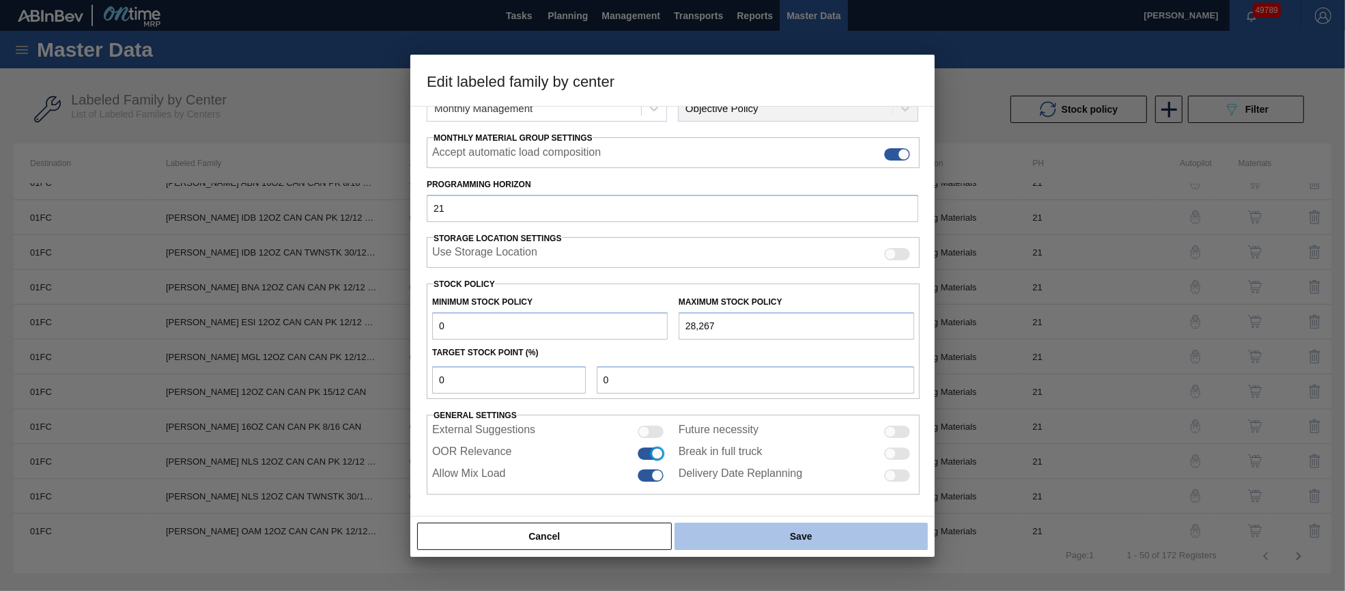
click at [703, 526] on button "Save" at bounding box center [801, 535] width 253 height 27
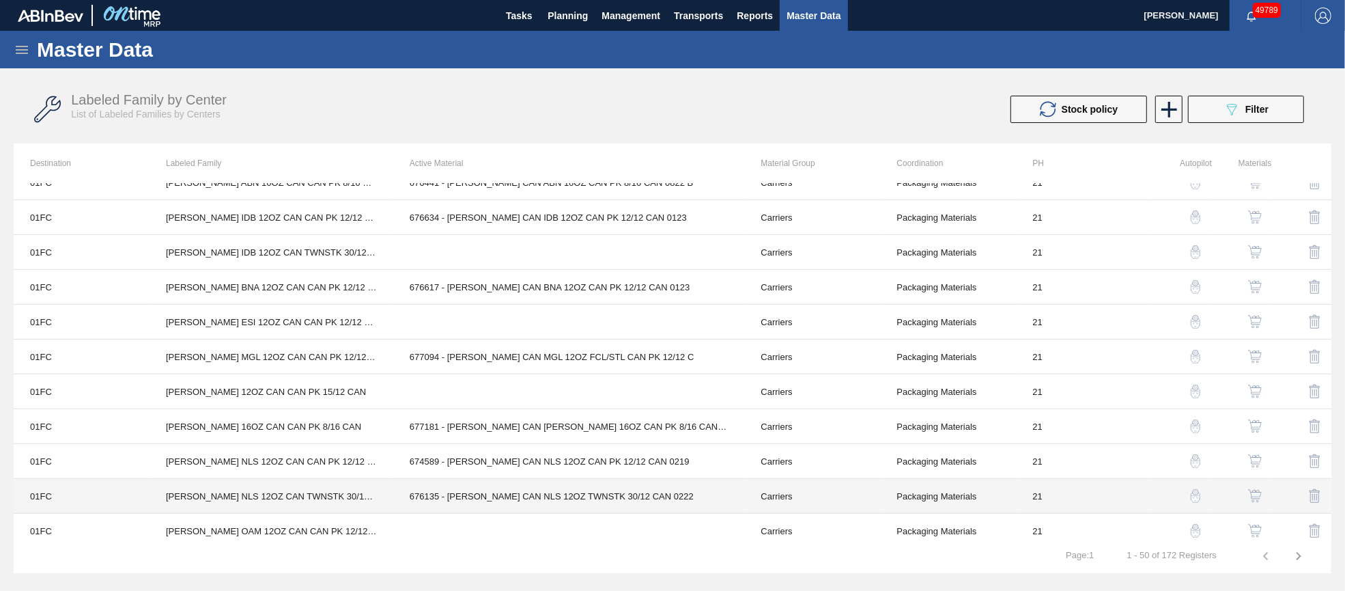
click at [494, 497] on td "676135 - [PERSON_NAME] CAN NLS 12OZ TWNSTK 30/12 CAN 0222" at bounding box center [569, 496] width 352 height 35
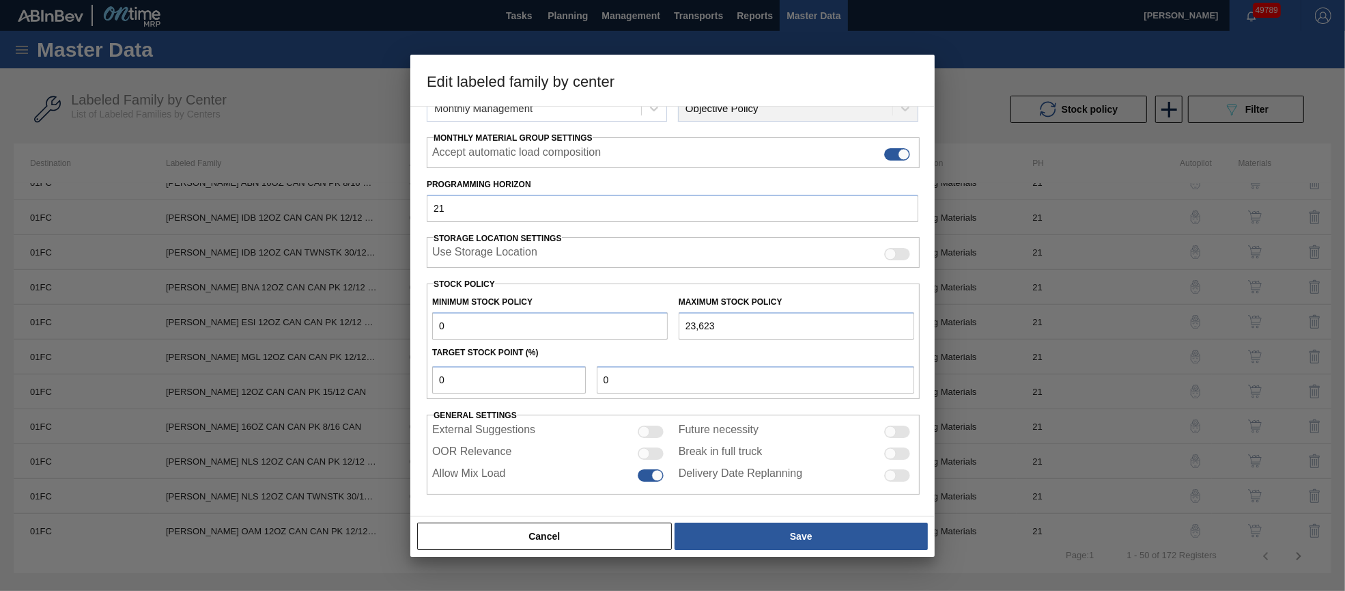
click at [654, 454] on div at bounding box center [651, 453] width 26 height 12
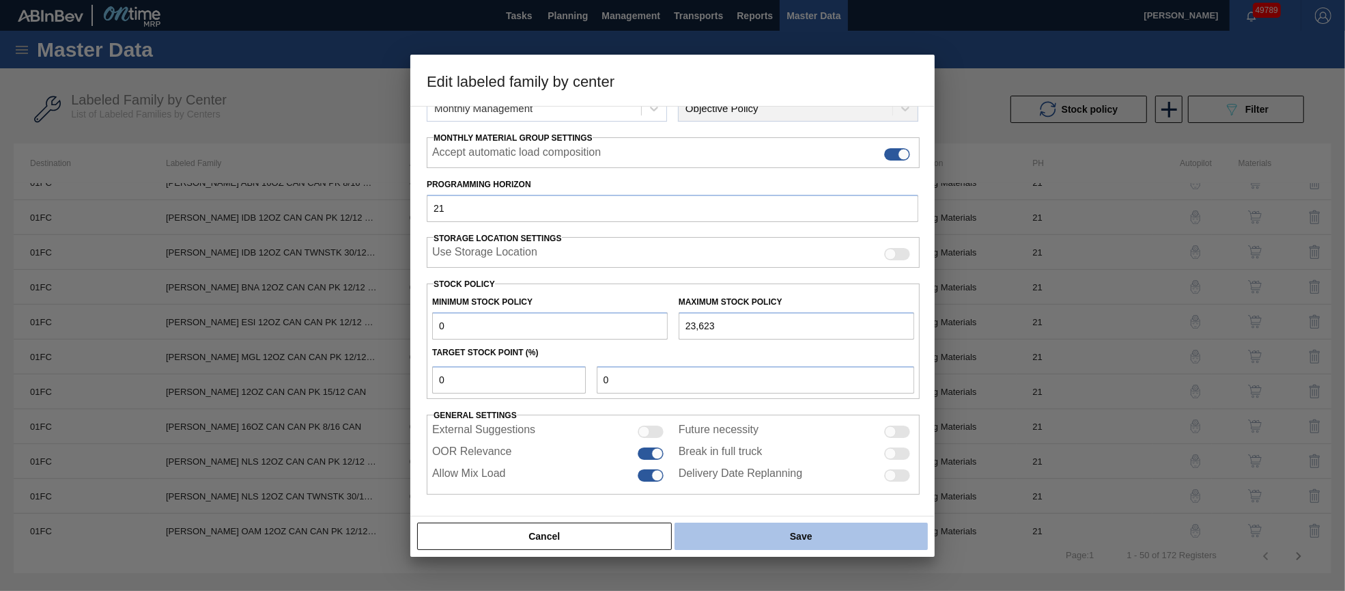
click at [708, 527] on button "Save" at bounding box center [801, 535] width 253 height 27
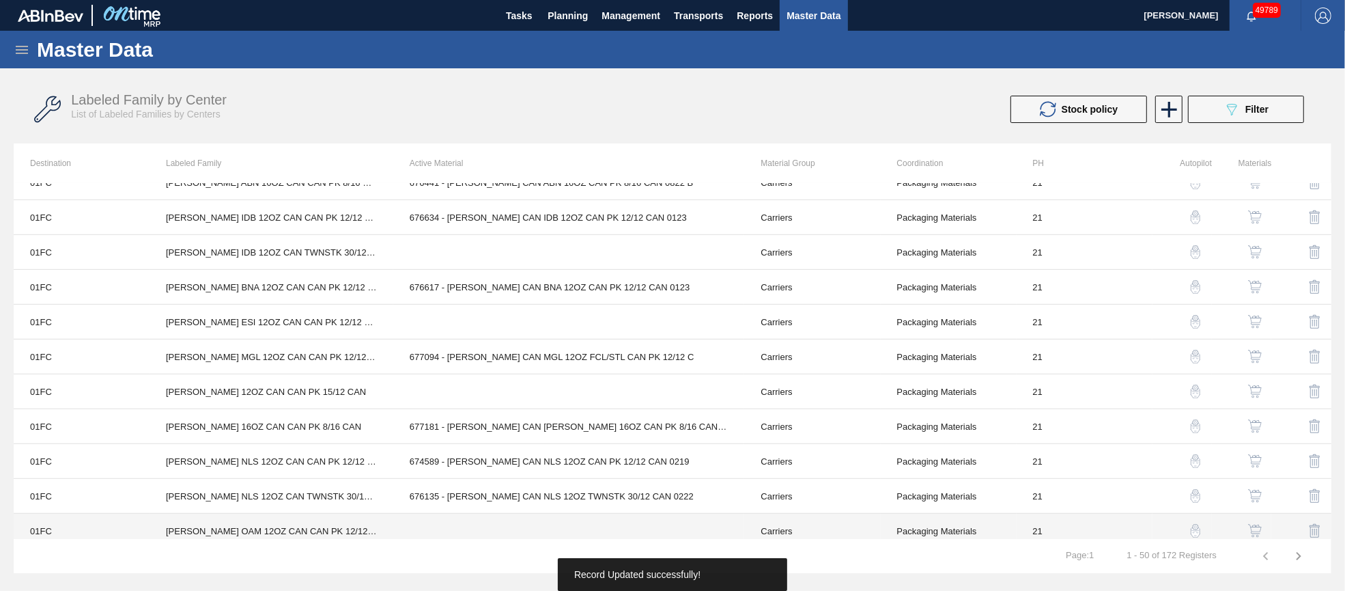
click at [386, 524] on td "[PERSON_NAME] OAM 12OZ CAN CAN PK 12/12 CAN" at bounding box center [272, 530] width 244 height 35
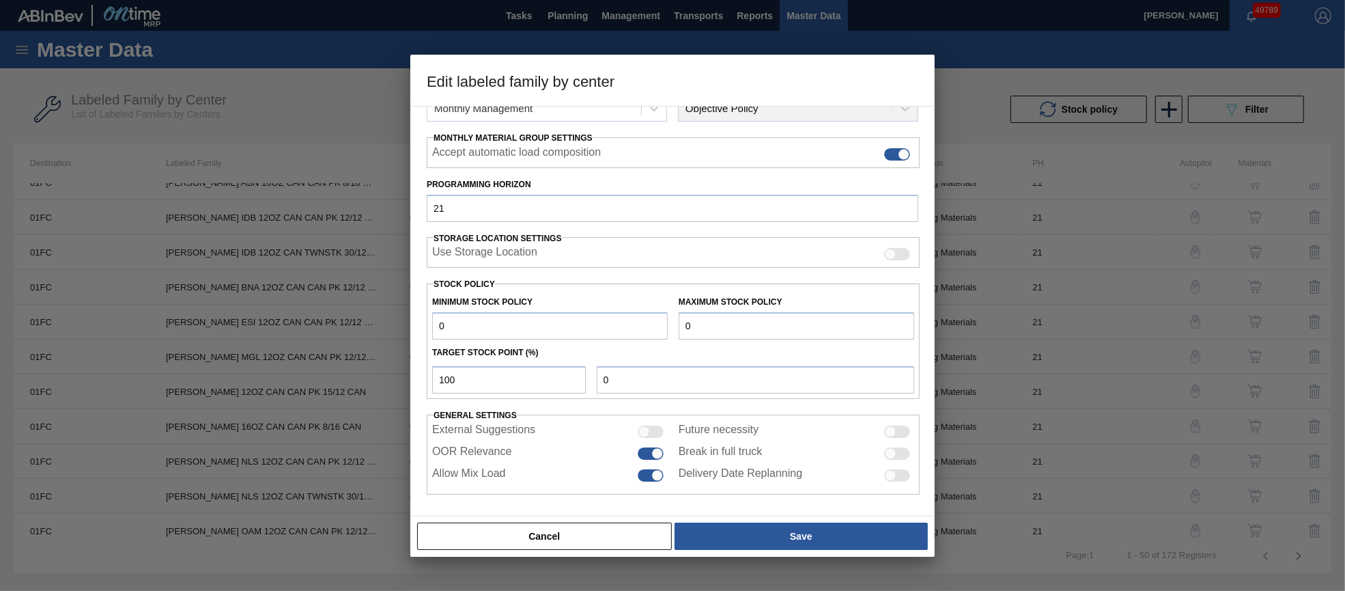
drag, startPoint x: 606, startPoint y: 528, endPoint x: 584, endPoint y: 513, distance: 26.5
click at [605, 529] on button "Cancel" at bounding box center [544, 535] width 255 height 27
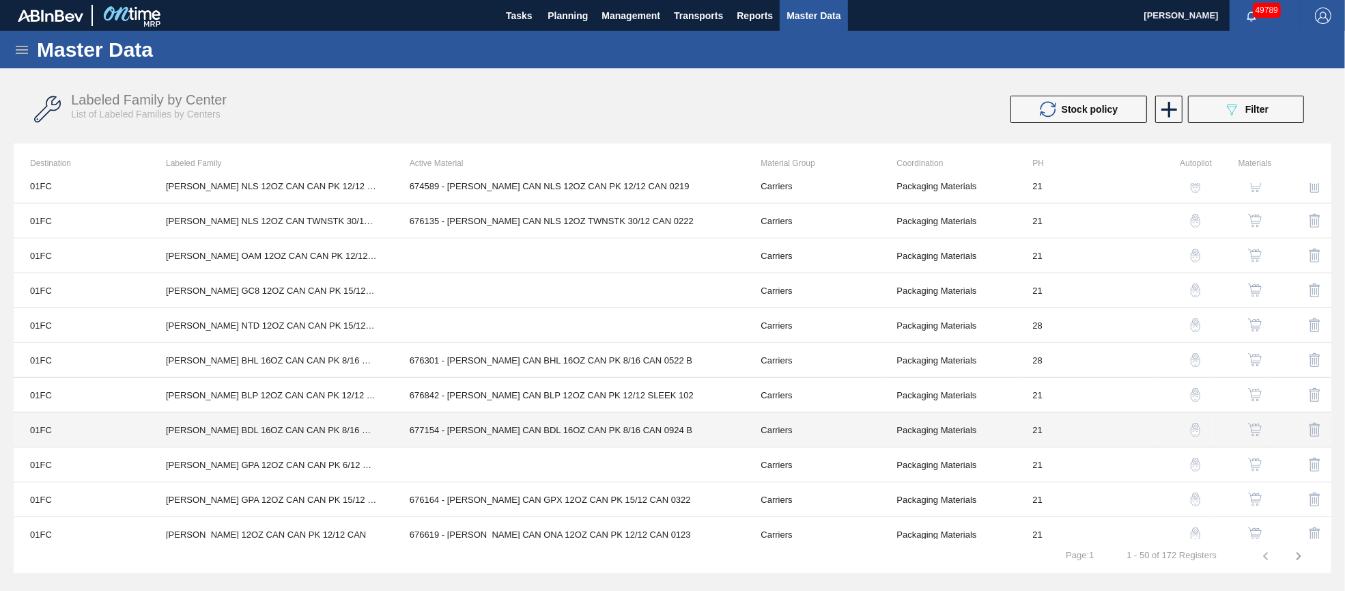
scroll to position [1127, 0]
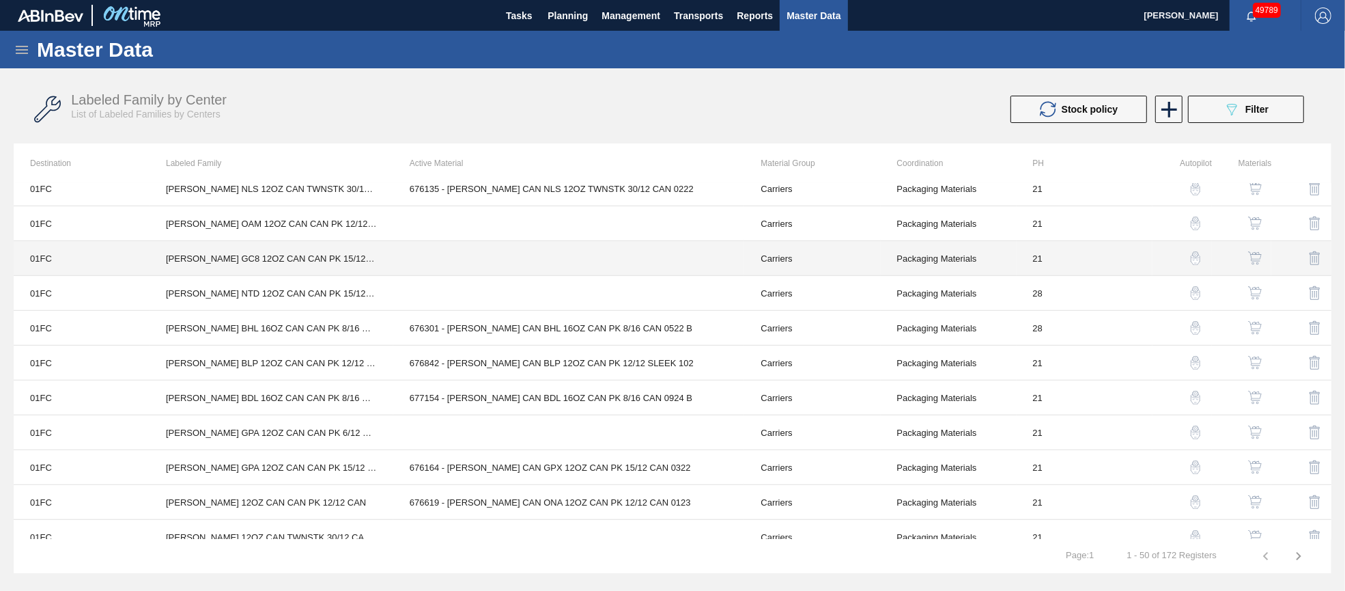
click at [357, 259] on td "[PERSON_NAME] GC8 12OZ CAN CAN PK 15/12 CAN" at bounding box center [272, 258] width 244 height 35
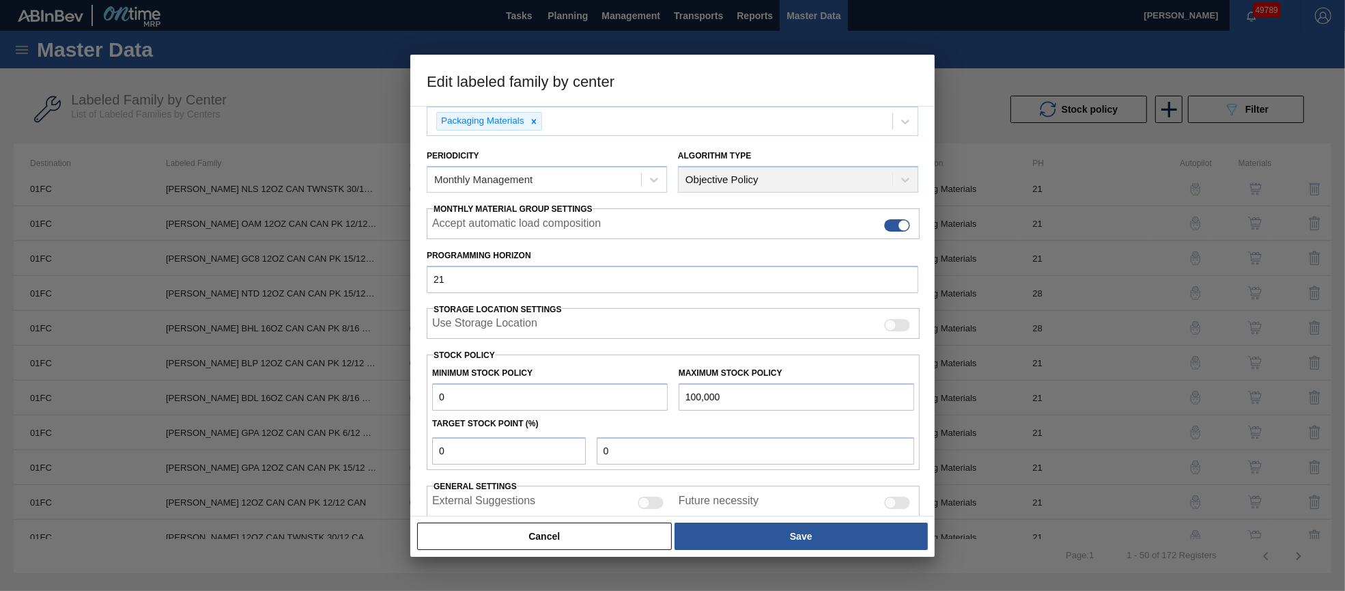
scroll to position [195, 0]
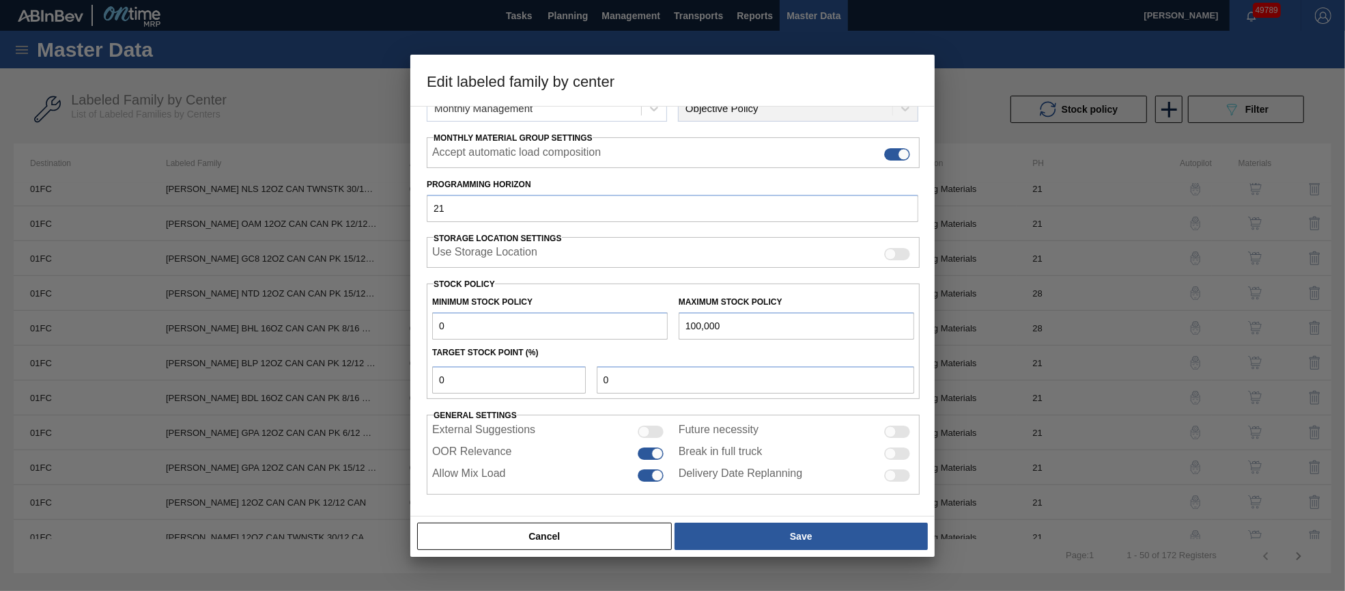
click at [573, 536] on button "Cancel" at bounding box center [544, 535] width 255 height 27
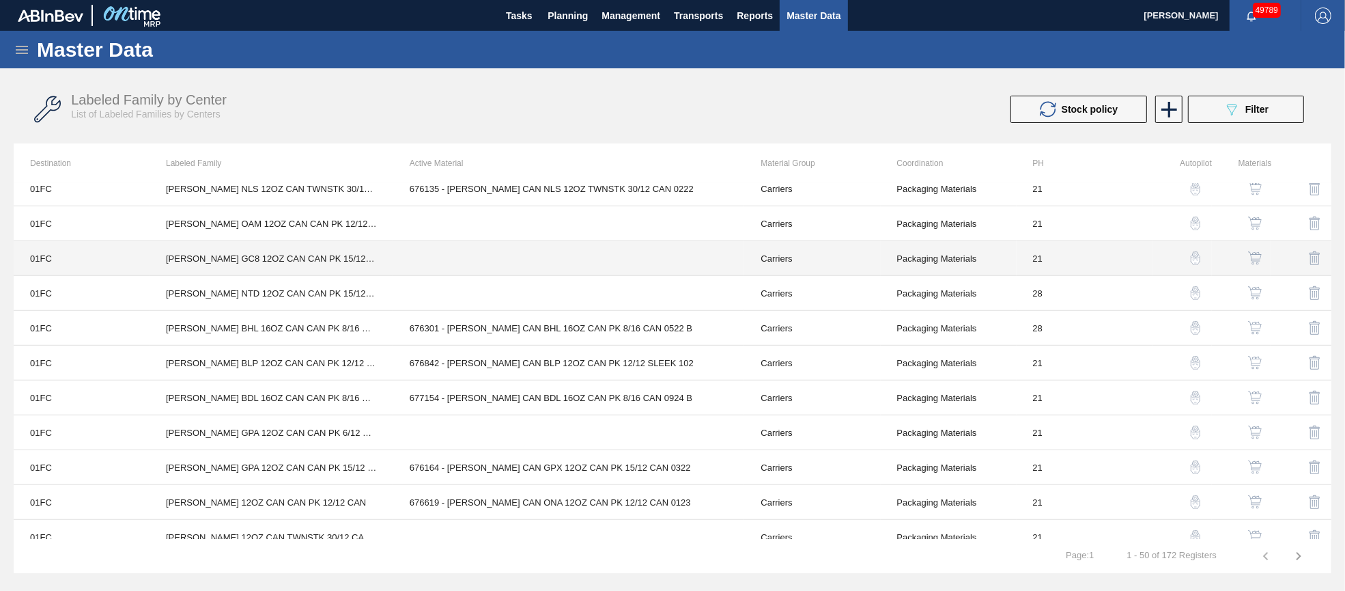
click at [492, 264] on td at bounding box center [569, 258] width 352 height 35
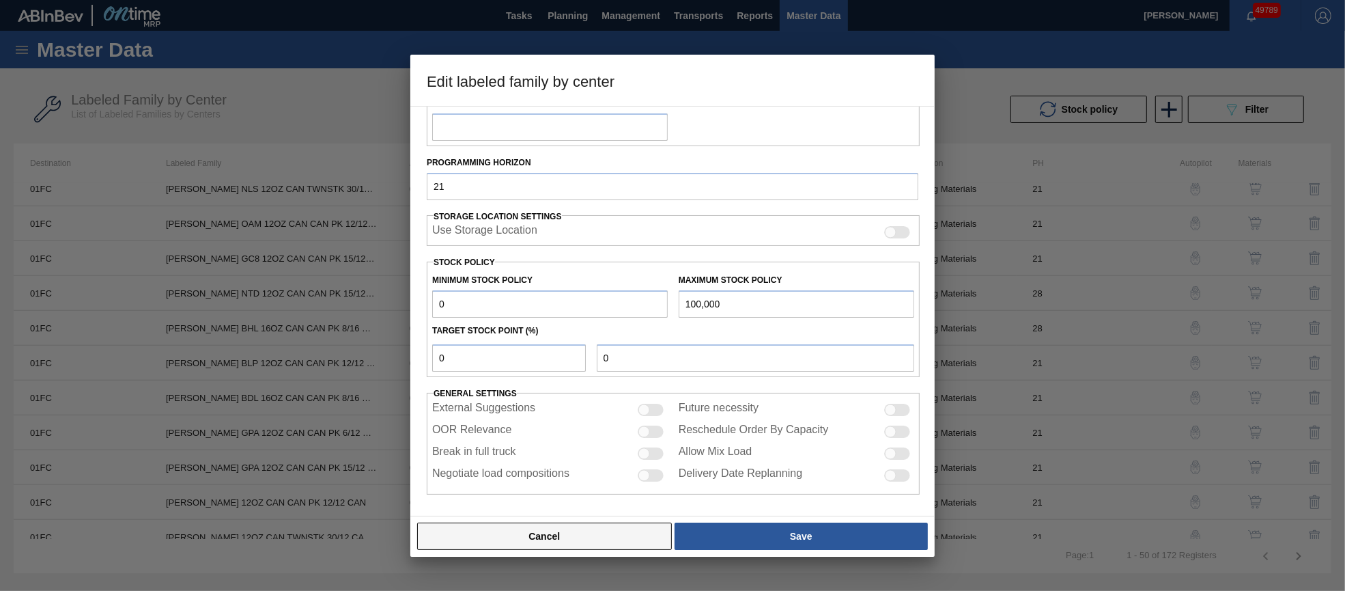
scroll to position [196, 0]
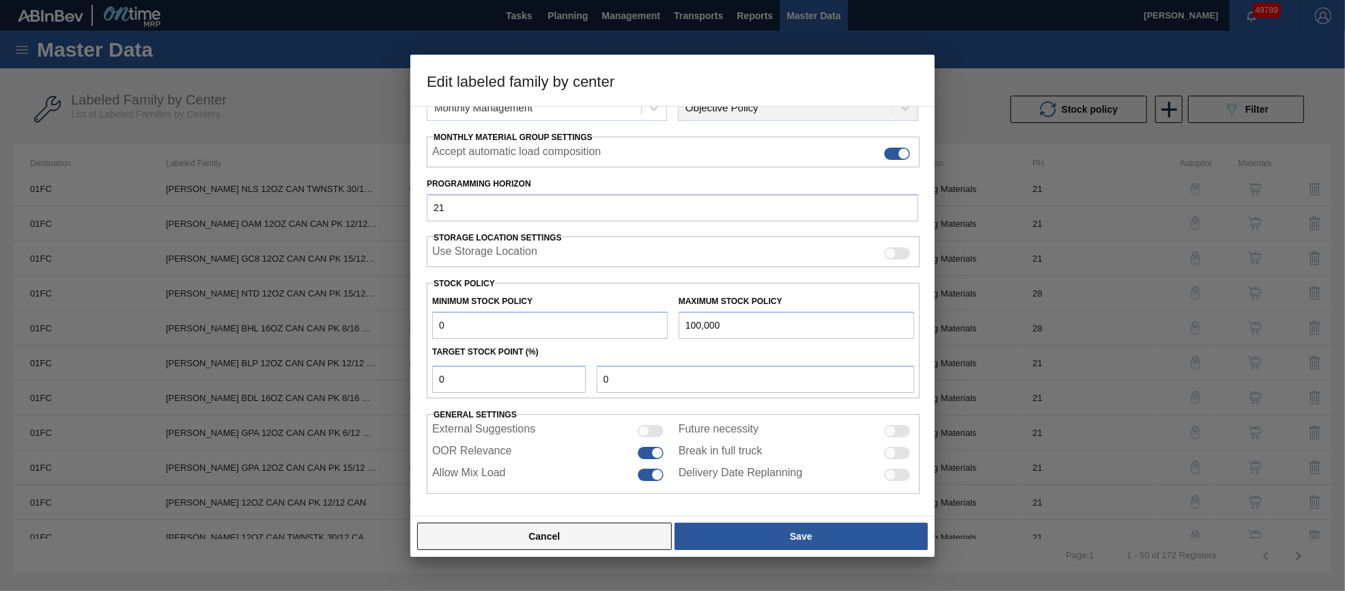
click at [579, 526] on button "Cancel" at bounding box center [544, 535] width 255 height 27
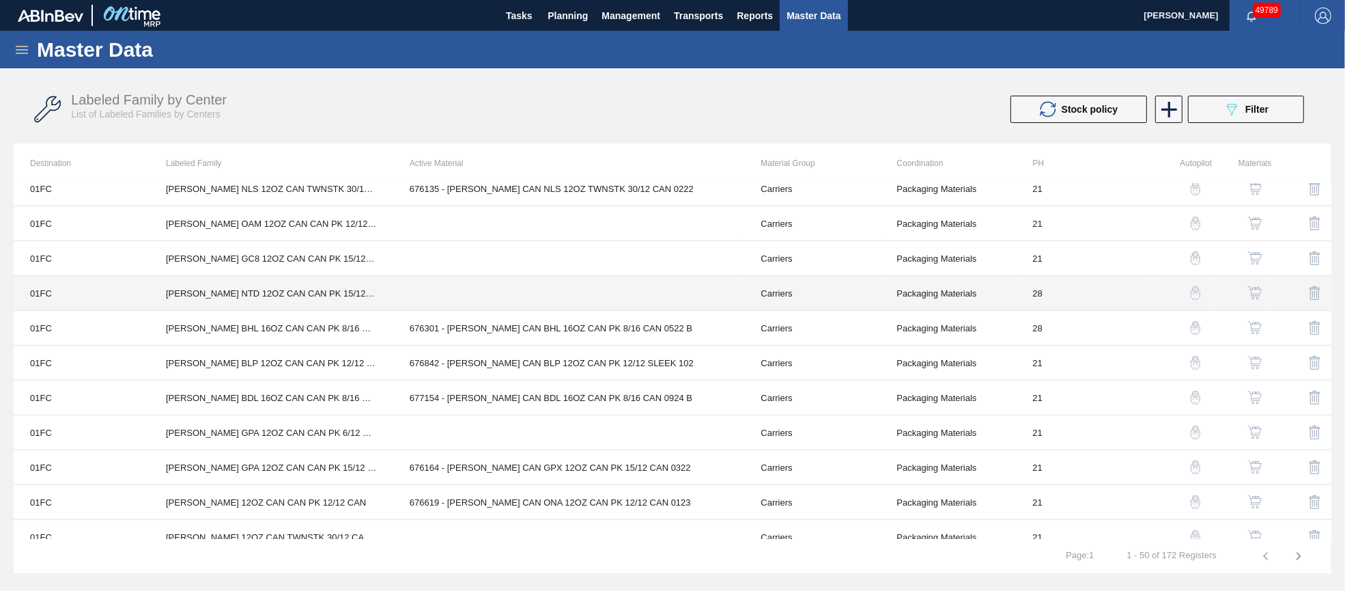
click at [454, 290] on td at bounding box center [569, 293] width 352 height 35
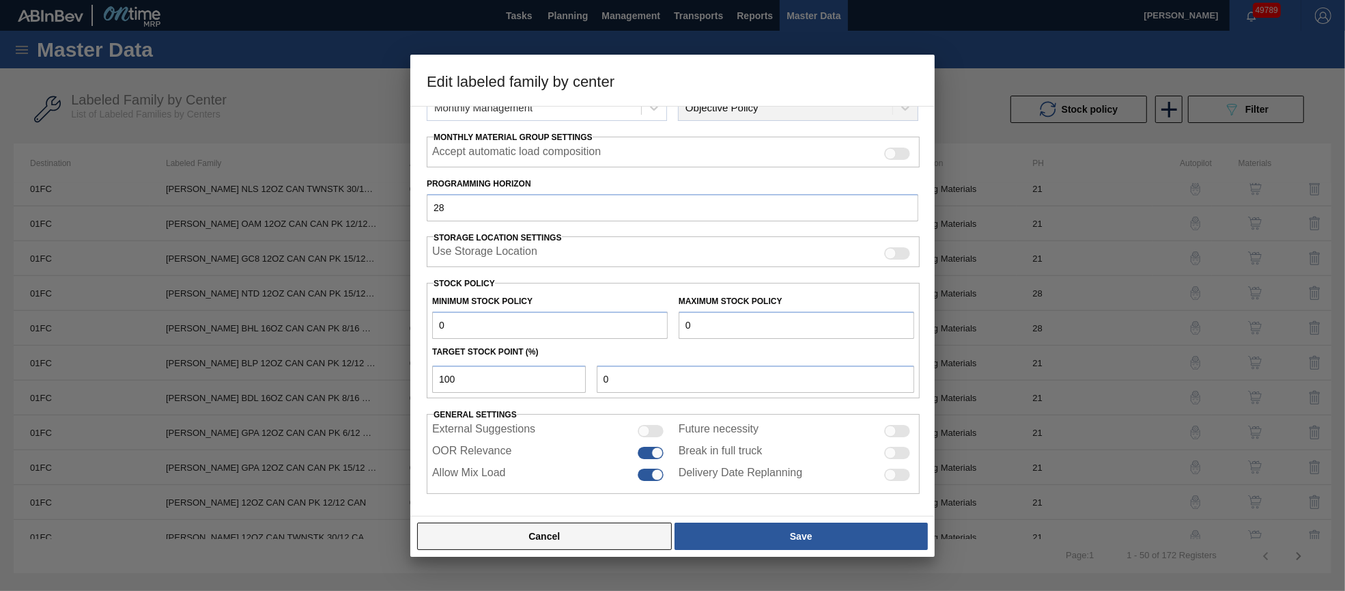
click at [617, 537] on button "Cancel" at bounding box center [544, 535] width 255 height 27
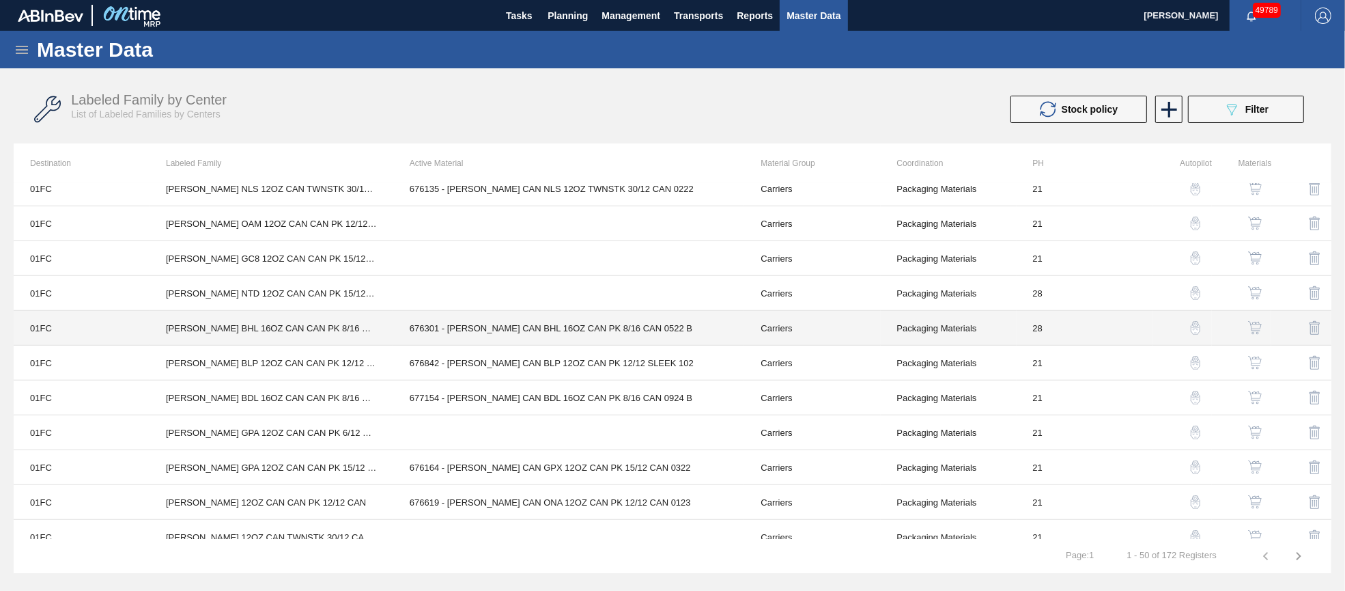
click at [523, 328] on td "676301 - [PERSON_NAME] CAN BHL 16OZ CAN PK 8/16 CAN 0522 B" at bounding box center [569, 328] width 352 height 35
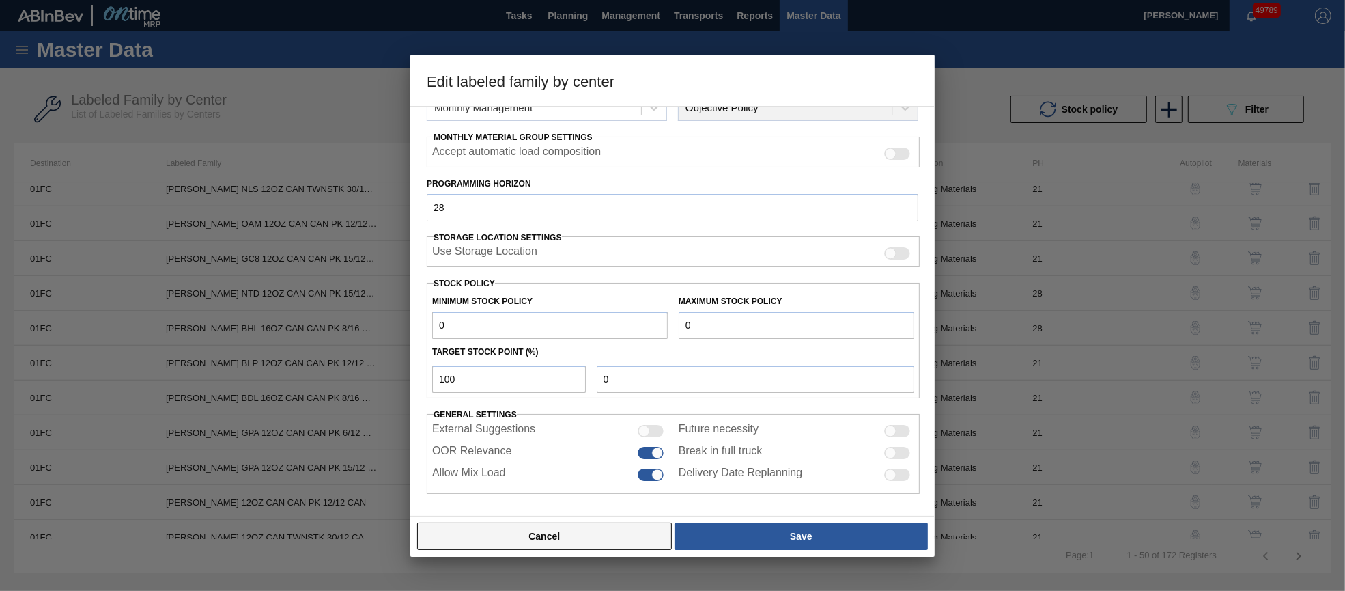
click at [581, 534] on button "Cancel" at bounding box center [544, 535] width 255 height 27
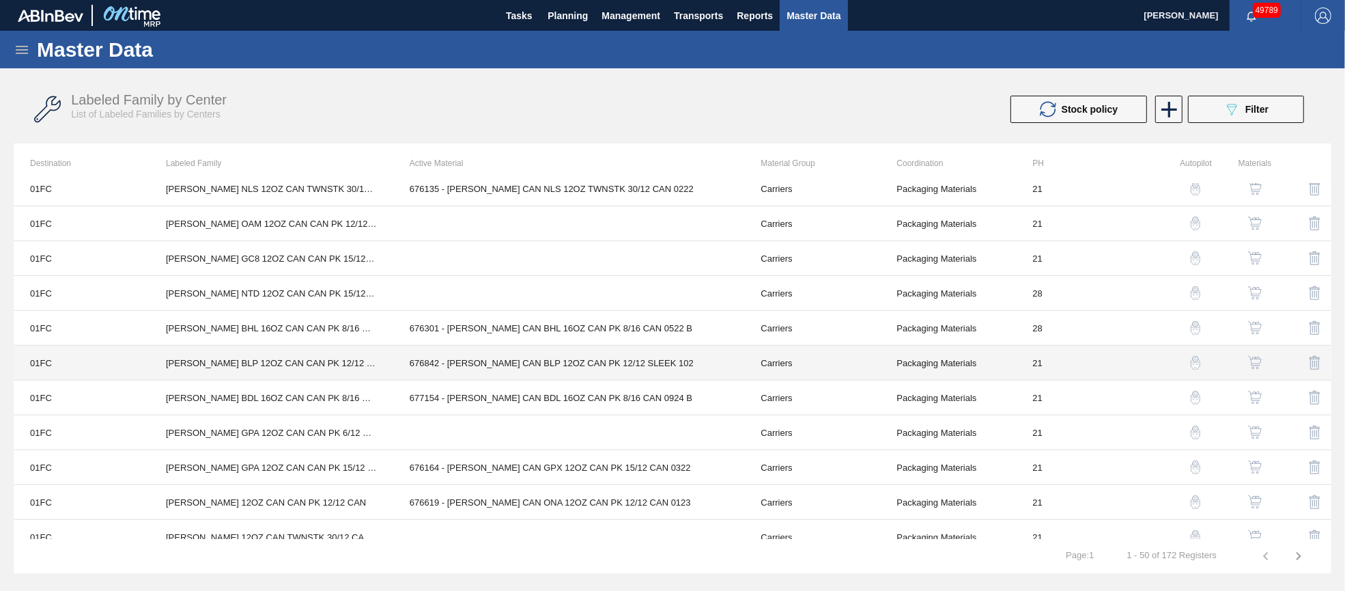
click at [539, 367] on td "676842 - [PERSON_NAME] CAN BLP 12OZ CAN PK 12/12 SLEEK 102" at bounding box center [569, 362] width 352 height 35
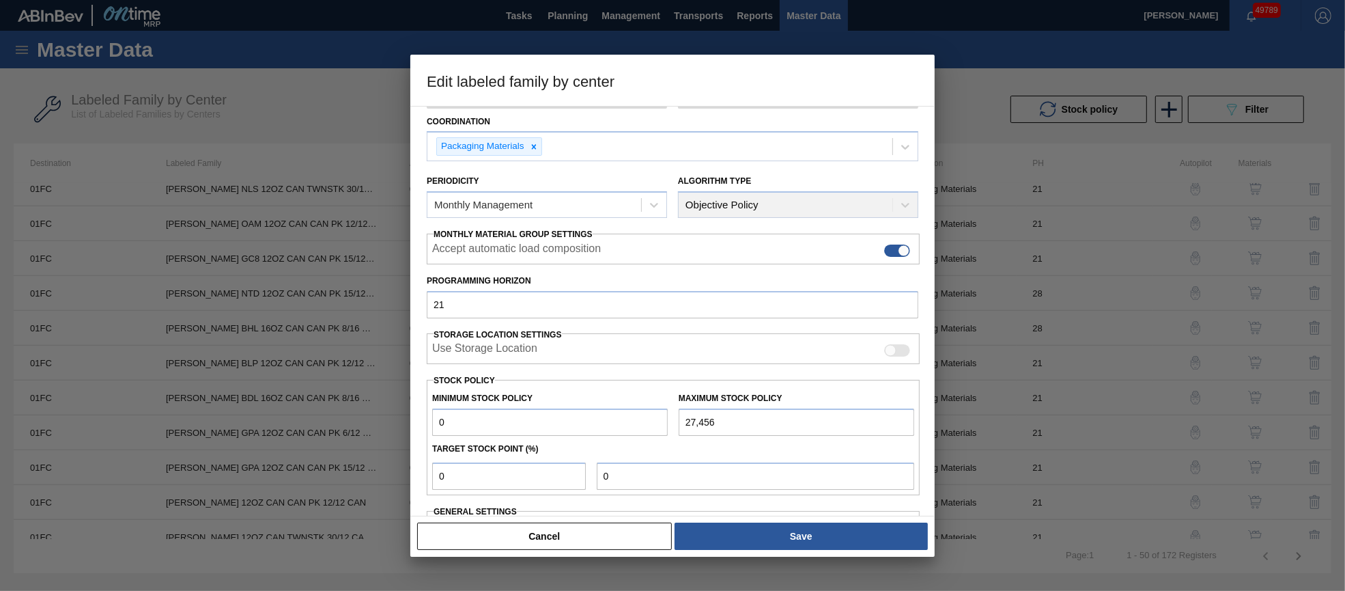
scroll to position [195, 0]
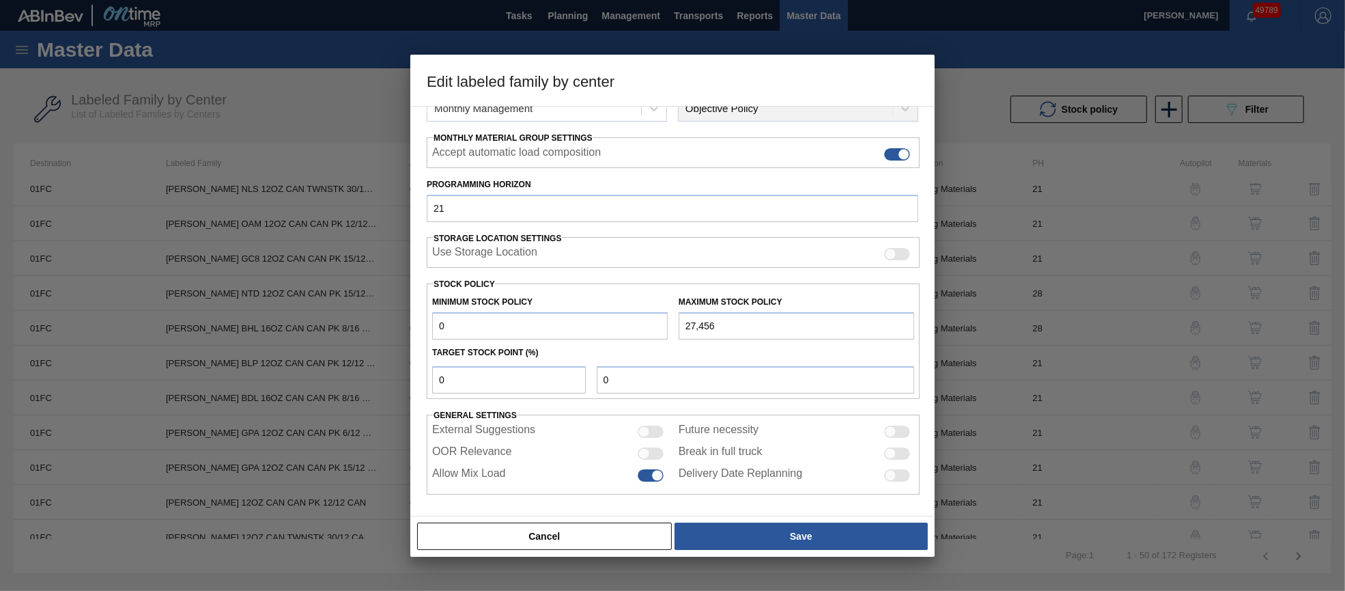
click at [646, 445] on div "OOR Relevance" at bounding box center [550, 453] width 236 height 16
click at [657, 451] on div at bounding box center [651, 453] width 26 height 12
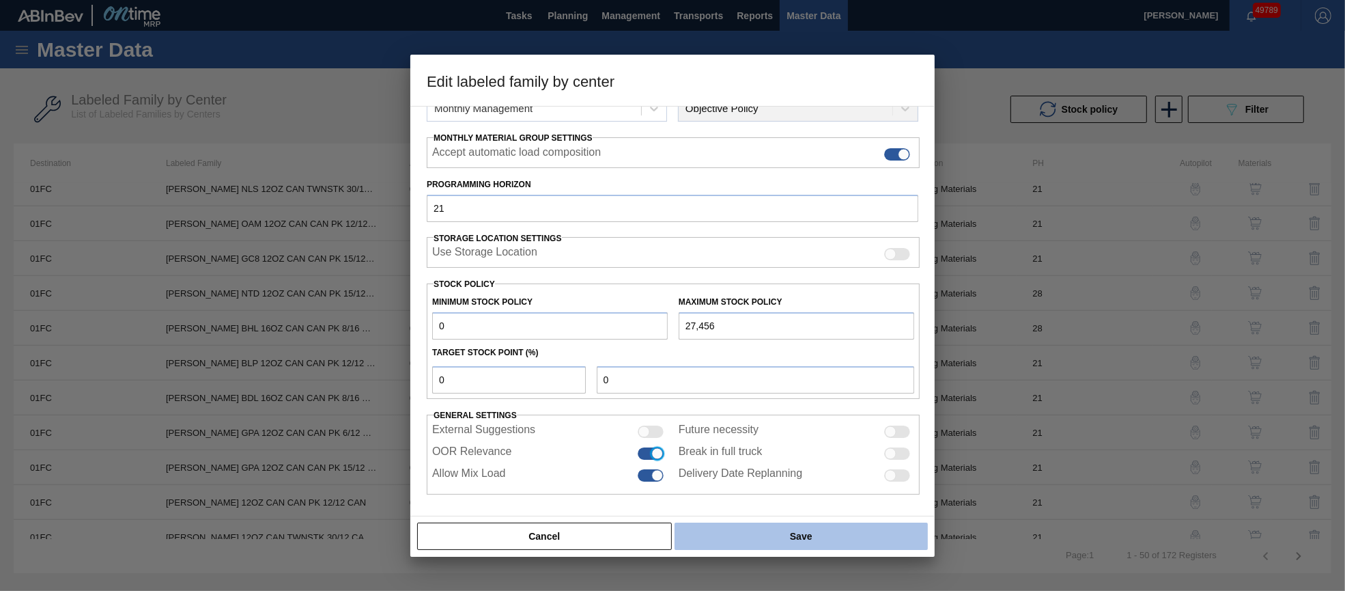
click at [707, 535] on button "Save" at bounding box center [801, 535] width 253 height 27
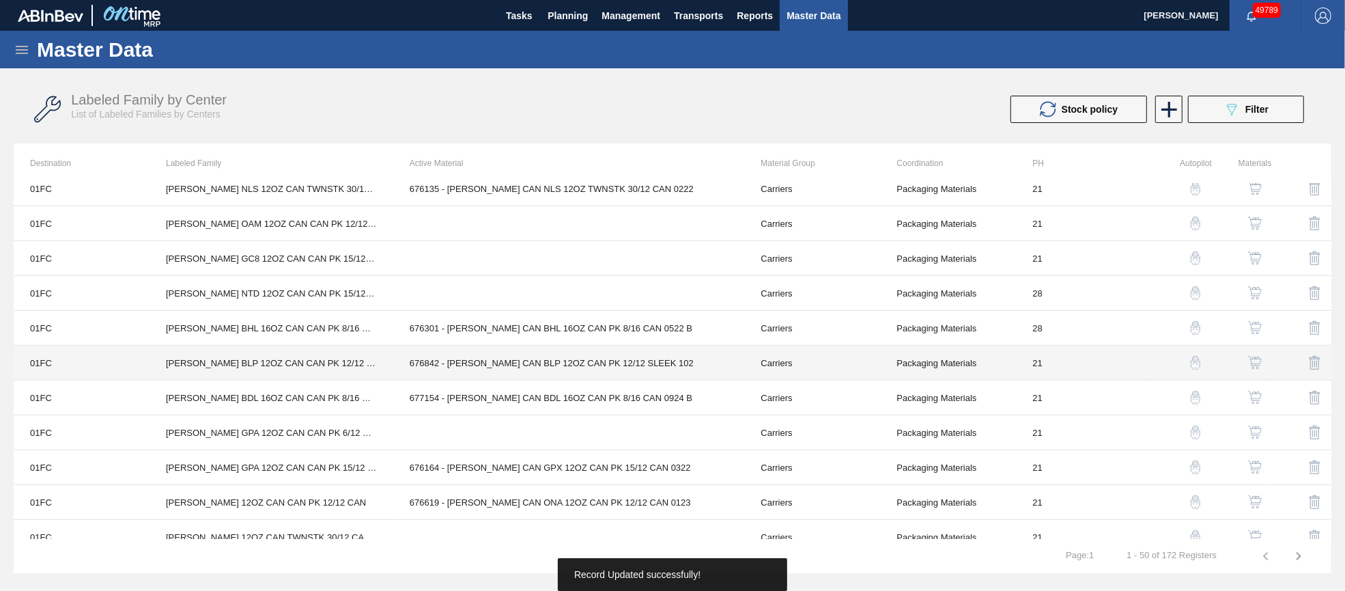
click at [518, 366] on td "676842 - [PERSON_NAME] CAN BLP 12OZ CAN PK 12/12 SLEEK 102" at bounding box center [569, 362] width 352 height 35
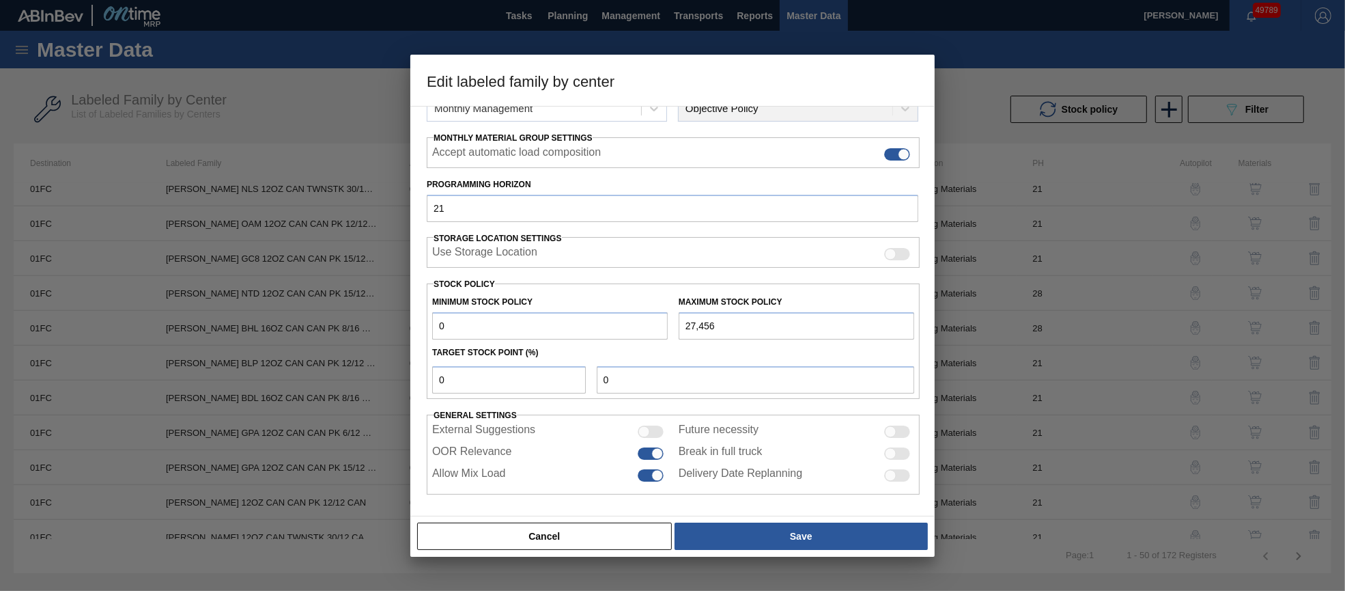
click at [593, 543] on button "Cancel" at bounding box center [544, 535] width 255 height 27
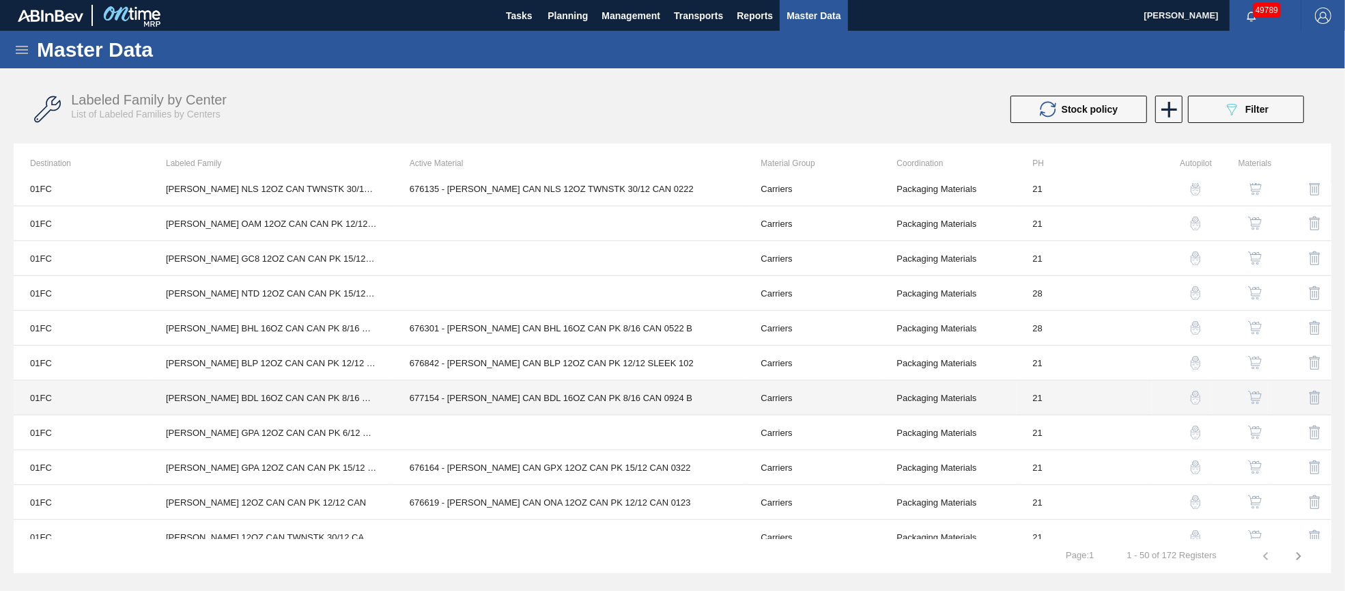
click at [554, 396] on td "677154 - [PERSON_NAME] CAN BDL 16OZ CAN PK 8/16 CAN 0924 B" at bounding box center [569, 397] width 352 height 35
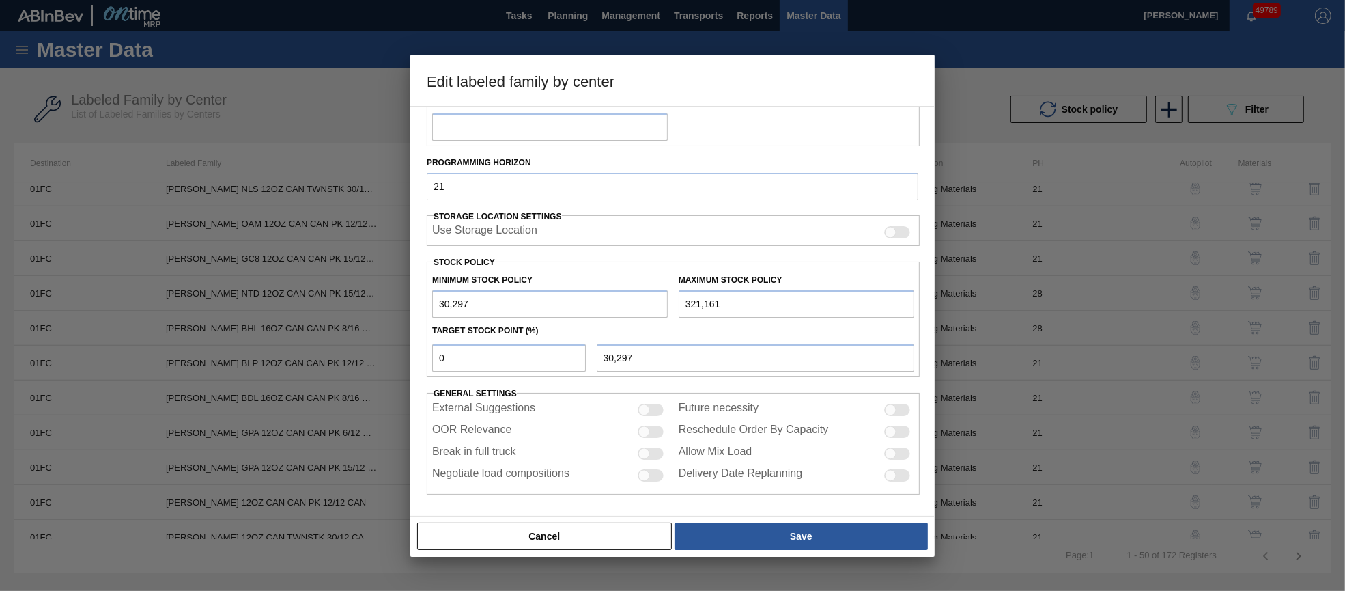
scroll to position [196, 0]
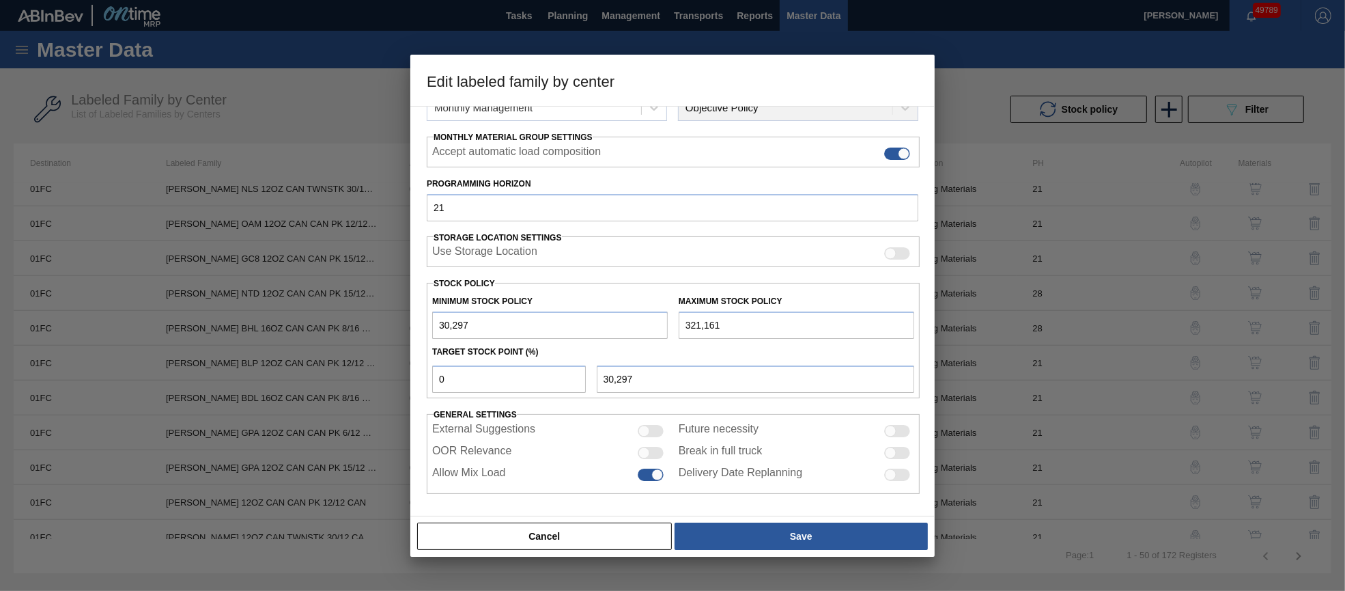
click at [653, 453] on div at bounding box center [651, 453] width 26 height 12
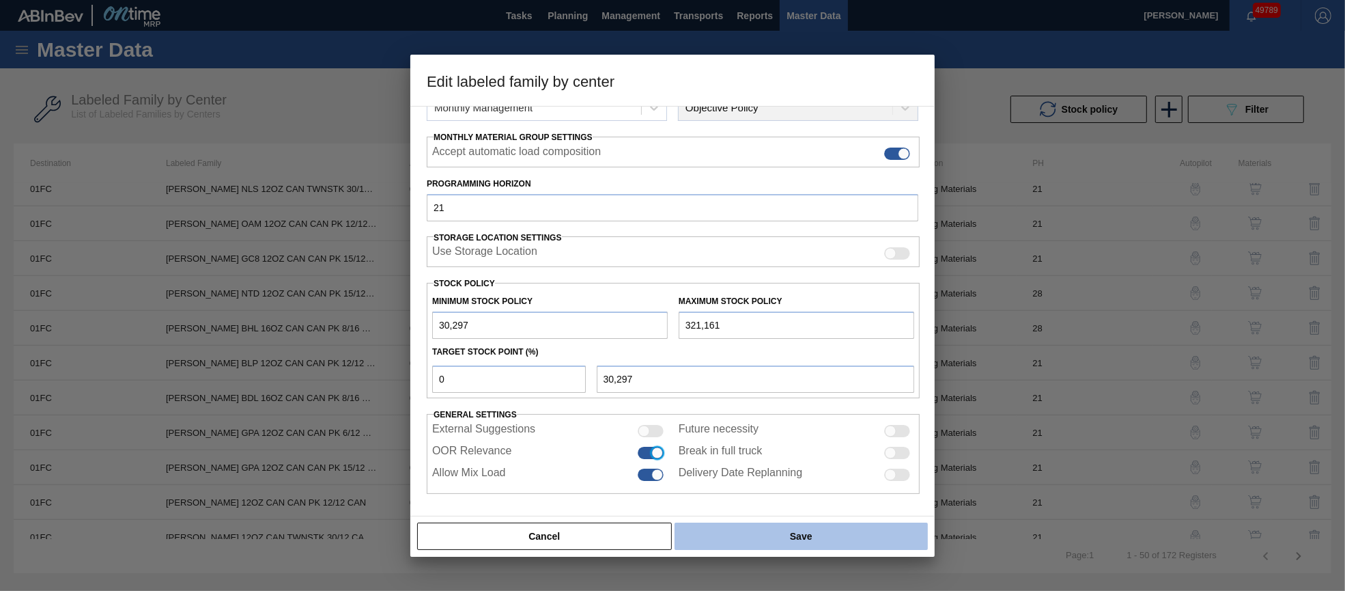
click at [711, 531] on button "Save" at bounding box center [801, 535] width 253 height 27
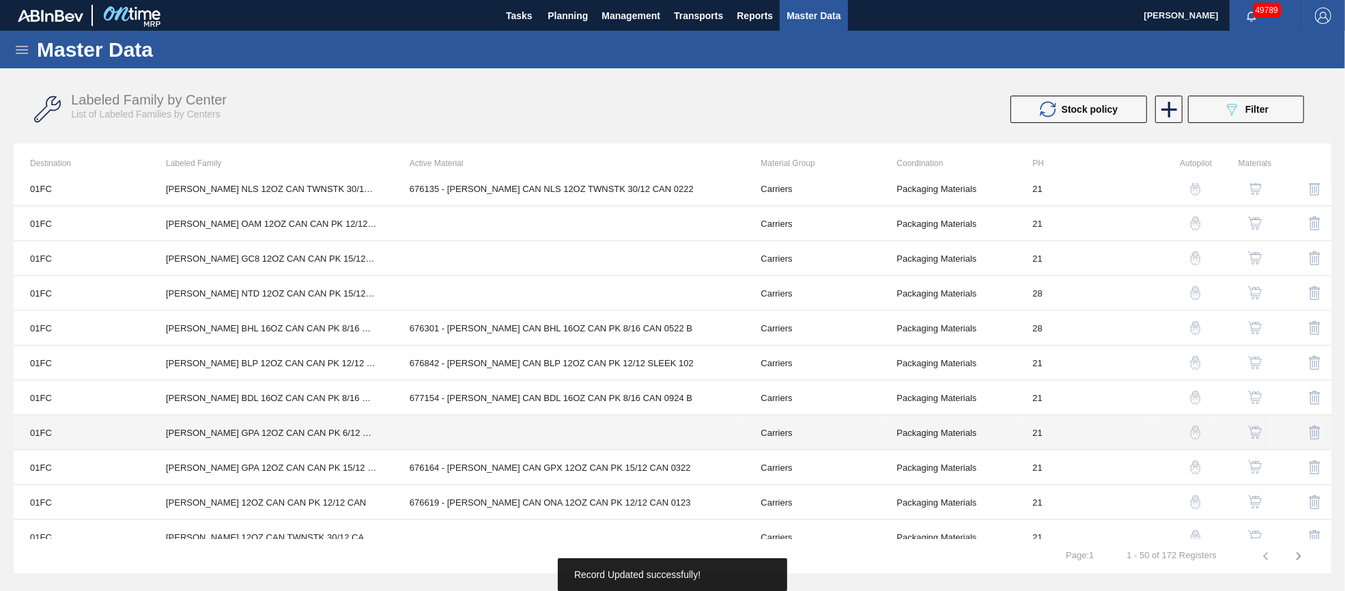
click at [451, 425] on td at bounding box center [569, 432] width 352 height 35
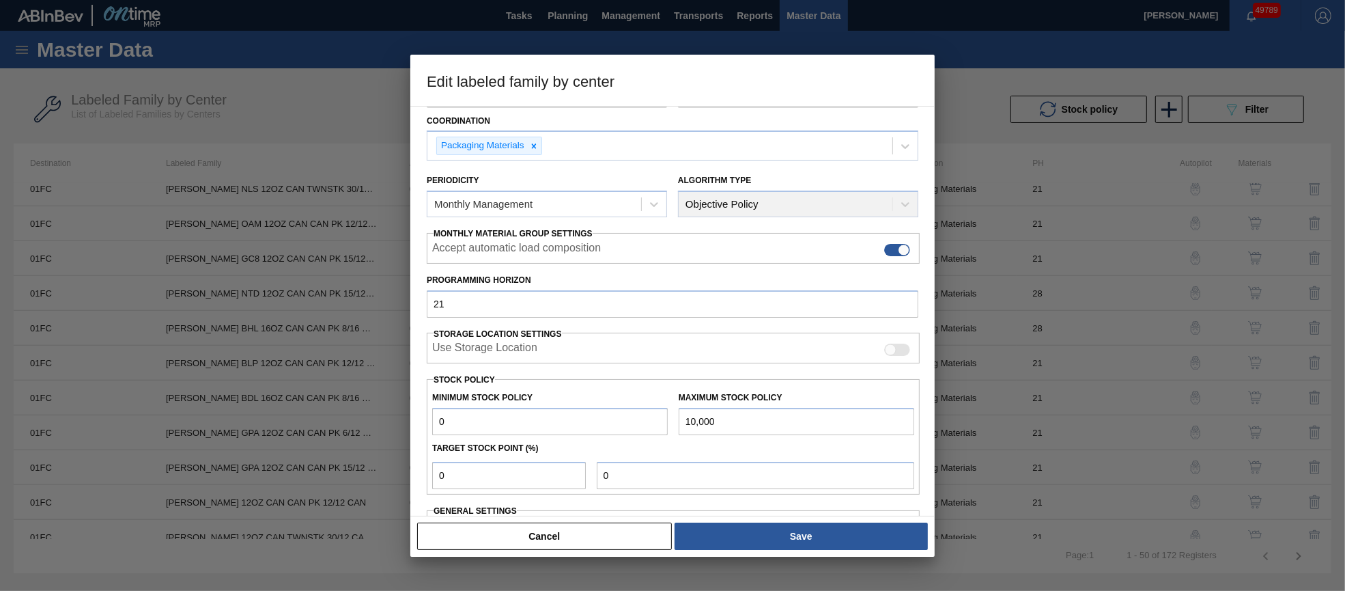
scroll to position [195, 0]
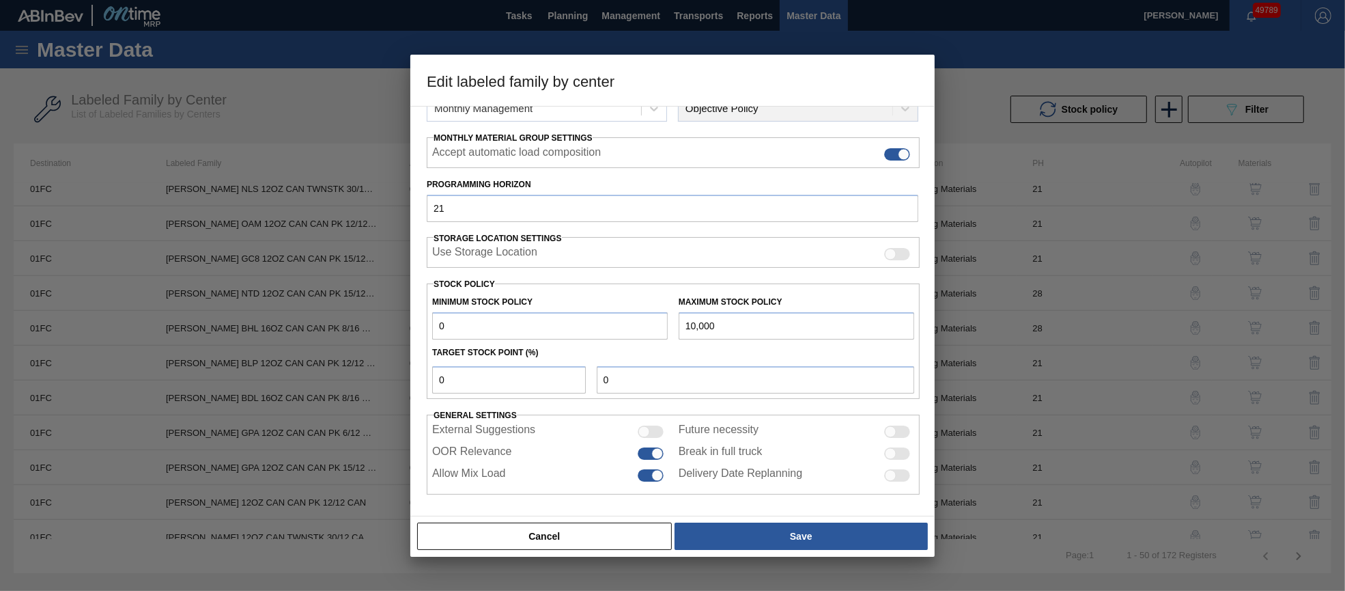
click at [566, 533] on button "Cancel" at bounding box center [544, 535] width 255 height 27
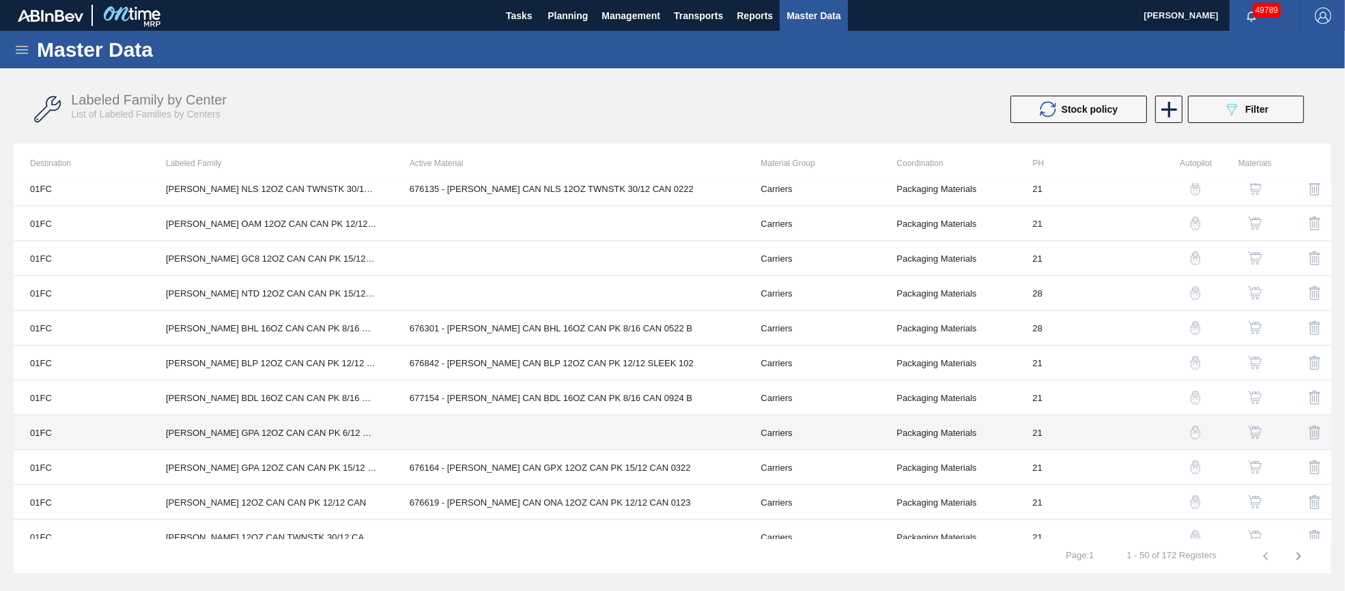
click at [534, 438] on td at bounding box center [569, 432] width 352 height 35
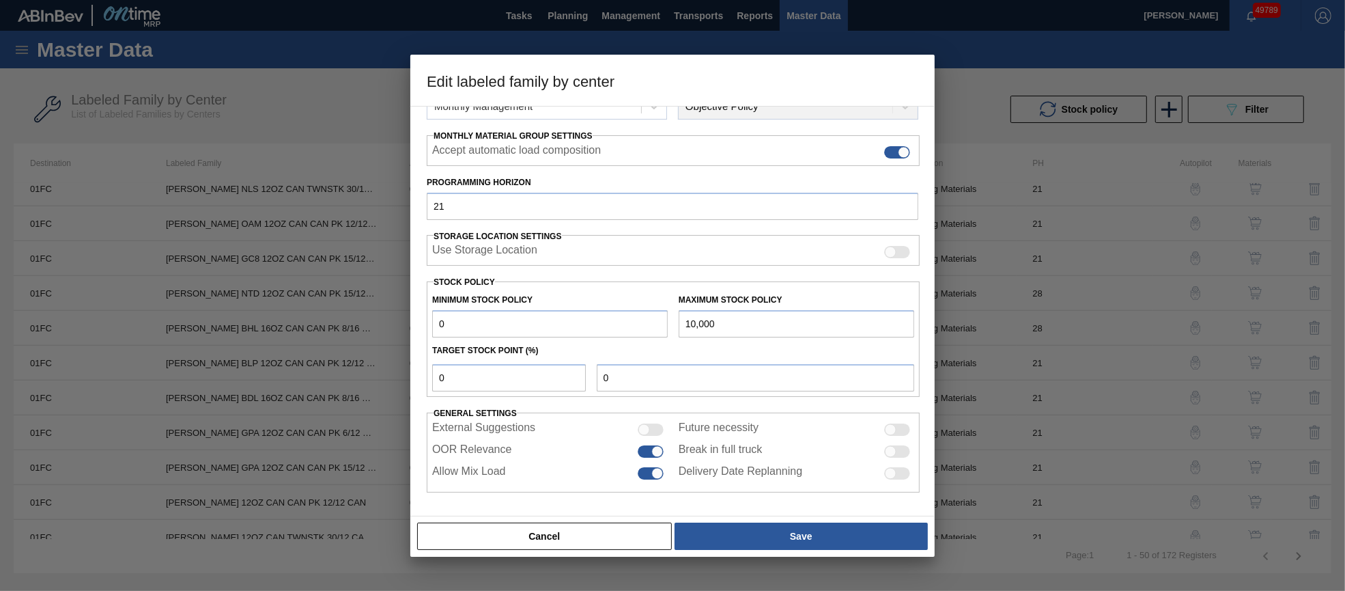
scroll to position [196, 0]
click at [590, 530] on button "Cancel" at bounding box center [544, 535] width 255 height 27
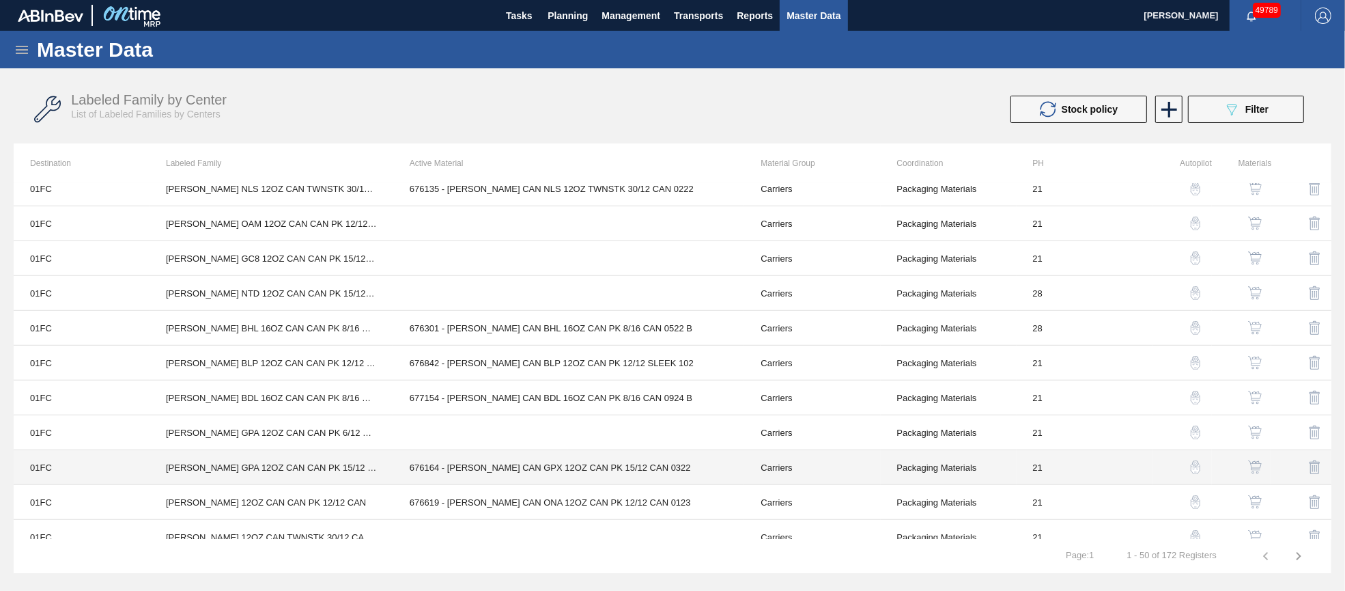
click at [563, 473] on td "676164 - [PERSON_NAME] CAN GPX 12OZ CAN PK 15/12 CAN 0322" at bounding box center [569, 467] width 352 height 35
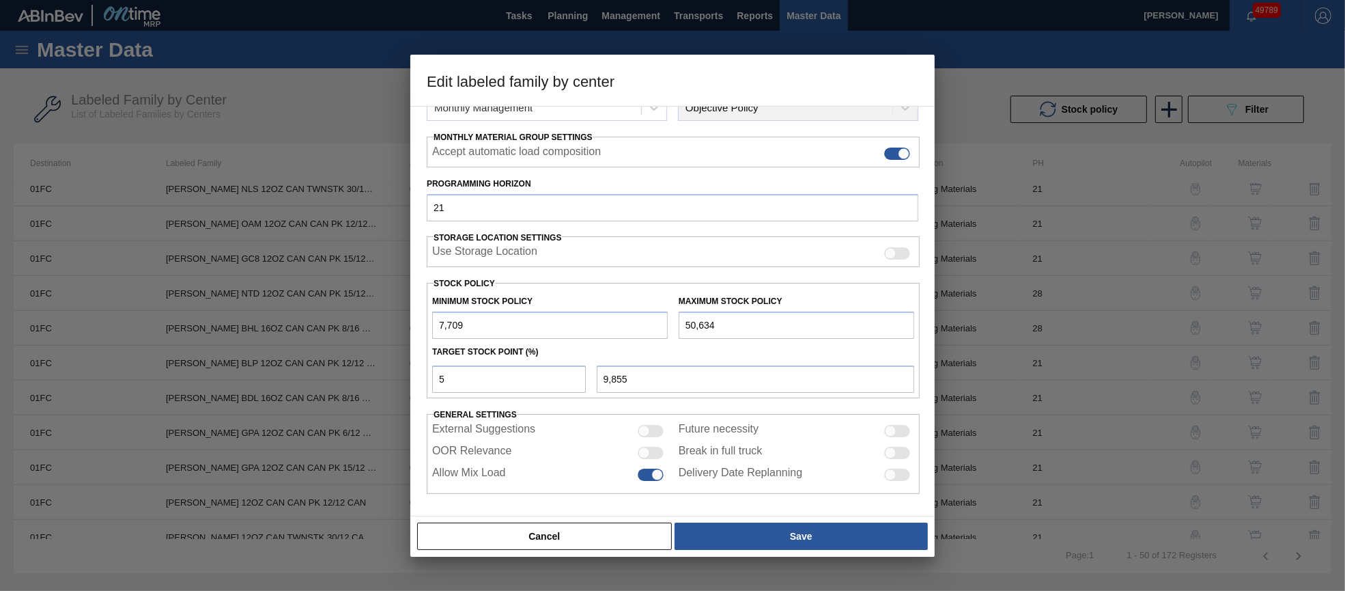
click at [659, 450] on div at bounding box center [651, 453] width 26 height 12
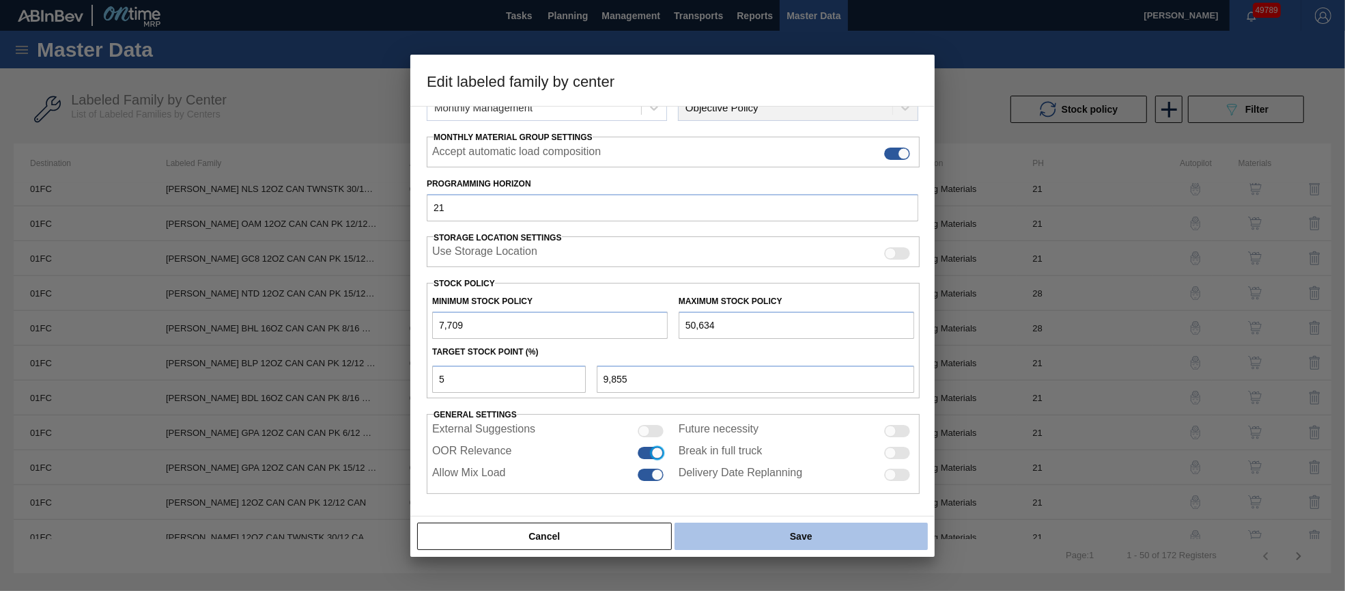
click at [722, 549] on button "Save" at bounding box center [801, 535] width 253 height 27
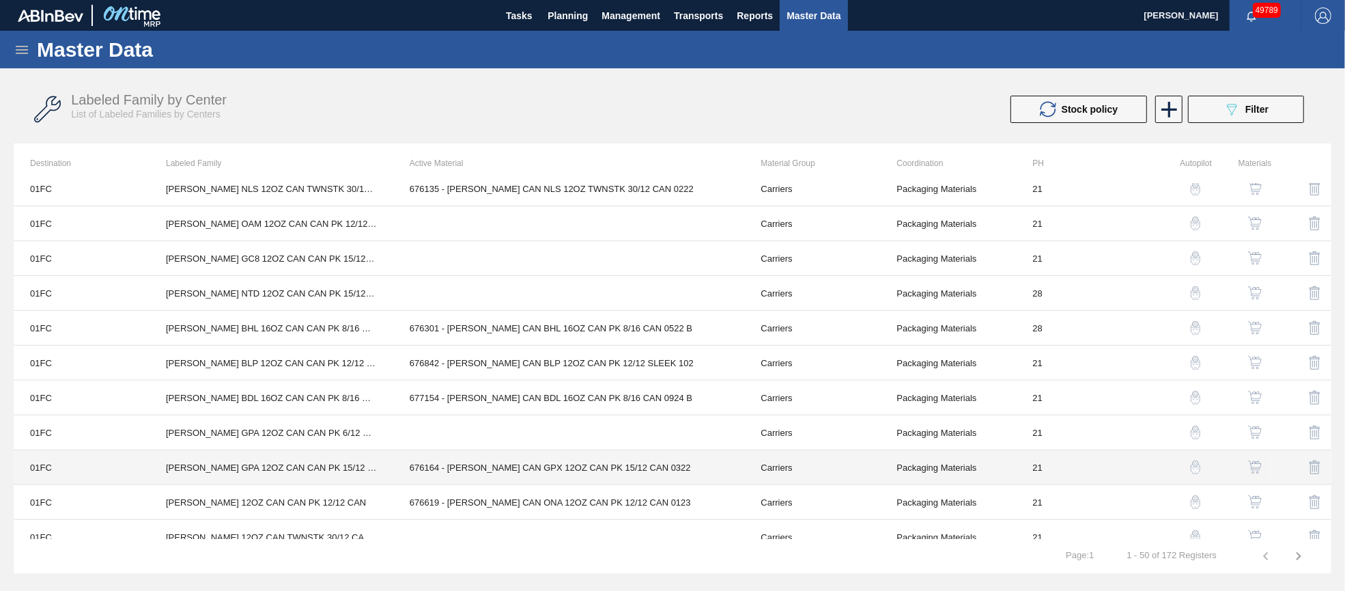
click at [544, 462] on td "676164 - [PERSON_NAME] CAN GPX 12OZ CAN PK 15/12 CAN 0322" at bounding box center [569, 467] width 352 height 35
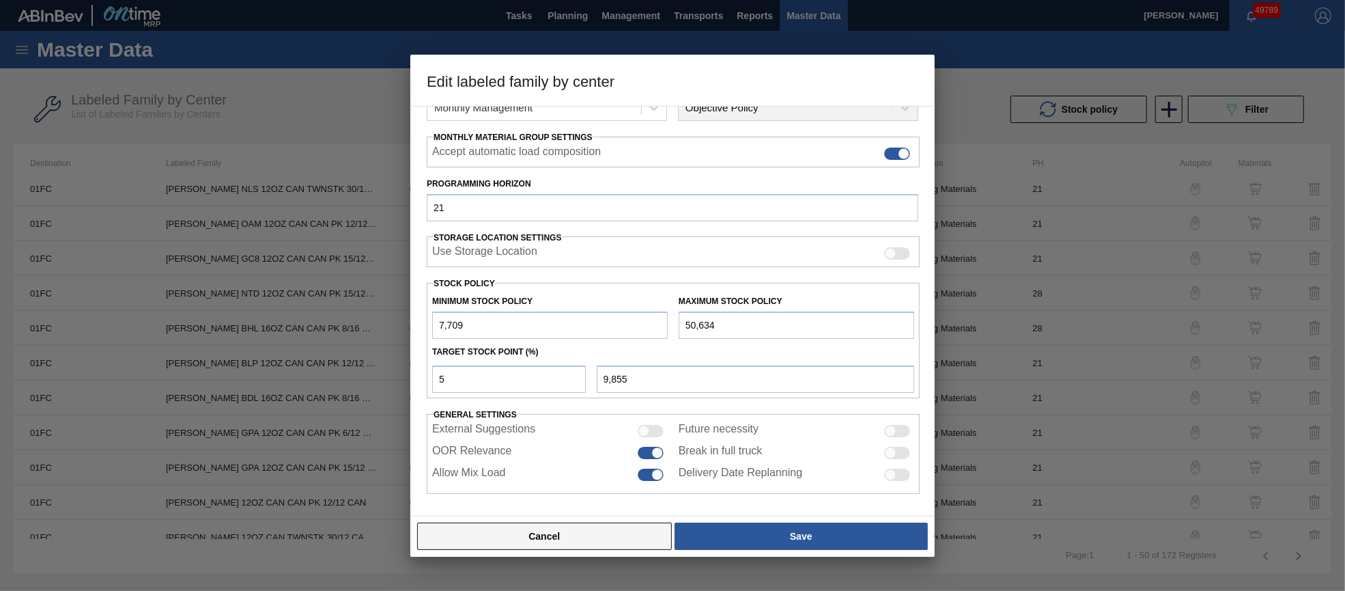
click at [592, 535] on button "Cancel" at bounding box center [544, 535] width 255 height 27
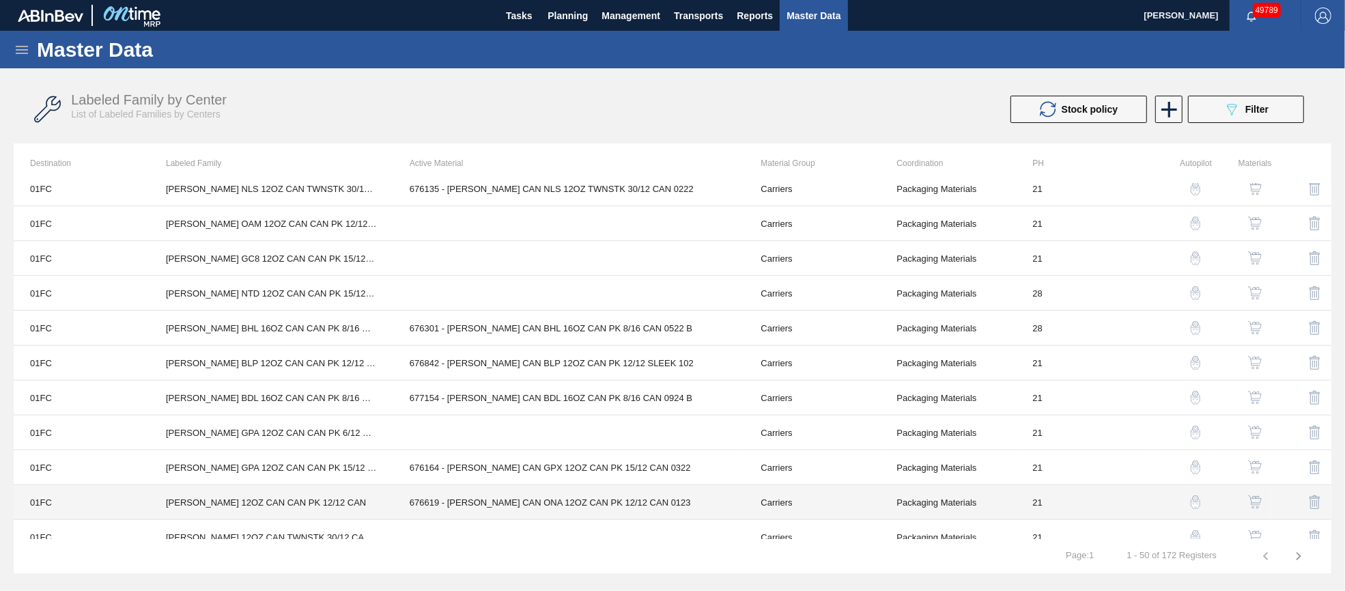
click at [575, 498] on td "676619 - [PERSON_NAME] CAN ONA 12OZ CAN PK 12/12 CAN 0123" at bounding box center [569, 502] width 352 height 35
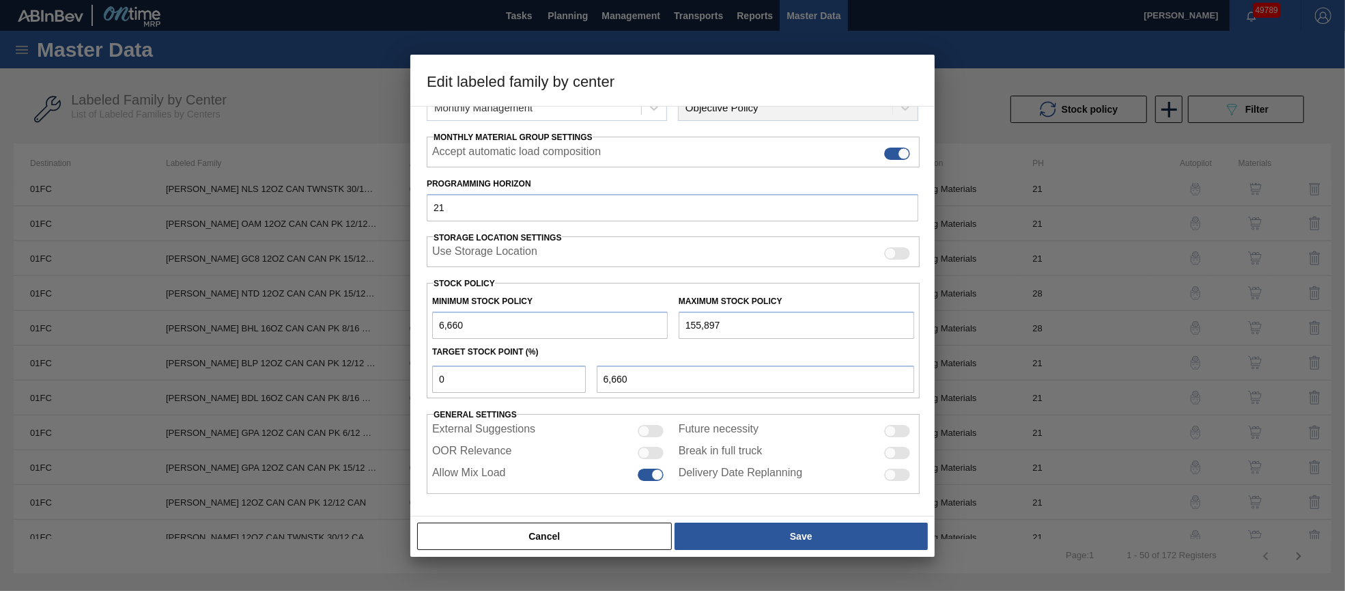
click at [649, 449] on div at bounding box center [651, 453] width 26 height 12
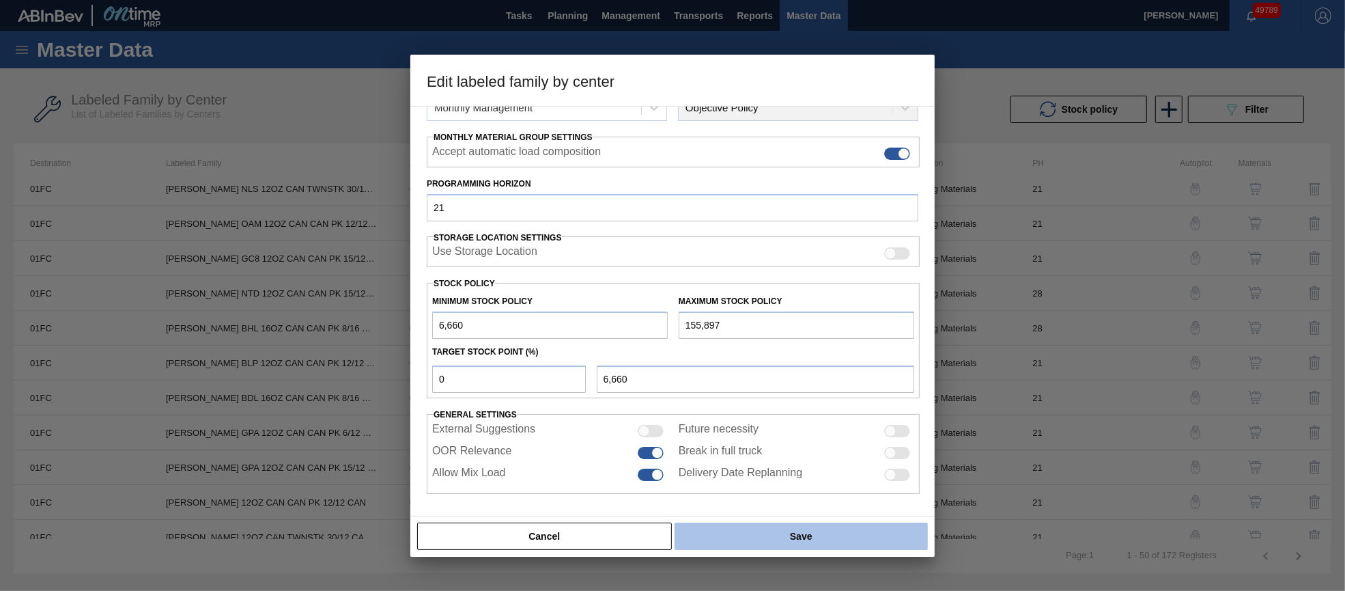
click at [710, 528] on button "Save" at bounding box center [801, 535] width 253 height 27
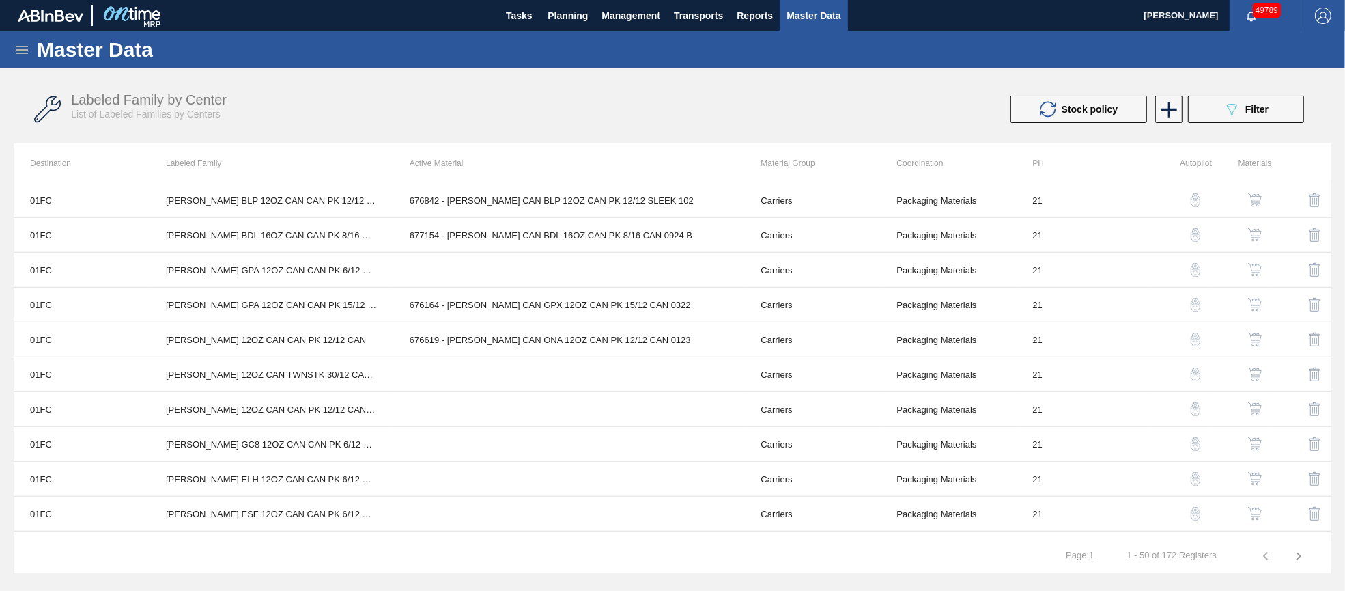
scroll to position [1331, 0]
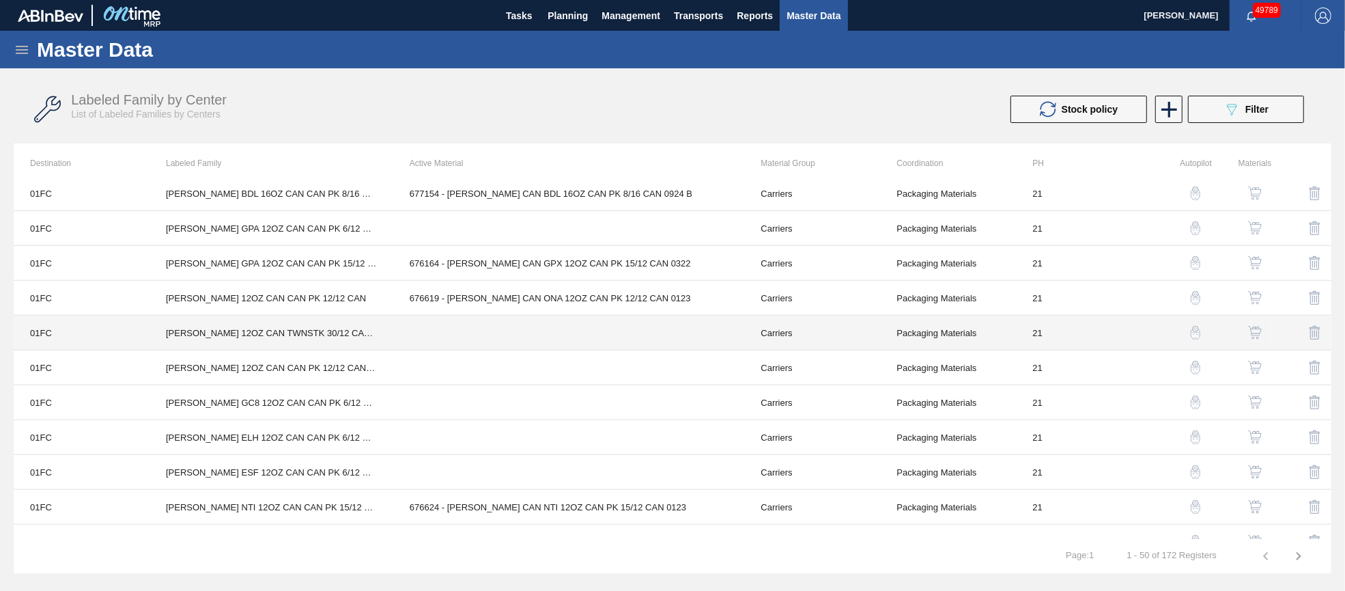
click at [528, 330] on td at bounding box center [569, 332] width 352 height 35
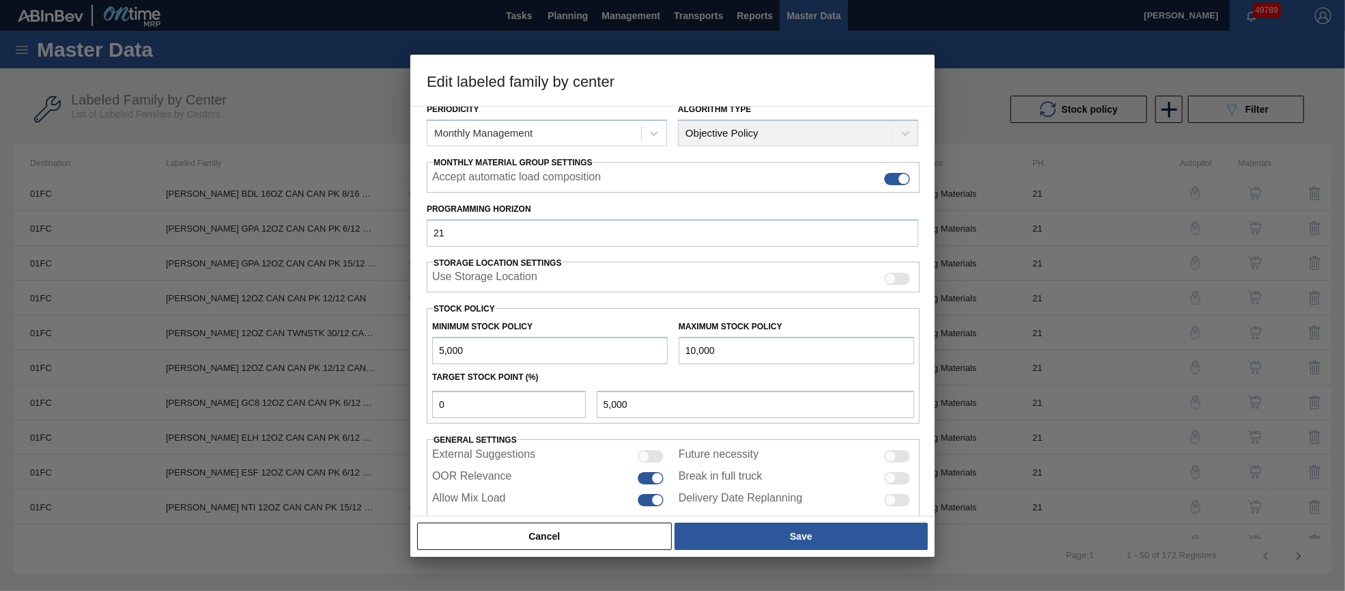
scroll to position [195, 0]
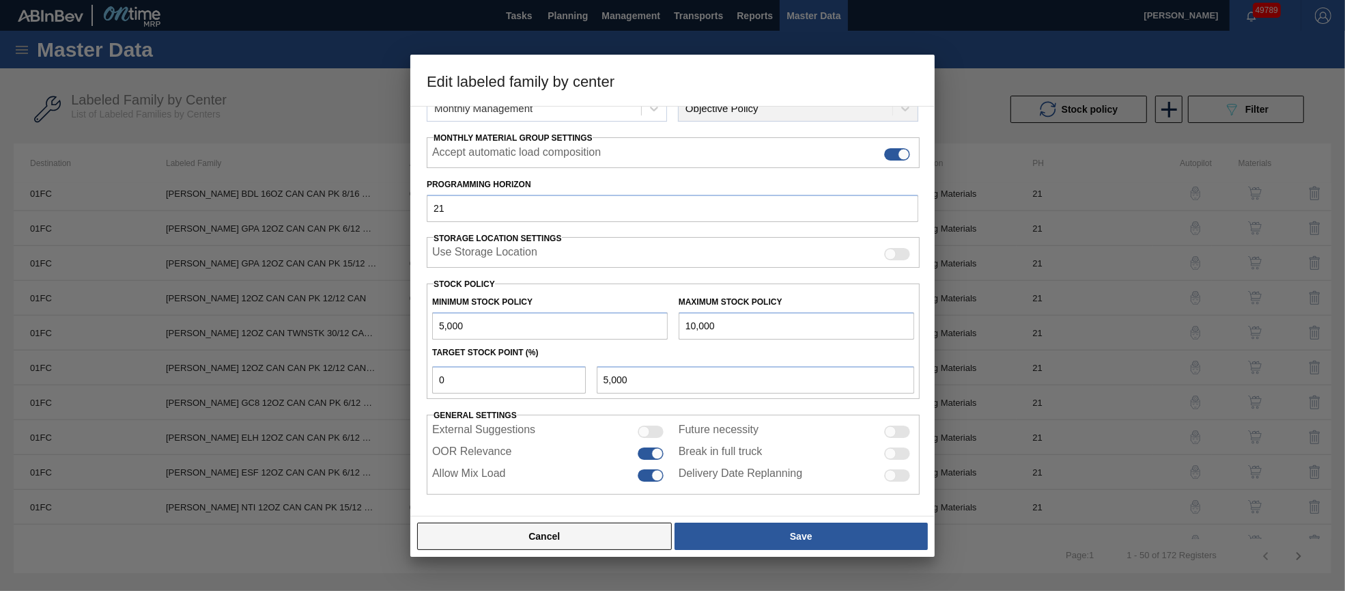
click at [595, 537] on button "Cancel" at bounding box center [544, 535] width 255 height 27
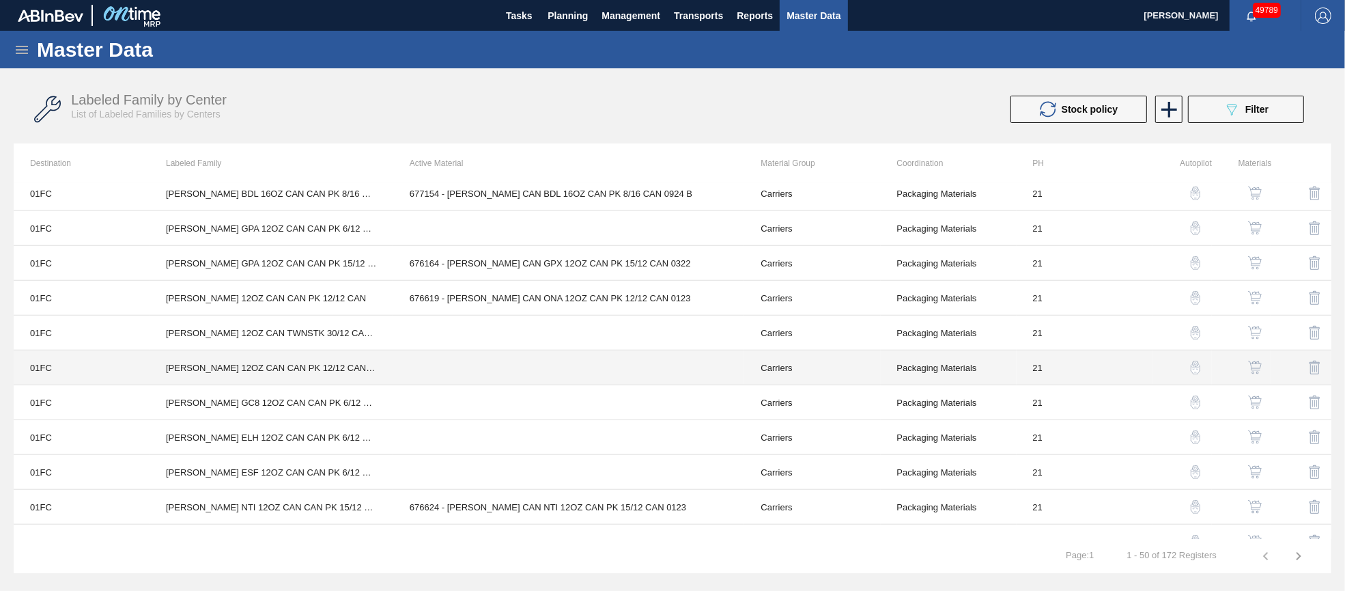
click at [562, 367] on td at bounding box center [569, 367] width 352 height 35
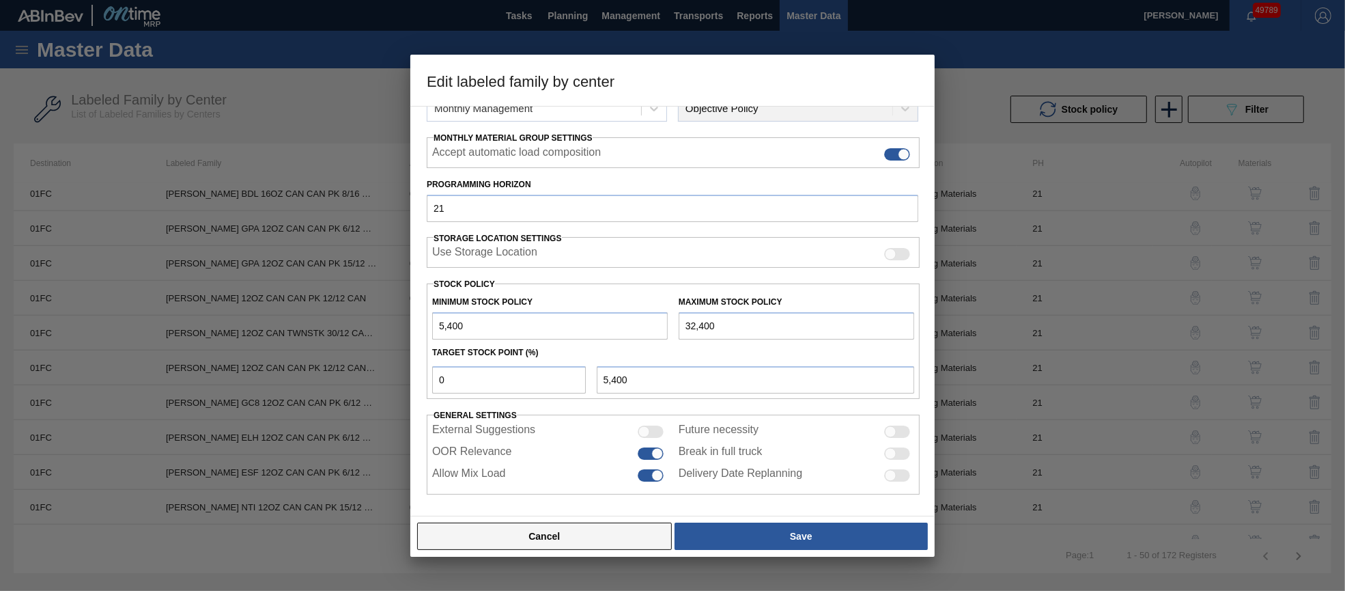
click at [580, 530] on button "Cancel" at bounding box center [544, 535] width 255 height 27
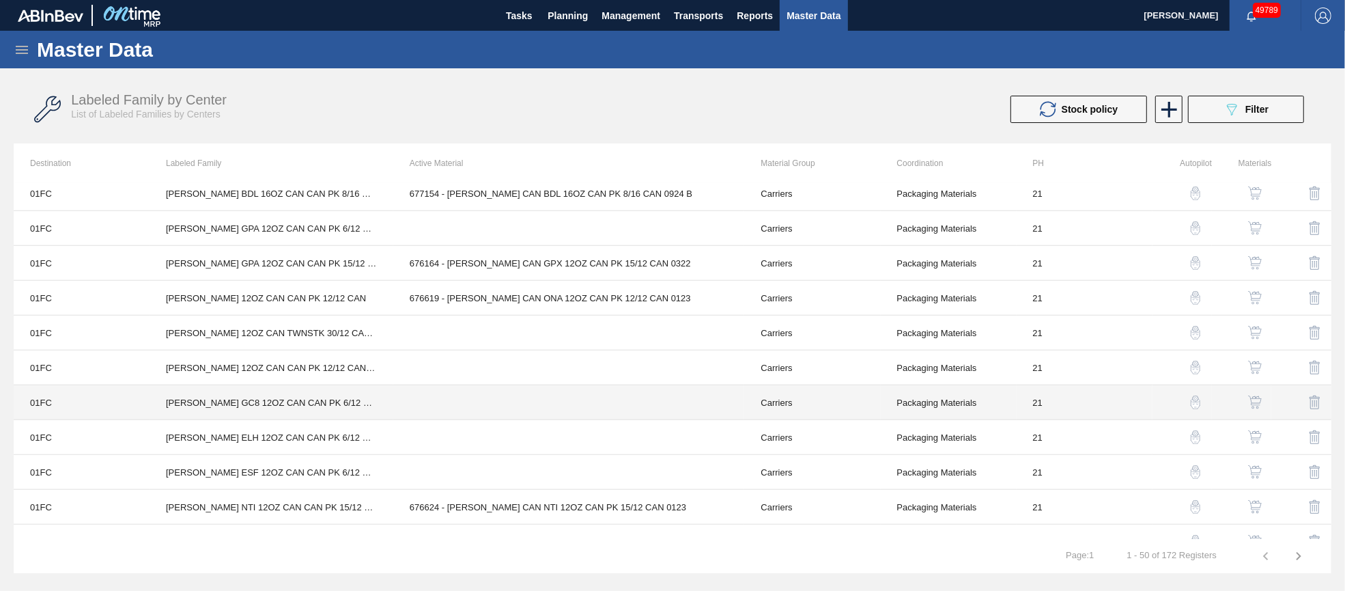
click at [535, 385] on td at bounding box center [569, 402] width 352 height 35
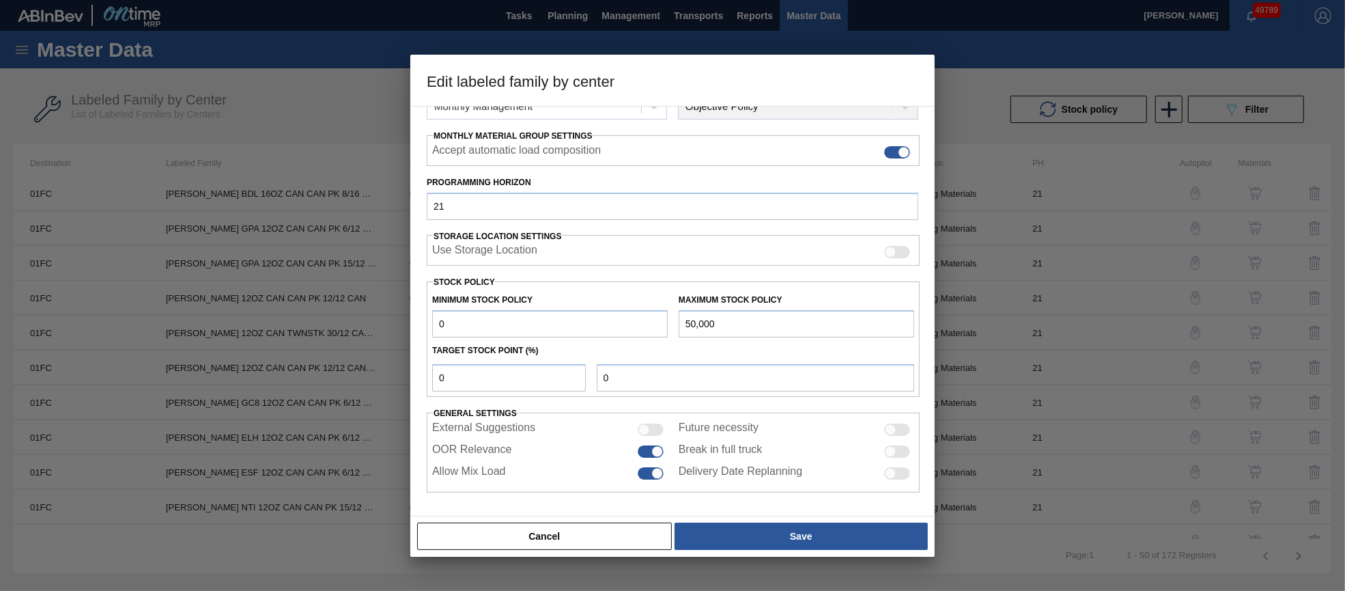
scroll to position [196, 0]
click at [579, 537] on button "Cancel" at bounding box center [544, 535] width 255 height 27
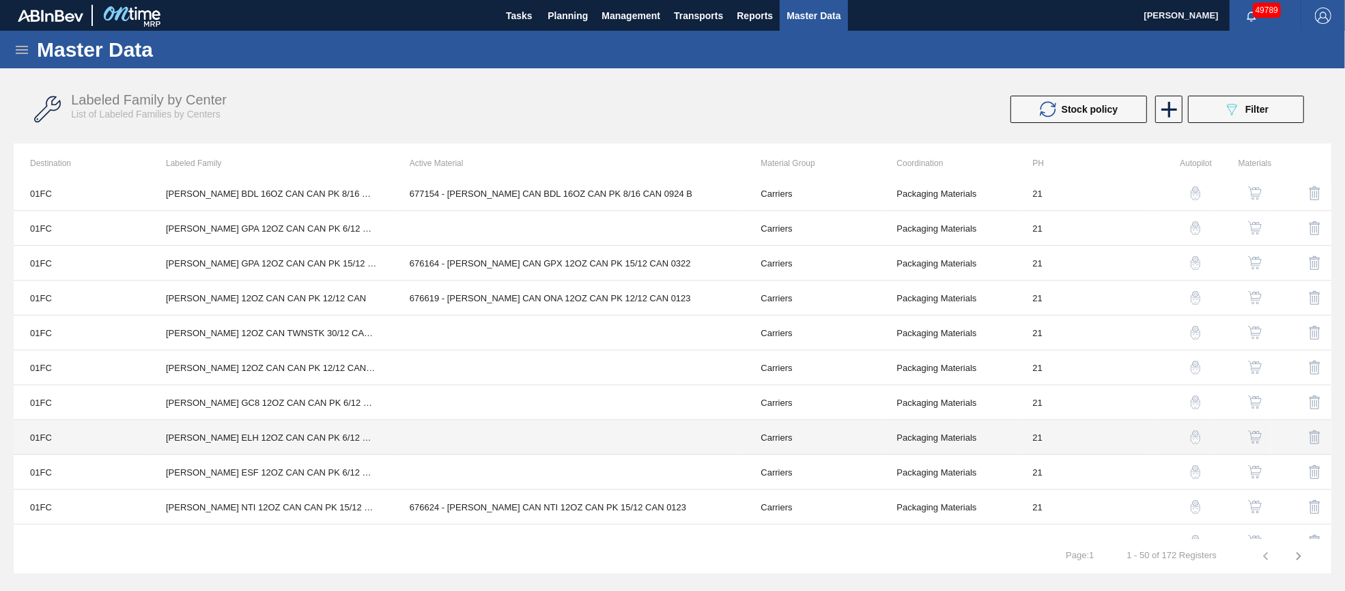
click at [580, 434] on td at bounding box center [569, 437] width 352 height 35
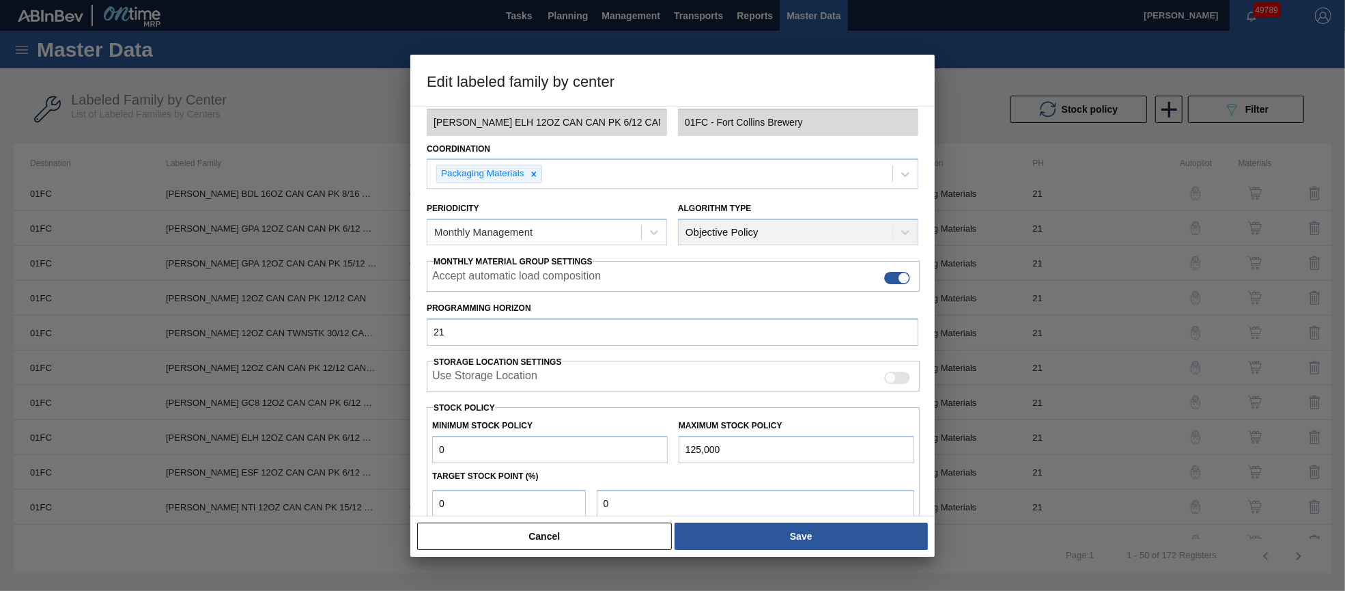
scroll to position [195, 0]
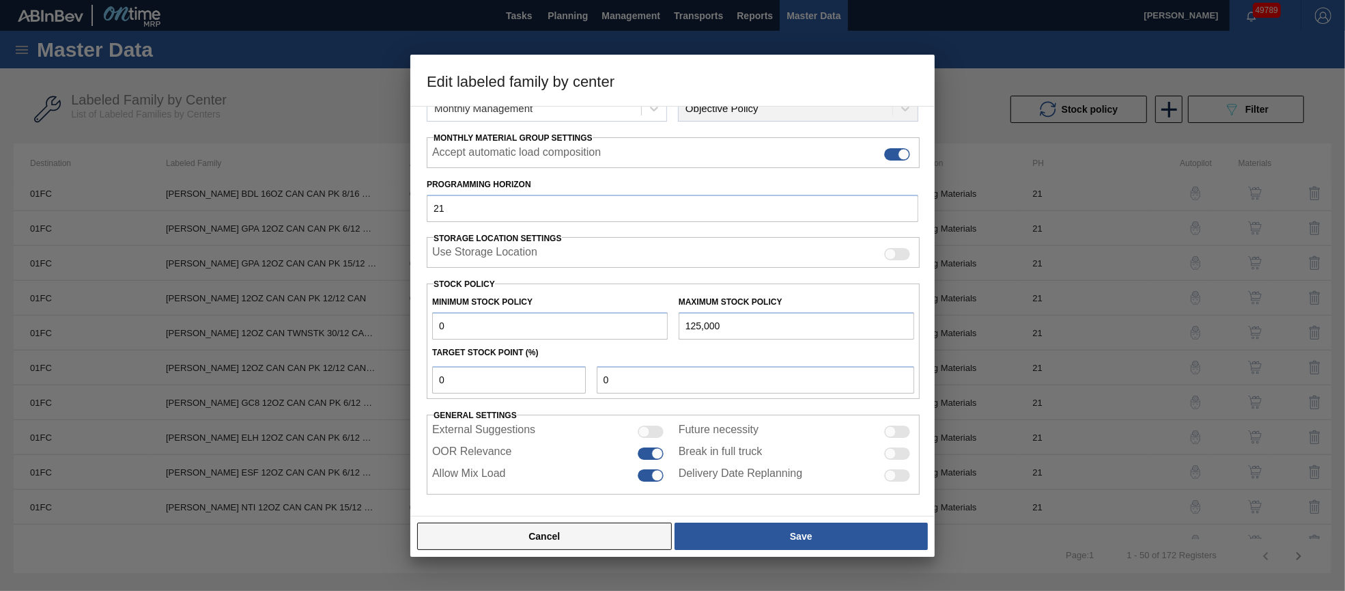
click at [591, 531] on button "Cancel" at bounding box center [544, 535] width 255 height 27
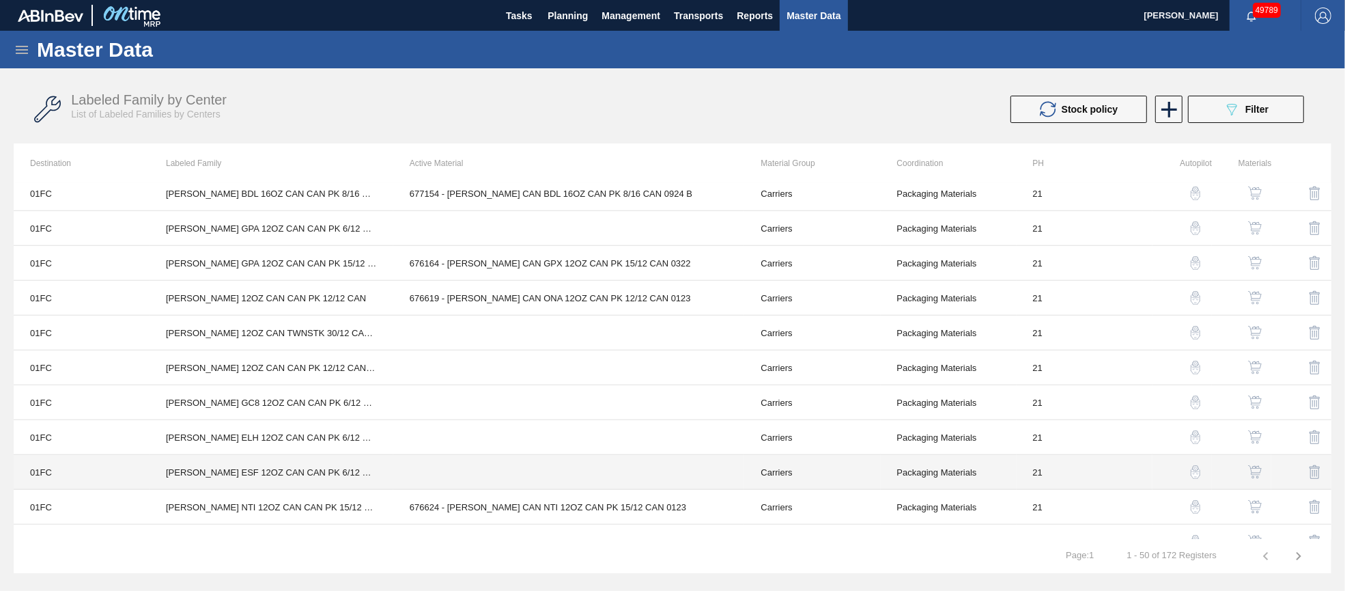
click at [494, 455] on td at bounding box center [569, 472] width 352 height 35
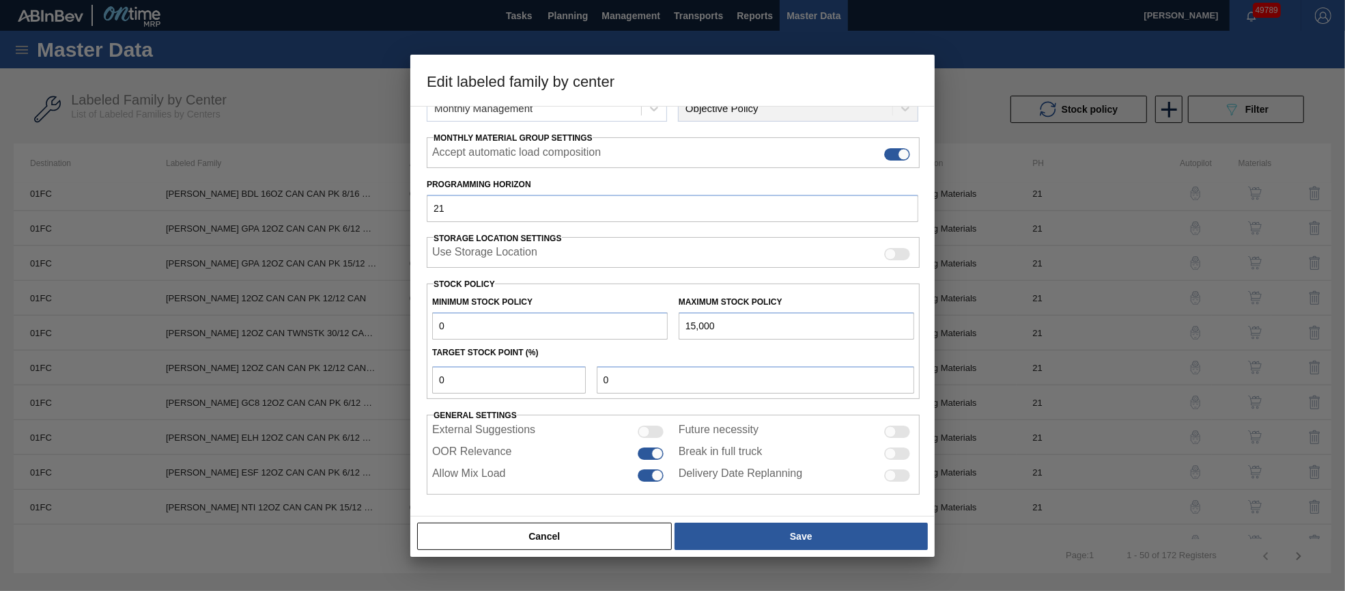
click at [575, 539] on button "Cancel" at bounding box center [544, 535] width 255 height 27
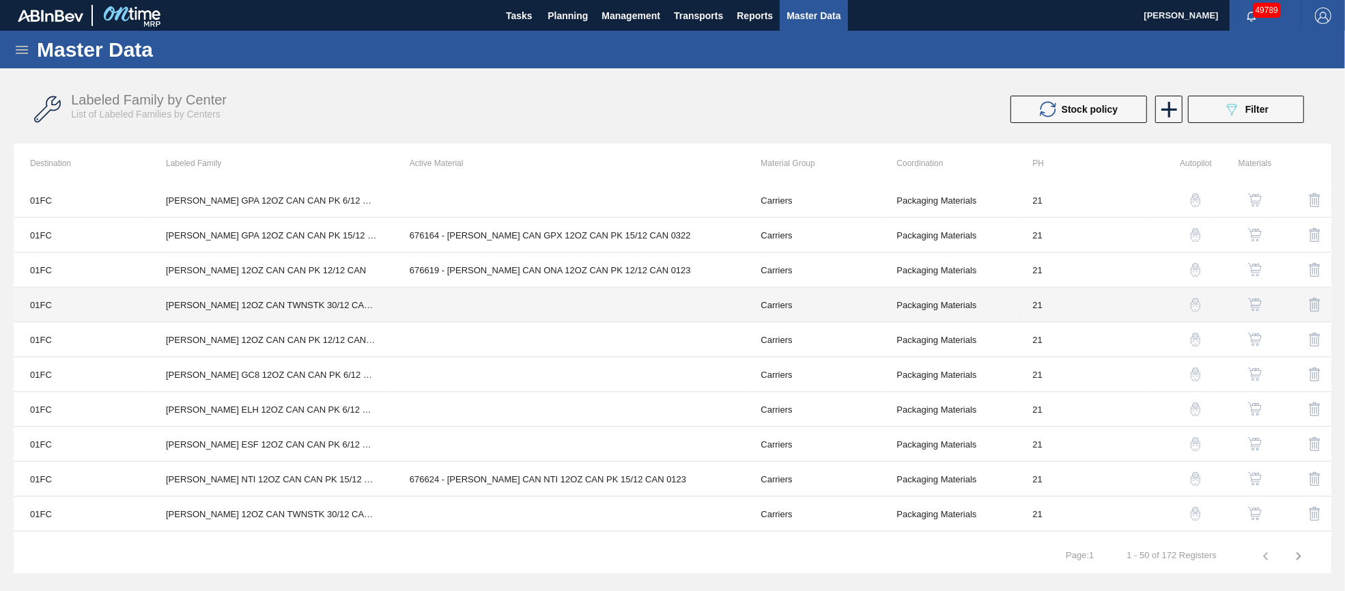
scroll to position [1385, 0]
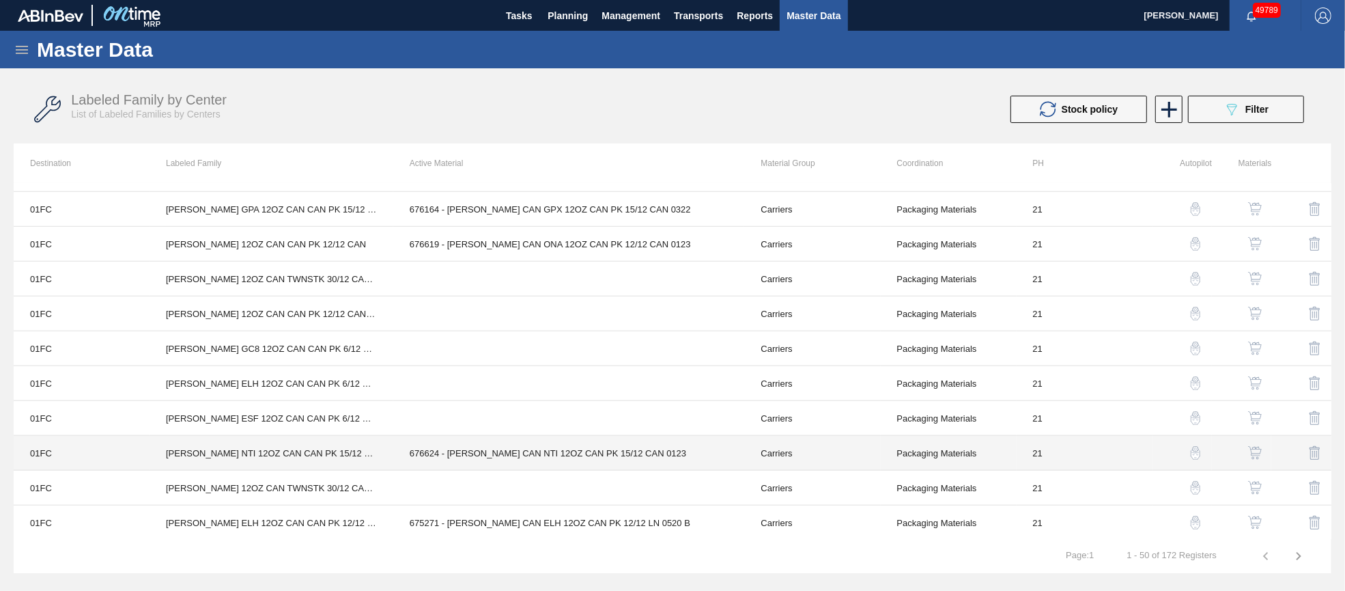
click at [528, 450] on td "676624 - [PERSON_NAME] CAN NTI 12OZ CAN PK 15/12 CAN 0123" at bounding box center [569, 453] width 352 height 35
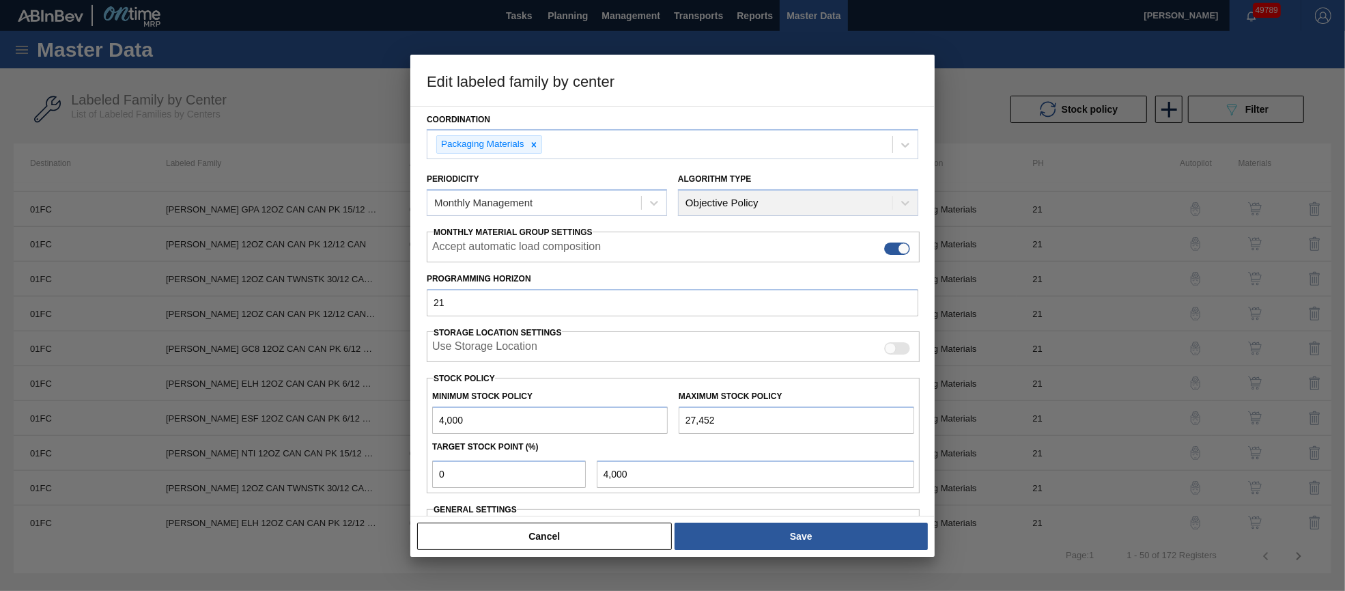
scroll to position [195, 0]
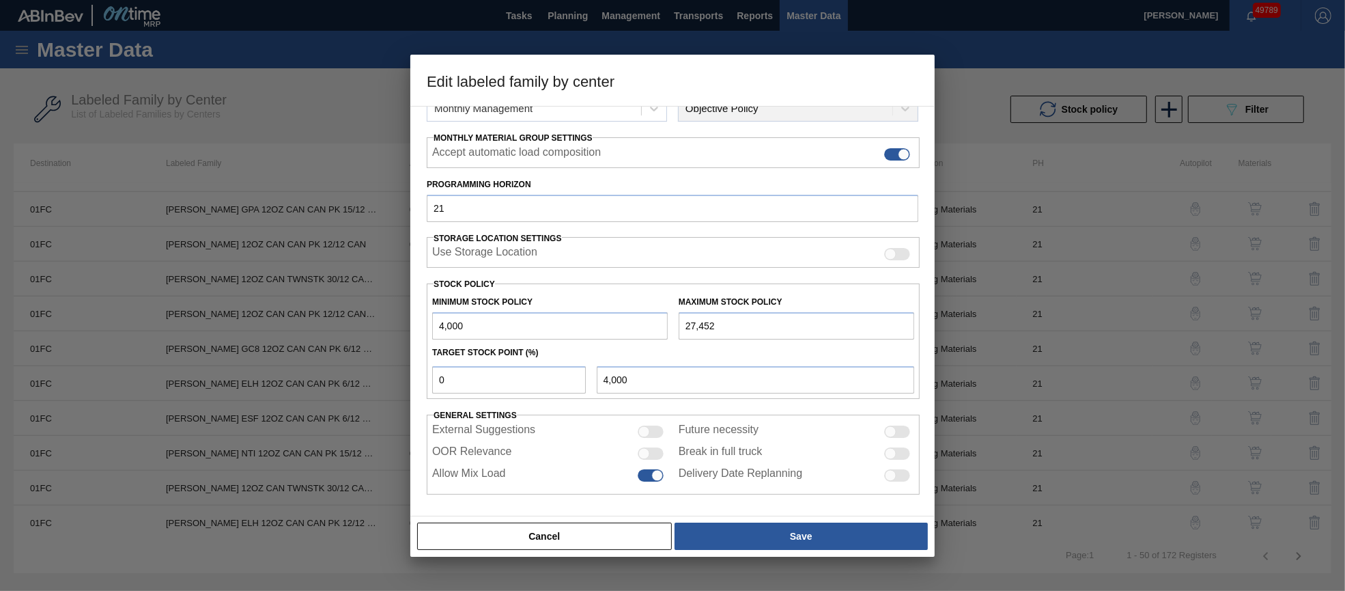
click at [650, 449] on div at bounding box center [651, 453] width 26 height 12
click at [716, 519] on div "Cancel Save" at bounding box center [672, 536] width 524 height 41
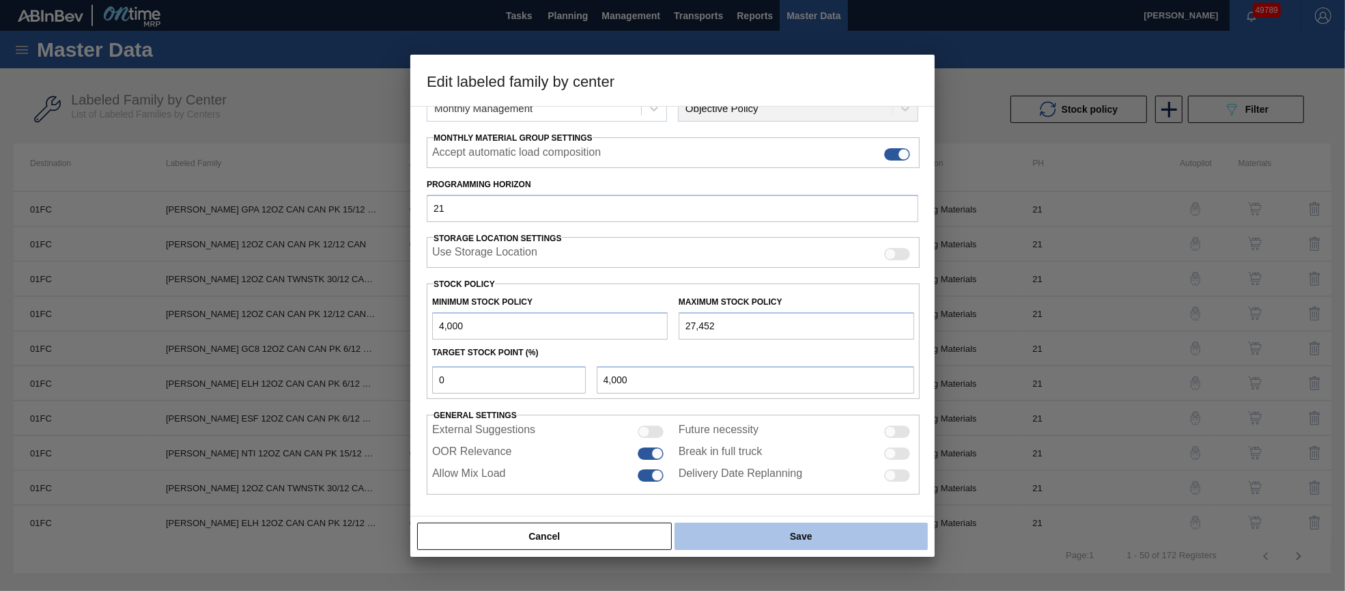
click at [720, 529] on button "Save" at bounding box center [801, 535] width 253 height 27
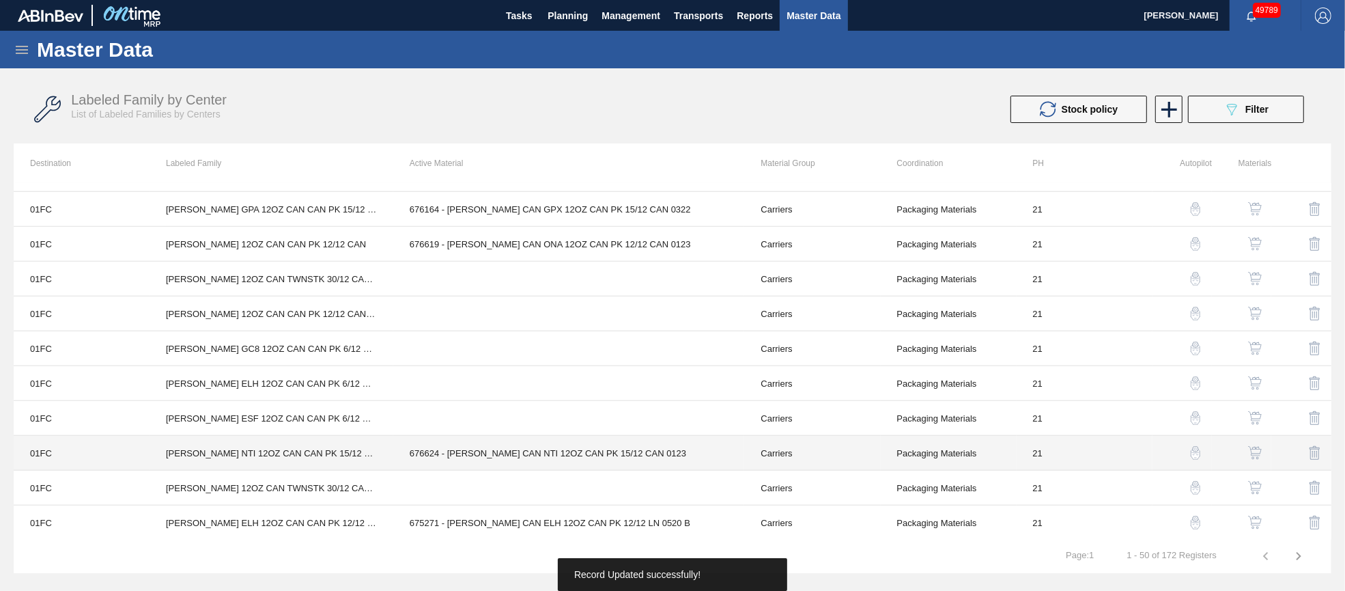
click at [479, 456] on td "676624 - [PERSON_NAME] CAN NTI 12OZ CAN PK 15/12 CAN 0123" at bounding box center [569, 453] width 352 height 35
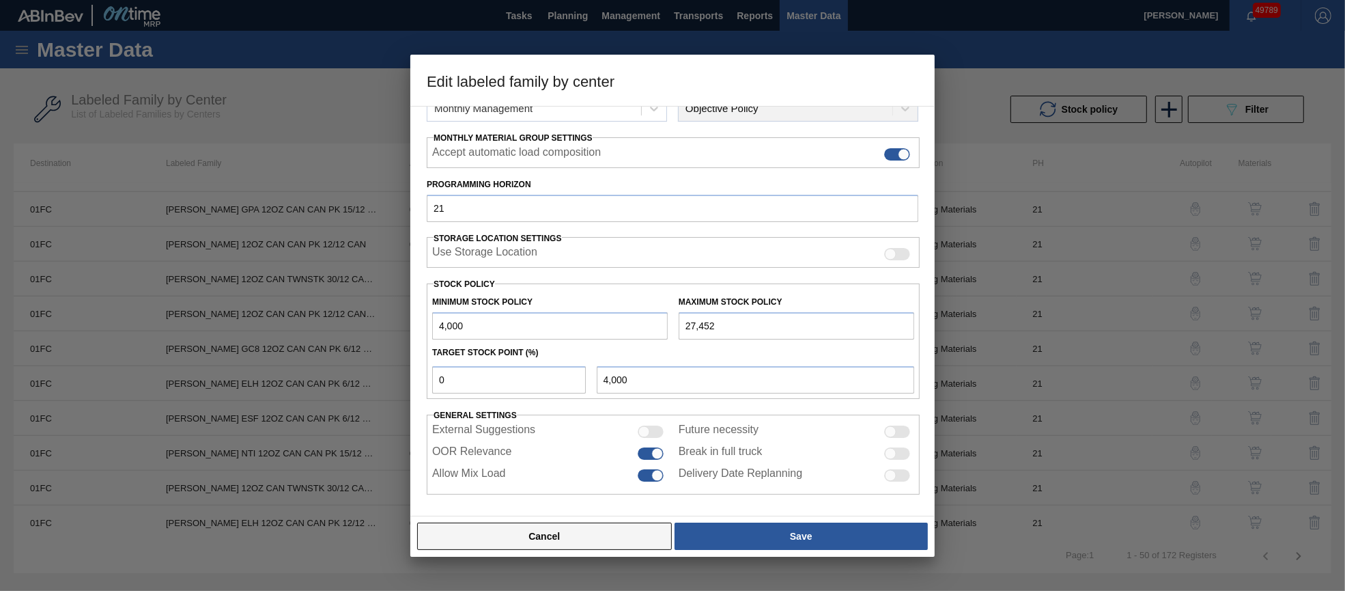
click at [568, 539] on button "Cancel" at bounding box center [544, 535] width 255 height 27
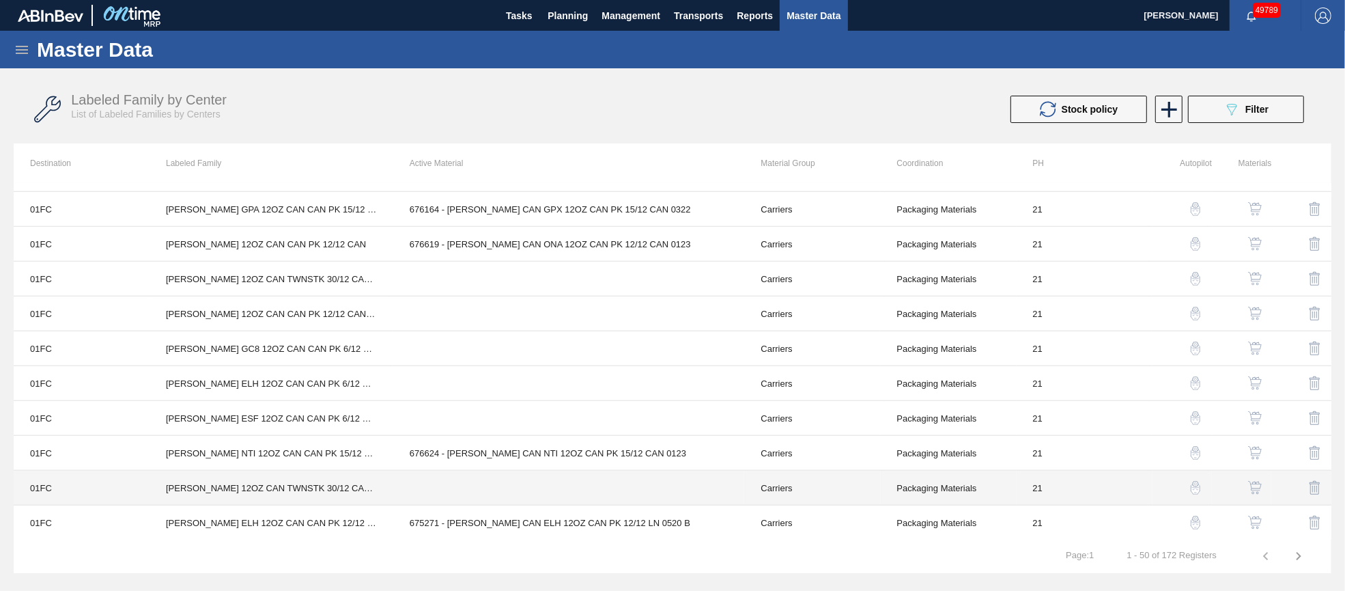
click at [515, 482] on td at bounding box center [569, 487] width 352 height 35
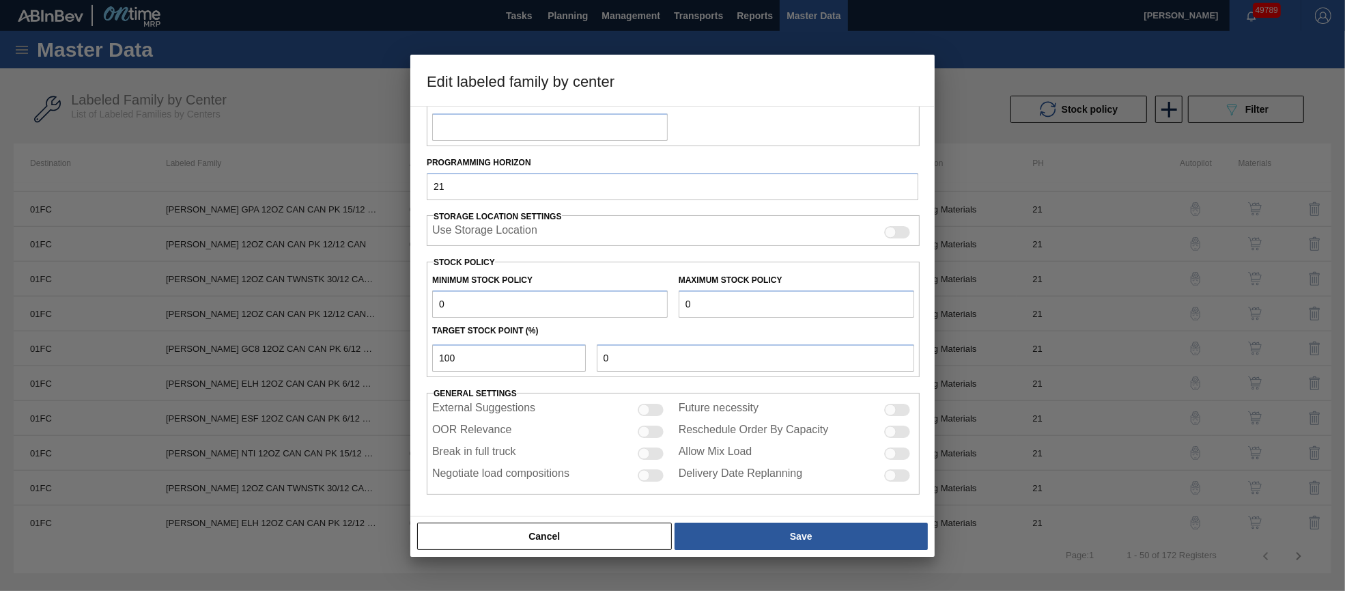
scroll to position [196, 0]
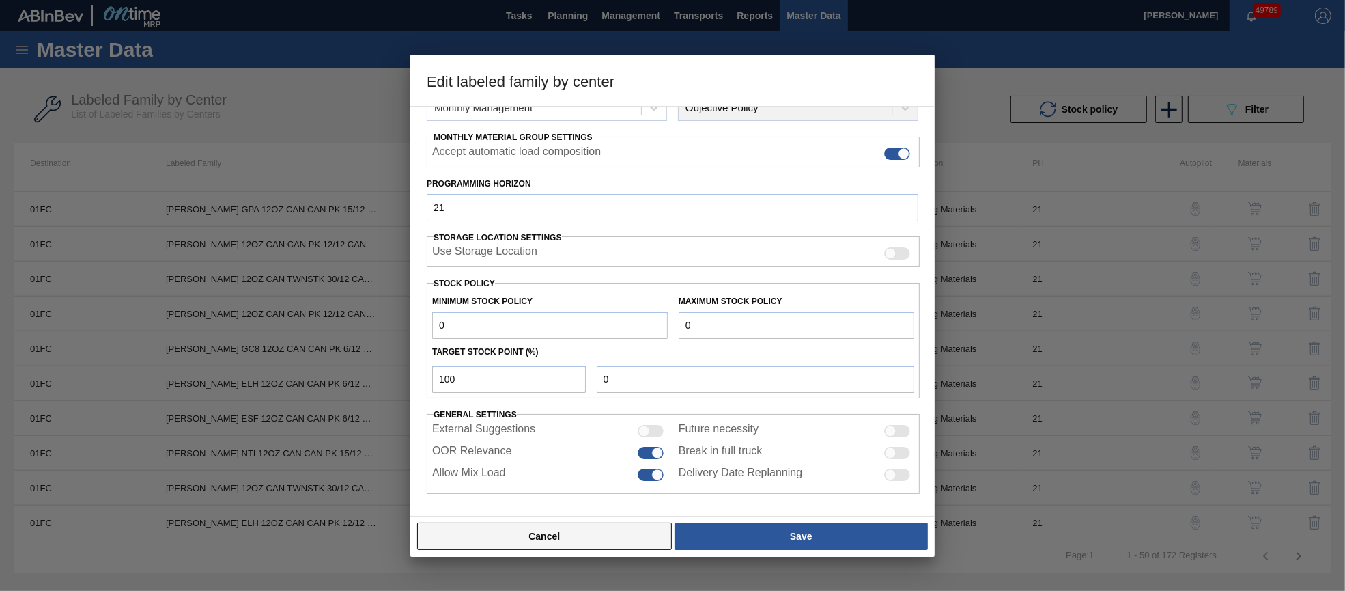
click at [569, 533] on button "Cancel" at bounding box center [544, 535] width 255 height 27
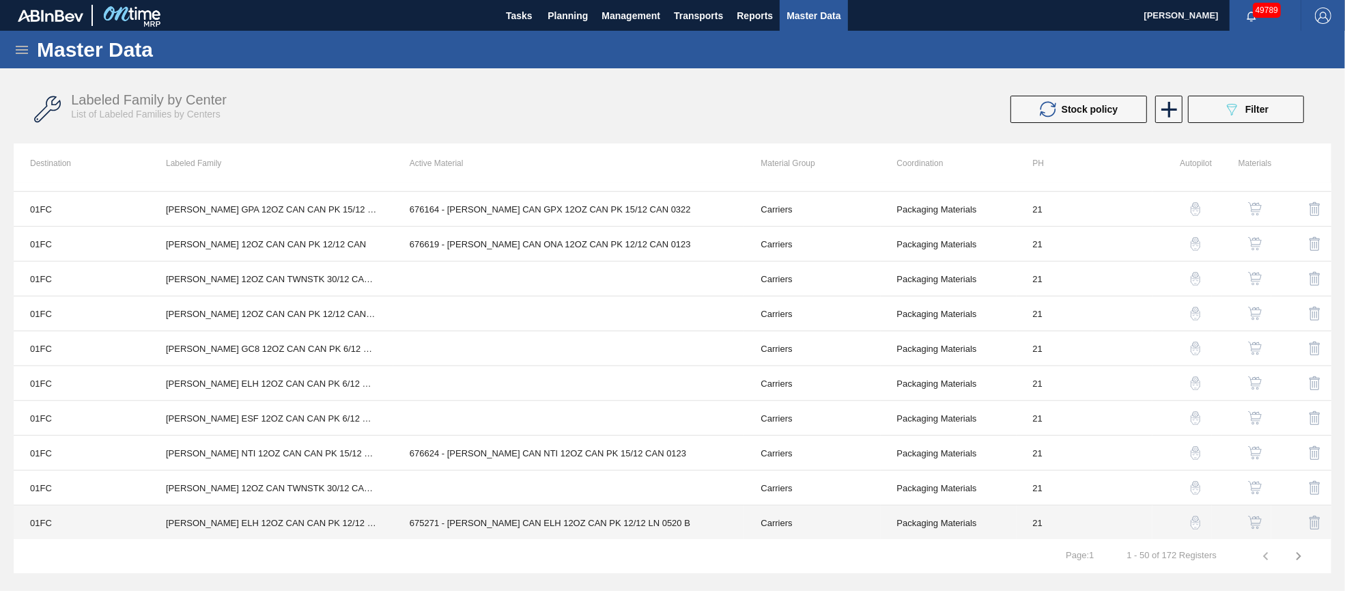
click at [531, 519] on td "675271 - [PERSON_NAME] CAN ELH 12OZ CAN PK 12/12 LN 0520 B" at bounding box center [569, 522] width 352 height 35
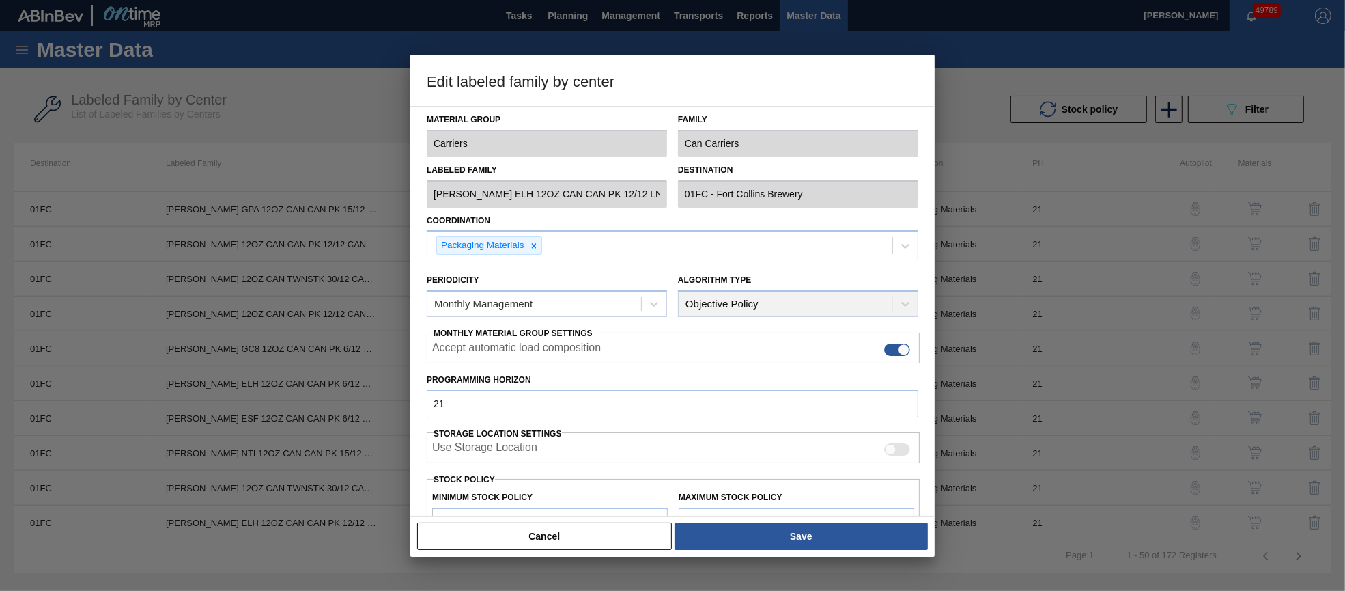
scroll to position [195, 0]
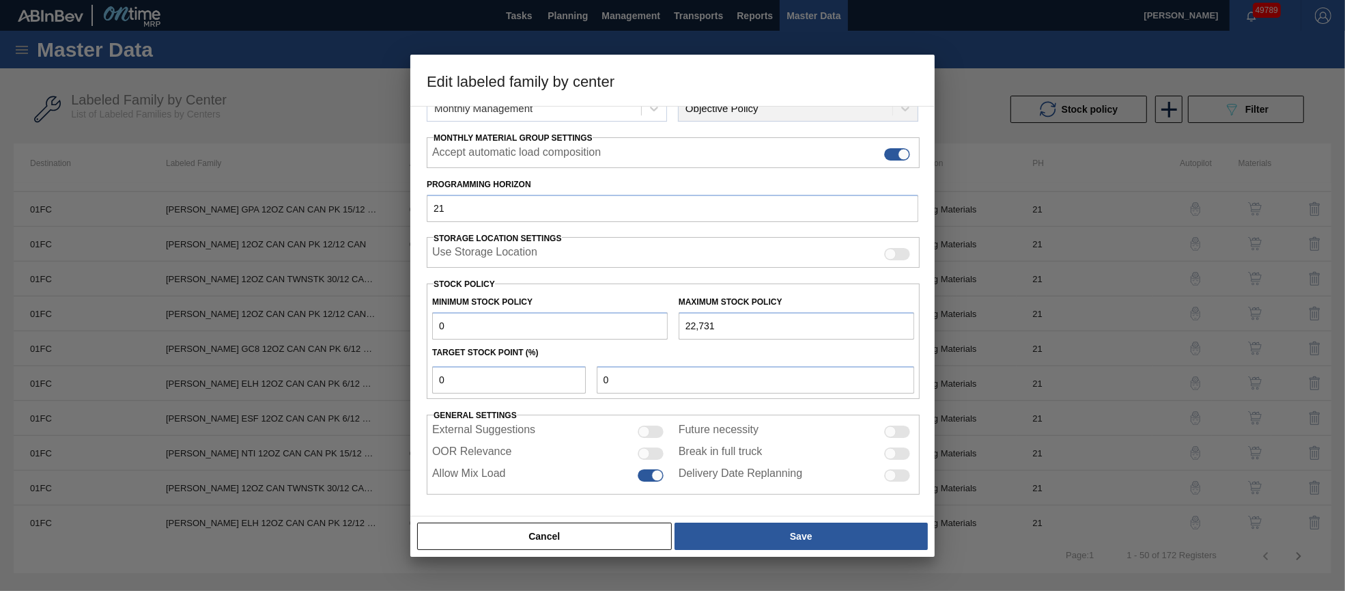
click at [650, 453] on div at bounding box center [651, 453] width 26 height 12
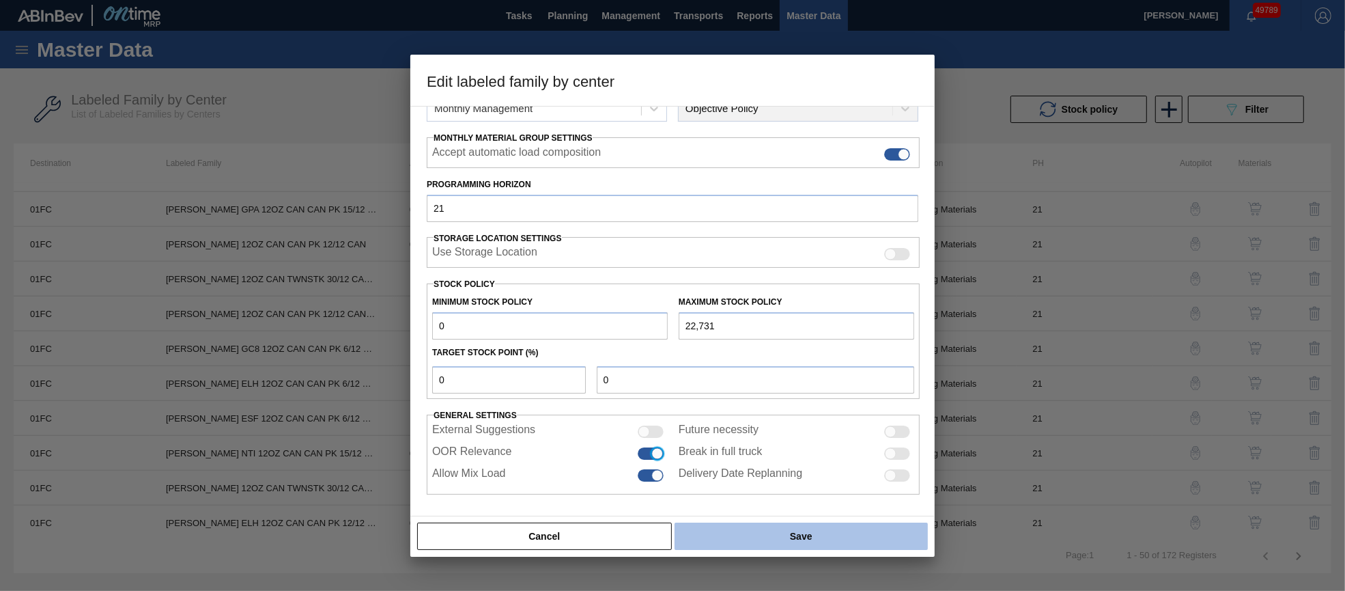
click at [741, 528] on button "Save" at bounding box center [801, 535] width 253 height 27
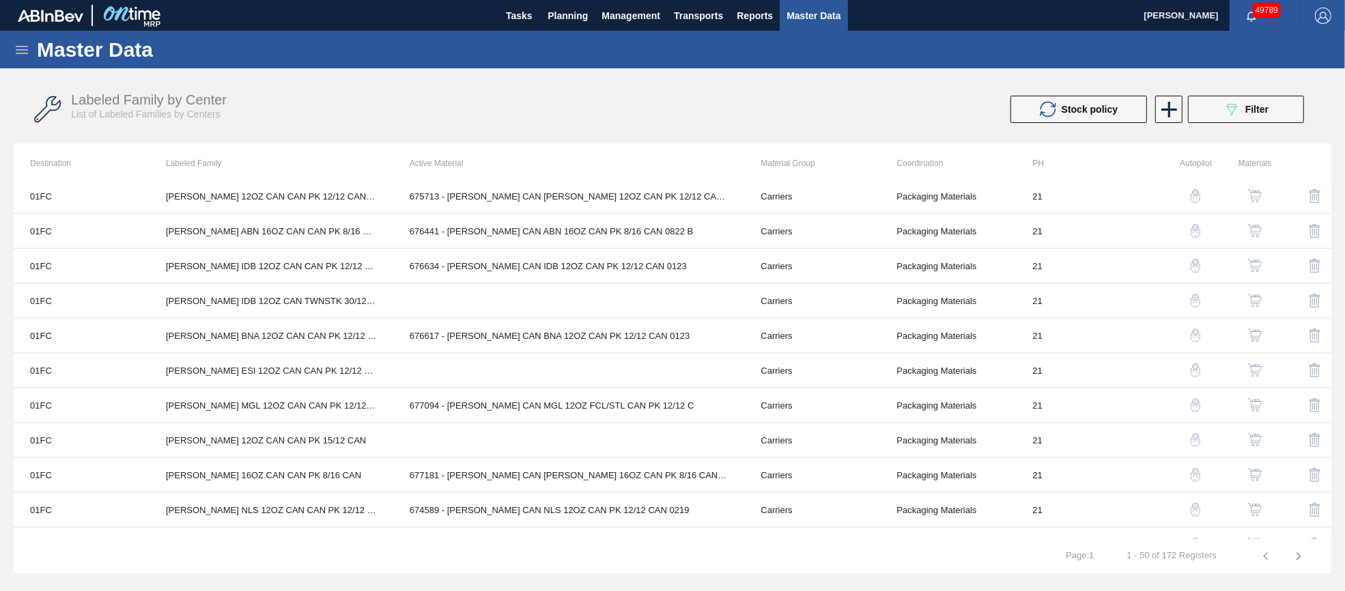
scroll to position [0, 0]
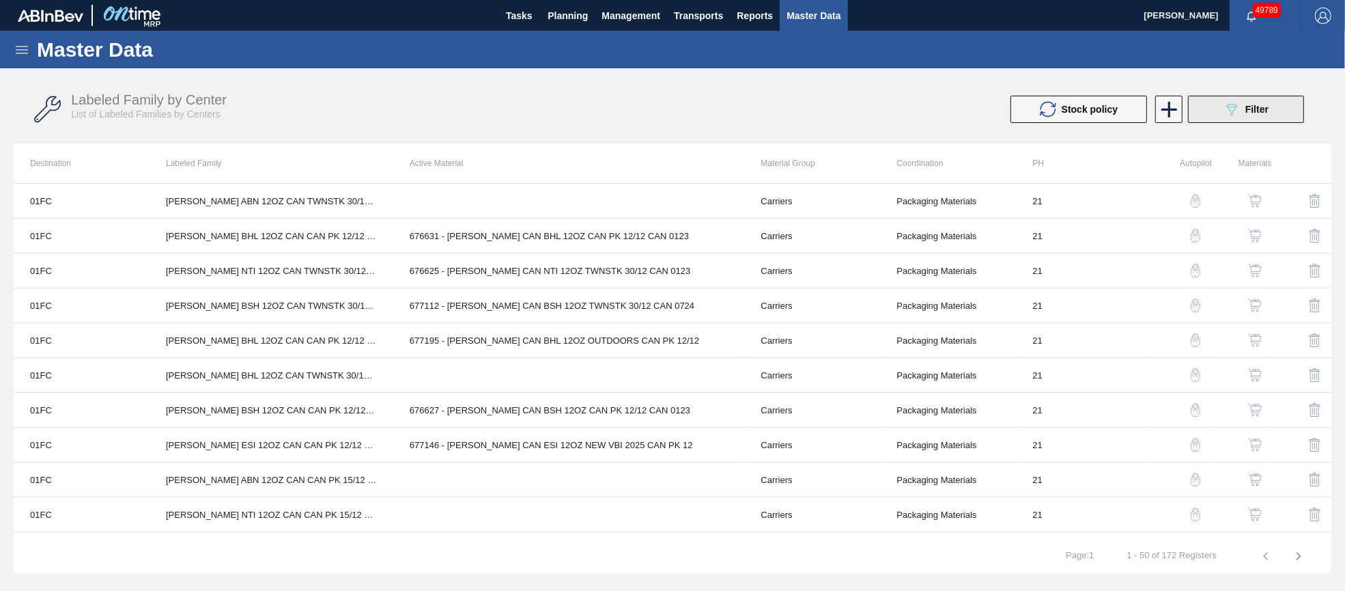
click at [1252, 110] on span "Filter" at bounding box center [1256, 109] width 23 height 11
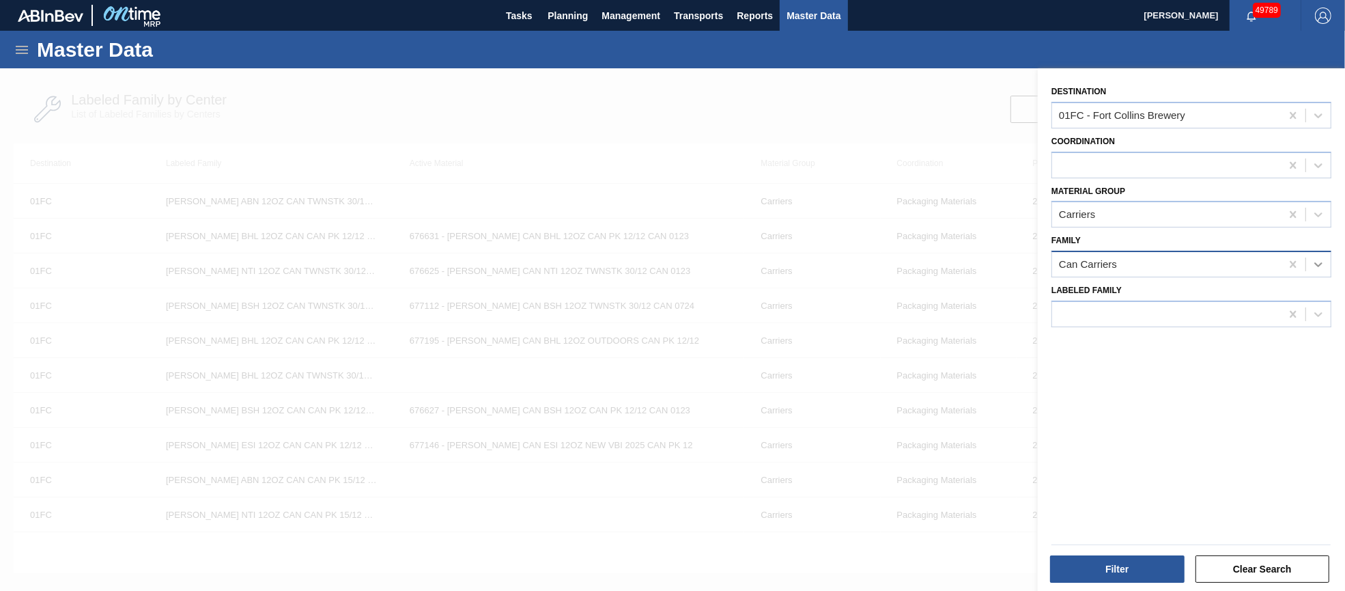
click at [1321, 262] on icon at bounding box center [1319, 264] width 14 height 14
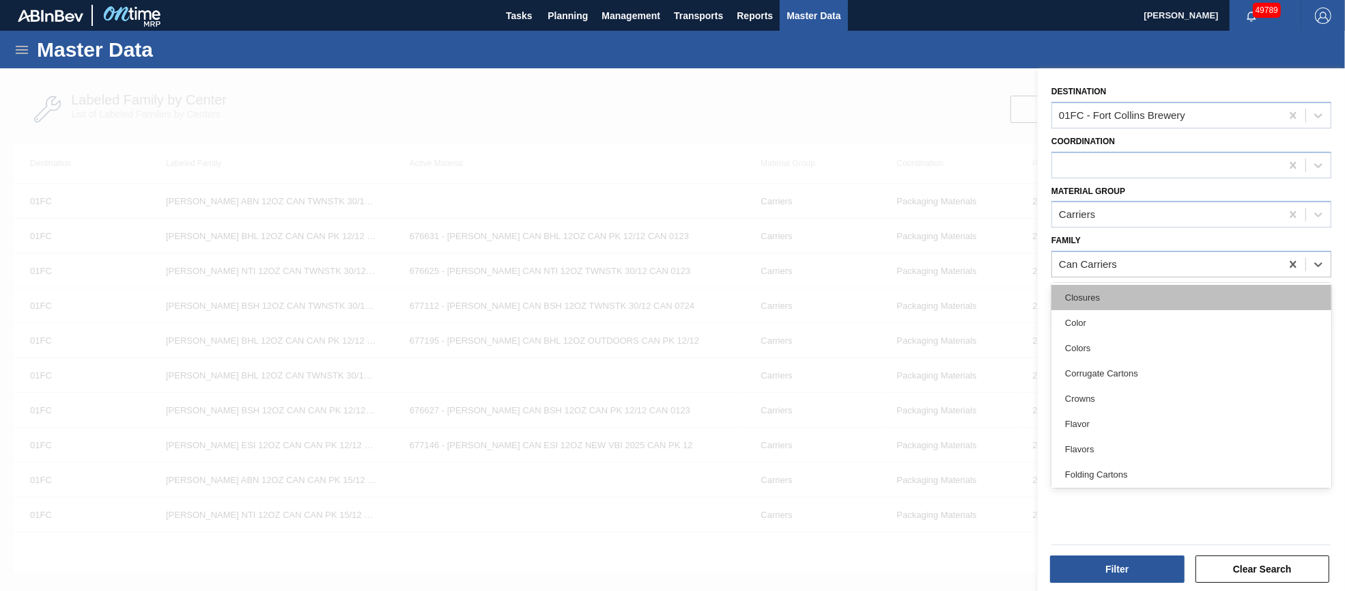
scroll to position [205, 0]
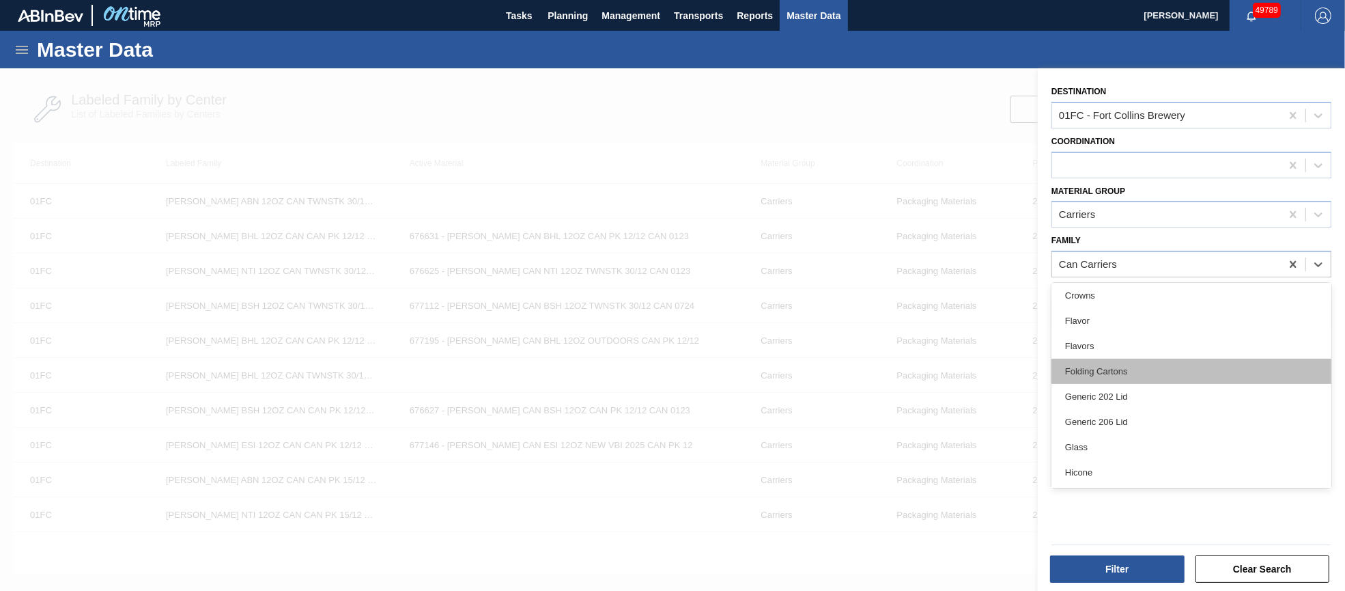
click at [1189, 363] on div "Folding Cartons" at bounding box center [1191, 370] width 280 height 25
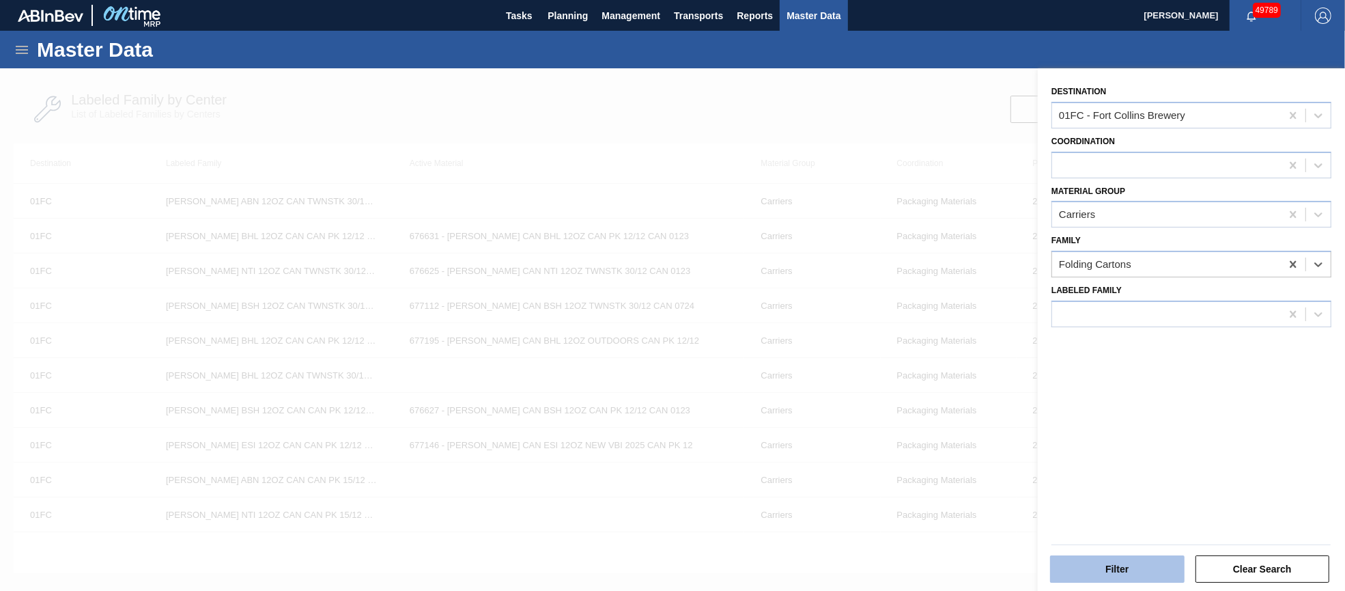
click at [1111, 567] on button "Filter" at bounding box center [1117, 568] width 135 height 27
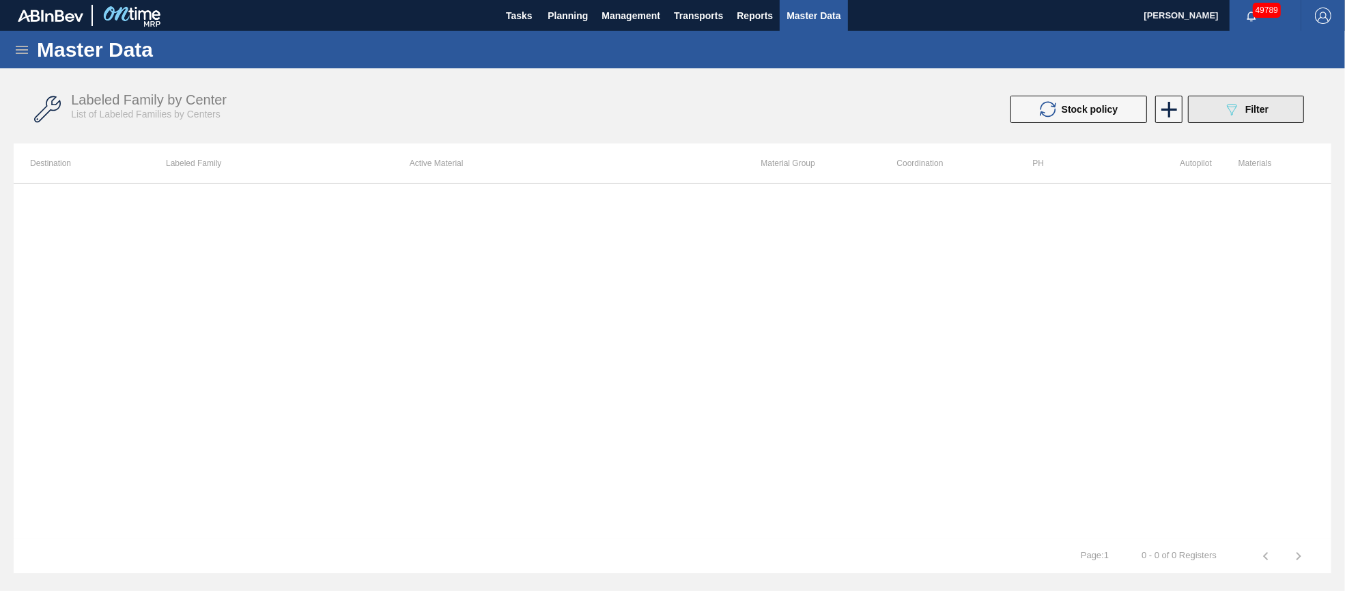
click at [1258, 114] on span "Filter" at bounding box center [1256, 109] width 23 height 11
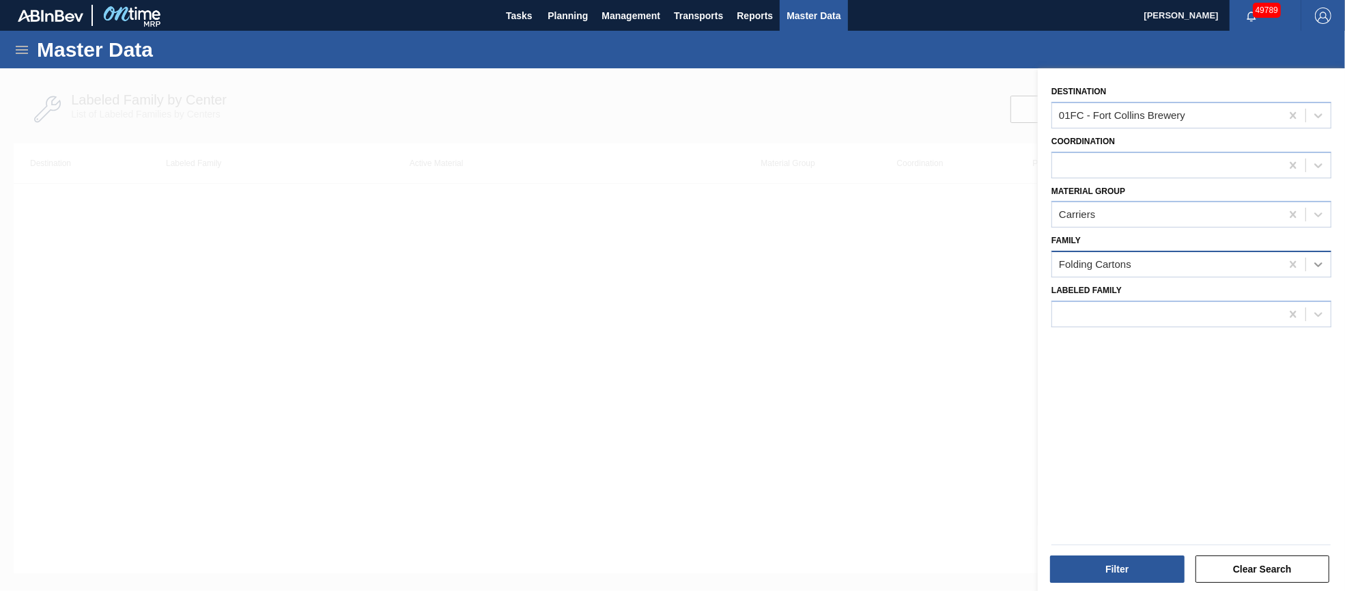
click at [1320, 262] on icon at bounding box center [1318, 264] width 8 height 5
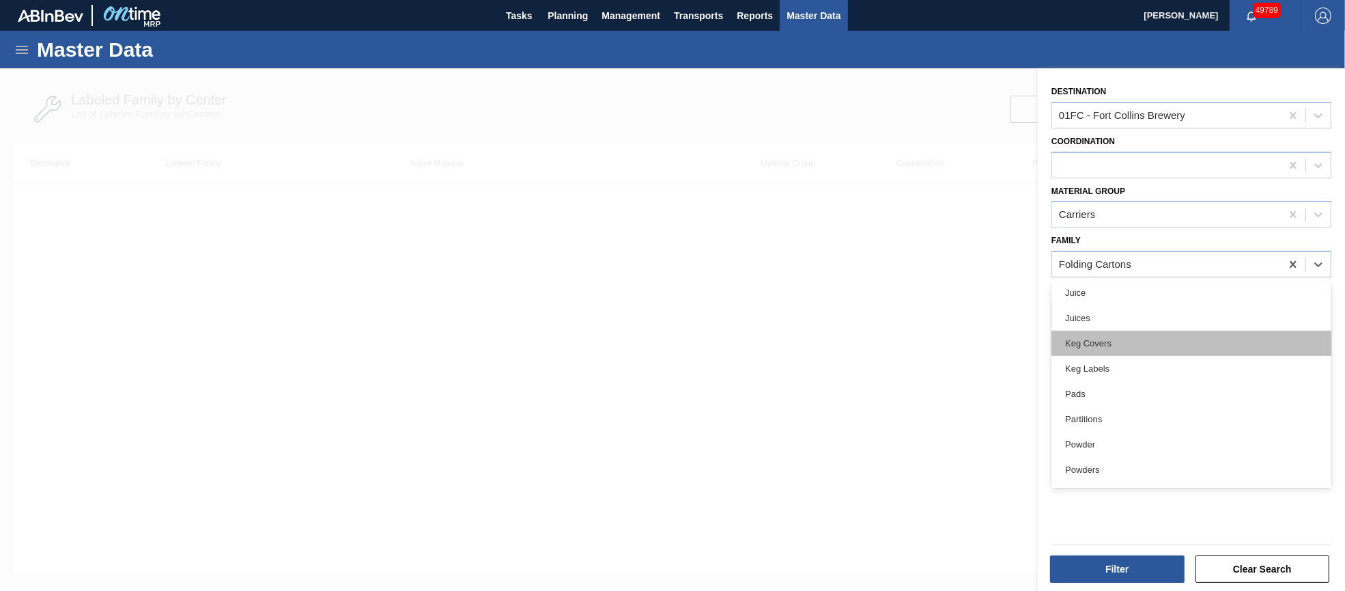
click at [1164, 335] on div "Keg Covers" at bounding box center [1191, 342] width 280 height 25
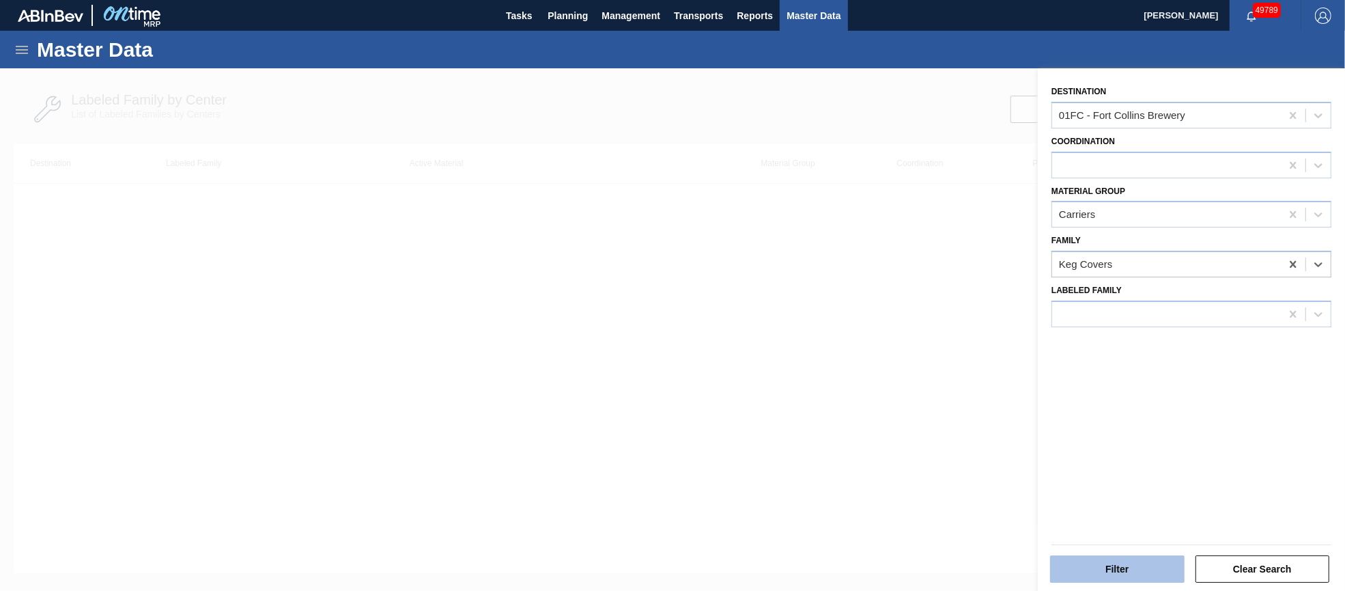
click at [1118, 569] on button "Filter" at bounding box center [1117, 568] width 135 height 27
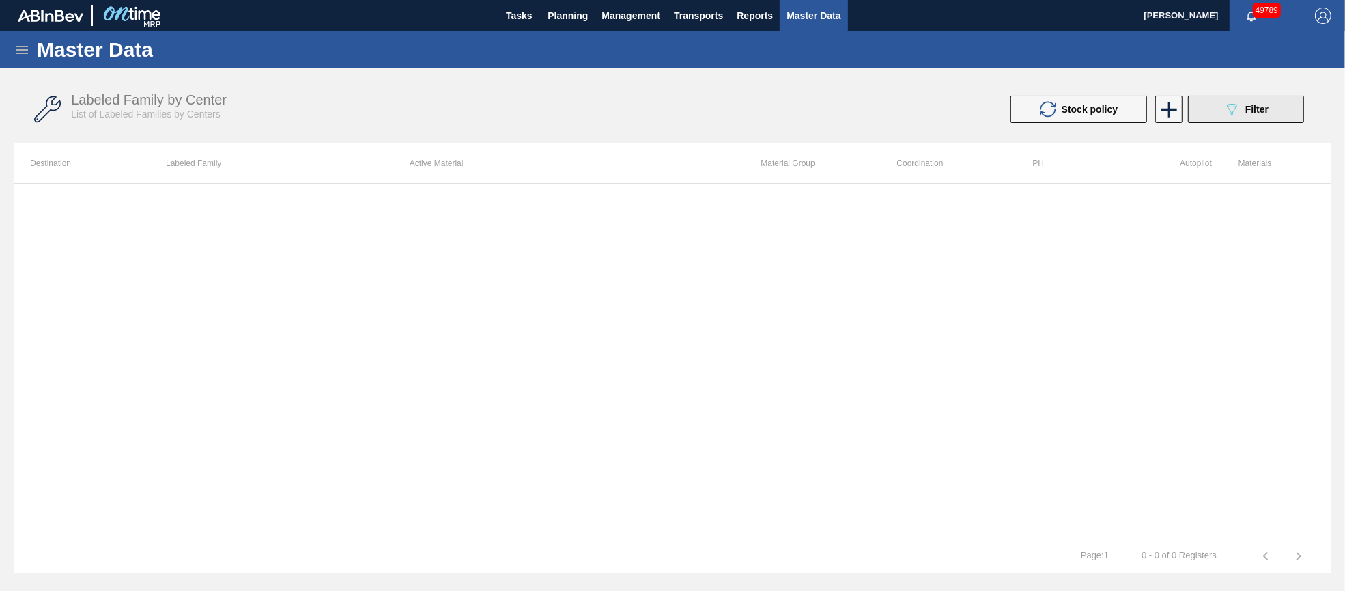
click at [1267, 111] on span "Filter" at bounding box center [1256, 109] width 23 height 11
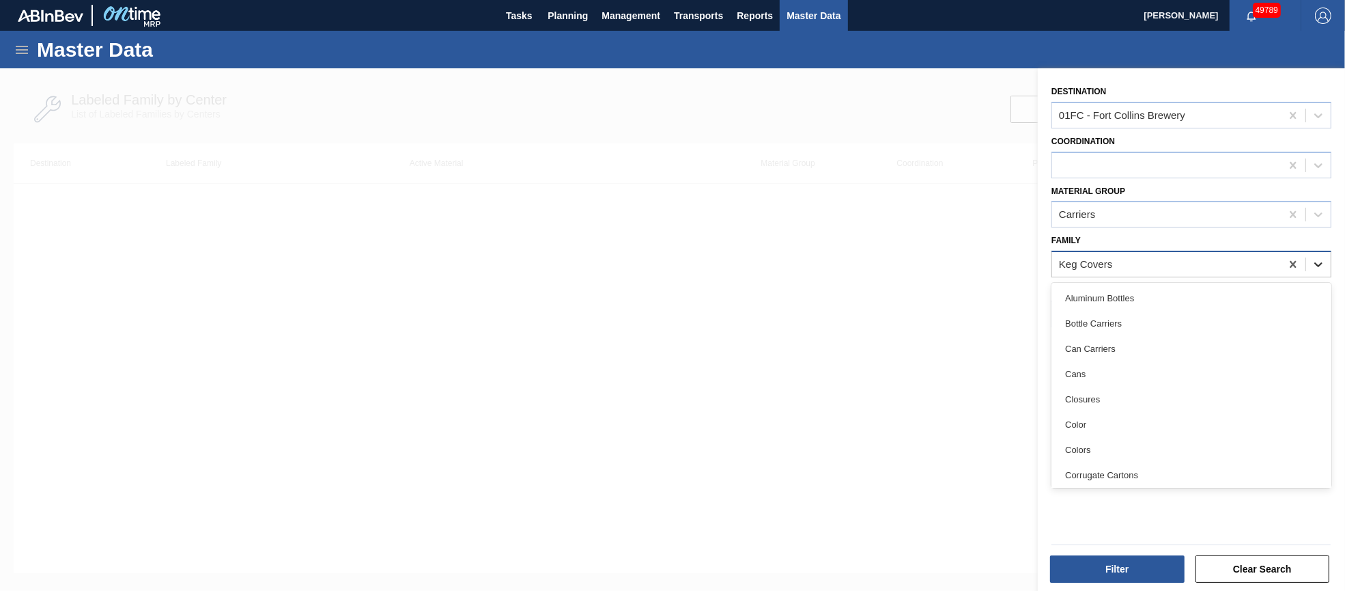
click at [1317, 264] on icon at bounding box center [1318, 264] width 8 height 5
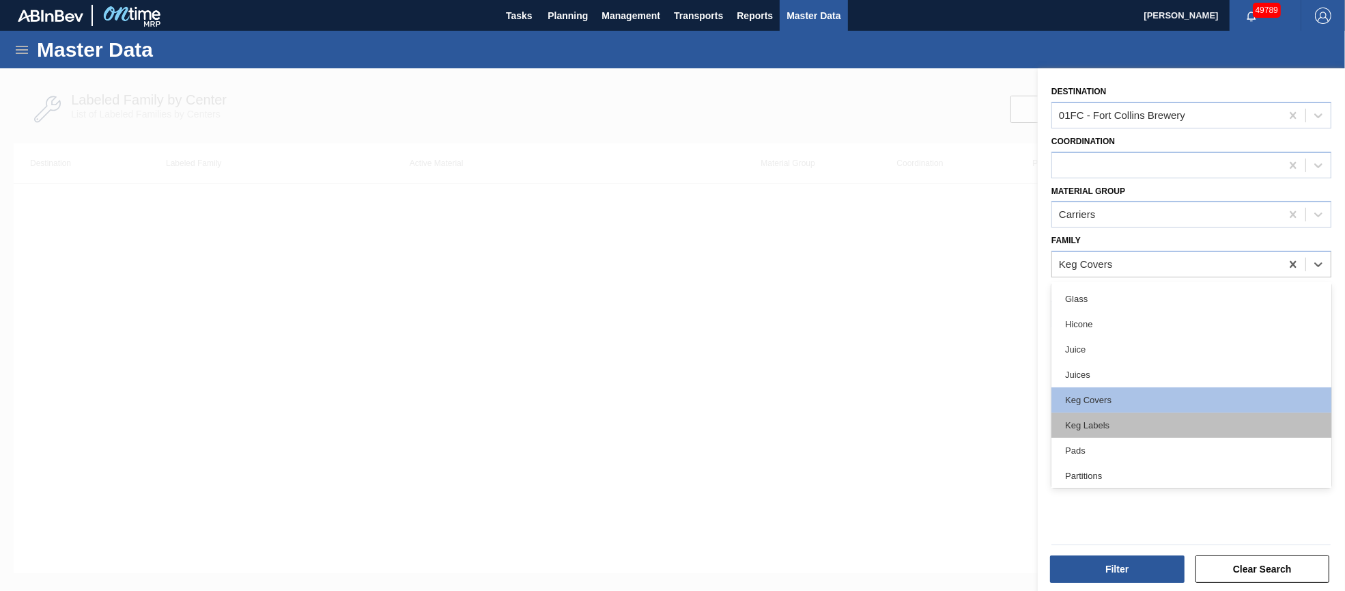
click at [1166, 421] on div "Keg Labels" at bounding box center [1191, 424] width 280 height 25
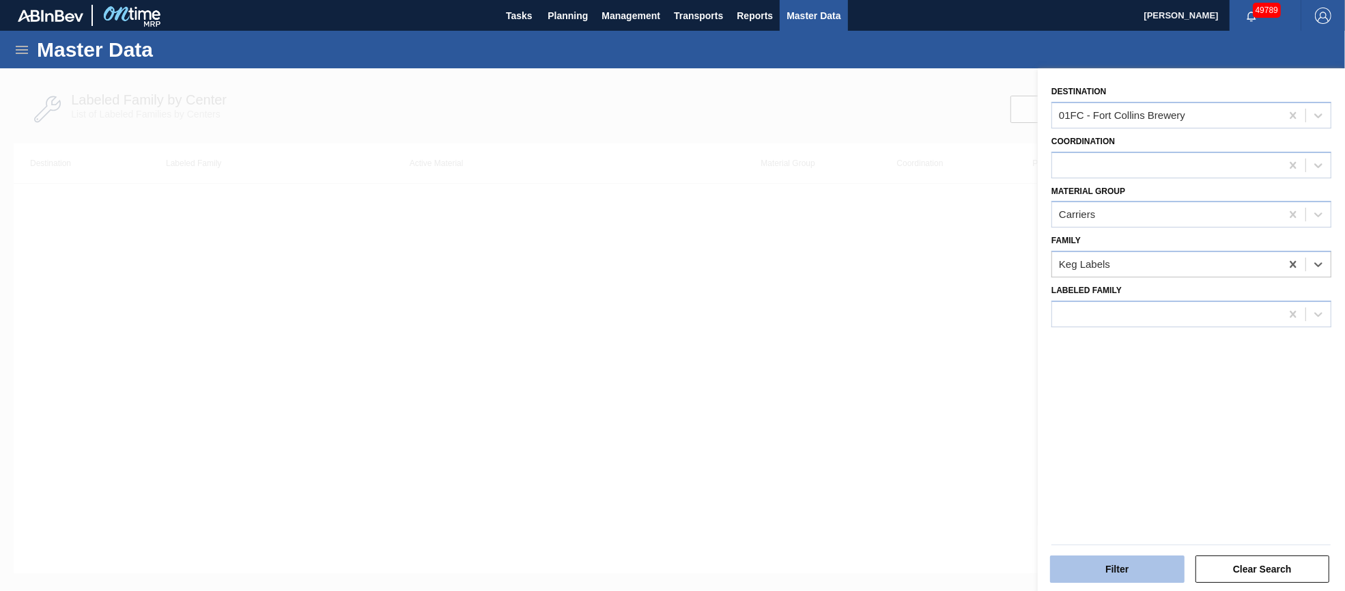
click at [1119, 567] on button "Filter" at bounding box center [1117, 568] width 135 height 27
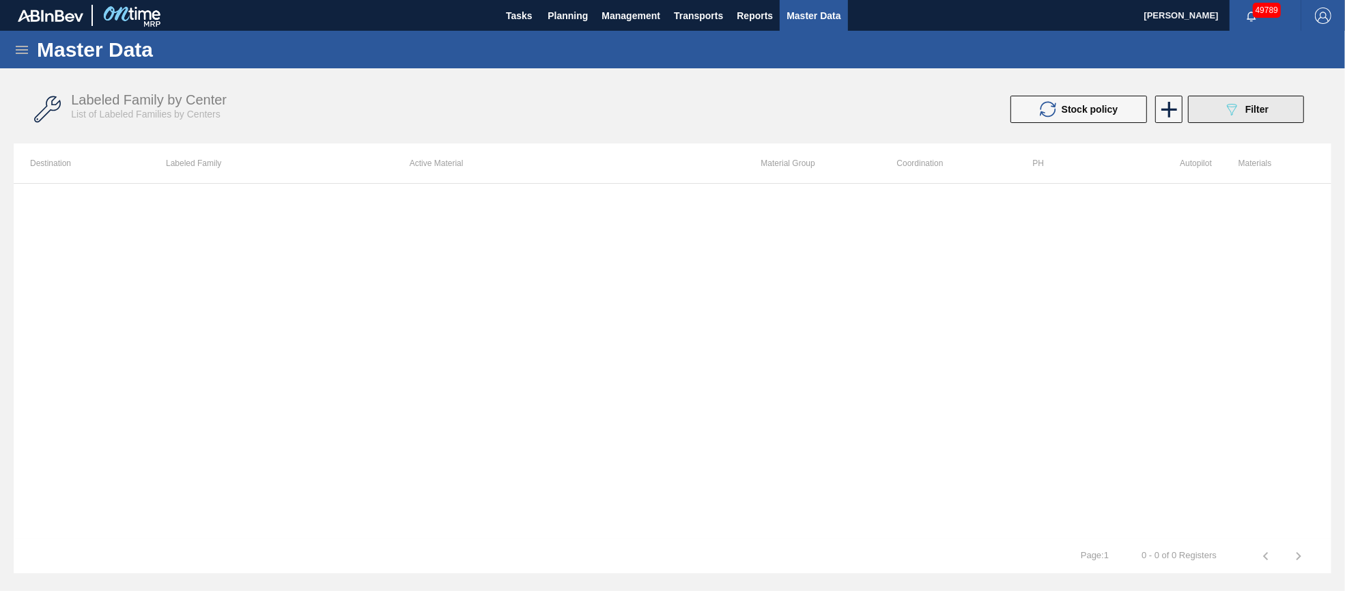
click at [1226, 101] on icon "089F7B8B-B2A5-4AFE-B5C0-19BA573D28AC" at bounding box center [1232, 109] width 16 height 16
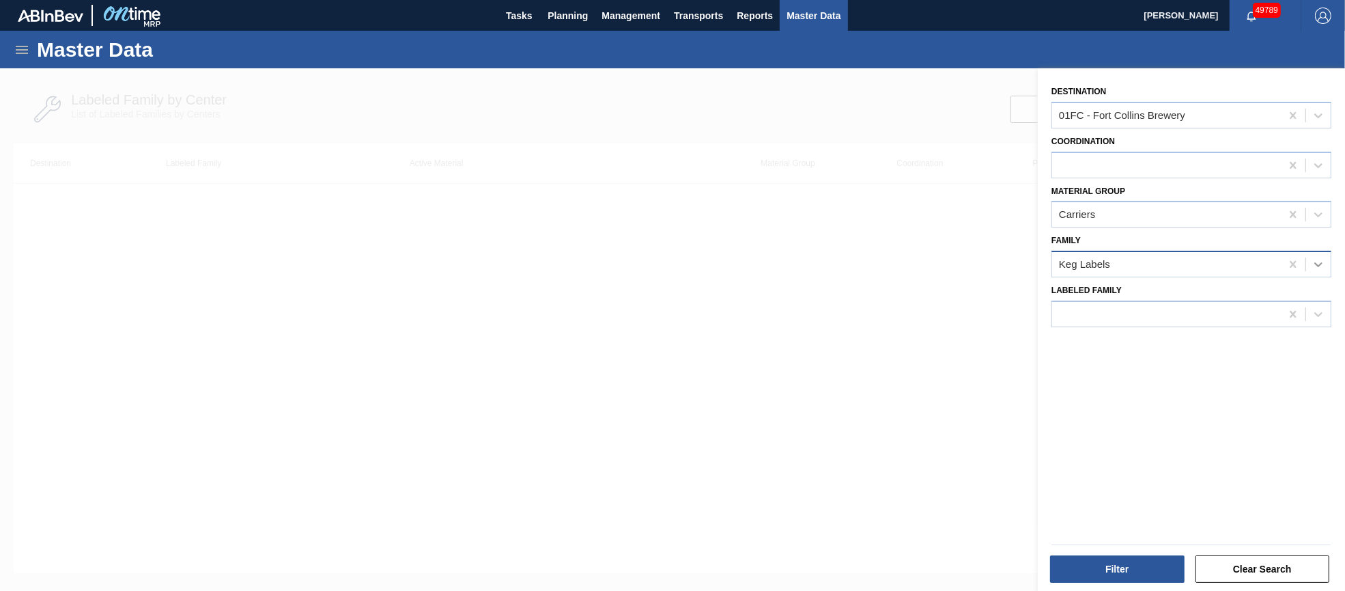
click at [1323, 261] on icon at bounding box center [1319, 264] width 14 height 14
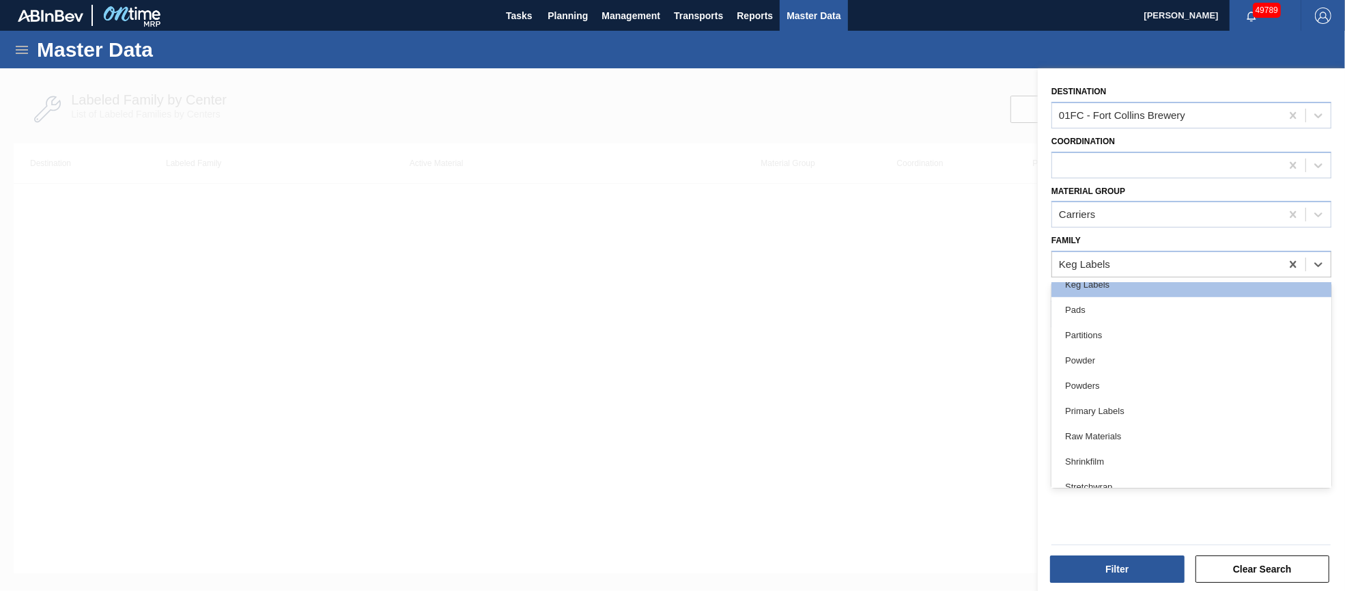
scroll to position [511, 0]
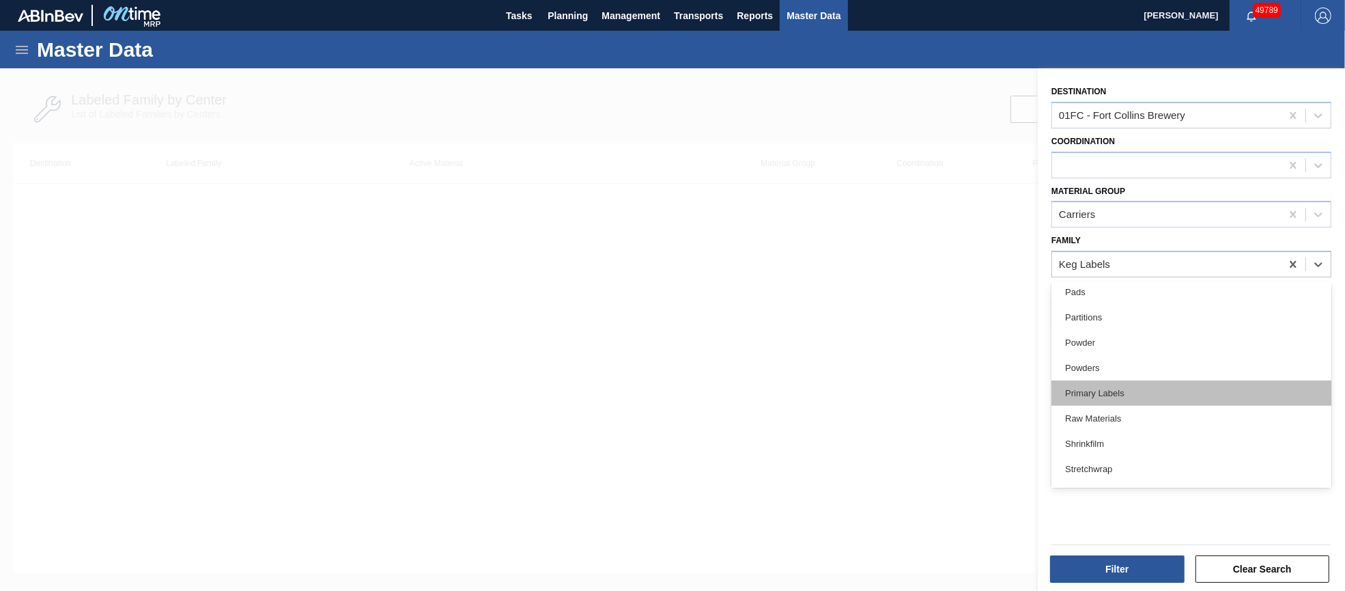
click at [1148, 383] on div "Primary Labels" at bounding box center [1191, 392] width 280 height 25
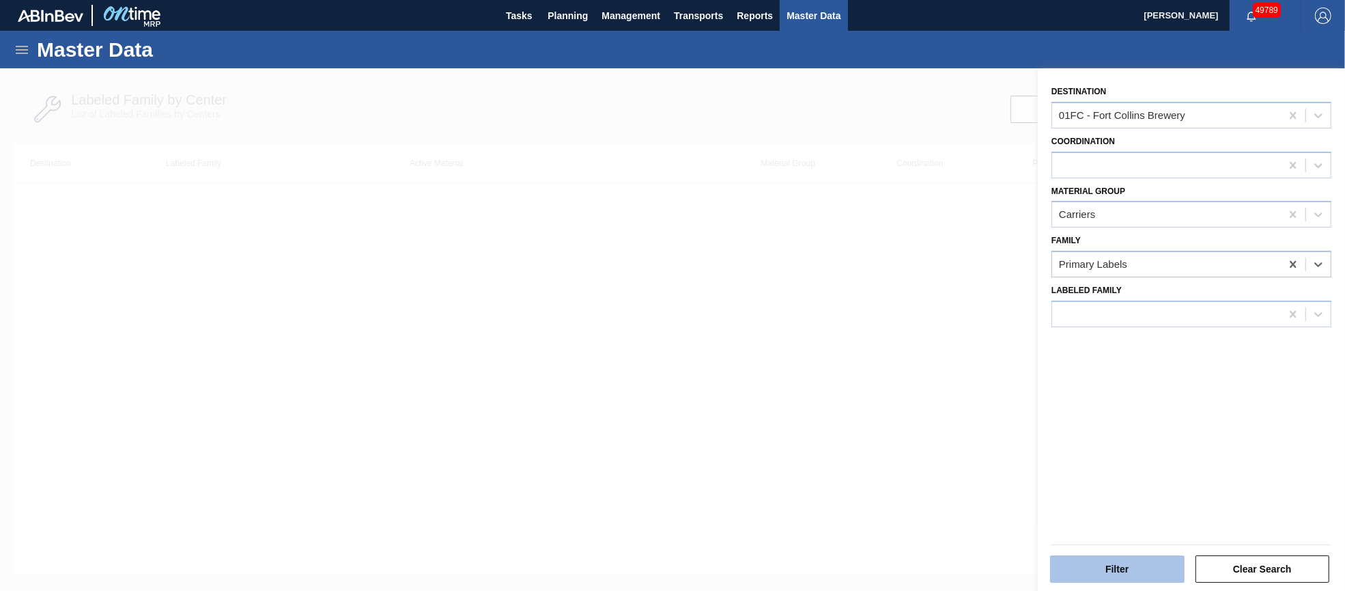
click at [1141, 569] on button "Filter" at bounding box center [1117, 568] width 135 height 27
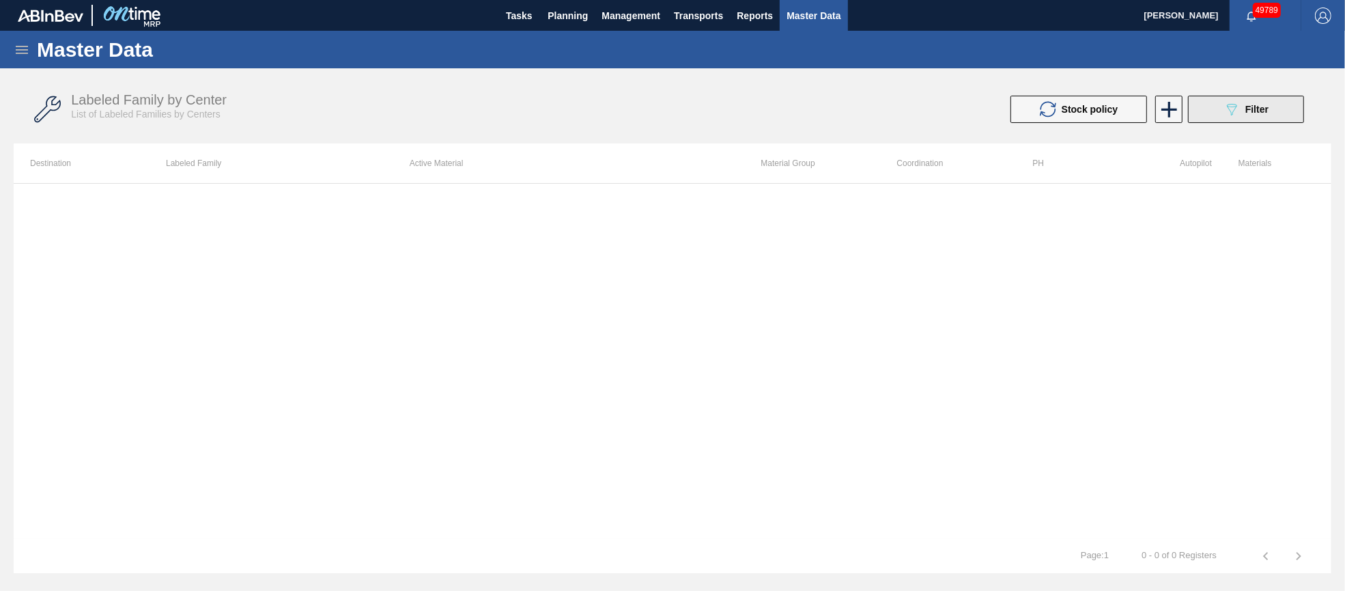
click at [1265, 115] on div "089F7B8B-B2A5-4AFE-B5C0-19BA573D28AC Filter" at bounding box center [1246, 109] width 45 height 16
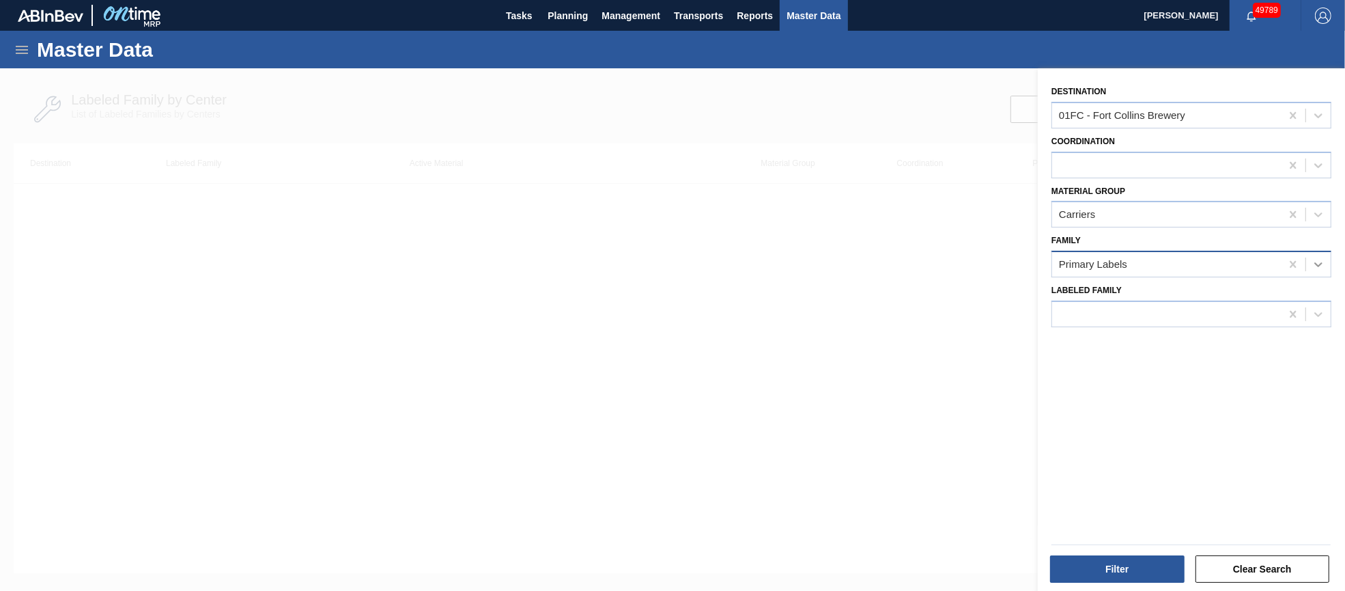
click at [1318, 263] on icon at bounding box center [1318, 264] width 8 height 5
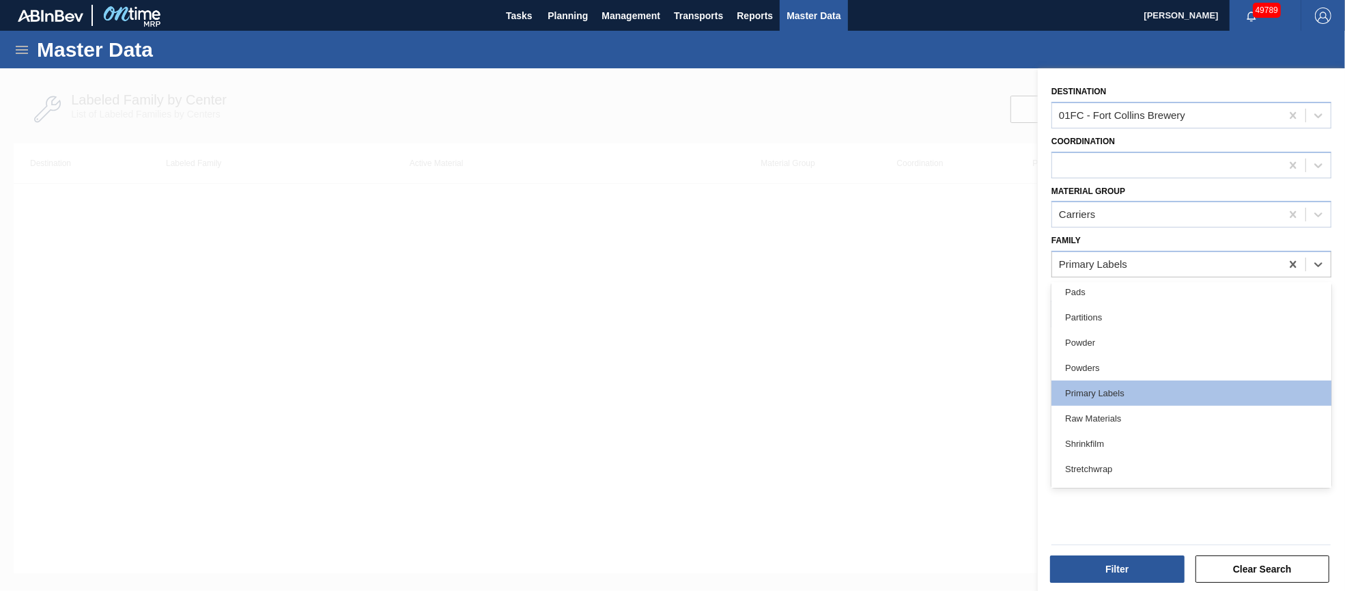
scroll to position [558, 0]
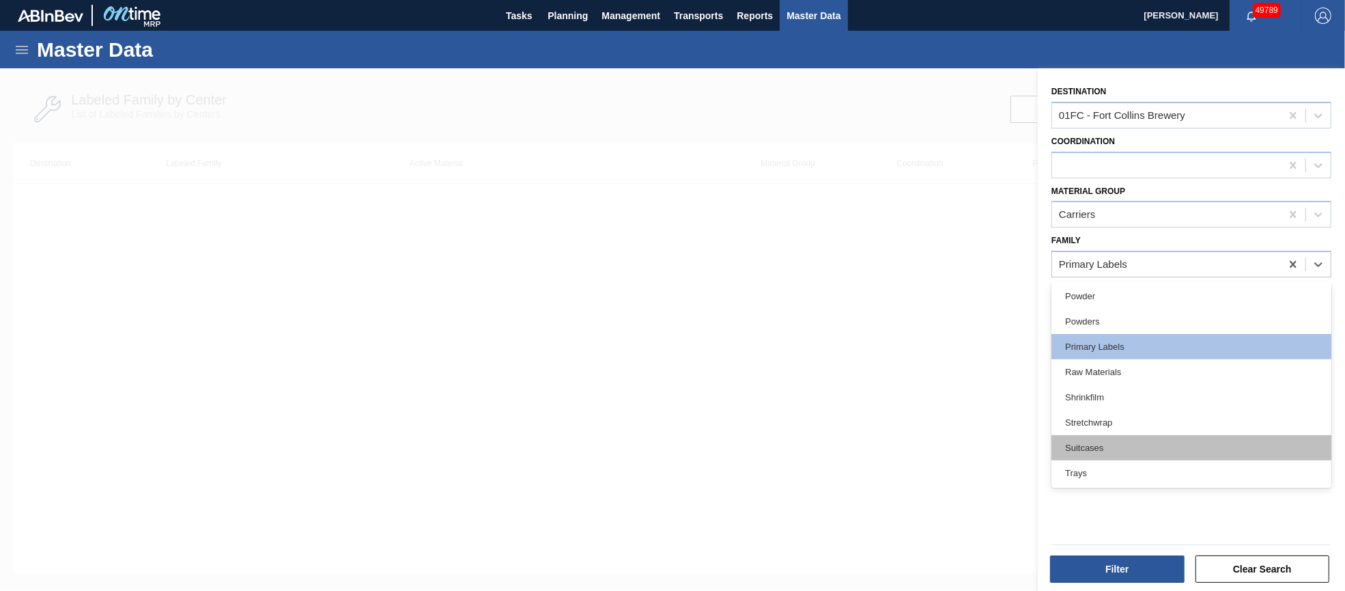
click at [1149, 438] on div "Suitcases" at bounding box center [1191, 447] width 280 height 25
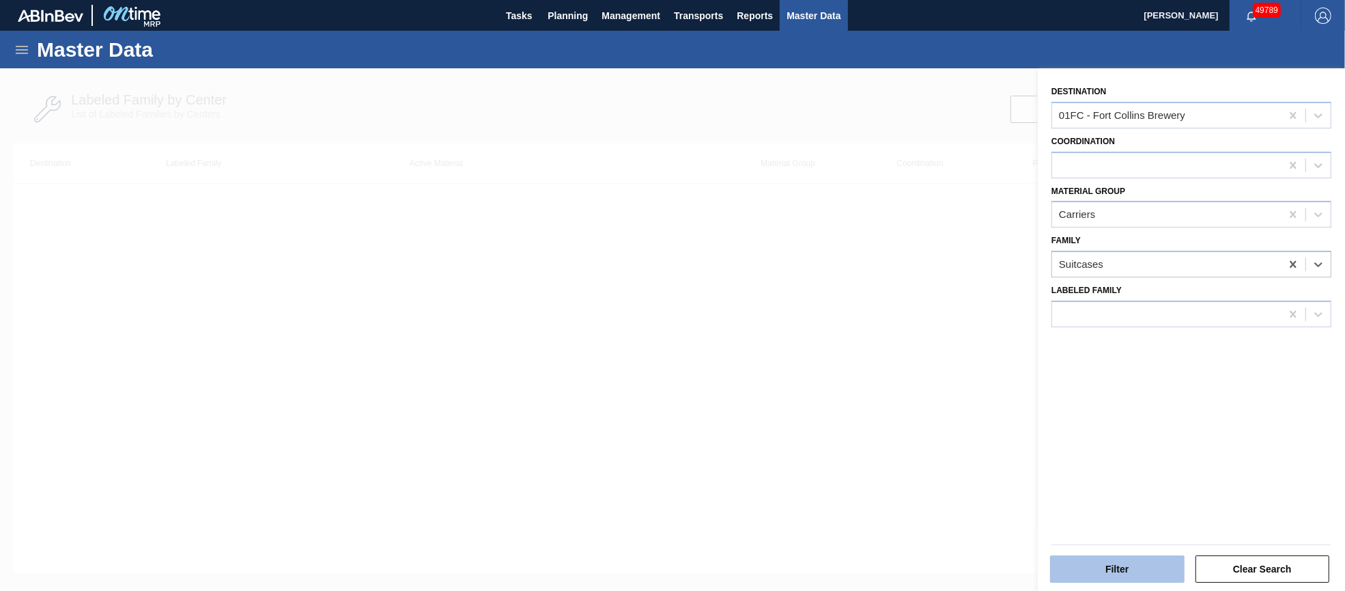
click at [1116, 569] on button "Filter" at bounding box center [1117, 568] width 135 height 27
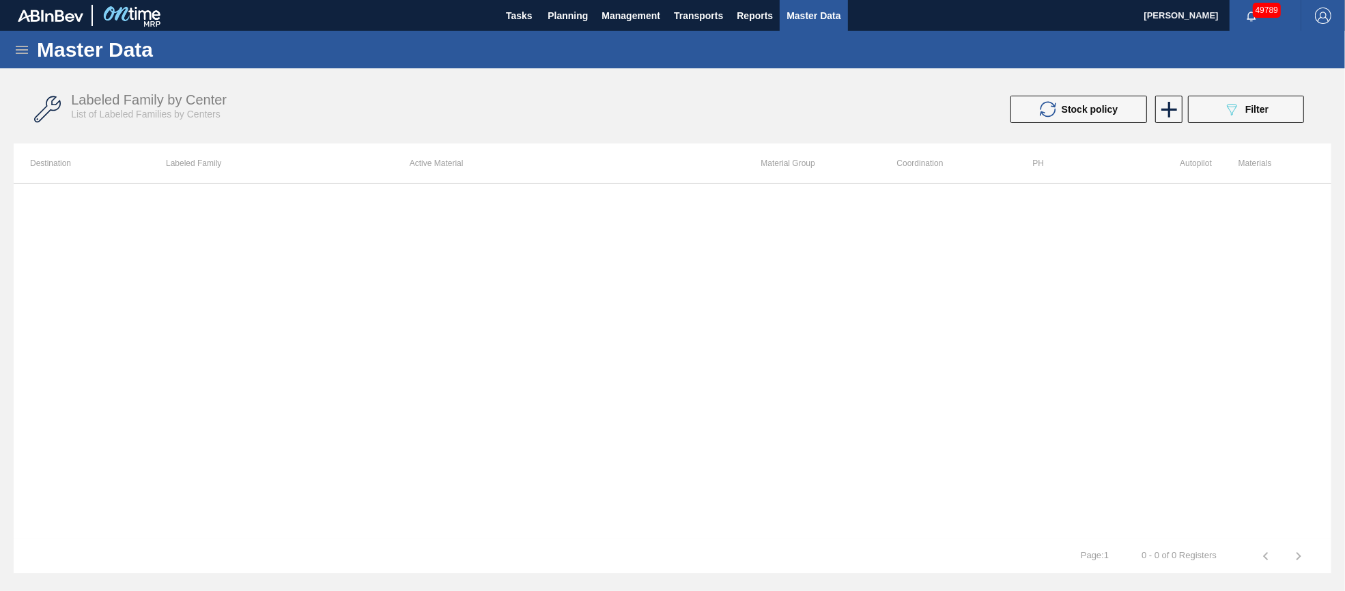
click at [1260, 111] on span "Filter" at bounding box center [1256, 109] width 23 height 11
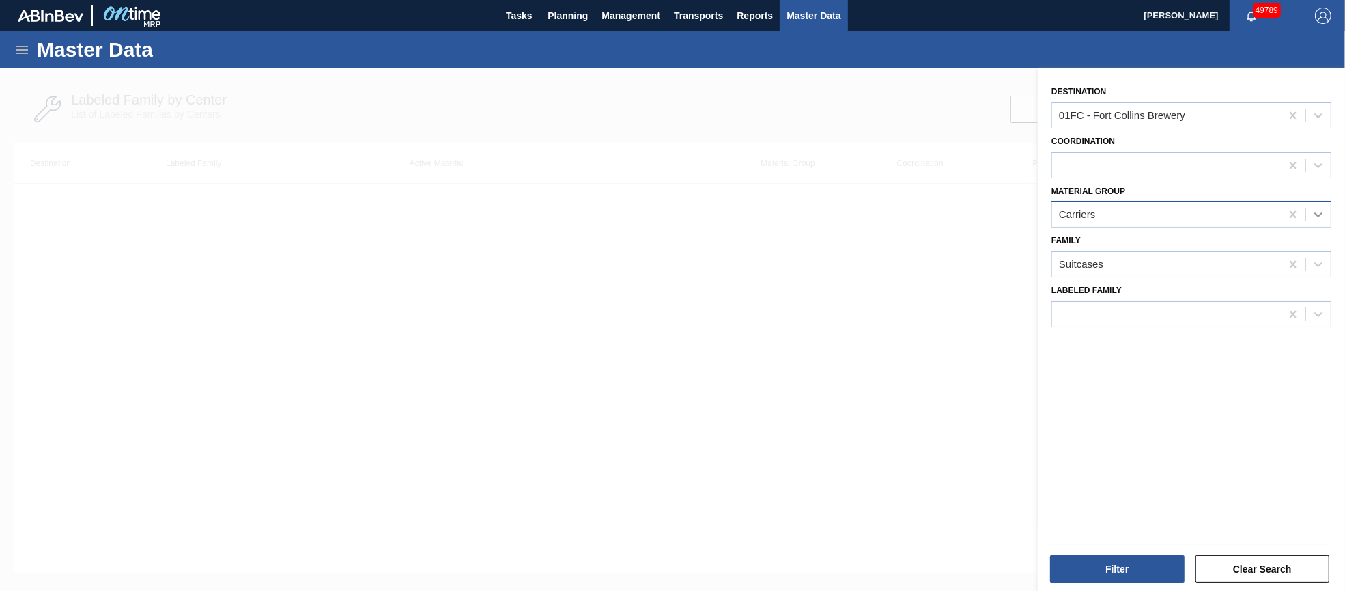
click at [1317, 216] on icon at bounding box center [1319, 215] width 14 height 14
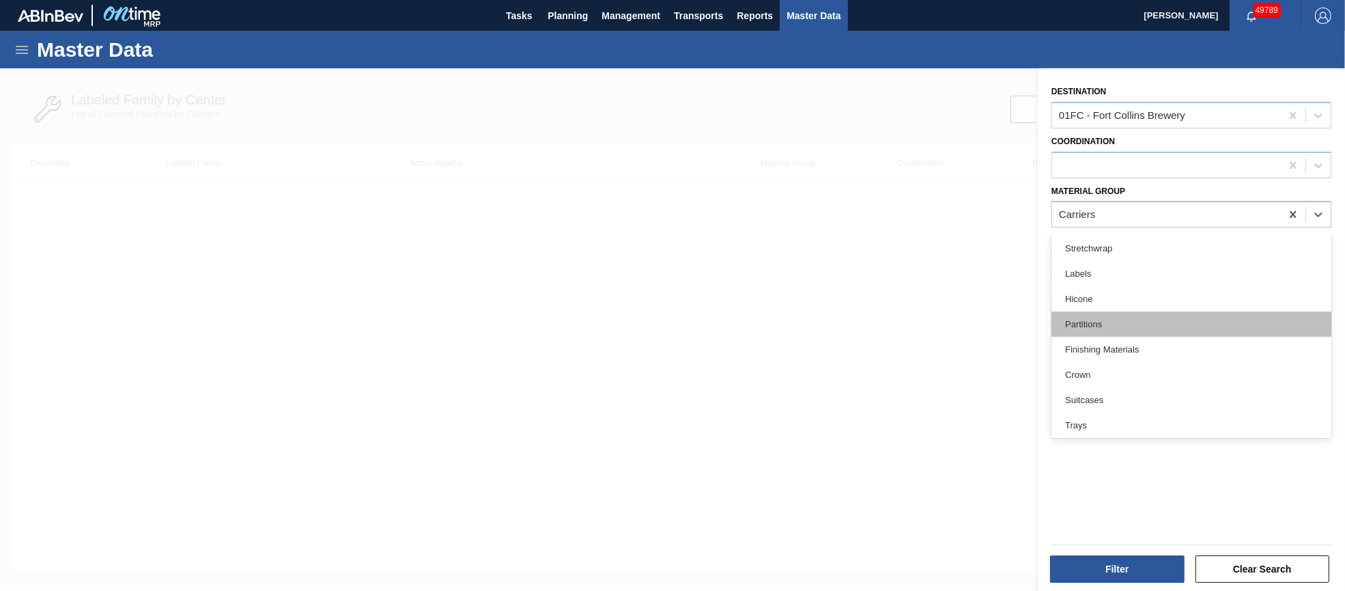
scroll to position [205, 0]
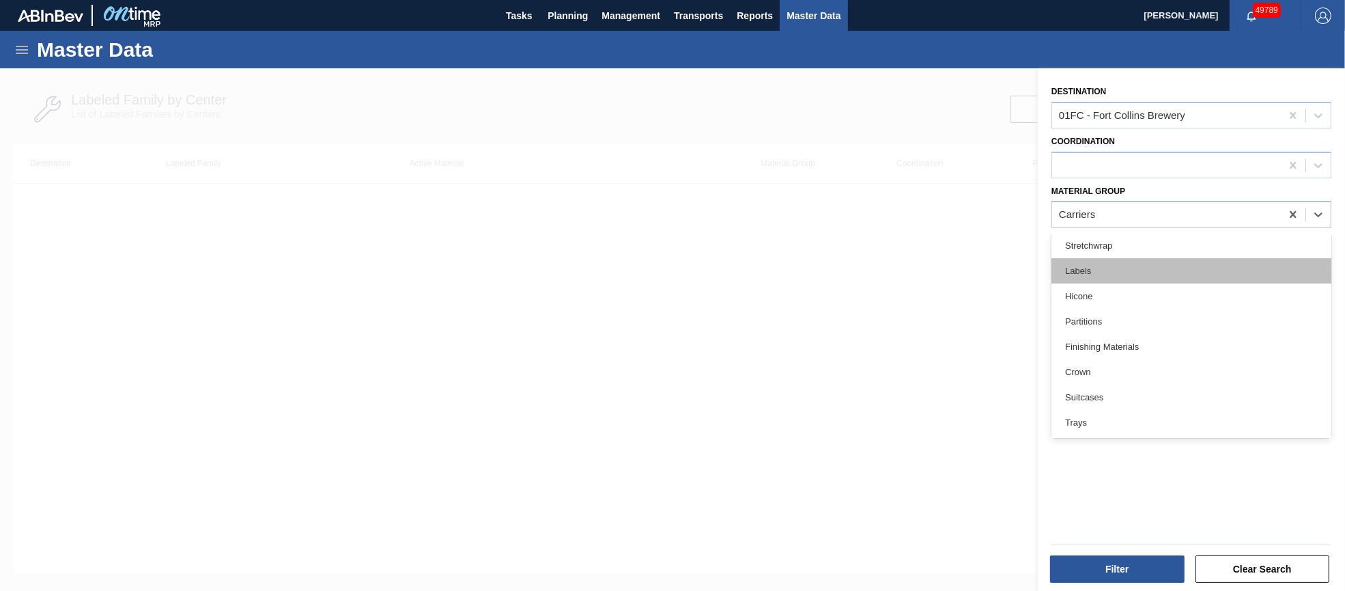
click at [1146, 264] on div "Labels" at bounding box center [1191, 270] width 280 height 25
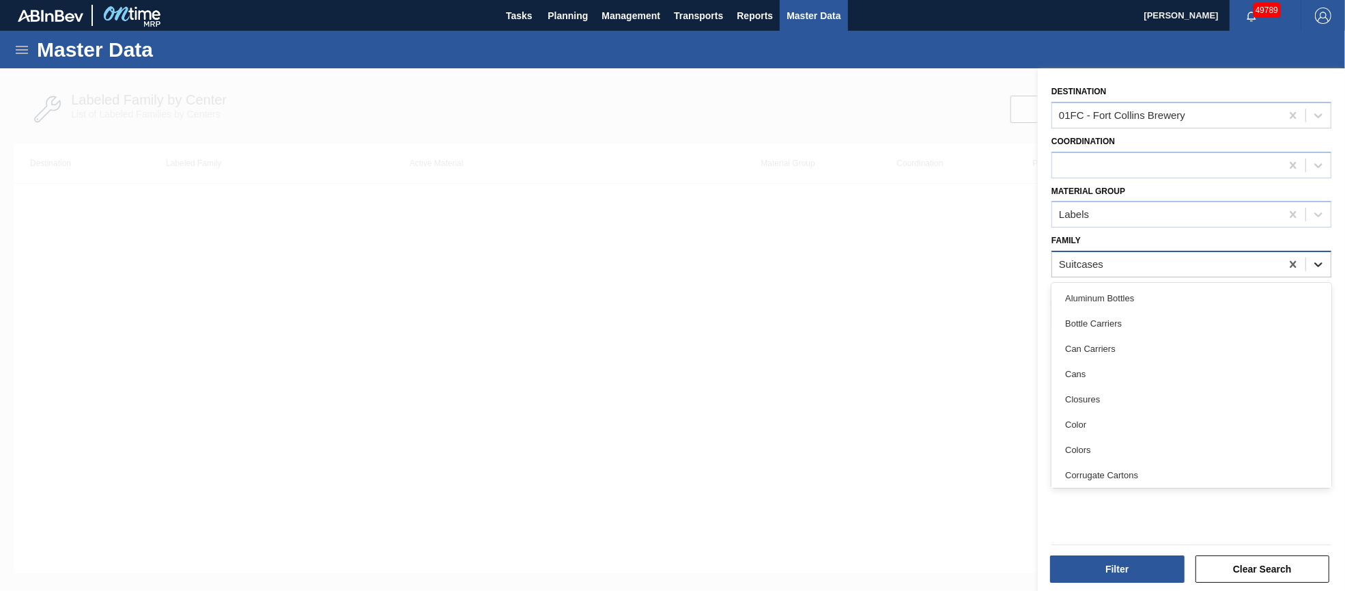
click at [1323, 261] on icon at bounding box center [1319, 264] width 14 height 14
click at [1290, 261] on icon at bounding box center [1293, 264] width 6 height 7
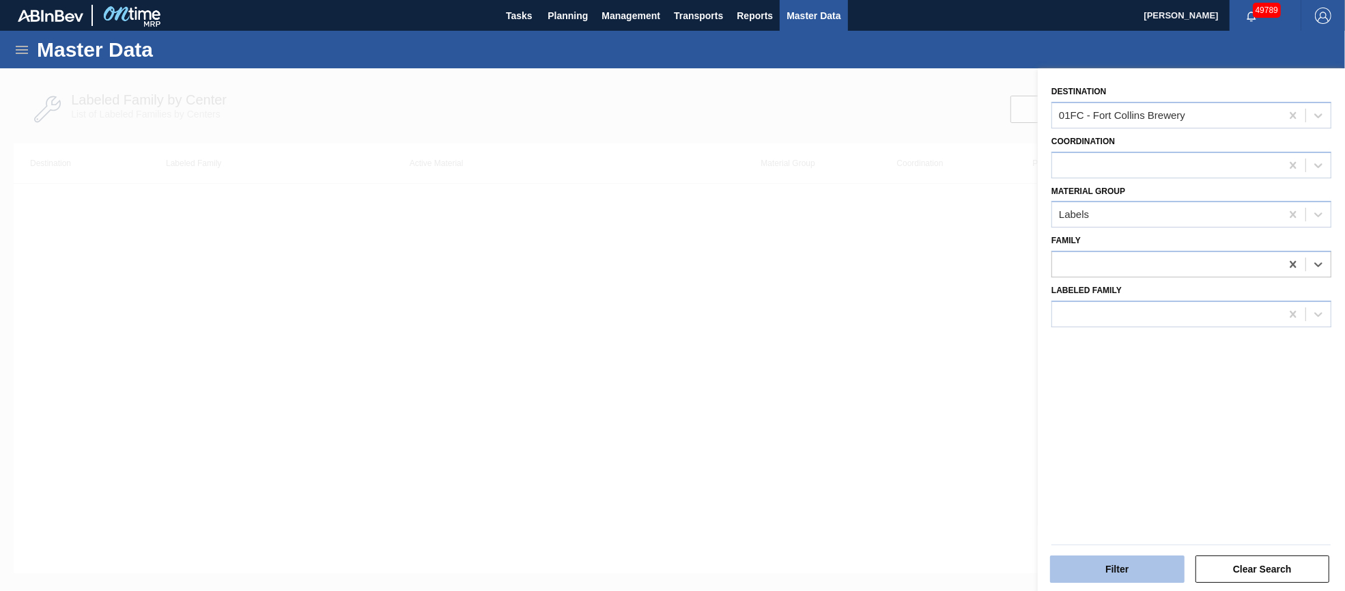
click at [1087, 563] on button "Filter" at bounding box center [1117, 568] width 135 height 27
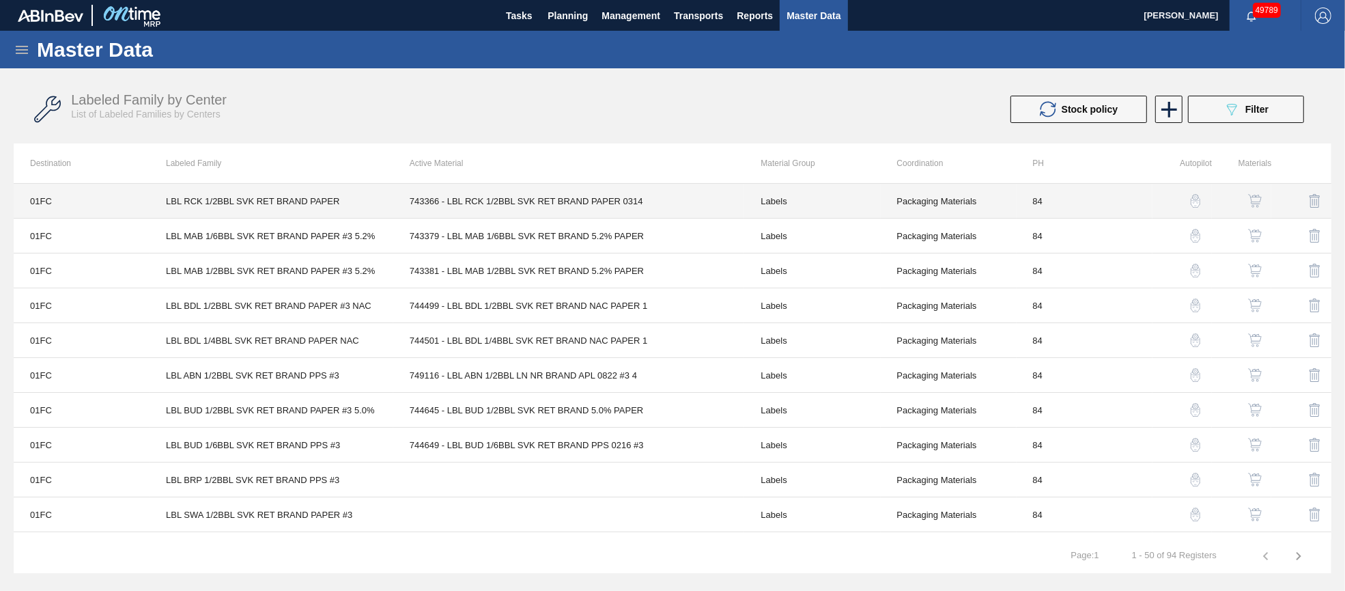
click at [507, 203] on td "743366 - LBL RCK 1/2BBL SVK RET BRAND PAPER 0314" at bounding box center [569, 201] width 352 height 35
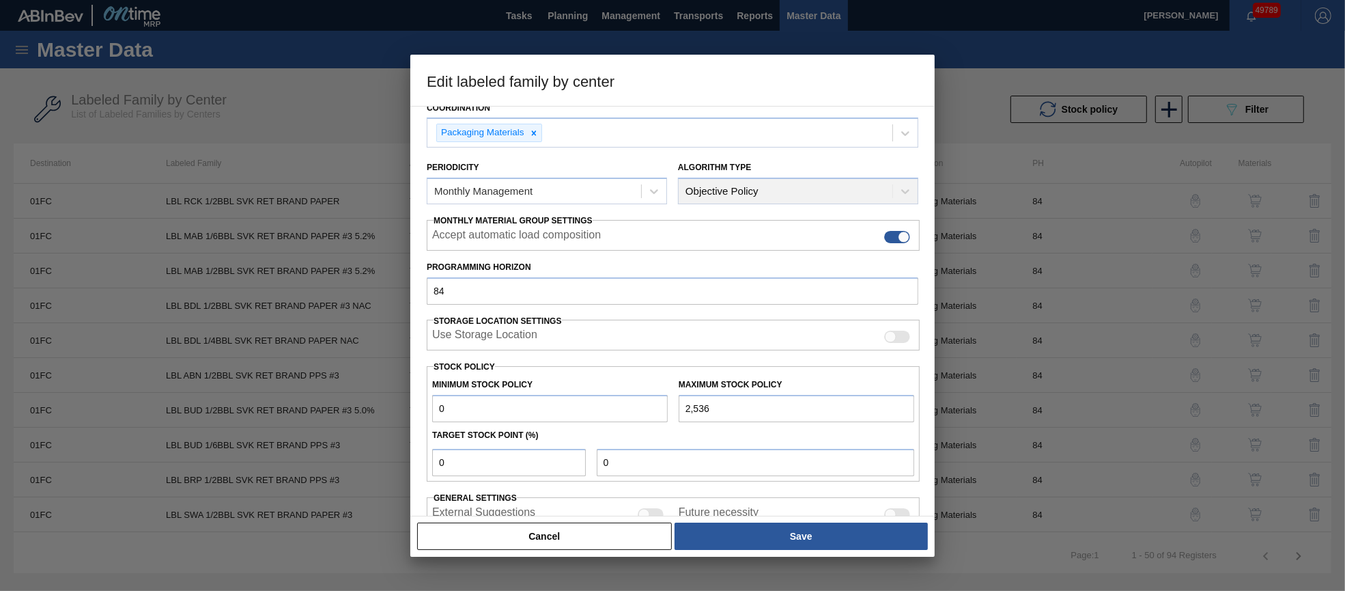
scroll to position [195, 0]
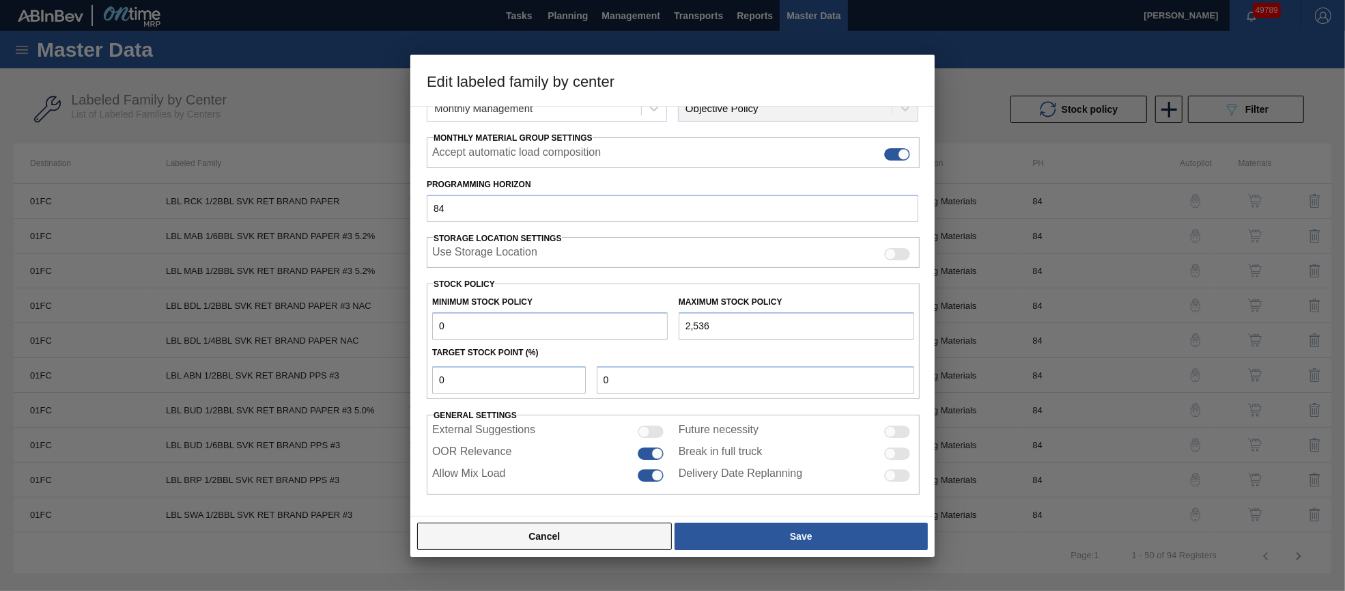
click at [596, 537] on button "Cancel" at bounding box center [544, 535] width 255 height 27
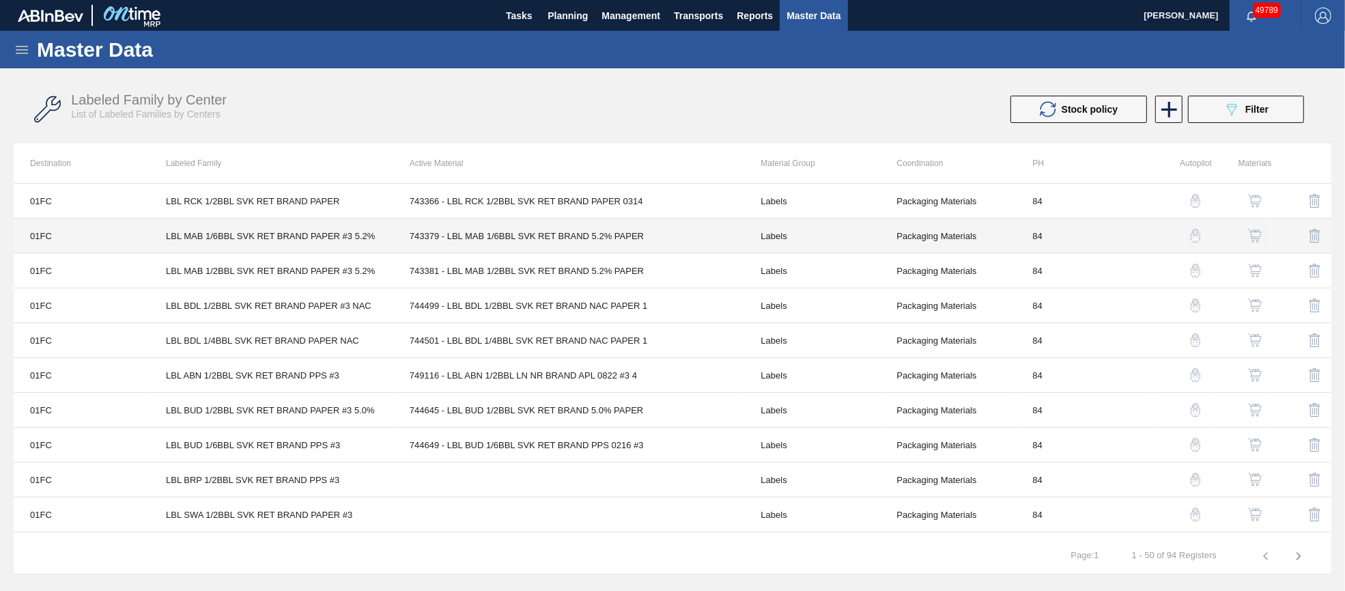
click at [515, 231] on td "743379 - LBL MAB 1/6BBL SVK RET BRAND 5.2% PAPER" at bounding box center [569, 235] width 352 height 35
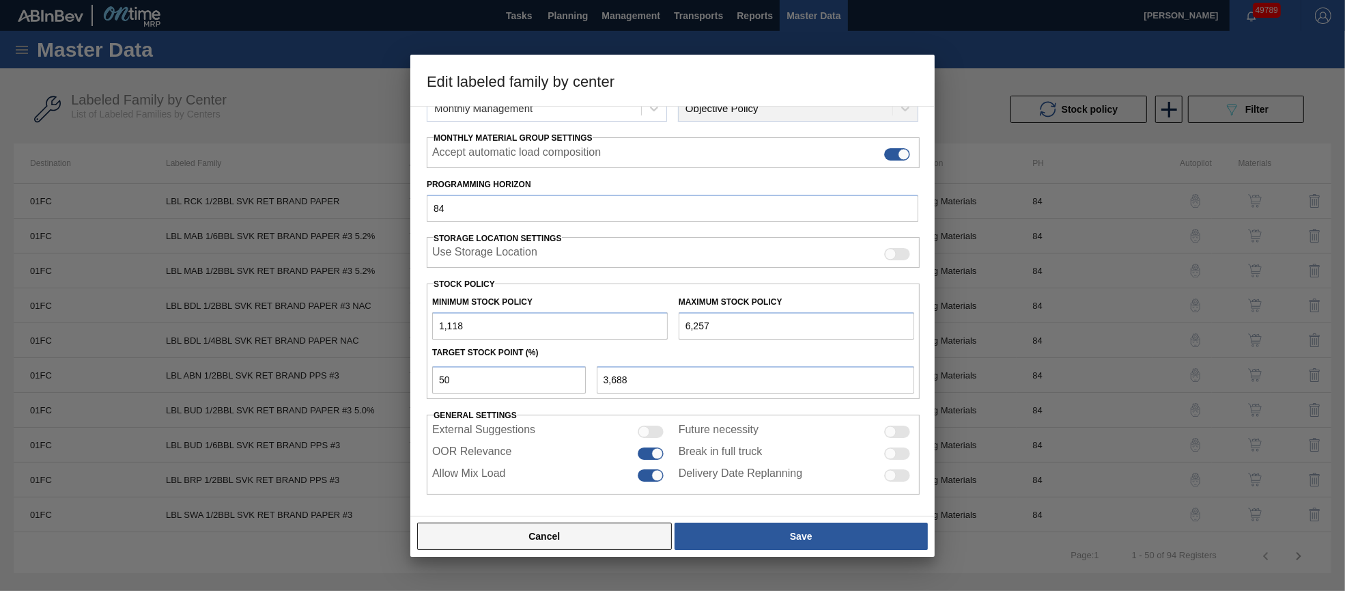
click at [595, 537] on button "Cancel" at bounding box center [544, 535] width 255 height 27
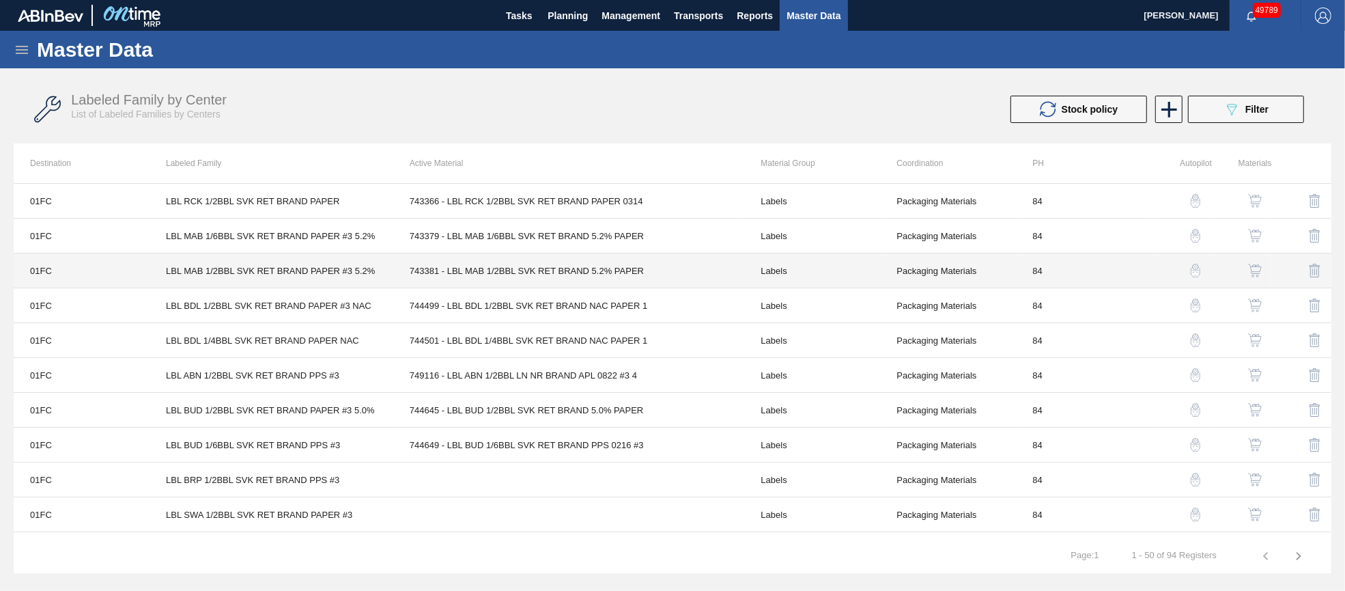
click at [551, 269] on td "743381 - LBL MAB 1/2BBL SVK RET BRAND 5.2% PAPER" at bounding box center [569, 270] width 352 height 35
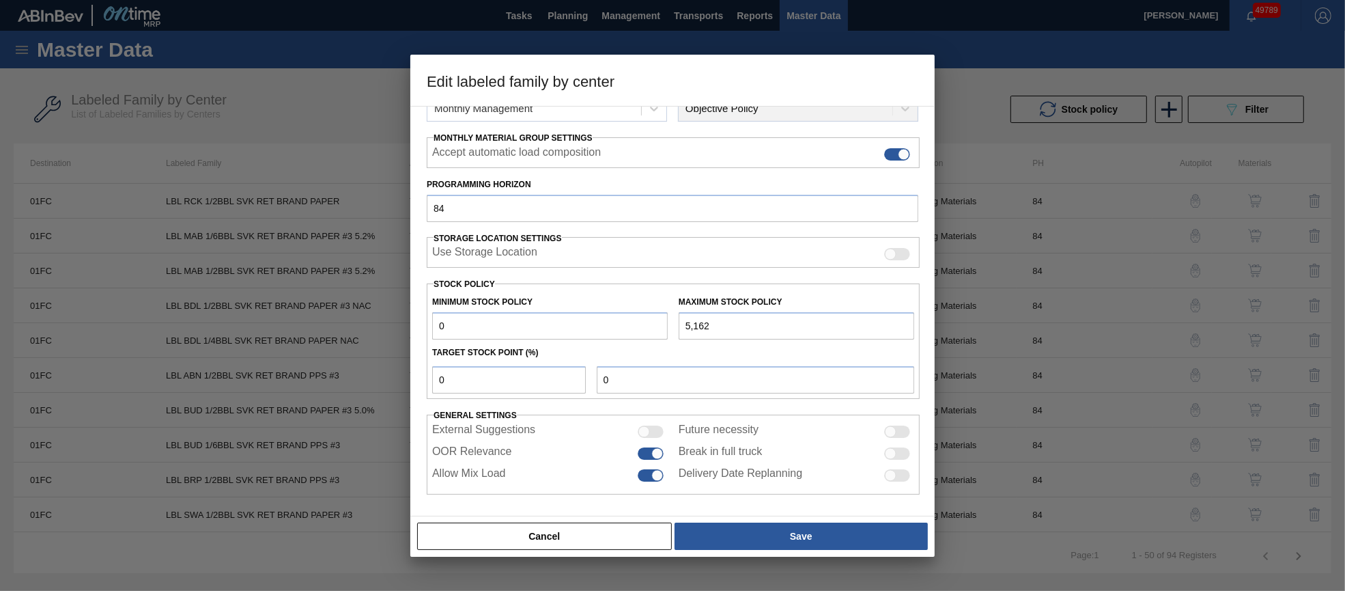
click at [576, 520] on div "Cancel Save" at bounding box center [672, 536] width 524 height 41
click at [576, 534] on button "Cancel" at bounding box center [544, 535] width 255 height 27
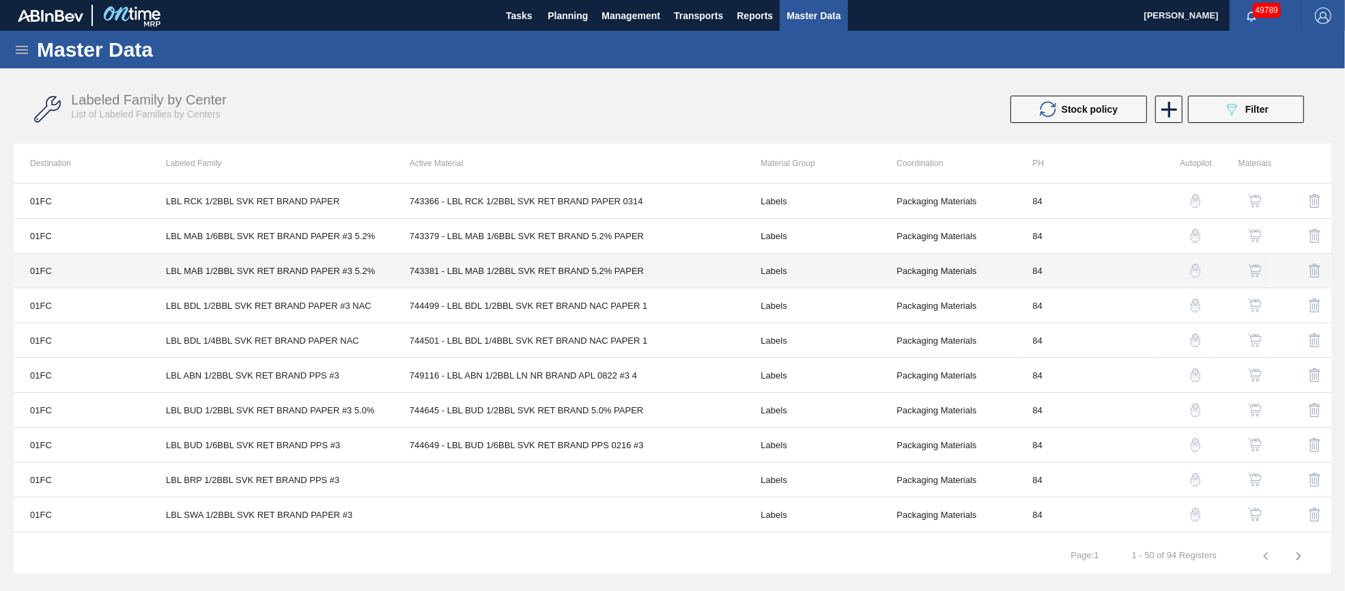
click at [562, 273] on td "743381 - LBL MAB 1/2BBL SVK RET BRAND 5.2% PAPER" at bounding box center [569, 270] width 352 height 35
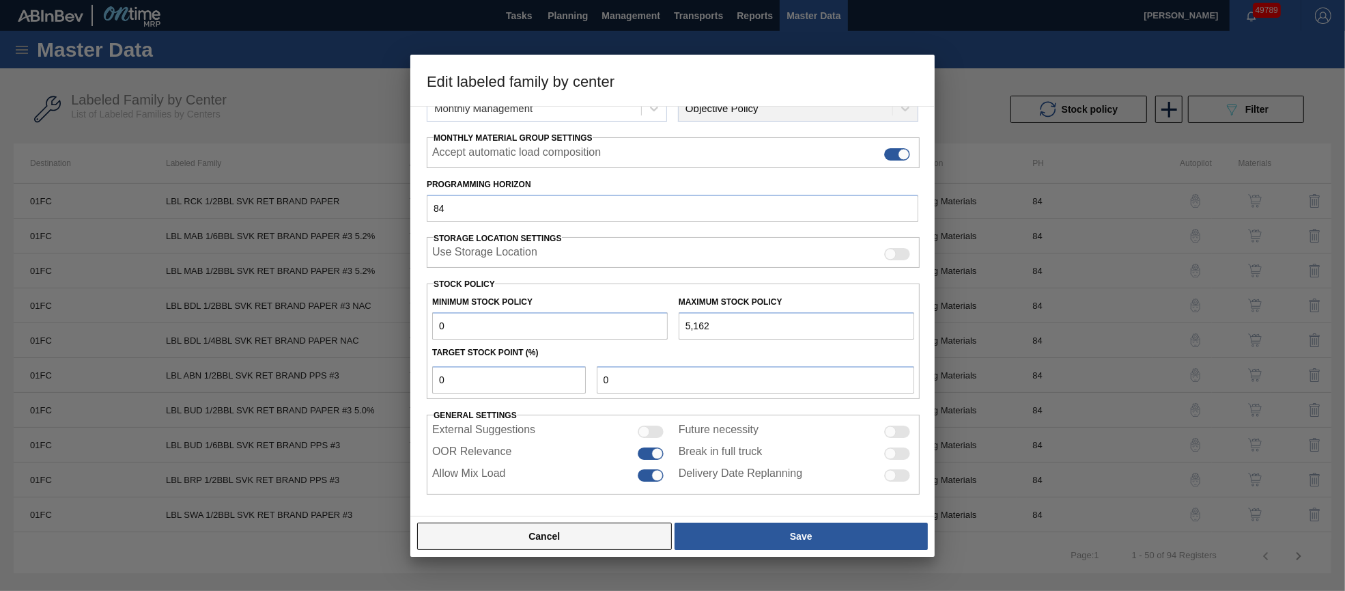
click at [583, 534] on button "Cancel" at bounding box center [544, 535] width 255 height 27
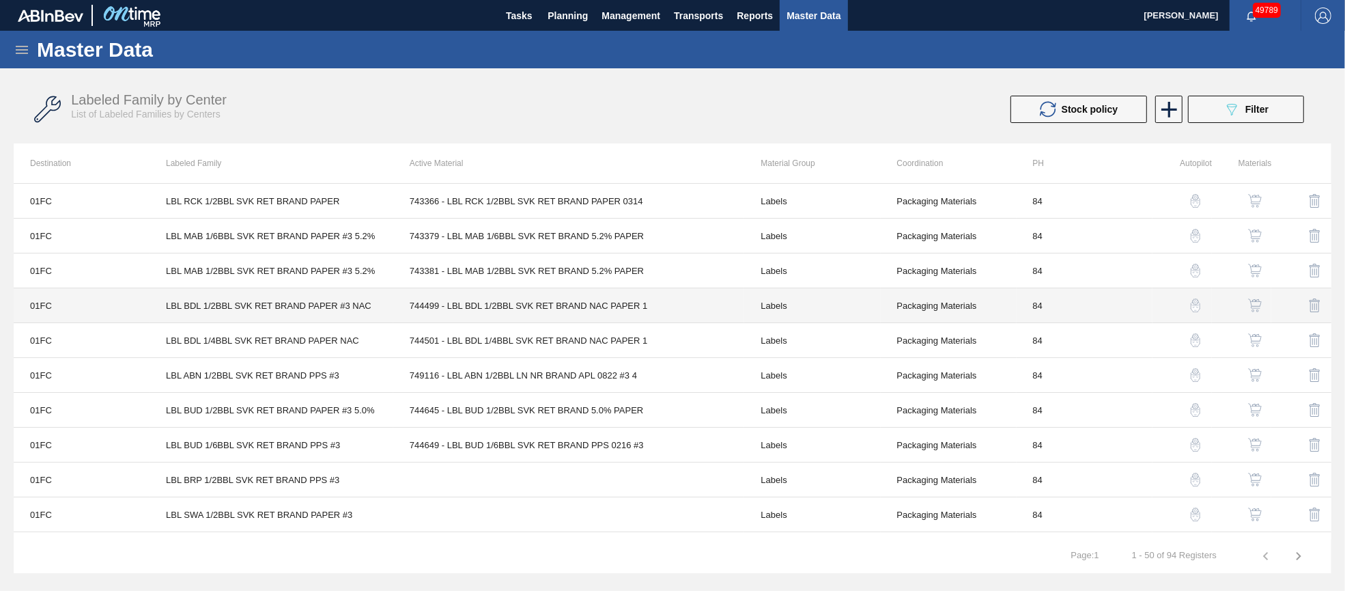
click at [539, 308] on td "744499 - LBL BDL 1/2BBL SVK RET BRAND NAC PAPER 1" at bounding box center [569, 305] width 352 height 35
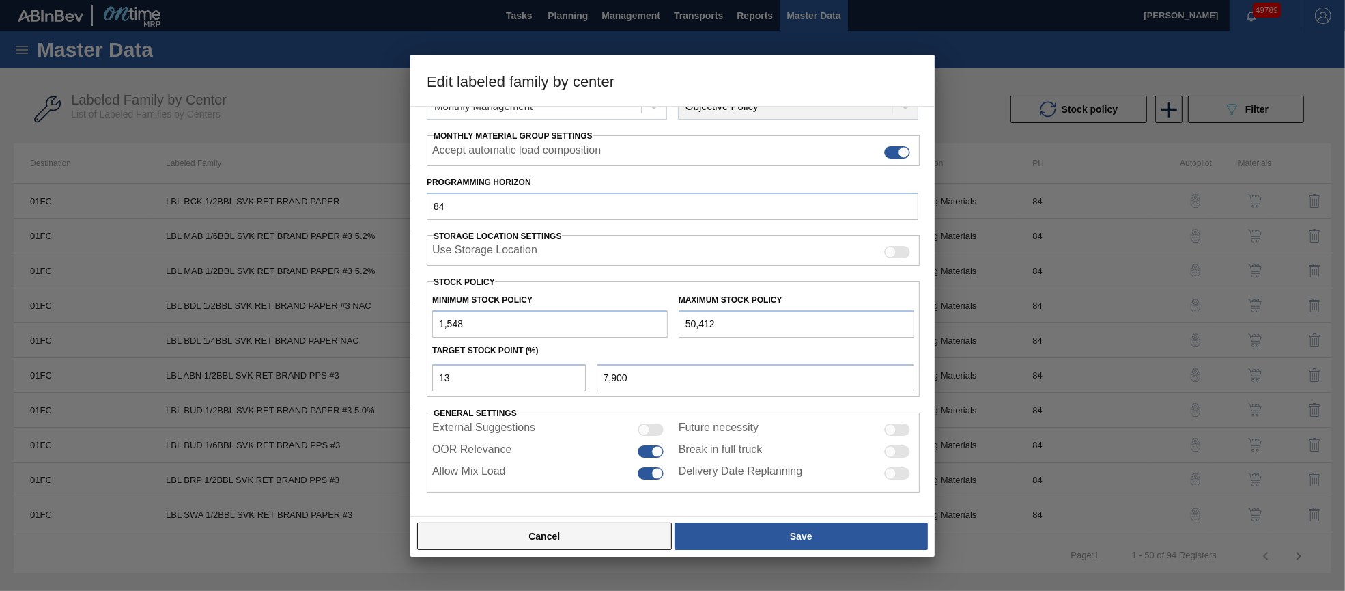
scroll to position [196, 0]
click at [565, 535] on button "Cancel" at bounding box center [544, 535] width 255 height 27
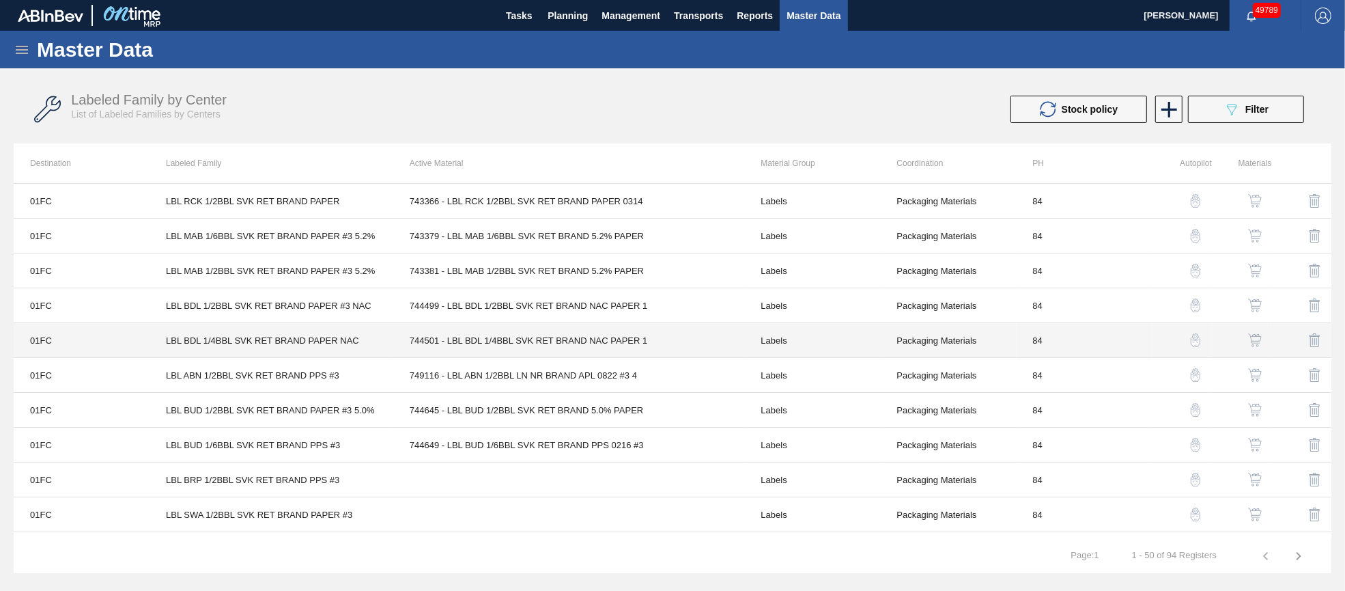
click at [556, 342] on td "744501 - LBL BDL 1/4BBL SVK RET BRAND NAC PAPER 1" at bounding box center [569, 340] width 352 height 35
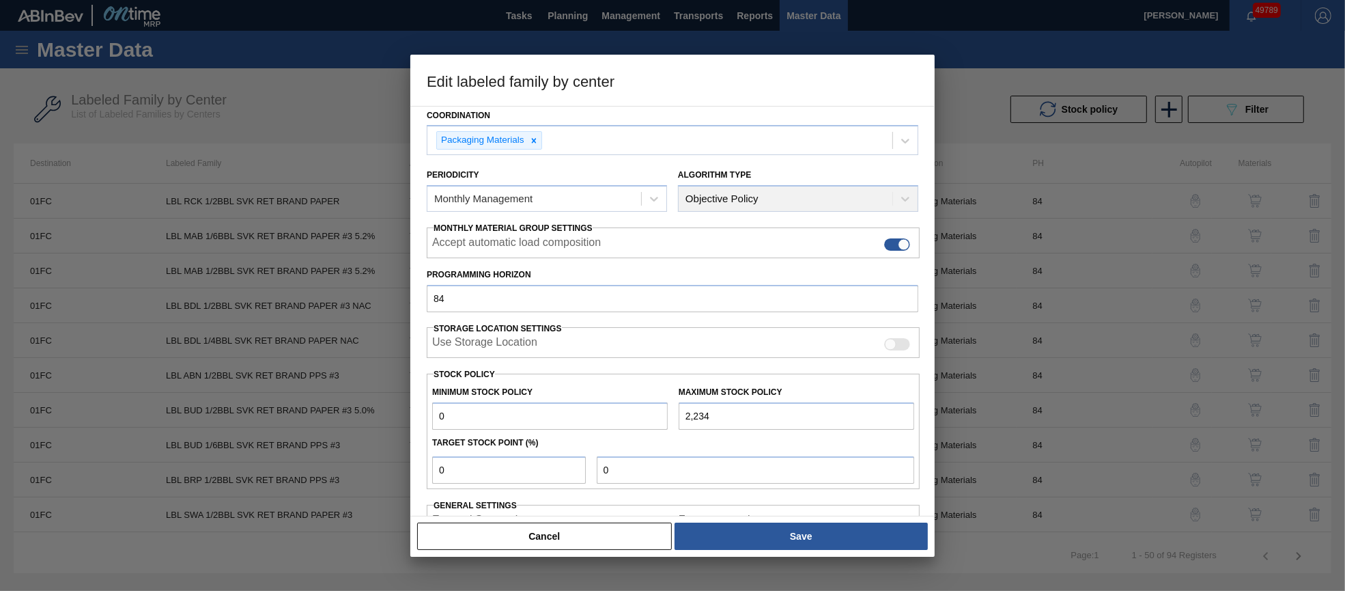
scroll to position [195, 0]
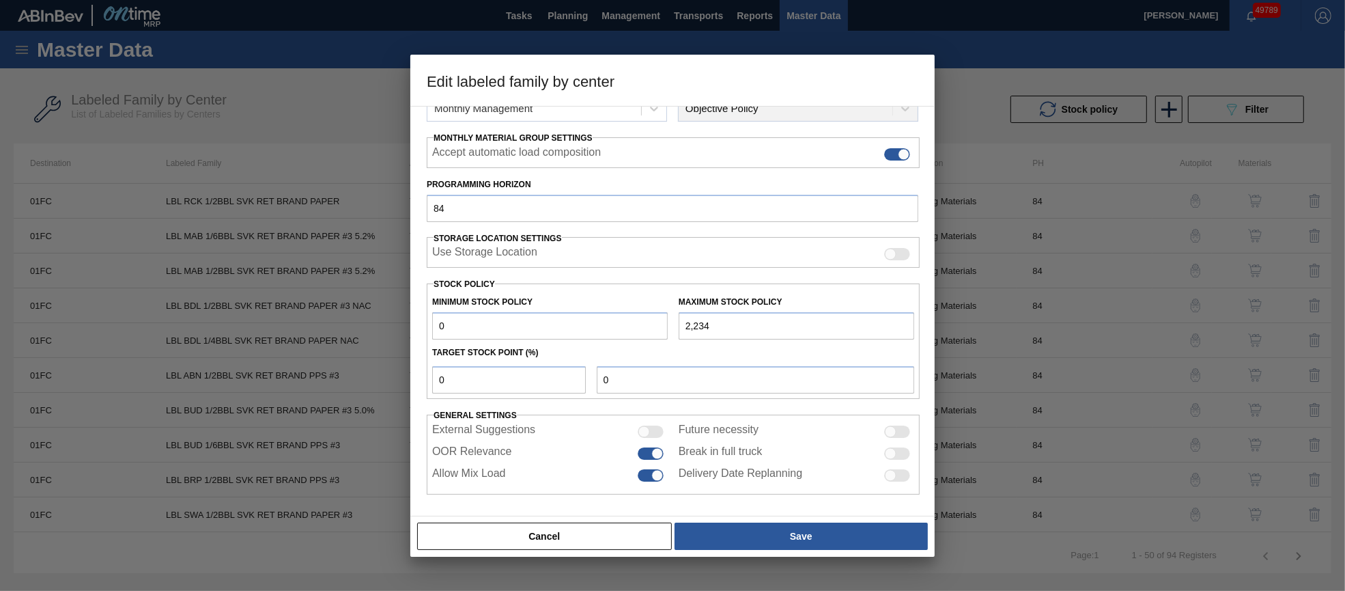
click at [584, 539] on button "Cancel" at bounding box center [544, 535] width 255 height 27
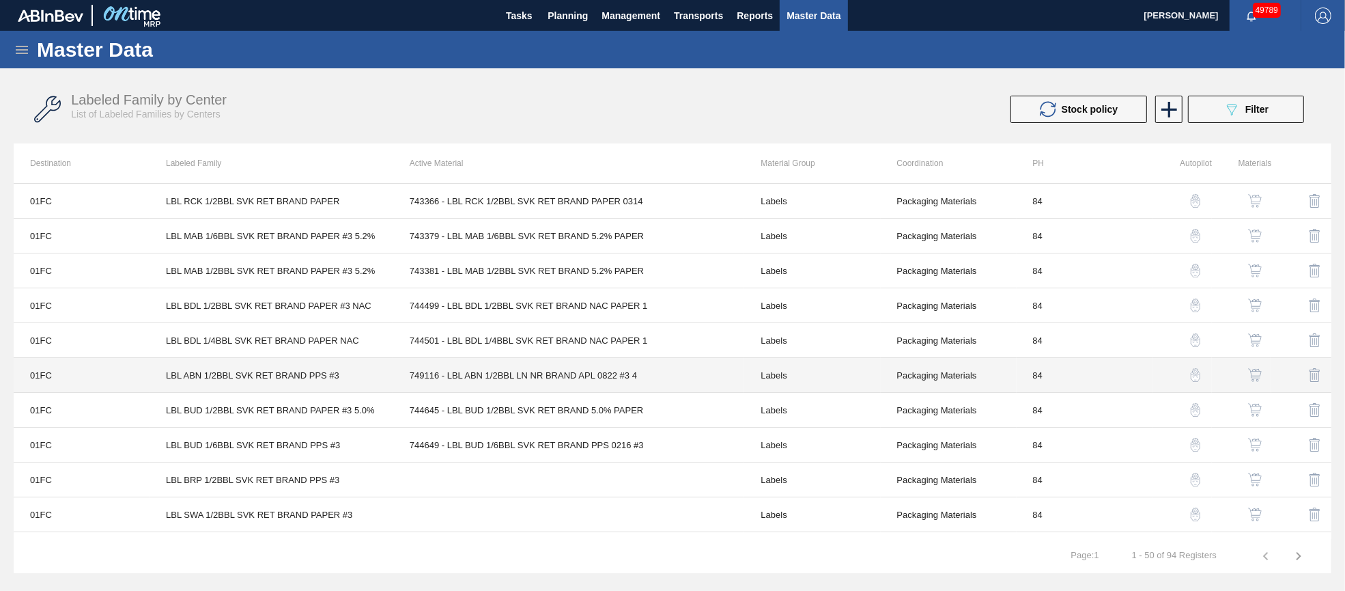
click at [564, 369] on td "749116 - LBL ABN 1/2BBL LN NR BRAND APL 0822 #3 4" at bounding box center [569, 375] width 352 height 35
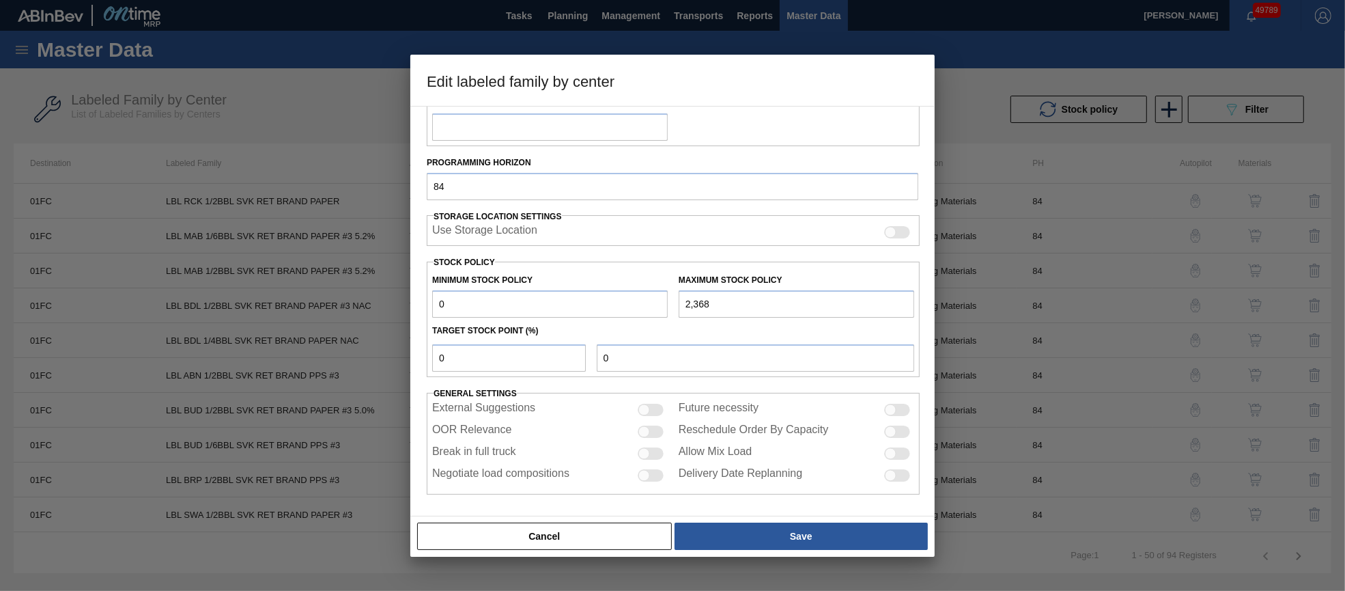
scroll to position [196, 0]
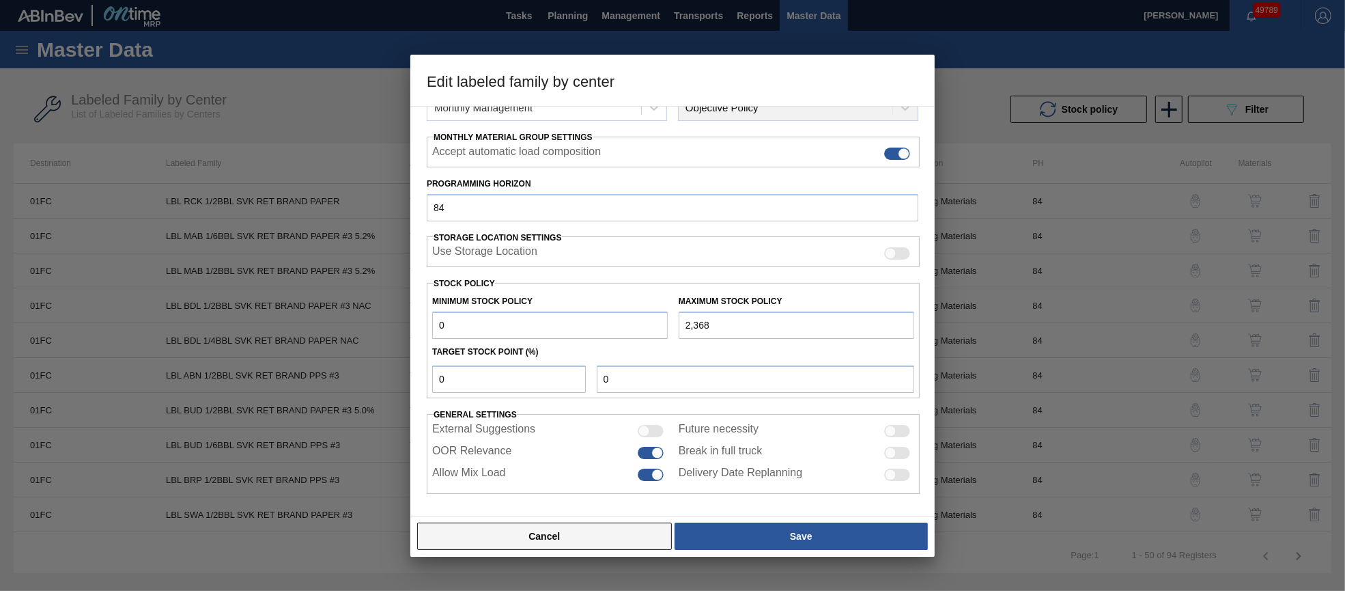
click at [565, 537] on button "Cancel" at bounding box center [544, 535] width 255 height 27
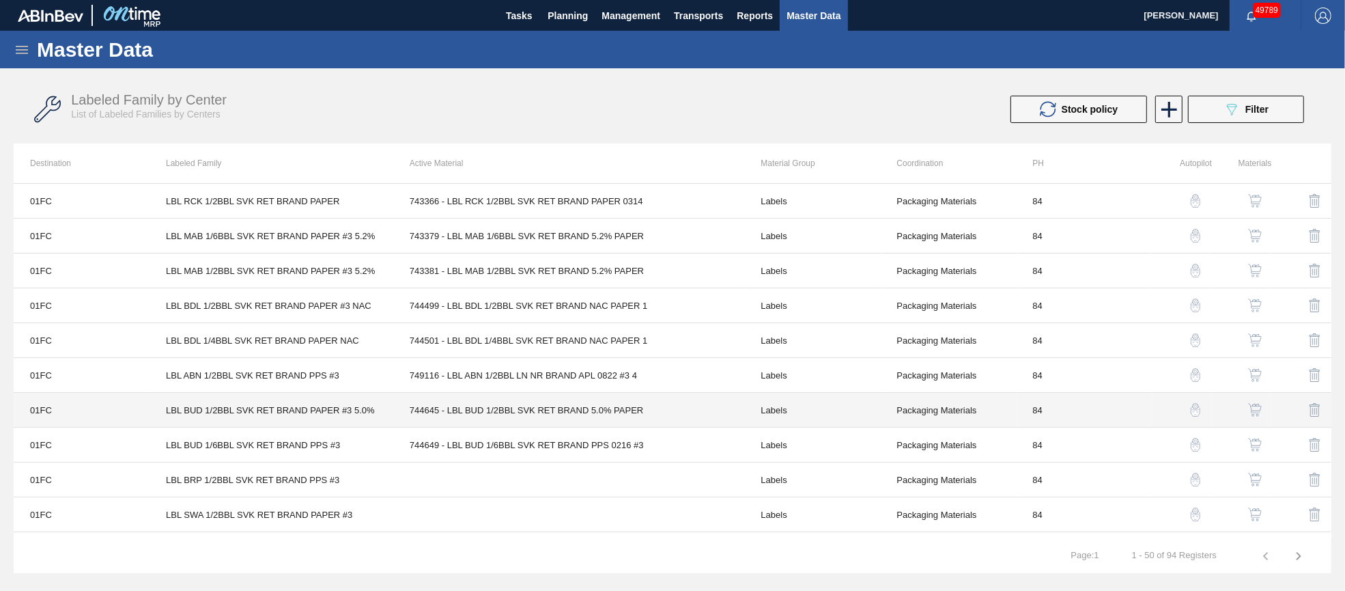
click at [563, 413] on td "744645 - LBL BUD 1/2BBL SVK RET BRAND 5.0% PAPER" at bounding box center [569, 410] width 352 height 35
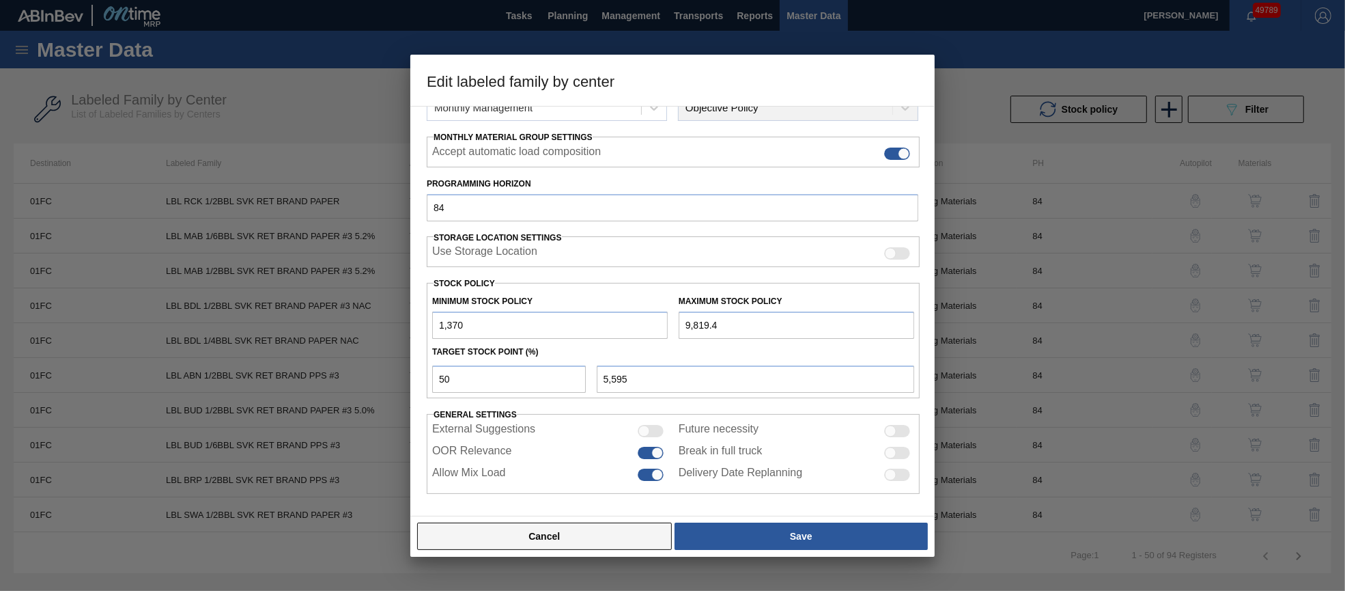
click at [563, 535] on button "Cancel" at bounding box center [544, 535] width 255 height 27
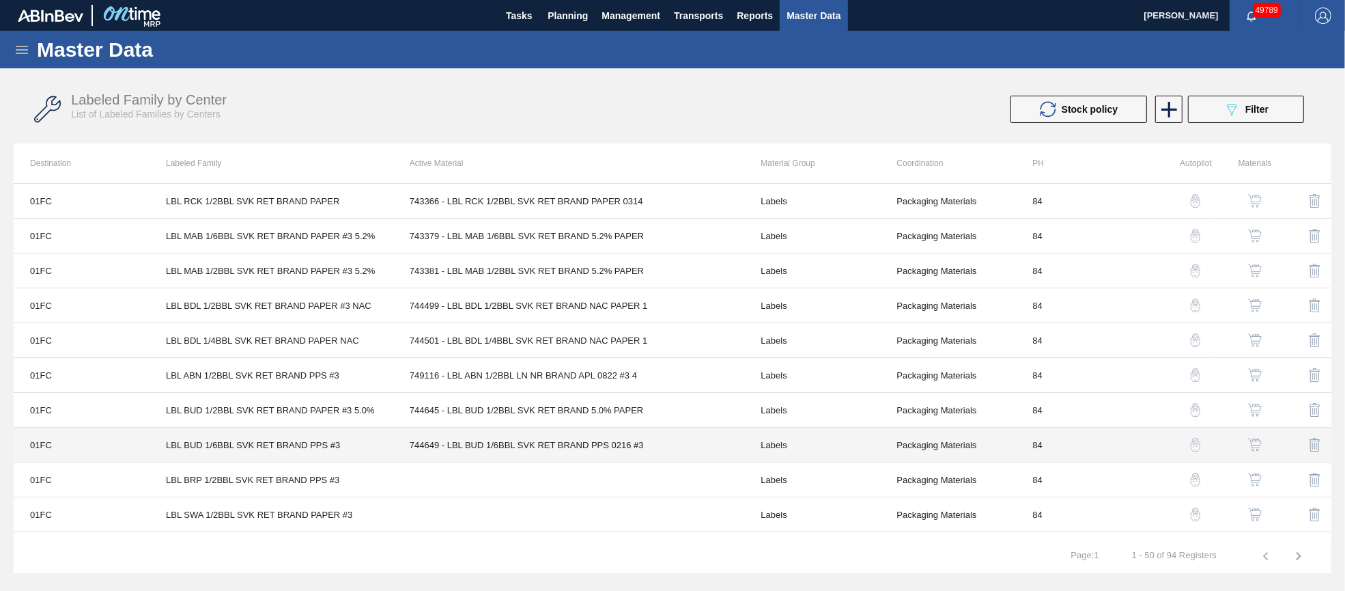
click at [562, 447] on td "744649 - LBL BUD 1/6BBL SVK RET BRAND PPS 0216 #3" at bounding box center [569, 444] width 352 height 35
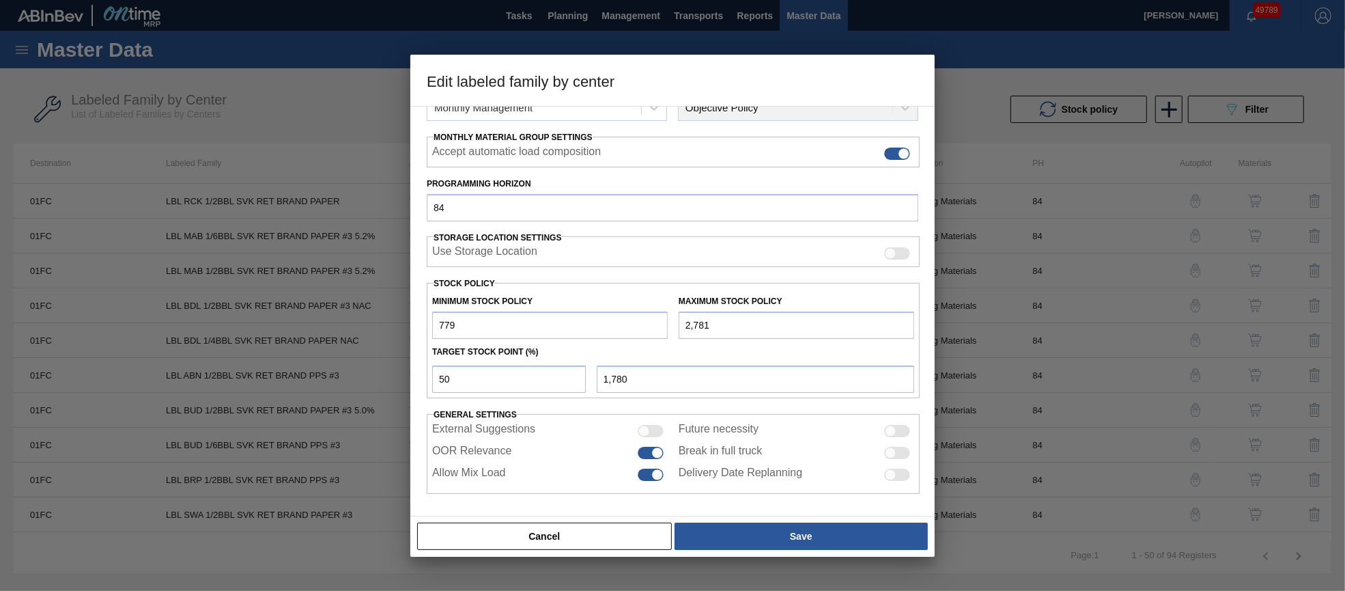
scroll to position [195, 0]
click at [585, 541] on button "Cancel" at bounding box center [544, 535] width 255 height 27
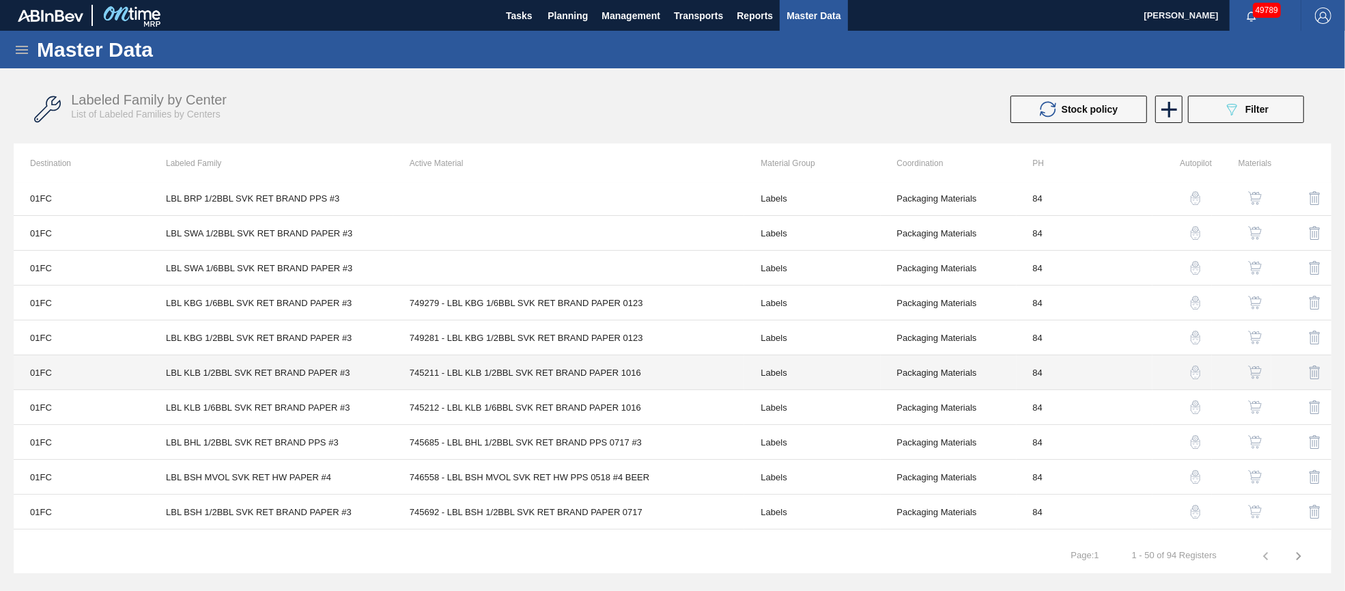
scroll to position [307, 0]
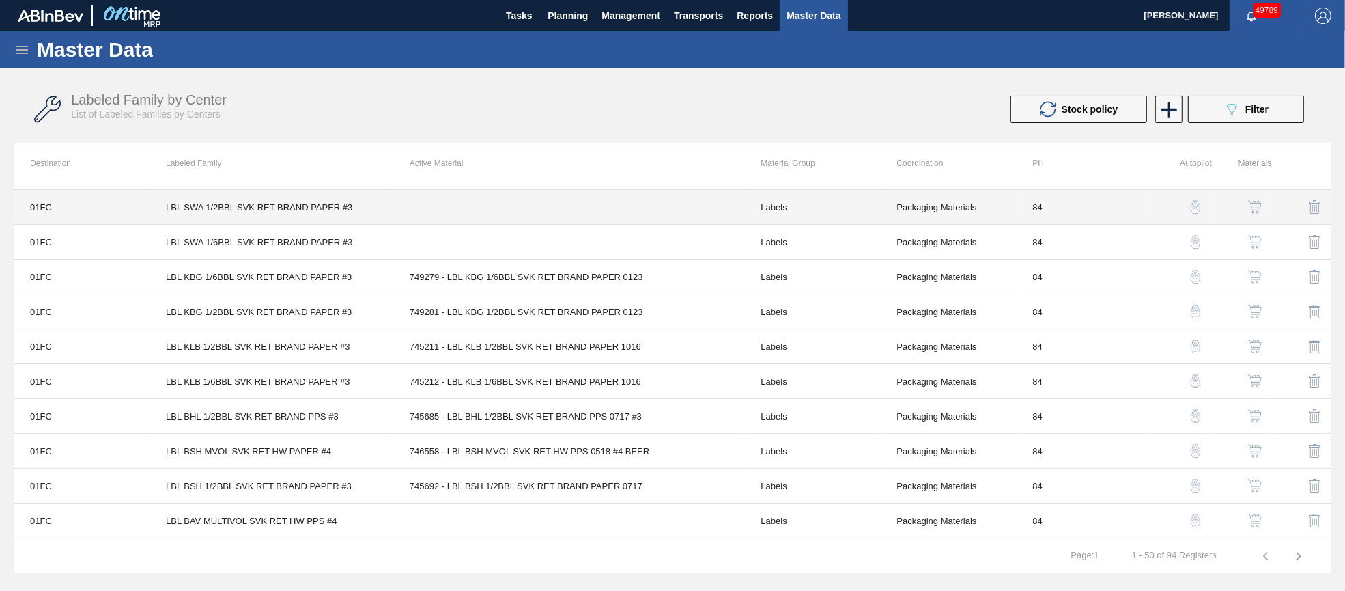
click at [390, 208] on td "LBL SWA 1/2BBL SVK RET BRAND PAPER #3" at bounding box center [272, 207] width 244 height 35
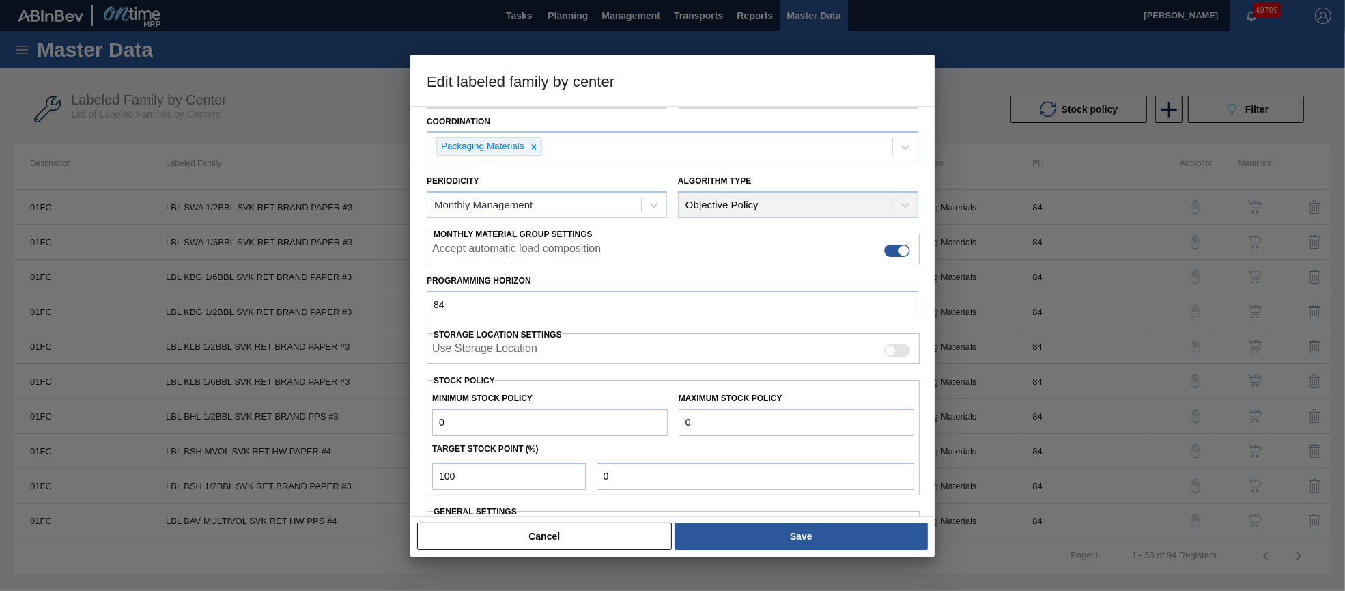
scroll to position [195, 0]
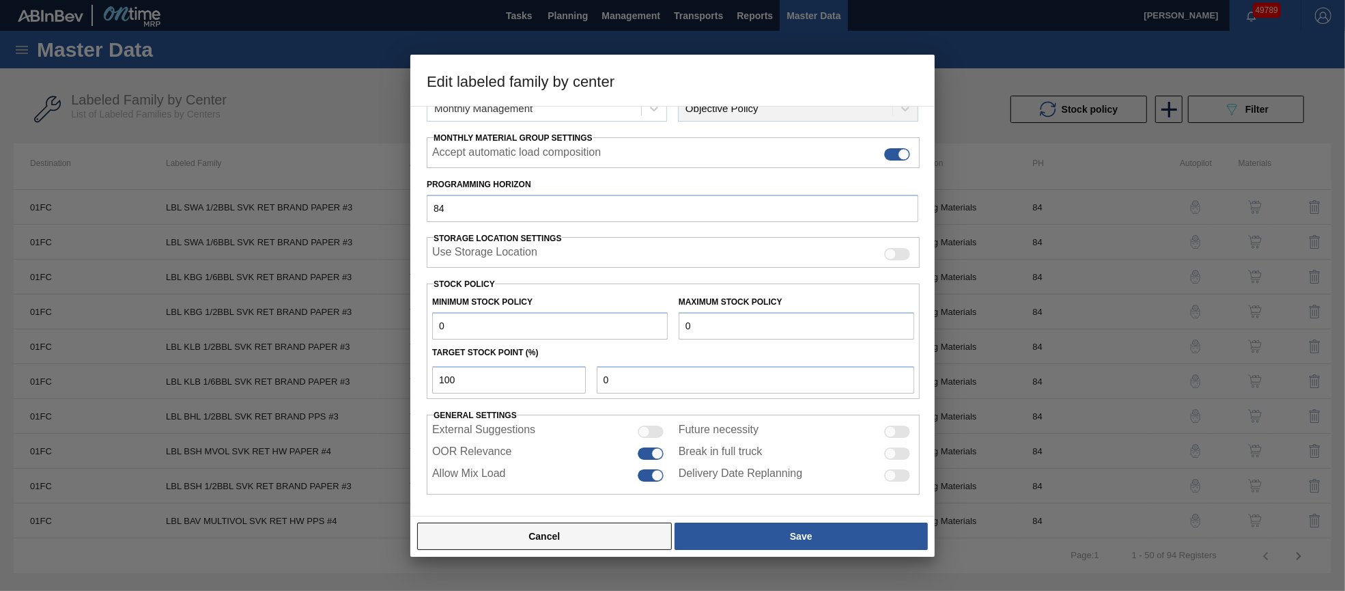
click at [554, 539] on button "Cancel" at bounding box center [544, 535] width 255 height 27
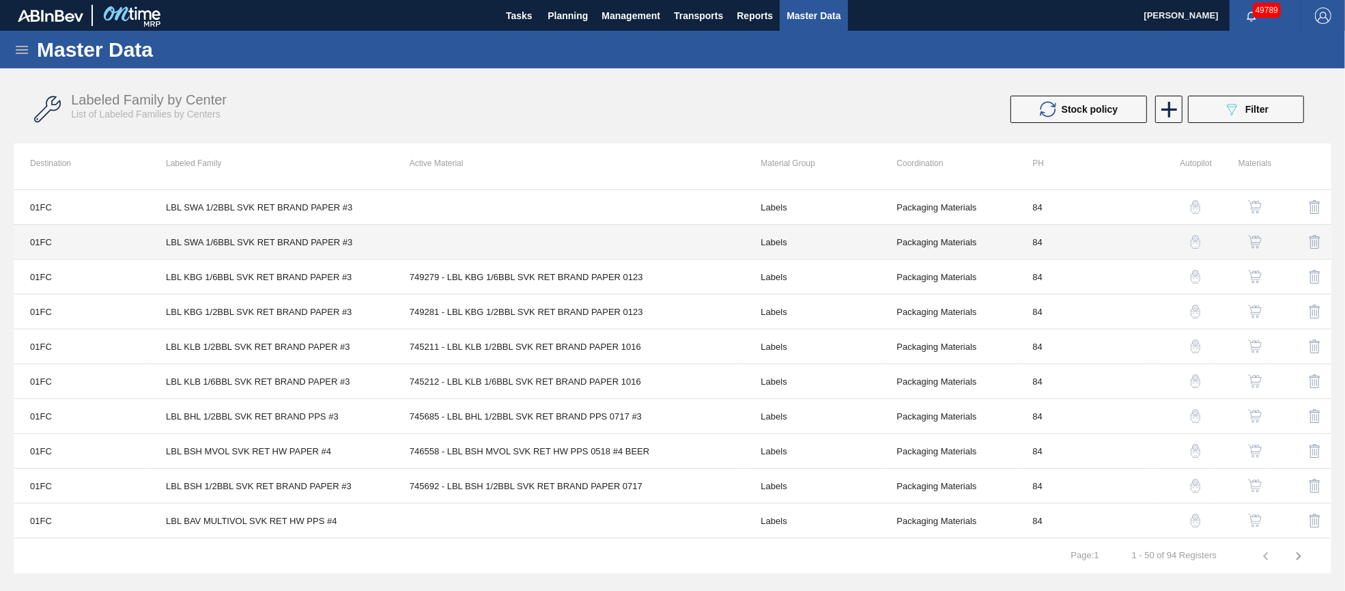
click at [462, 246] on td at bounding box center [569, 242] width 352 height 35
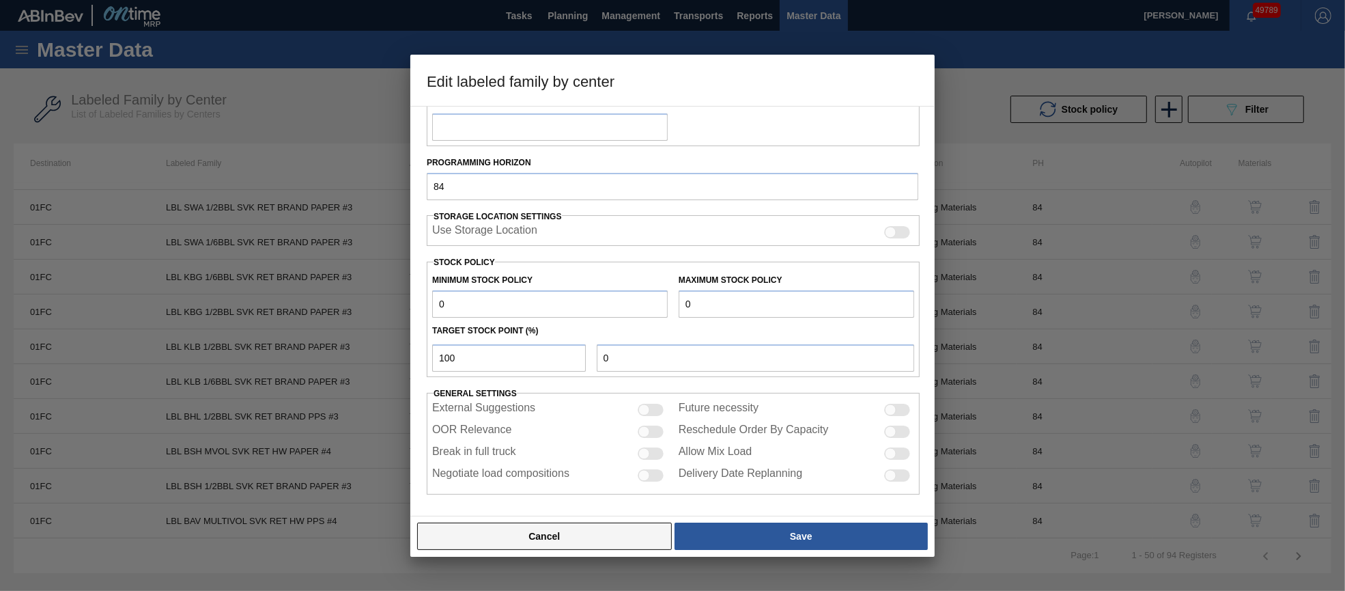
scroll to position [196, 0]
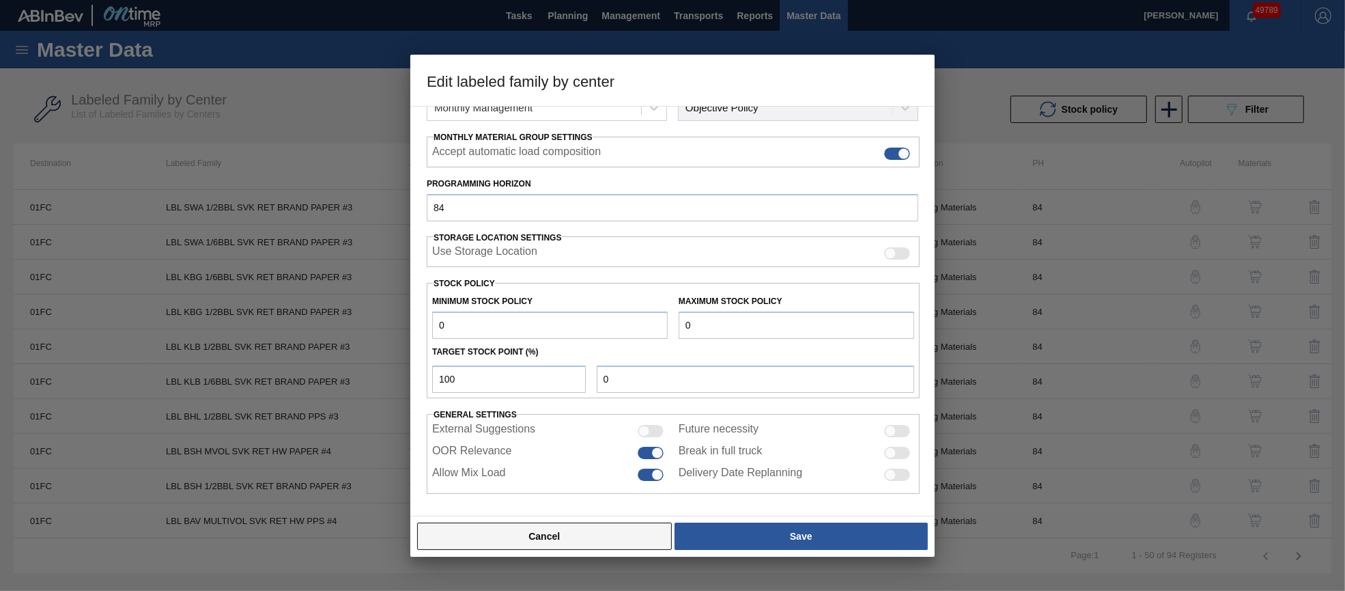
click at [550, 535] on button "Cancel" at bounding box center [544, 535] width 255 height 27
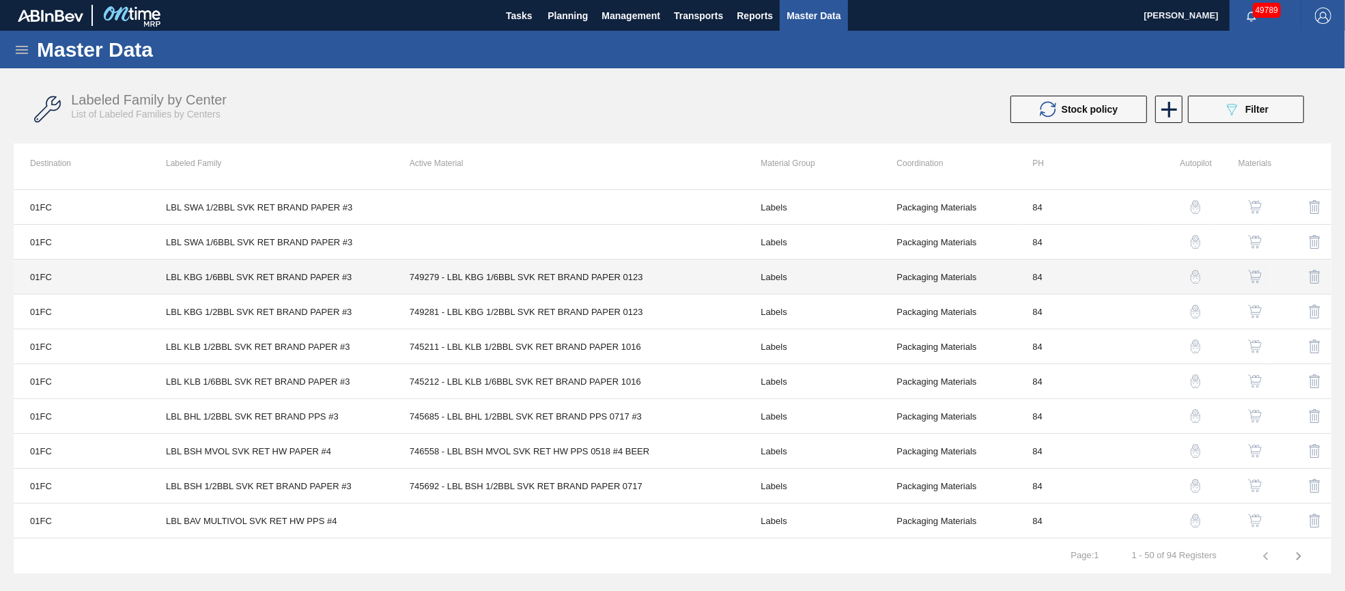
click at [488, 269] on td "749279 - LBL KBG 1/6BBL SVK RET BRAND PAPER 0123" at bounding box center [569, 276] width 352 height 35
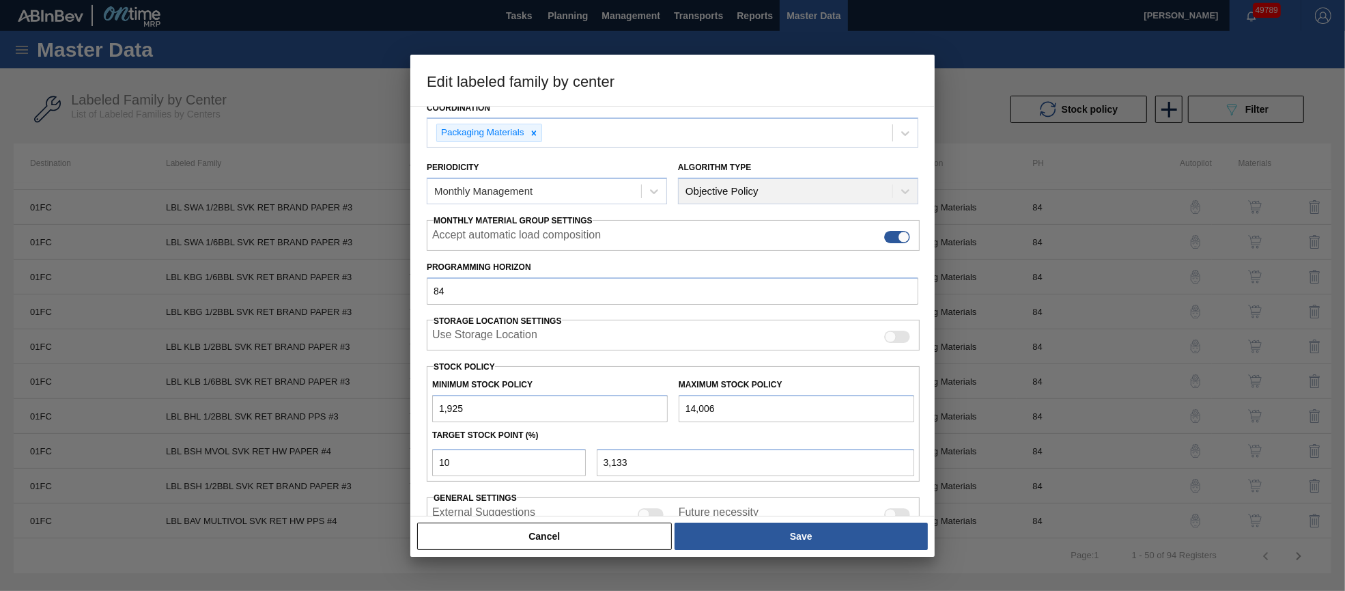
scroll to position [195, 0]
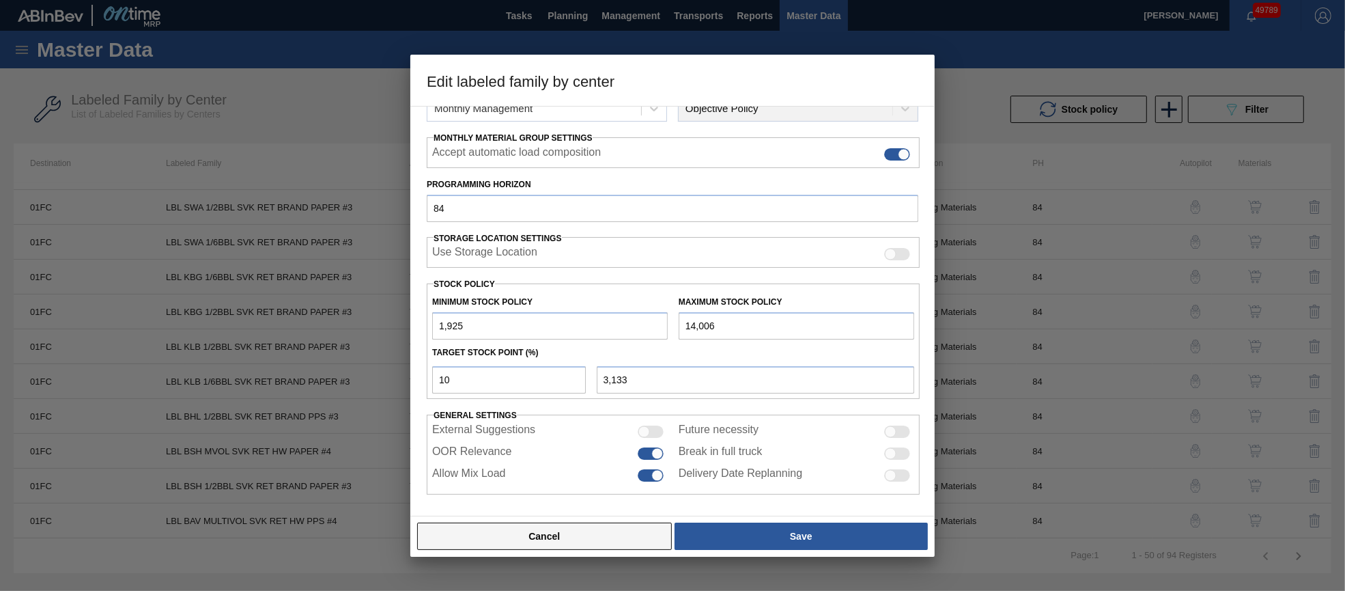
click at [514, 538] on button "Cancel" at bounding box center [544, 535] width 255 height 27
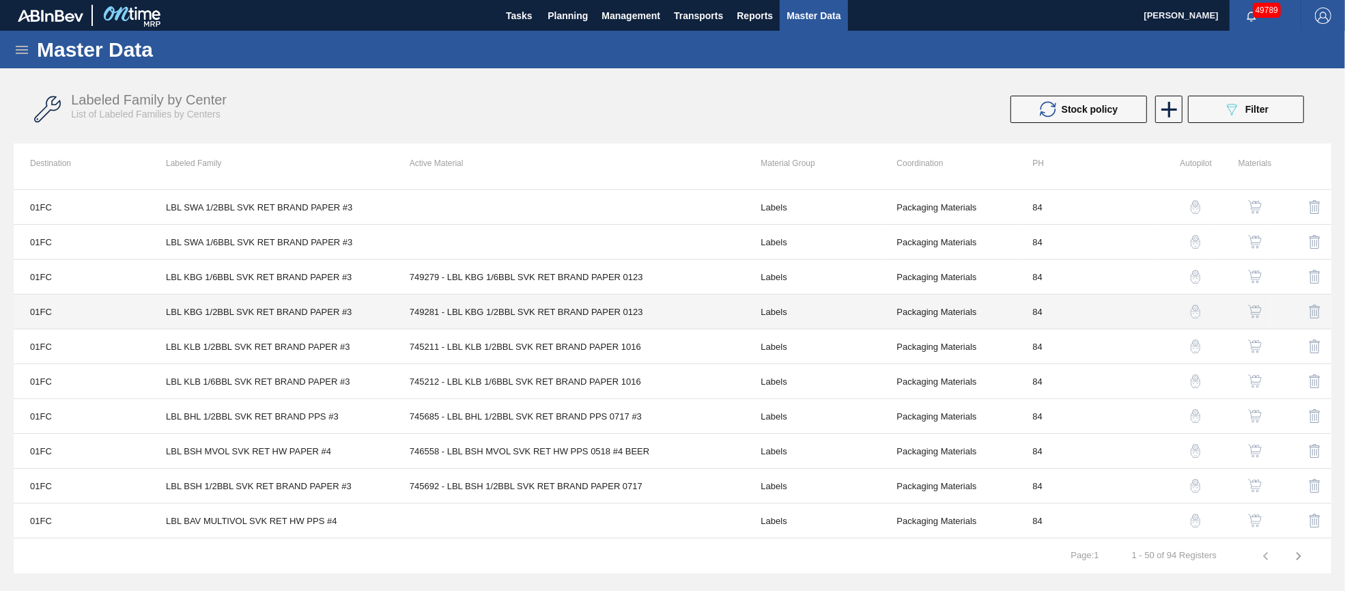
click at [509, 304] on td "749281 - LBL KBG 1/2BBL SVK RET BRAND PAPER 0123" at bounding box center [569, 311] width 352 height 35
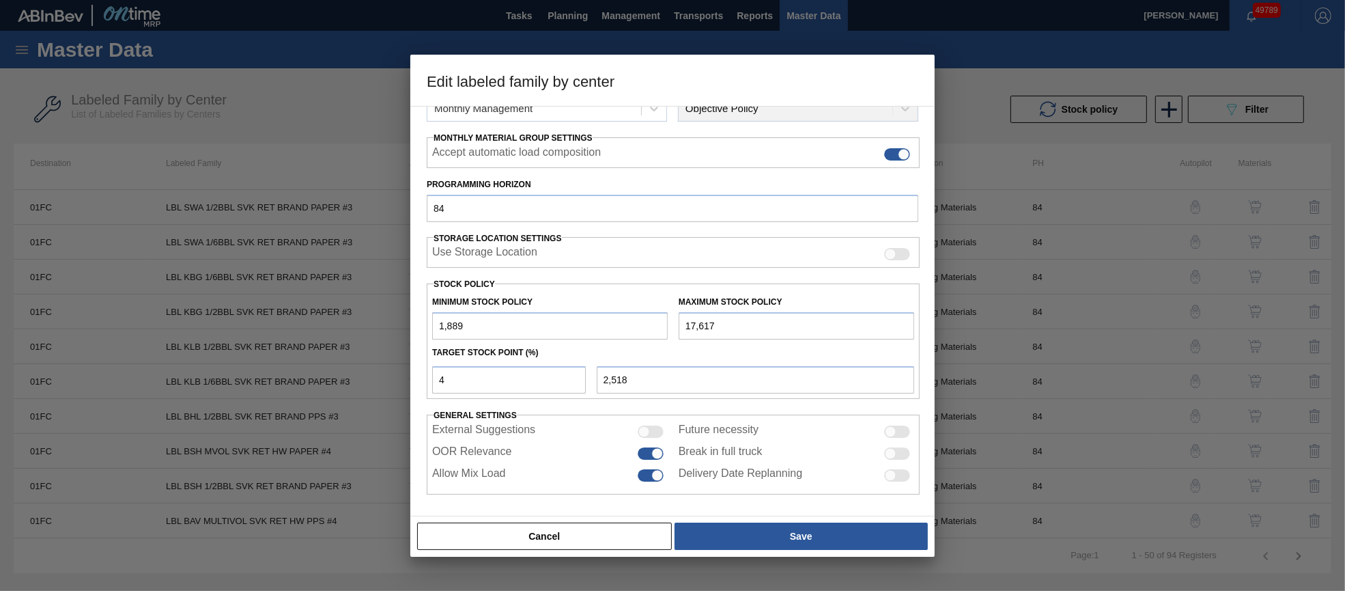
click at [531, 532] on button "Cancel" at bounding box center [544, 535] width 255 height 27
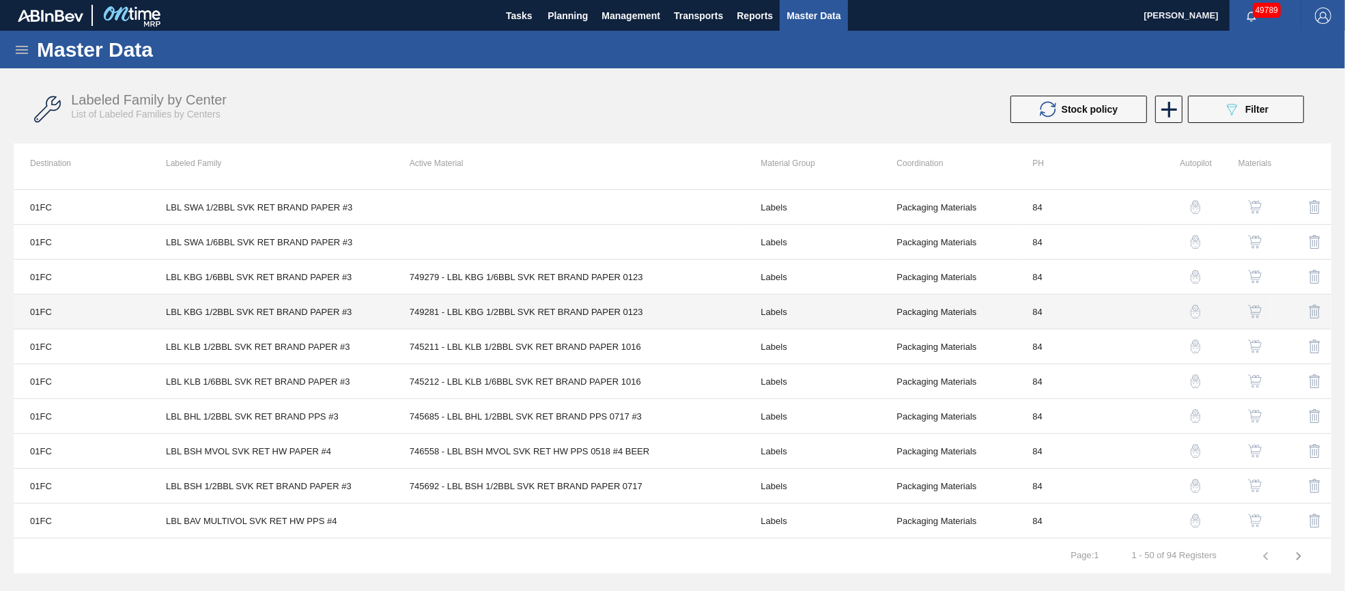
click at [520, 315] on td "749281 - LBL KBG 1/2BBL SVK RET BRAND PAPER 0123" at bounding box center [569, 311] width 352 height 35
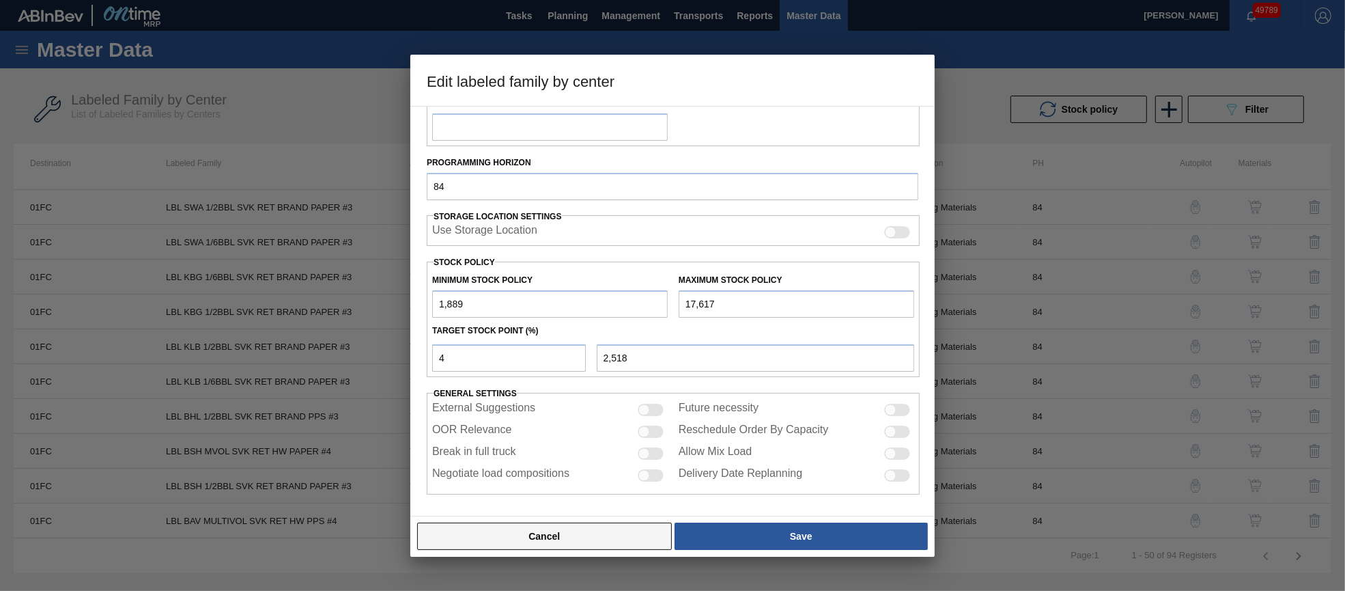
scroll to position [196, 0]
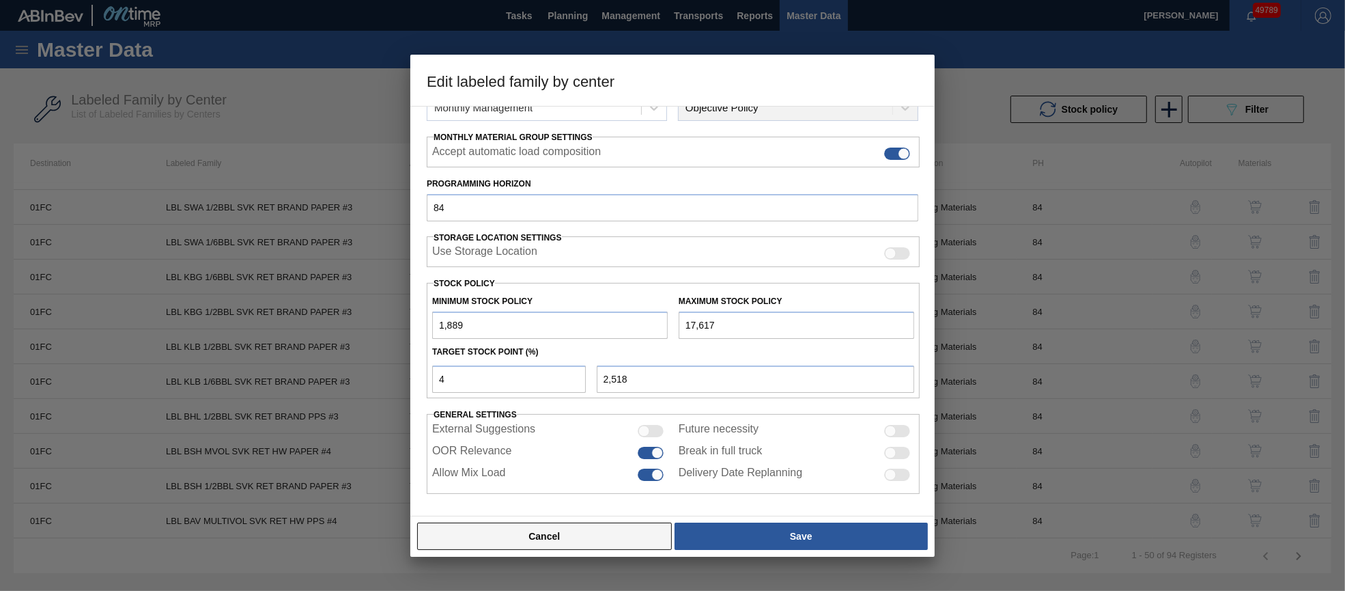
click at [548, 536] on button "Cancel" at bounding box center [544, 535] width 255 height 27
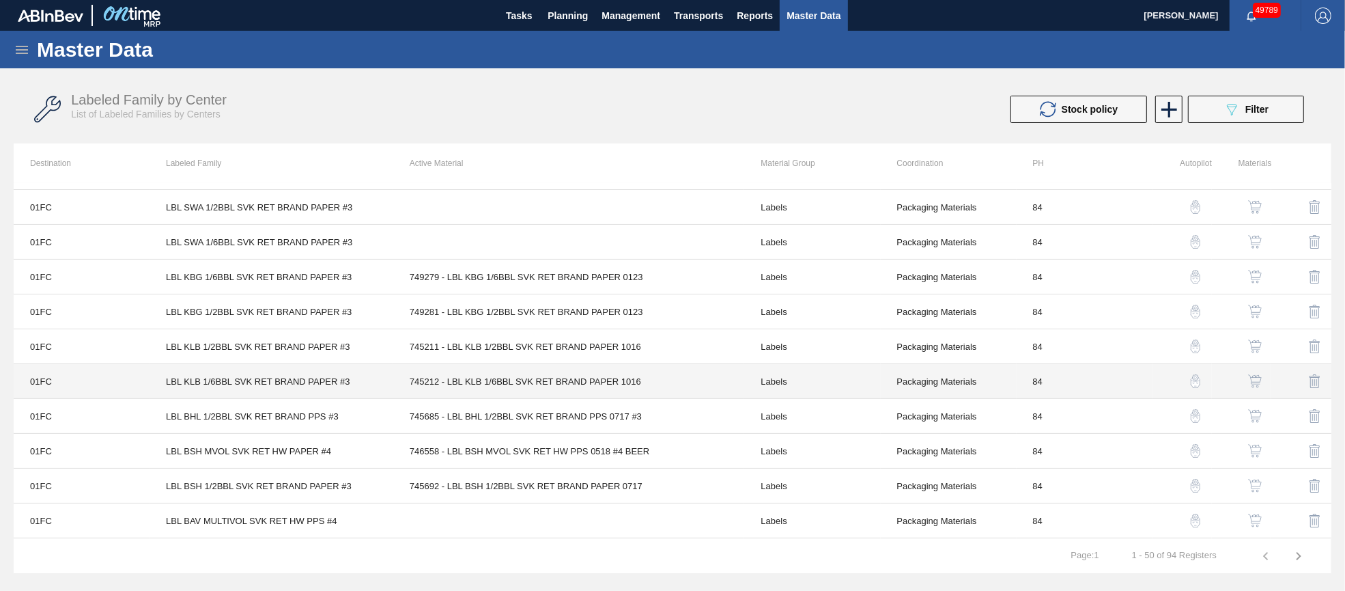
click at [546, 378] on td "745212 - LBL KLB 1/6BBL SVK RET BRAND PAPER 1016" at bounding box center [569, 381] width 352 height 35
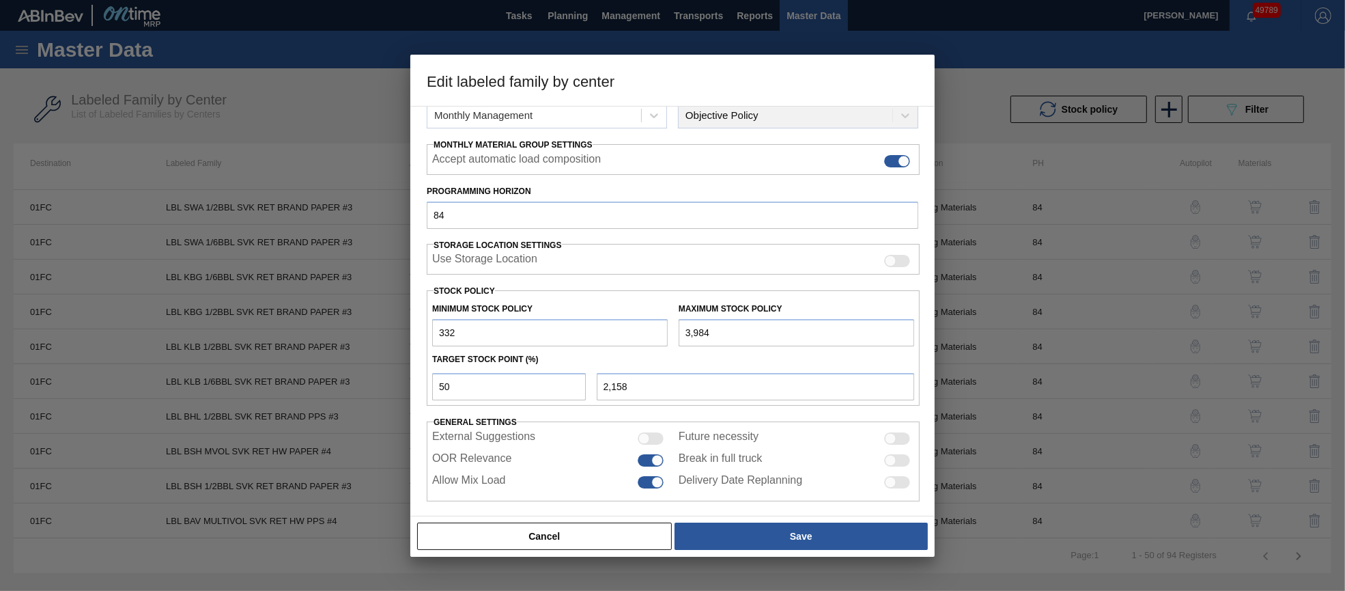
scroll to position [195, 0]
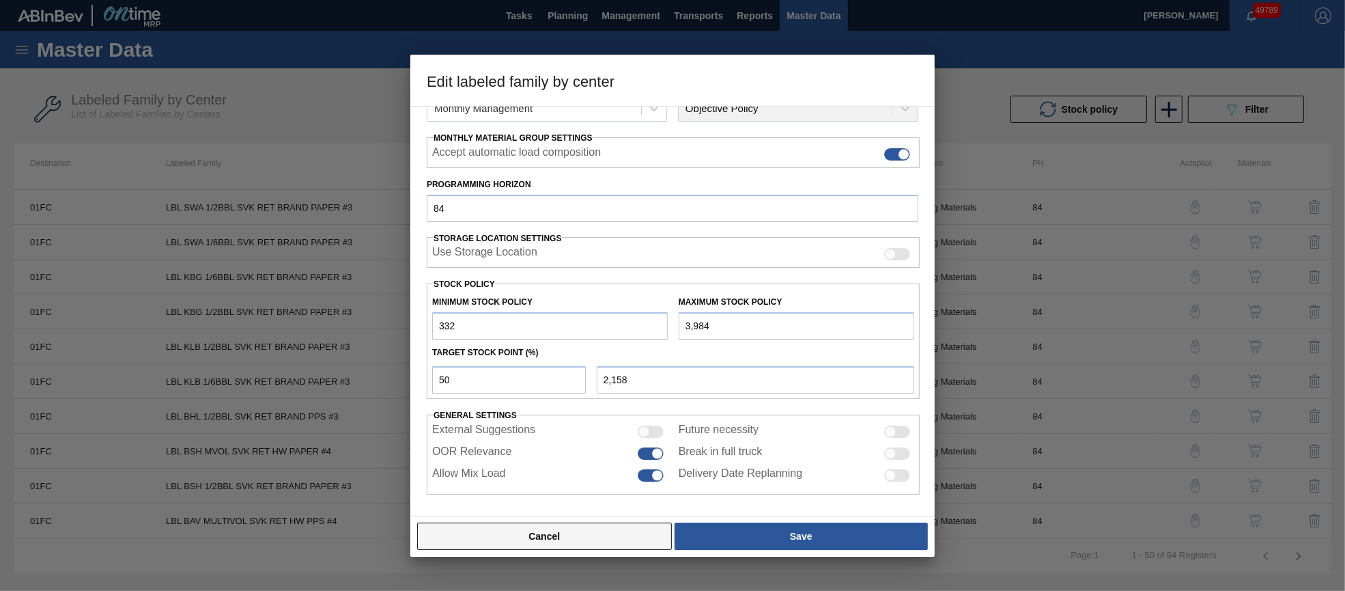
click at [559, 542] on button "Cancel" at bounding box center [544, 535] width 255 height 27
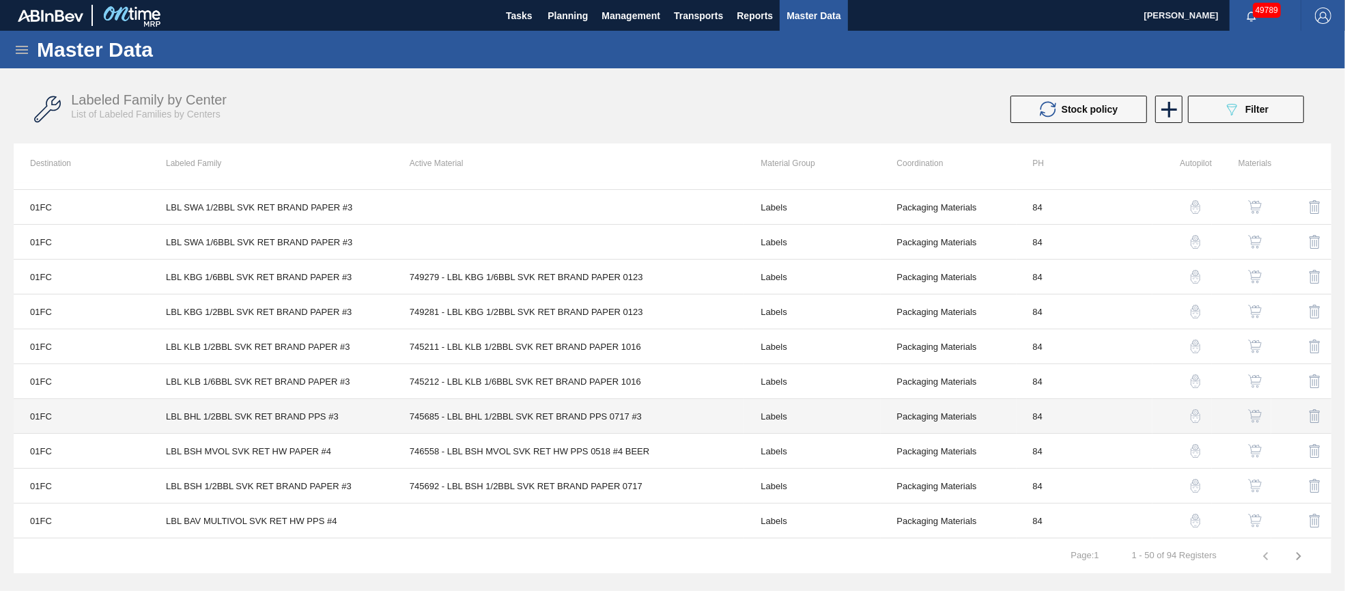
click at [539, 415] on td "745685 - LBL BHL 1/2BBL SVK RET BRAND PPS 0717 #3" at bounding box center [569, 416] width 352 height 35
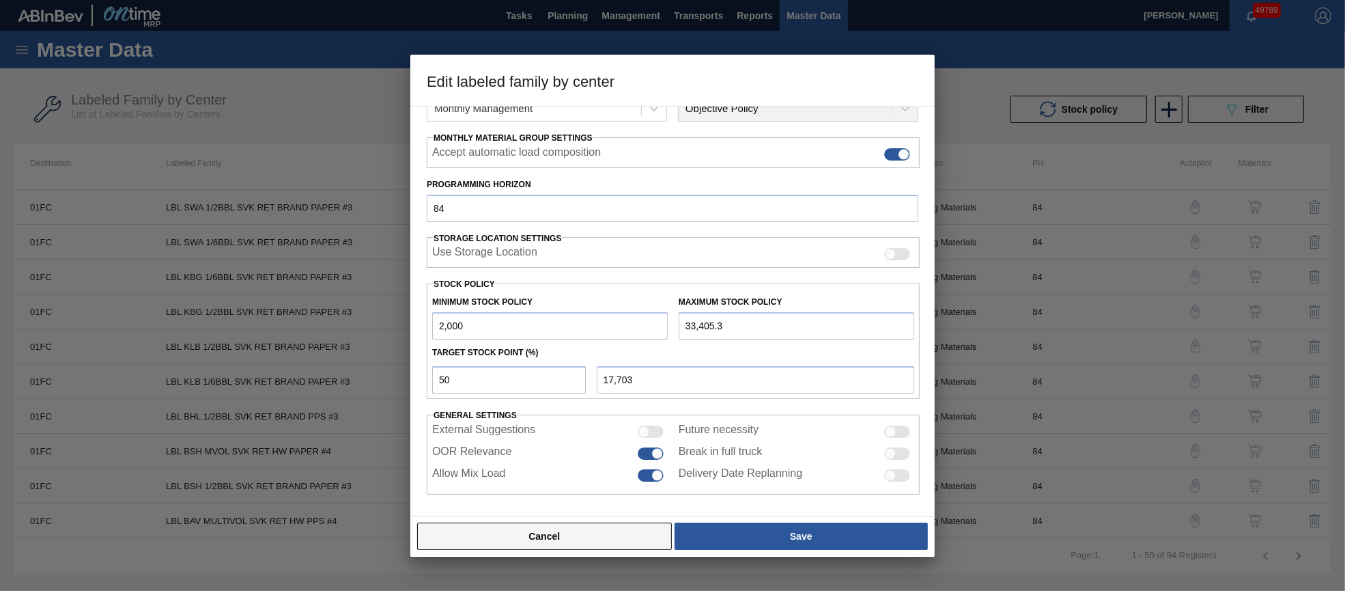
click at [582, 537] on button "Cancel" at bounding box center [544, 535] width 255 height 27
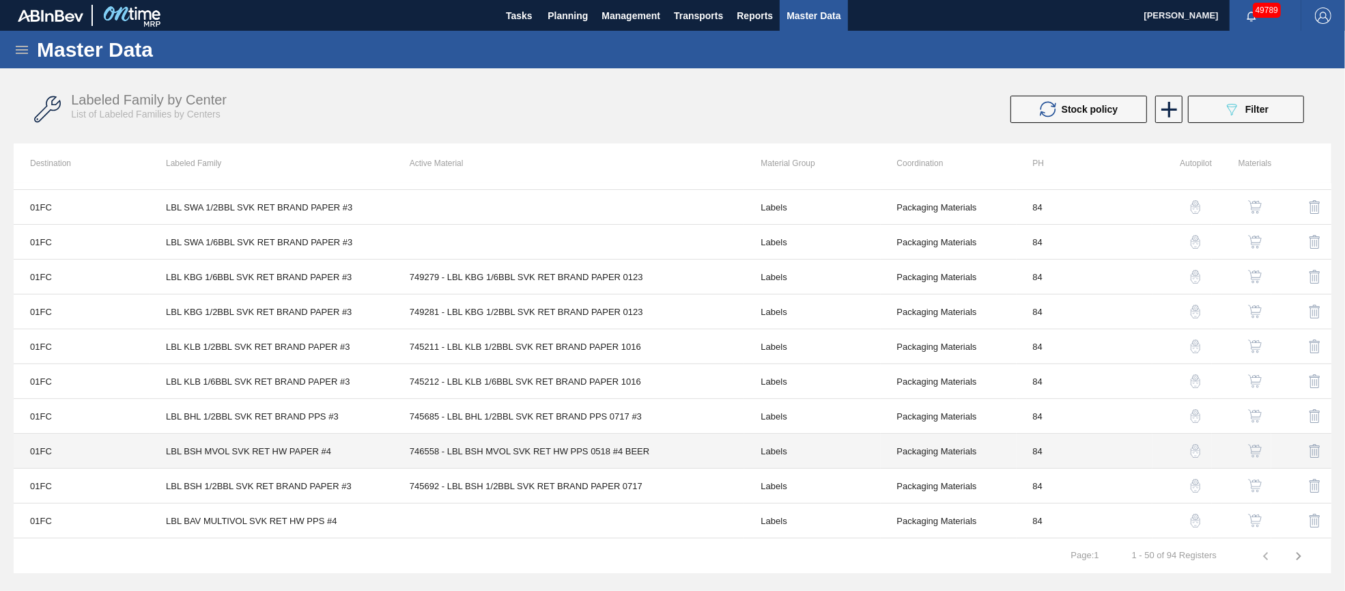
click at [535, 447] on td "746558 - LBL BSH MVOL SVK RET HW PPS 0518 #4 BEER" at bounding box center [569, 451] width 352 height 35
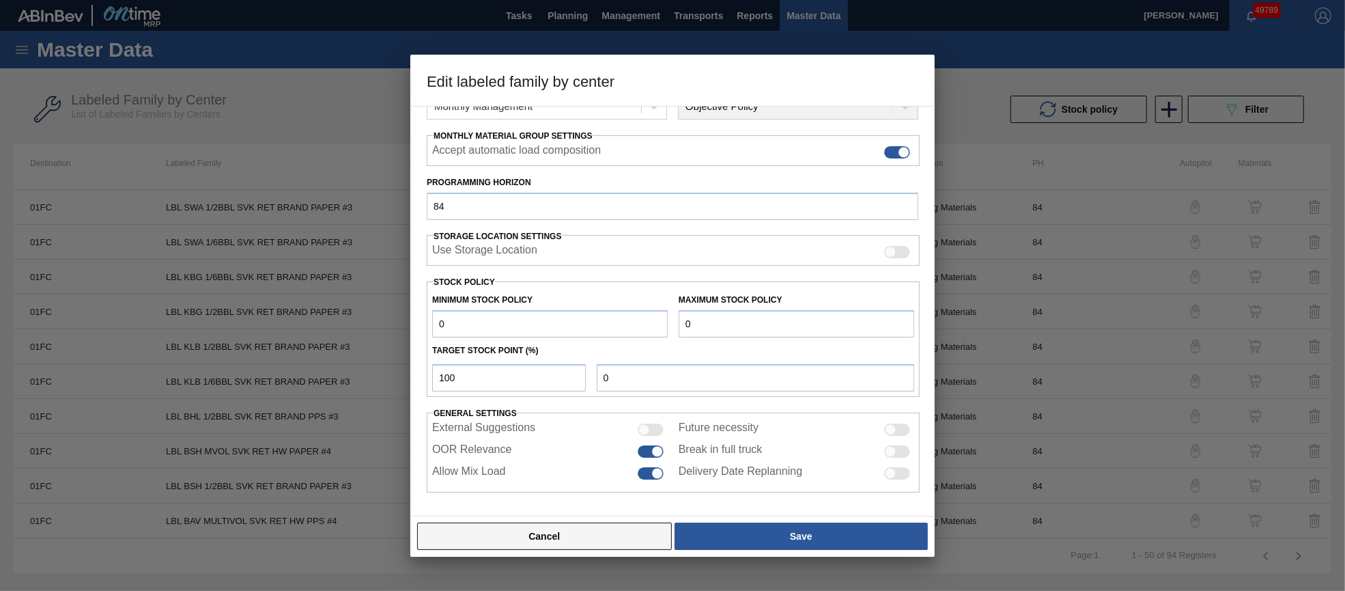
scroll to position [196, 0]
click at [561, 539] on button "Cancel" at bounding box center [544, 535] width 255 height 27
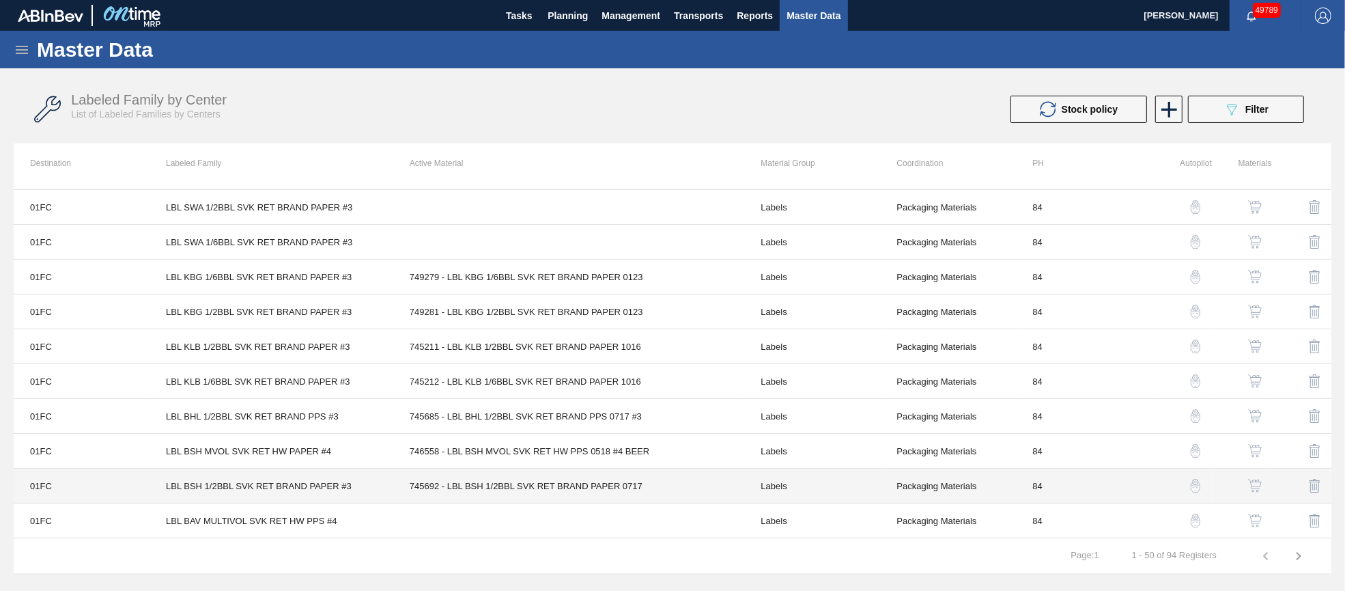
click at [542, 482] on td "745692 - LBL BSH 1/2BBL SVK RET BRAND PAPER 0717" at bounding box center [569, 485] width 352 height 35
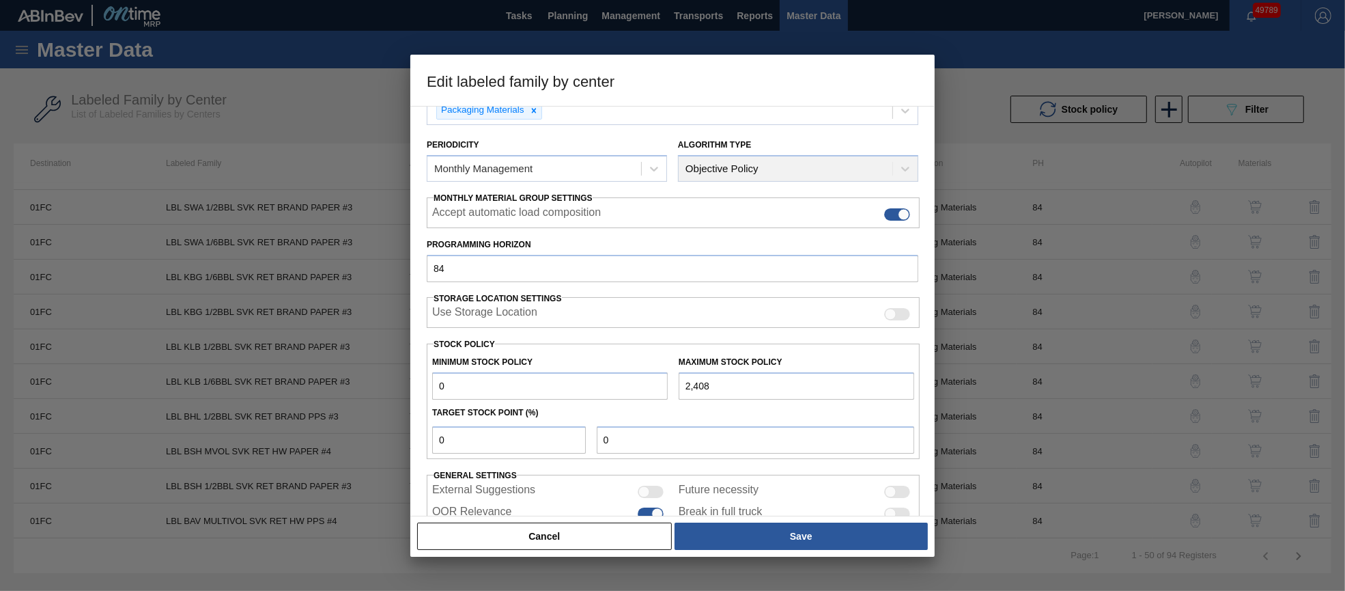
scroll to position [195, 0]
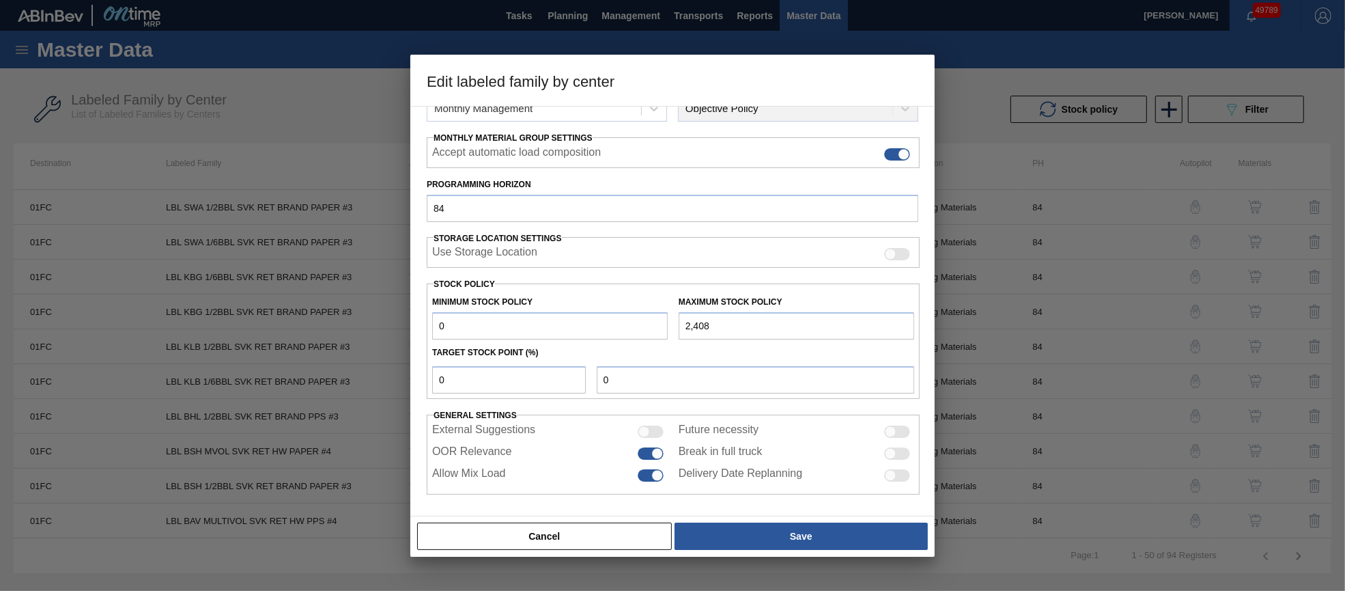
click at [567, 531] on button "Cancel" at bounding box center [544, 535] width 255 height 27
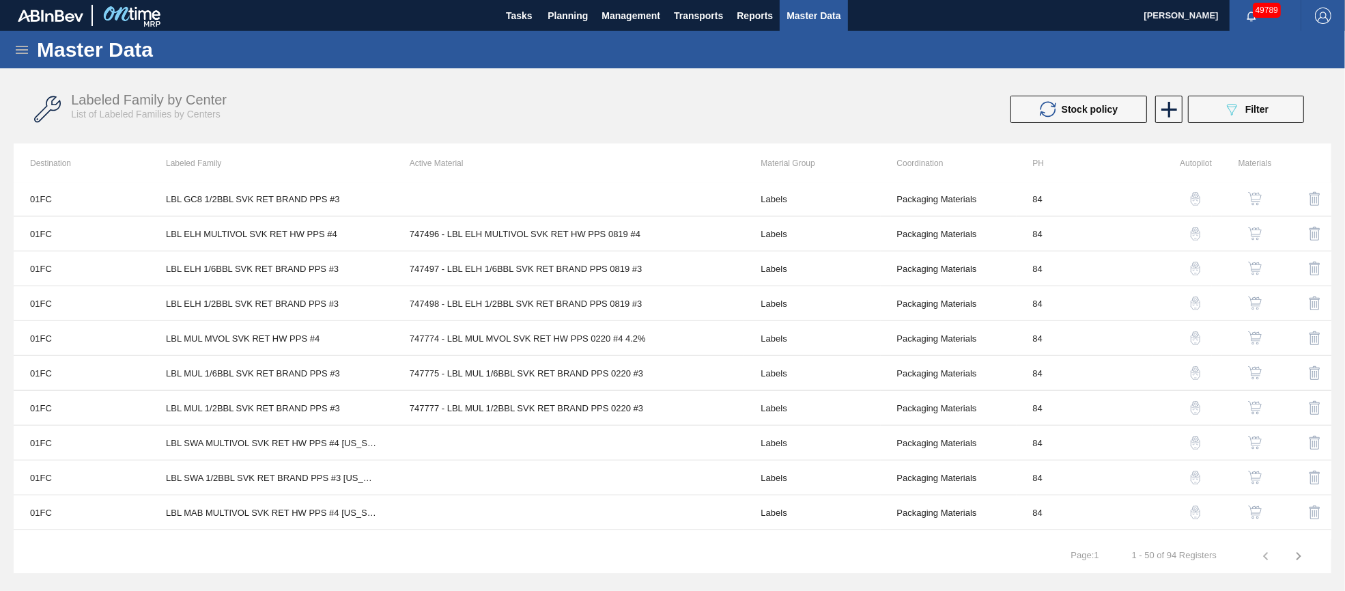
scroll to position [1385, 0]
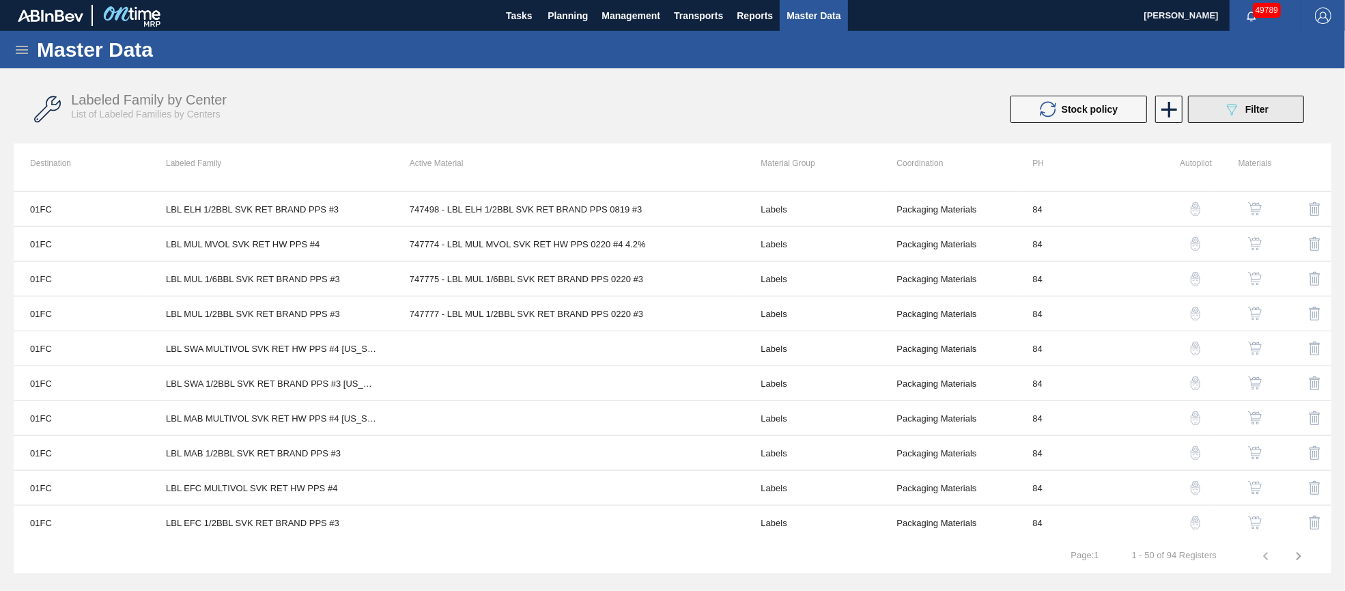
click at [1209, 113] on button "089F7B8B-B2A5-4AFE-B5C0-19BA573D28AC Filter" at bounding box center [1246, 109] width 116 height 27
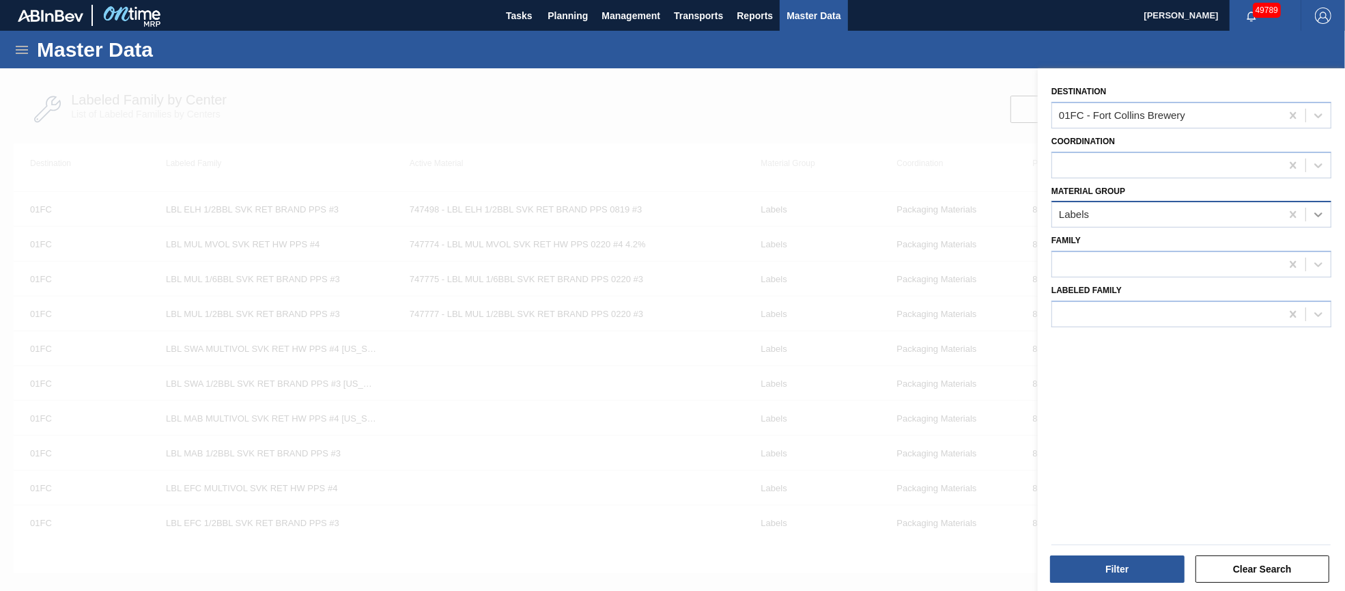
click at [1318, 214] on icon at bounding box center [1318, 215] width 8 height 5
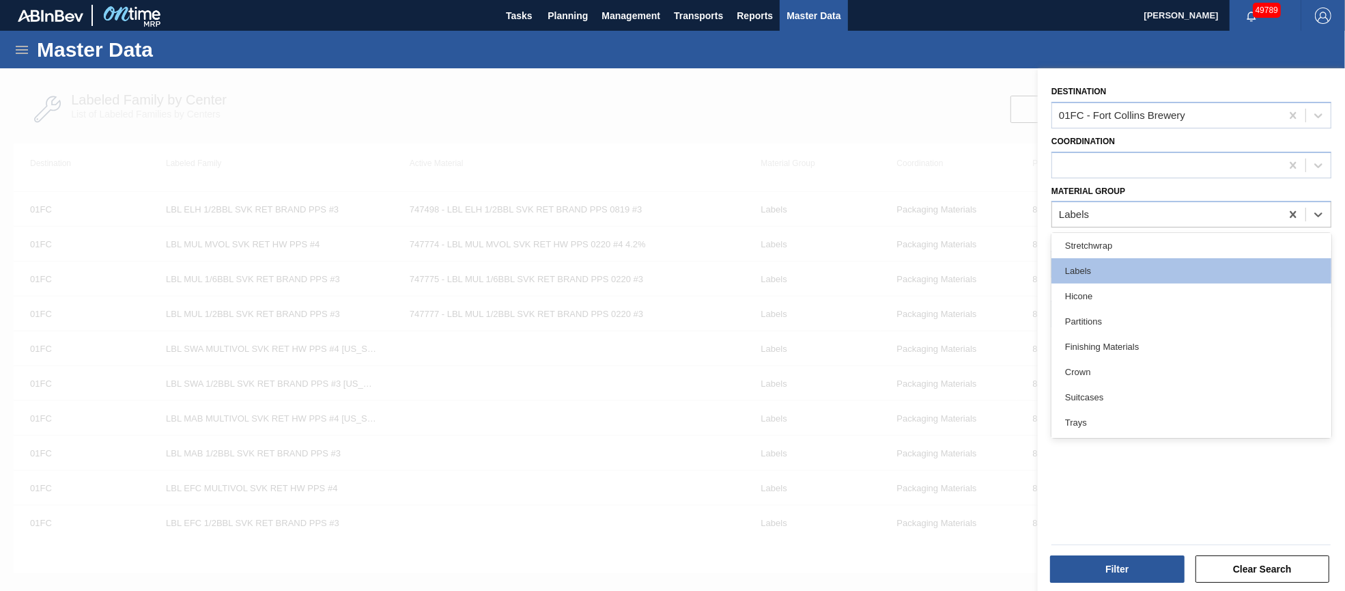
scroll to position [280, 0]
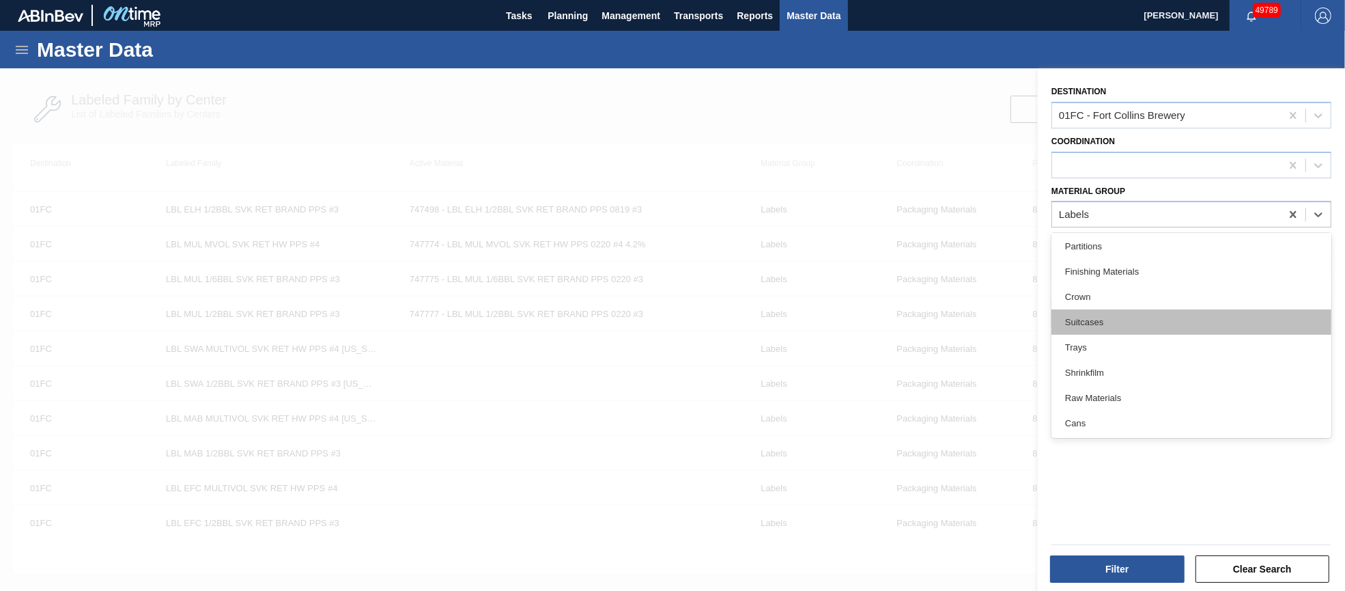
click at [1133, 317] on div "Suitcases" at bounding box center [1191, 321] width 280 height 25
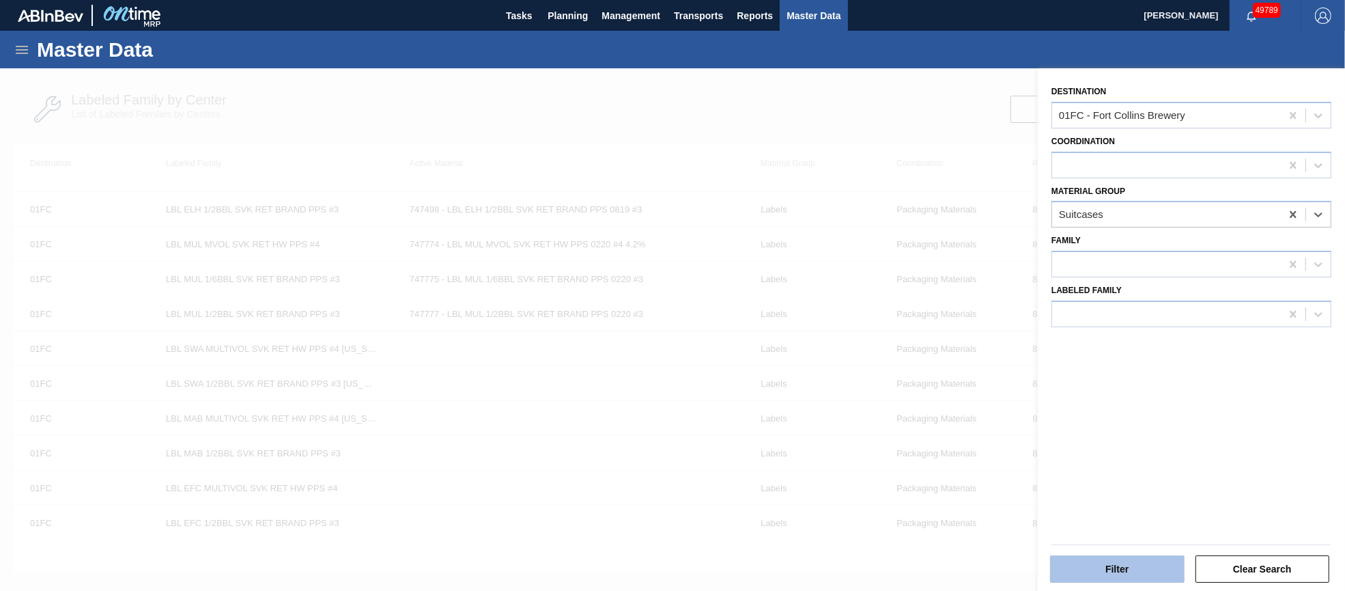
click at [1123, 563] on button "Filter" at bounding box center [1117, 568] width 135 height 27
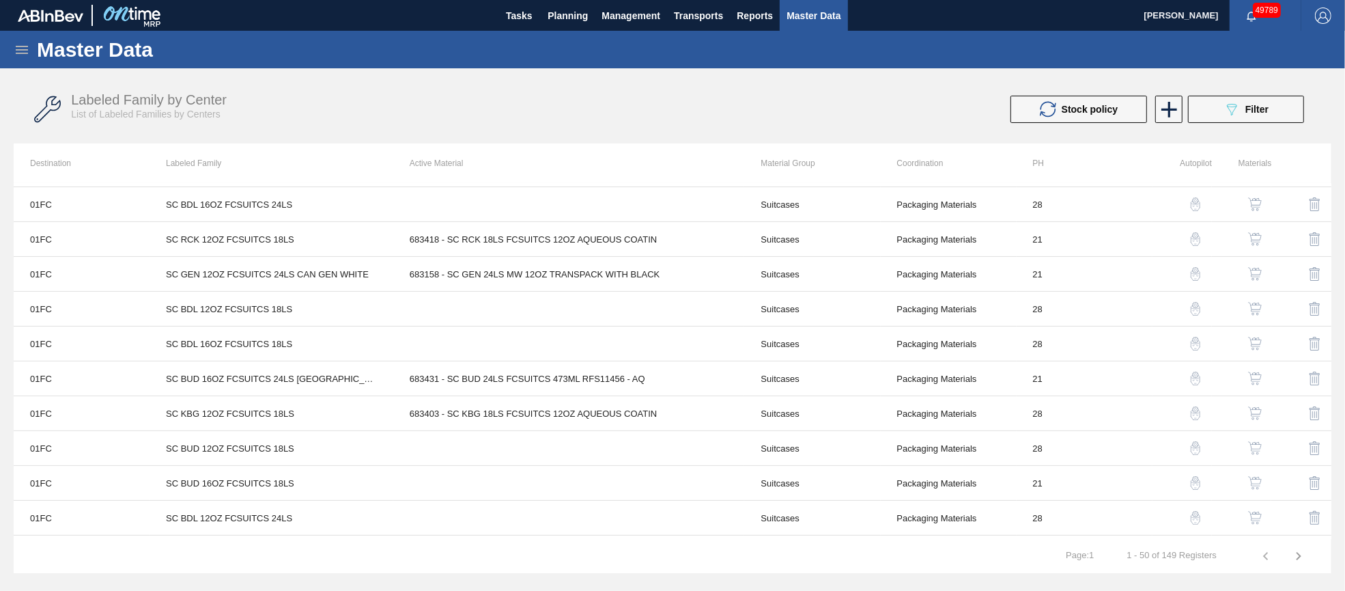
scroll to position [0, 0]
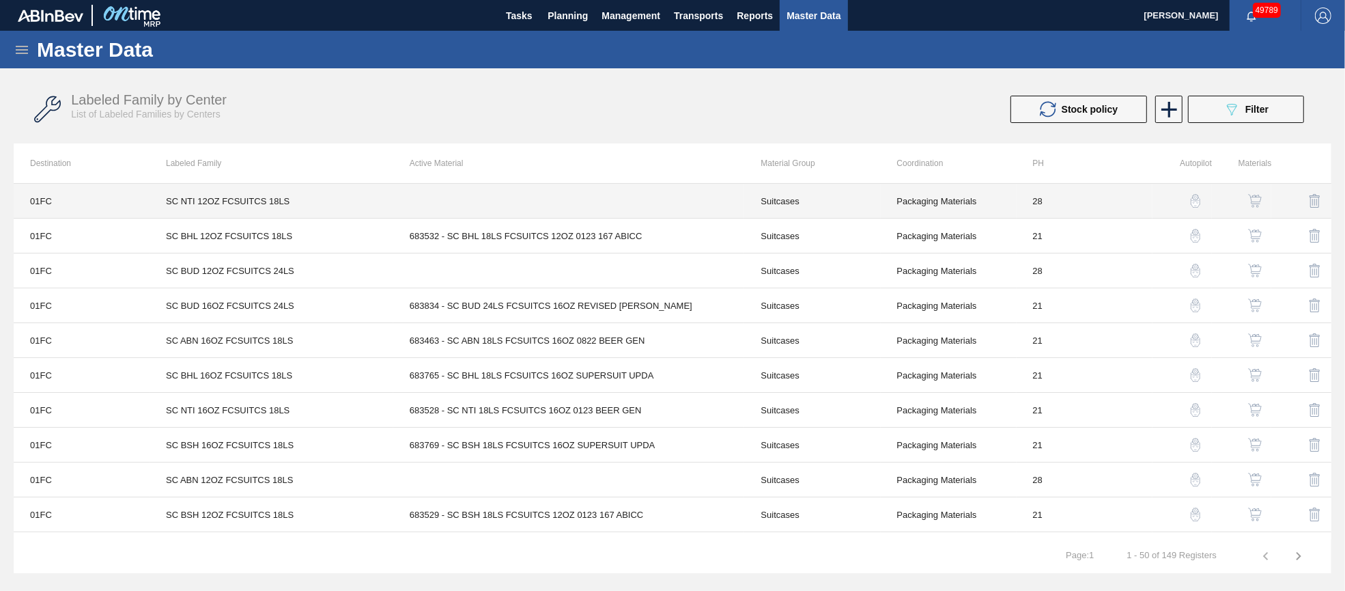
click at [531, 193] on td at bounding box center [569, 201] width 352 height 35
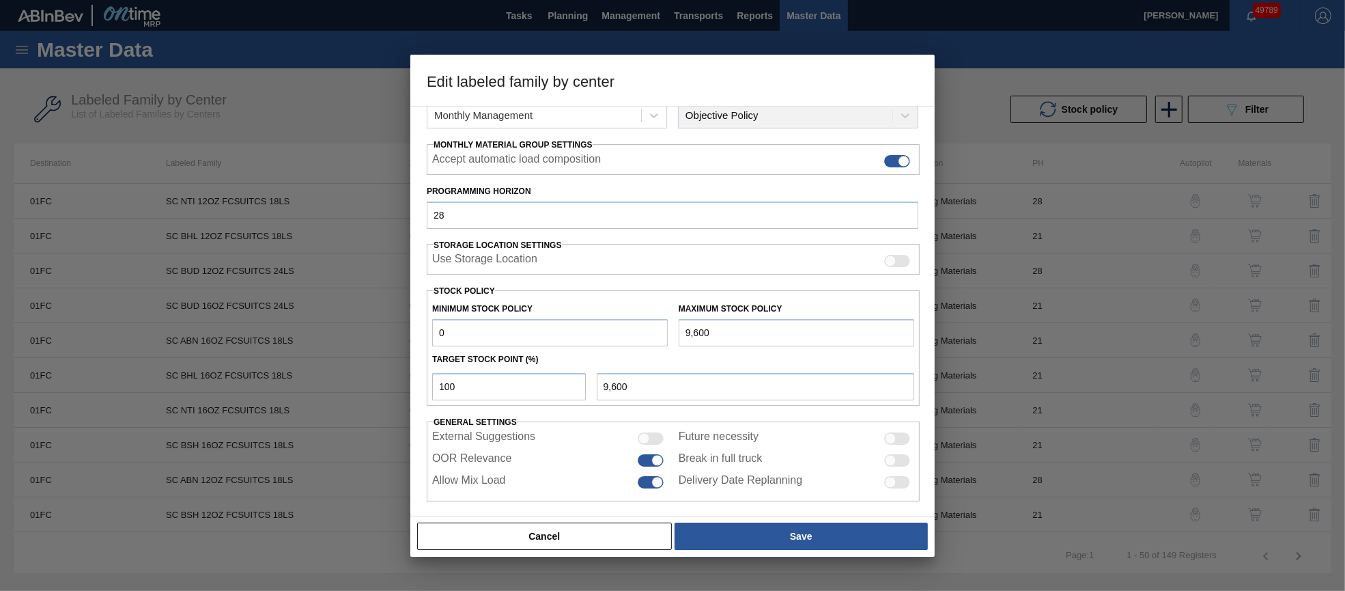
scroll to position [195, 0]
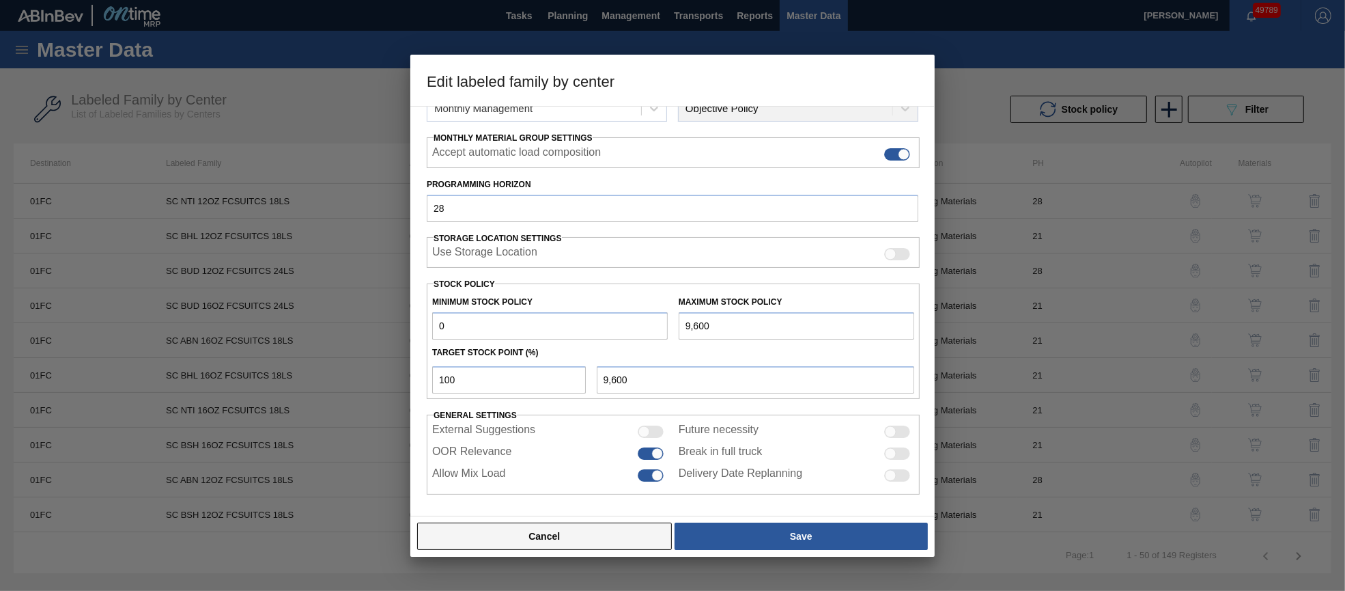
click at [586, 535] on button "Cancel" at bounding box center [544, 535] width 255 height 27
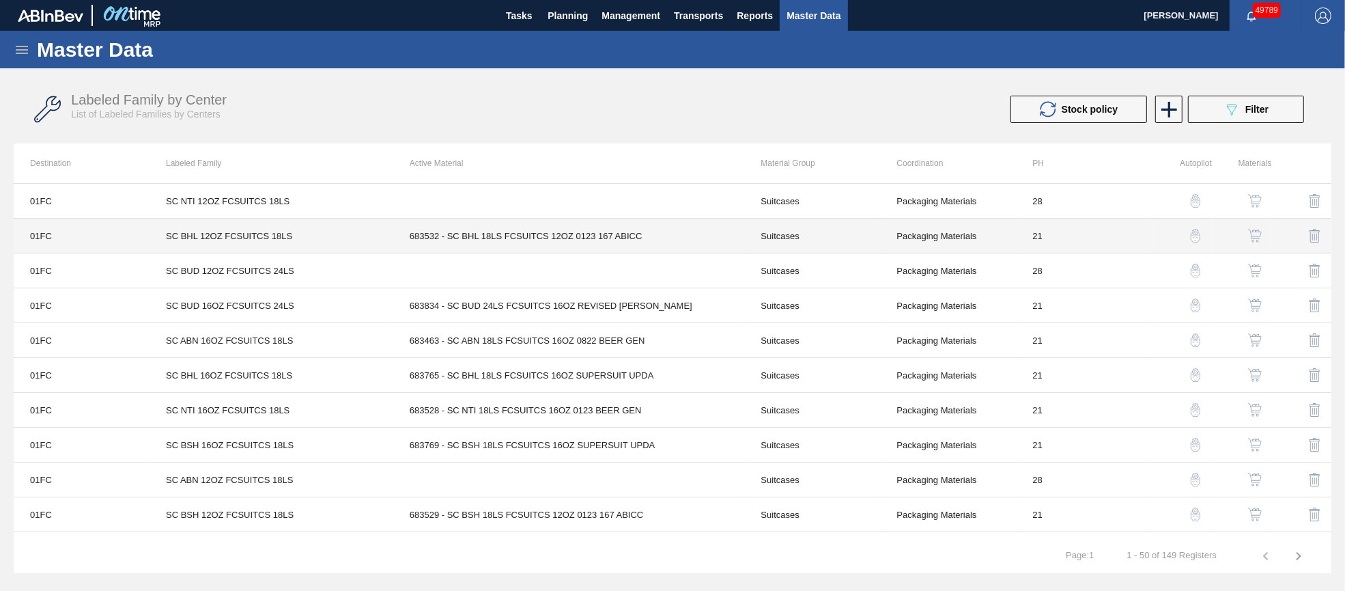
click at [505, 234] on td "683532 - SC BHL 18LS FCSUITCS 12OZ 0123 167 ABICC" at bounding box center [569, 235] width 352 height 35
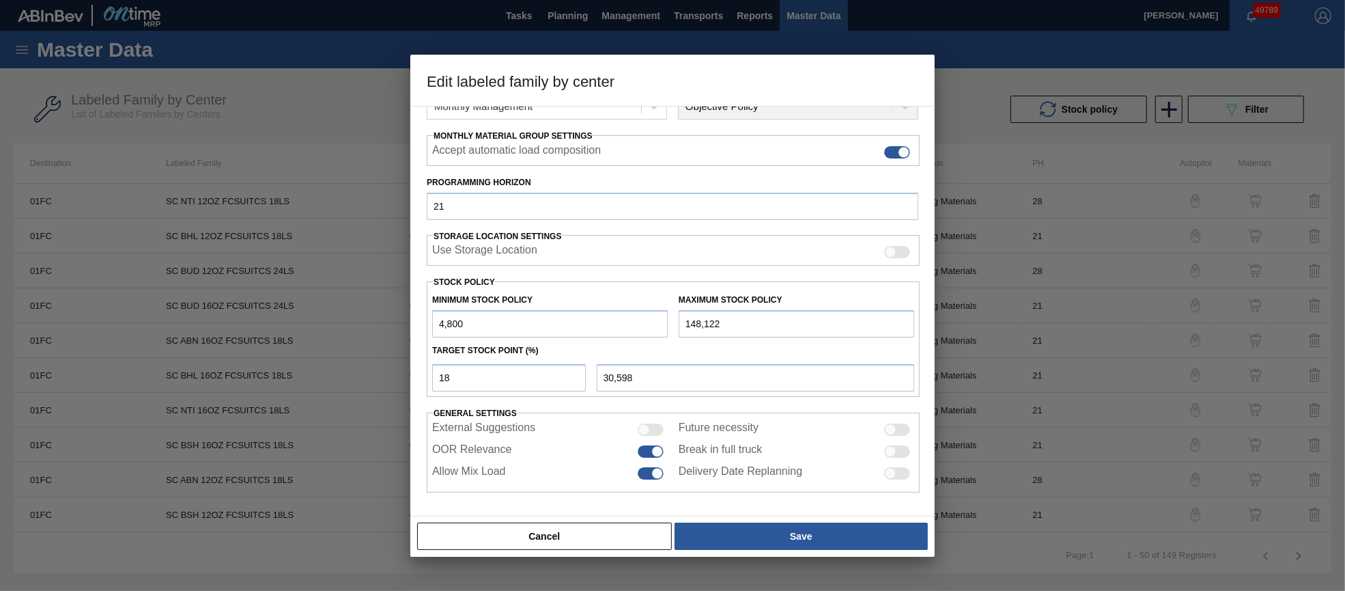
scroll to position [196, 0]
click at [561, 541] on button "Cancel" at bounding box center [544, 535] width 255 height 27
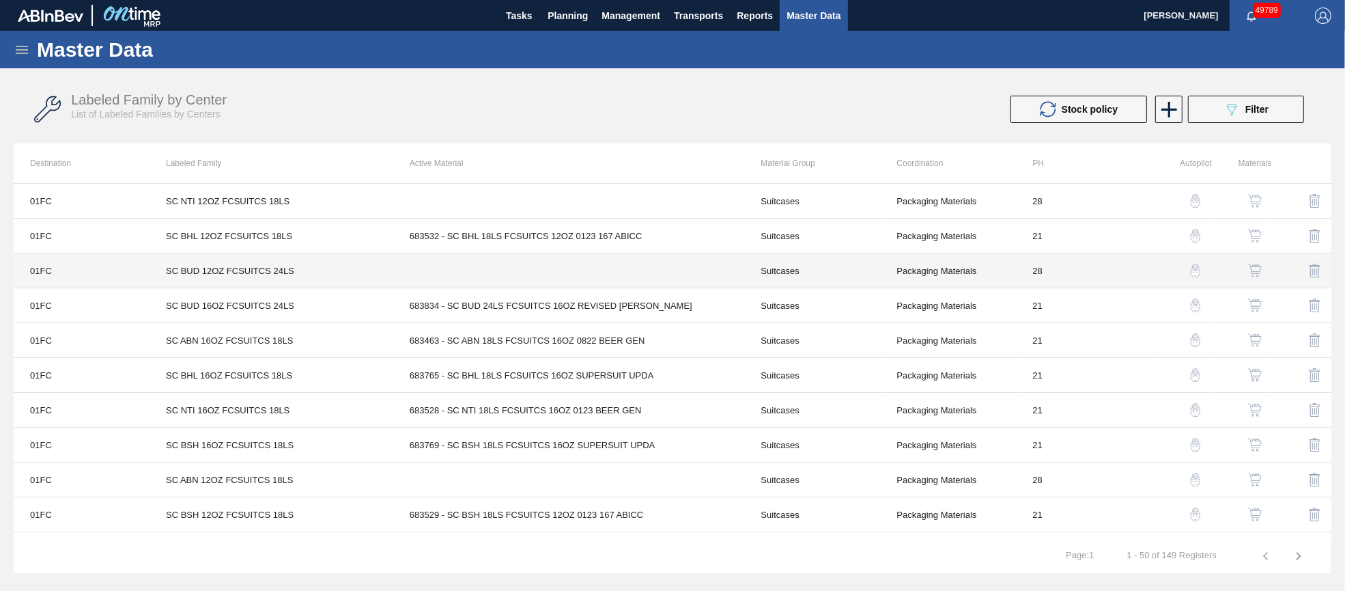
click at [523, 269] on td at bounding box center [569, 270] width 352 height 35
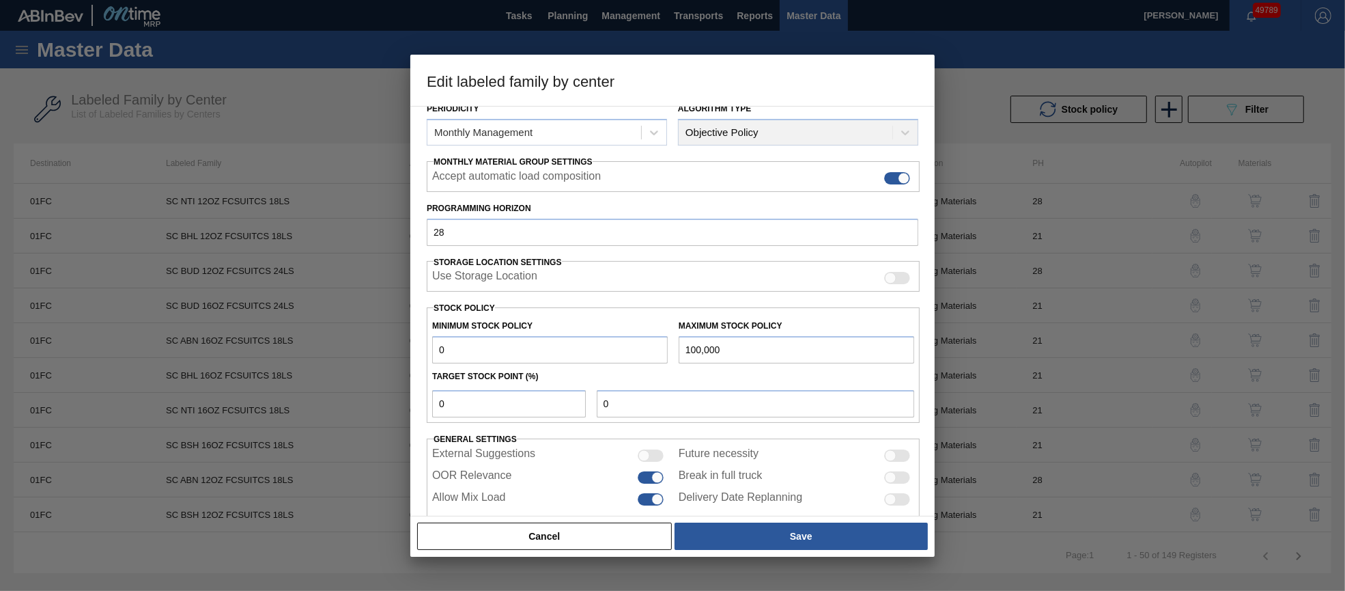
scroll to position [195, 0]
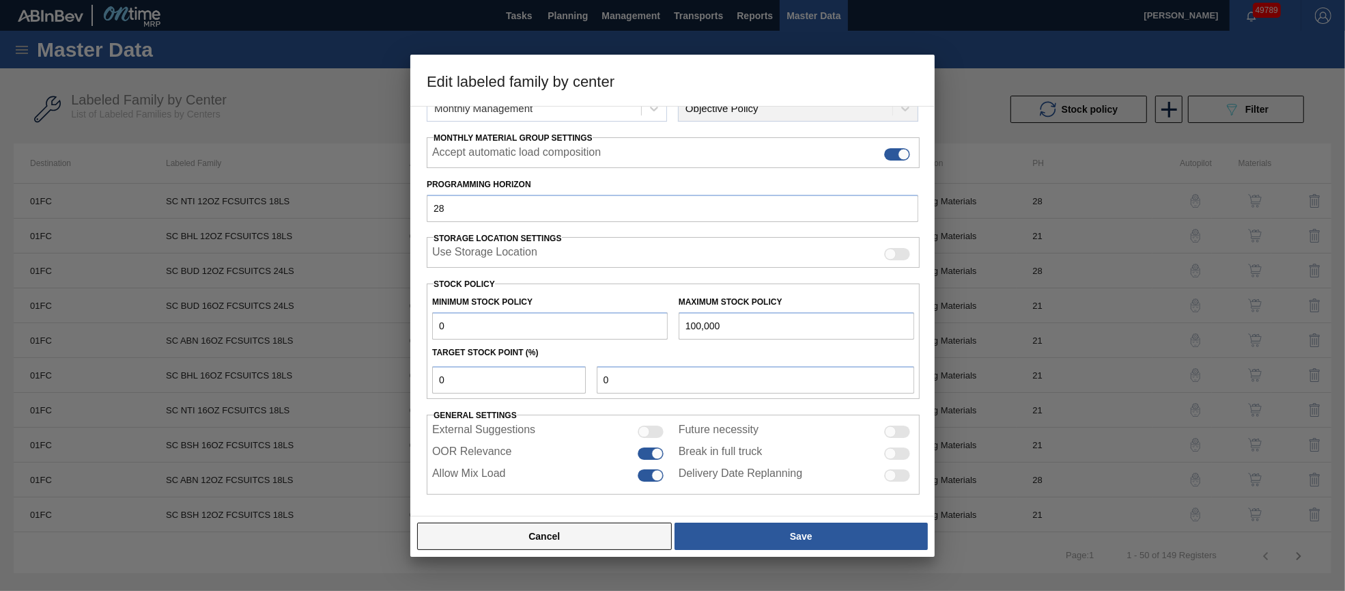
click at [526, 537] on button "Cancel" at bounding box center [544, 535] width 255 height 27
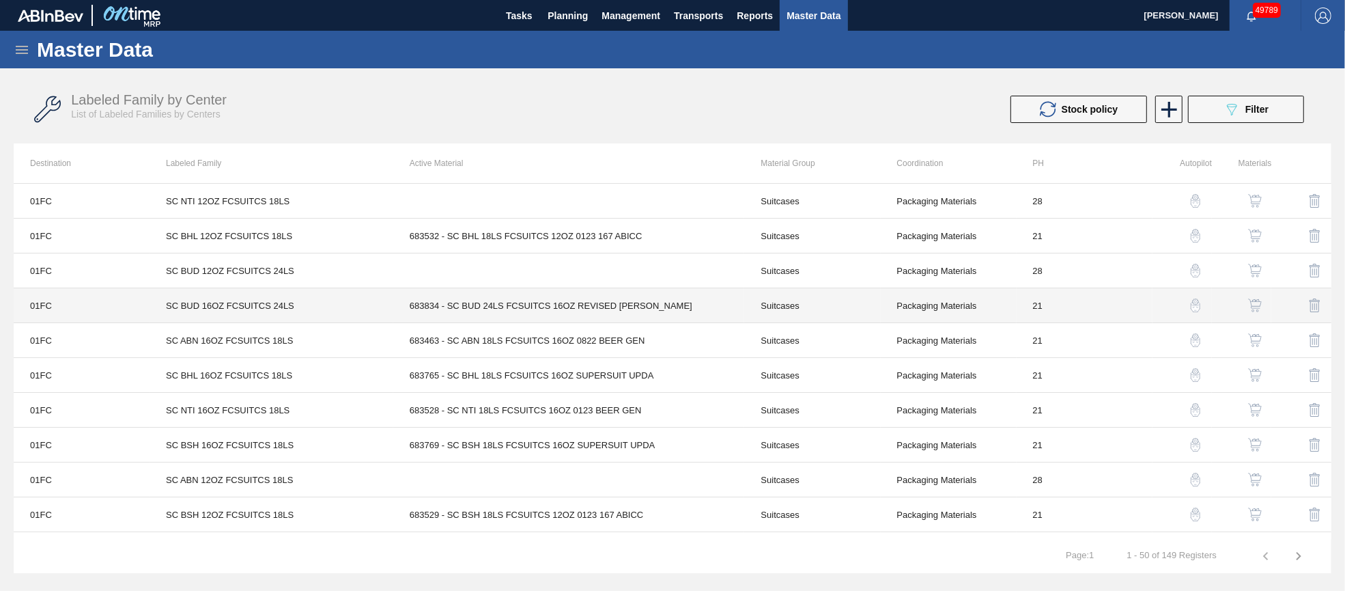
click at [496, 300] on td "683834 - SC BUD 24LS FCSUITCS 16OZ REVISED [PERSON_NAME]" at bounding box center [569, 305] width 352 height 35
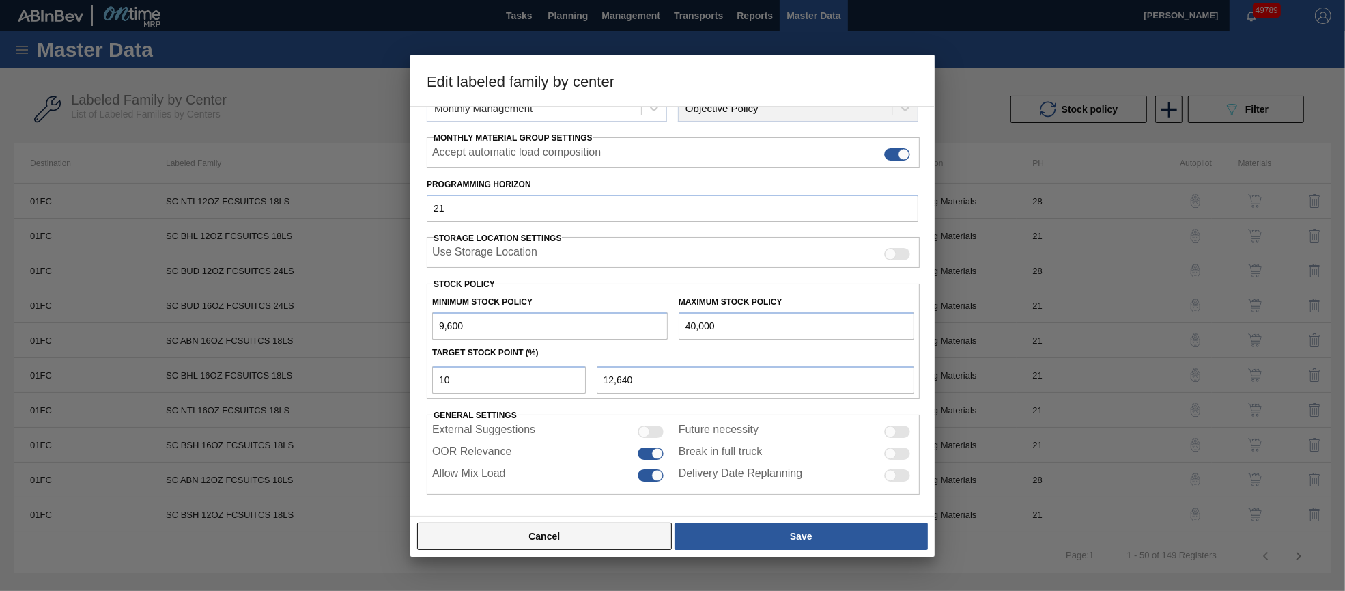
click at [545, 539] on button "Cancel" at bounding box center [544, 535] width 255 height 27
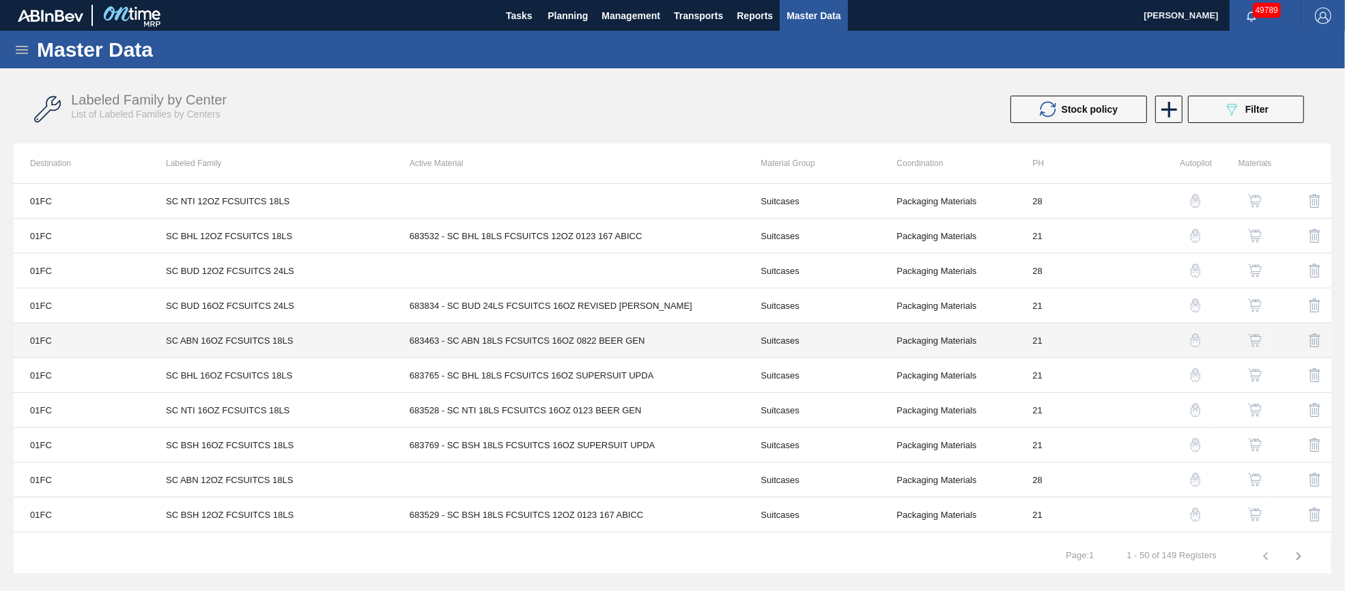
click at [535, 339] on td "683463 - SC ABN 18LS FCSUITCS 16OZ 0822 BEER GEN" at bounding box center [569, 340] width 352 height 35
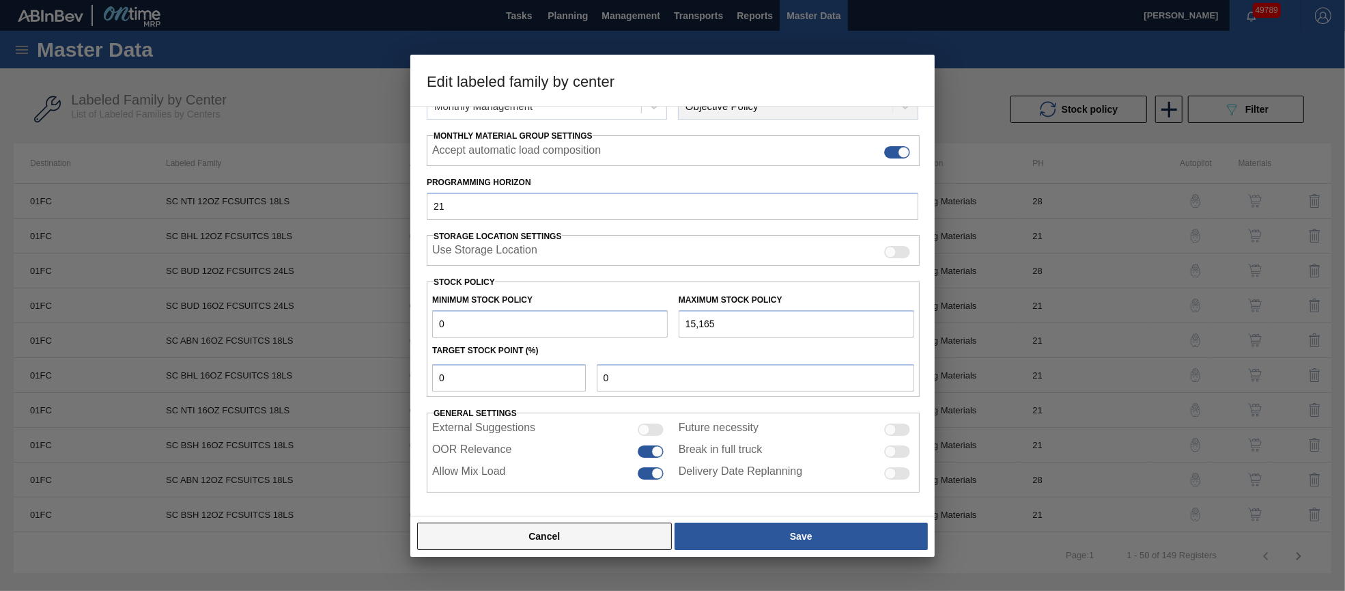
scroll to position [196, 0]
click at [577, 534] on button "Cancel" at bounding box center [544, 535] width 255 height 27
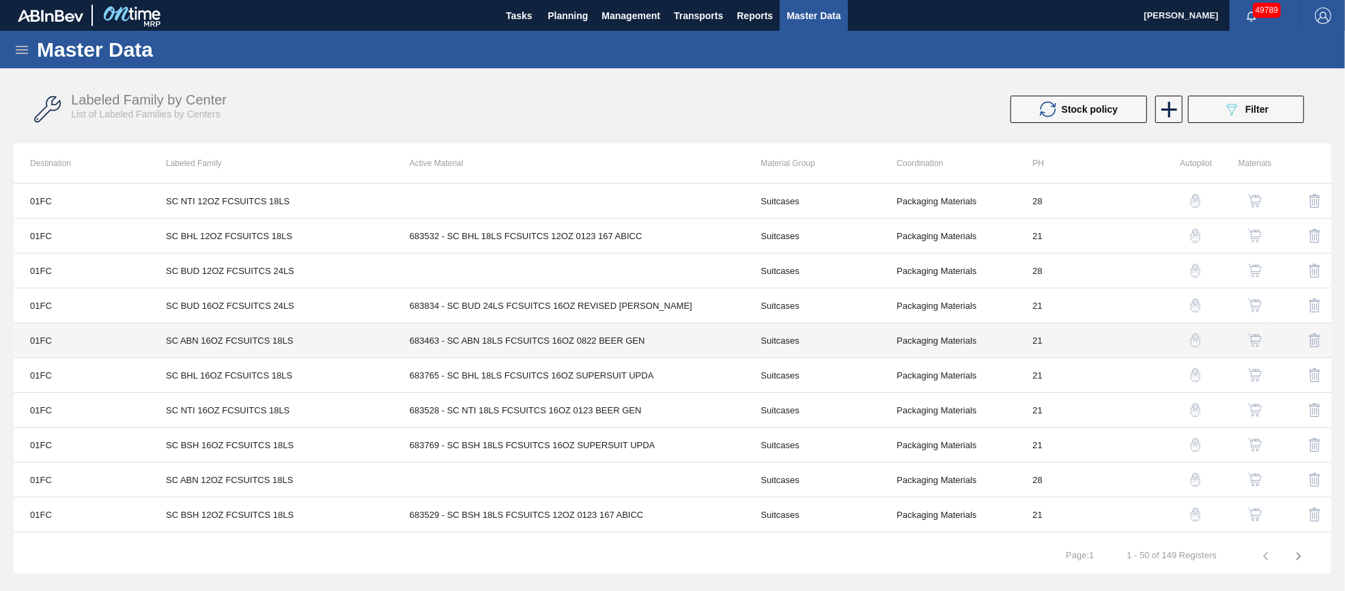
click at [578, 339] on td "683463 - SC ABN 18LS FCSUITCS 16OZ 0822 BEER GEN" at bounding box center [569, 340] width 352 height 35
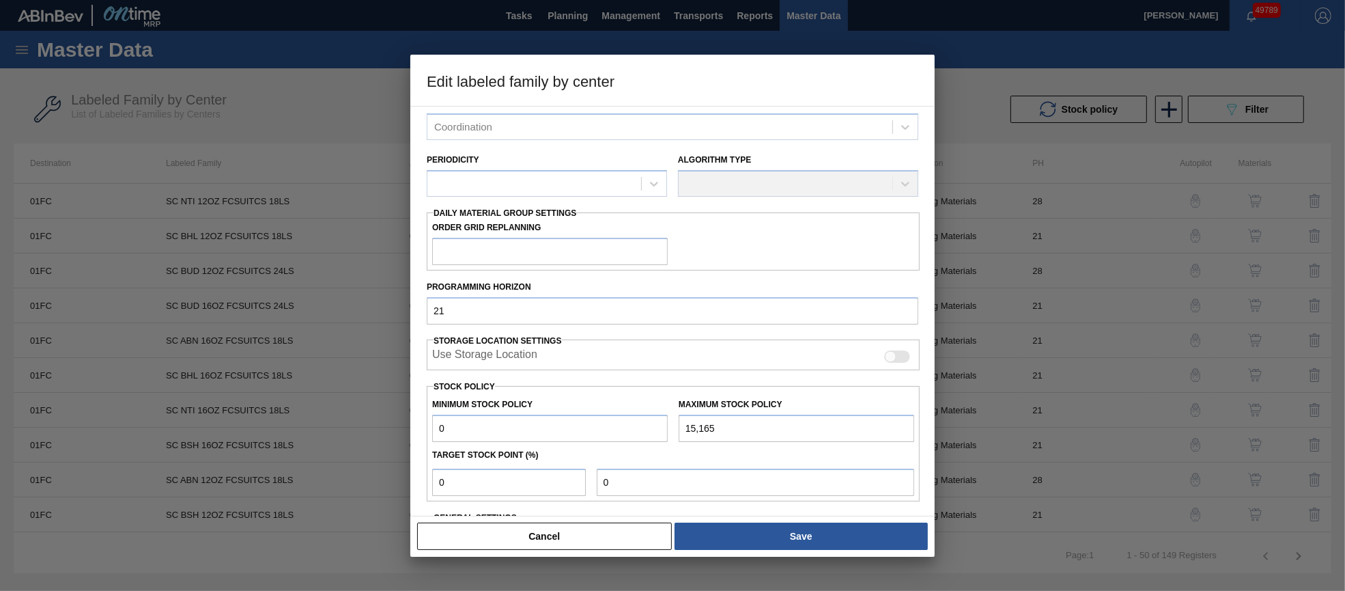
scroll to position [195, 0]
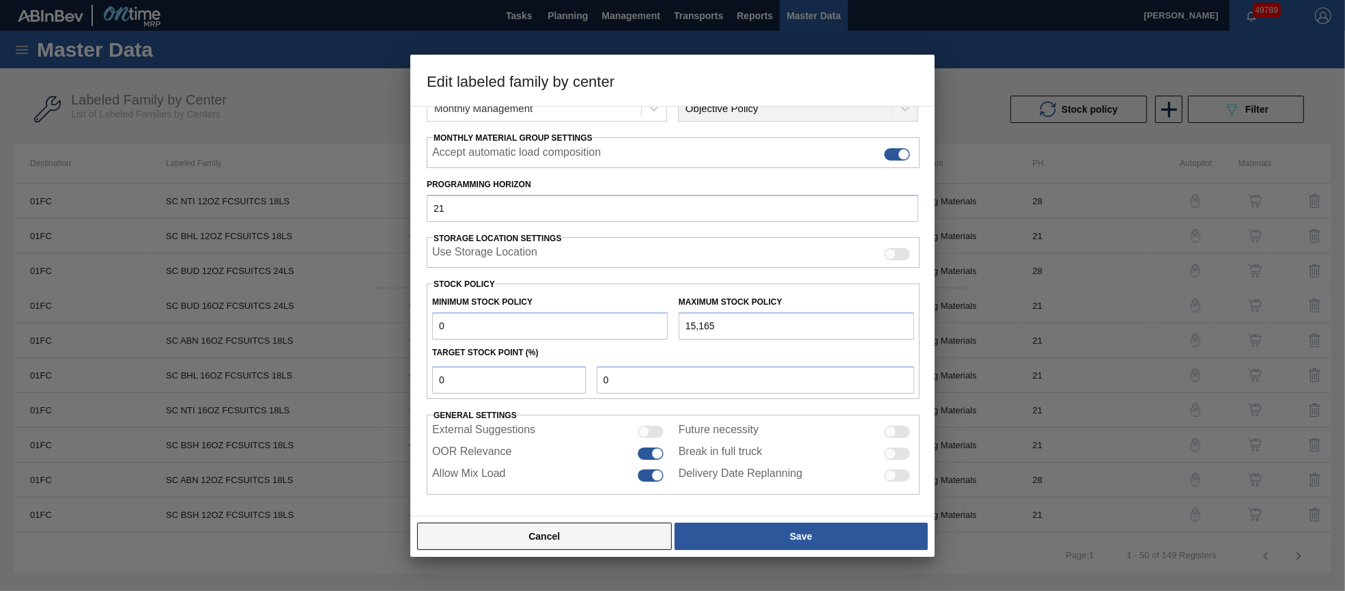
click at [550, 538] on button "Cancel" at bounding box center [544, 535] width 255 height 27
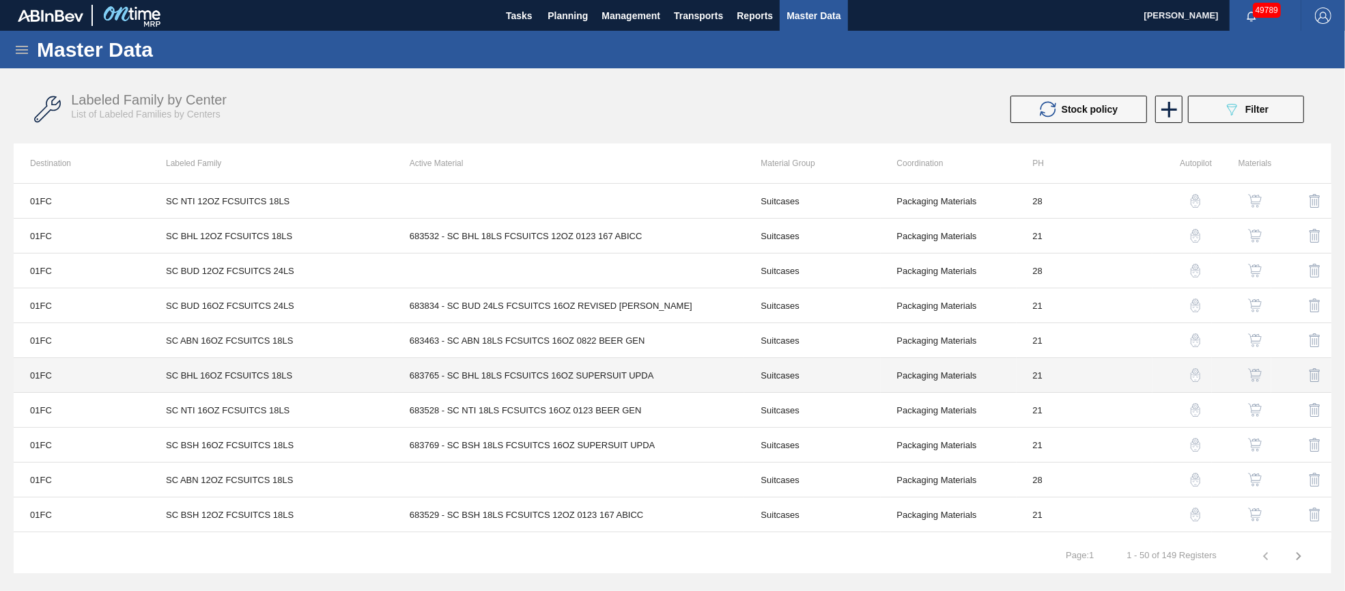
click at [557, 375] on td "683765 - SC BHL 18LS FCSUITCS 16OZ SUPERSUIT UPDA" at bounding box center [569, 375] width 352 height 35
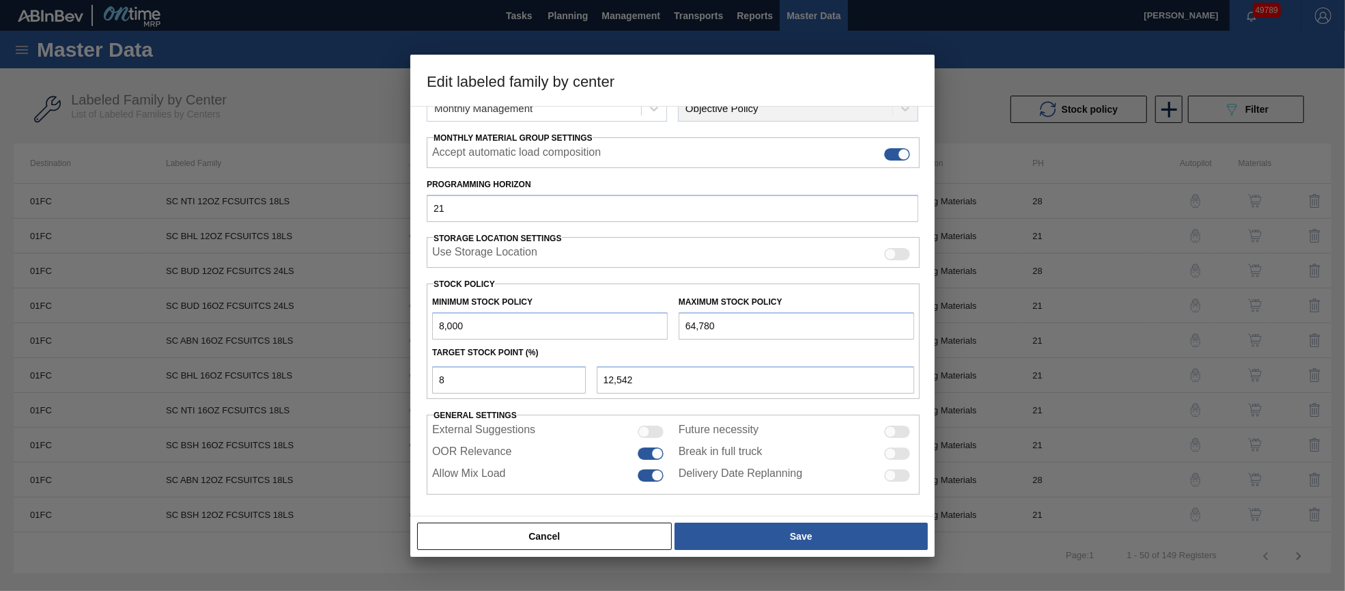
click at [578, 544] on button "Cancel" at bounding box center [544, 535] width 255 height 27
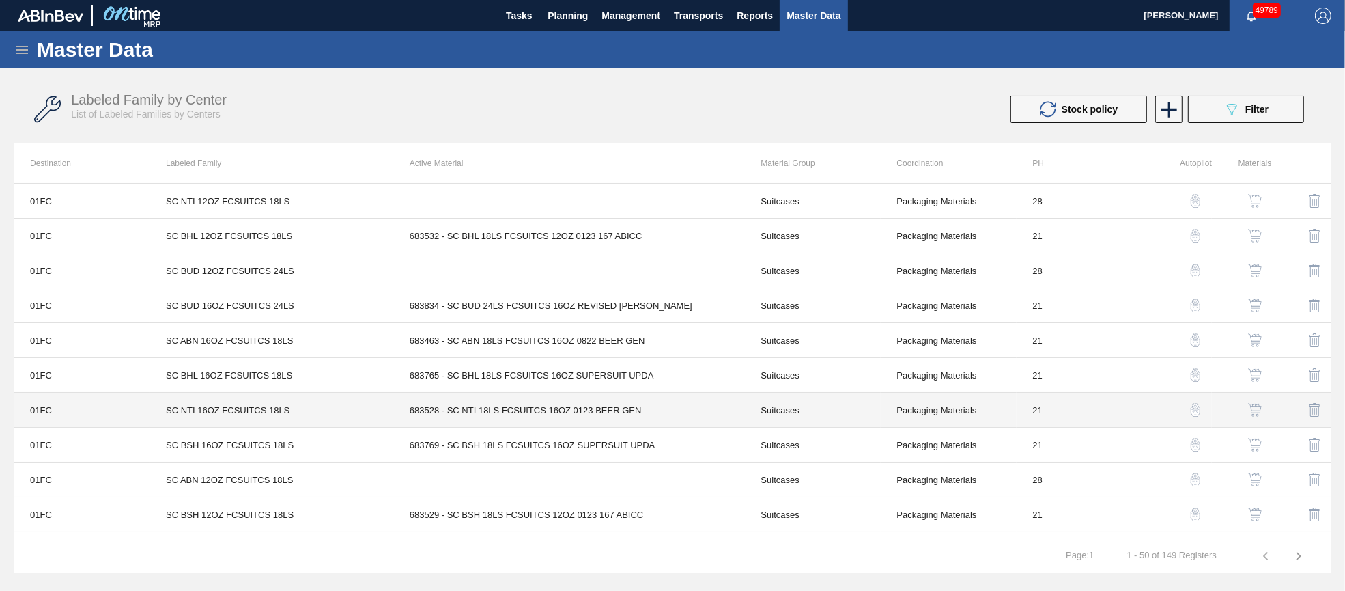
click at [563, 404] on td "683528 - SC NTI 18LS FCSUITCS 16OZ 0123 BEER GEN" at bounding box center [569, 410] width 352 height 35
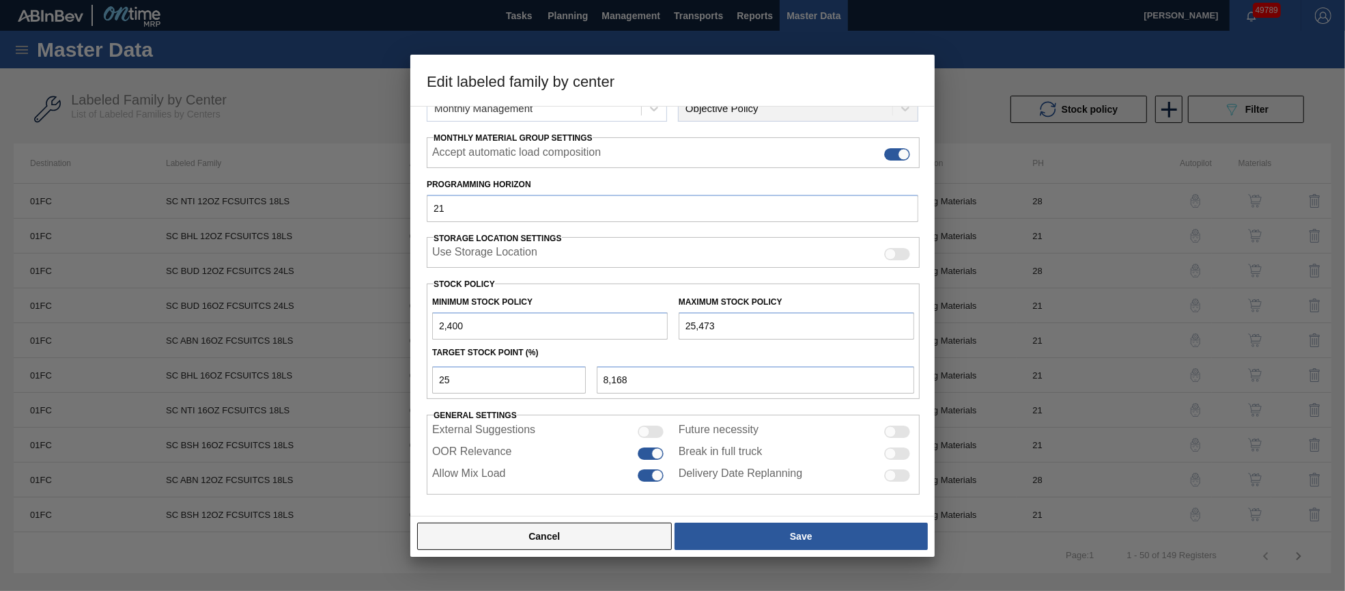
click at [543, 542] on button "Cancel" at bounding box center [544, 535] width 255 height 27
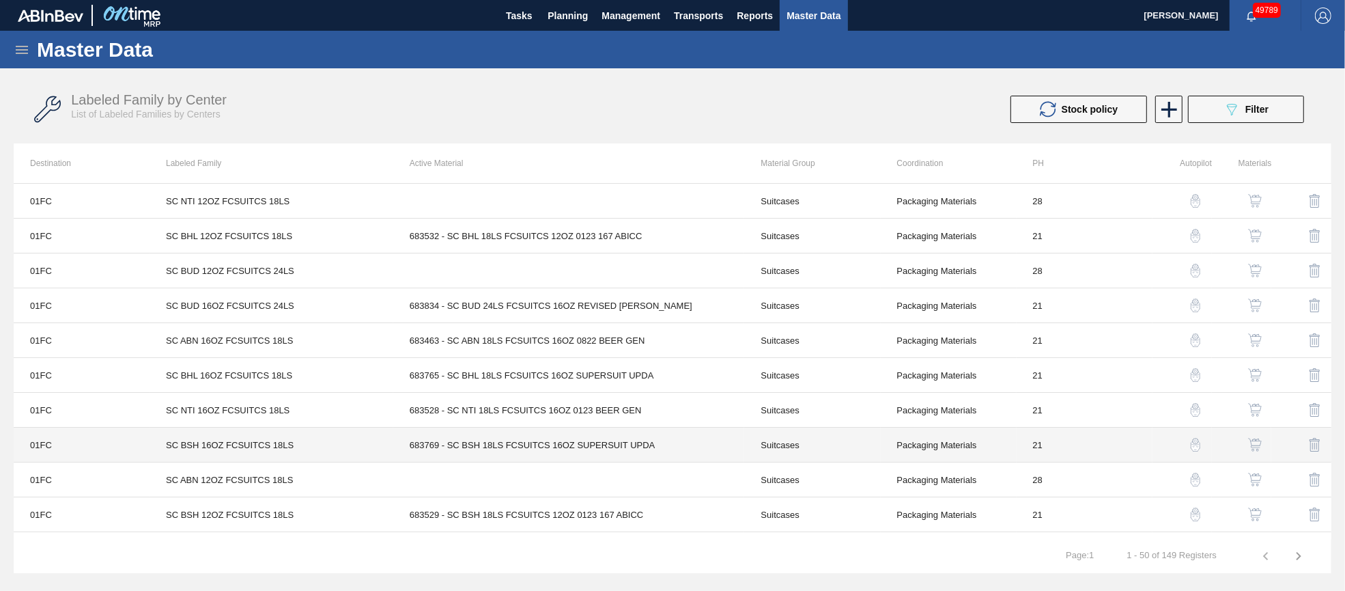
click at [545, 444] on td "683769 - SC BSH 18LS FCSUITCS 16OZ SUPERSUIT UPDA" at bounding box center [569, 444] width 352 height 35
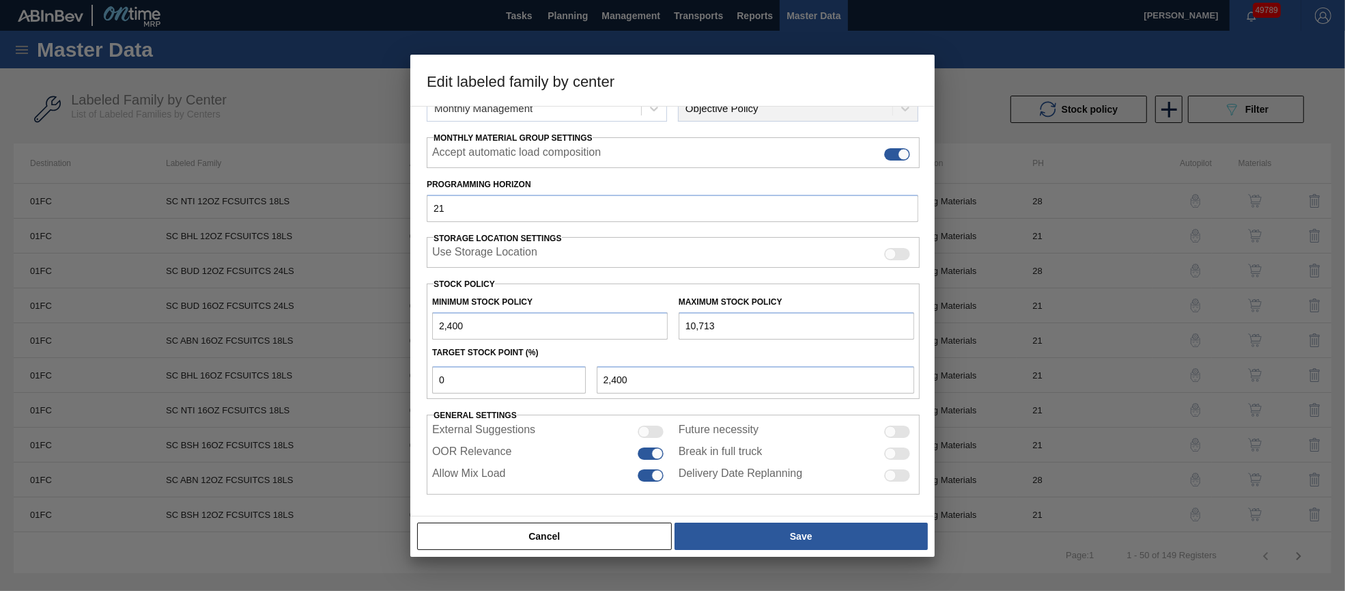
click at [556, 539] on button "Cancel" at bounding box center [544, 535] width 255 height 27
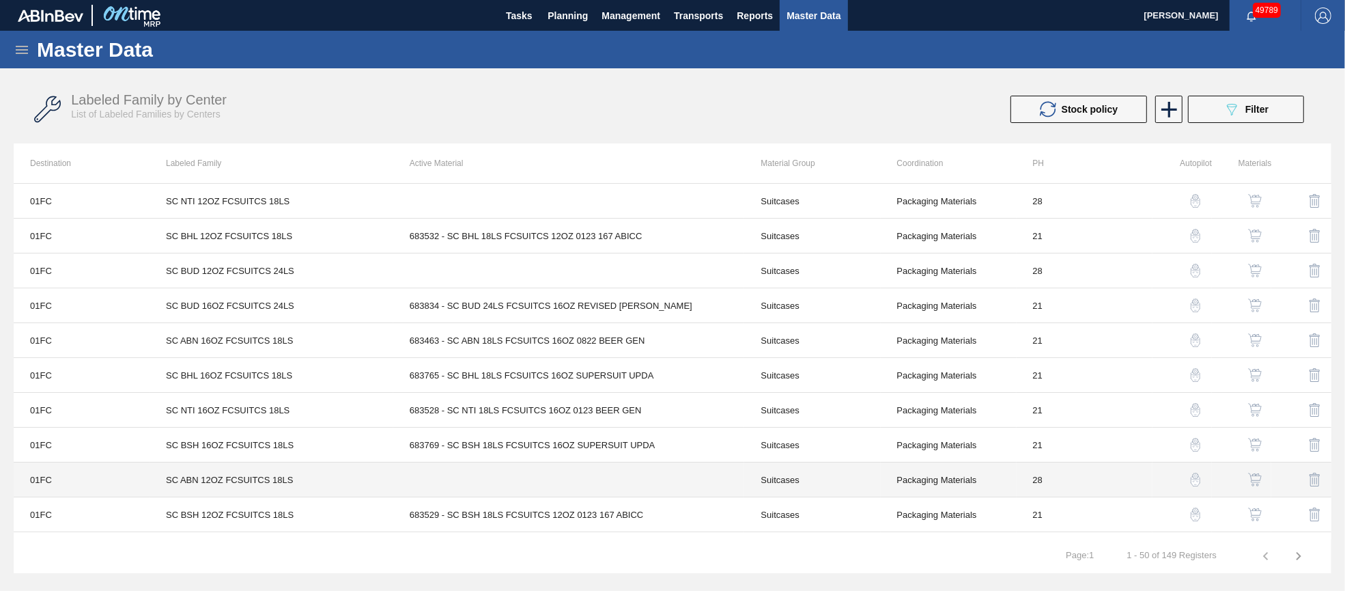
click at [561, 485] on td at bounding box center [569, 479] width 352 height 35
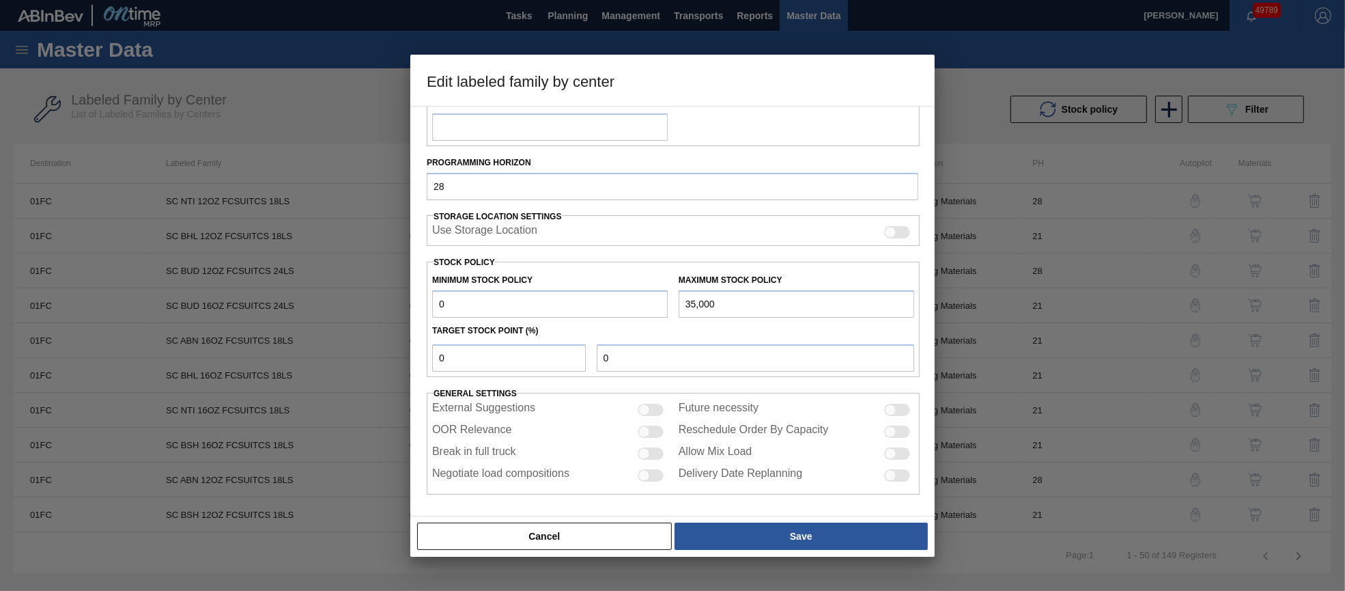
scroll to position [196, 0]
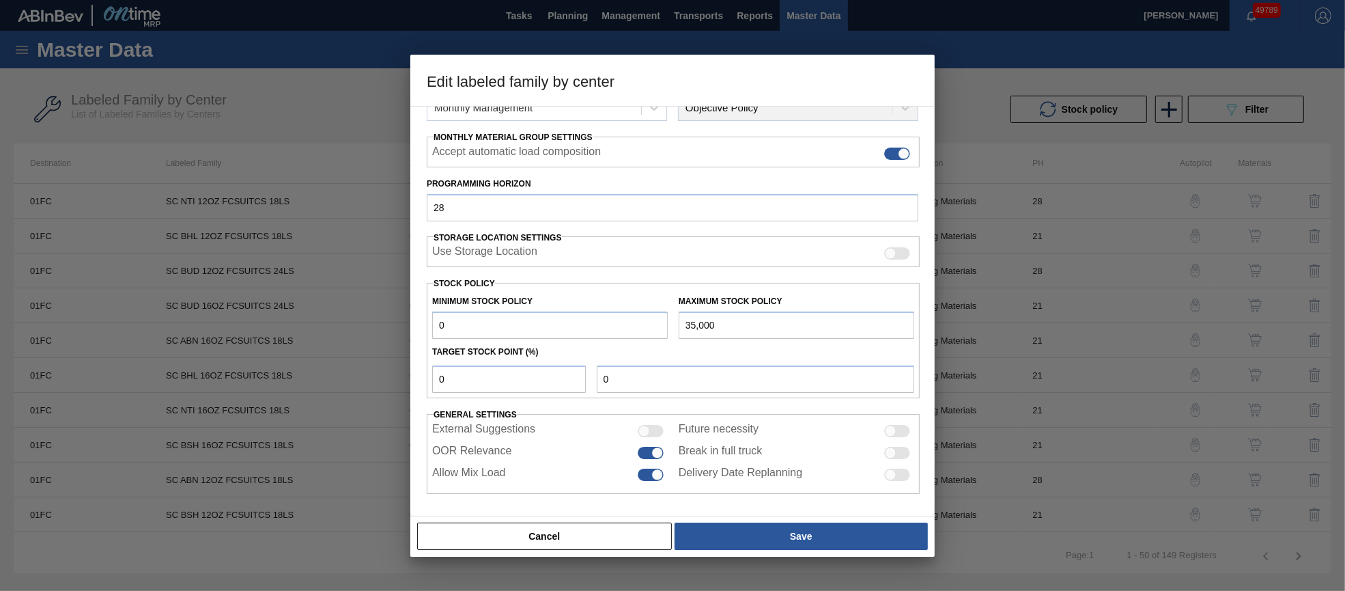
click at [565, 539] on button "Cancel" at bounding box center [544, 535] width 255 height 27
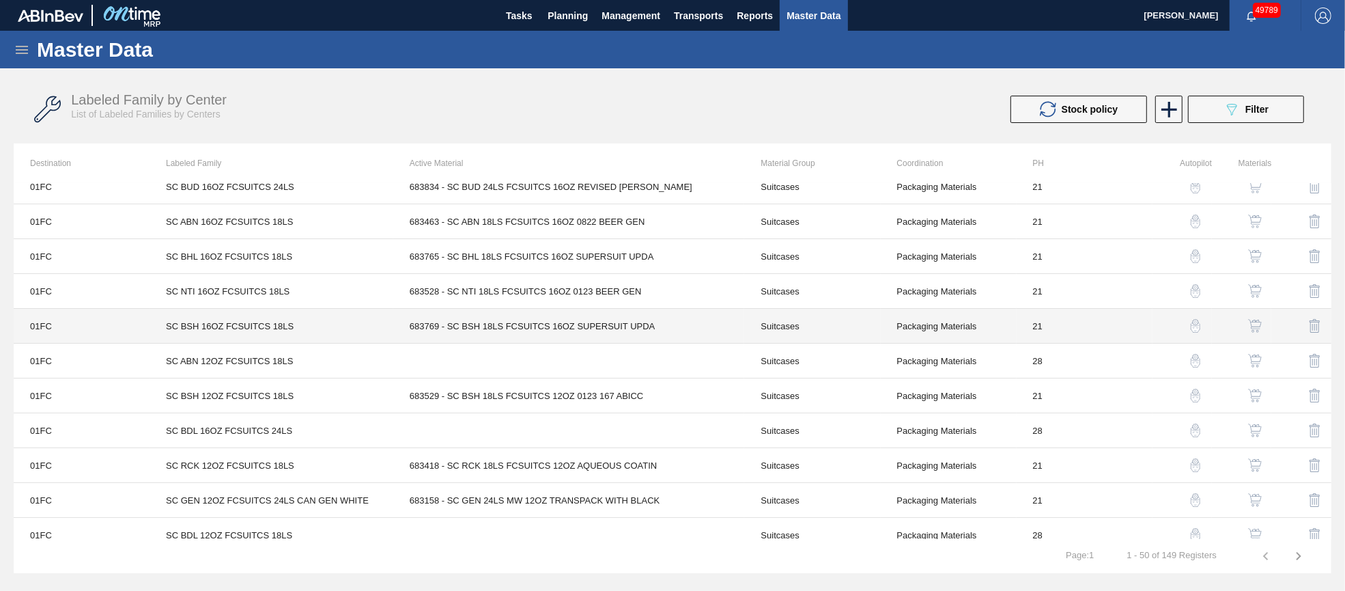
scroll to position [205, 0]
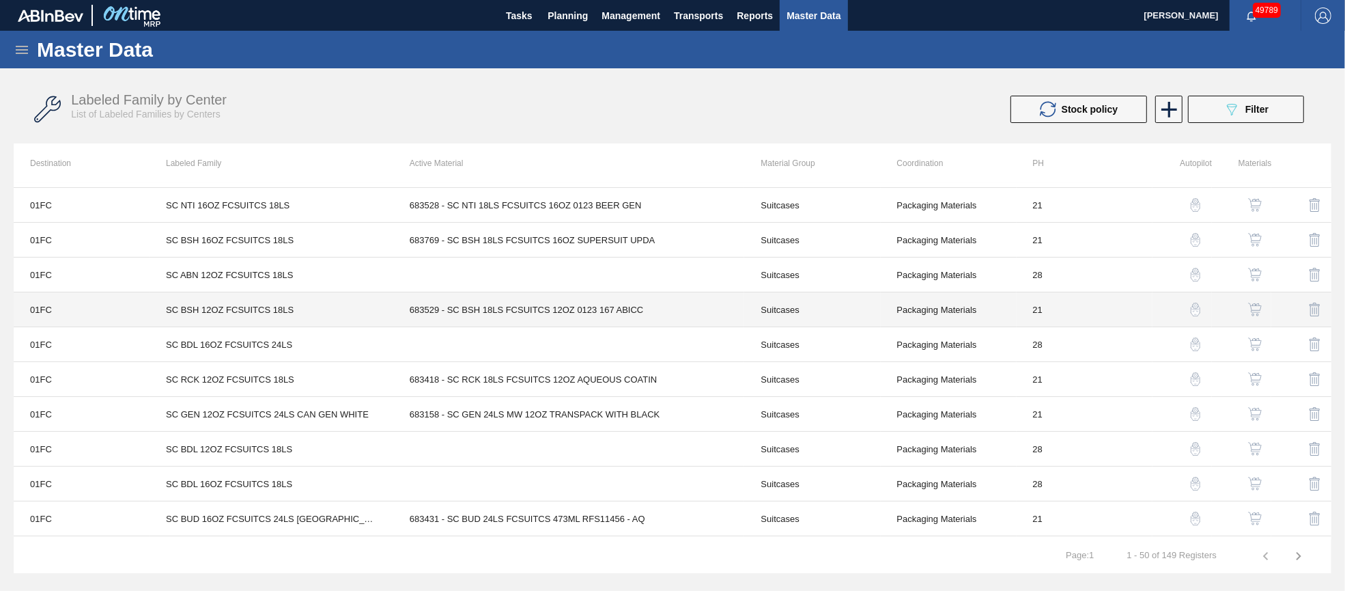
click at [541, 306] on td "683529 - SC BSH 18LS FCSUITCS 12OZ 0123 167 ABICC" at bounding box center [569, 309] width 352 height 35
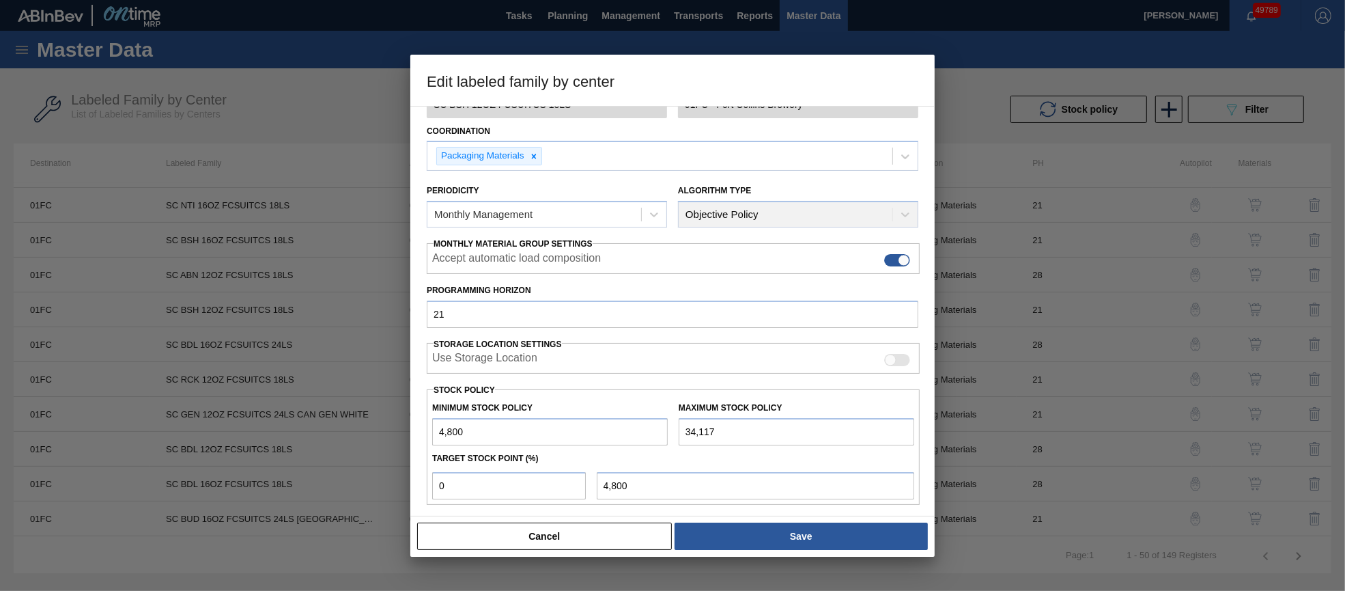
scroll to position [195, 0]
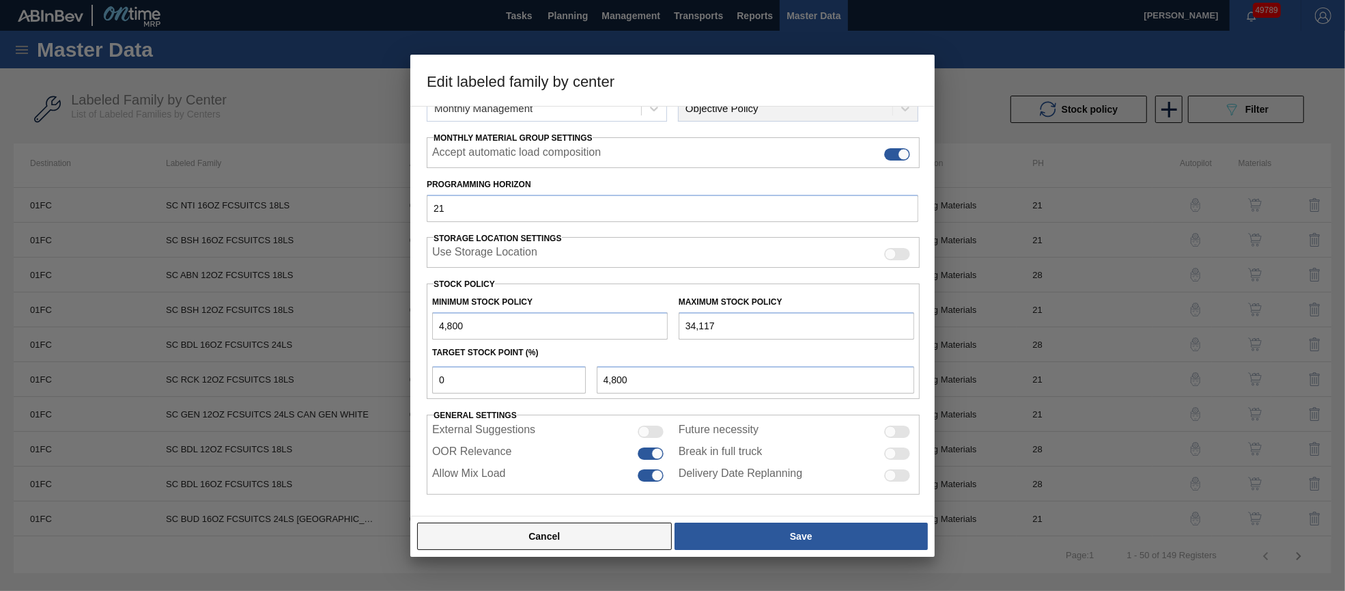
click at [567, 537] on button "Cancel" at bounding box center [544, 535] width 255 height 27
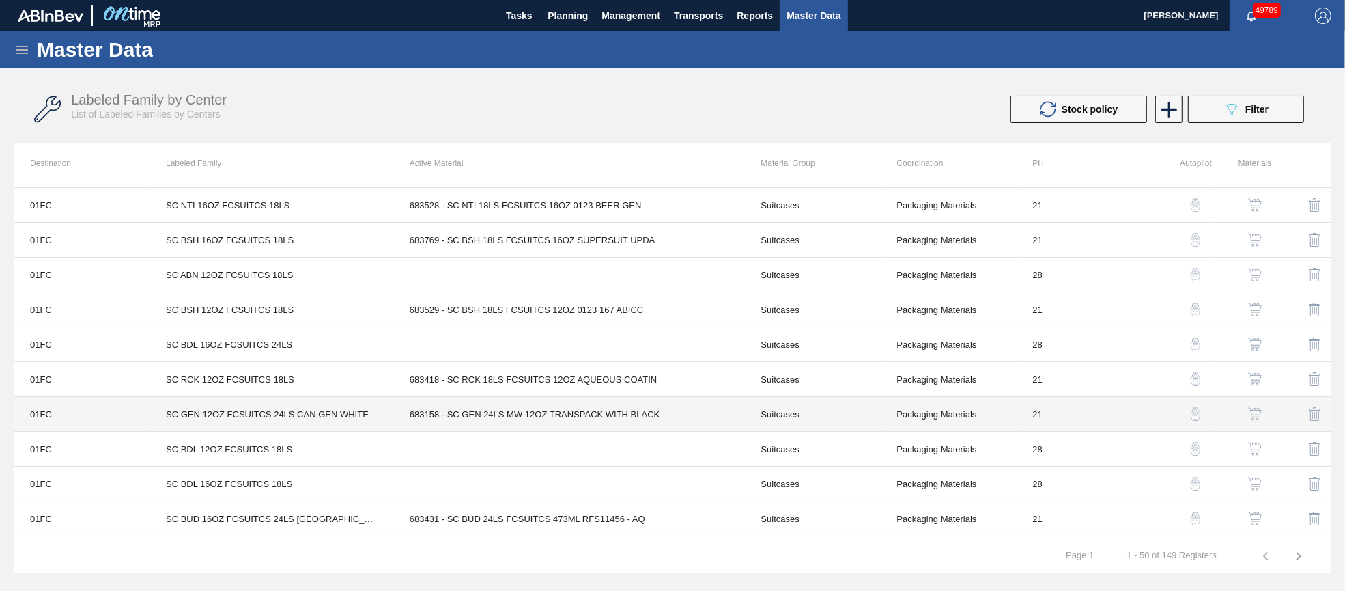
click at [563, 412] on td "683158 - SC GEN 24LS MW 12OZ TRANSPACK WITH BLACK" at bounding box center [569, 414] width 352 height 35
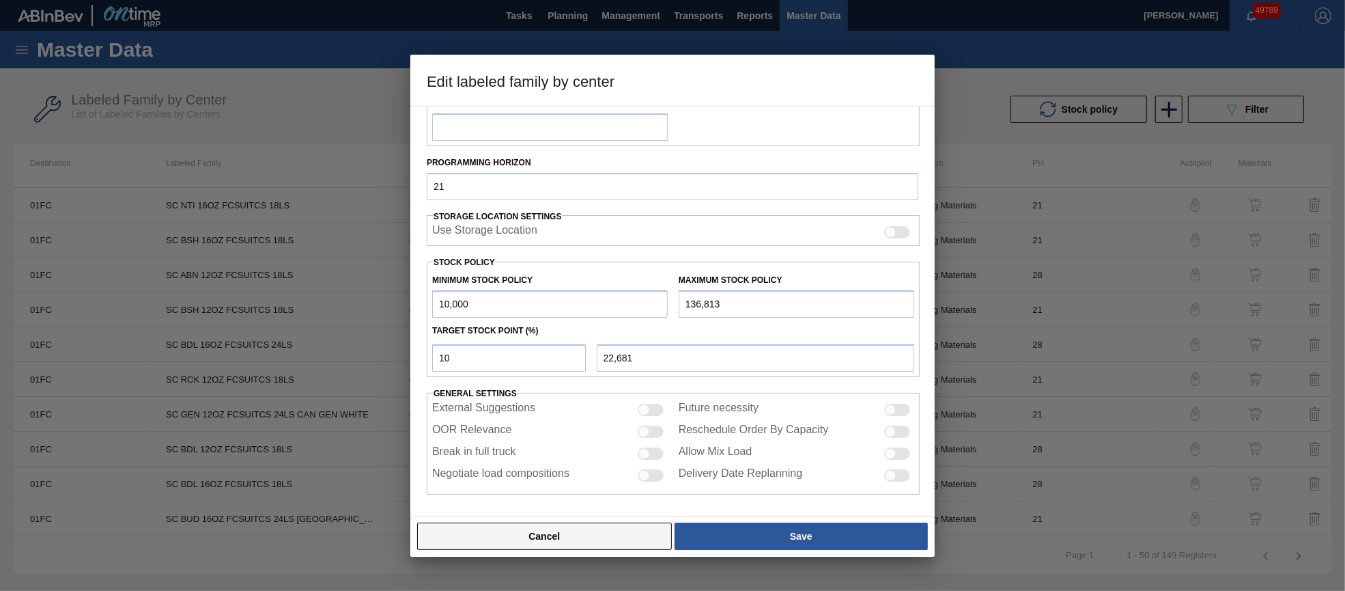
scroll to position [196, 0]
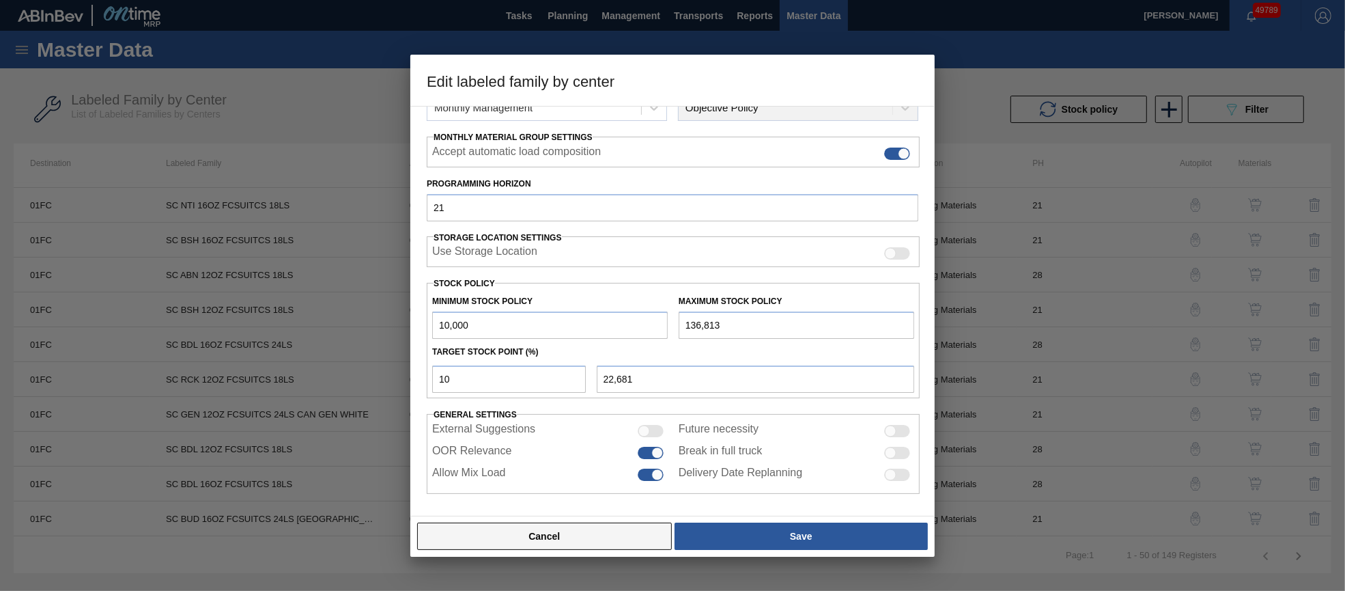
click at [552, 524] on button "Cancel" at bounding box center [544, 535] width 255 height 27
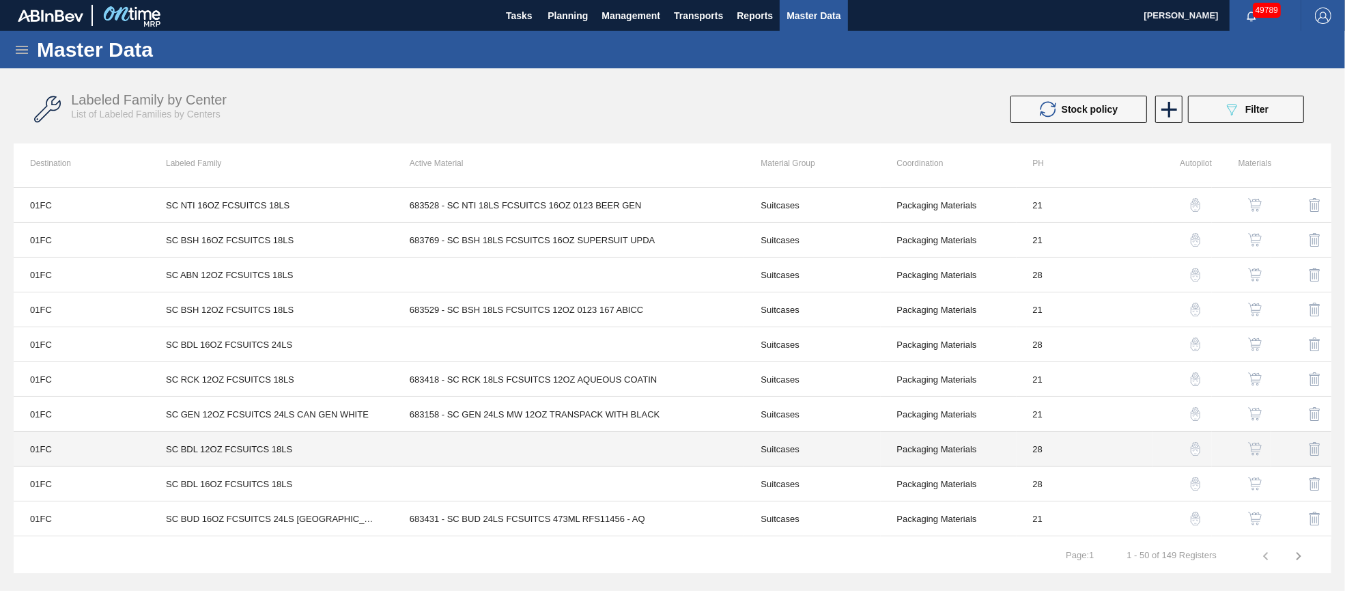
click at [543, 451] on td at bounding box center [569, 449] width 352 height 35
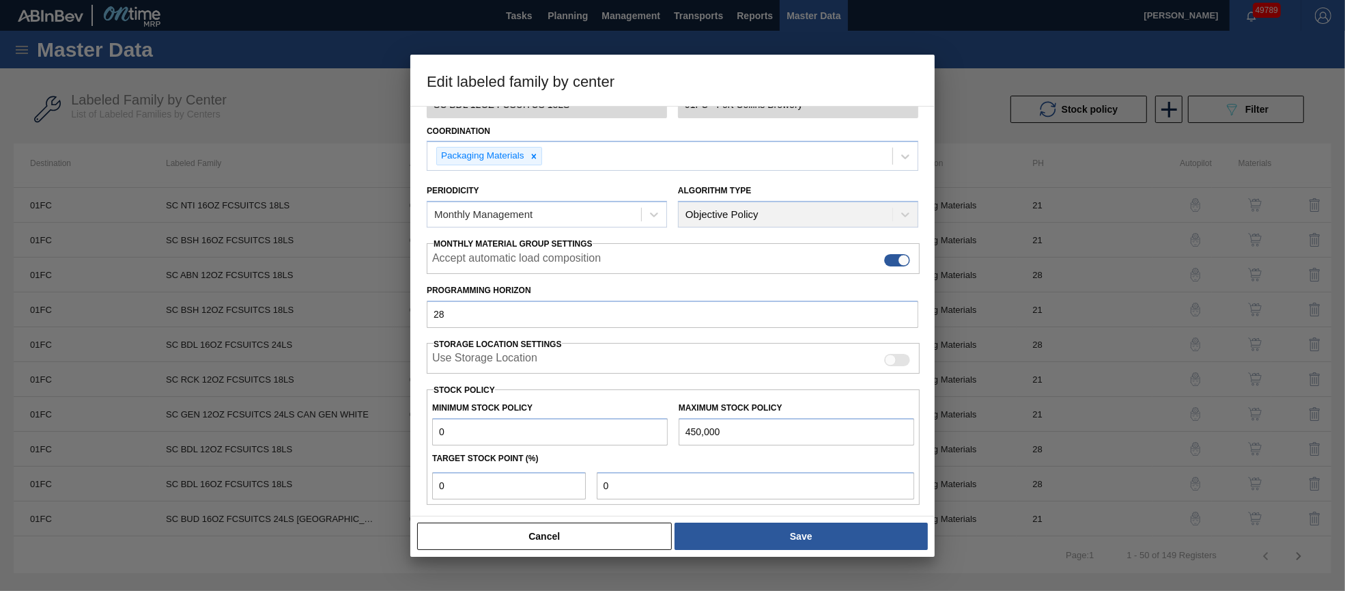
scroll to position [195, 0]
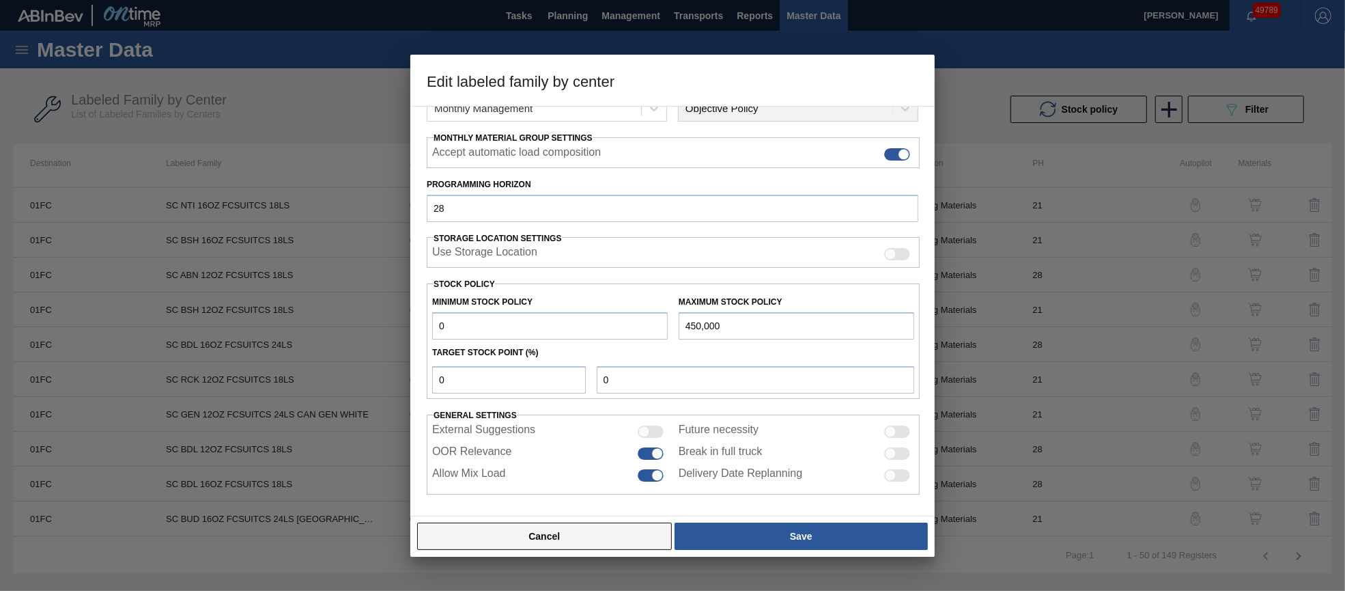
click at [569, 537] on button "Cancel" at bounding box center [544, 535] width 255 height 27
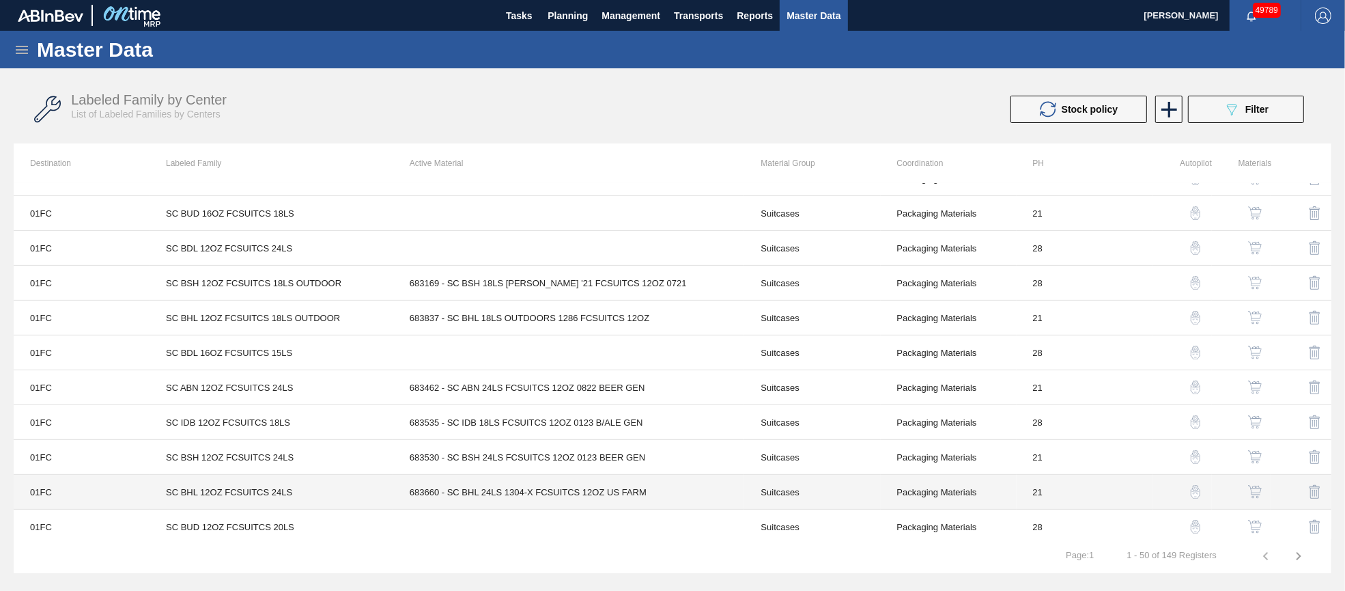
scroll to position [717, 0]
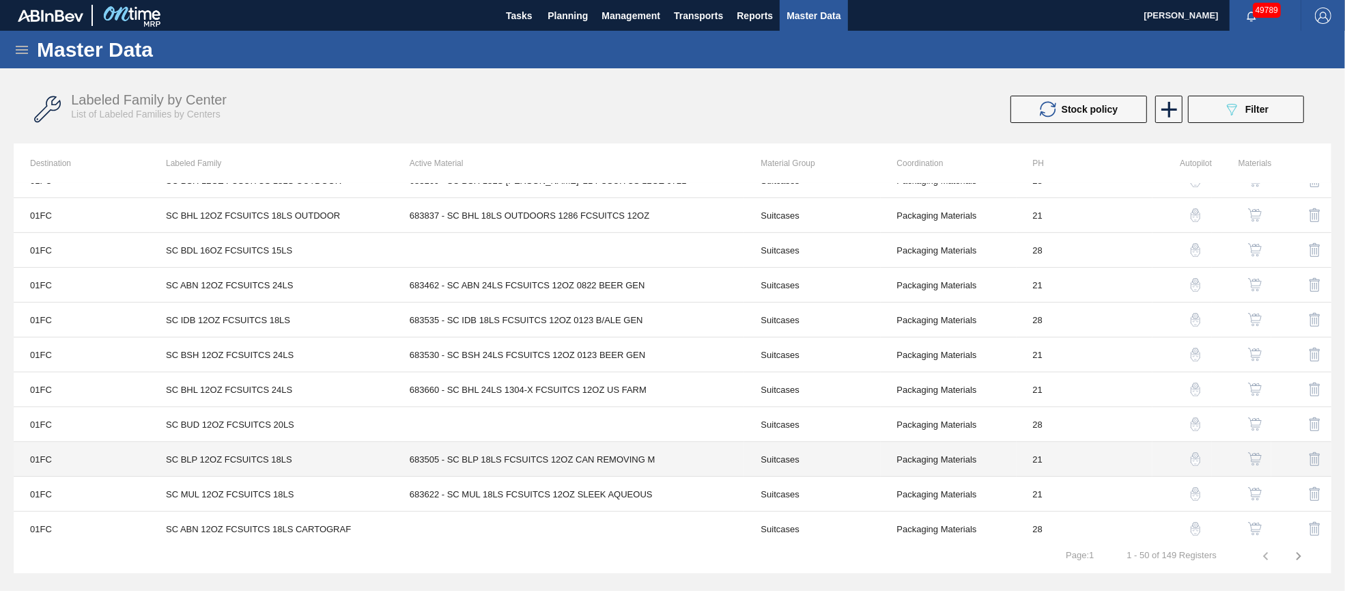
click at [564, 453] on td "683505 - SC BLP 18LS FCSUITCS 12OZ CAN REMOVING M" at bounding box center [569, 459] width 352 height 35
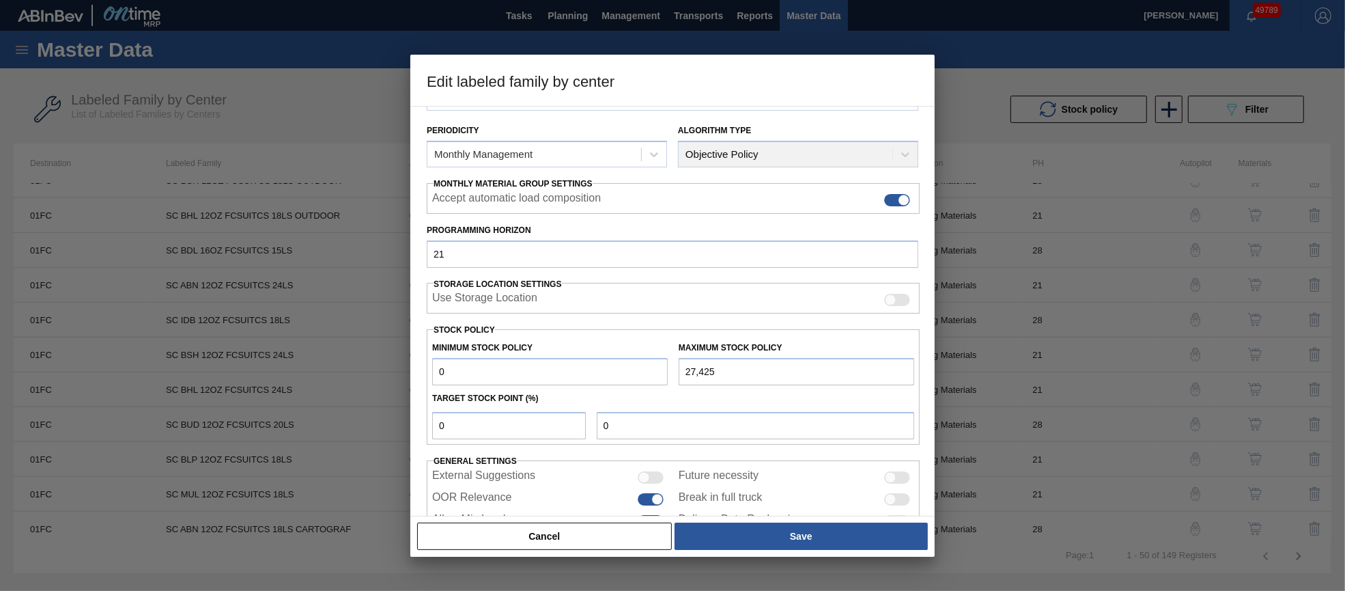
scroll to position [195, 0]
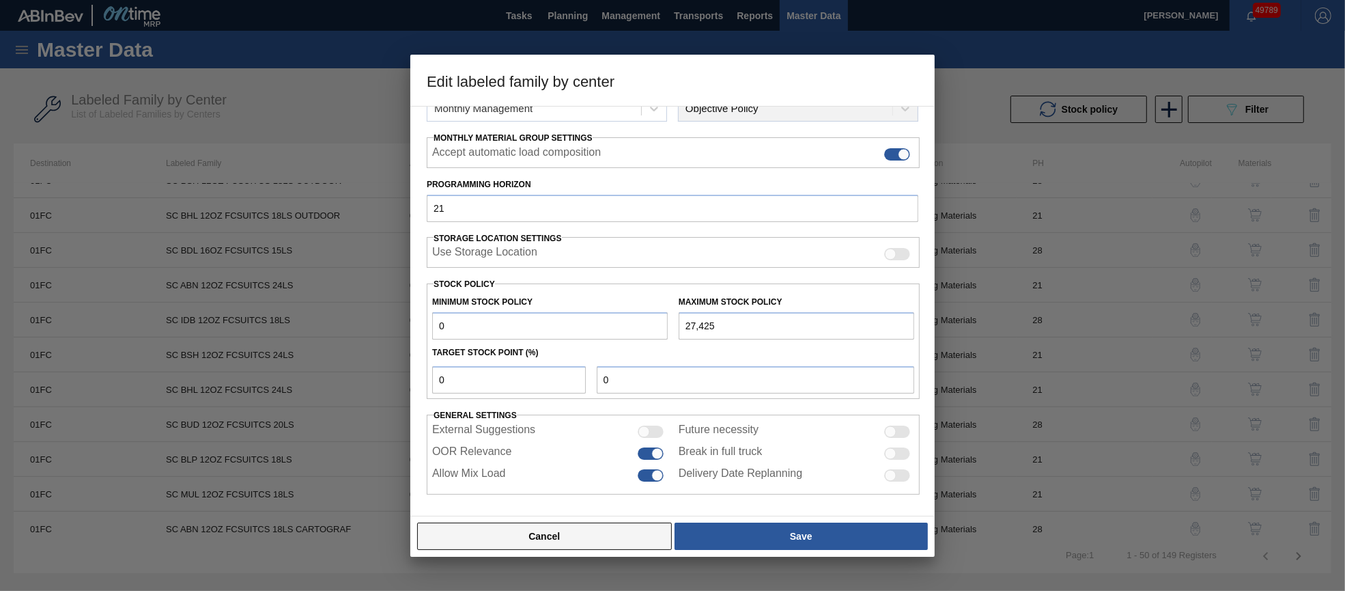
click at [565, 528] on button "Cancel" at bounding box center [544, 535] width 255 height 27
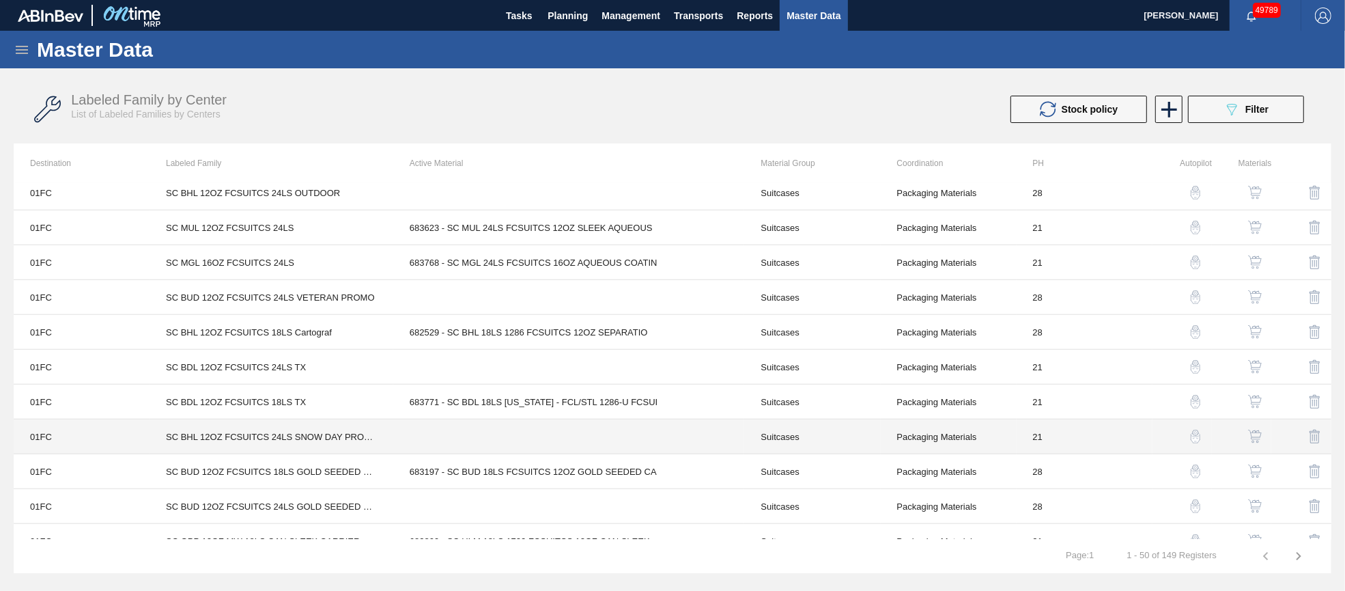
scroll to position [1385, 0]
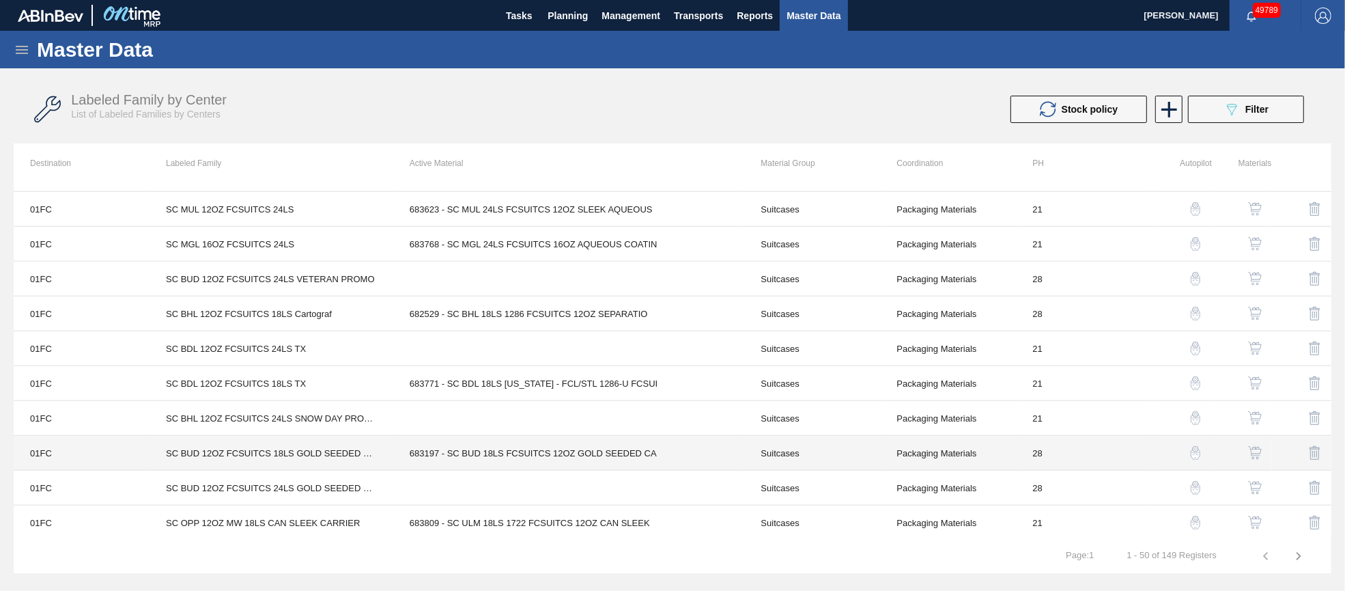
click at [553, 453] on td "683197 - SC BUD 18LS FCSUITCS 12OZ GOLD SEEDED CA" at bounding box center [569, 453] width 352 height 35
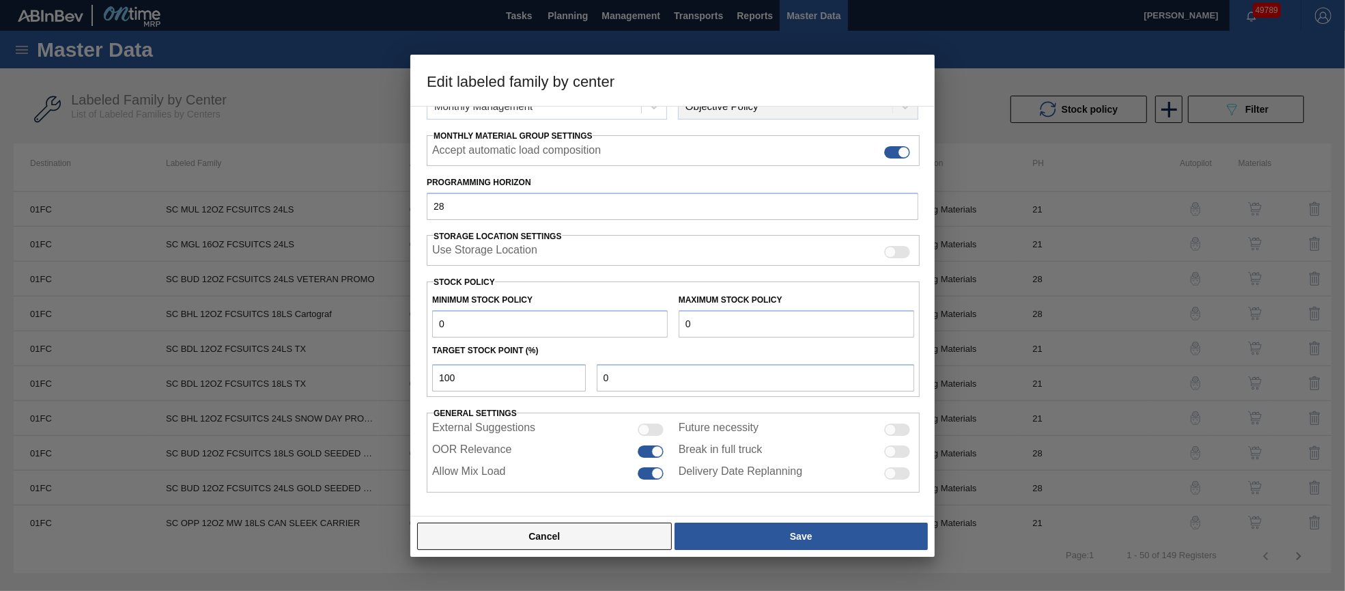
scroll to position [196, 0]
click at [567, 539] on button "Cancel" at bounding box center [544, 535] width 255 height 27
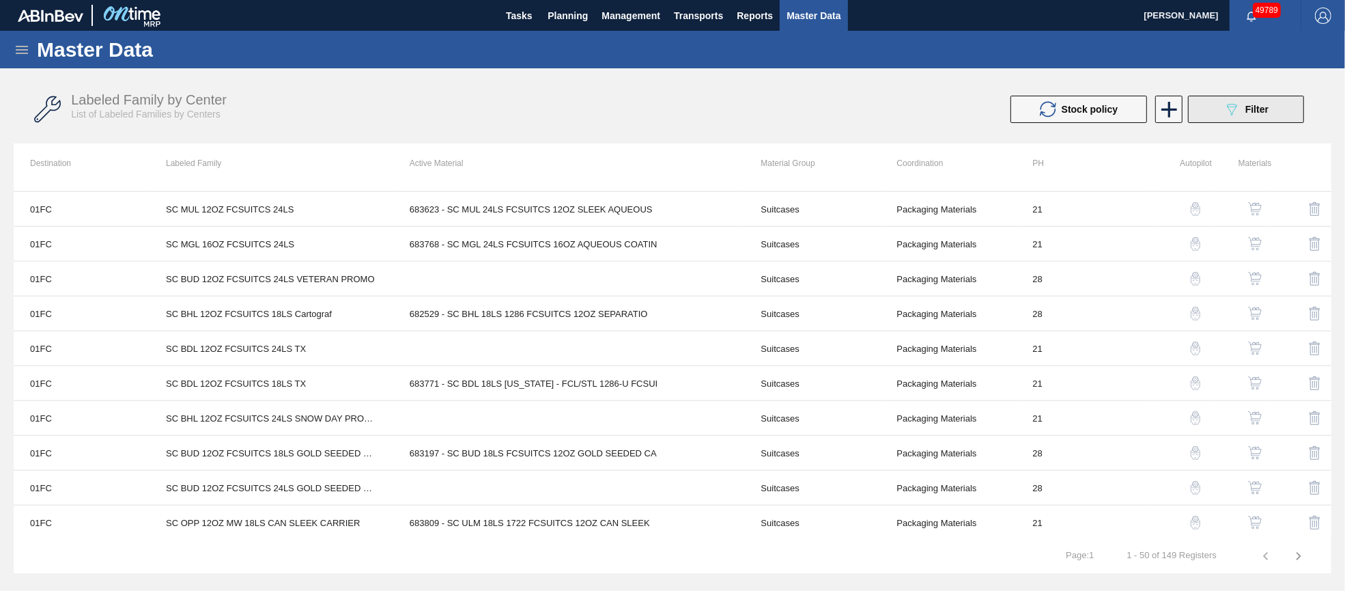
click at [1284, 117] on button "089F7B8B-B2A5-4AFE-B5C0-19BA573D28AC Filter" at bounding box center [1246, 109] width 116 height 27
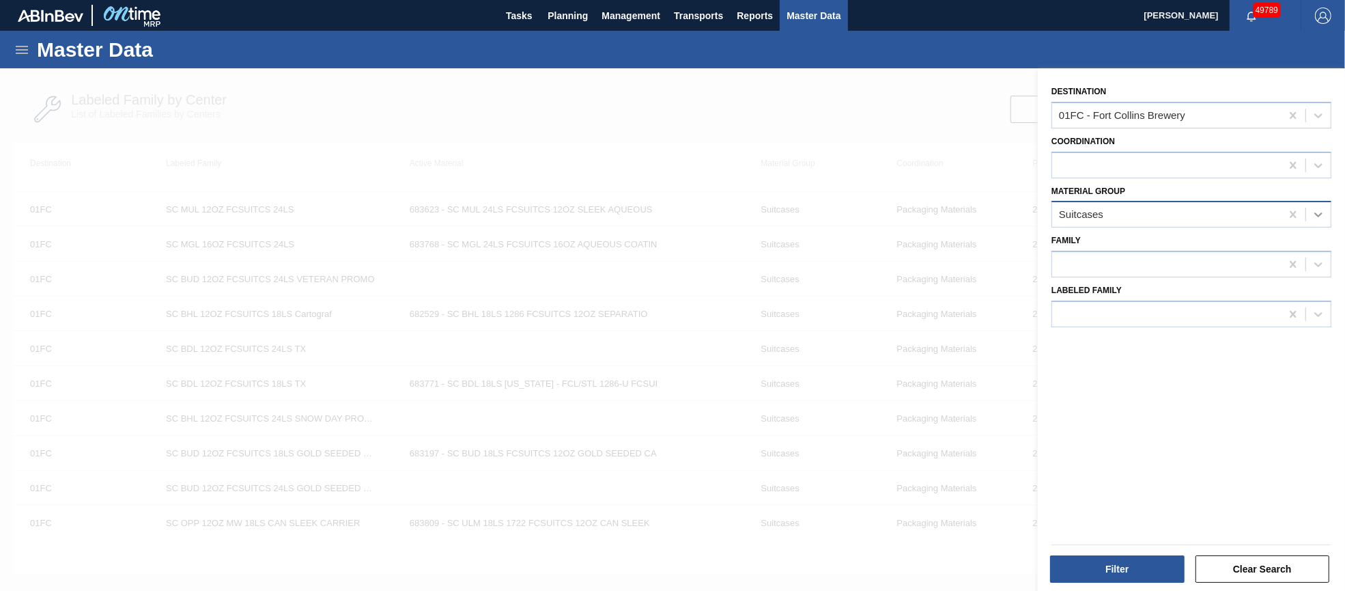
click at [1313, 212] on icon at bounding box center [1319, 215] width 14 height 14
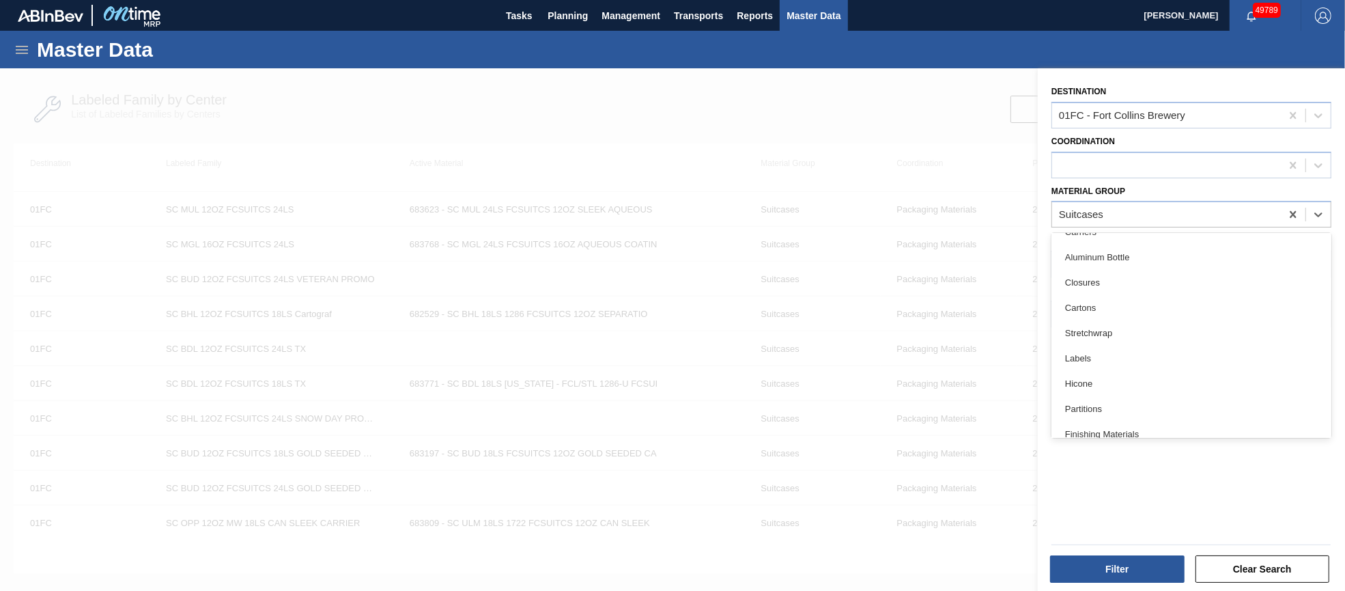
scroll to position [280, 0]
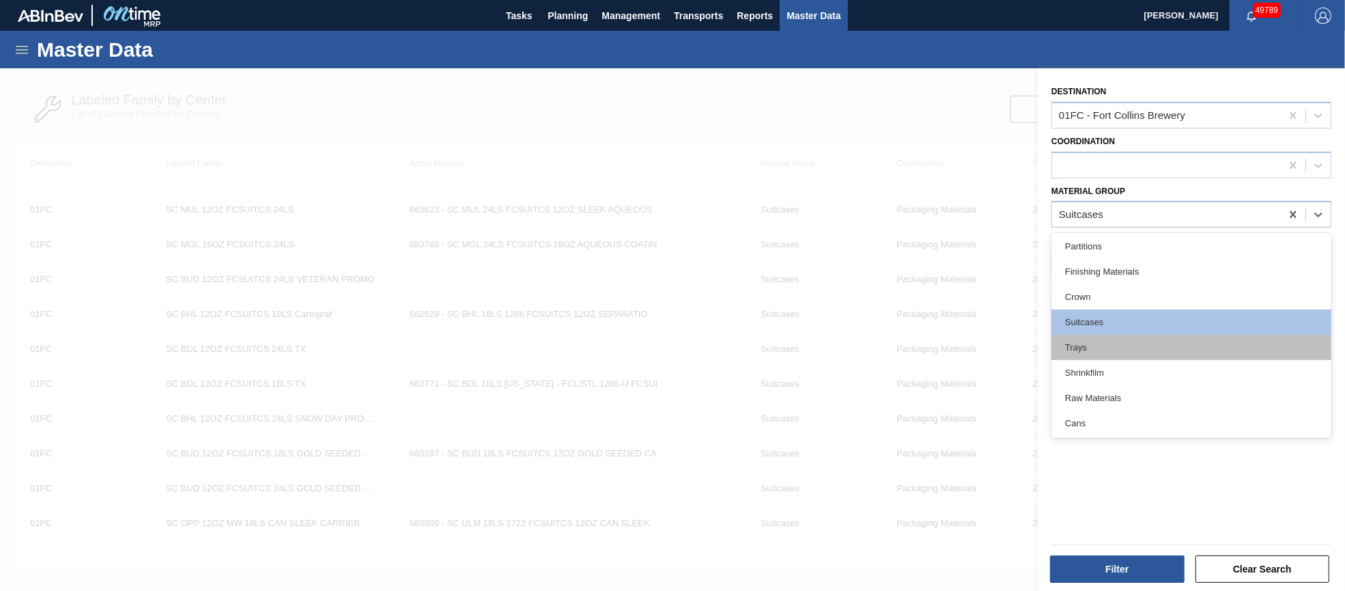
click at [1151, 340] on div "Trays" at bounding box center [1191, 347] width 280 height 25
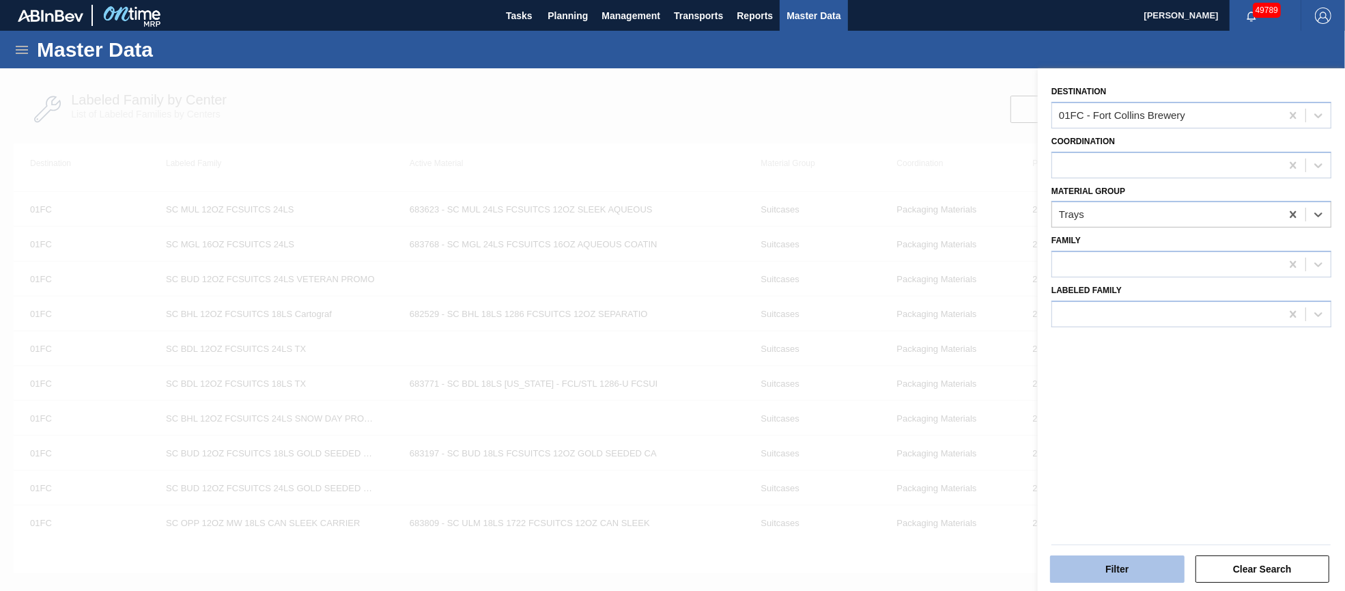
click at [1113, 559] on button "Filter" at bounding box center [1117, 568] width 135 height 27
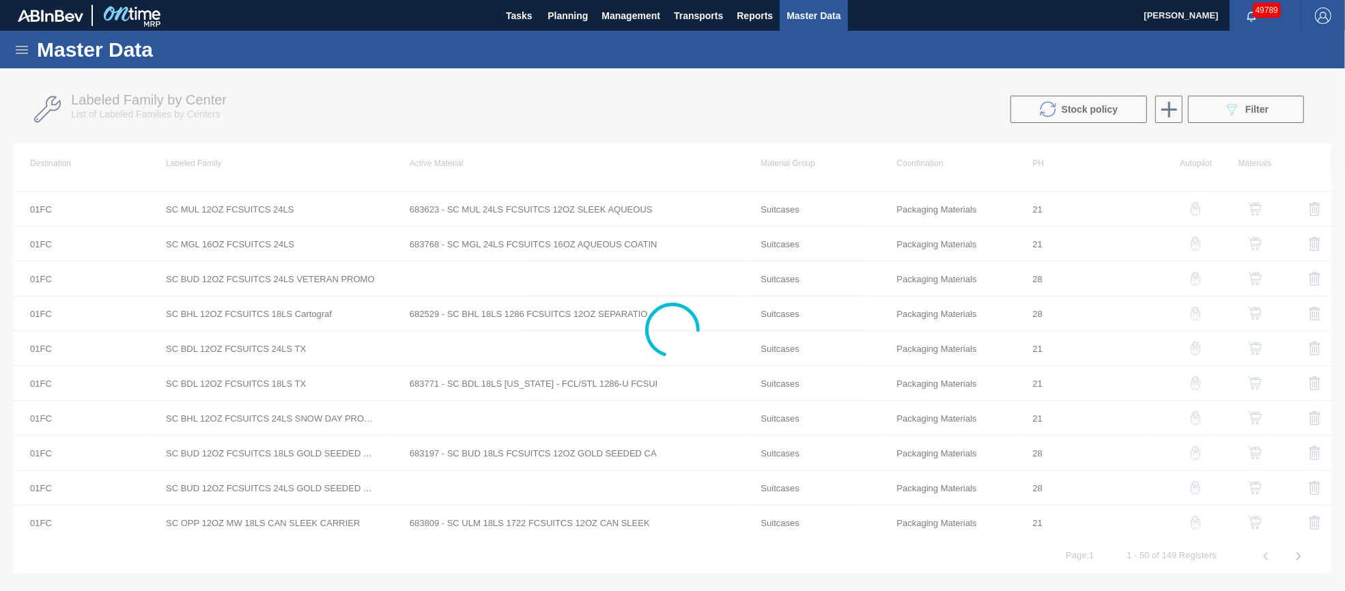
scroll to position [0, 0]
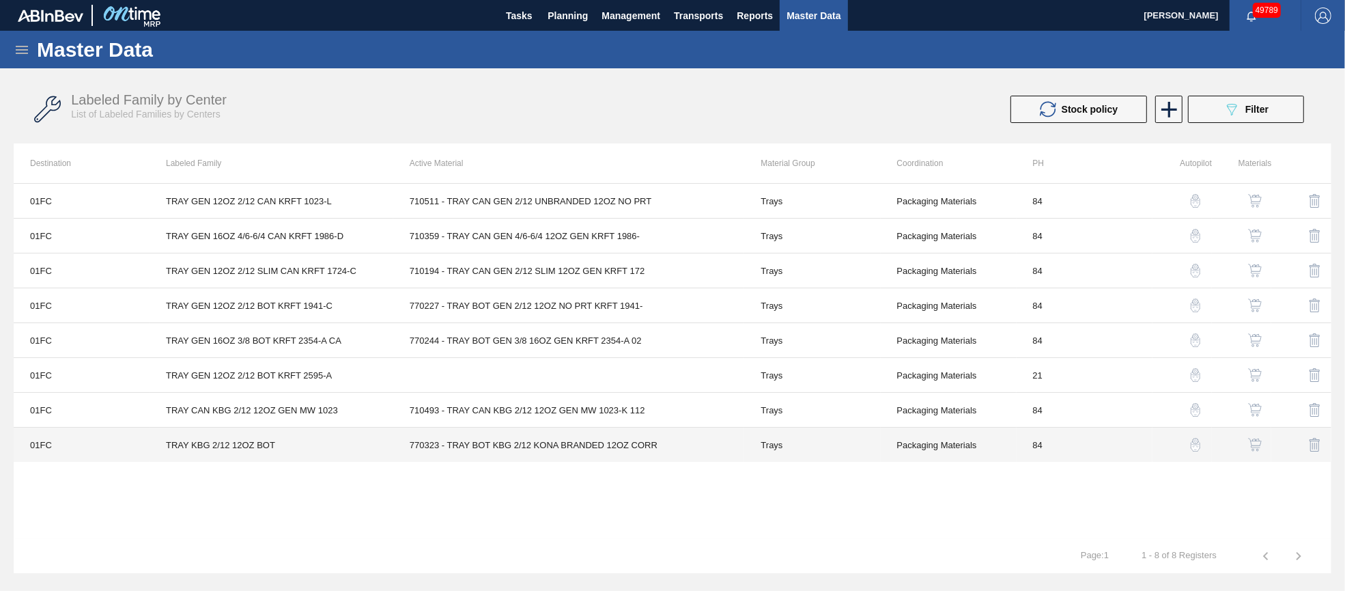
click at [573, 442] on td "770323 - TRAY BOT KBG 2/12 KONA BRANDED 12OZ CORR" at bounding box center [569, 444] width 352 height 35
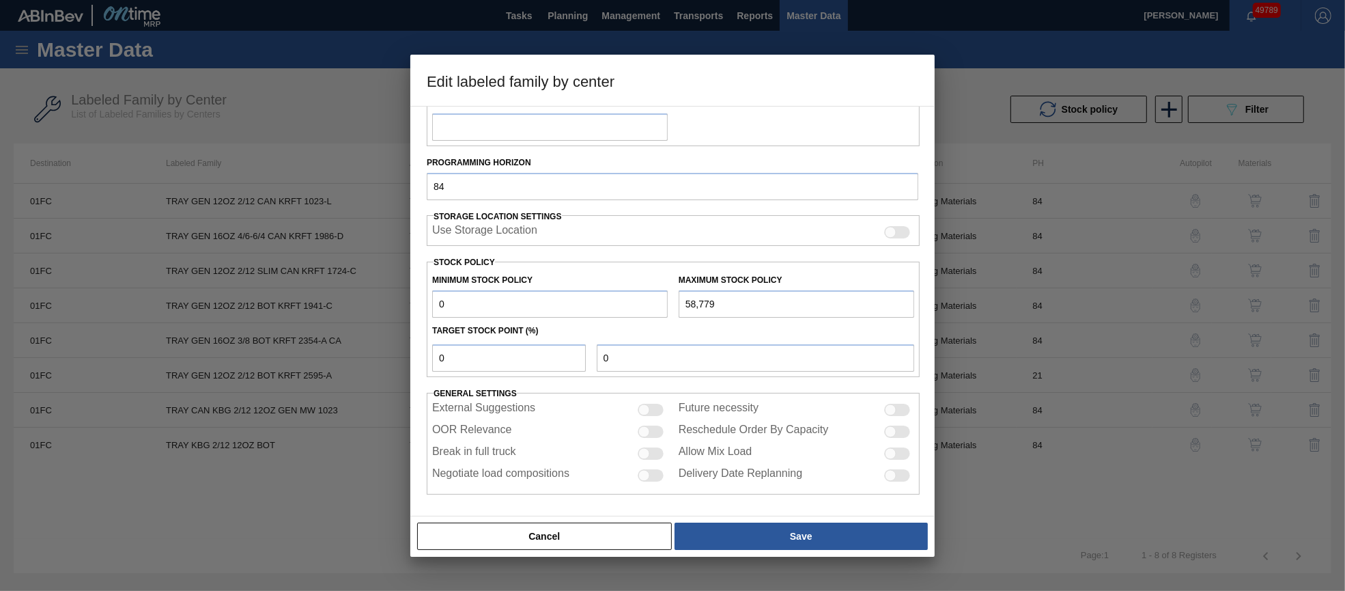
scroll to position [196, 0]
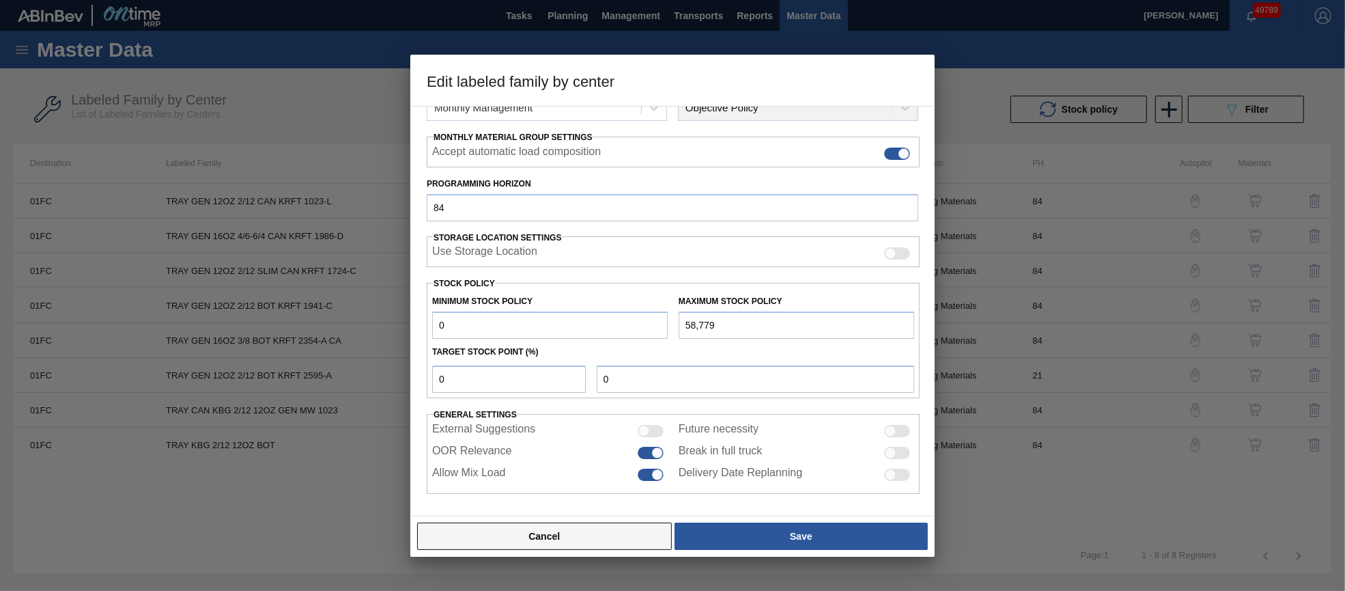
click at [610, 539] on button "Cancel" at bounding box center [544, 535] width 255 height 27
